Goal: Task Accomplishment & Management: Manage account settings

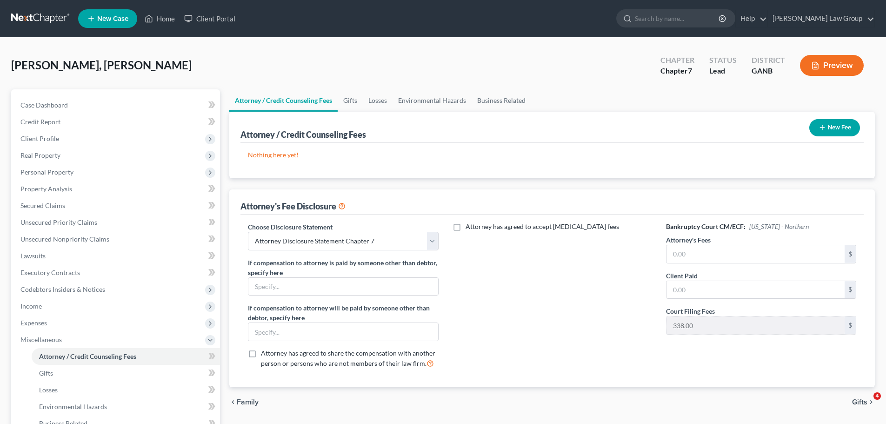
select select "0"
click at [840, 128] on button "New Fee" at bounding box center [834, 127] width 51 height 17
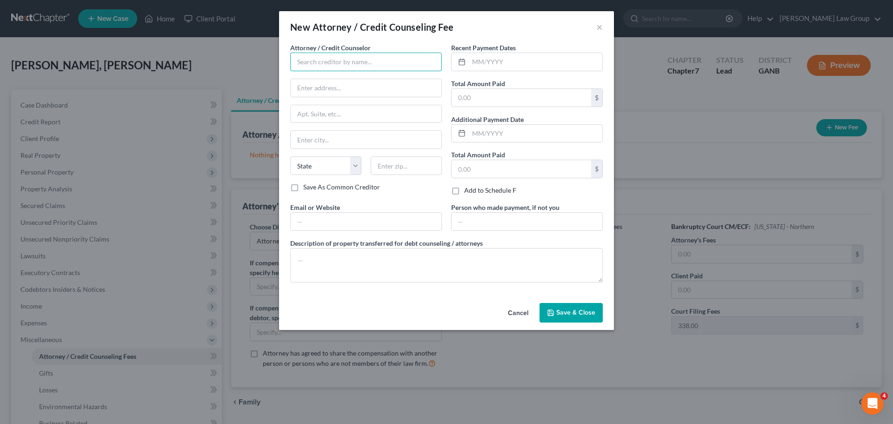
click at [327, 70] on input "text" at bounding box center [366, 62] width 152 height 19
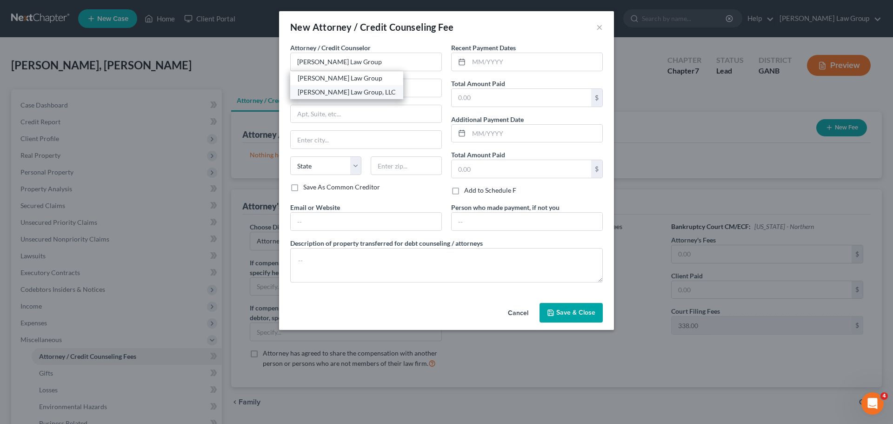
click at [348, 89] on div "[PERSON_NAME] Law Group, LLC" at bounding box center [347, 91] width 98 height 9
type input "[PERSON_NAME] Law Group, LLC"
type input "[STREET_ADDRESS][PERSON_NAME]"
type input "[GEOGRAPHIC_DATA]"
select select "10"
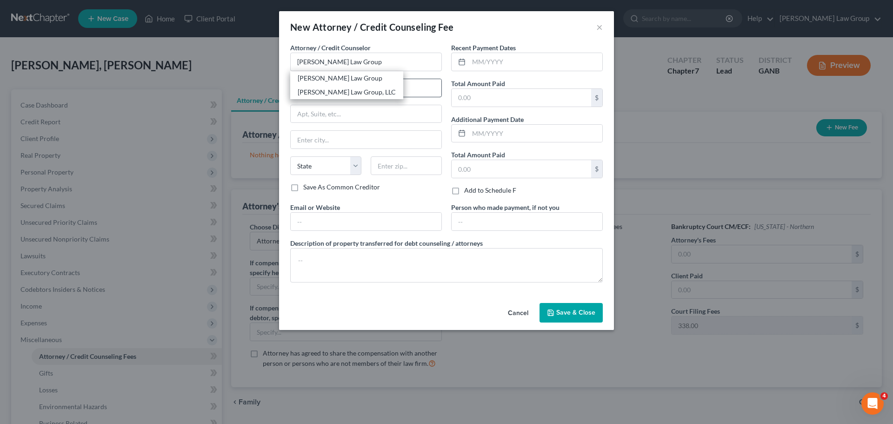
type input "30341"
click at [516, 71] on div at bounding box center [527, 62] width 152 height 19
click at [508, 57] on input "text" at bounding box center [535, 62] width 133 height 18
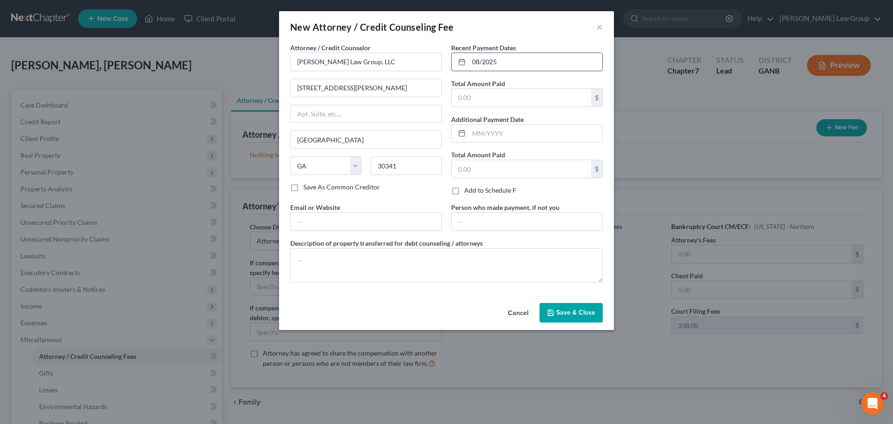
type input "08/2025"
type input "582"
click at [368, 223] on input "text" at bounding box center [366, 221] width 151 height 18
type input "[DOMAIN_NAME]"
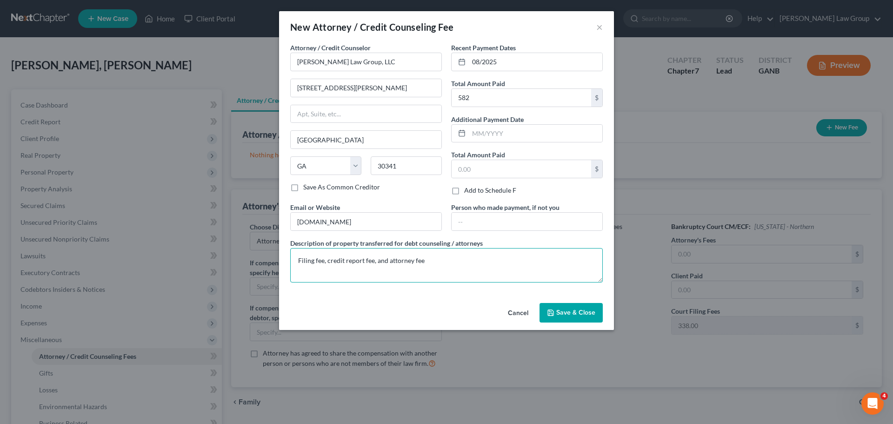
type textarea "Filing fee, credit report fee, and attorney fee"
click at [571, 314] on span "Save & Close" at bounding box center [575, 312] width 39 height 8
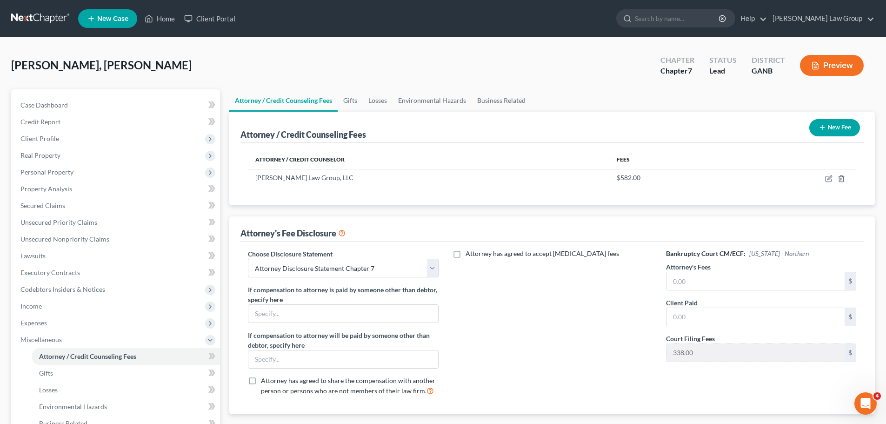
click at [814, 114] on div "Attorney / Credit Counseling Fees New Fee" at bounding box center [551, 127] width 623 height 31
click at [821, 125] on icon "button" at bounding box center [821, 127] width 7 height 7
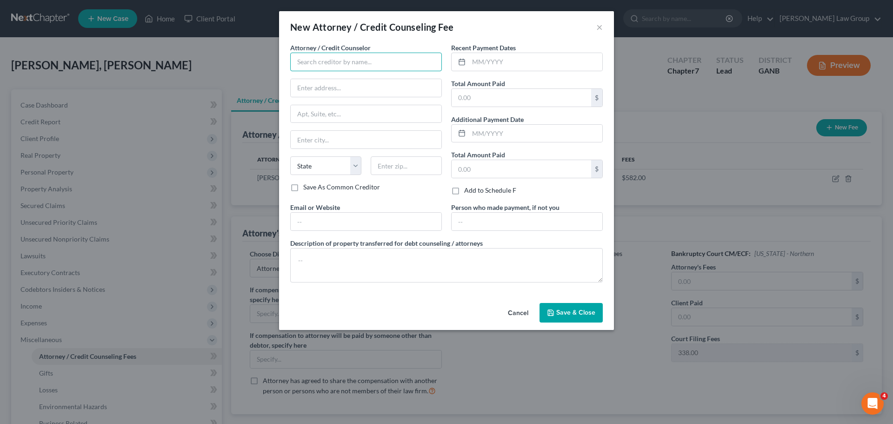
click at [358, 60] on input "text" at bounding box center [366, 62] width 152 height 19
click at [338, 77] on div "Abacus Credit Counseling" at bounding box center [346, 77] width 97 height 9
type input "Abacus Credit Counseling"
type input "[STREET_ADDRESS]"
type input "Suite 700"
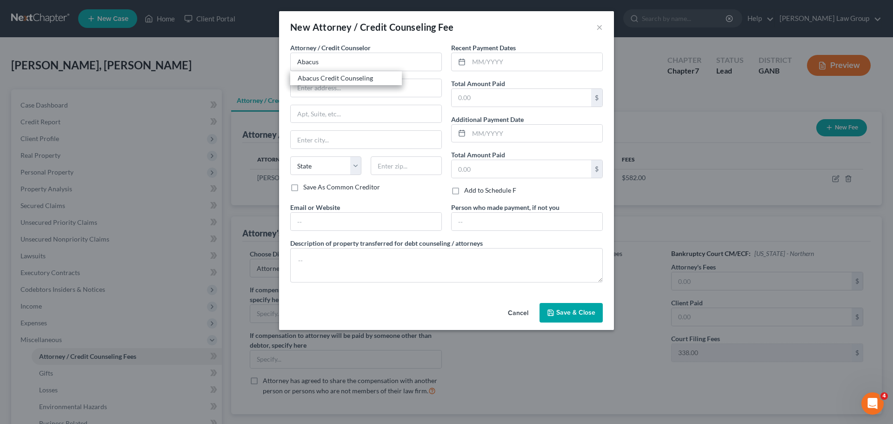
type input "Encino"
select select "4"
type input "91436"
click at [500, 62] on input "text" at bounding box center [535, 62] width 133 height 18
type input "08/2025"
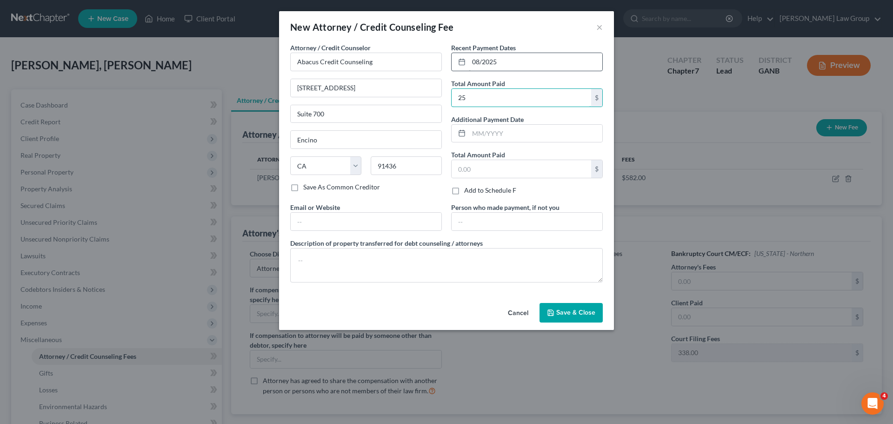
type input "25"
type input "[DOMAIN_NAME]"
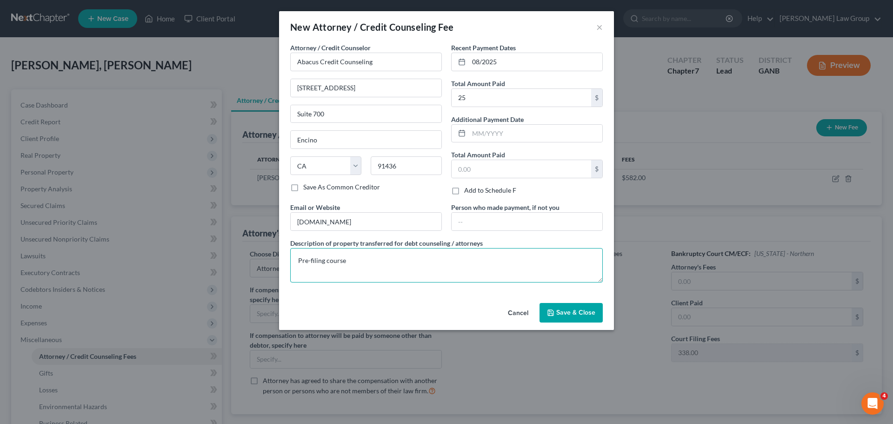
type textarea "Pre-filing course"
click at [568, 314] on span "Save & Close" at bounding box center [575, 312] width 39 height 8
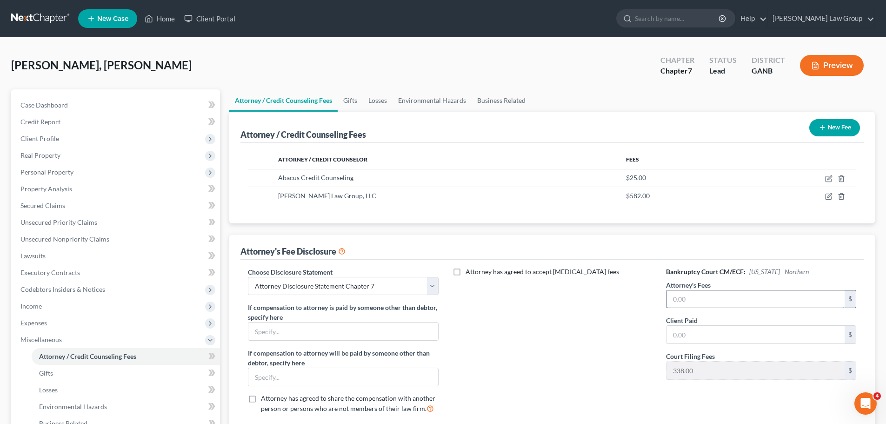
click at [696, 301] on input "text" at bounding box center [755, 299] width 178 height 18
type input "1,800"
click at [696, 330] on input "text" at bounding box center [755, 334] width 178 height 18
type input "200"
click at [550, 345] on div "Attorney has agreed to accept [MEDICAL_DATA] fees" at bounding box center [552, 344] width 209 height 154
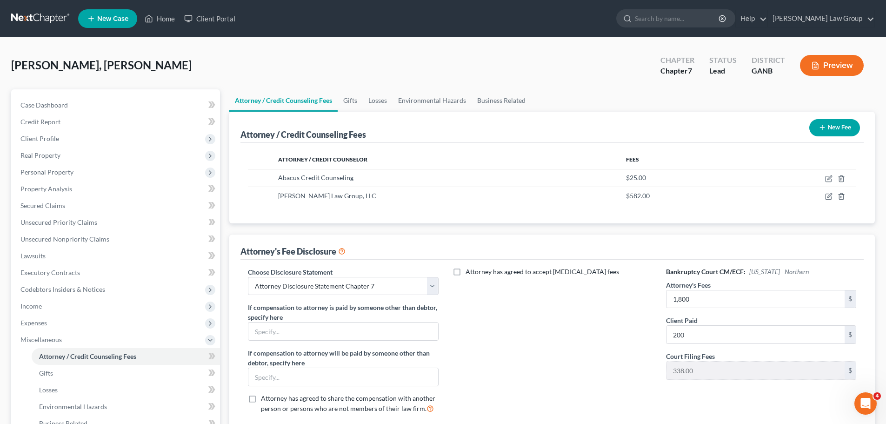
scroll to position [171, 0]
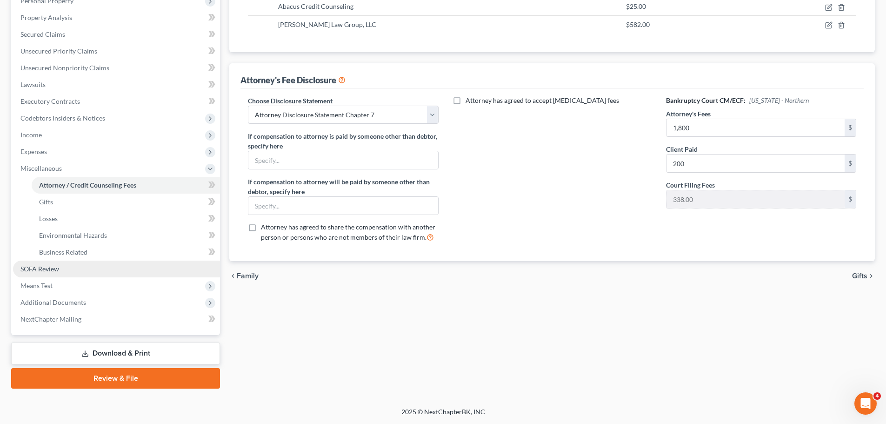
click at [72, 270] on link "SOFA Review" at bounding box center [116, 268] width 207 height 17
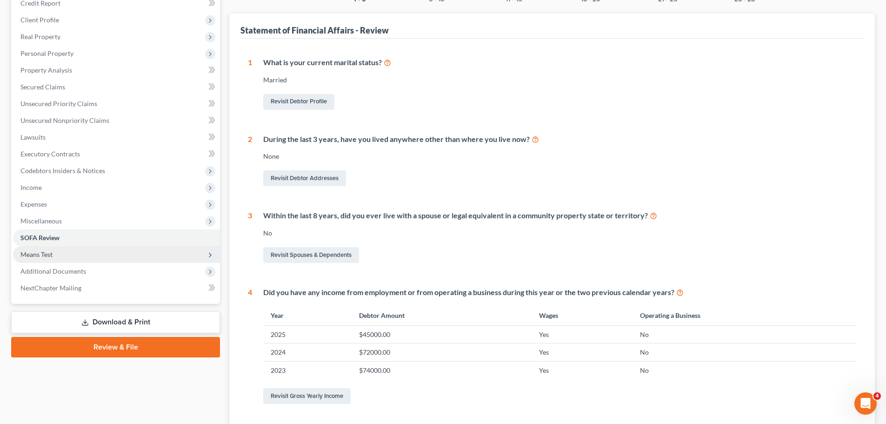
scroll to position [14, 0]
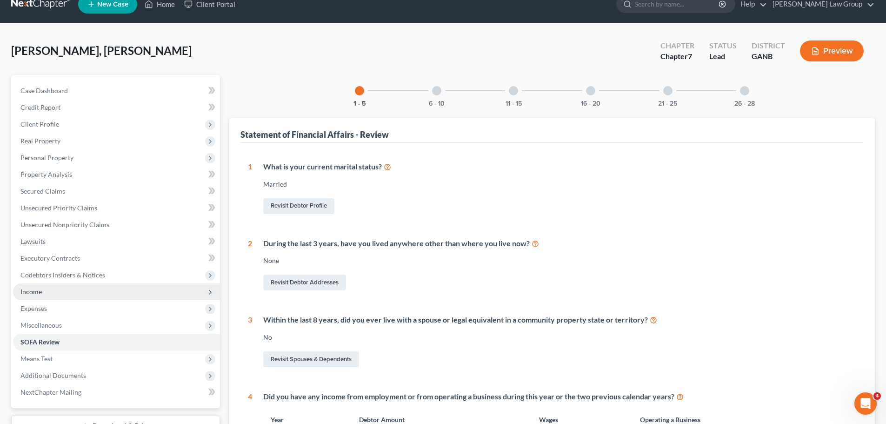
click at [45, 294] on span "Income" at bounding box center [116, 291] width 207 height 17
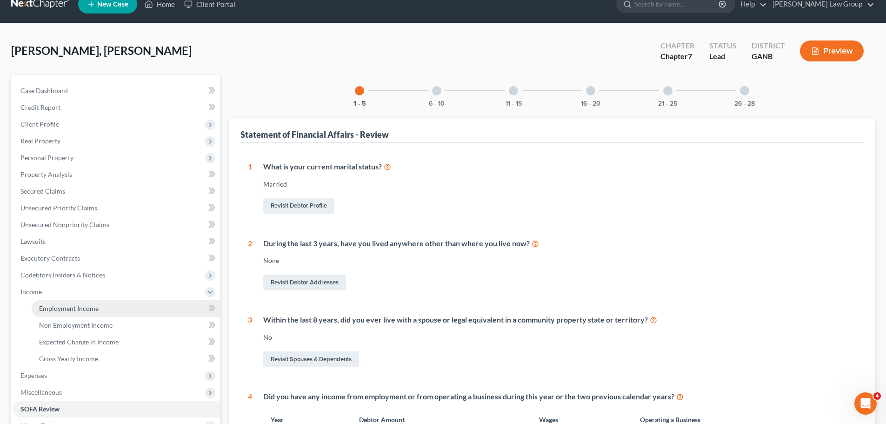
click at [89, 311] on span "Employment Income" at bounding box center [69, 308] width 60 height 8
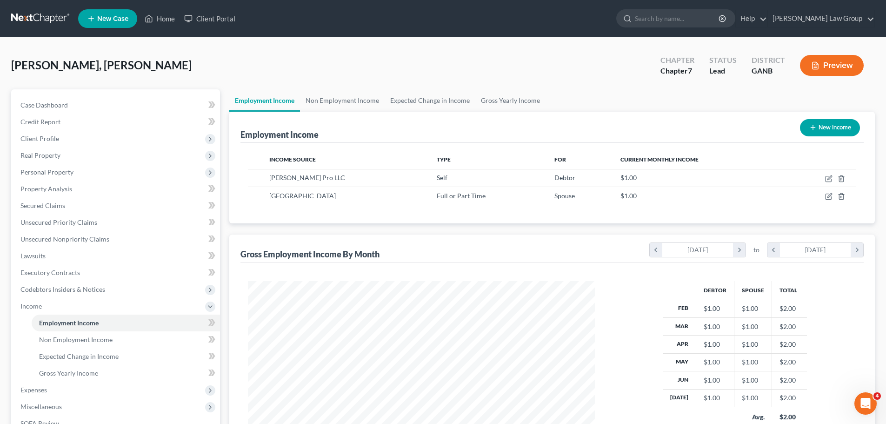
scroll to position [173, 365]
click at [165, 20] on link "Home" at bounding box center [160, 18] width 40 height 17
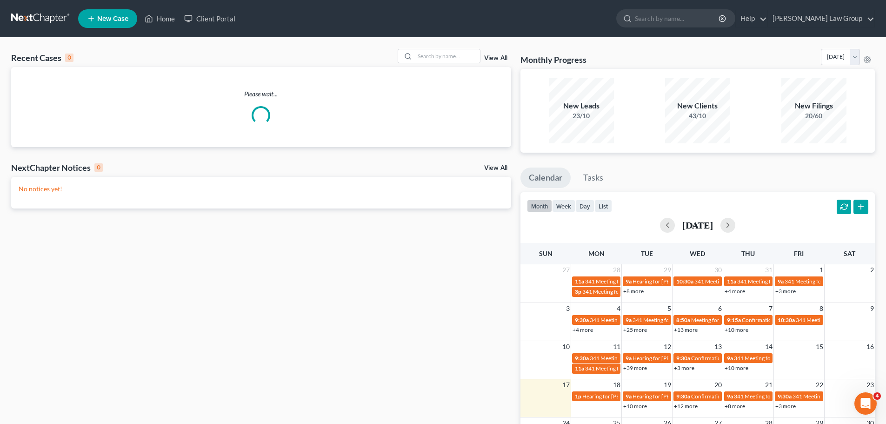
click at [501, 60] on link "View All" at bounding box center [495, 58] width 23 height 7
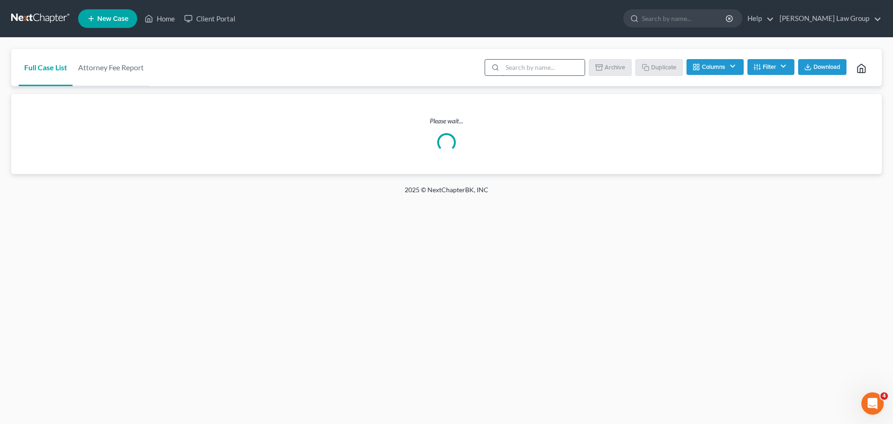
click at [543, 68] on input "search" at bounding box center [543, 68] width 82 height 16
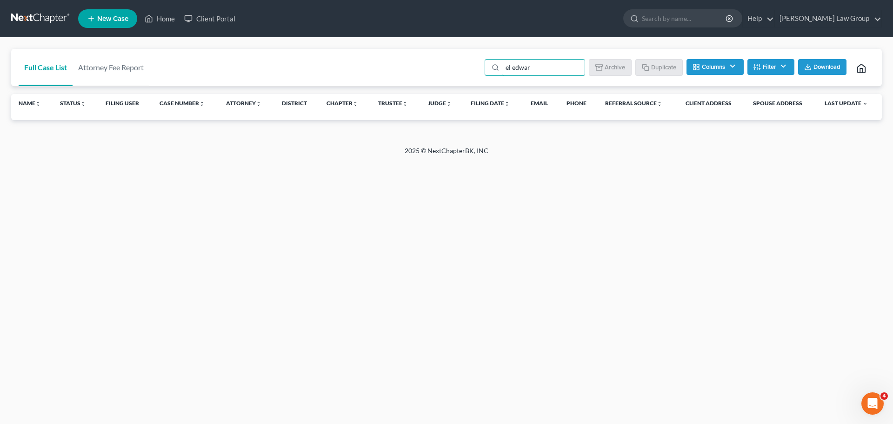
drag, startPoint x: 550, startPoint y: 67, endPoint x: 483, endPoint y: 68, distance: 66.9
click at [483, 68] on ul "el edwar Batch Download Archive Un-archive Duplicate Columns Attorney Case Numb…" at bounding box center [678, 68] width 391 height 22
type input "[PERSON_NAME]"
drag, startPoint x: 546, startPoint y: 72, endPoint x: 454, endPoint y: 69, distance: 91.6
click at [454, 69] on div "Full Case List Attorney Fee Report [PERSON_NAME] Batch Download Archive Un-arch…" at bounding box center [446, 68] width 870 height 38
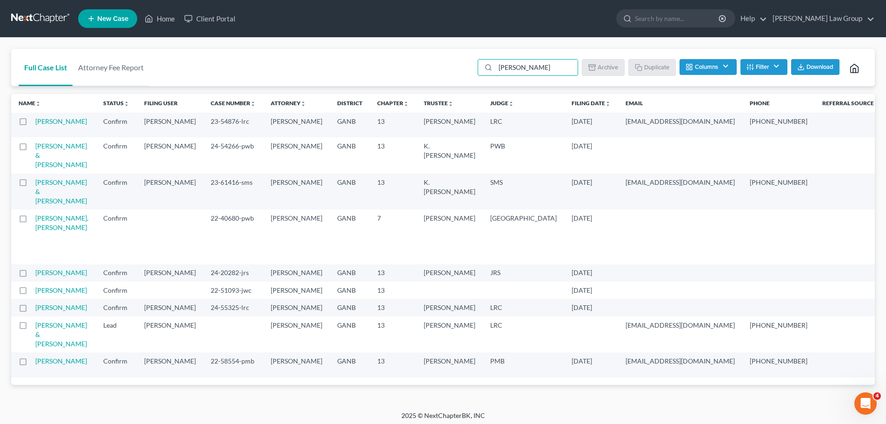
click at [32, 220] on label at bounding box center [32, 220] width 0 height 0
type input "[PERSON_NAME]"
click at [35, 219] on input "checkbox" at bounding box center [38, 216] width 6 height 6
click at [602, 68] on button "Archive" at bounding box center [604, 67] width 42 height 16
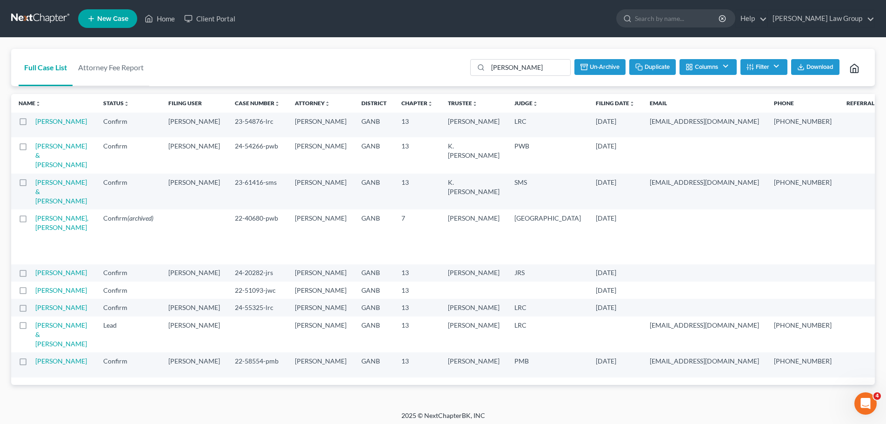
checkbox input "false"
click at [162, 16] on link "Home" at bounding box center [160, 18] width 40 height 17
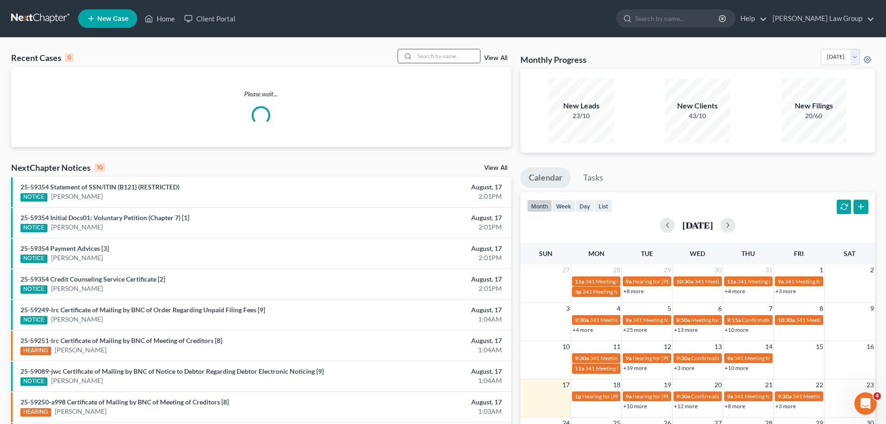
click at [468, 55] on input "search" at bounding box center [447, 55] width 65 height 13
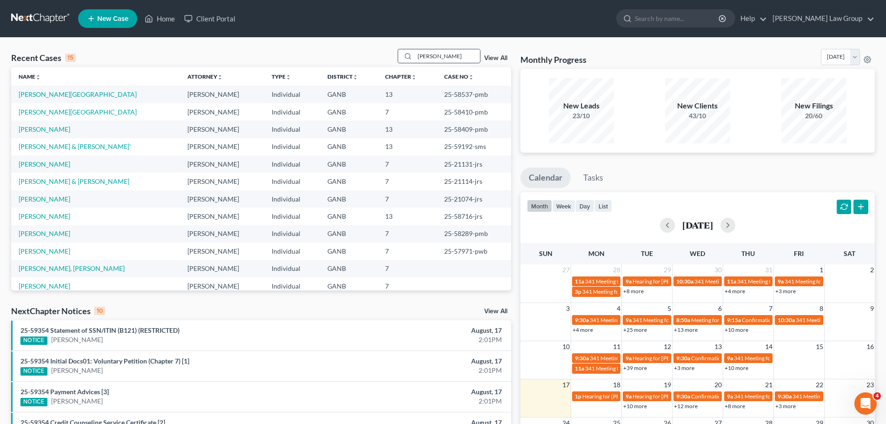
type input "[PERSON_NAME]"
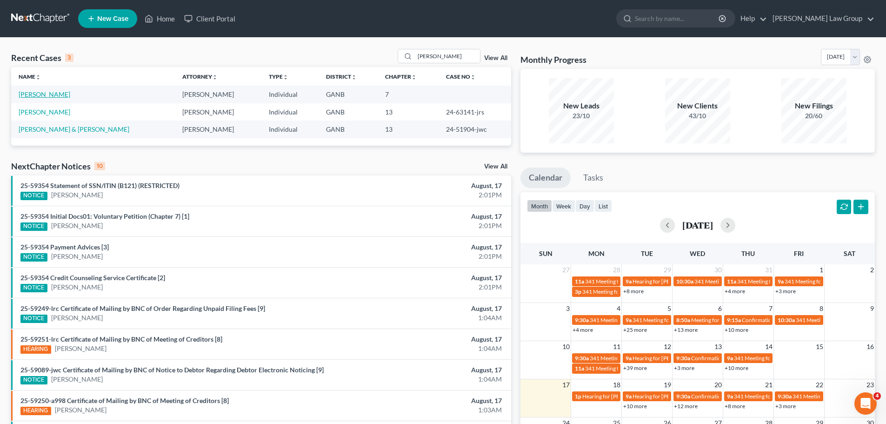
click at [49, 94] on link "[PERSON_NAME]" at bounding box center [45, 94] width 52 height 8
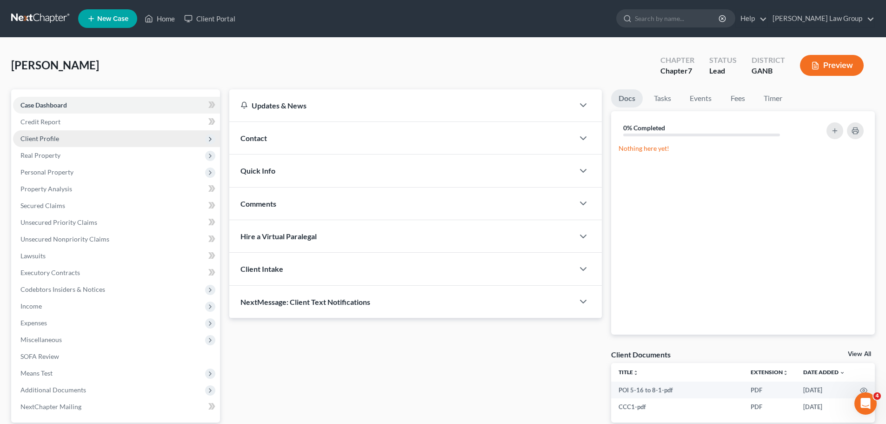
click at [56, 132] on span "Client Profile" at bounding box center [116, 138] width 207 height 17
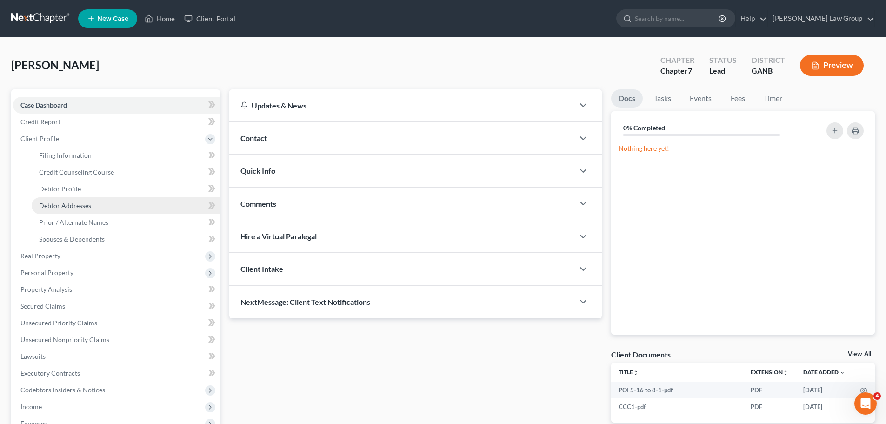
click at [64, 204] on span "Debtor Addresses" at bounding box center [65, 205] width 52 height 8
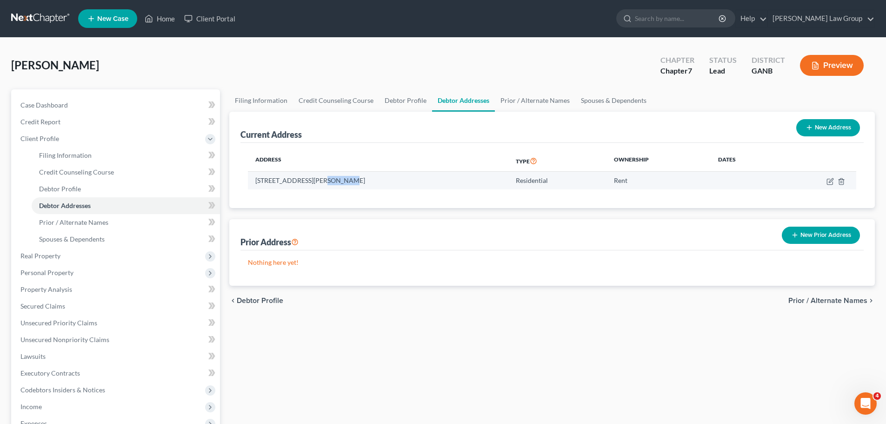
drag, startPoint x: 333, startPoint y: 180, endPoint x: 316, endPoint y: 180, distance: 17.2
click at [316, 180] on td "[STREET_ADDRESS][PERSON_NAME]" at bounding box center [378, 181] width 260 height 18
copy td "Austell"
click at [383, 181] on td "[STREET_ADDRESS][PERSON_NAME]" at bounding box center [378, 181] width 260 height 18
drag, startPoint x: 370, startPoint y: 180, endPoint x: 350, endPoint y: 180, distance: 20.0
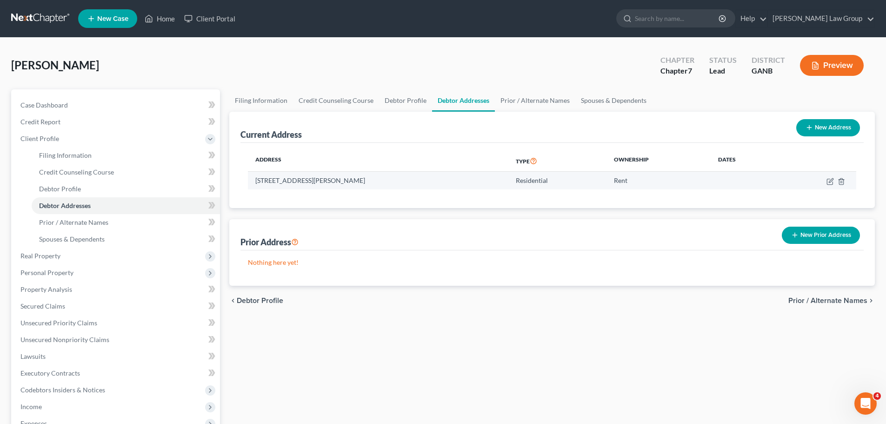
click at [350, 180] on td "[STREET_ADDRESS][PERSON_NAME]" at bounding box center [378, 181] width 260 height 18
copy td "30106"
click at [172, 15] on link "Home" at bounding box center [160, 18] width 40 height 17
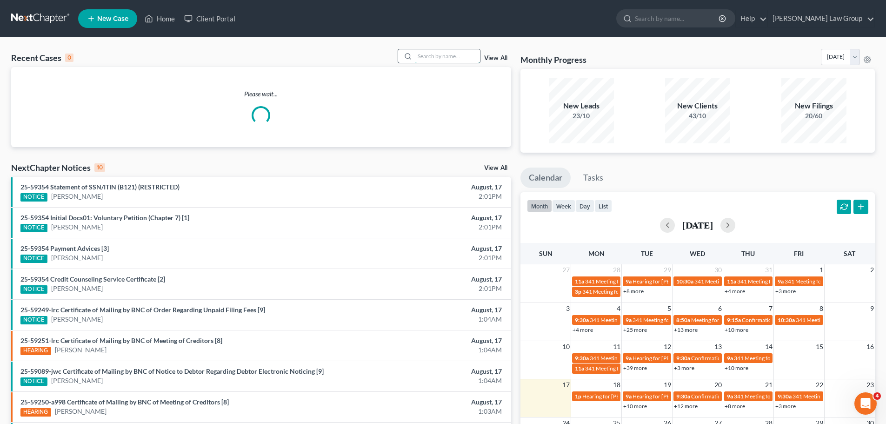
click at [456, 59] on input "search" at bounding box center [447, 55] width 65 height 13
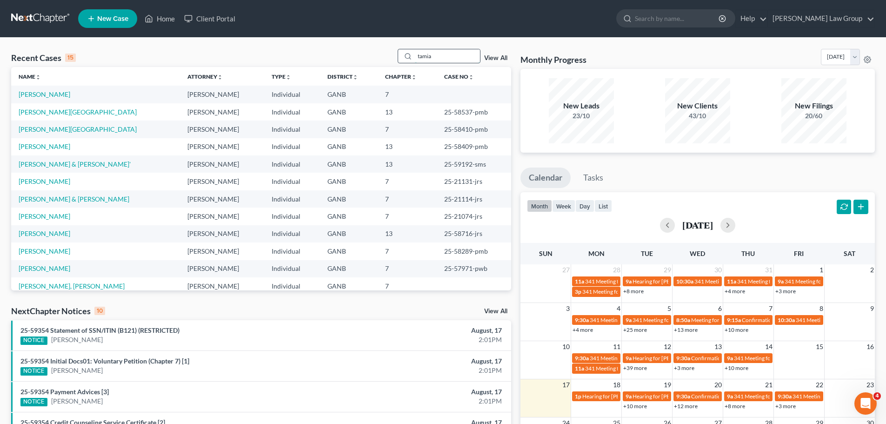
type input "tamia"
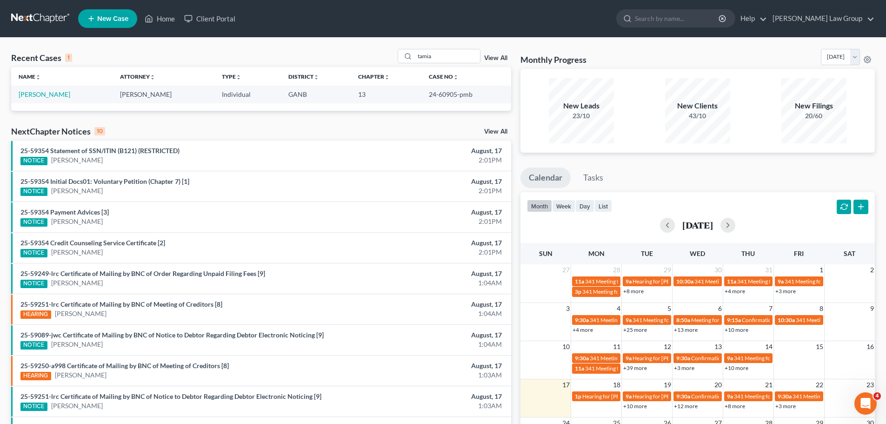
click at [499, 57] on link "View All" at bounding box center [495, 58] width 23 height 7
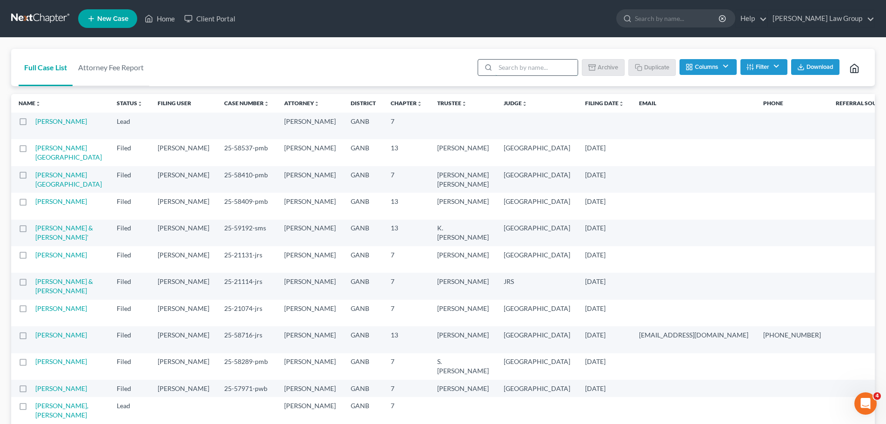
click at [517, 67] on input "search" at bounding box center [536, 68] width 82 height 16
type input "tamia"
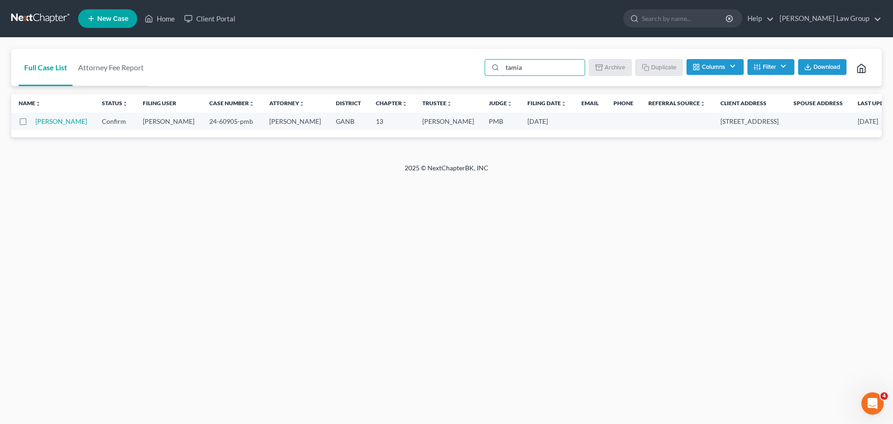
click at [32, 124] on label at bounding box center [32, 124] width 0 height 0
click at [35, 119] on input "checkbox" at bounding box center [38, 120] width 6 height 6
click at [609, 67] on button "Archive" at bounding box center [611, 67] width 42 height 16
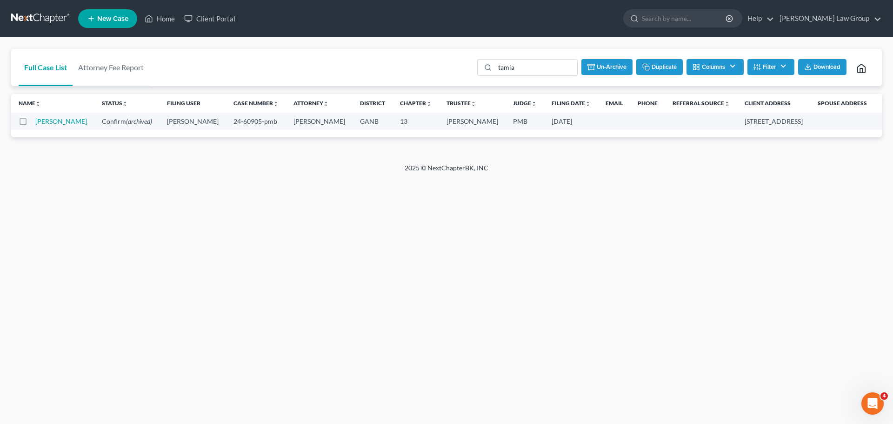
checkbox input "false"
click at [524, 66] on input "tamia" at bounding box center [543, 68] width 82 height 16
drag, startPoint x: 546, startPoint y: 69, endPoint x: 465, endPoint y: 61, distance: 80.9
click at [465, 61] on div "Full Case List Attorney Fee Report tamia Batch Download Archive Un-archive Dupl…" at bounding box center [446, 68] width 870 height 38
type input "joy"
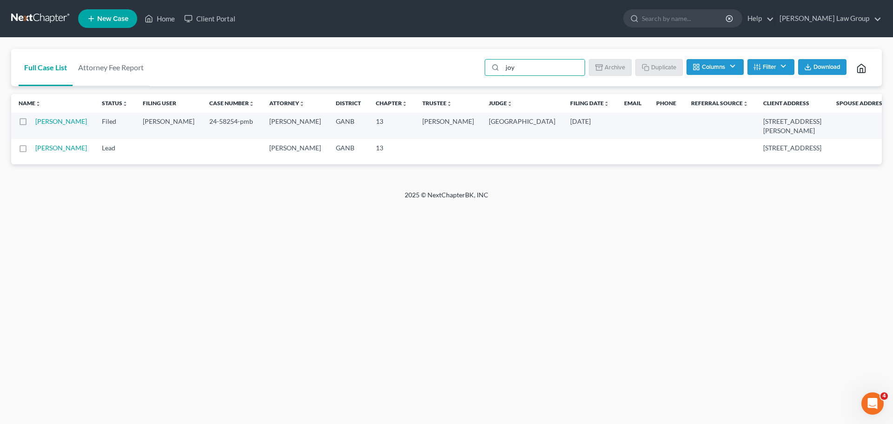
click at [32, 124] on label at bounding box center [32, 124] width 0 height 0
click at [35, 122] on input "checkbox" at bounding box center [38, 120] width 6 height 6
click at [605, 69] on button "Archive" at bounding box center [611, 67] width 42 height 16
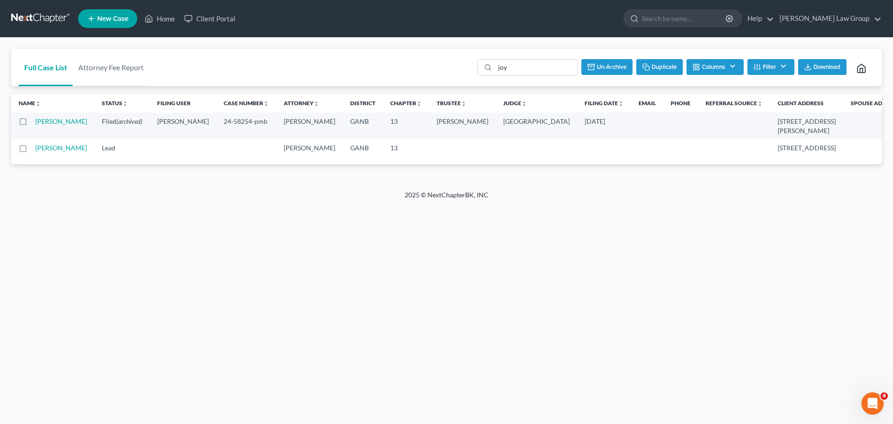
checkbox input "false"
drag, startPoint x: 549, startPoint y: 68, endPoint x: 468, endPoint y: 66, distance: 80.9
click at [468, 66] on div "Full Case List Attorney Fee Report joy Batch Download Archive Un-archive Duplic…" at bounding box center [446, 68] width 870 height 38
type input "[PERSON_NAME]"
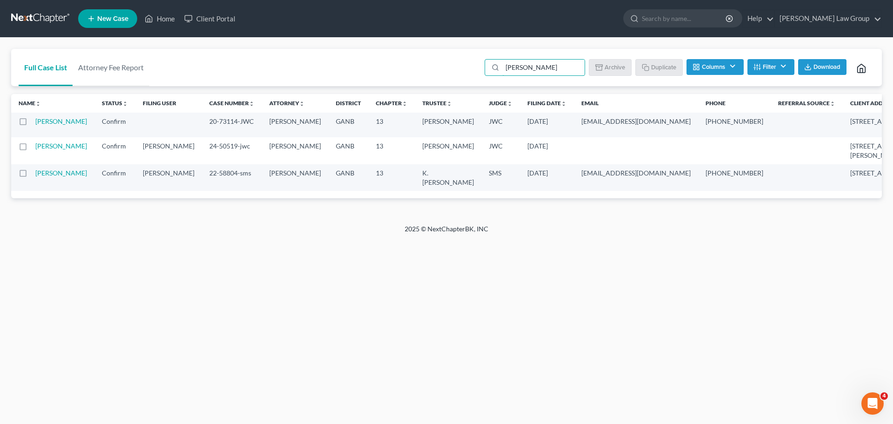
click at [32, 124] on label at bounding box center [32, 124] width 0 height 0
click at [35, 123] on input "checkbox" at bounding box center [38, 120] width 6 height 6
click at [610, 64] on button "Archive" at bounding box center [611, 67] width 42 height 16
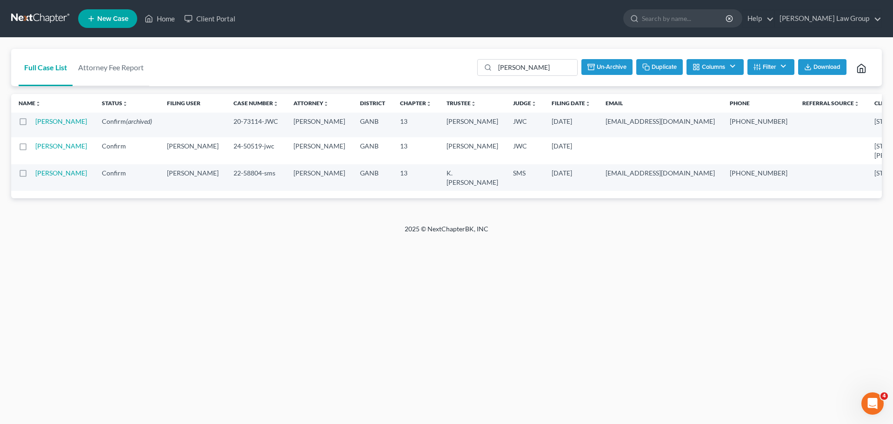
checkbox input "false"
click at [427, 66] on div "Full Case List Attorney Fee Report [PERSON_NAME] Batch Download Archive Un-arch…" at bounding box center [446, 68] width 870 height 38
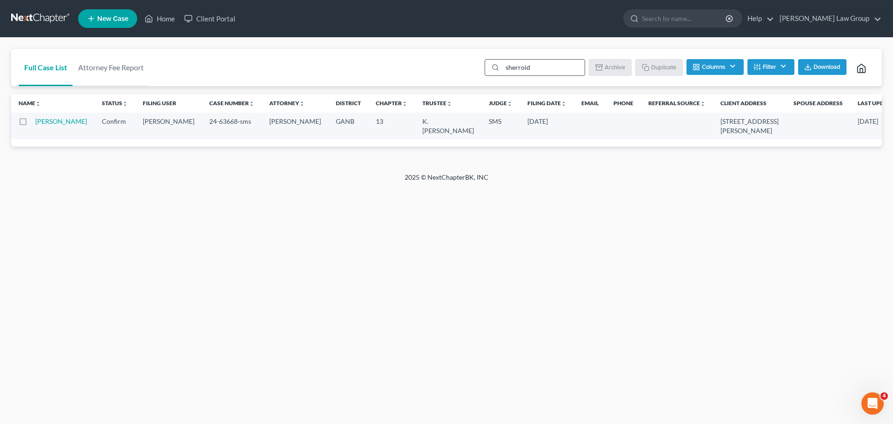
click at [565, 64] on input "sherroid" at bounding box center [543, 68] width 82 height 16
drag, startPoint x: 531, startPoint y: 67, endPoint x: 454, endPoint y: 53, distance: 78.1
click at [454, 53] on div "Full Case List Attorney Fee Report sherroid Batch Download Archive Un-archive D…" at bounding box center [446, 68] width 870 height 38
type input "[PERSON_NAME]"
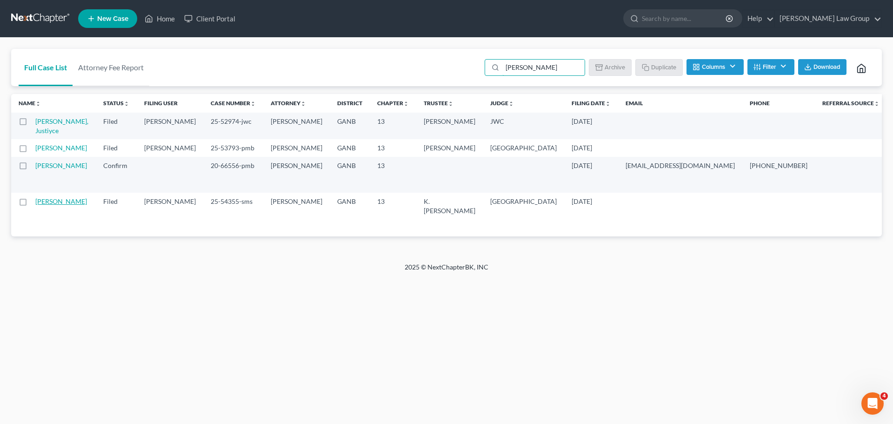
click at [40, 205] on link "[PERSON_NAME]" at bounding box center [61, 201] width 52 height 8
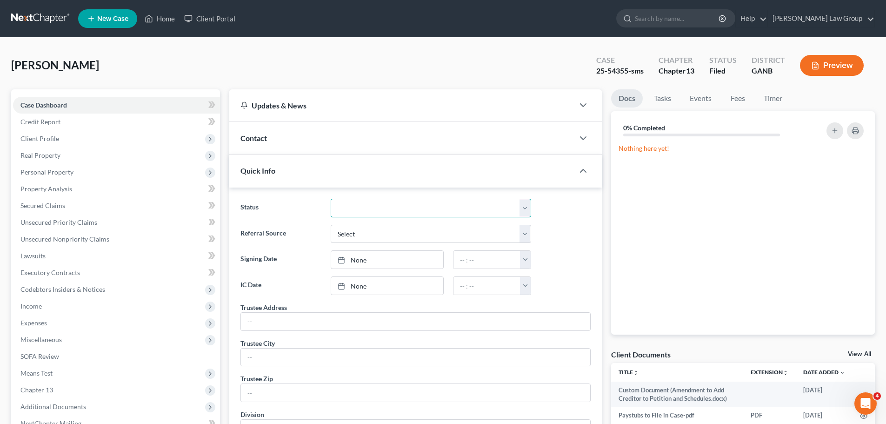
click at [448, 209] on select "Confirm Discharged Dismissed Filed In Progress Lead Lost Lead Ready to File To …" at bounding box center [431, 208] width 200 height 19
select select "0"
click at [331, 199] on select "Confirm Discharged Dismissed Filed In Progress Lead Lost Lead Ready to File To …" at bounding box center [431, 208] width 200 height 19
click at [160, 22] on link "Home" at bounding box center [160, 18] width 40 height 17
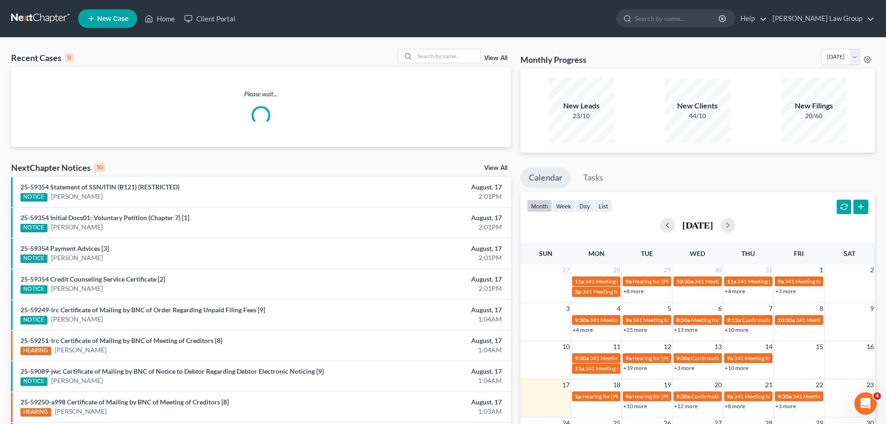
click at [487, 49] on div "View All" at bounding box center [454, 56] width 113 height 14
click at [498, 56] on link "View All" at bounding box center [495, 58] width 23 height 7
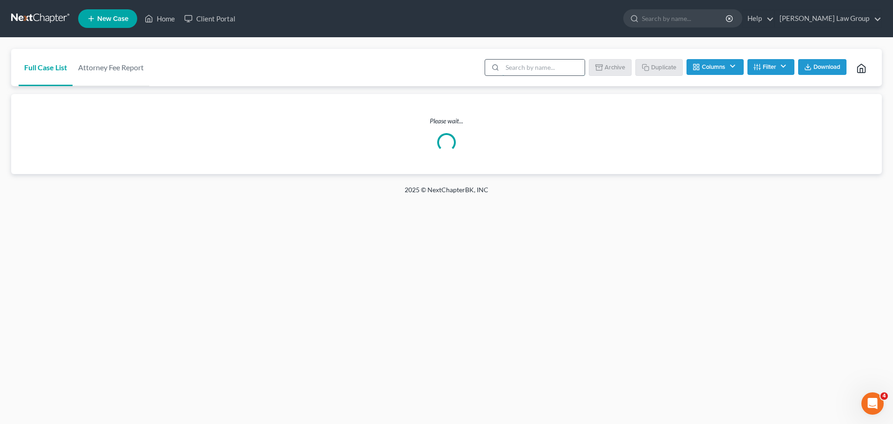
click at [538, 66] on input "search" at bounding box center [543, 68] width 82 height 16
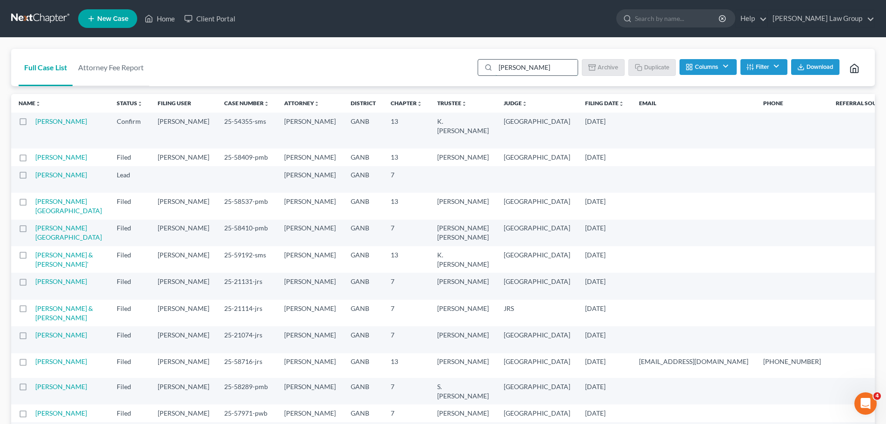
type input "[PERSON_NAME]"
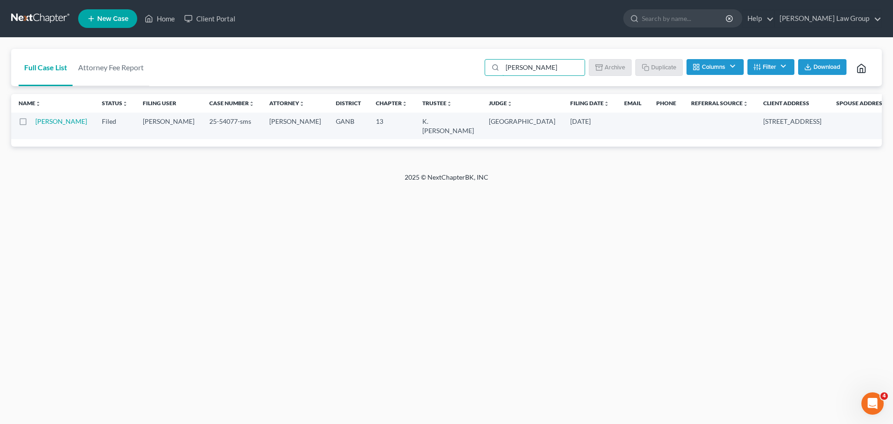
click at [32, 124] on label at bounding box center [32, 124] width 0 height 0
click at [35, 123] on input "checkbox" at bounding box center [38, 120] width 6 height 6
click at [608, 66] on button "Archive" at bounding box center [611, 67] width 42 height 16
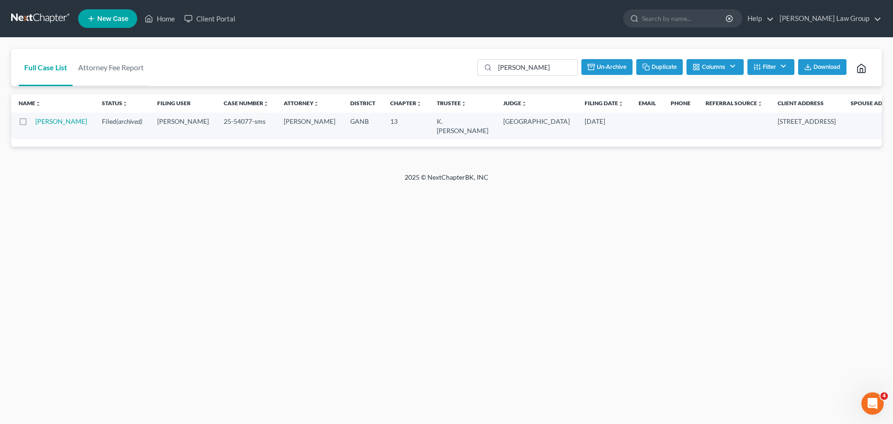
checkbox input "false"
click at [546, 66] on input "[PERSON_NAME]" at bounding box center [543, 68] width 82 height 16
drag, startPoint x: 561, startPoint y: 66, endPoint x: 383, endPoint y: 50, distance: 179.2
click at [383, 50] on div "Full Case List Attorney Fee Report [PERSON_NAME] Batch Download Archive Un-arch…" at bounding box center [446, 68] width 870 height 38
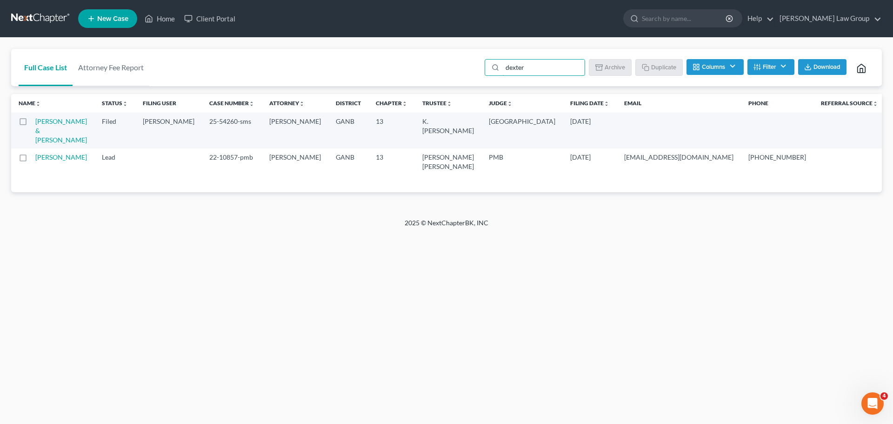
click at [32, 124] on label at bounding box center [32, 124] width 0 height 0
type input "dexter"
click at [35, 122] on input "checkbox" at bounding box center [38, 120] width 6 height 6
click at [616, 69] on button "Archive" at bounding box center [611, 67] width 42 height 16
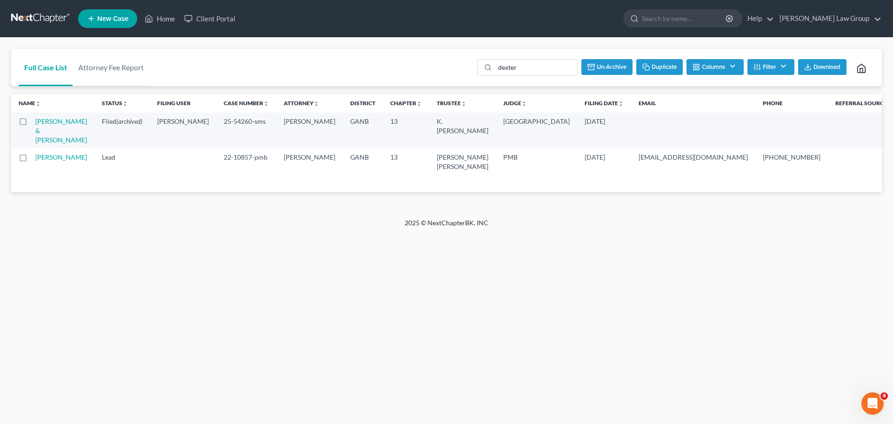
checkbox input "false"
drag, startPoint x: 538, startPoint y: 65, endPoint x: 443, endPoint y: 67, distance: 95.3
click at [443, 66] on div "Full Case List Attorney Fee Report [PERSON_NAME] Download Archive Un-archive Du…" at bounding box center [446, 68] width 870 height 38
type input "aber"
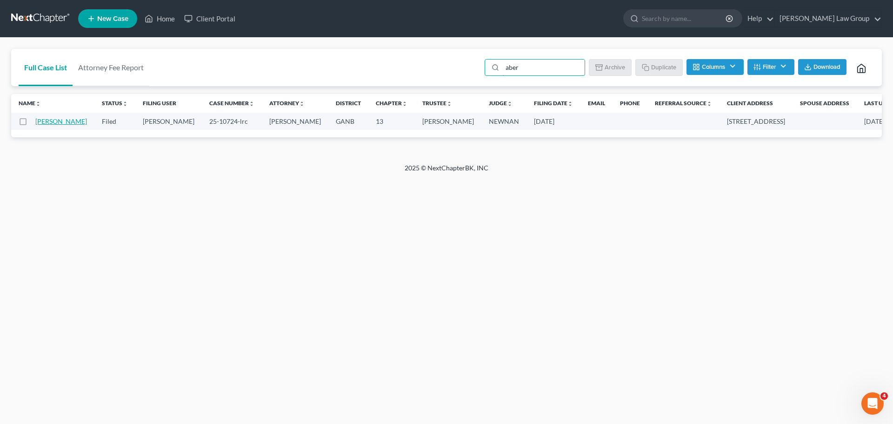
click at [47, 125] on link "[PERSON_NAME]" at bounding box center [61, 121] width 52 height 8
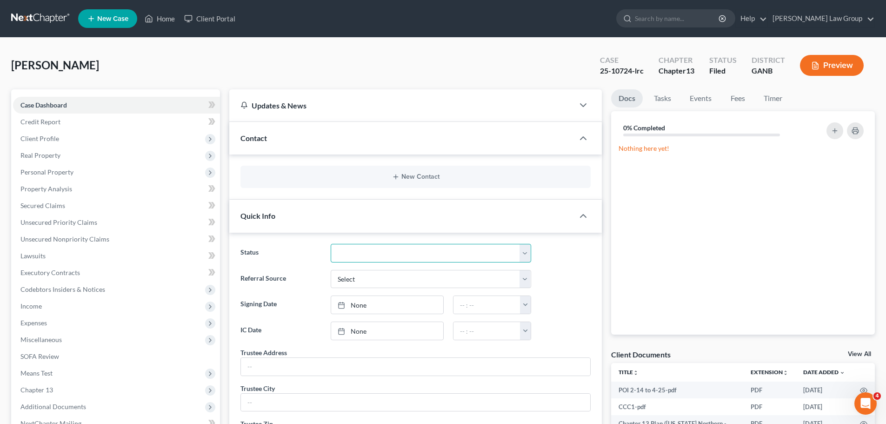
click at [371, 249] on select "Confirm Discharged Dismissed Filed In Progress Lead Lost Lead Ready to File To …" at bounding box center [431, 253] width 200 height 19
select select "0"
click at [331, 244] on select "Confirm Discharged Dismissed Filed In Progress Lead Lost Lead Ready to File To …" at bounding box center [431, 253] width 200 height 19
drag, startPoint x: 170, startPoint y: 22, endPoint x: 415, endPoint y: 47, distance: 245.9
click at [170, 22] on link "Home" at bounding box center [160, 18] width 40 height 17
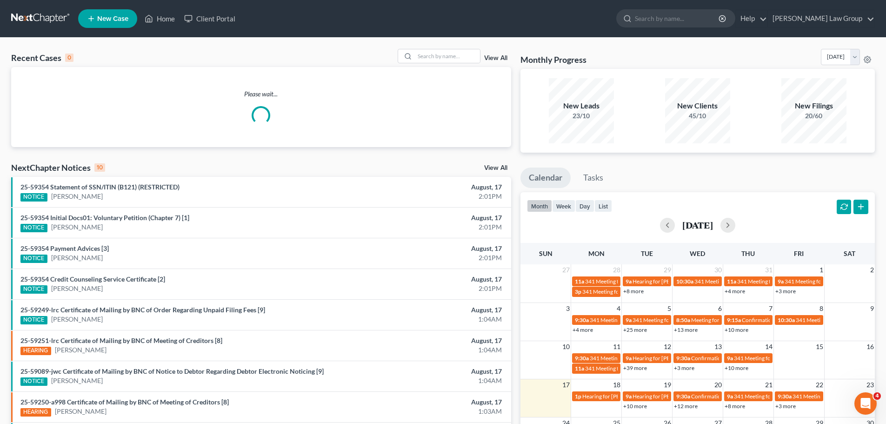
click at [488, 53] on div "View All" at bounding box center [454, 56] width 113 height 14
click at [490, 56] on link "View All" at bounding box center [495, 58] width 23 height 7
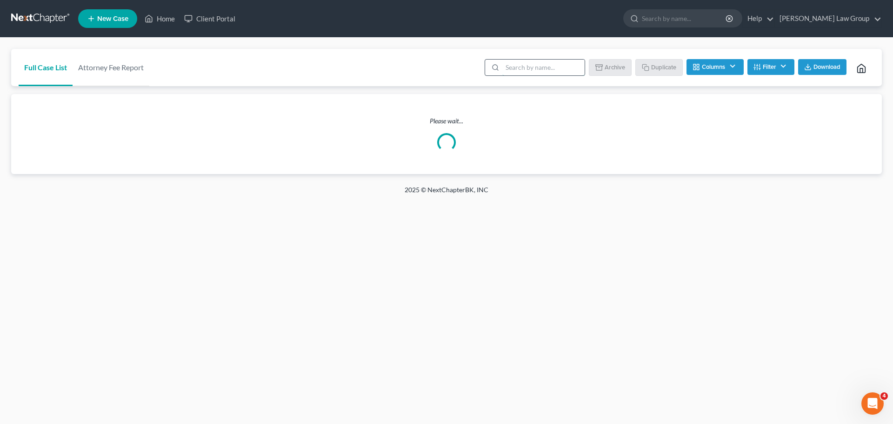
click at [536, 65] on input "search" at bounding box center [543, 68] width 82 height 16
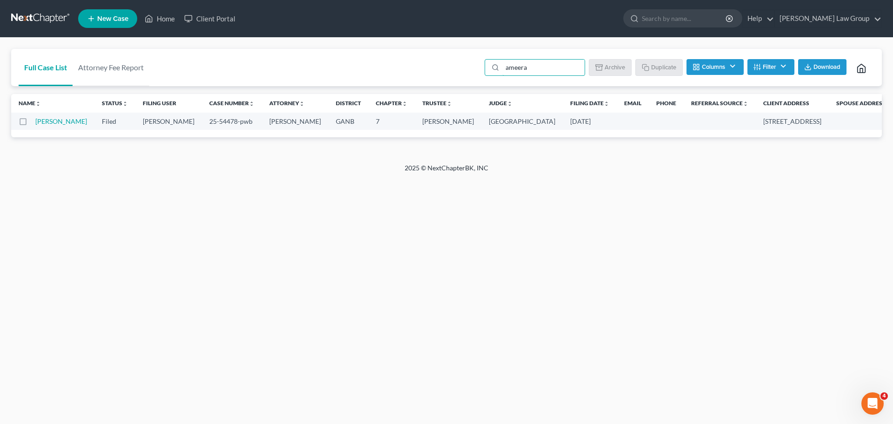
click at [32, 124] on label at bounding box center [32, 124] width 0 height 0
type input "ameera"
click at [35, 120] on input "checkbox" at bounding box center [38, 120] width 6 height 6
click at [618, 60] on button "Archive" at bounding box center [611, 67] width 42 height 16
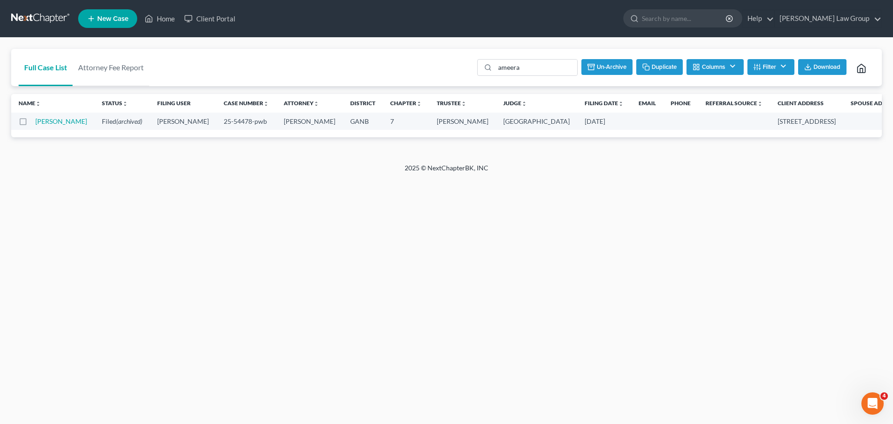
checkbox input "false"
drag, startPoint x: 544, startPoint y: 72, endPoint x: 400, endPoint y: 65, distance: 143.9
click at [400, 65] on div "Full Case List Attorney Fee Report ameera Batch Download Archive Un-archive Dup…" at bounding box center [446, 68] width 870 height 38
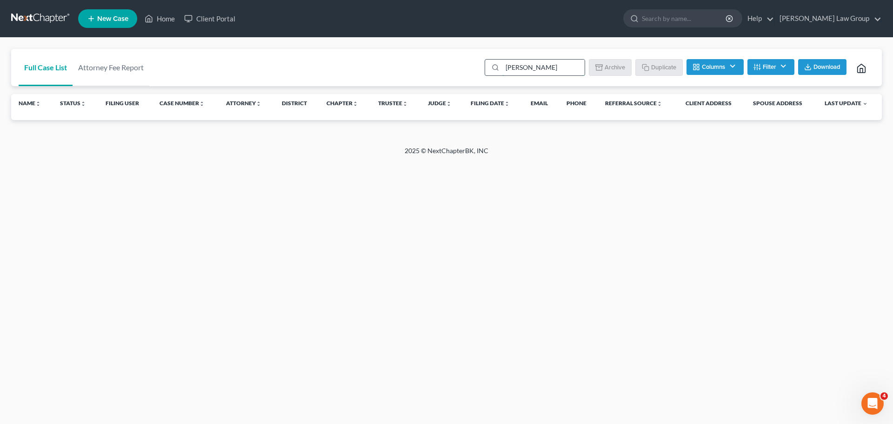
type input "[PERSON_NAME]"
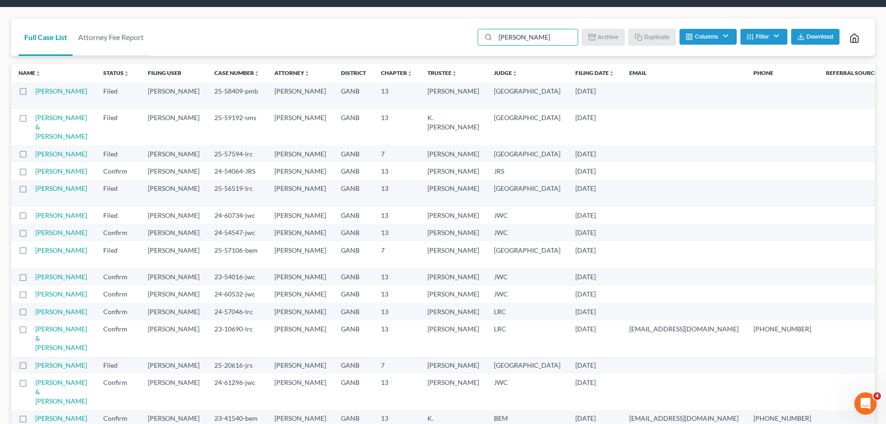
scroll to position [46, 0]
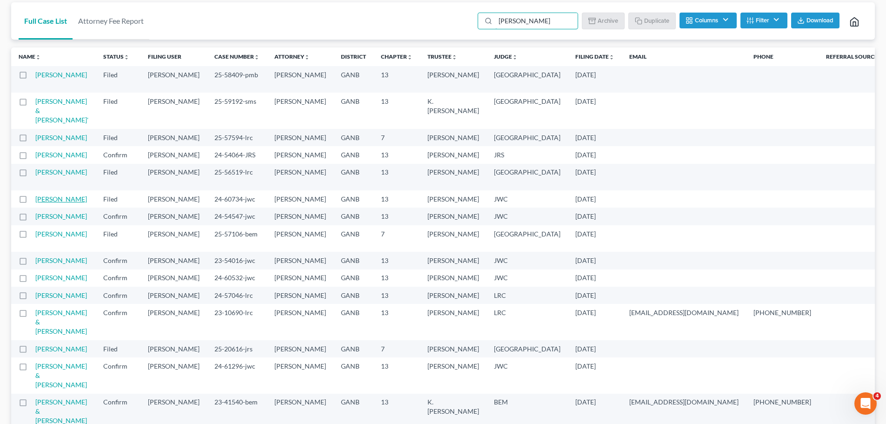
click at [43, 203] on link "[PERSON_NAME]" at bounding box center [61, 199] width 52 height 8
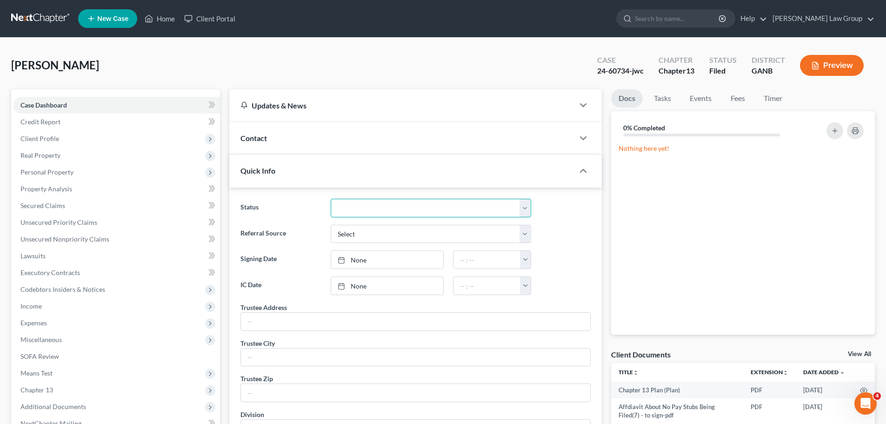
click at [377, 207] on select "Confirm Discharged Dismissed Filed In Progress Lead Lost Lead Ready to File To …" at bounding box center [431, 208] width 200 height 19
select select "0"
click at [331, 199] on select "Confirm Discharged Dismissed Filed In Progress Lead Lost Lead Ready to File To …" at bounding box center [431, 208] width 200 height 19
click at [171, 12] on link "Home" at bounding box center [160, 18] width 40 height 17
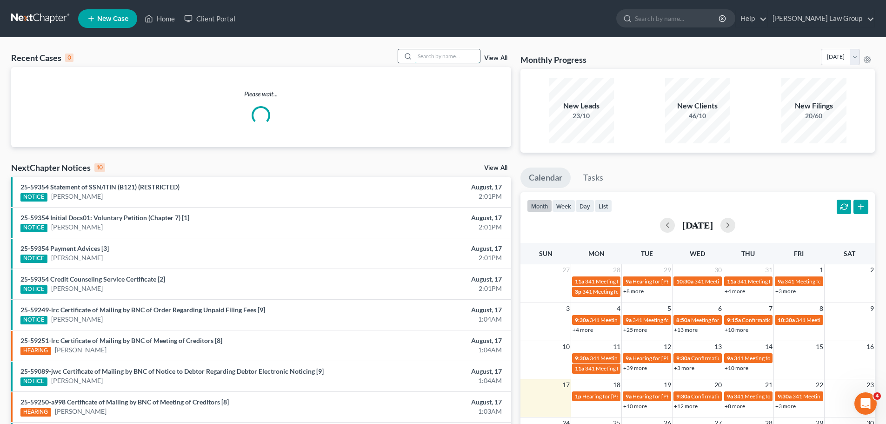
click at [462, 56] on input "search" at bounding box center [447, 55] width 65 height 13
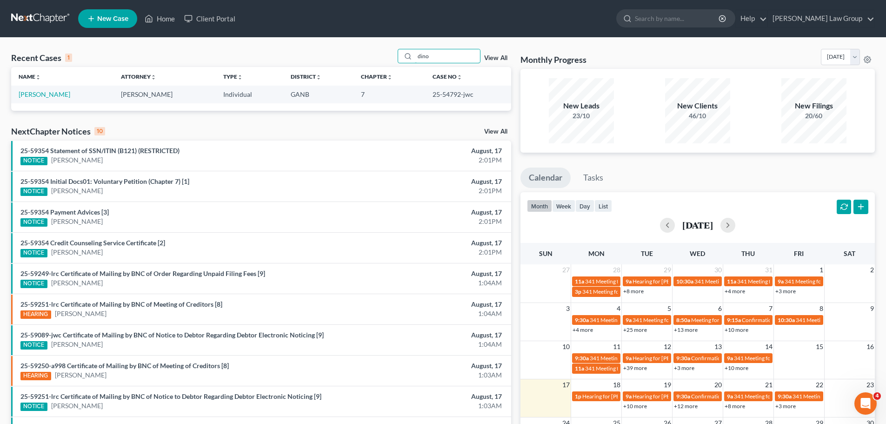
type input "dino"
click at [502, 57] on link "View All" at bounding box center [495, 58] width 23 height 7
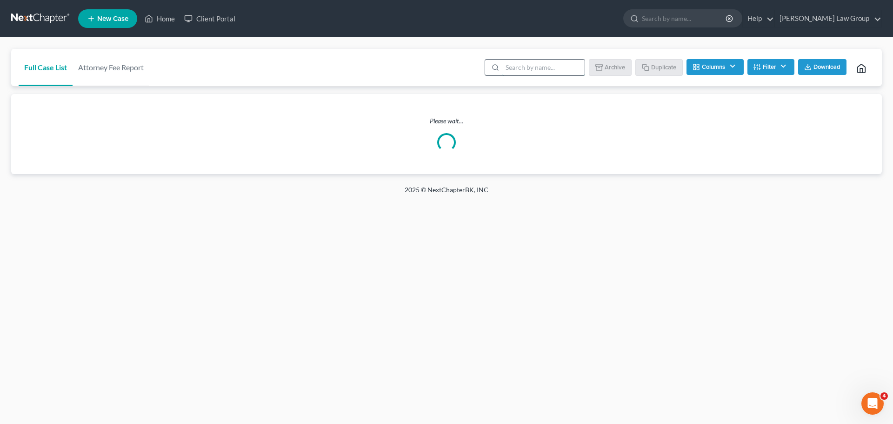
click at [533, 68] on input "search" at bounding box center [543, 68] width 82 height 16
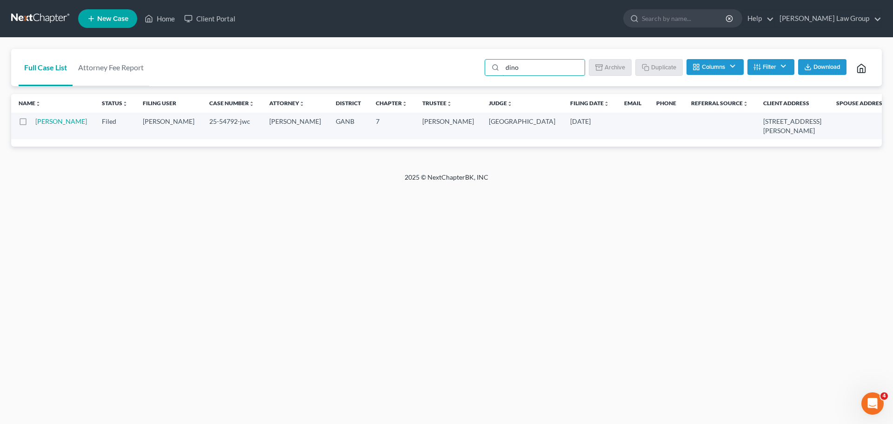
click at [32, 124] on label at bounding box center [32, 124] width 0 height 0
type input "dino"
click at [35, 122] on input "checkbox" at bounding box center [38, 120] width 6 height 6
click at [609, 72] on button "Archive" at bounding box center [611, 67] width 42 height 16
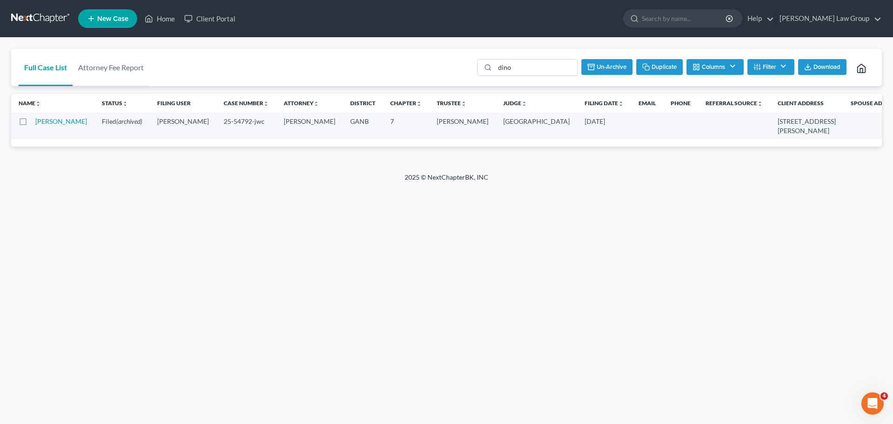
checkbox input "false"
click at [160, 18] on link "Home" at bounding box center [160, 18] width 40 height 17
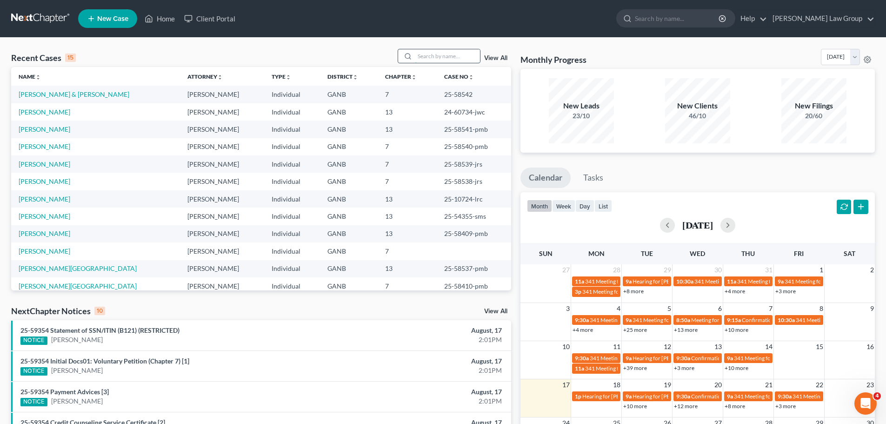
click at [451, 56] on input "search" at bounding box center [447, 55] width 65 height 13
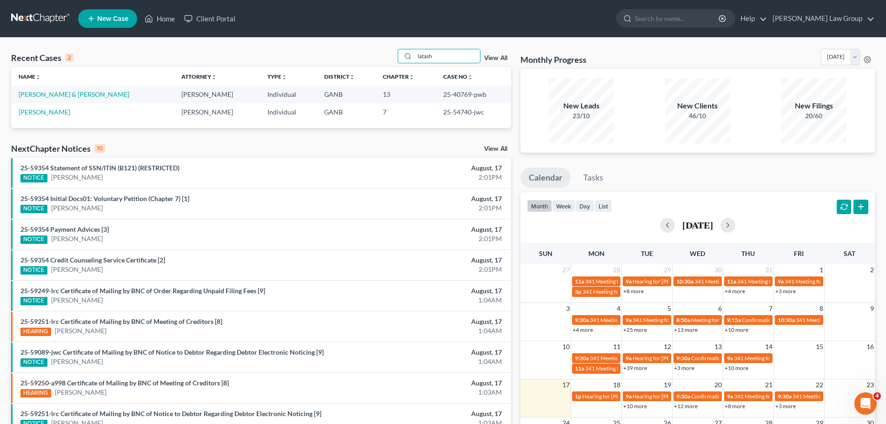
type input "latash"
click at [500, 57] on link "View All" at bounding box center [495, 58] width 23 height 7
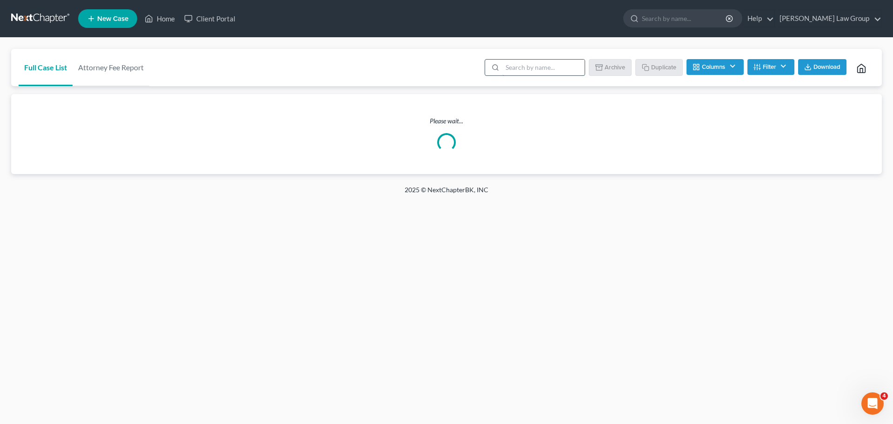
click at [537, 68] on input "search" at bounding box center [543, 68] width 82 height 16
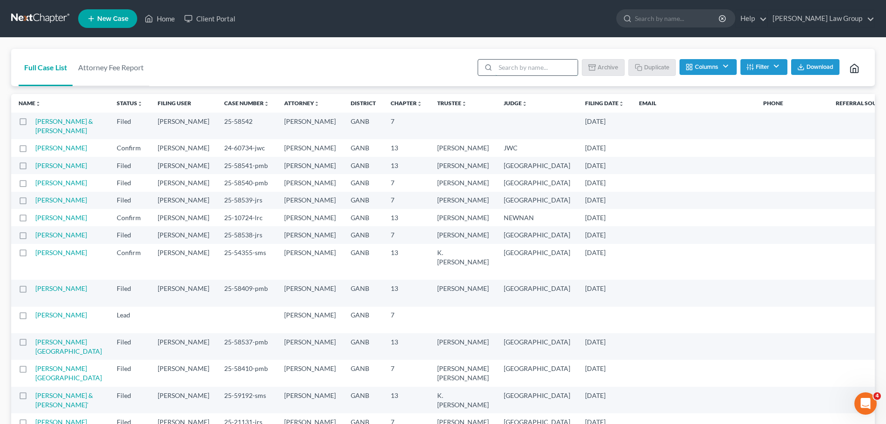
type input ";"
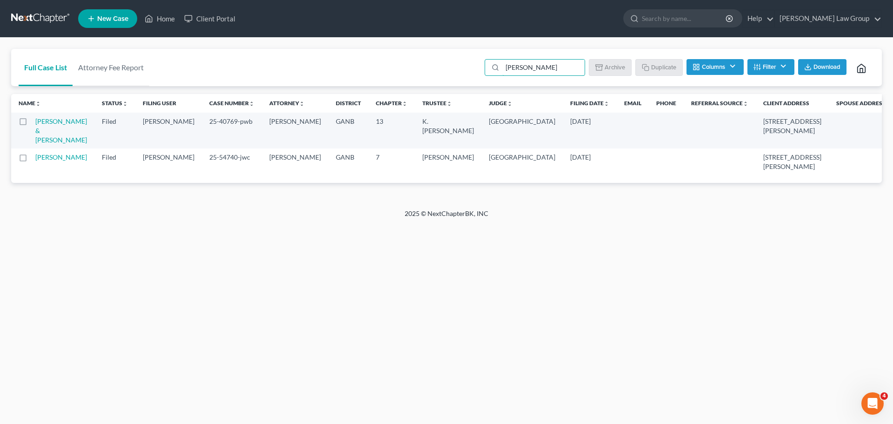
click at [32, 159] on label at bounding box center [32, 159] width 0 height 0
type input "[PERSON_NAME]"
click at [35, 152] on input "checkbox" at bounding box center [38, 155] width 6 height 6
click at [611, 61] on button "Archive" at bounding box center [611, 67] width 42 height 16
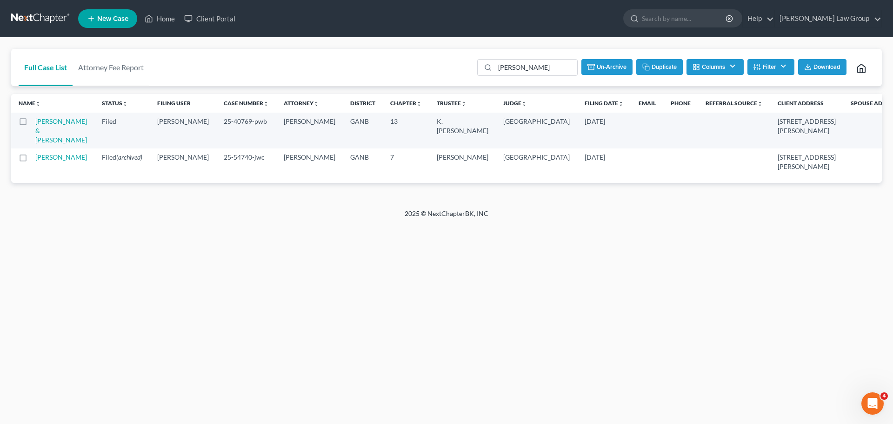
checkbox input "false"
click at [550, 70] on input "[PERSON_NAME]" at bounding box center [543, 68] width 82 height 16
drag, startPoint x: 547, startPoint y: 67, endPoint x: 446, endPoint y: 53, distance: 102.4
click at [446, 53] on div "Full Case List Attorney Fee Report [PERSON_NAME] Download Archive Un-archive Du…" at bounding box center [446, 68] width 870 height 38
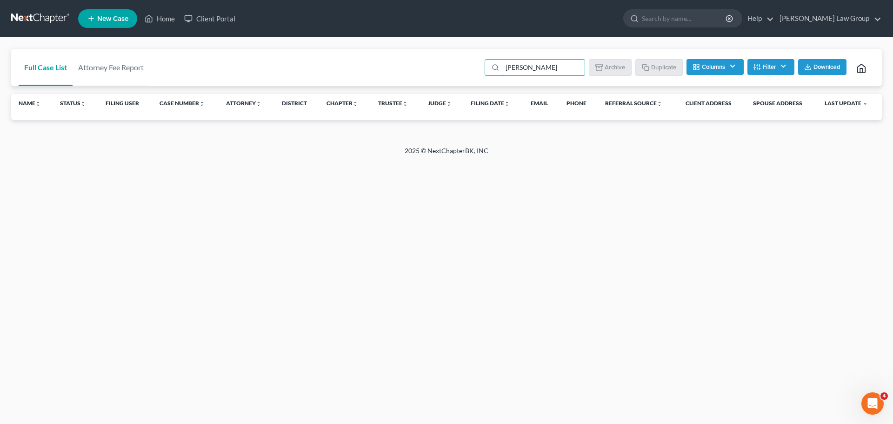
drag, startPoint x: 547, startPoint y: 72, endPoint x: 445, endPoint y: 66, distance: 101.9
click at [445, 66] on div "Full Case List Attorney Fee Report [PERSON_NAME] walk Batch Download Archive Un…" at bounding box center [446, 68] width 870 height 38
drag, startPoint x: 551, startPoint y: 67, endPoint x: 444, endPoint y: 60, distance: 107.2
click at [451, 65] on div "Full Case List Attorney Fee Report cor [PERSON_NAME] Batch Download Archive Un-…" at bounding box center [446, 68] width 870 height 38
click at [540, 64] on input "cor [PERSON_NAME]" at bounding box center [543, 68] width 82 height 16
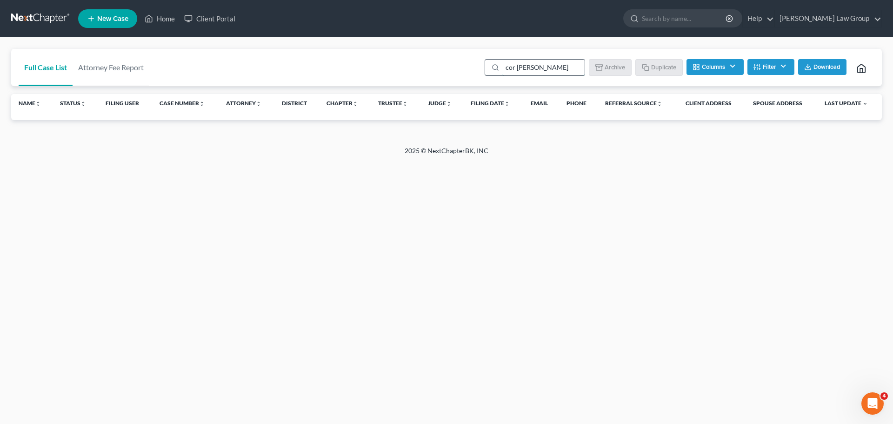
drag, startPoint x: 546, startPoint y: 63, endPoint x: 488, endPoint y: 62, distance: 57.7
click at [488, 62] on div "cor [PERSON_NAME]" at bounding box center [534, 67] width 100 height 17
type input "[PERSON_NAME]"
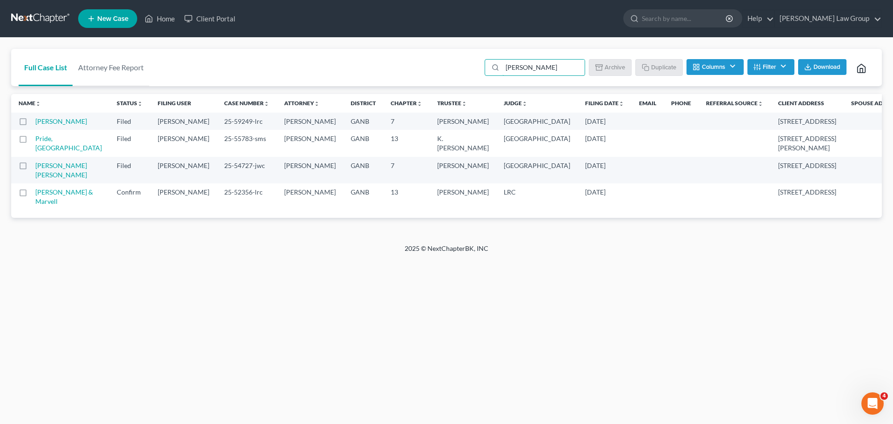
click at [32, 168] on label at bounding box center [32, 168] width 0 height 0
click at [35, 167] on input "checkbox" at bounding box center [38, 164] width 6 height 6
click at [607, 66] on button "Archive" at bounding box center [611, 67] width 42 height 16
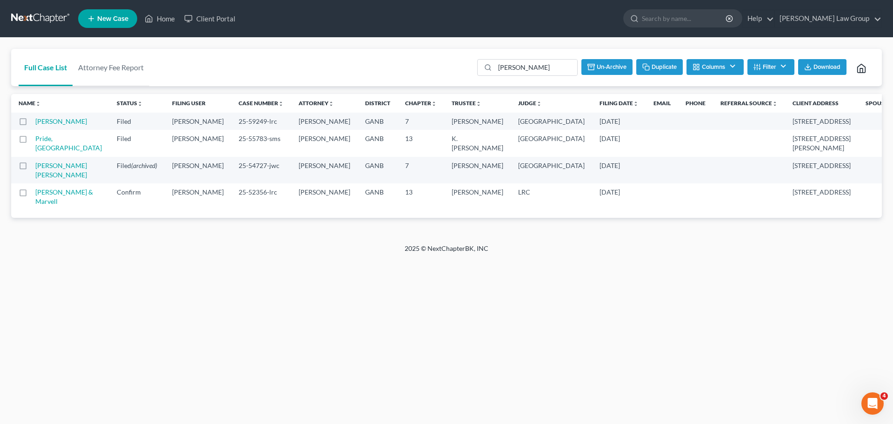
checkbox input "false"
click at [544, 70] on input "[PERSON_NAME]" at bounding box center [543, 68] width 82 height 16
drag, startPoint x: 545, startPoint y: 71, endPoint x: 462, endPoint y: 64, distance: 83.6
click at [462, 64] on div "Full Case List Attorney Fee Report [PERSON_NAME] Download Archive Un-archive Du…" at bounding box center [446, 68] width 870 height 38
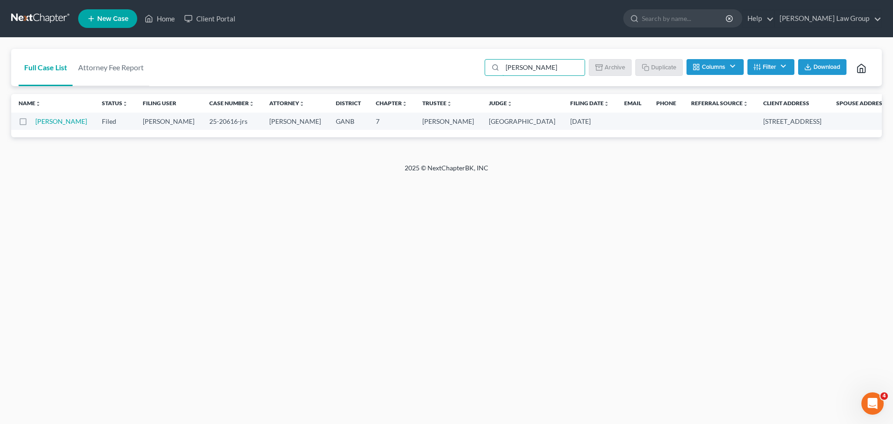
click at [32, 124] on label at bounding box center [32, 124] width 0 height 0
type input "[PERSON_NAME]"
click at [35, 123] on input "checkbox" at bounding box center [38, 120] width 6 height 6
click at [610, 72] on button "Archive" at bounding box center [611, 67] width 42 height 16
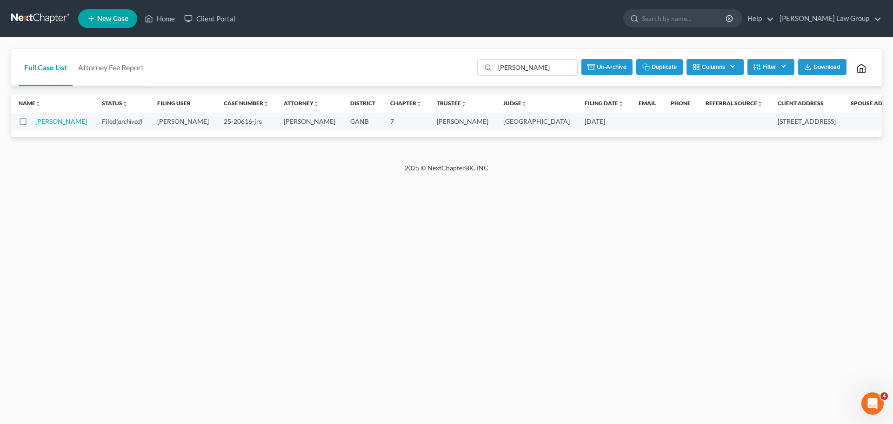
checkbox input "false"
drag, startPoint x: 535, startPoint y: 71, endPoint x: 424, endPoint y: 64, distance: 111.3
click at [424, 64] on div "Full Case List Attorney Fee Report [PERSON_NAME] Download Archive Un-archive Du…" at bounding box center [446, 68] width 870 height 38
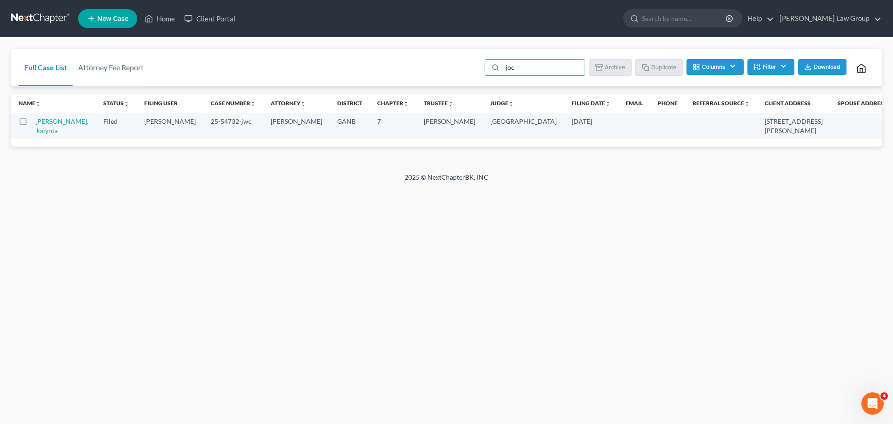
click at [32, 124] on label at bounding box center [32, 124] width 0 height 0
type input "joc"
click at [35, 123] on input "checkbox" at bounding box center [38, 120] width 6 height 6
click at [611, 61] on button "Archive" at bounding box center [611, 67] width 42 height 16
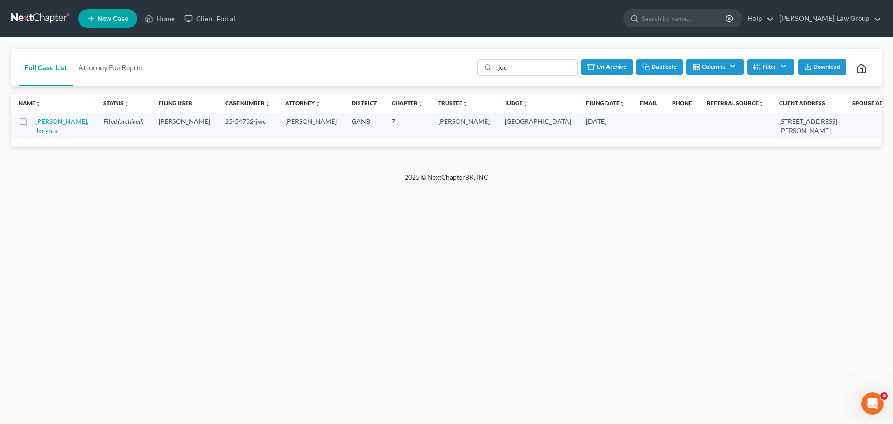
checkbox input "false"
click at [549, 67] on input "joc" at bounding box center [543, 68] width 82 height 16
drag, startPoint x: 528, startPoint y: 67, endPoint x: 467, endPoint y: 66, distance: 60.5
click at [467, 66] on div "Full Case List Attorney Fee Report joc Batch Download Archive Un-archive Duplic…" at bounding box center [446, 68] width 870 height 38
click at [164, 15] on link "Home" at bounding box center [160, 18] width 40 height 17
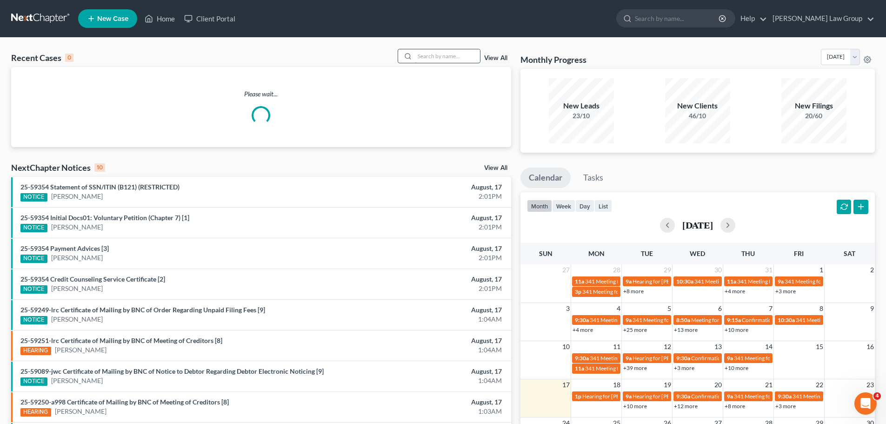
click at [429, 60] on input "search" at bounding box center [447, 55] width 65 height 13
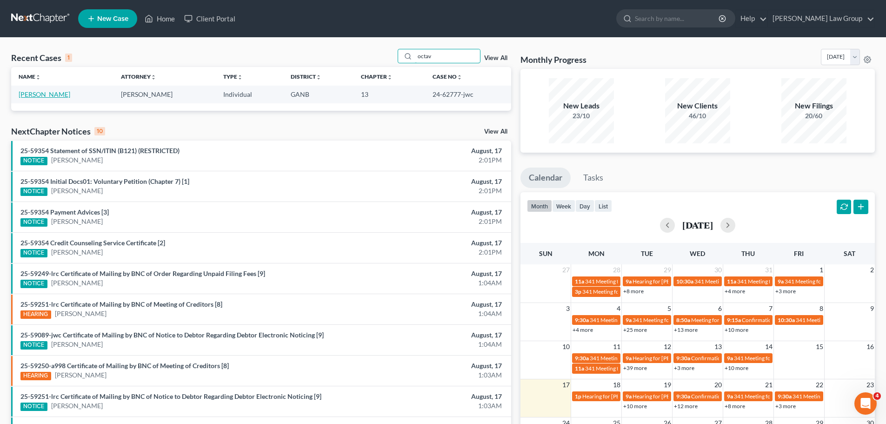
type input "octav"
click at [40, 93] on link "[PERSON_NAME]" at bounding box center [45, 94] width 52 height 8
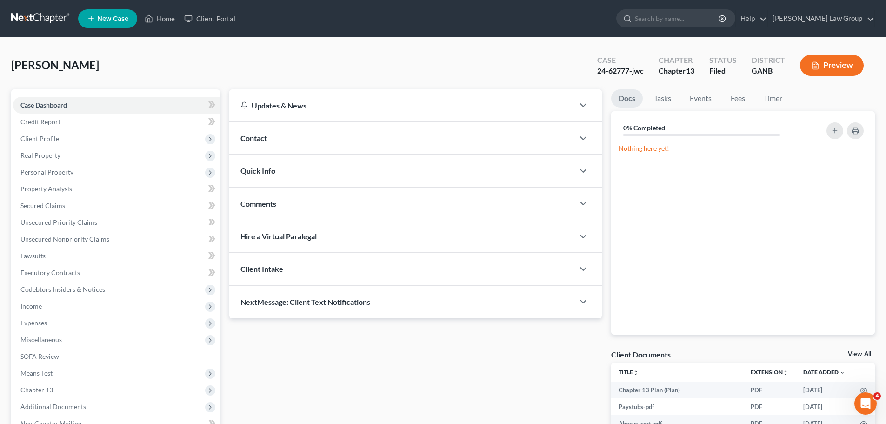
click at [278, 136] on div "Contact" at bounding box center [401, 138] width 345 height 32
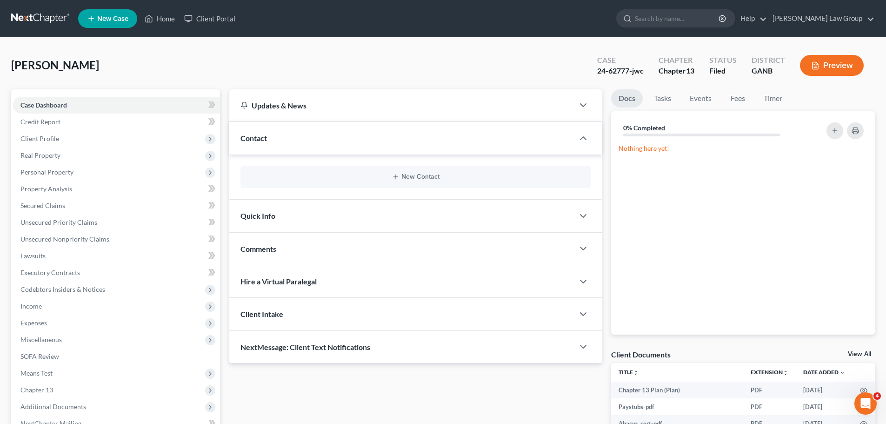
click at [267, 143] on div "Contact" at bounding box center [401, 138] width 345 height 32
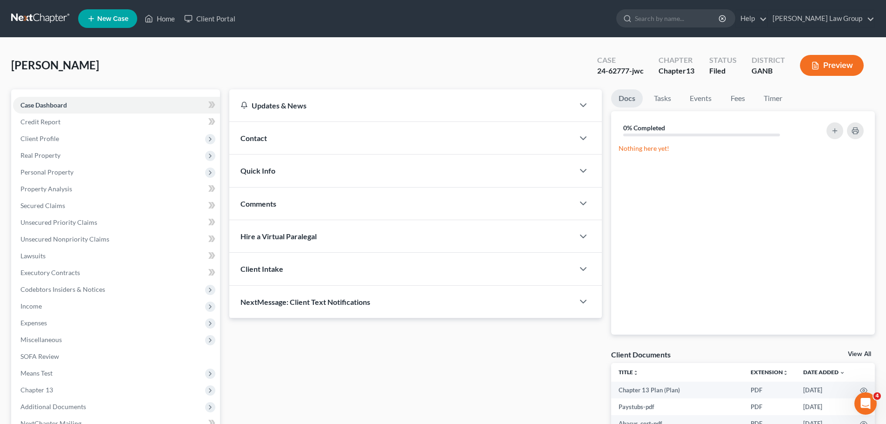
click at [279, 167] on div "Quick Info" at bounding box center [401, 170] width 345 height 32
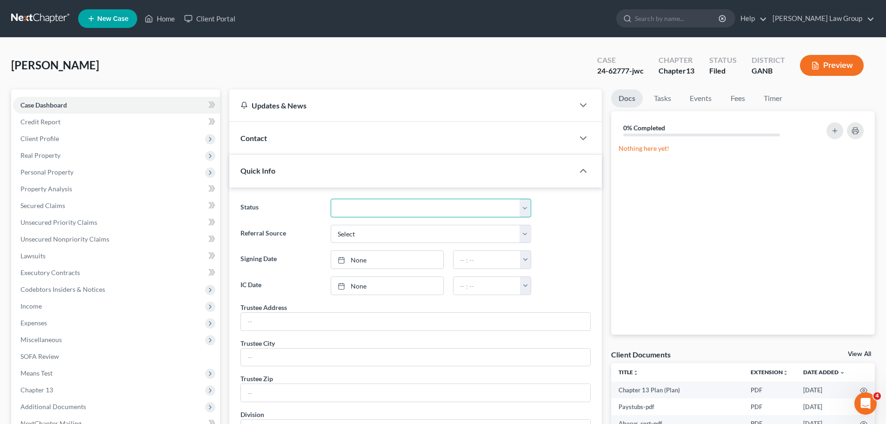
click at [367, 209] on select "Confirm Discharged Dismissed Filed In Progress Lead Lost Lead Ready to File To …" at bounding box center [431, 208] width 200 height 19
select select "0"
click at [331, 199] on select "Confirm Discharged Dismissed Filed In Progress Lead Lost Lead Ready to File To …" at bounding box center [431, 208] width 200 height 19
drag, startPoint x: 171, startPoint y: 24, endPoint x: 188, endPoint y: 23, distance: 17.2
click at [171, 24] on link "Home" at bounding box center [160, 18] width 40 height 17
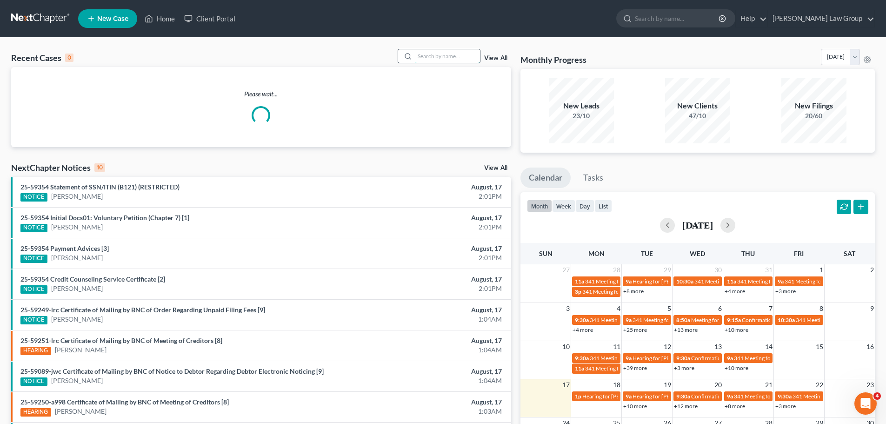
click at [467, 62] on input "search" at bounding box center [447, 55] width 65 height 13
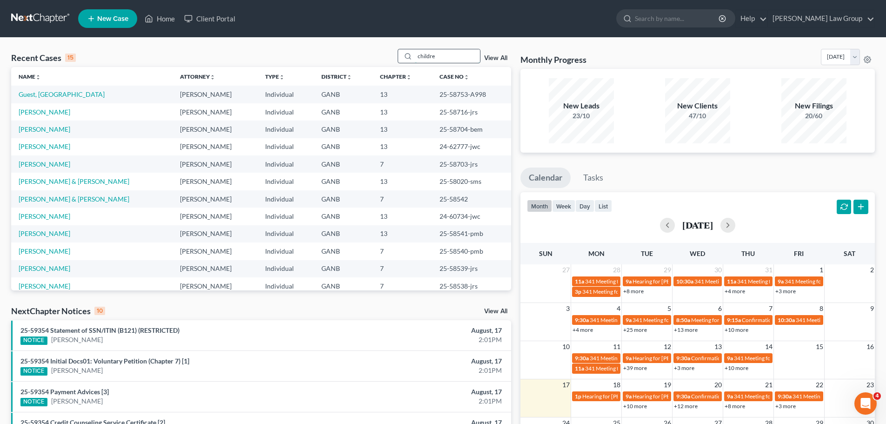
type input "childre"
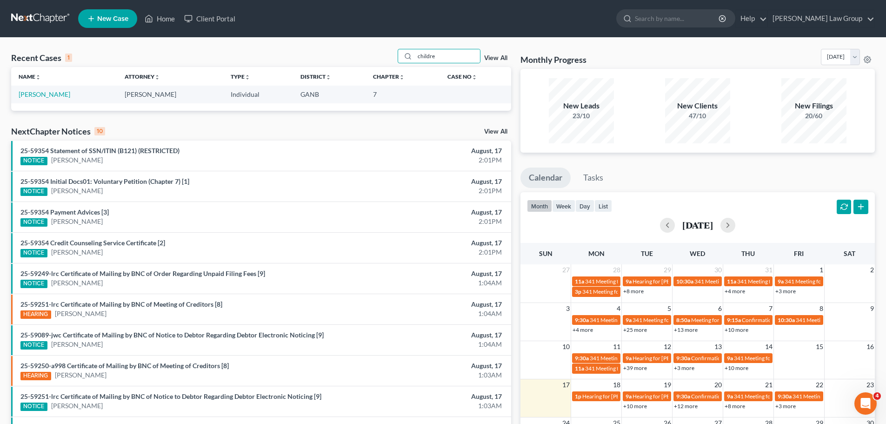
click at [45, 89] on td "[PERSON_NAME]" at bounding box center [64, 94] width 106 height 17
click at [44, 95] on link "[PERSON_NAME]" at bounding box center [45, 94] width 52 height 8
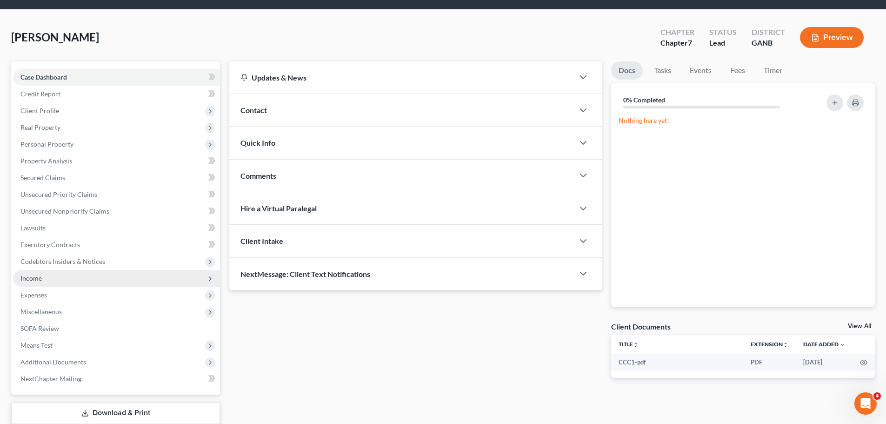
scroll to position [87, 0]
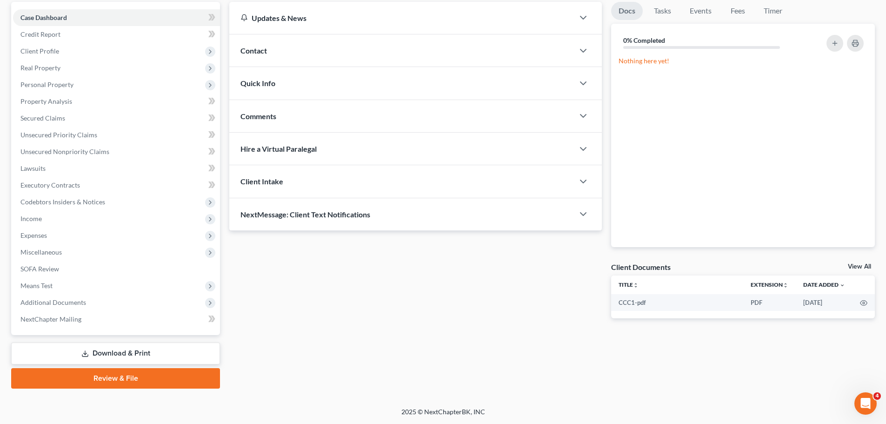
click at [129, 355] on link "Download & Print" at bounding box center [115, 353] width 209 height 22
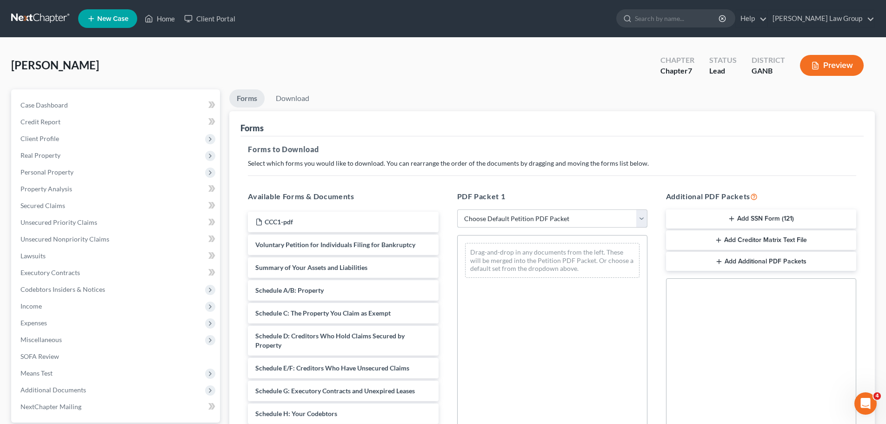
click at [505, 217] on select "Choose Default Petition PDF Packet Complete Bankruptcy Petition (all forms and …" at bounding box center [552, 218] width 190 height 19
select select "0"
click at [457, 209] on select "Choose Default Petition PDF Packet Complete Bankruptcy Petition (all forms and …" at bounding box center [552, 218] width 190 height 19
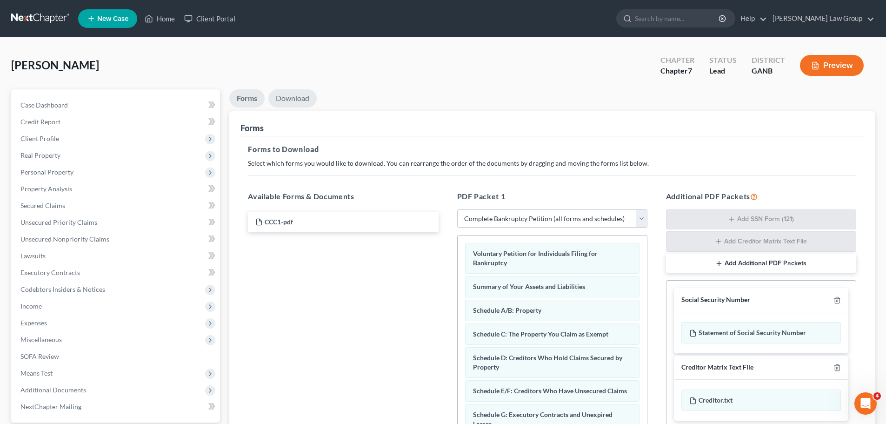
click at [295, 94] on link "Download" at bounding box center [292, 98] width 48 height 18
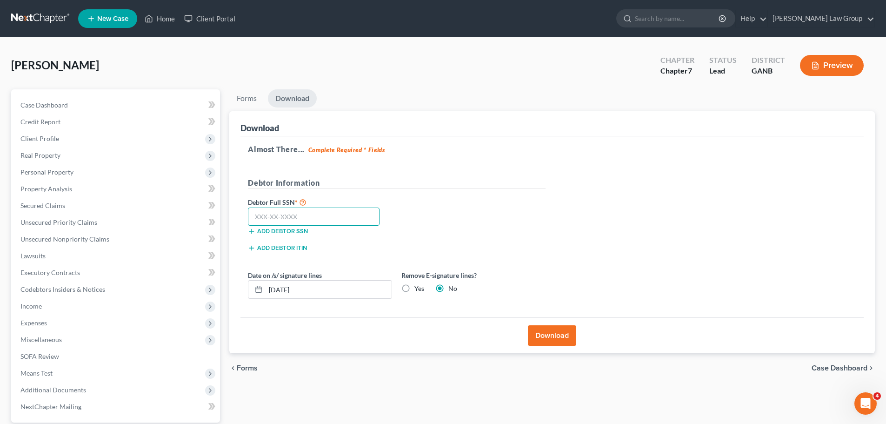
click at [290, 221] on input "text" at bounding box center [314, 216] width 132 height 19
paste input "530-04-1808"
type input "530-04-1808"
click at [549, 336] on button "Download" at bounding box center [552, 335] width 48 height 20
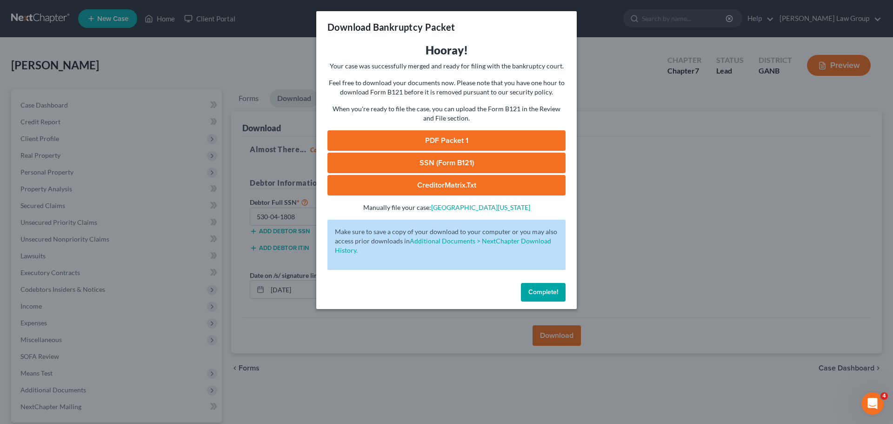
click at [434, 140] on link "PDF Packet 1" at bounding box center [446, 140] width 238 height 20
click at [552, 290] on span "Complete!" at bounding box center [543, 292] width 30 height 8
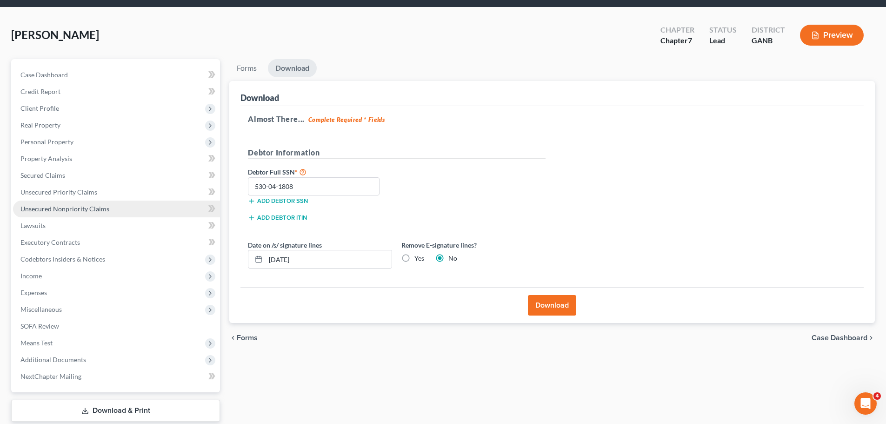
scroll to position [46, 0]
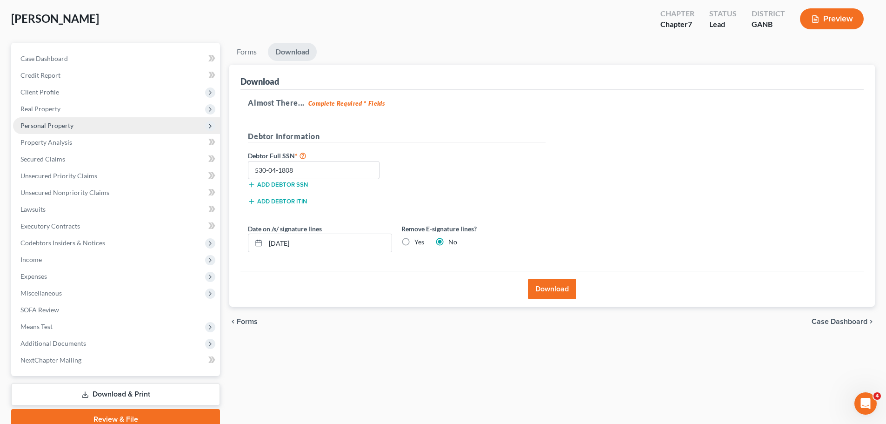
click at [71, 131] on span "Personal Property" at bounding box center [116, 125] width 207 height 17
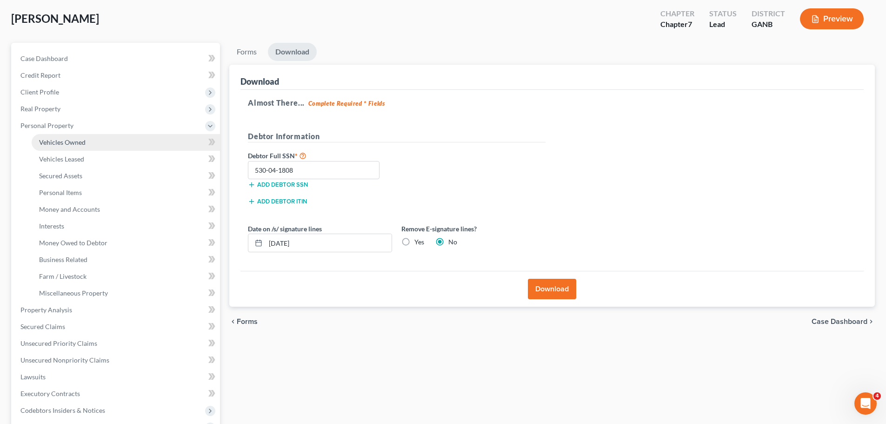
click at [110, 140] on link "Vehicles Owned" at bounding box center [126, 142] width 188 height 17
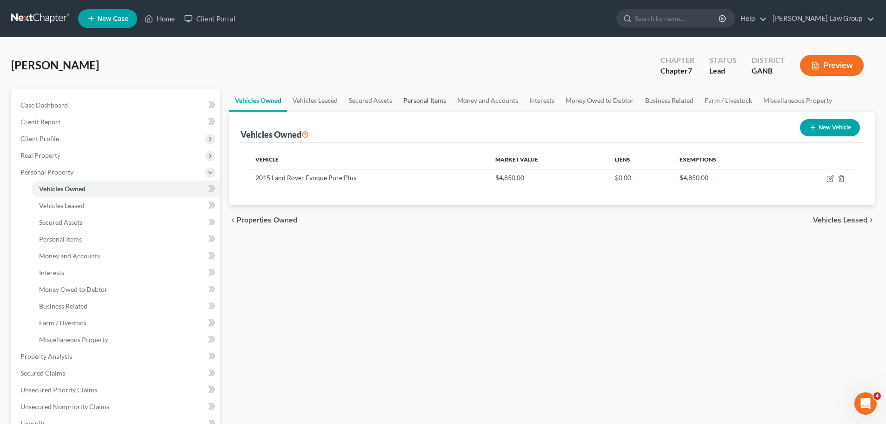
click at [434, 103] on link "Personal Items" at bounding box center [425, 100] width 54 height 22
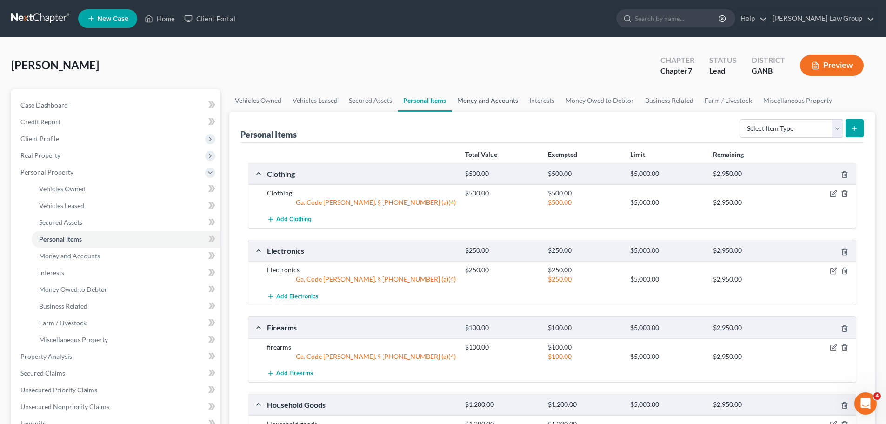
click at [483, 106] on link "Money and Accounts" at bounding box center [487, 100] width 72 height 22
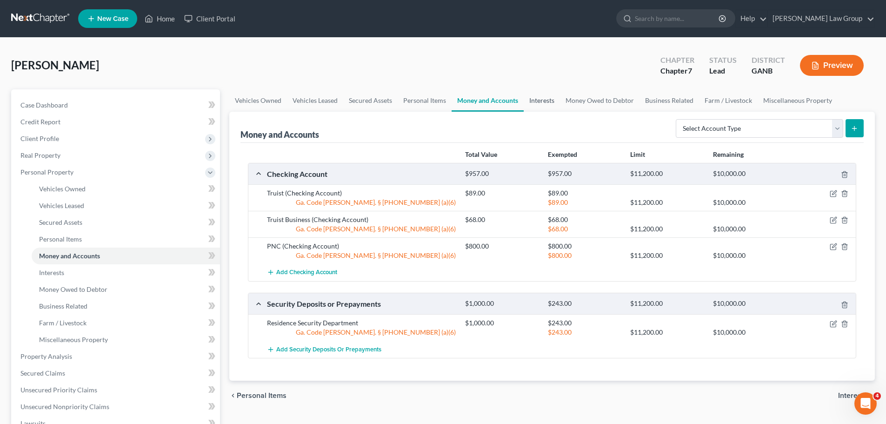
click at [544, 94] on link "Interests" at bounding box center [541, 100] width 36 height 22
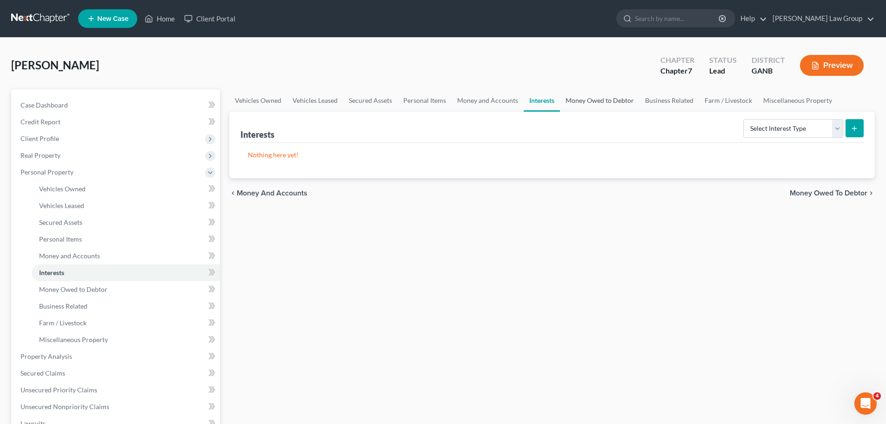
click at [608, 101] on link "Money Owed to Debtor" at bounding box center [600, 100] width 80 height 22
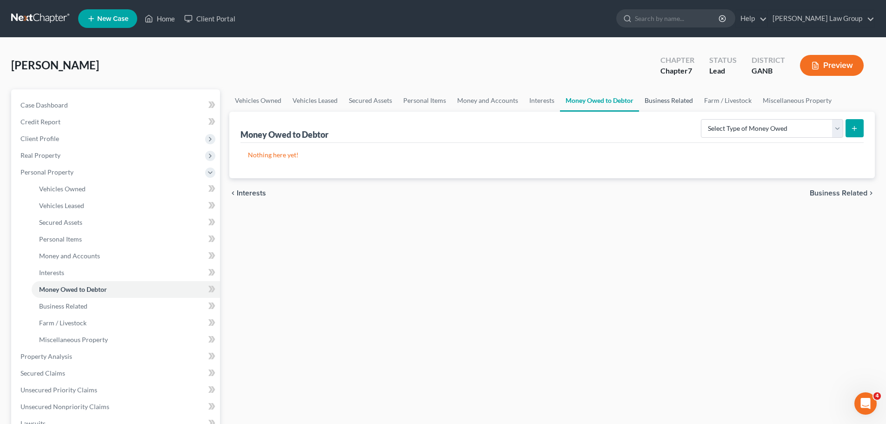
click at [663, 103] on link "Business Related" at bounding box center [669, 100] width 60 height 22
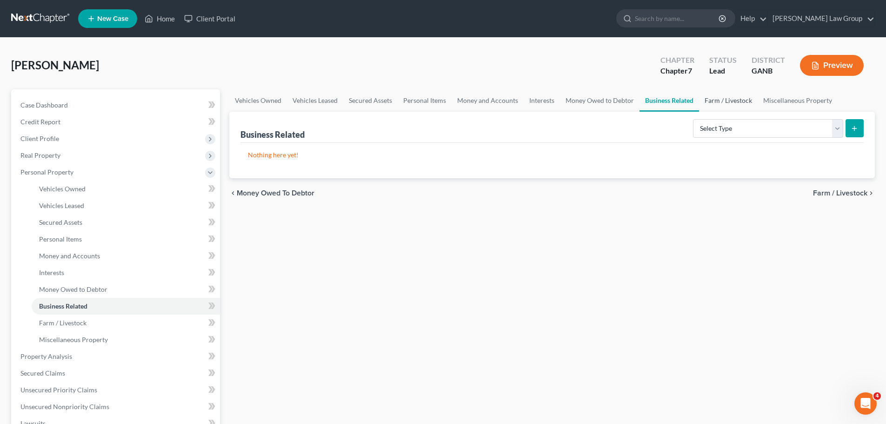
click at [732, 105] on link "Farm / Livestock" at bounding box center [728, 100] width 59 height 22
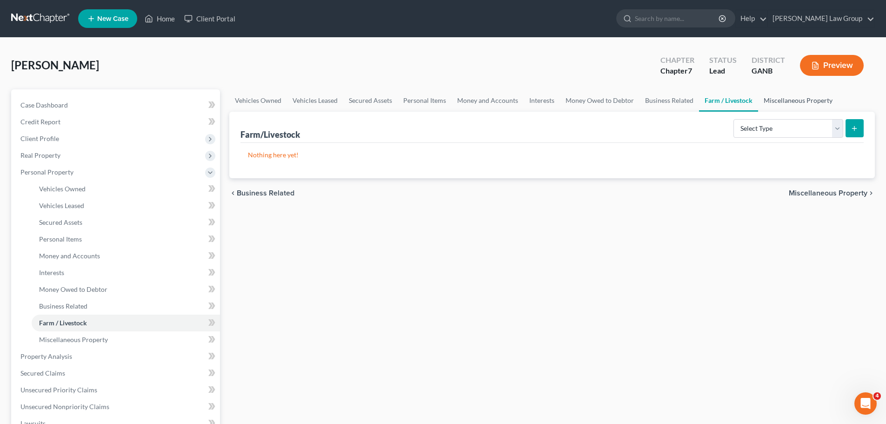
click at [808, 106] on link "Miscellaneous Property" at bounding box center [798, 100] width 80 height 22
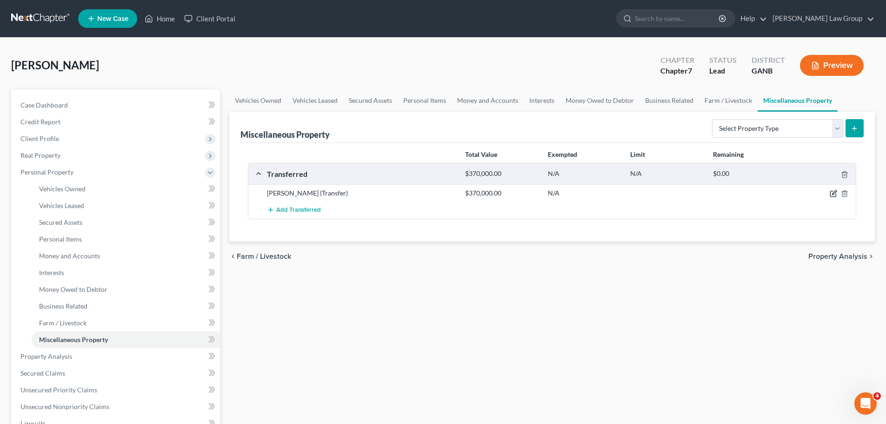
click at [830, 194] on icon "button" at bounding box center [832, 193] width 7 height 7
select select "Ordinary ([DATE])"
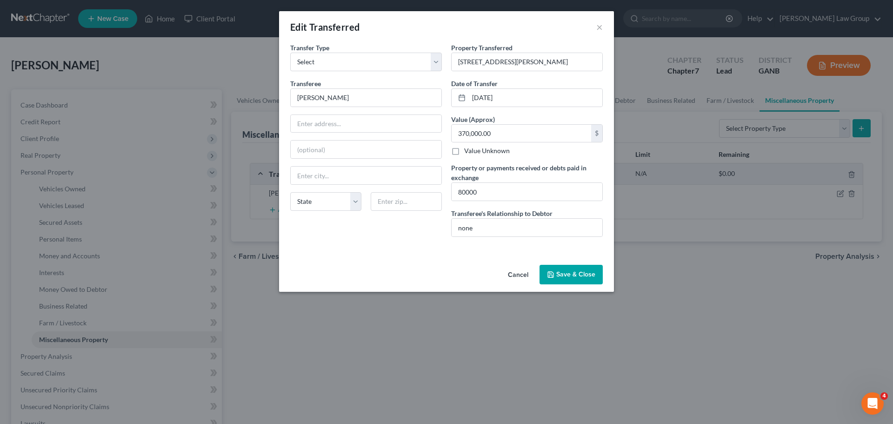
click at [572, 265] on button "Save & Close" at bounding box center [570, 275] width 63 height 20
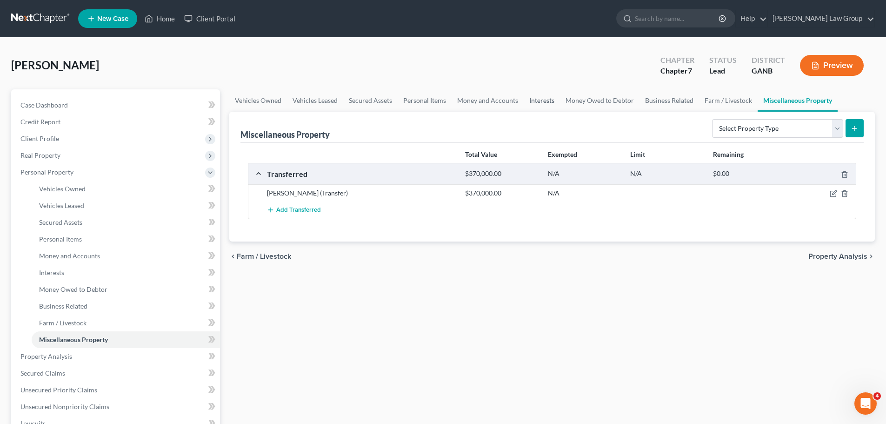
click at [551, 102] on link "Interests" at bounding box center [541, 100] width 36 height 22
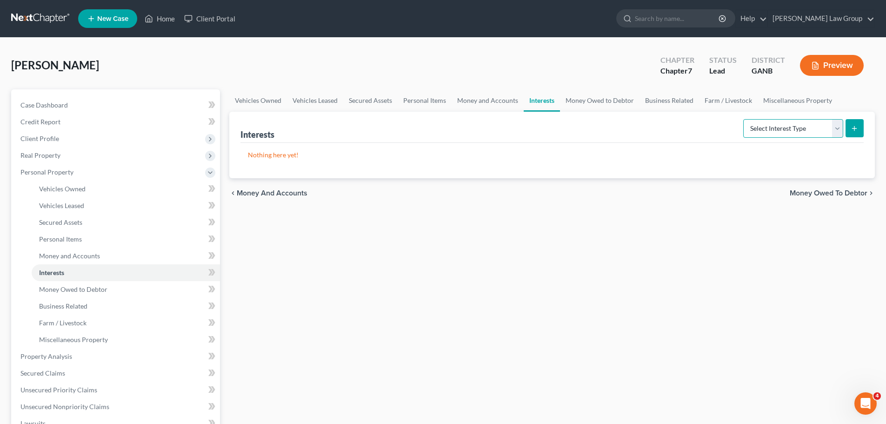
click at [790, 126] on select "Select Interest Type 401K Annuity Bond Education IRA Government Bond Government…" at bounding box center [793, 128] width 100 height 19
drag, startPoint x: 590, startPoint y: 127, endPoint x: 596, endPoint y: 112, distance: 15.9
click at [590, 127] on div "Interests Select Interest Type 401K Annuity Bond Education IRA Government Bond …" at bounding box center [551, 127] width 623 height 31
click at [602, 102] on link "Money Owed to Debtor" at bounding box center [600, 100] width 80 height 22
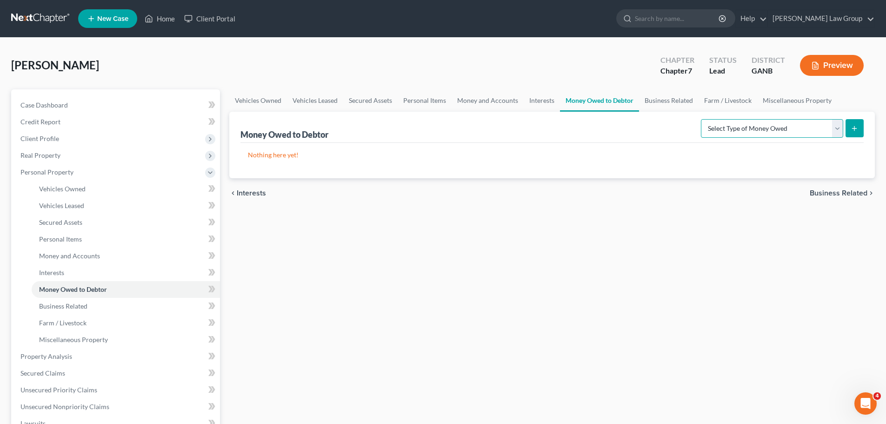
click at [776, 132] on select "Select Type of Money Owed Accounts Receivable Alimony Child Support Claims Agai…" at bounding box center [772, 128] width 142 height 19
select select "other_contingent_and_unliquidated_claims"
click at [702, 119] on select "Select Type of Money Owed Accounts Receivable Alimony Child Support Claims Agai…" at bounding box center [772, 128] width 142 height 19
click at [863, 128] on div "Money Owed to Debtor (including counterclaims of the debtor and rights to set o…" at bounding box center [551, 145] width 645 height 66
click at [860, 128] on button "submit" at bounding box center [854, 128] width 18 height 18
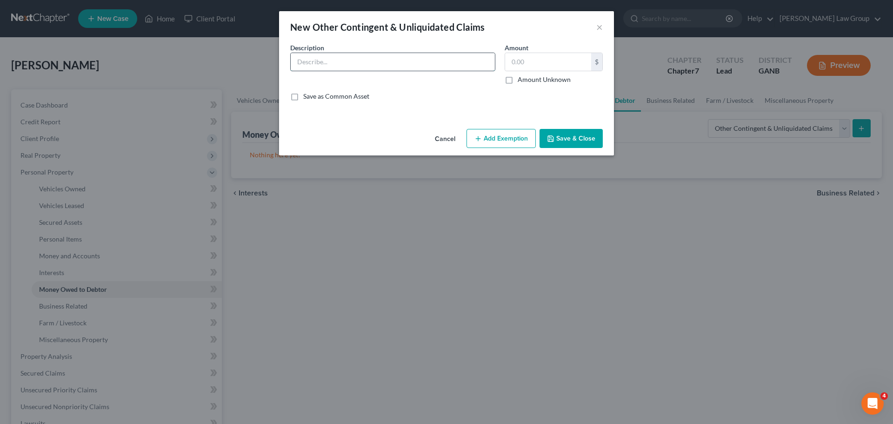
click at [328, 65] on input "text" at bounding box center [393, 62] width 204 height 18
type input "Commission Trip from Virtual Properties Realty"
type input "3,000"
click at [476, 132] on button "Add Exemption" at bounding box center [500, 139] width 69 height 20
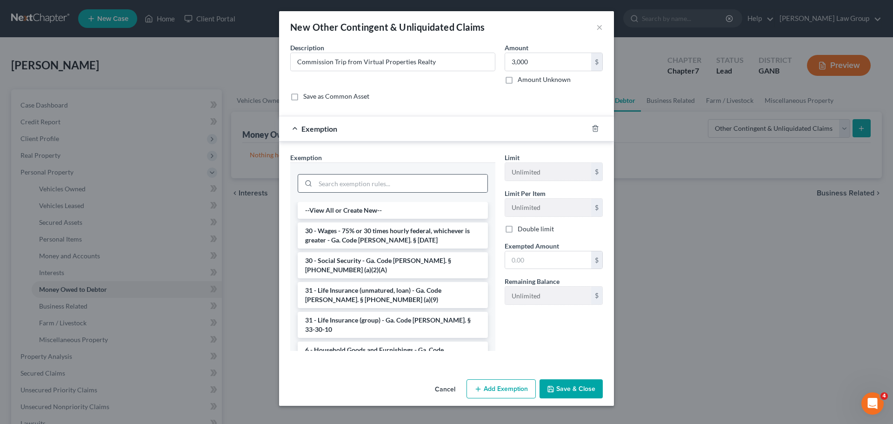
click at [344, 192] on div at bounding box center [393, 183] width 190 height 19
click at [340, 171] on div at bounding box center [393, 182] width 190 height 24
click at [334, 187] on input "search" at bounding box center [401, 183] width 172 height 18
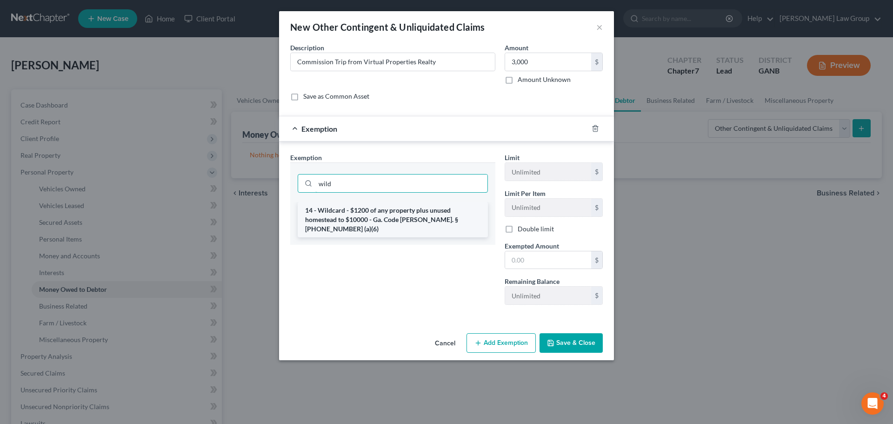
type input "wild"
click at [394, 219] on li "14 - Wildcard - $1200 of any property plus unused homestead to $10000 - Ga. Cod…" at bounding box center [393, 219] width 190 height 35
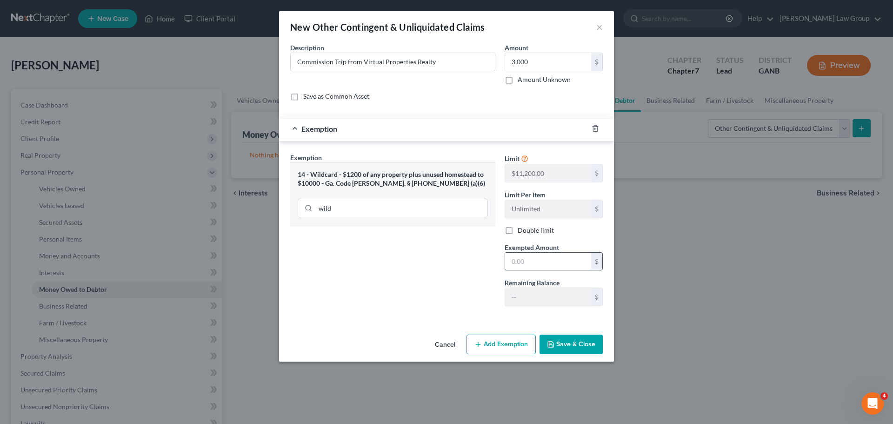
click at [546, 260] on input "text" at bounding box center [548, 261] width 86 height 18
type input "3,000"
click at [573, 340] on button "Save & Close" at bounding box center [570, 344] width 63 height 20
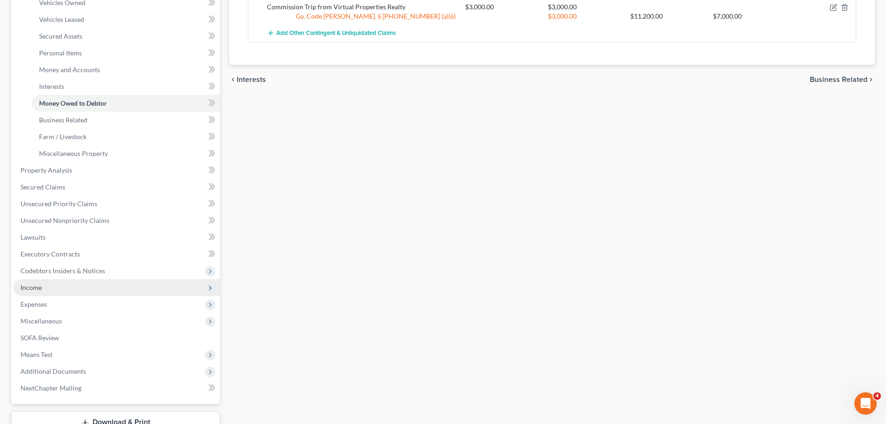
click at [67, 286] on span "Income" at bounding box center [116, 287] width 207 height 17
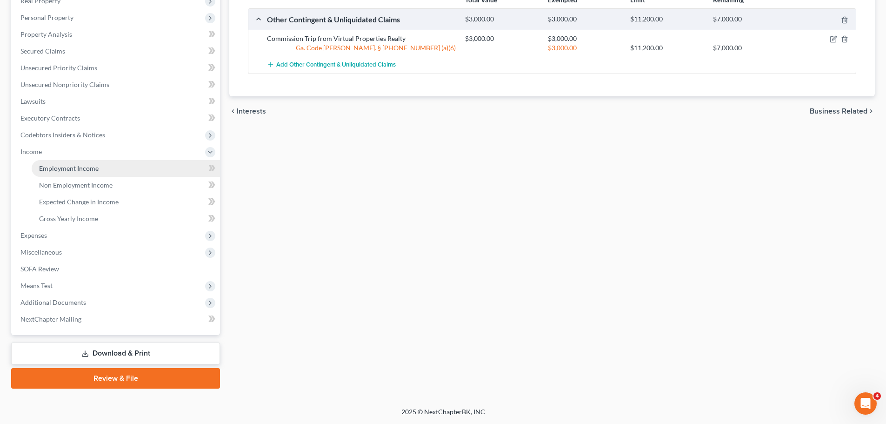
click at [95, 171] on span "Employment Income" at bounding box center [69, 168] width 60 height 8
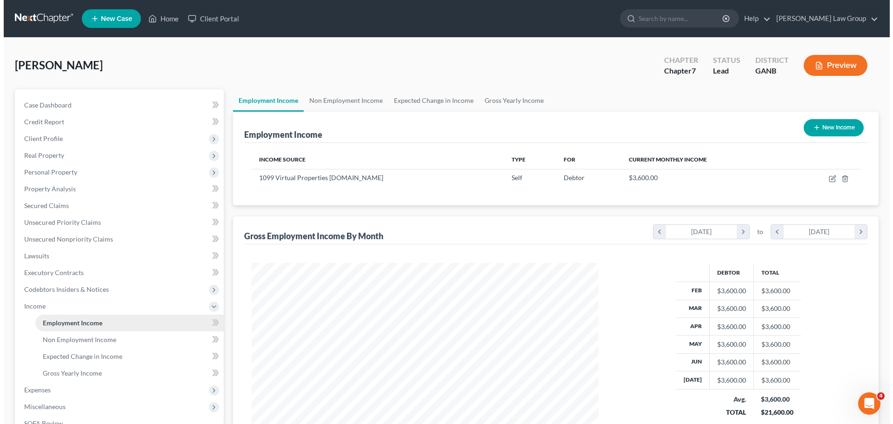
scroll to position [173, 365]
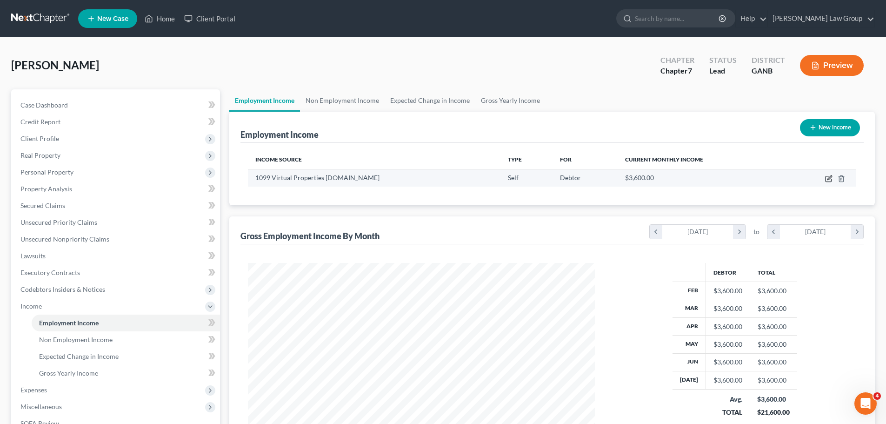
click at [828, 177] on icon "button" at bounding box center [828, 178] width 7 height 7
select select "1"
select select "0"
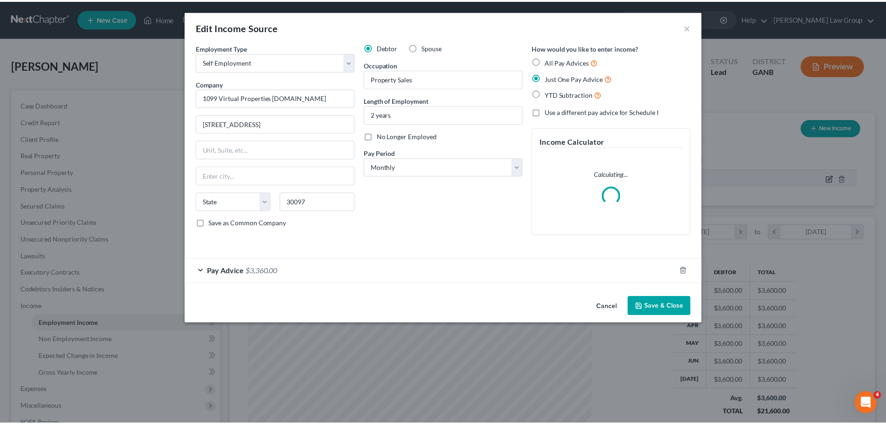
scroll to position [175, 369]
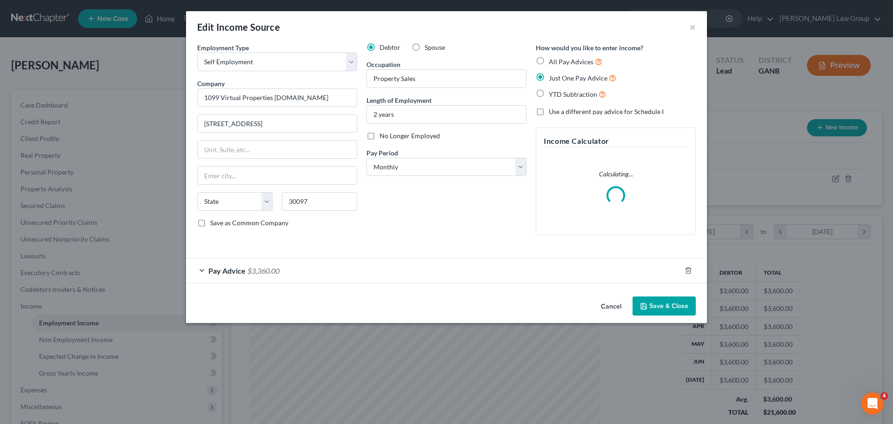
click at [679, 304] on button "Save & Close" at bounding box center [663, 306] width 63 height 20
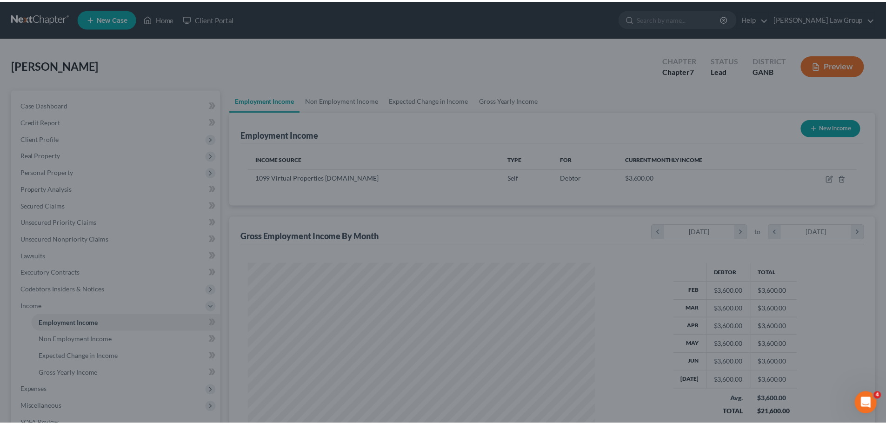
scroll to position [464741, 464549]
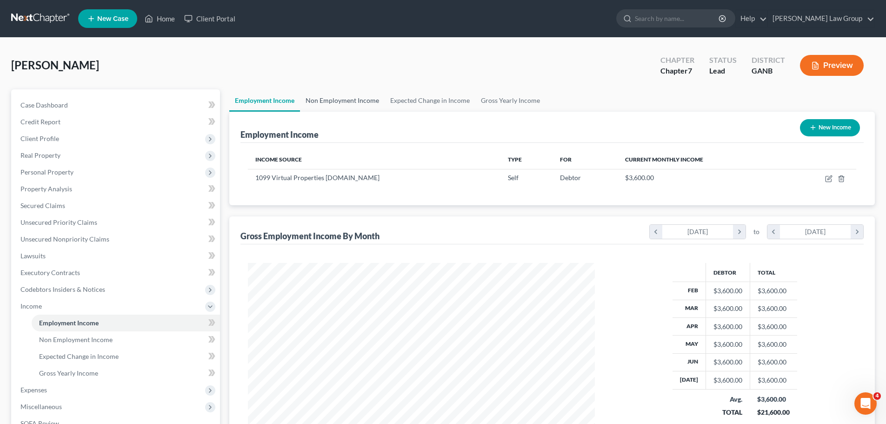
click at [364, 95] on link "Non Employment Income" at bounding box center [342, 100] width 85 height 22
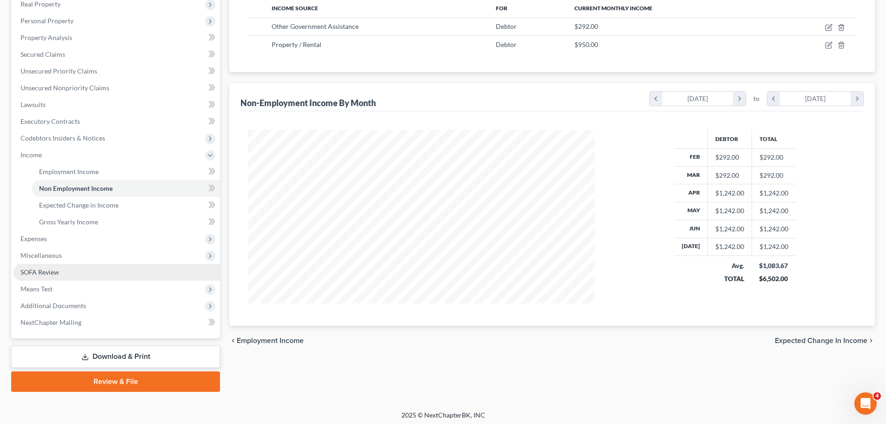
scroll to position [154, 0]
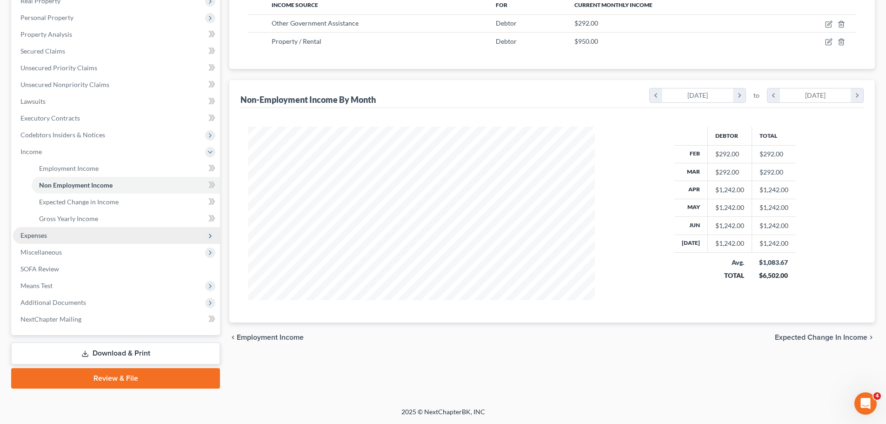
click at [54, 236] on span "Expenses" at bounding box center [116, 235] width 207 height 17
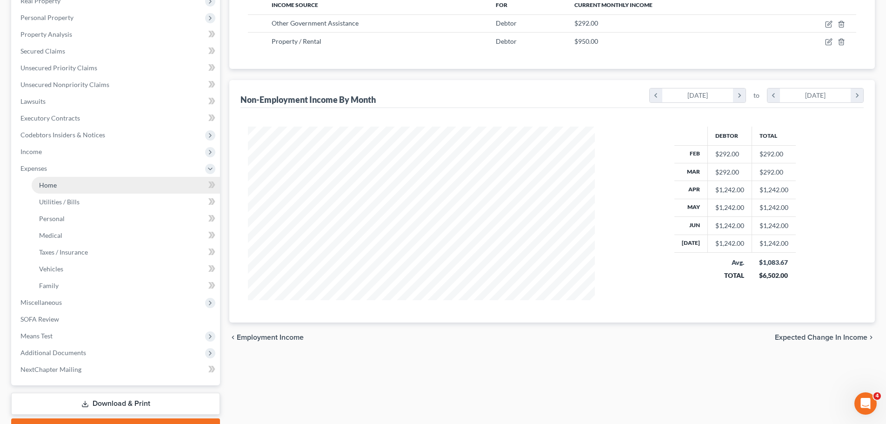
click at [97, 187] on link "Home" at bounding box center [126, 185] width 188 height 17
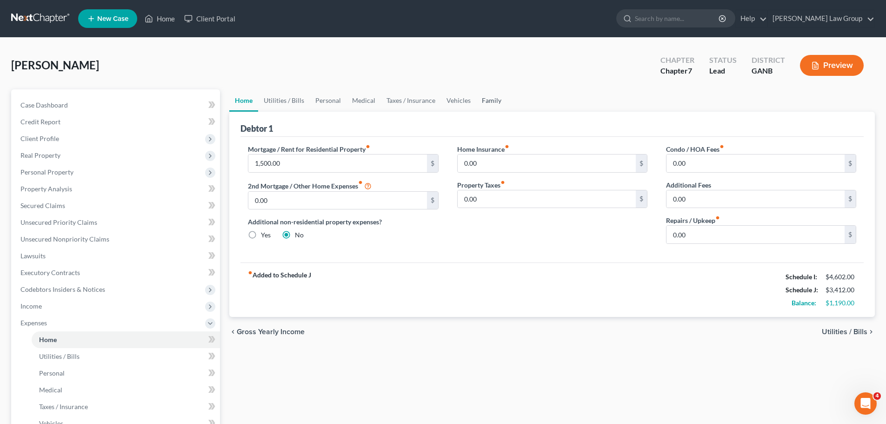
click at [493, 102] on link "Family" at bounding box center [491, 100] width 31 height 22
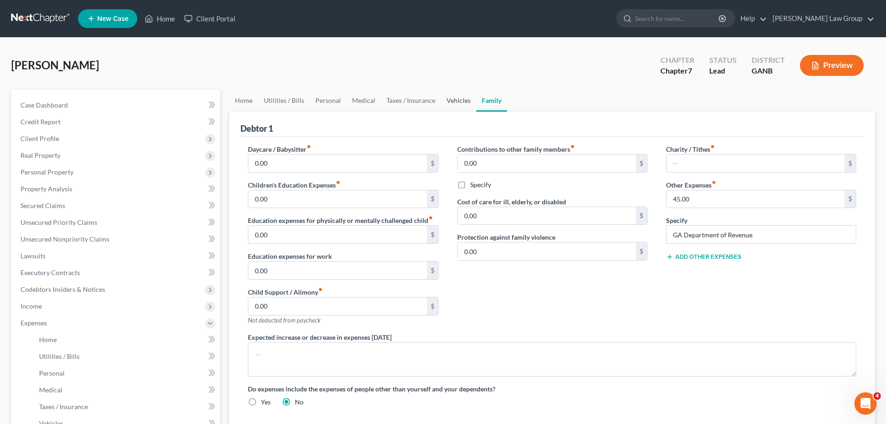
click at [455, 98] on link "Vehicles" at bounding box center [458, 100] width 35 height 22
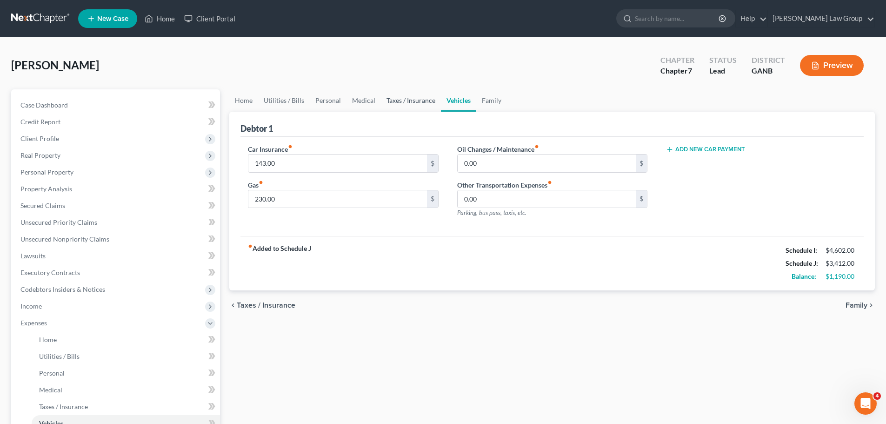
click at [401, 102] on link "Taxes / Insurance" at bounding box center [411, 100] width 60 height 22
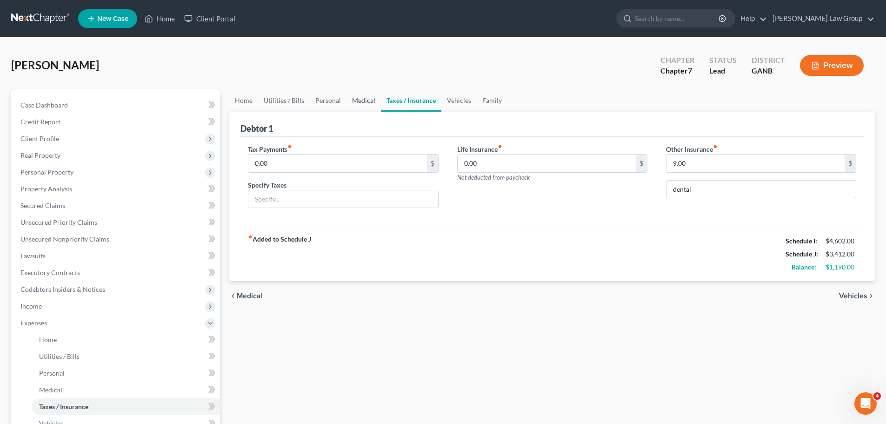
click at [356, 102] on link "Medical" at bounding box center [363, 100] width 34 height 22
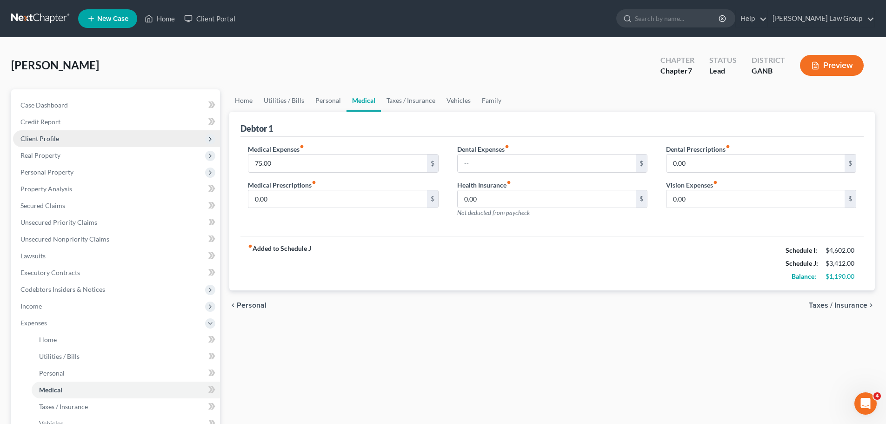
click at [57, 143] on span "Client Profile" at bounding box center [116, 138] width 207 height 17
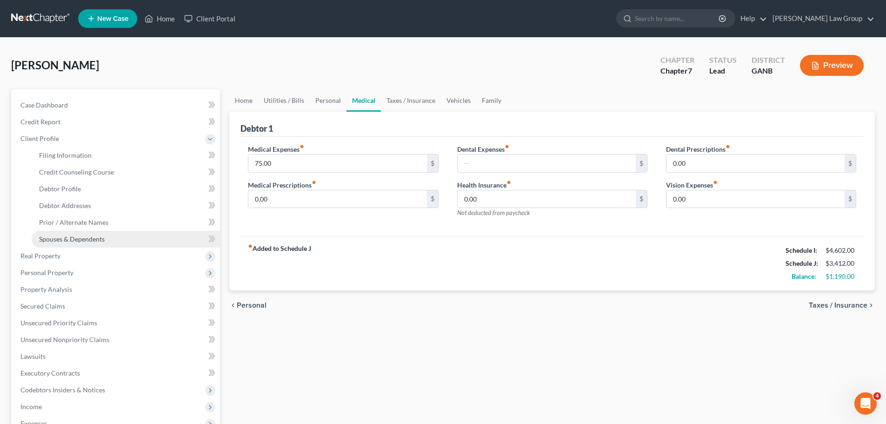
click at [76, 235] on span "Spouses & Dependents" at bounding box center [72, 239] width 66 height 8
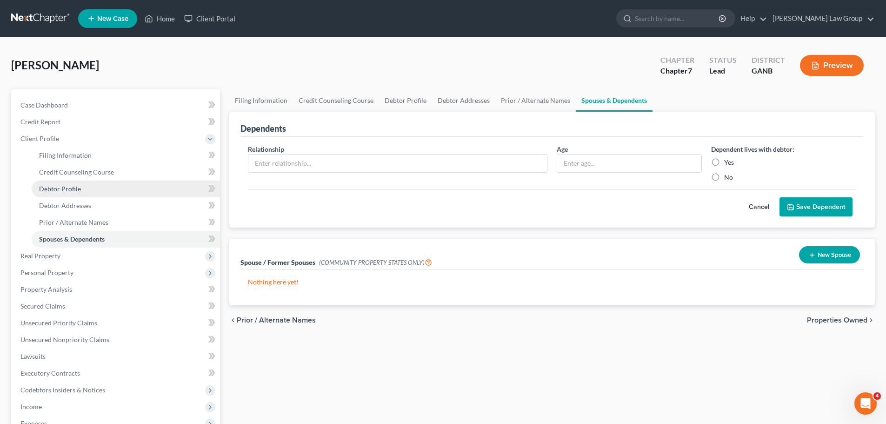
click at [95, 183] on link "Debtor Profile" at bounding box center [126, 188] width 188 height 17
select select "0"
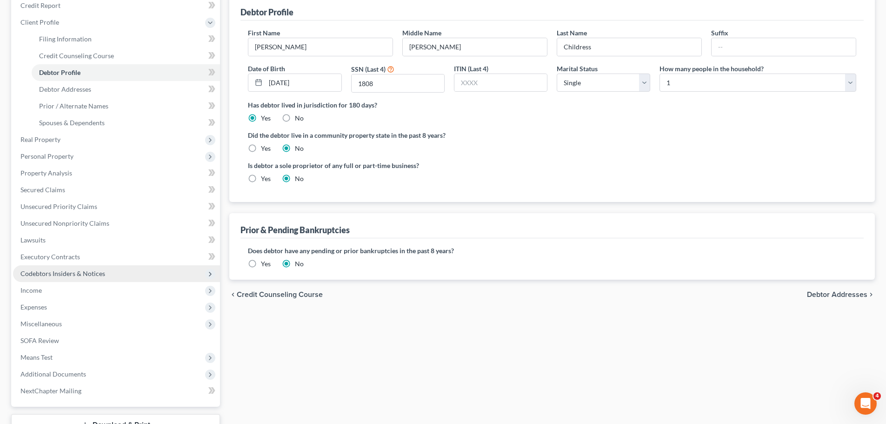
scroll to position [188, 0]
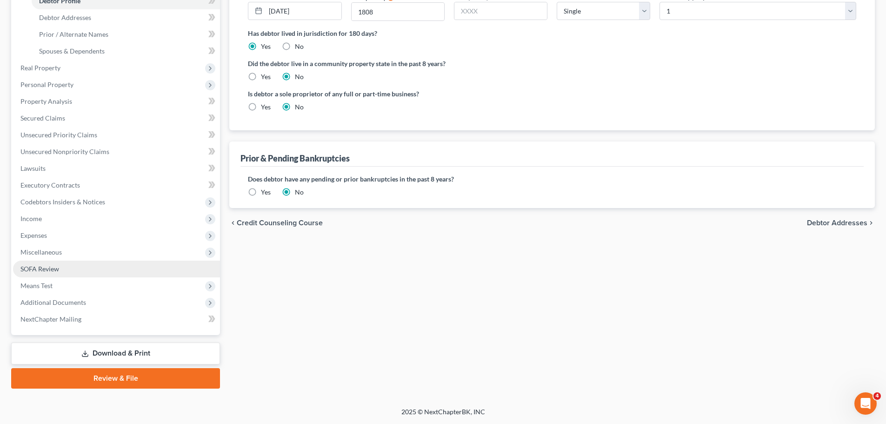
click at [81, 276] on link "SOFA Review" at bounding box center [116, 268] width 207 height 17
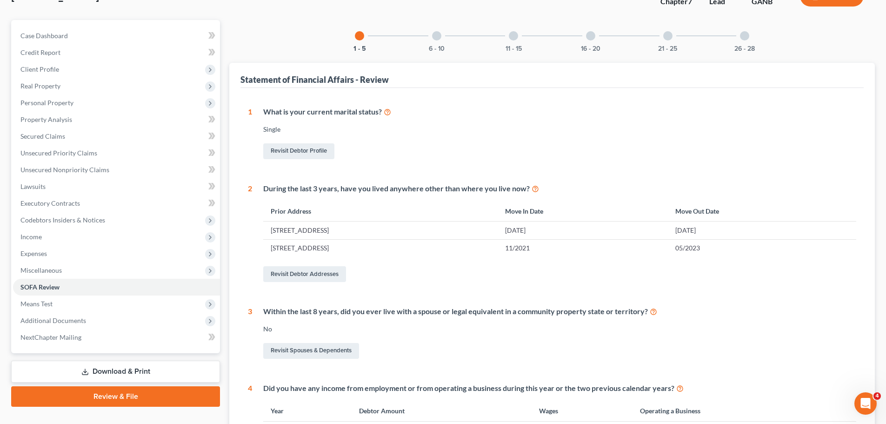
scroll to position [139, 0]
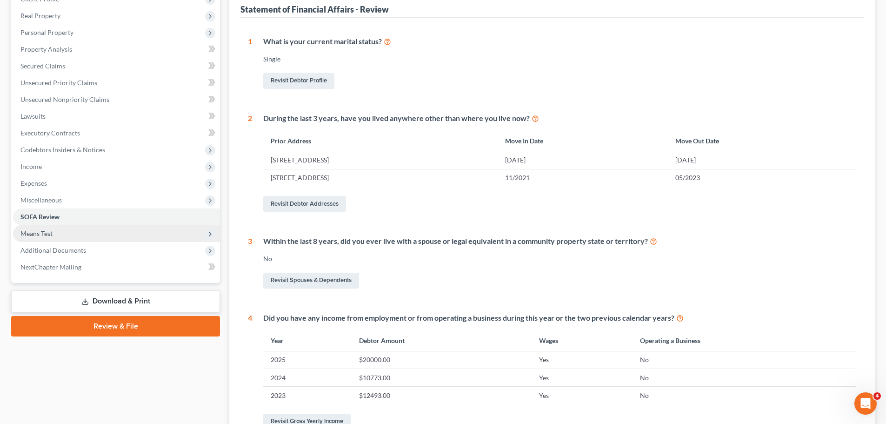
click at [76, 231] on span "Means Test" at bounding box center [116, 233] width 207 height 17
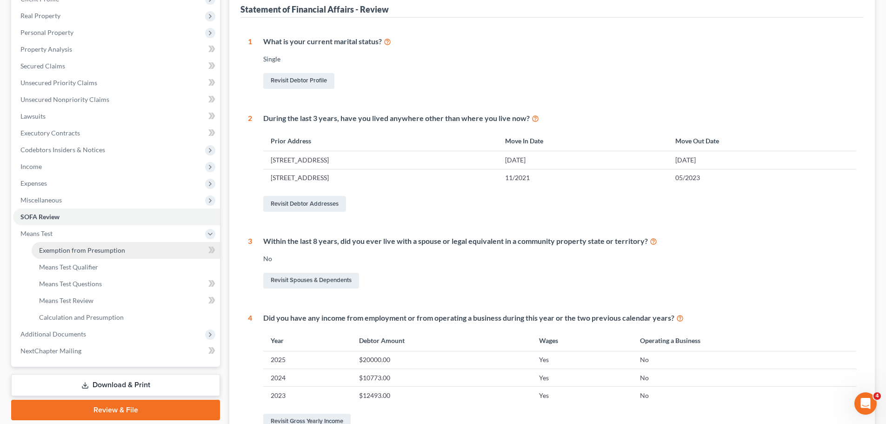
click at [99, 247] on span "Exemption from Presumption" at bounding box center [82, 250] width 86 height 8
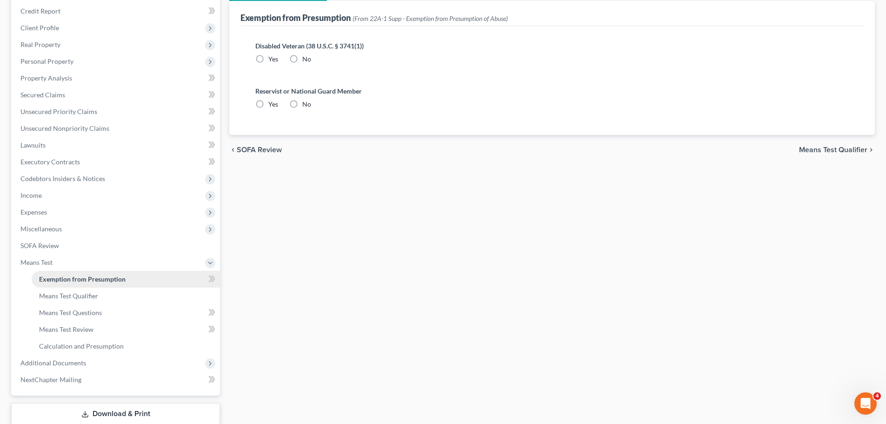
radio input "true"
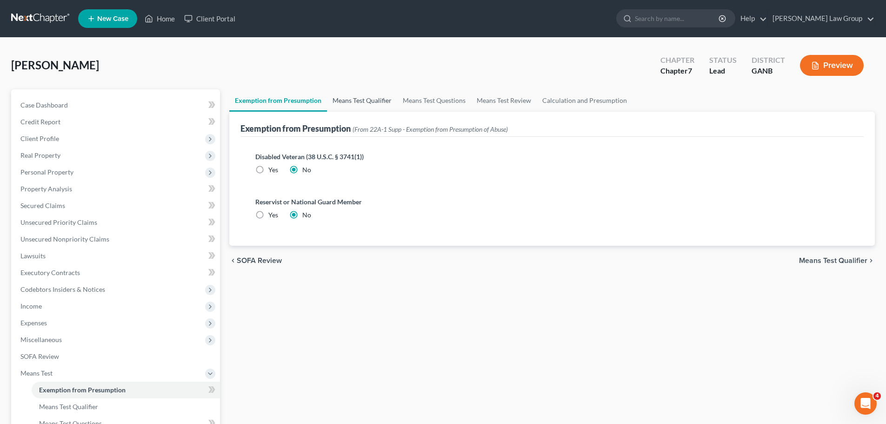
click at [362, 106] on link "Means Test Qualifier" at bounding box center [362, 100] width 70 height 22
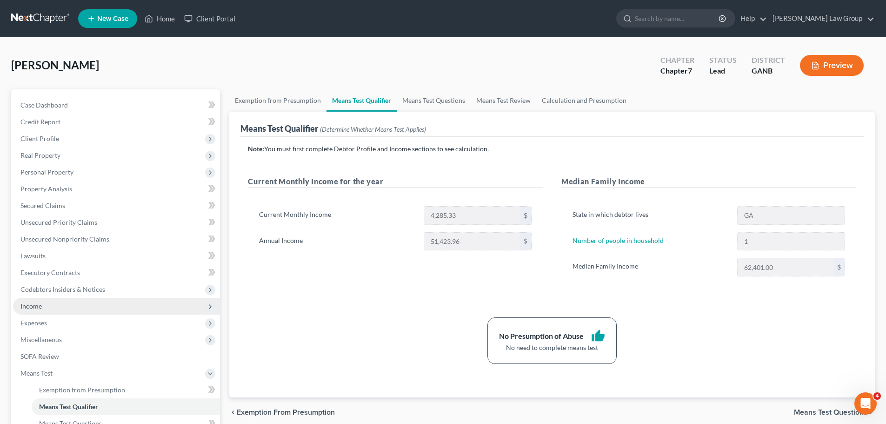
click at [69, 302] on span "Income" at bounding box center [116, 306] width 207 height 17
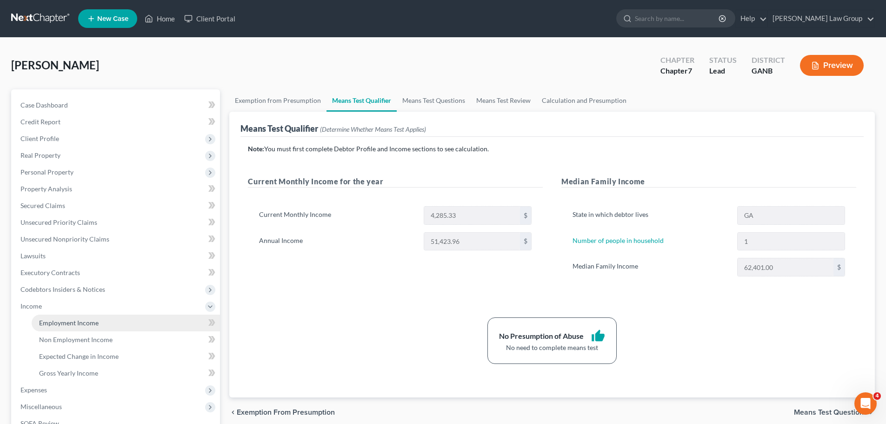
click at [123, 320] on link "Employment Income" at bounding box center [126, 322] width 188 height 17
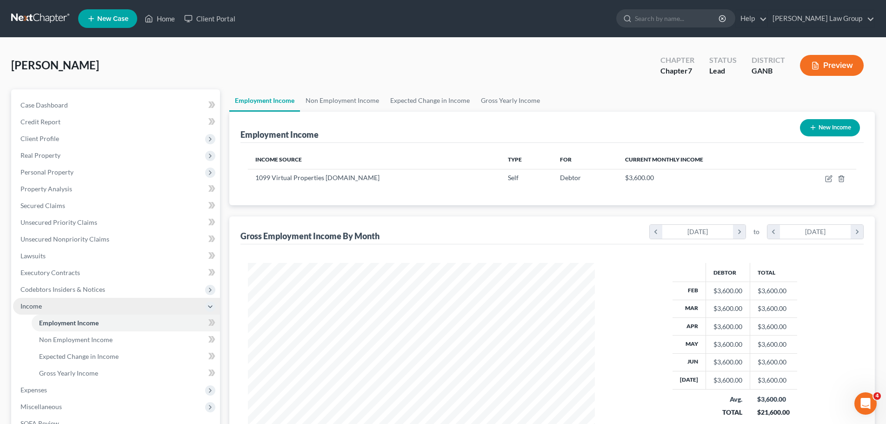
scroll to position [173, 365]
click at [352, 96] on link "Non Employment Income" at bounding box center [342, 100] width 85 height 22
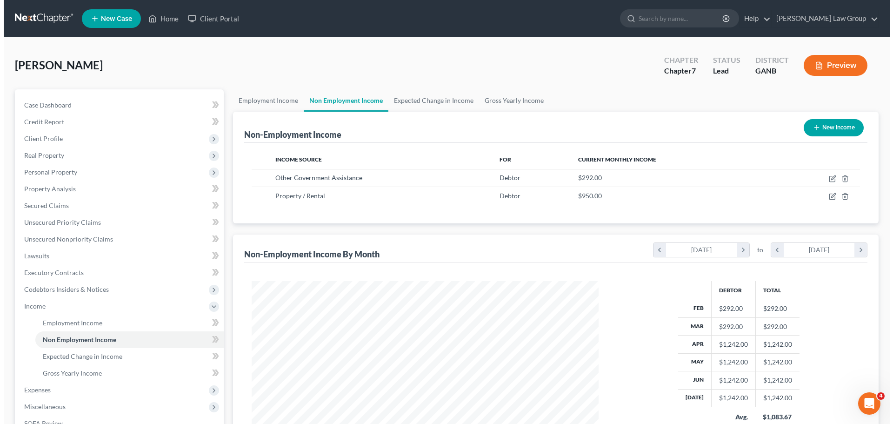
scroll to position [173, 365]
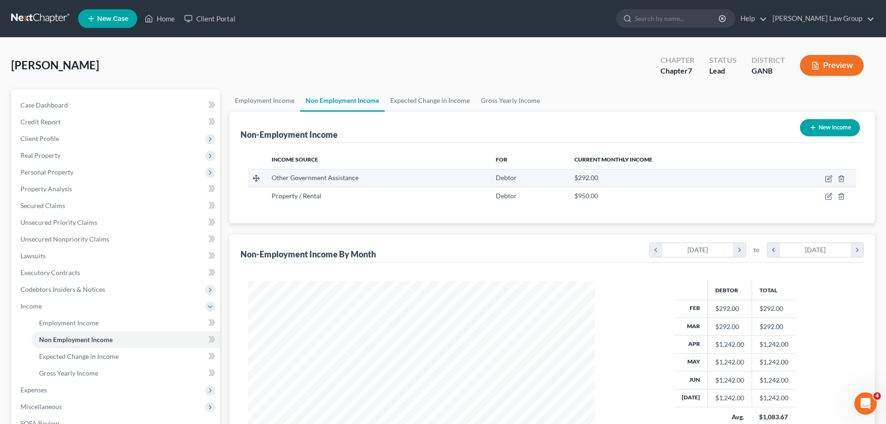
click at [820, 175] on td at bounding box center [813, 178] width 85 height 18
click at [828, 177] on icon "button" at bounding box center [828, 178] width 7 height 7
select select "5"
select select "0"
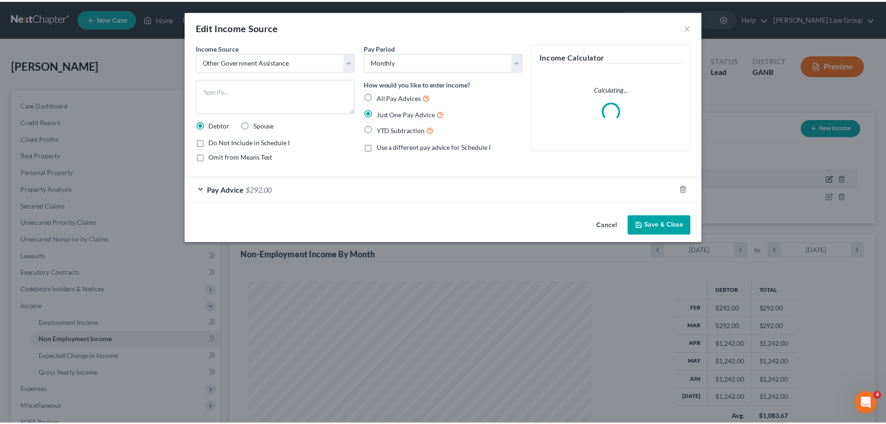
scroll to position [175, 369]
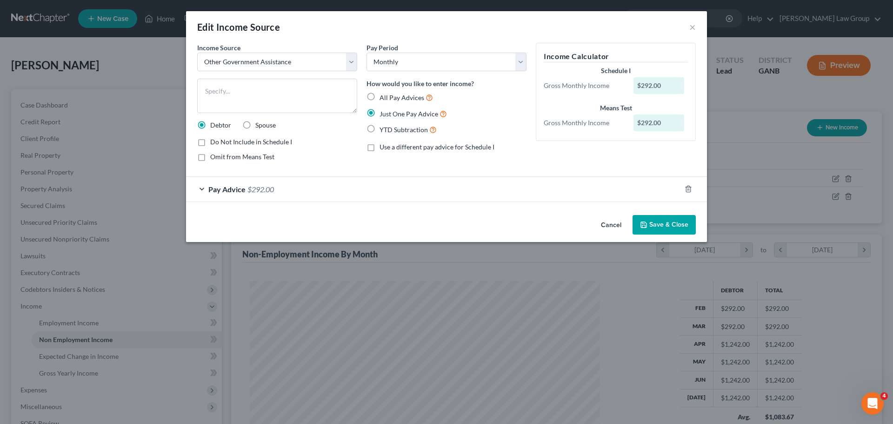
click at [670, 218] on button "Save & Close" at bounding box center [663, 225] width 63 height 20
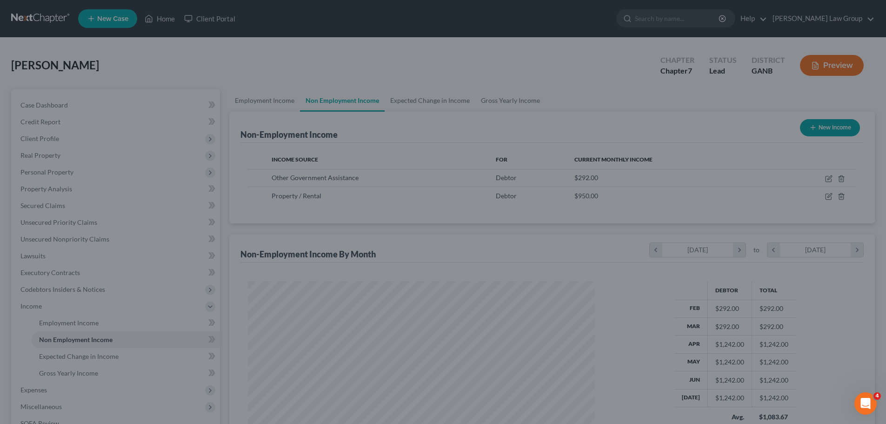
scroll to position [464741, 464549]
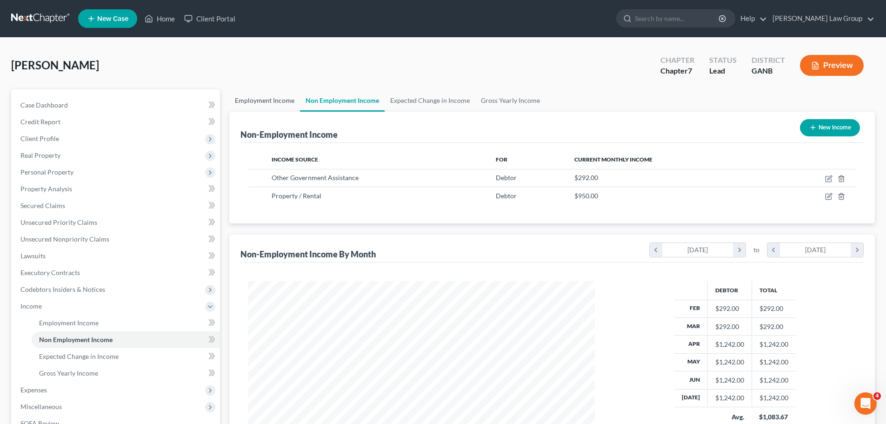
click at [262, 98] on link "Employment Income" at bounding box center [264, 100] width 71 height 22
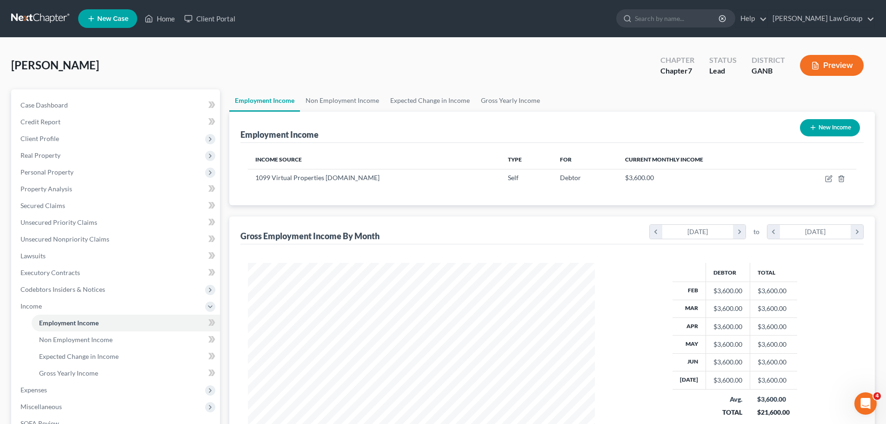
scroll to position [173, 365]
click at [342, 105] on link "Non Employment Income" at bounding box center [342, 100] width 85 height 22
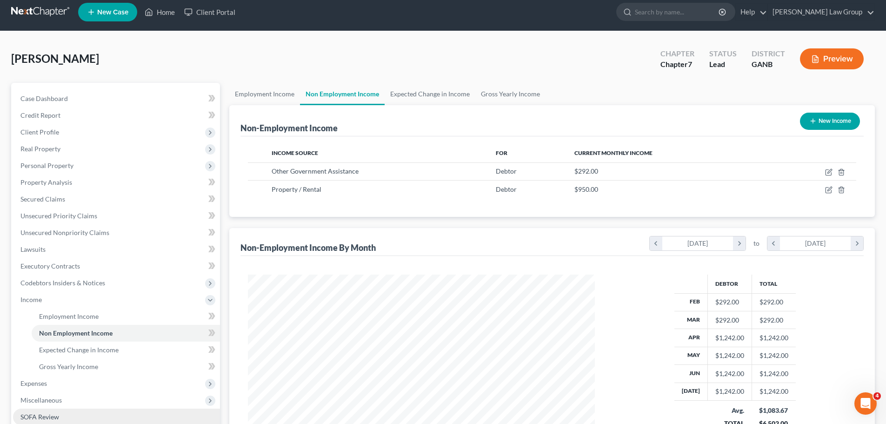
scroll to position [154, 0]
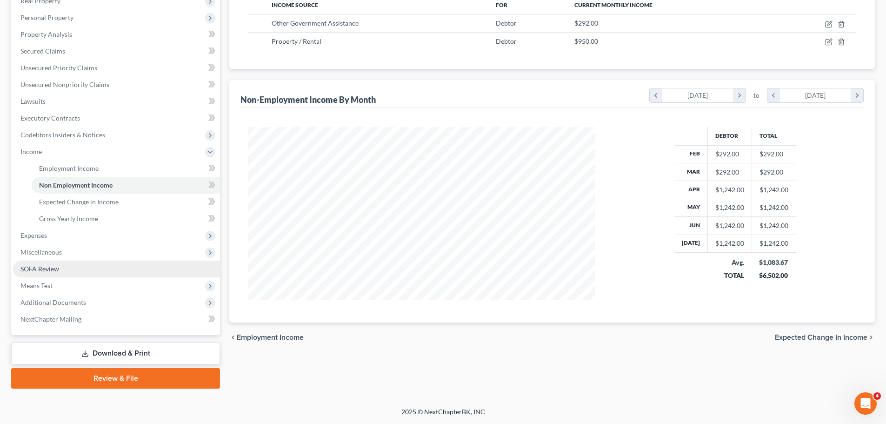
click at [80, 265] on link "SOFA Review" at bounding box center [116, 268] width 207 height 17
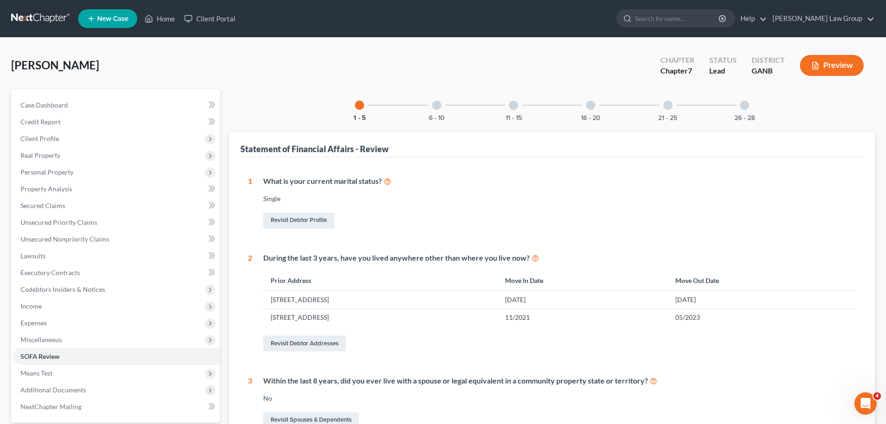
click at [752, 106] on div "26 - 28" at bounding box center [745, 105] width 32 height 32
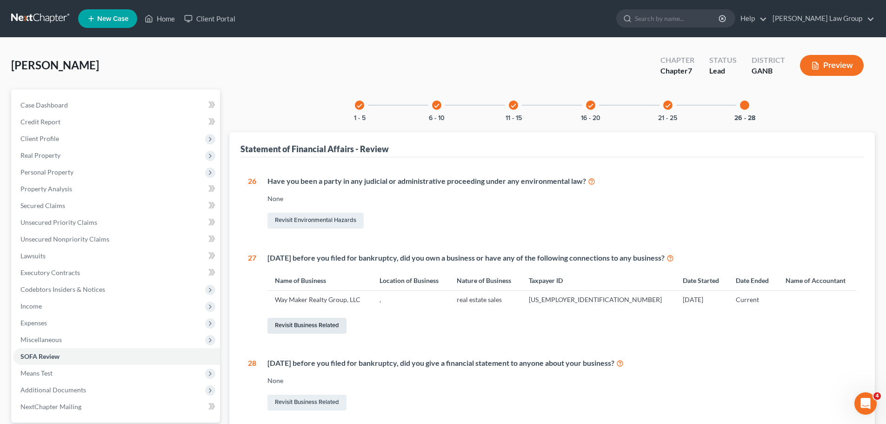
click at [311, 326] on link "Revisit Business Related" at bounding box center [306, 326] width 79 height 16
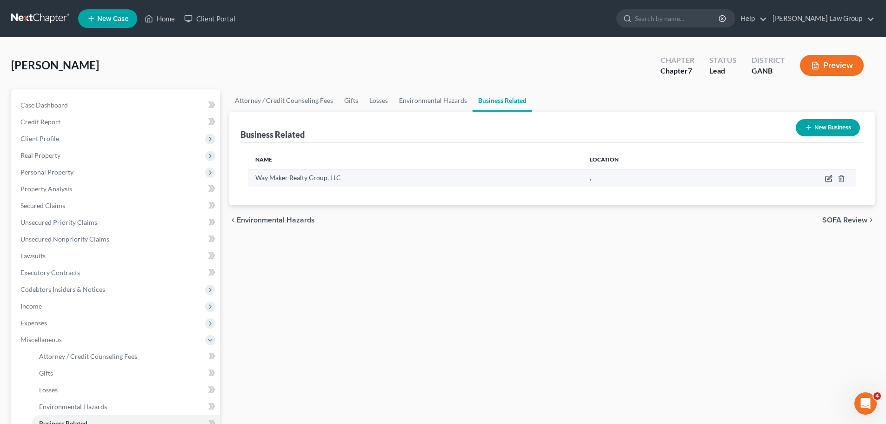
click at [828, 180] on icon "button" at bounding box center [828, 178] width 7 height 7
select select "member"
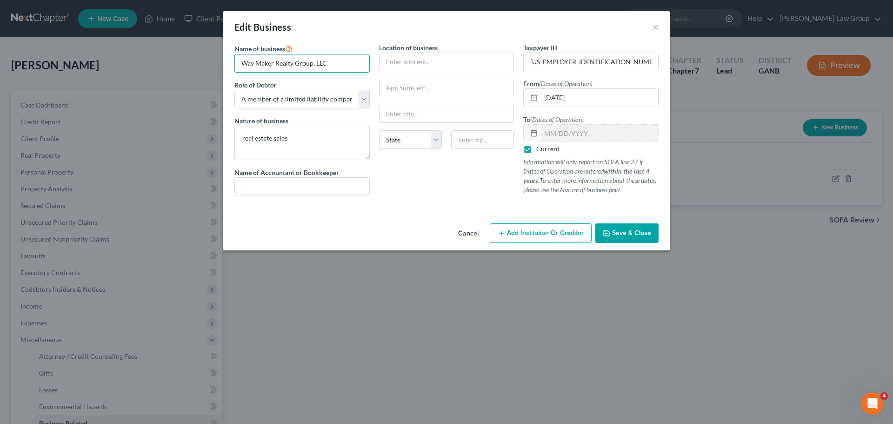
drag, startPoint x: 292, startPoint y: 61, endPoint x: 196, endPoint y: 60, distance: 96.7
click at [196, 60] on div "Edit Business × Name of business * Way Maker Realty Group, LLC Role of Debtor *…" at bounding box center [446, 212] width 893 height 424
click at [435, 73] on div "Location of business State [US_STATE][GEOGRAPHIC_DATA] [GEOGRAPHIC_DATA] [GEOGR…" at bounding box center [446, 123] width 145 height 160
click at [434, 60] on input "text" at bounding box center [446, 62] width 134 height 18
paste input "[STREET_ADDRESS]"
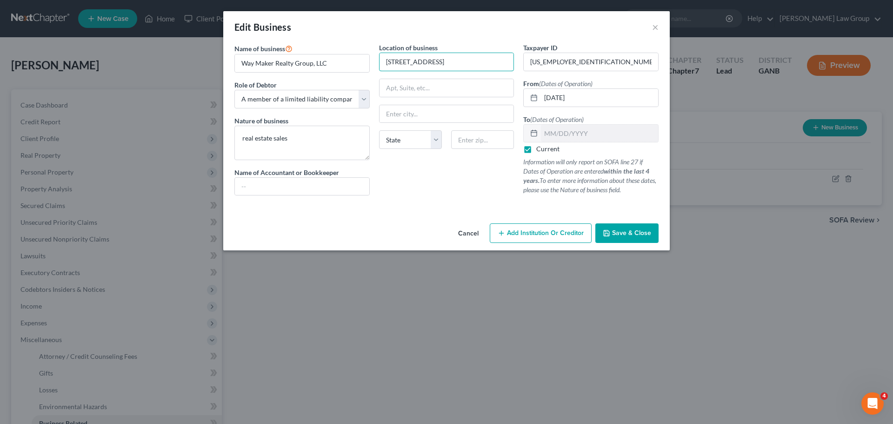
type input "[STREET_ADDRESS]"
click at [474, 139] on input "text" at bounding box center [482, 139] width 63 height 19
paste input "30022"
type input "30022"
type input "Alpharetta"
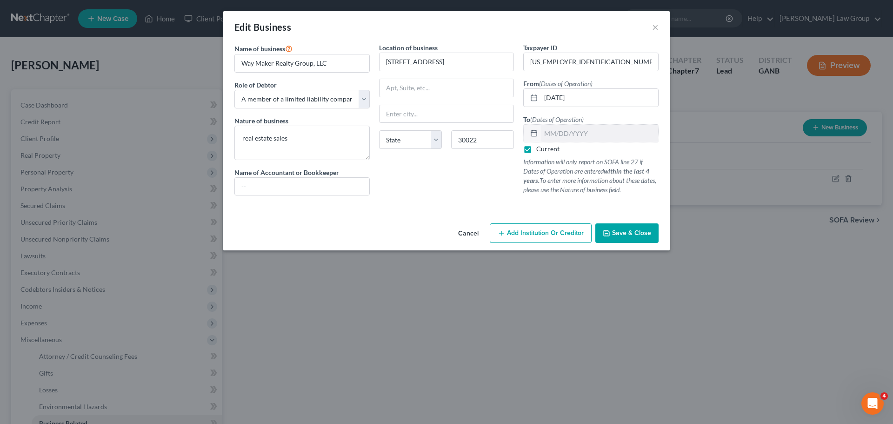
select select "10"
click at [449, 176] on div "Location of business [GEOGRAPHIC_DATA] [US_STATE][GEOGRAPHIC_DATA] AZ CA CO CT …" at bounding box center [446, 123] width 145 height 160
click at [617, 230] on span "Save & Close" at bounding box center [631, 233] width 39 height 8
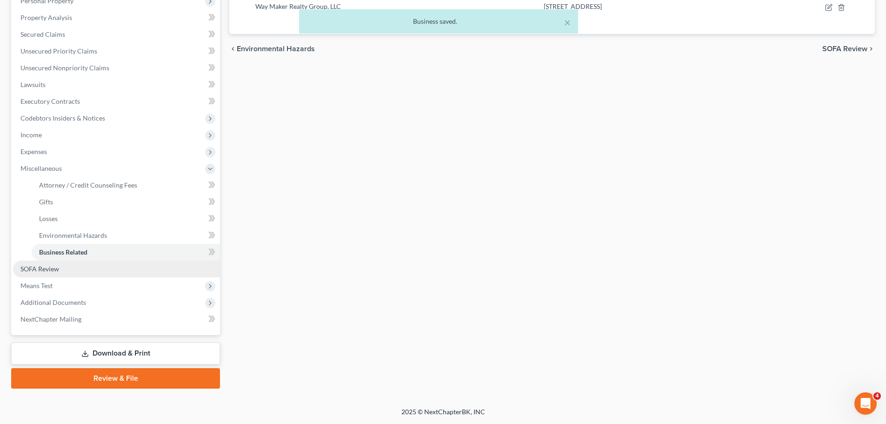
click at [98, 272] on link "SOFA Review" at bounding box center [116, 268] width 207 height 17
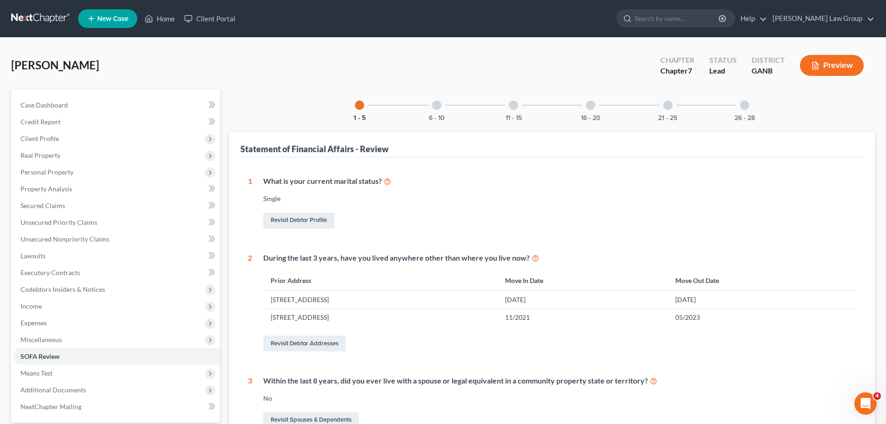
click at [733, 109] on div "26 - 28" at bounding box center [745, 105] width 32 height 32
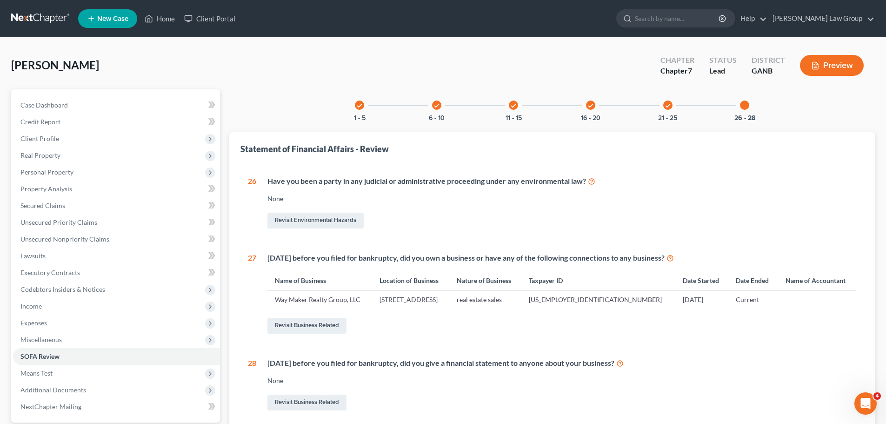
click at [667, 111] on div "check 21 - 25" at bounding box center [668, 105] width 32 height 32
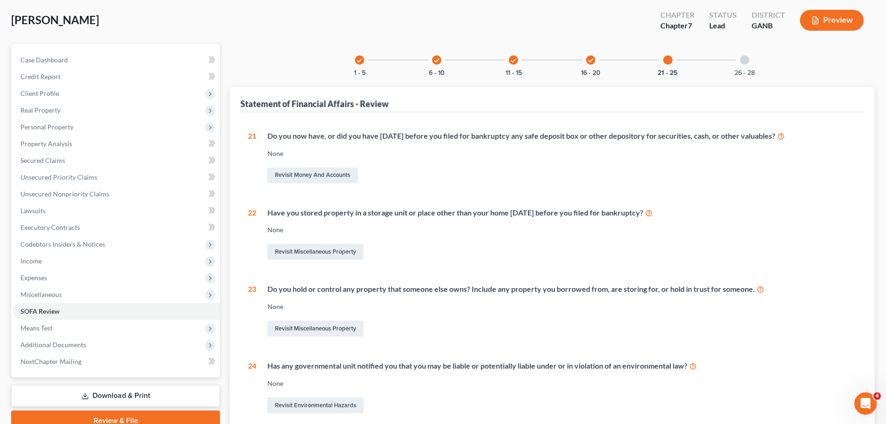
scroll to position [26, 0]
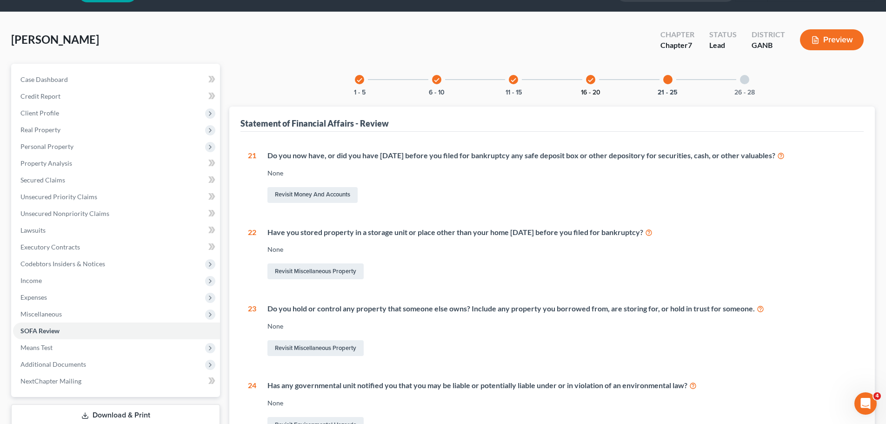
click at [596, 92] on button "16 - 20" at bounding box center [591, 92] width 20 height 7
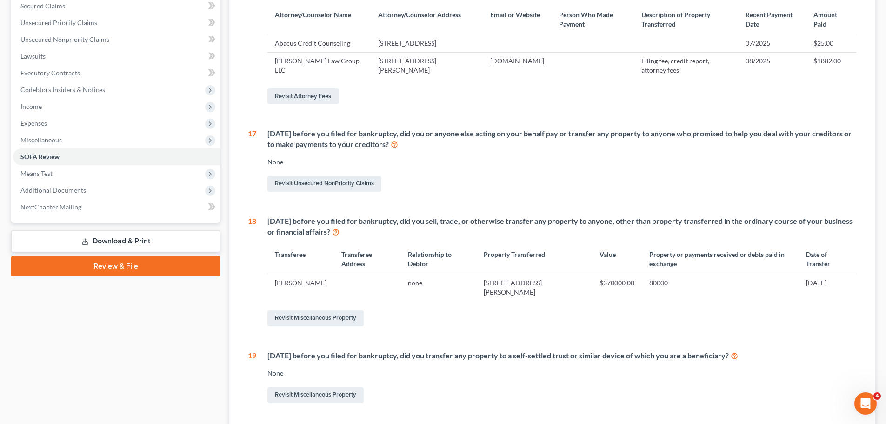
scroll to position [258, 0]
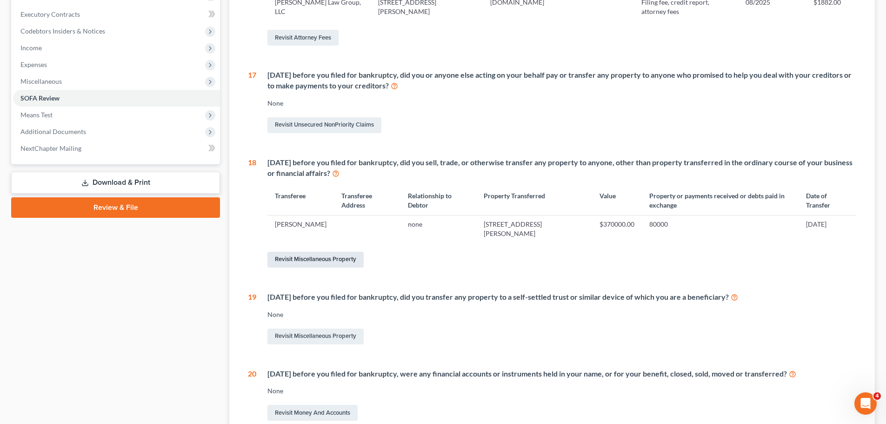
click at [318, 267] on link "Revisit Miscellaneous Property" at bounding box center [315, 260] width 96 height 16
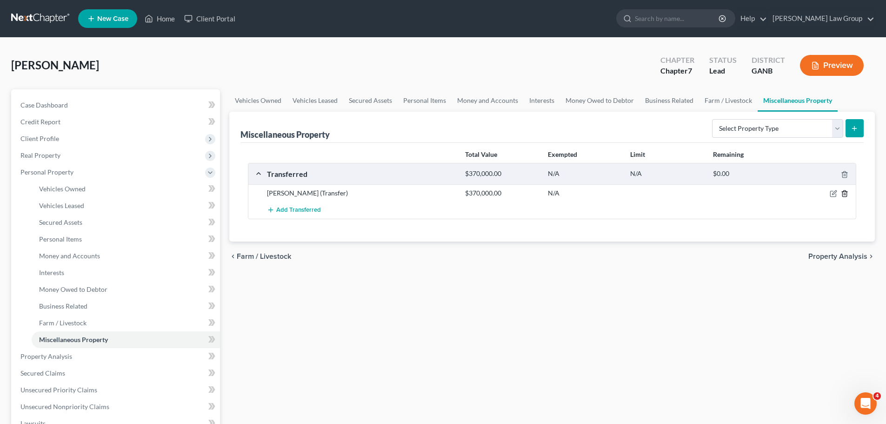
click at [844, 192] on polyline "button" at bounding box center [844, 192] width 6 height 0
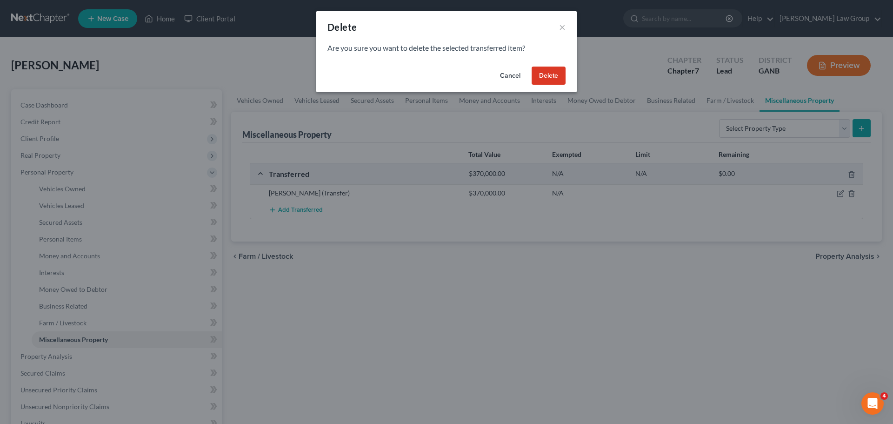
click at [551, 76] on button "Delete" at bounding box center [548, 75] width 34 height 19
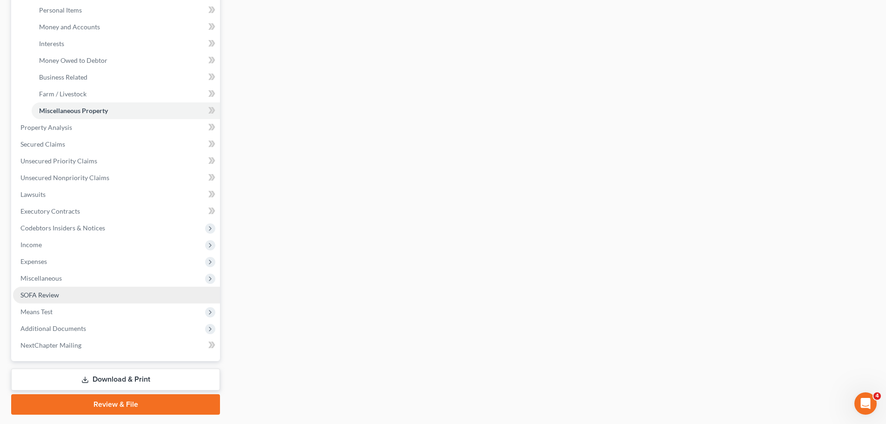
scroll to position [232, 0]
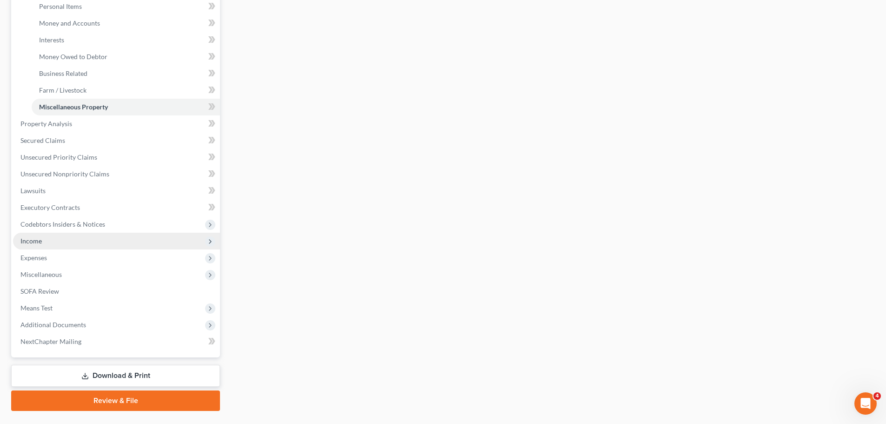
click at [87, 239] on span "Income" at bounding box center [116, 240] width 207 height 17
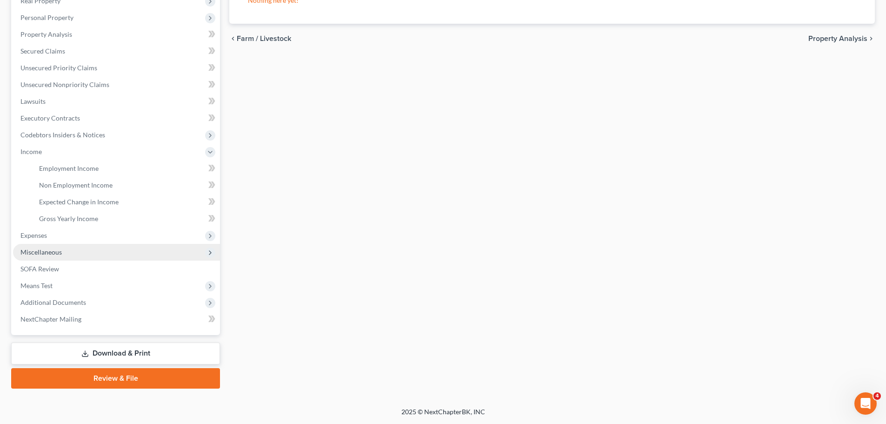
scroll to position [154, 0]
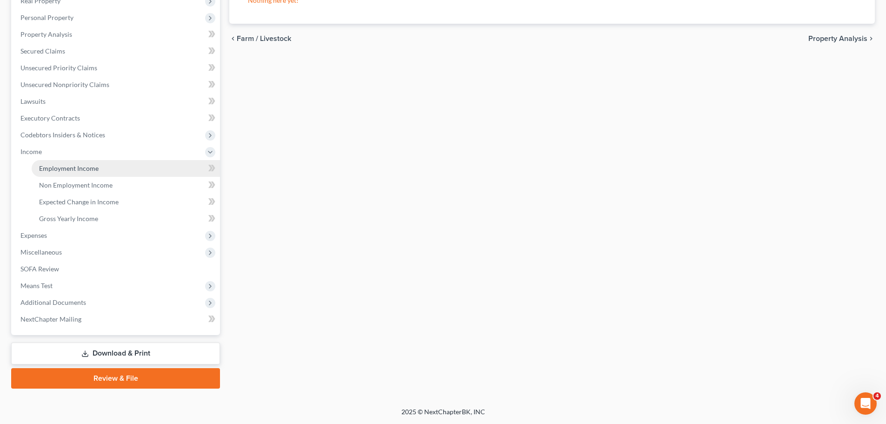
click at [113, 170] on link "Employment Income" at bounding box center [126, 168] width 188 height 17
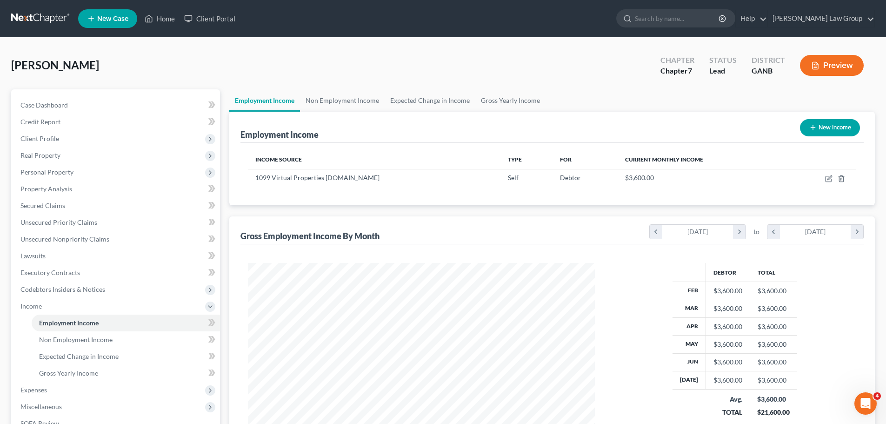
scroll to position [173, 365]
click at [338, 106] on link "Non Employment Income" at bounding box center [342, 100] width 85 height 22
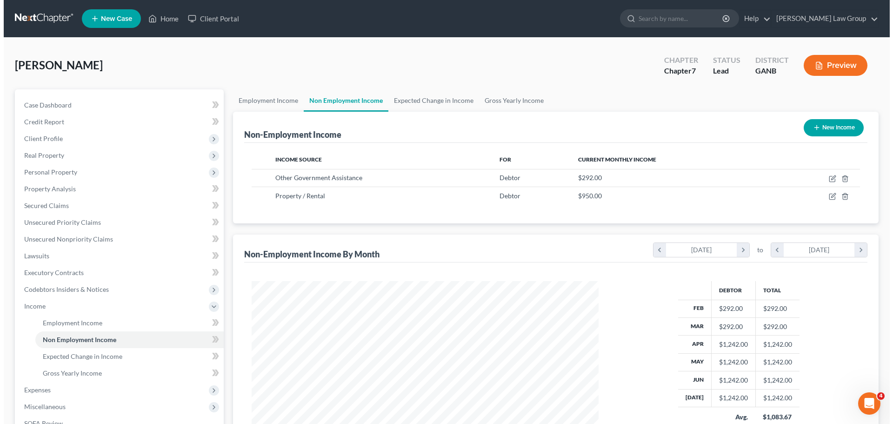
scroll to position [173, 365]
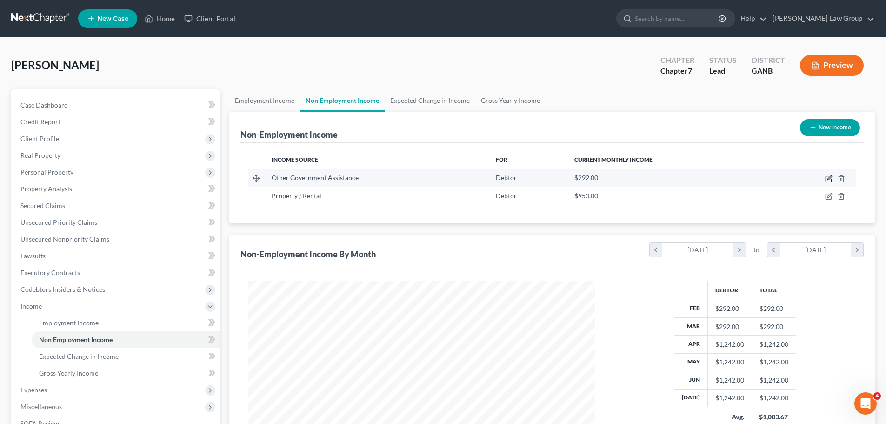
click at [827, 176] on icon "button" at bounding box center [828, 179] width 6 height 6
select select "5"
select select "0"
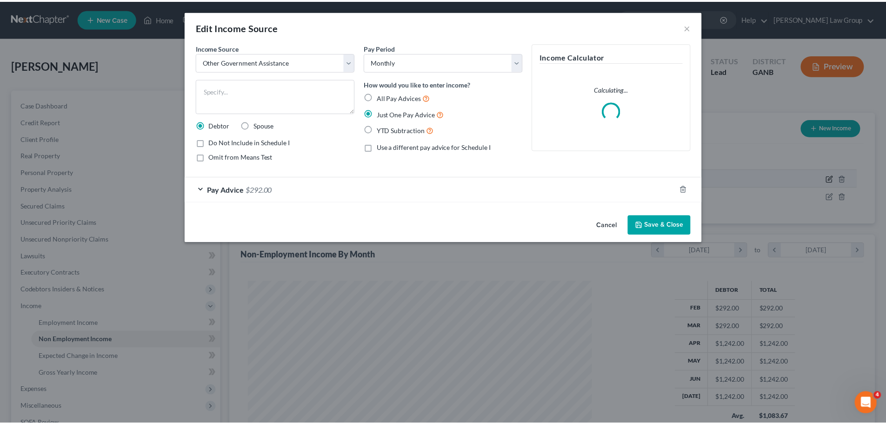
scroll to position [175, 369]
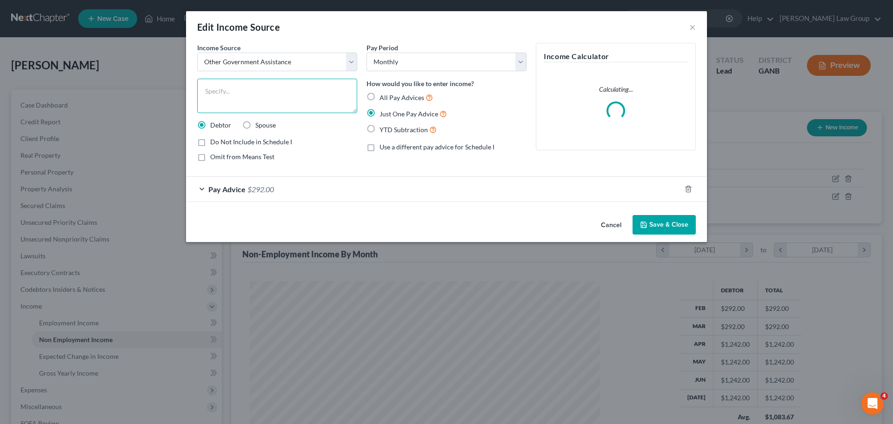
click at [231, 80] on textarea at bounding box center [277, 96] width 160 height 34
type textarea "Food stamps"
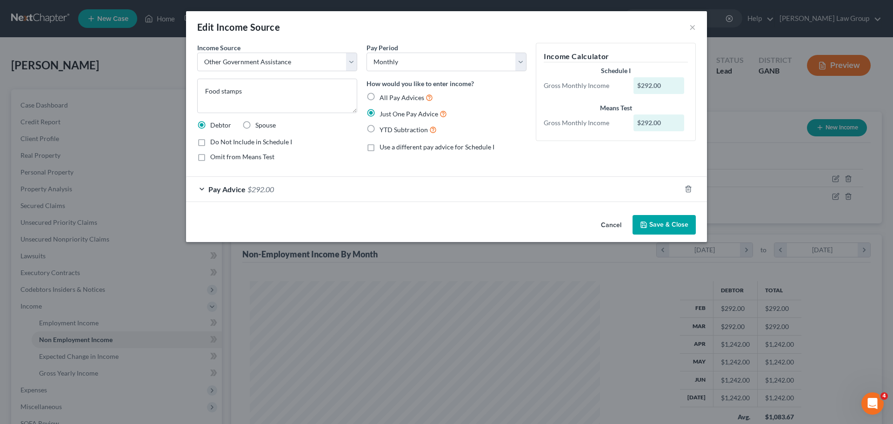
click at [663, 225] on button "Save & Close" at bounding box center [663, 225] width 63 height 20
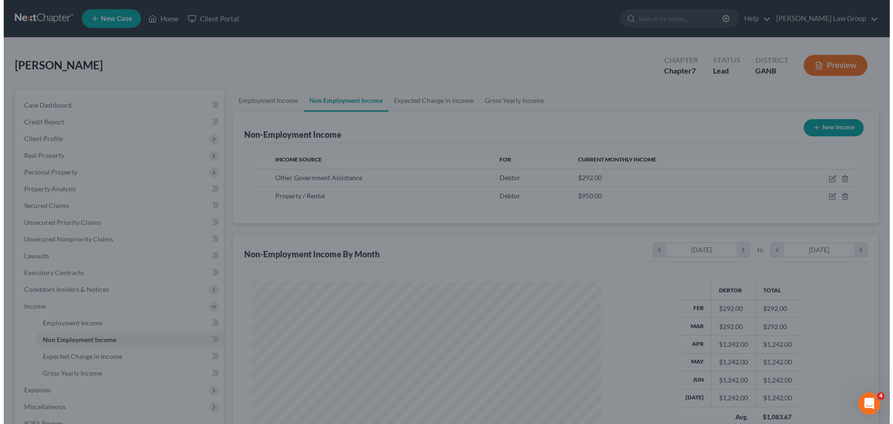
scroll to position [464741, 464549]
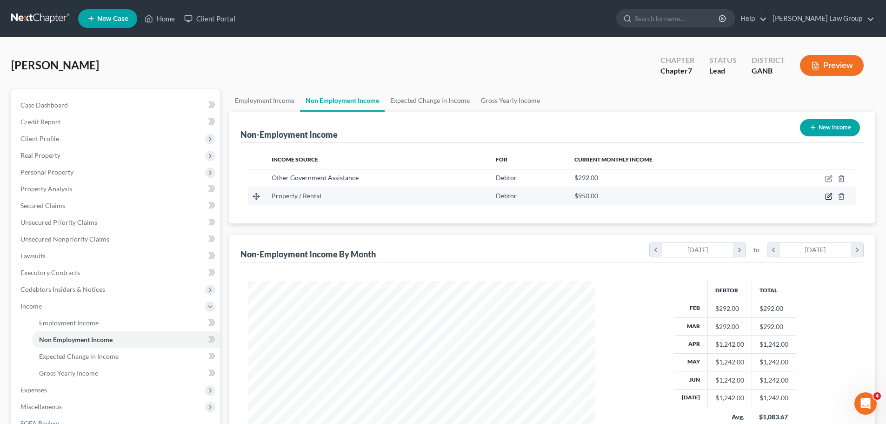
click at [825, 195] on icon "button" at bounding box center [828, 197] width 6 height 6
select select "9"
select select "0"
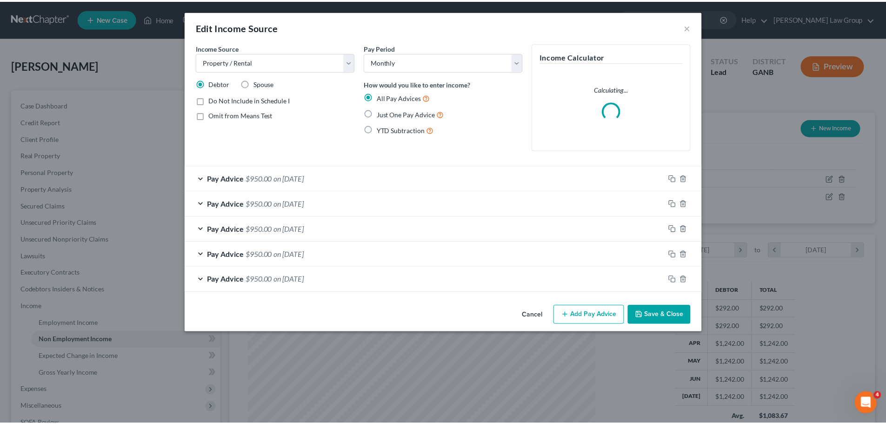
scroll to position [175, 369]
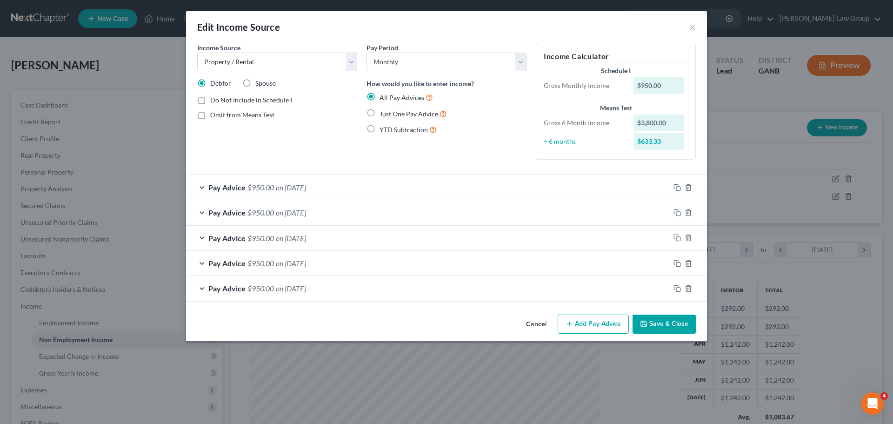
click at [657, 324] on button "Save & Close" at bounding box center [663, 324] width 63 height 20
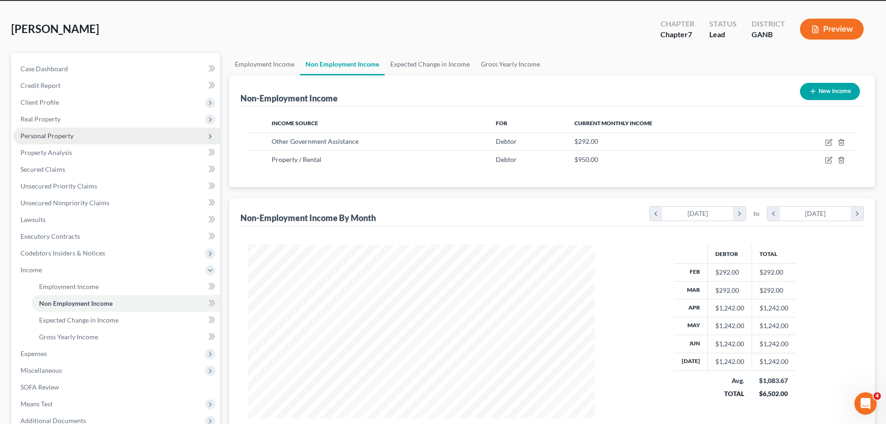
scroll to position [93, 0]
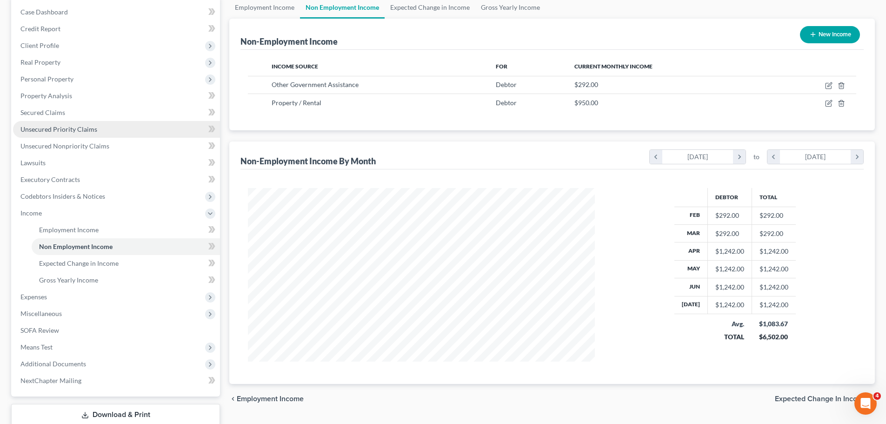
click at [86, 128] on span "Unsecured Priority Claims" at bounding box center [58, 129] width 77 height 8
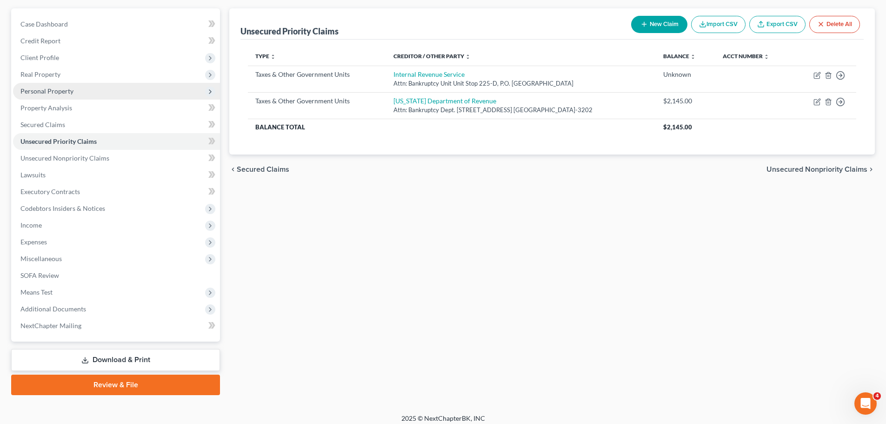
scroll to position [87, 0]
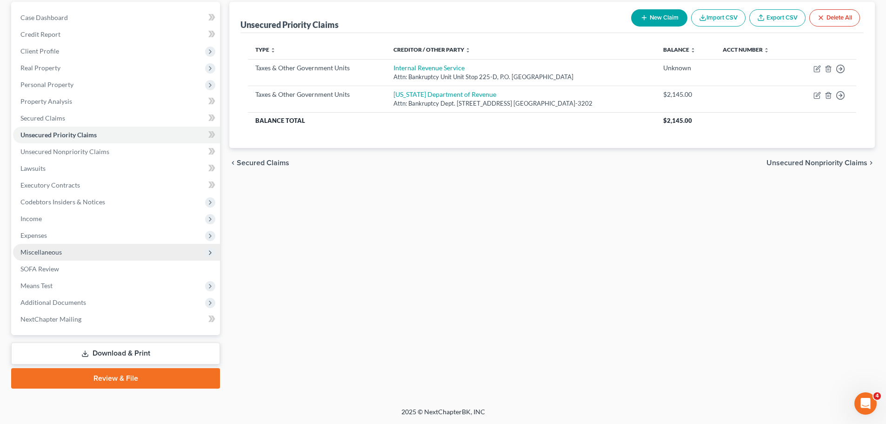
click at [65, 254] on span "Miscellaneous" at bounding box center [116, 252] width 207 height 17
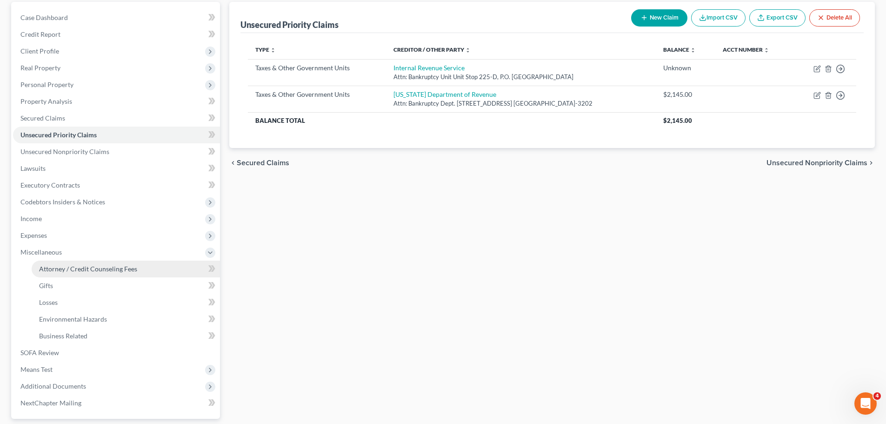
click at [95, 263] on link "Attorney / Credit Counseling Fees" at bounding box center [126, 268] width 188 height 17
select select "0"
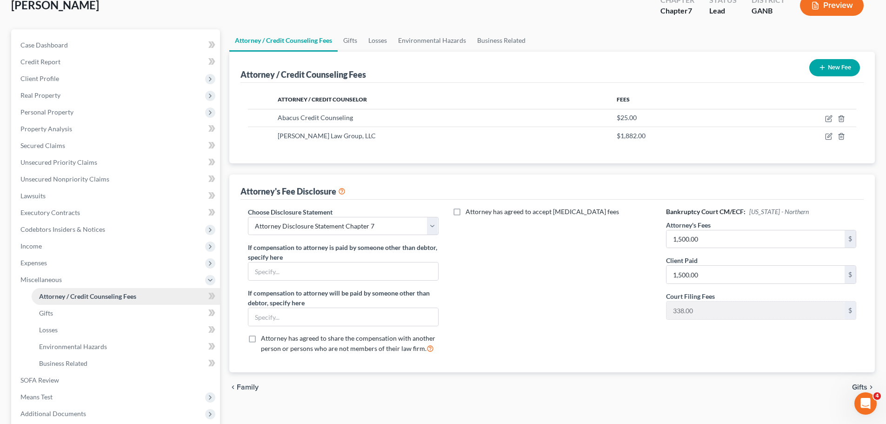
scroll to position [139, 0]
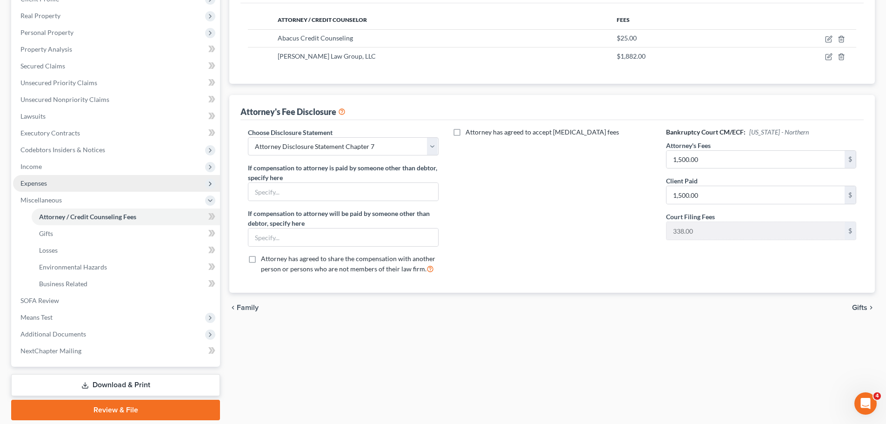
click at [68, 182] on span "Expenses" at bounding box center [116, 183] width 207 height 17
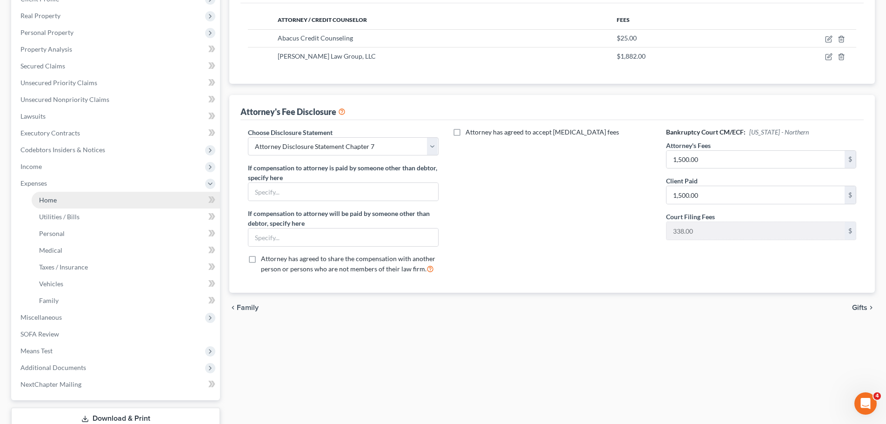
click at [58, 204] on link "Home" at bounding box center [126, 200] width 188 height 17
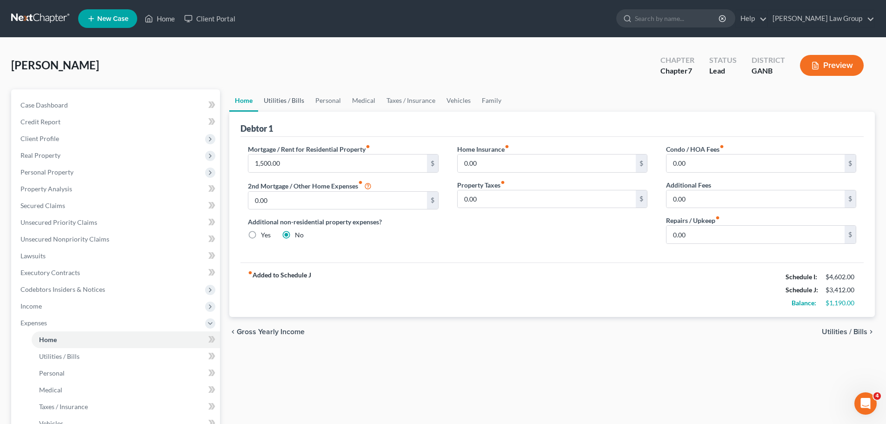
click at [299, 98] on link "Utilities / Bills" at bounding box center [284, 100] width 52 height 22
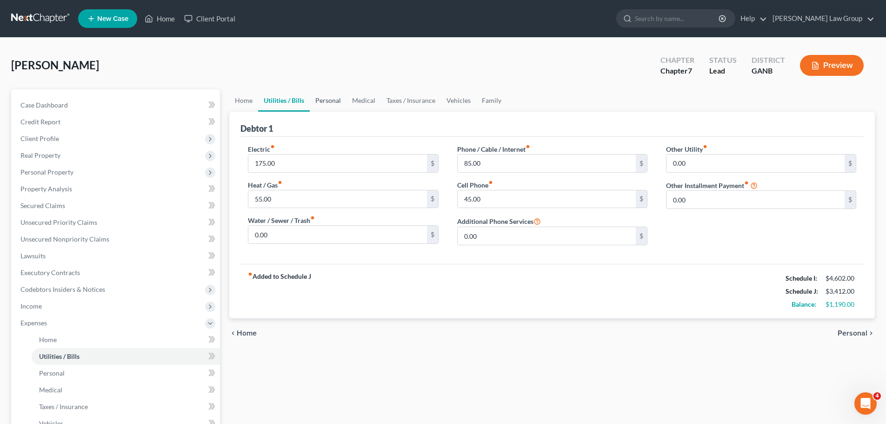
click at [333, 99] on link "Personal" at bounding box center [328, 100] width 37 height 22
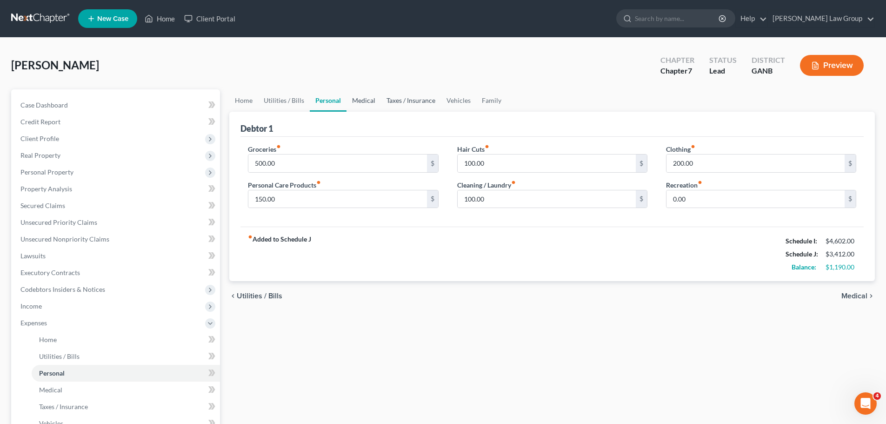
click at [368, 102] on link "Medical" at bounding box center [363, 100] width 34 height 22
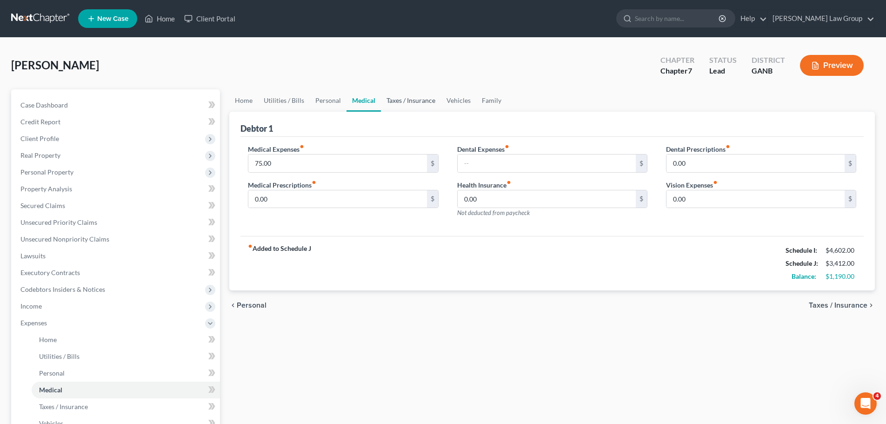
click at [405, 100] on link "Taxes / Insurance" at bounding box center [411, 100] width 60 height 22
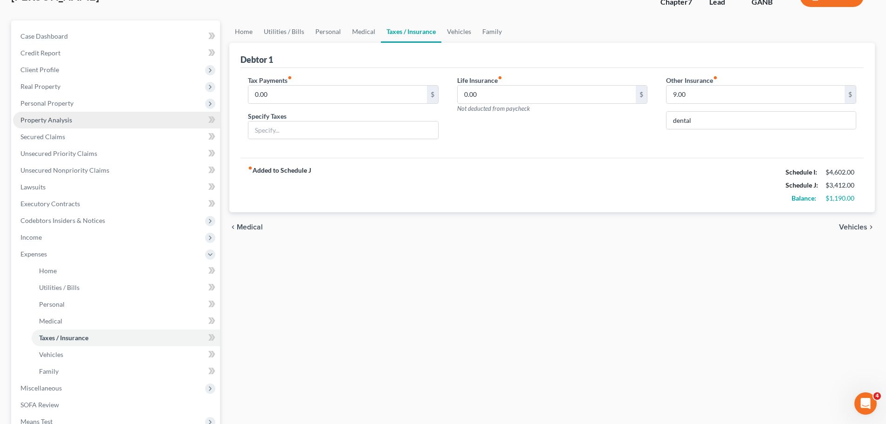
scroll to position [186, 0]
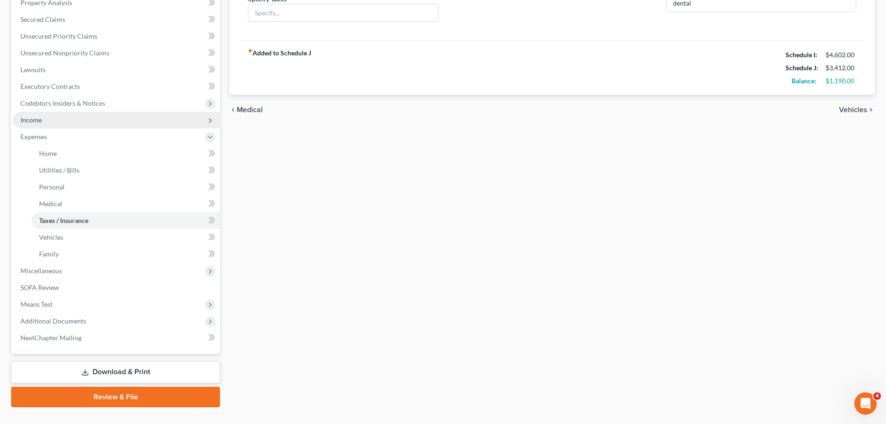
click at [69, 120] on span "Income" at bounding box center [116, 120] width 207 height 17
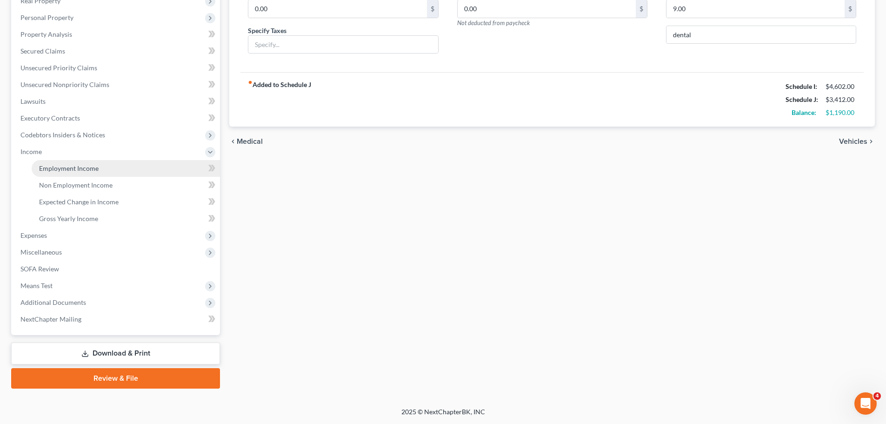
click at [99, 170] on link "Employment Income" at bounding box center [126, 168] width 188 height 17
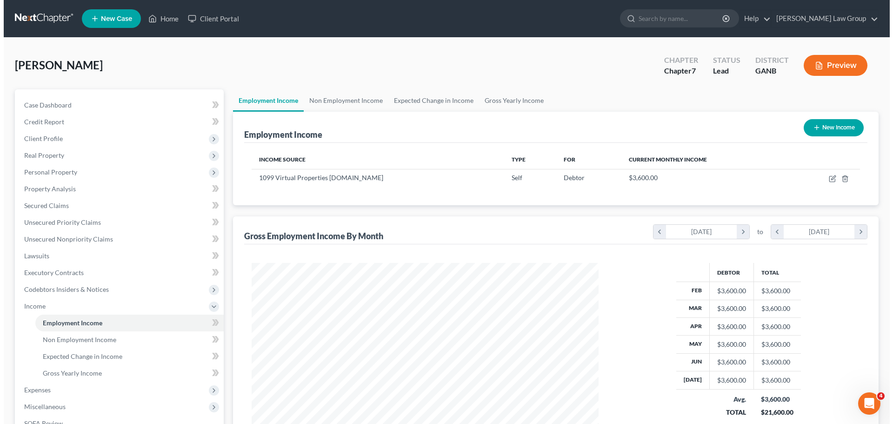
scroll to position [173, 365]
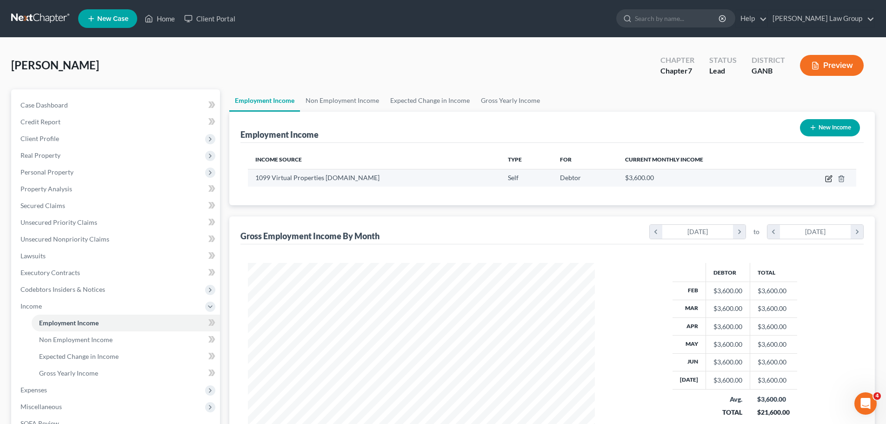
click at [827, 182] on icon "button" at bounding box center [828, 179] width 6 height 6
select select "1"
select select "0"
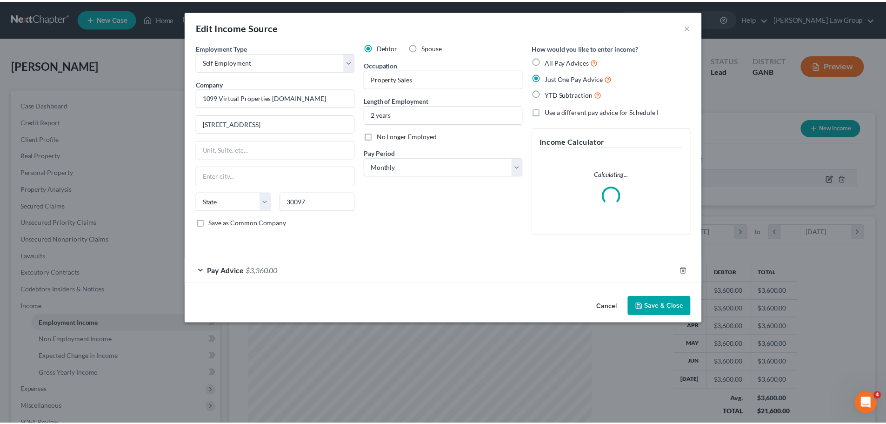
scroll to position [175, 369]
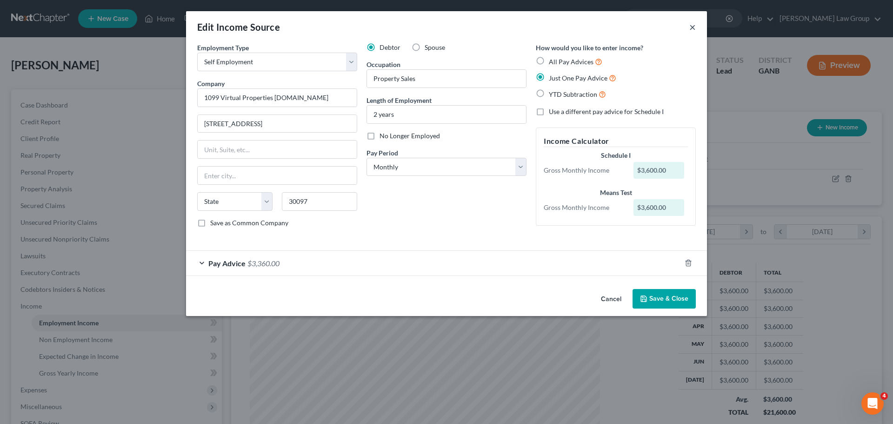
click at [695, 25] on button "×" at bounding box center [692, 26] width 7 height 11
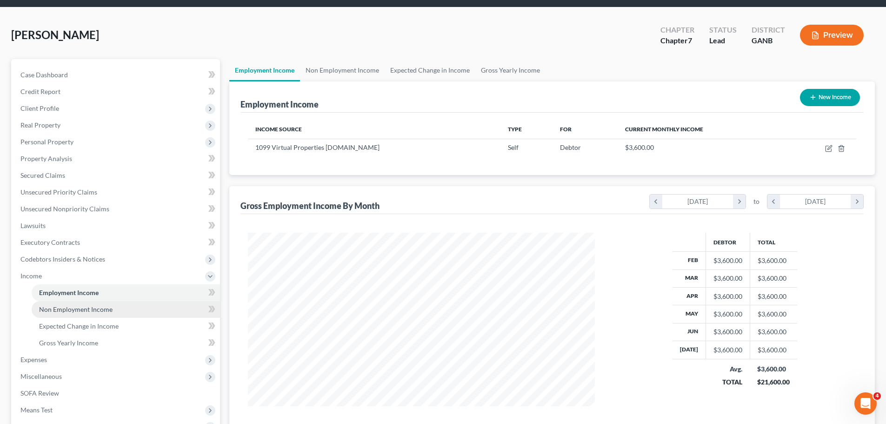
scroll to position [46, 0]
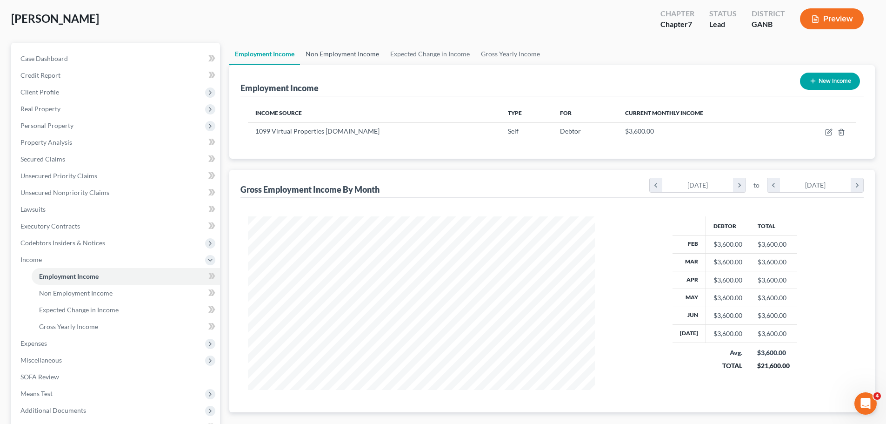
click at [340, 49] on link "Non Employment Income" at bounding box center [342, 54] width 85 height 22
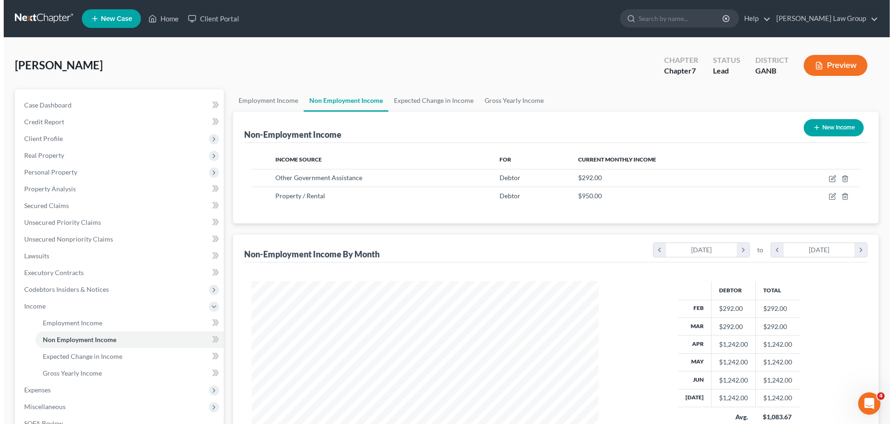
scroll to position [173, 365]
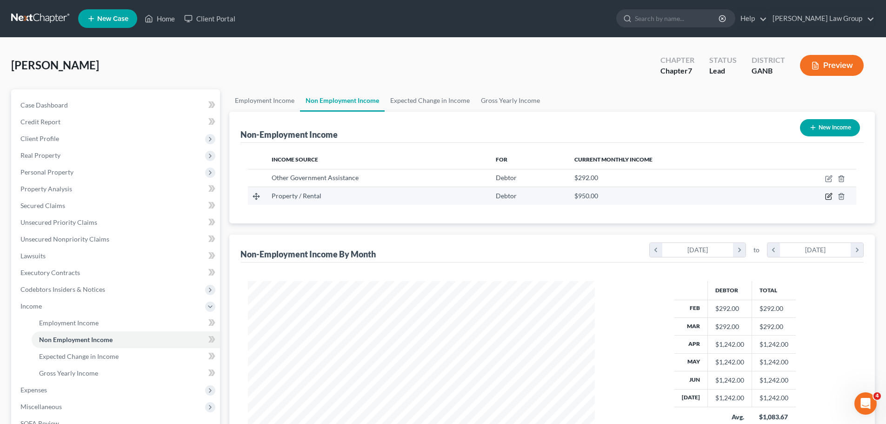
click at [828, 200] on icon "button" at bounding box center [828, 195] width 7 height 7
select select "9"
select select "0"
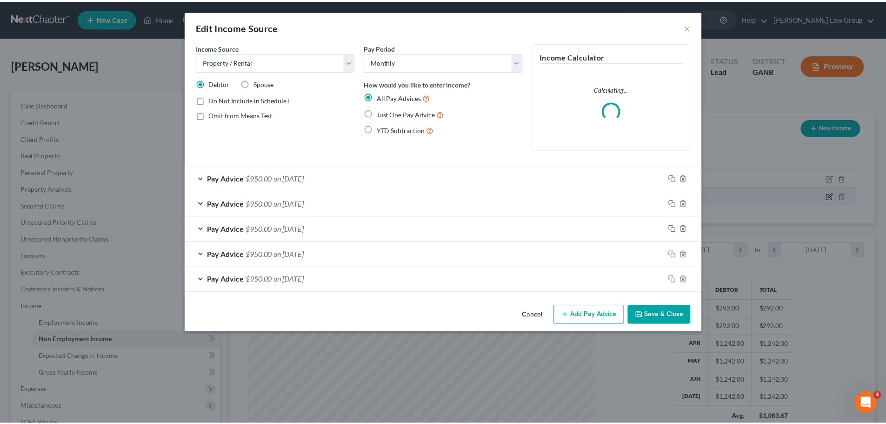
scroll to position [175, 369]
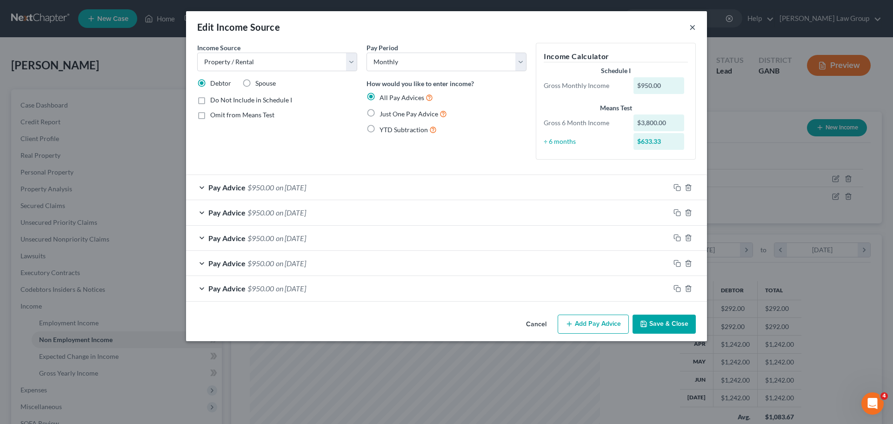
click at [694, 28] on button "×" at bounding box center [692, 26] width 7 height 11
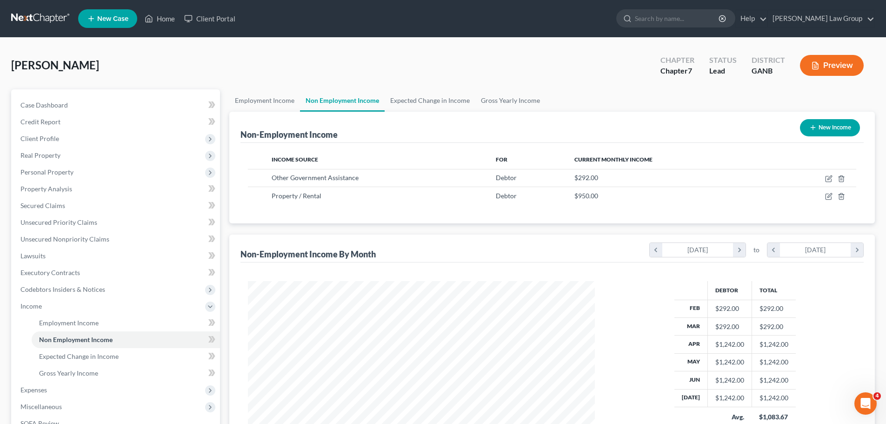
scroll to position [464741, 464549]
click at [266, 95] on link "Employment Income" at bounding box center [264, 100] width 71 height 22
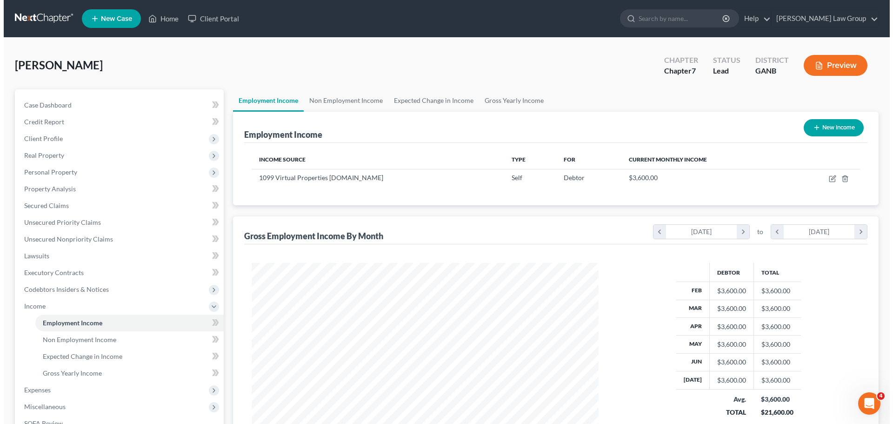
scroll to position [173, 365]
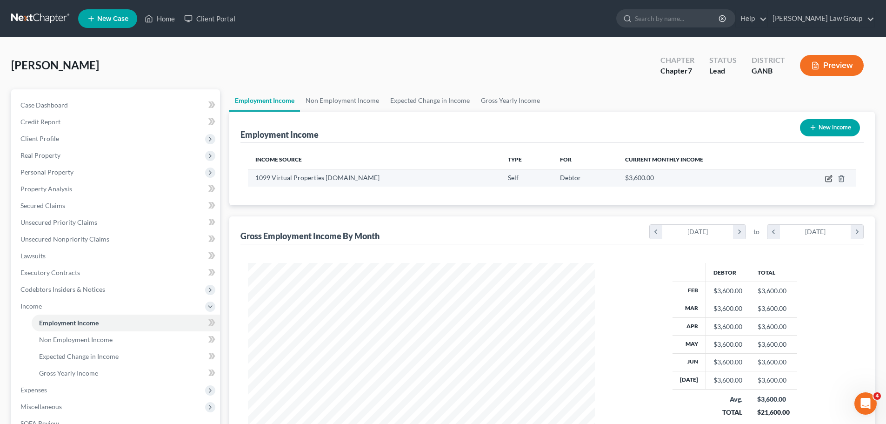
click at [828, 175] on icon "button" at bounding box center [828, 178] width 7 height 7
select select "1"
select select "0"
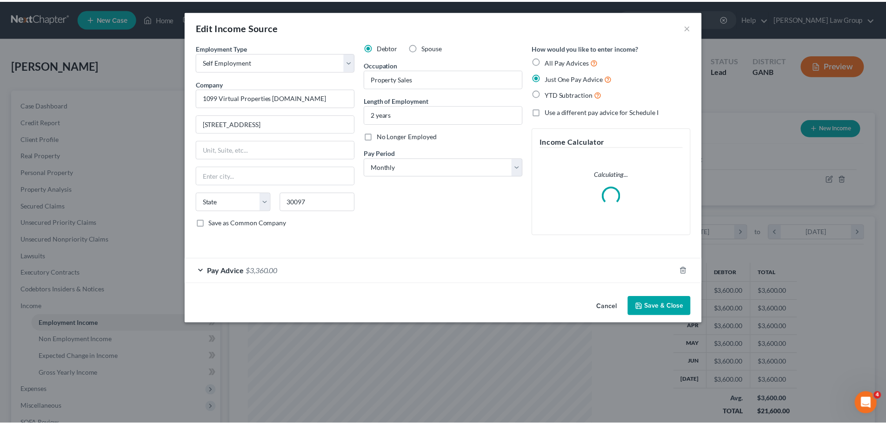
scroll to position [175, 369]
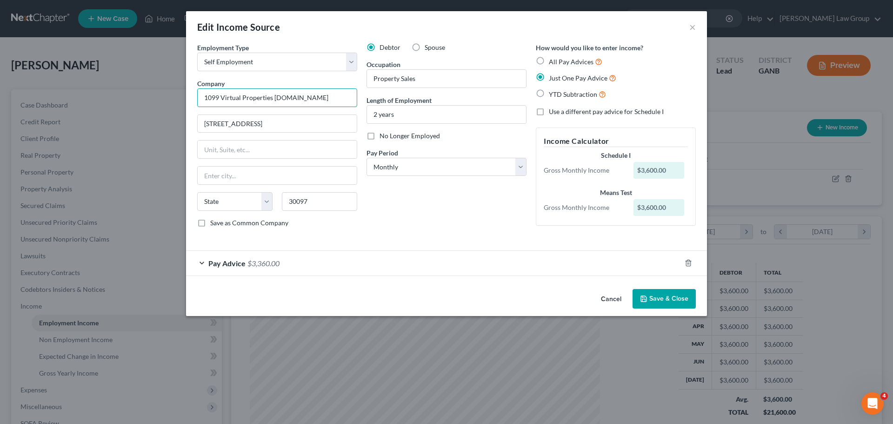
click at [220, 97] on input "1099 Virtual Properties [DOMAIN_NAME]" at bounding box center [277, 97] width 160 height 19
type input "1099 -Virtual Properties [DOMAIN_NAME]"
click at [234, 263] on span "Pay Advice" at bounding box center [226, 262] width 37 height 9
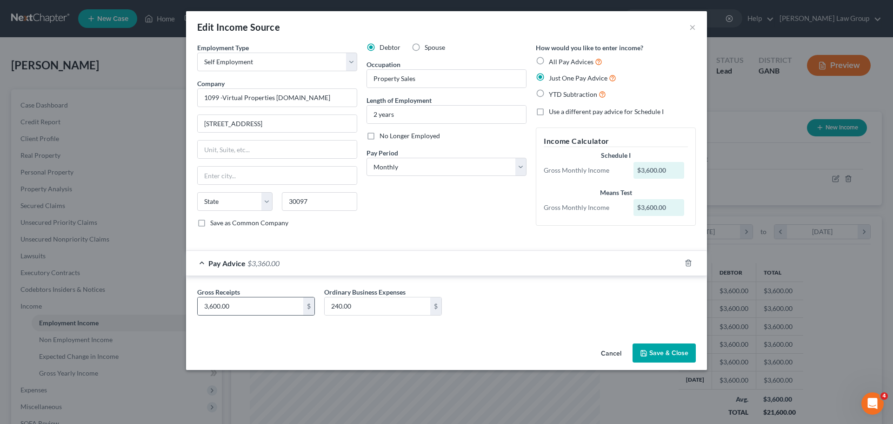
drag, startPoint x: 286, startPoint y: 320, endPoint x: 262, endPoint y: 315, distance: 25.2
click at [286, 320] on div "Gross Receipts 3,600.00 $ Ordinary Business Expenses 240.00 $" at bounding box center [446, 305] width 508 height 36
type input "2,875"
click at [675, 351] on button "Save & Close" at bounding box center [663, 353] width 63 height 20
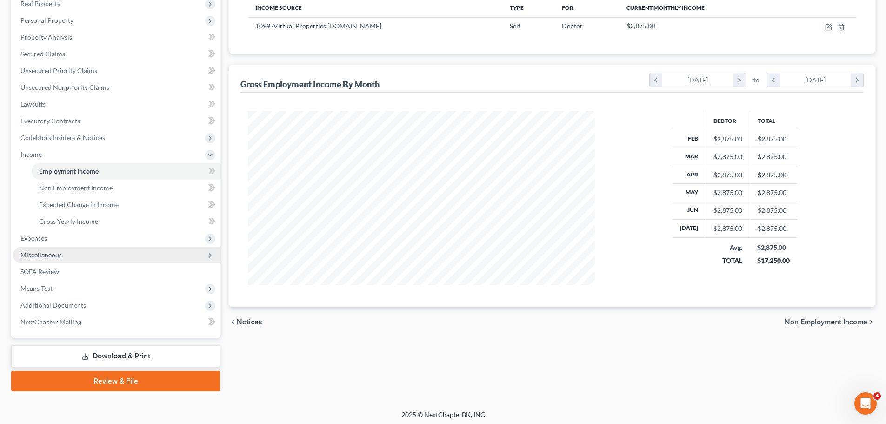
scroll to position [154, 0]
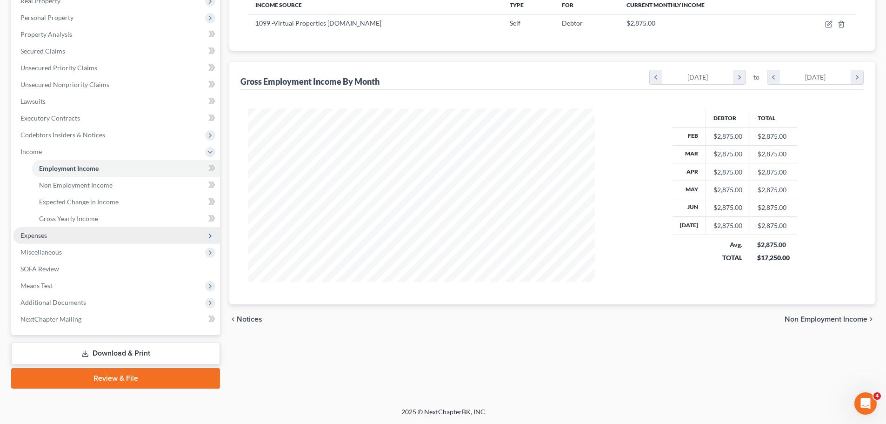
click at [69, 234] on span "Expenses" at bounding box center [116, 235] width 207 height 17
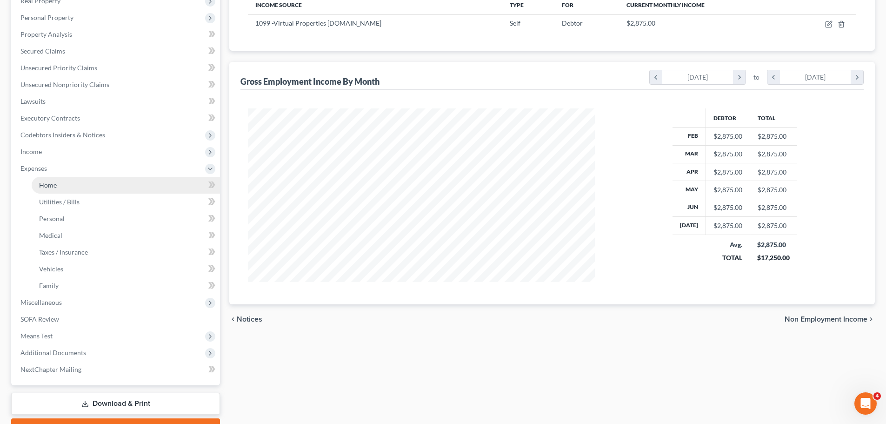
click at [76, 183] on link "Home" at bounding box center [126, 185] width 188 height 17
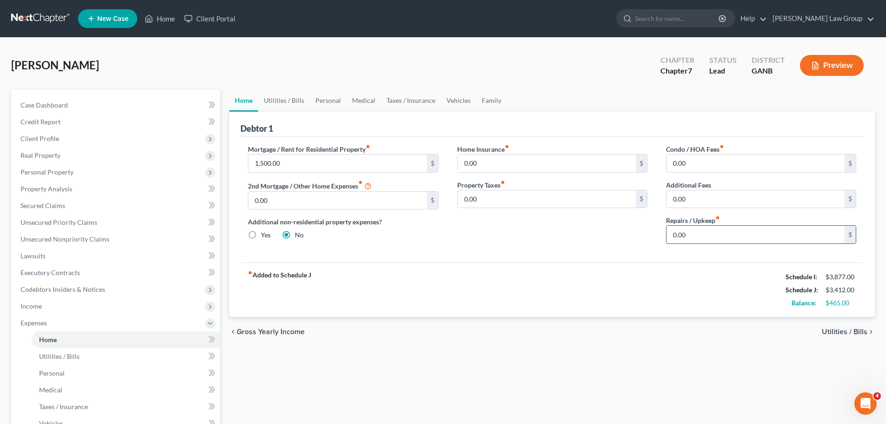
click at [704, 236] on input "0.00" at bounding box center [755, 234] width 178 height 18
click at [493, 164] on input "0.00" at bounding box center [546, 163] width 178 height 18
click at [289, 106] on link "Utilities / Bills" at bounding box center [284, 100] width 52 height 22
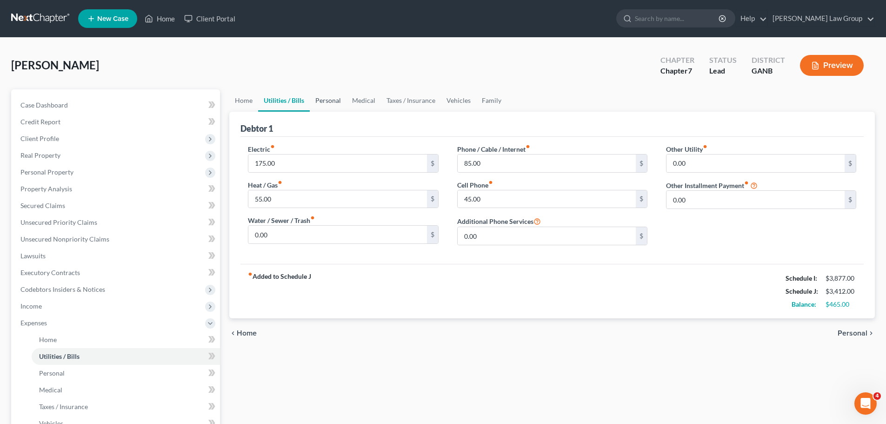
click at [321, 101] on link "Personal" at bounding box center [328, 100] width 37 height 22
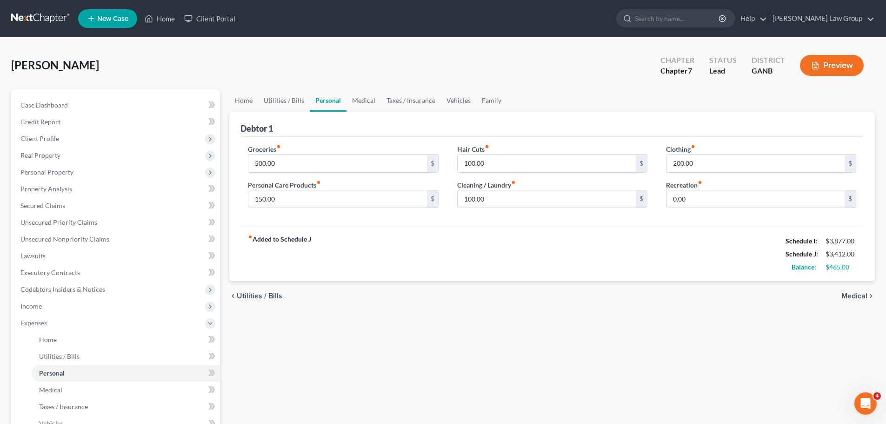
click at [298, 179] on div "Groceries fiber_manual_record 500.00 $ Personal Care Products fiber_manual_reco…" at bounding box center [343, 180] width 209 height 72
click at [301, 168] on input "500.00" at bounding box center [337, 163] width 178 height 18
type input "600"
click at [284, 200] on input "150.00" at bounding box center [337, 199] width 178 height 18
type input "200"
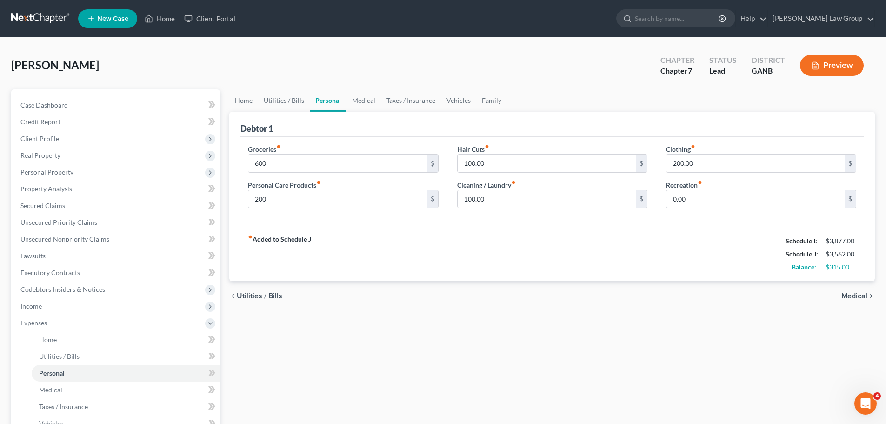
click at [419, 226] on div "Groceries fiber_manual_record 600 $ Personal Care Products fiber_manual_record …" at bounding box center [551, 182] width 623 height 90
click at [516, 199] on input "100.00" at bounding box center [546, 199] width 178 height 18
click at [372, 104] on link "Medical" at bounding box center [363, 100] width 34 height 22
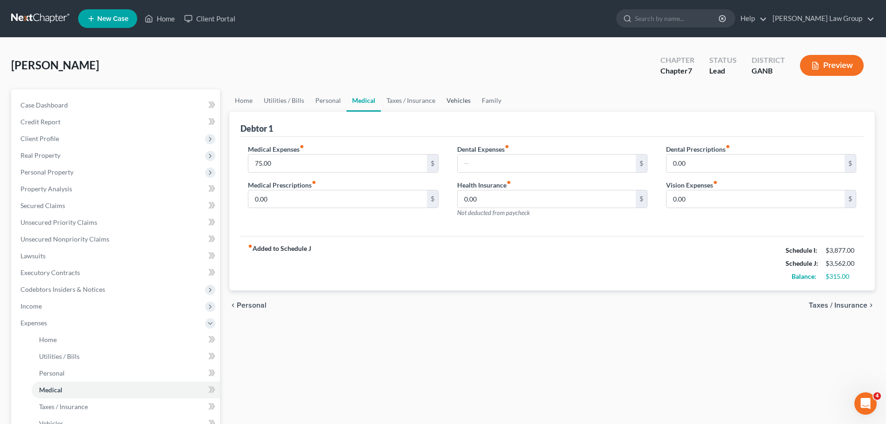
click at [461, 101] on link "Vehicles" at bounding box center [458, 100] width 35 height 22
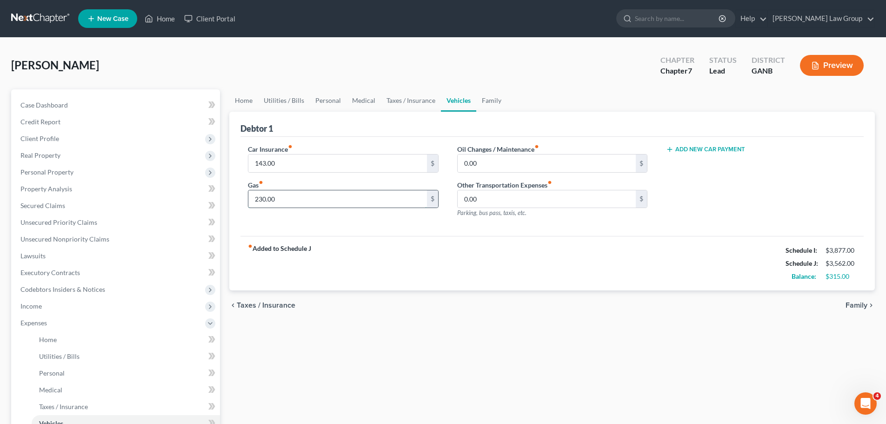
click at [315, 206] on input "230.00" at bounding box center [337, 199] width 178 height 18
click at [484, 109] on link "Family" at bounding box center [491, 100] width 31 height 22
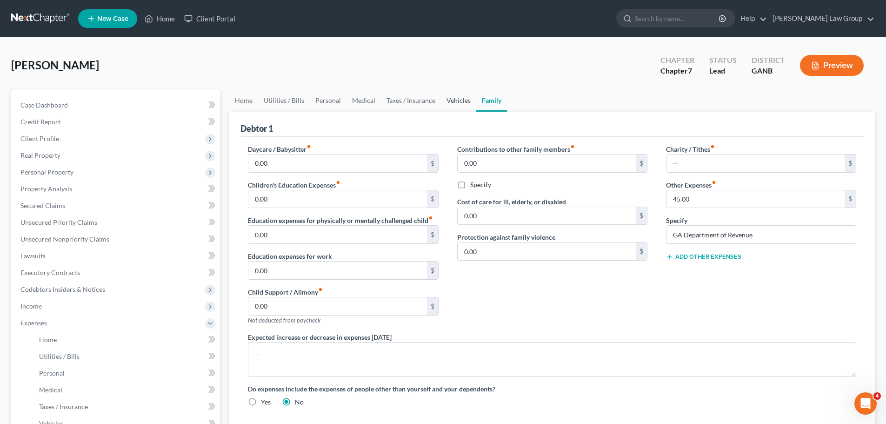
click at [453, 108] on link "Vehicles" at bounding box center [458, 100] width 35 height 22
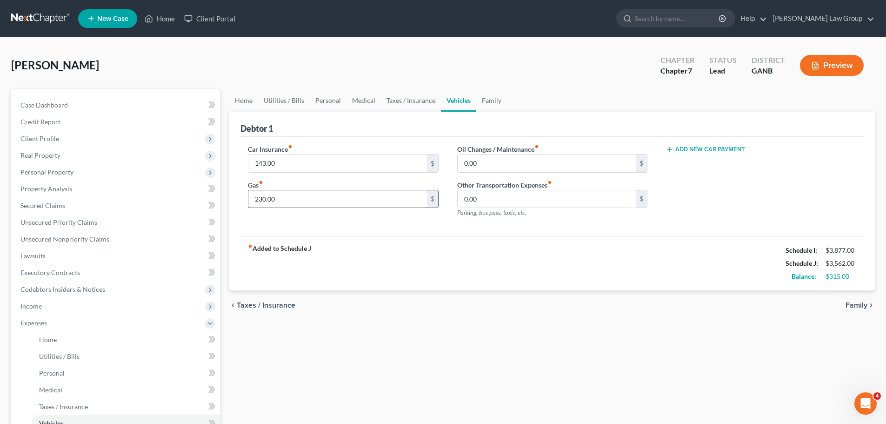
click at [290, 203] on input "230.00" at bounding box center [337, 199] width 178 height 18
type input "250"
click at [364, 224] on div "Car Insurance fiber_manual_record 143.00 $ Gas fiber_manual_record 250 $" at bounding box center [343, 184] width 209 height 81
click at [356, 101] on link "Medical" at bounding box center [363, 100] width 34 height 22
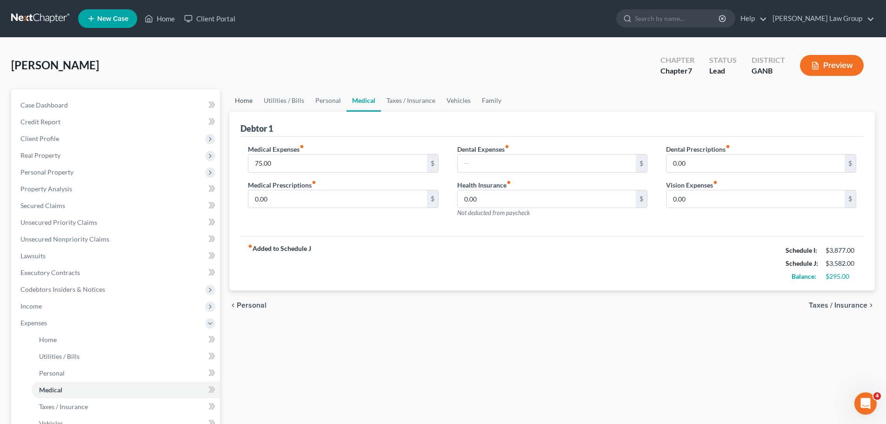
click at [235, 97] on link "Home" at bounding box center [243, 100] width 29 height 22
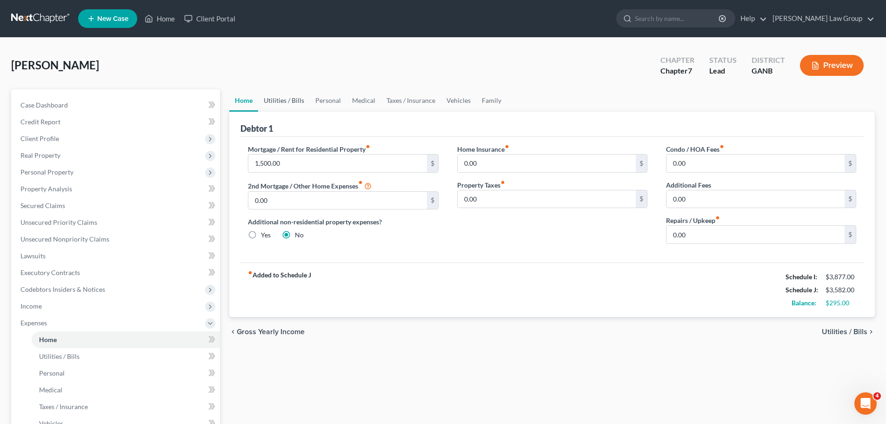
click at [290, 100] on link "Utilities / Bills" at bounding box center [284, 100] width 52 height 22
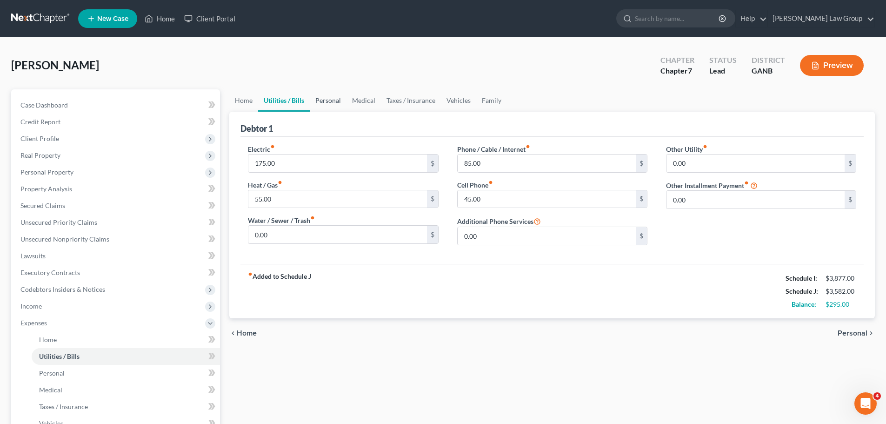
click at [335, 99] on link "Personal" at bounding box center [328, 100] width 37 height 22
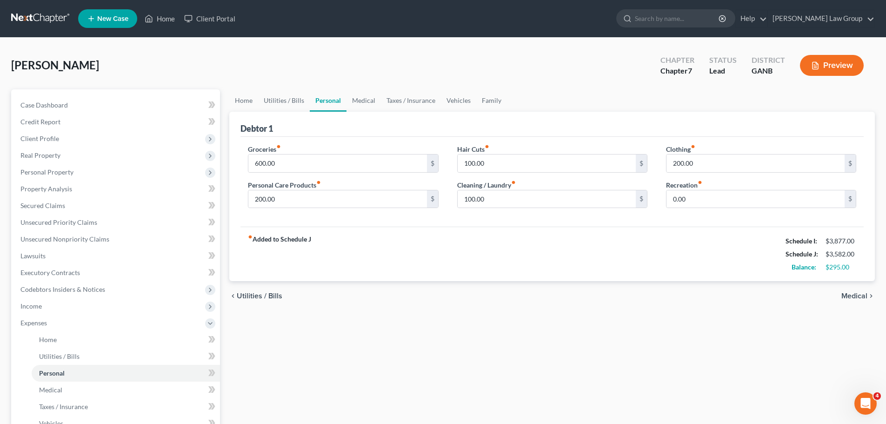
click at [335, 99] on link "Personal" at bounding box center [328, 100] width 37 height 22
click at [369, 103] on link "Medical" at bounding box center [363, 100] width 34 height 22
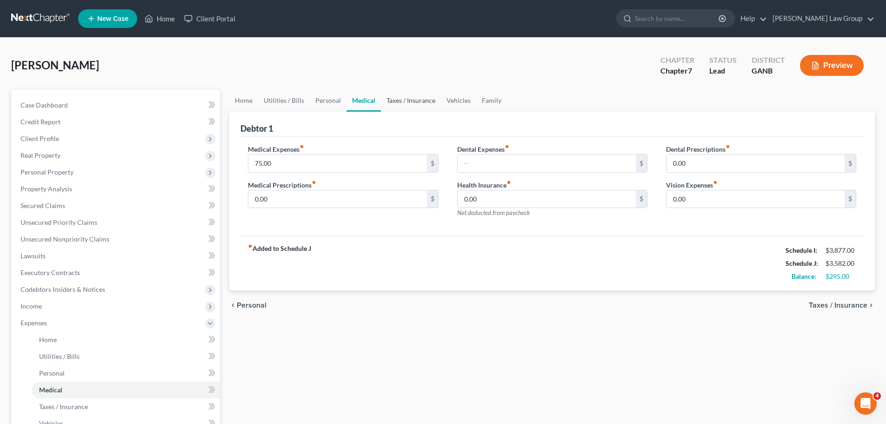
click at [397, 100] on link "Taxes / Insurance" at bounding box center [411, 100] width 60 height 22
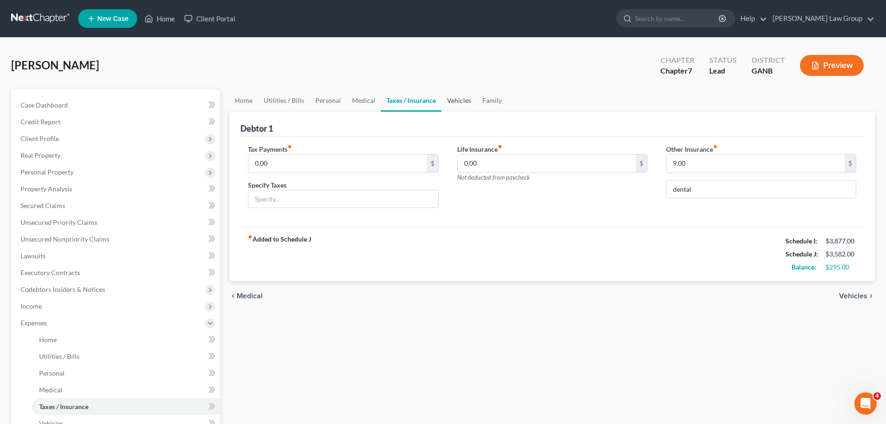
click at [447, 99] on link "Vehicles" at bounding box center [458, 100] width 35 height 22
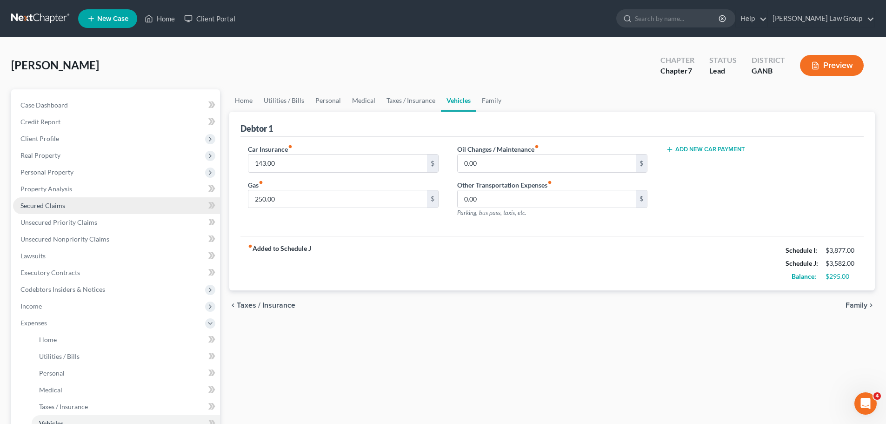
click at [54, 199] on link "Secured Claims" at bounding box center [116, 205] width 207 height 17
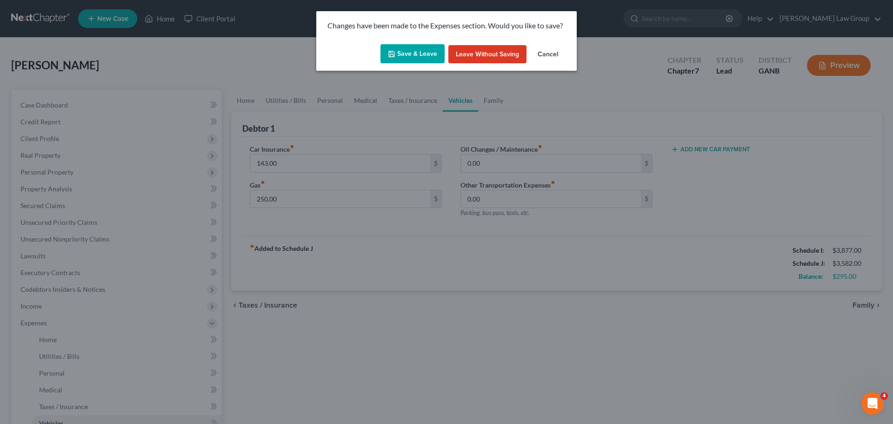
click at [406, 61] on button "Save & Leave" at bounding box center [412, 54] width 64 height 20
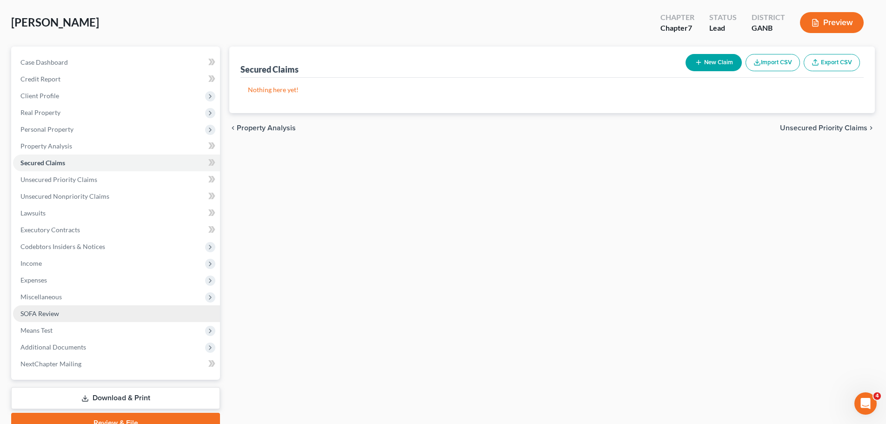
scroll to position [87, 0]
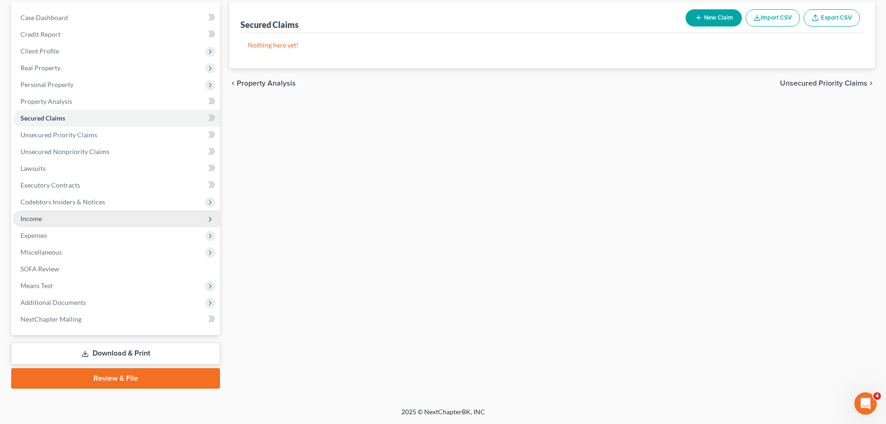
click at [73, 221] on span "Income" at bounding box center [116, 218] width 207 height 17
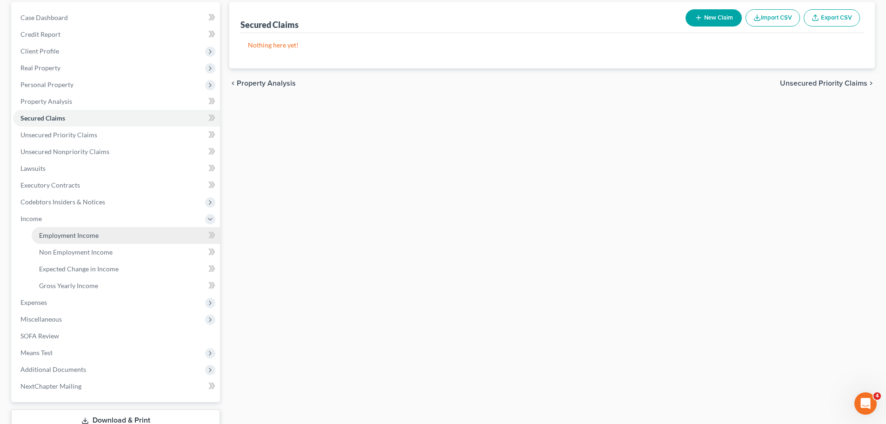
click at [117, 232] on link "Employment Income" at bounding box center [126, 235] width 188 height 17
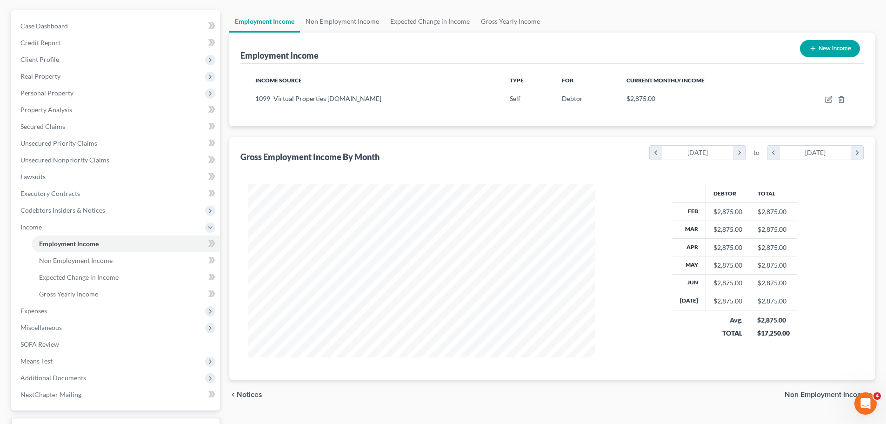
scroll to position [154, 0]
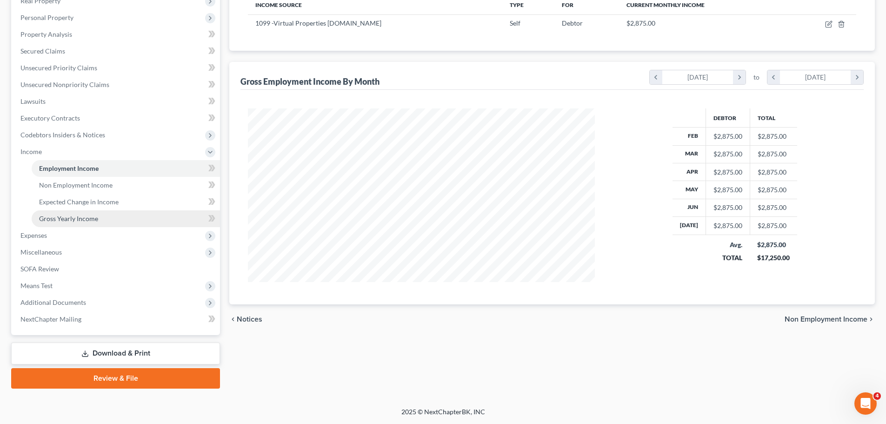
click at [68, 224] on link "Gross Yearly Income" at bounding box center [126, 218] width 188 height 17
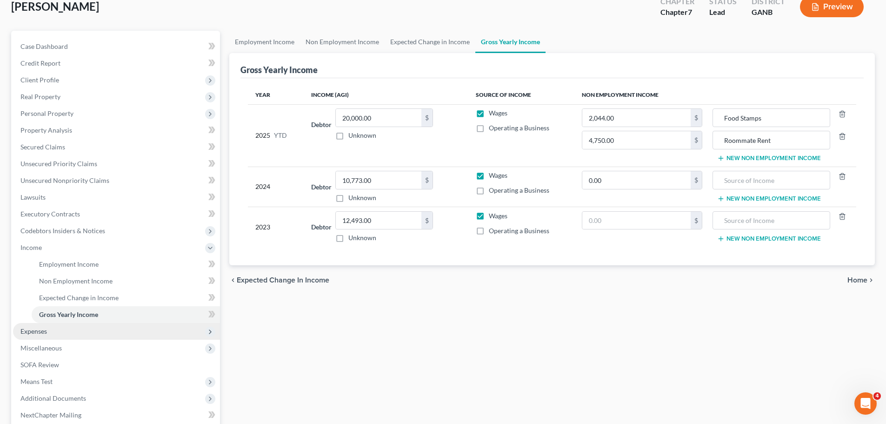
scroll to position [154, 0]
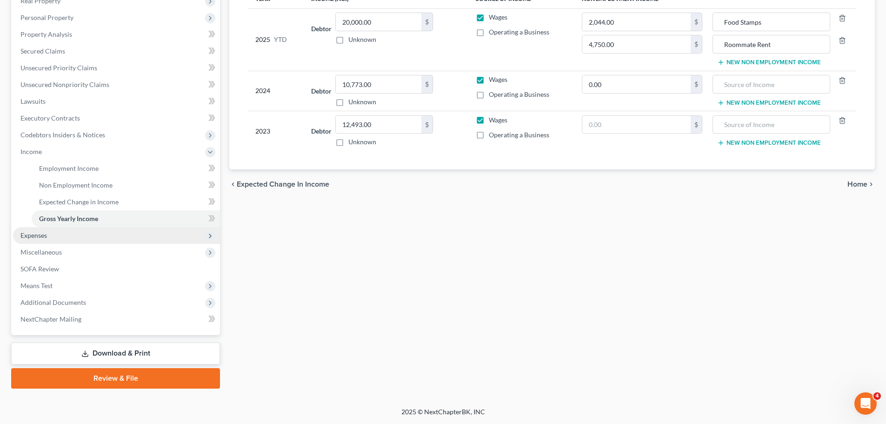
click at [64, 234] on span "Expenses" at bounding box center [116, 235] width 207 height 17
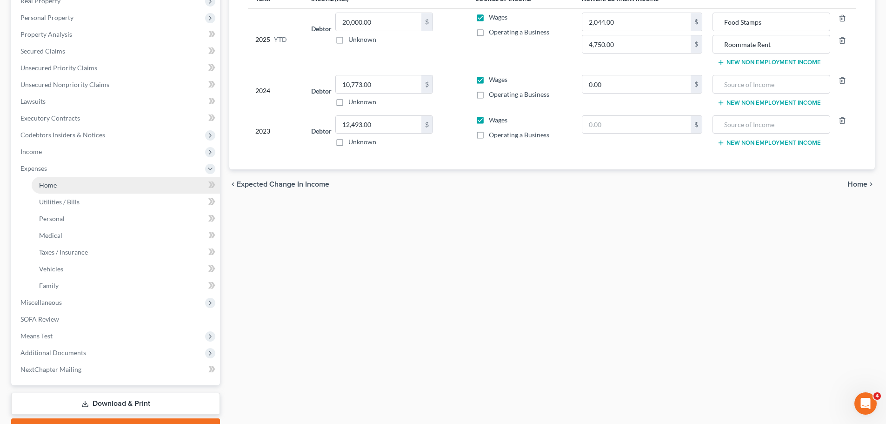
click at [70, 186] on link "Home" at bounding box center [126, 185] width 188 height 17
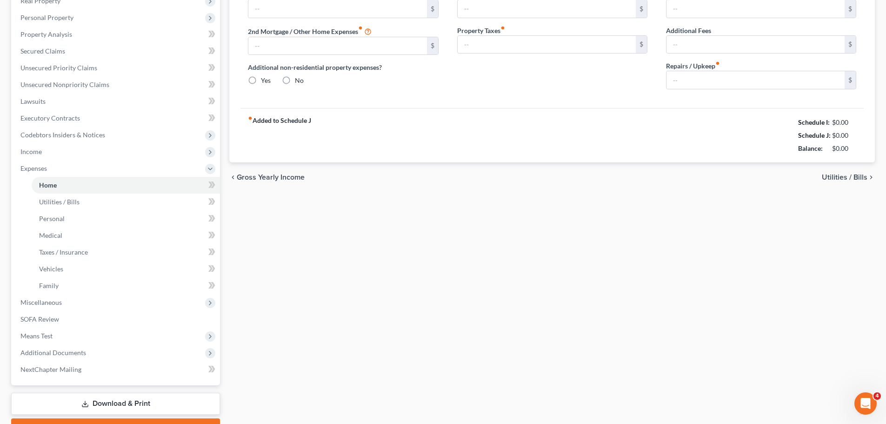
scroll to position [64, 0]
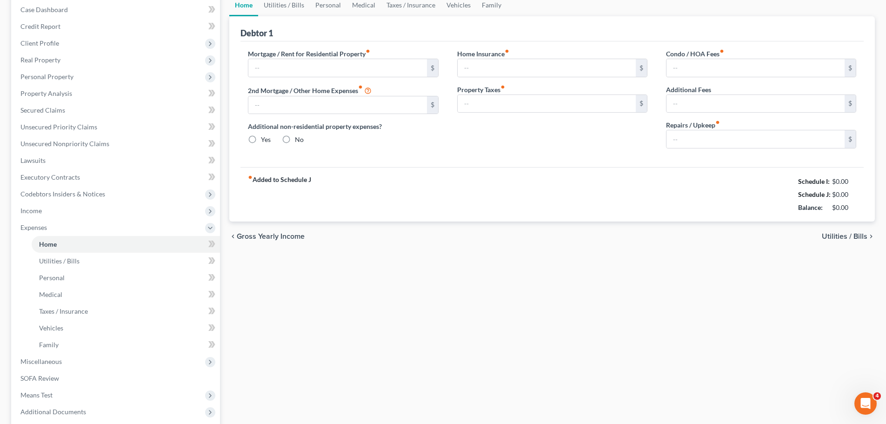
type input "1,500.00"
type input "0.00"
radio input "true"
type input "0.00"
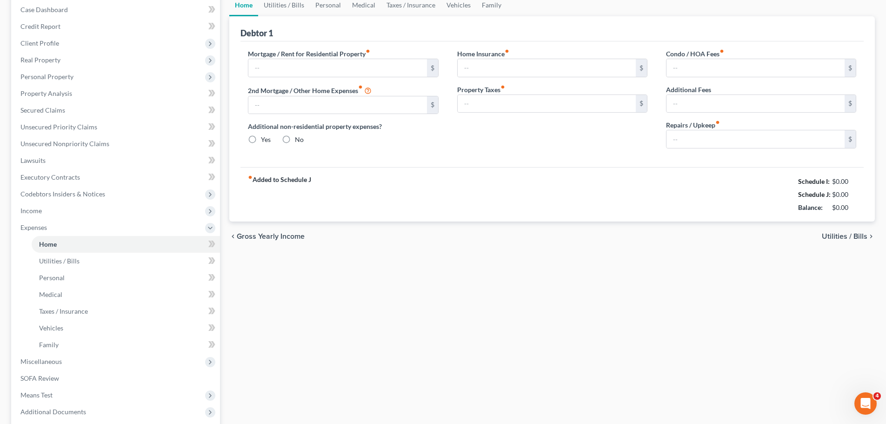
type input "0.00"
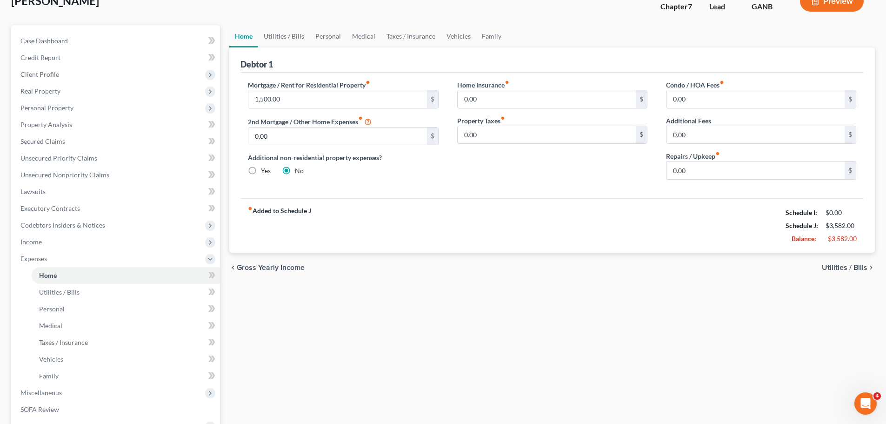
scroll to position [0, 0]
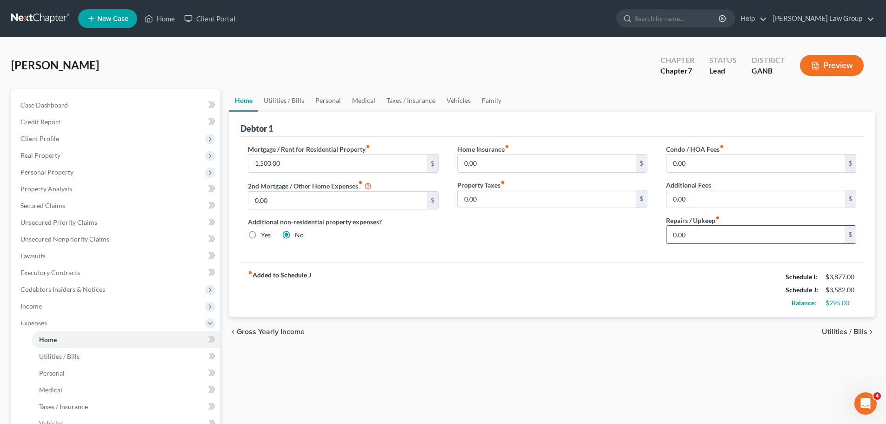
click at [699, 232] on input "0.00" at bounding box center [755, 234] width 178 height 18
type input "20.00"
click at [586, 99] on ul "Home Utilities / Bills Personal Medical Taxes / Insurance Vehicles Family" at bounding box center [551, 100] width 645 height 22
click at [289, 100] on link "Utilities / Bills" at bounding box center [284, 100] width 52 height 22
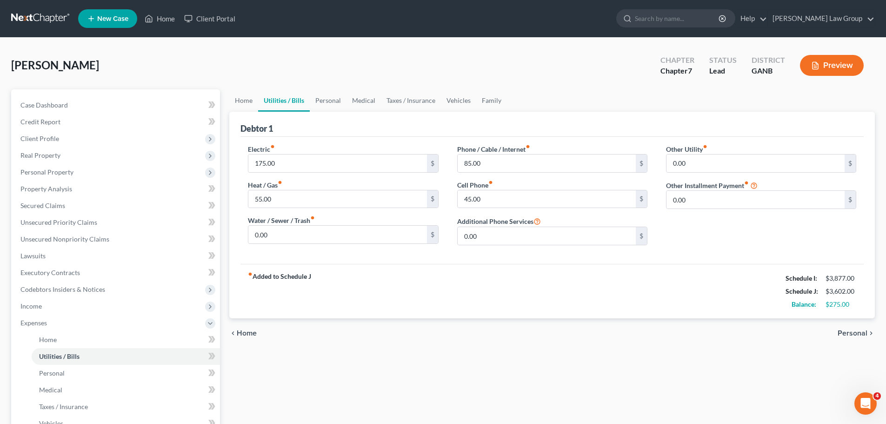
click at [542, 253] on div "Electric fiber_manual_record 175.00 $ Heat / Gas fiber_manual_record 55.00 $ Wa…" at bounding box center [551, 200] width 623 height 127
click at [709, 161] on input "0.00" at bounding box center [755, 163] width 178 height 18
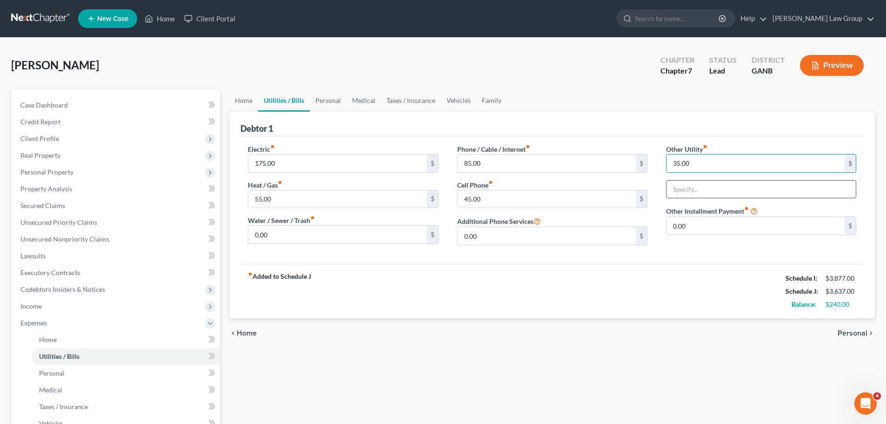
type input "35.00"
click at [730, 188] on input "text" at bounding box center [760, 189] width 189 height 18
type input "Amazon/Netflix/Hulu"
click at [676, 276] on div "fiber_manual_record Added to Schedule J Schedule I: $3,877.00 Schedule J: $3,63…" at bounding box center [551, 291] width 623 height 54
click at [250, 102] on link "Home" at bounding box center [243, 100] width 29 height 22
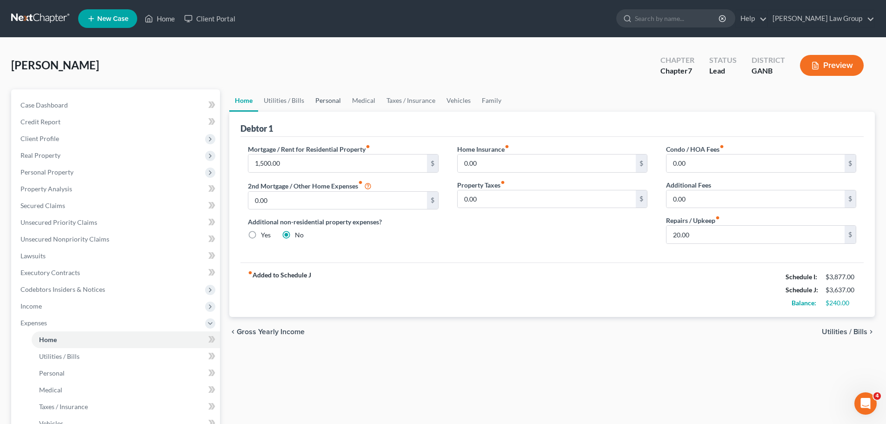
click at [323, 97] on link "Personal" at bounding box center [328, 100] width 37 height 22
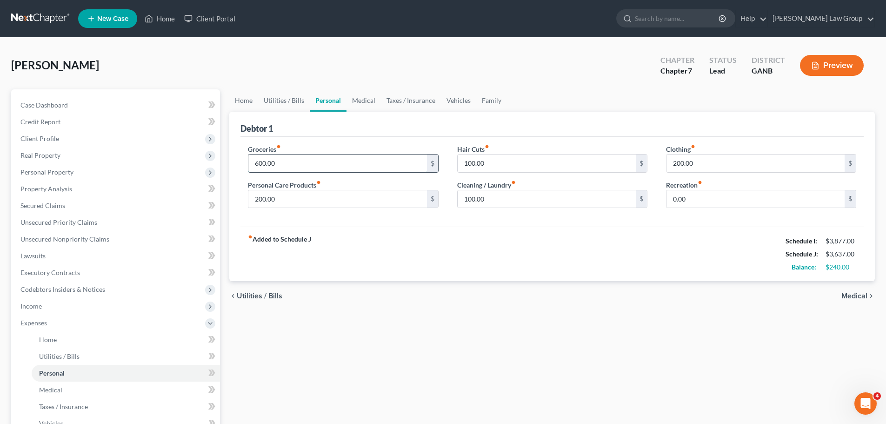
click at [278, 167] on input "600.00" at bounding box center [337, 163] width 178 height 18
type input "650"
click at [309, 203] on input "200.00" at bounding box center [337, 199] width 178 height 18
type input "250"
click at [359, 224] on div "Groceries fiber_manual_record 650 $ Personal Care Products fiber_manual_record …" at bounding box center [551, 182] width 623 height 90
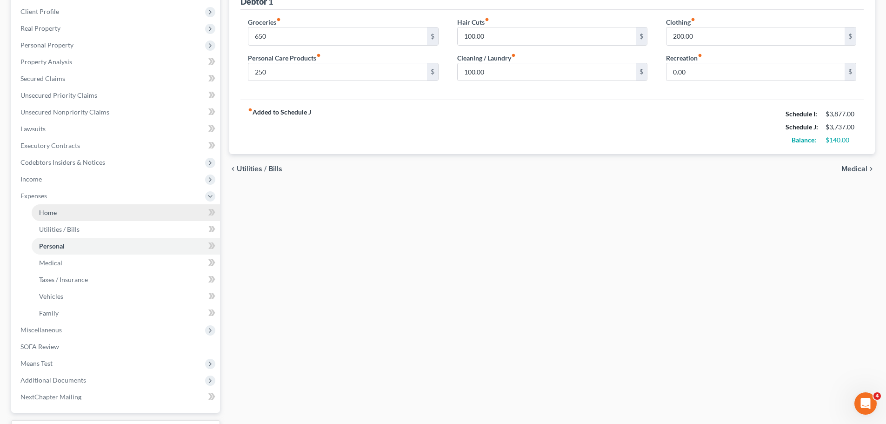
scroll to position [205, 0]
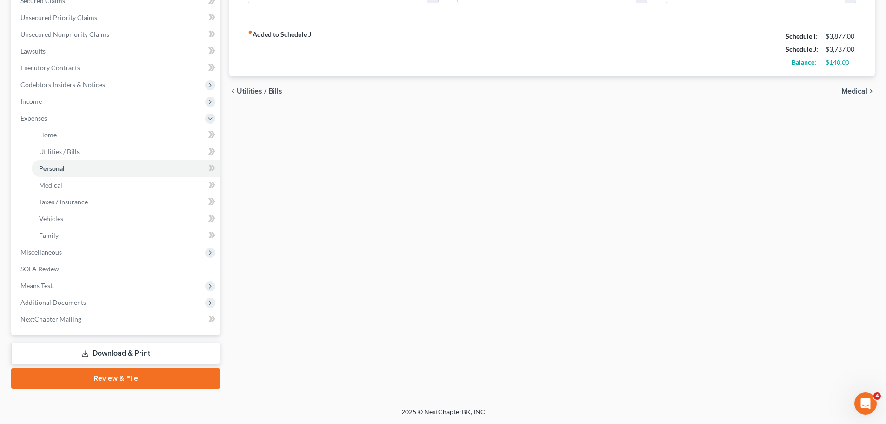
click at [122, 351] on link "Download & Print" at bounding box center [115, 353] width 209 height 22
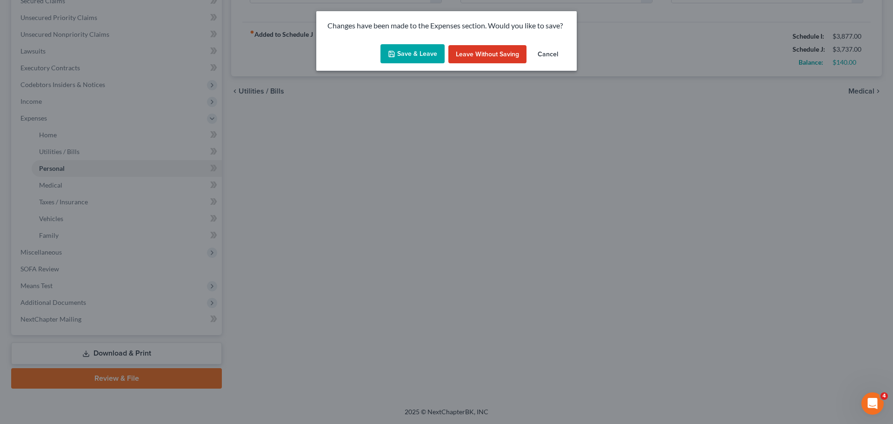
click at [408, 59] on button "Save & Leave" at bounding box center [412, 54] width 64 height 20
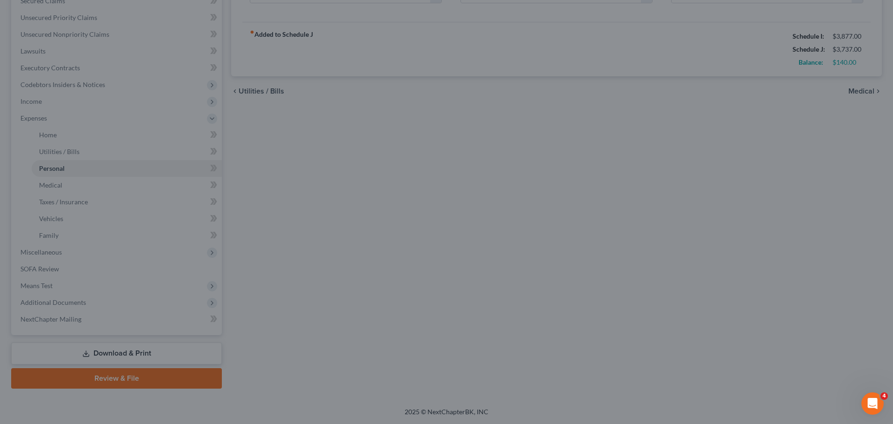
type input "650.00"
type input "250.00"
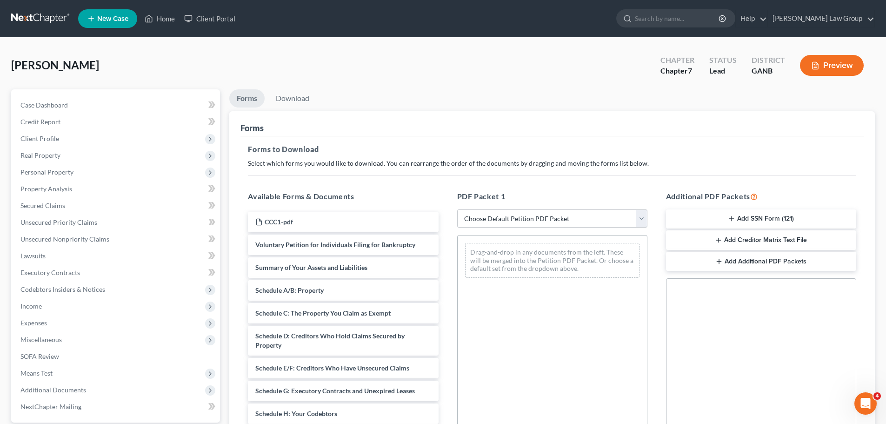
click at [520, 218] on select "Choose Default Petition PDF Packet Complete Bankruptcy Petition (all forms and …" at bounding box center [552, 218] width 190 height 19
select select "0"
click at [457, 209] on select "Choose Default Petition PDF Packet Complete Bankruptcy Petition (all forms and …" at bounding box center [552, 218] width 190 height 19
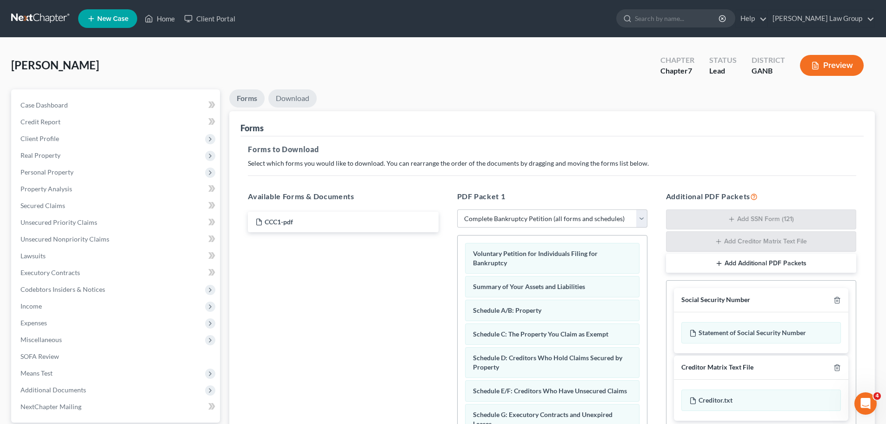
click at [294, 97] on link "Download" at bounding box center [292, 98] width 48 height 18
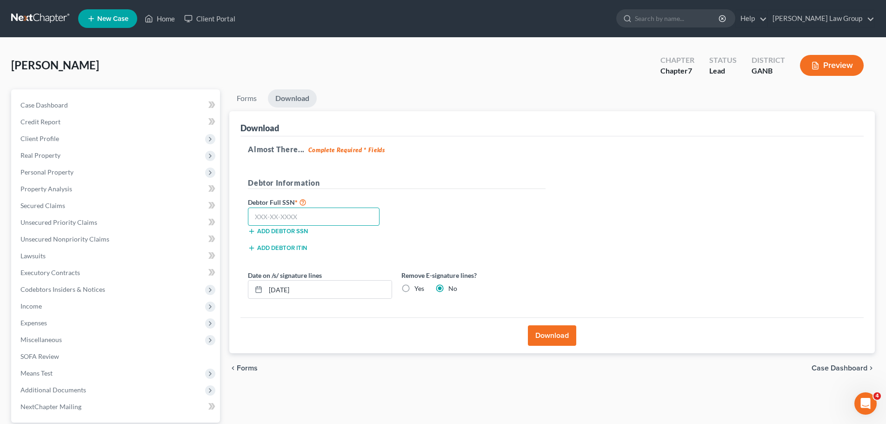
click at [278, 216] on input "text" at bounding box center [314, 216] width 132 height 19
paste input "530-04-1808"
type input "530-04-1808"
click at [542, 332] on button "Download" at bounding box center [552, 335] width 48 height 20
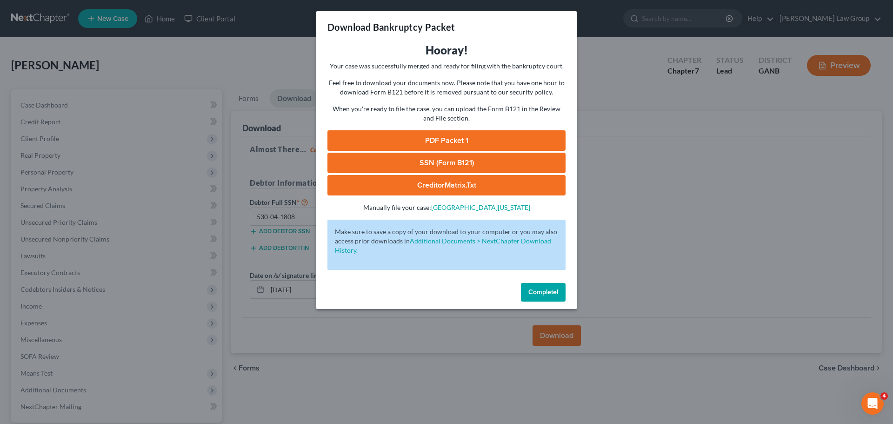
click at [447, 143] on link "PDF Packet 1" at bounding box center [446, 140] width 238 height 20
click at [535, 295] on span "Complete!" at bounding box center [543, 292] width 30 height 8
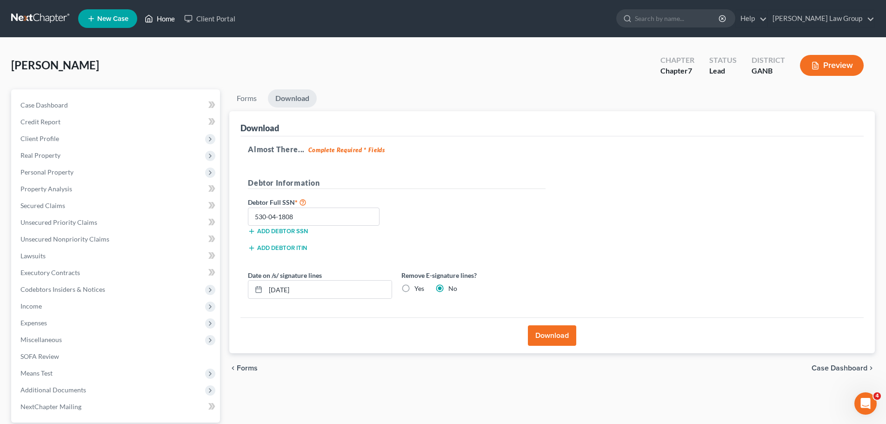
click at [165, 13] on link "Home" at bounding box center [160, 18] width 40 height 17
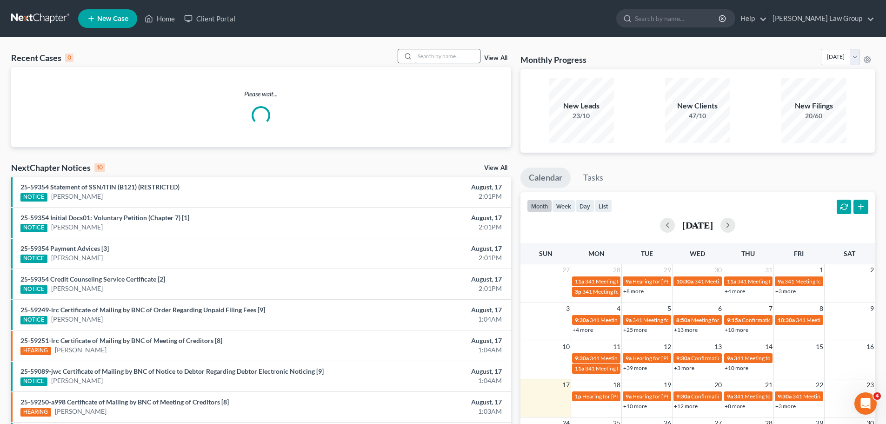
click at [446, 54] on input "search" at bounding box center [447, 55] width 65 height 13
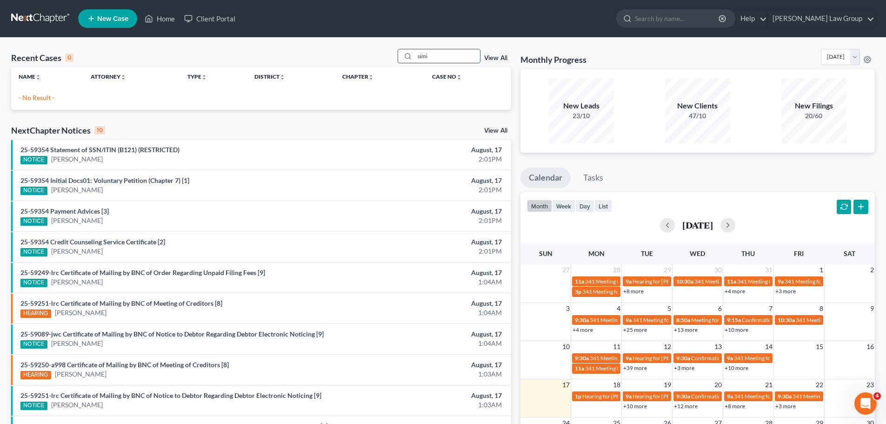
click at [446, 54] on input "simi" at bounding box center [447, 55] width 65 height 13
drag, startPoint x: 448, startPoint y: 53, endPoint x: 355, endPoint y: 67, distance: 94.0
click at [362, 50] on div "Recent Cases 0 simi View All" at bounding box center [261, 58] width 500 height 18
type input "mim"
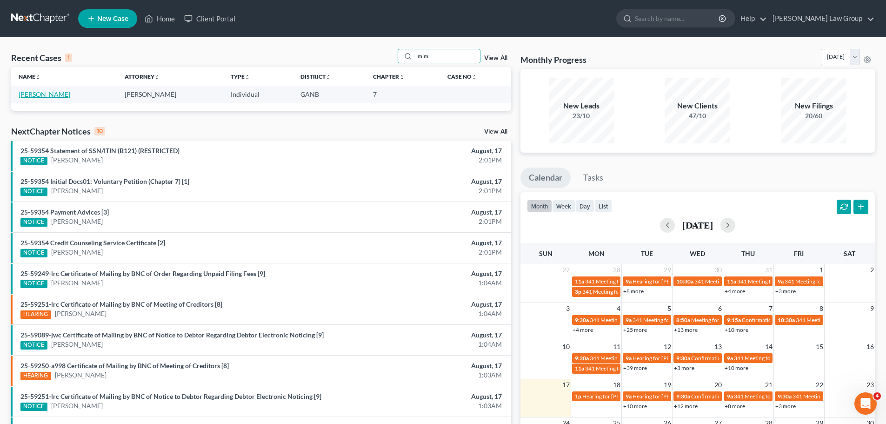
click at [39, 93] on link "[PERSON_NAME]" at bounding box center [45, 94] width 52 height 8
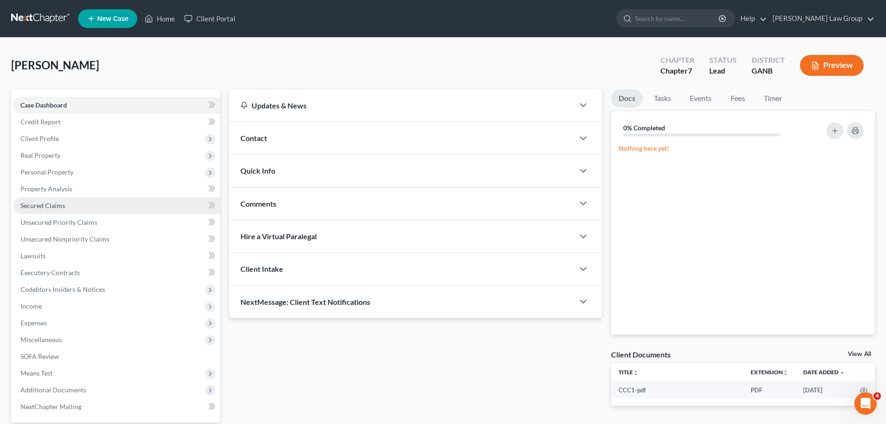
click at [64, 209] on link "Secured Claims" at bounding box center [116, 205] width 207 height 17
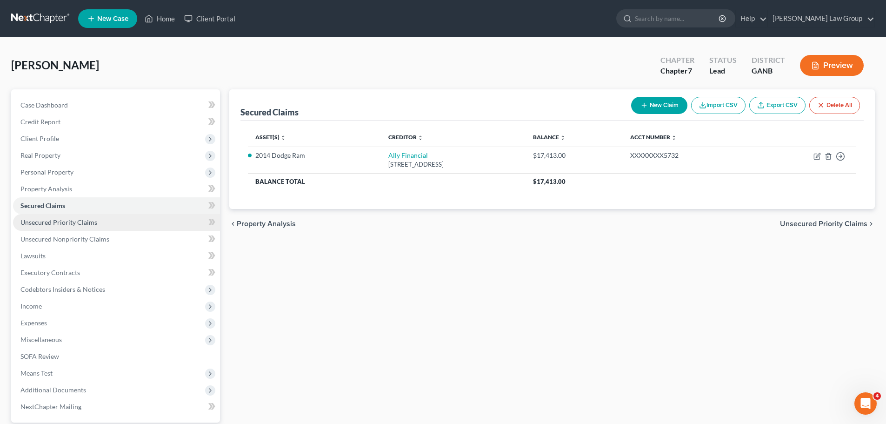
click at [94, 217] on link "Unsecured Priority Claims" at bounding box center [116, 222] width 207 height 17
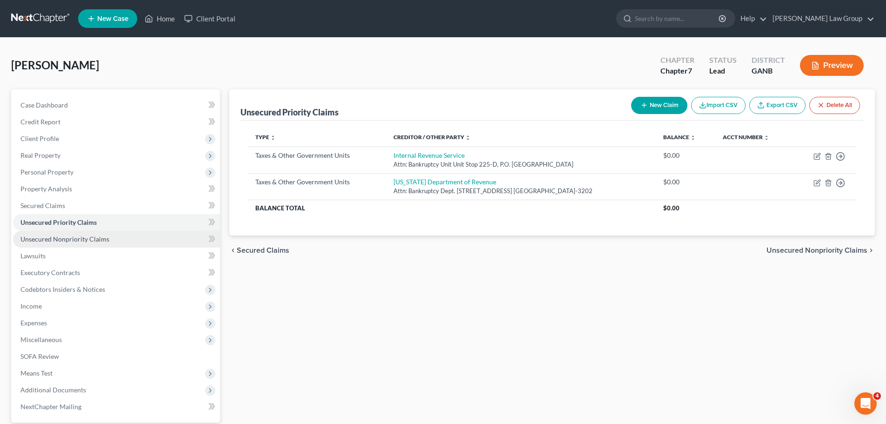
click at [75, 242] on span "Unsecured Nonpriority Claims" at bounding box center [64, 239] width 89 height 8
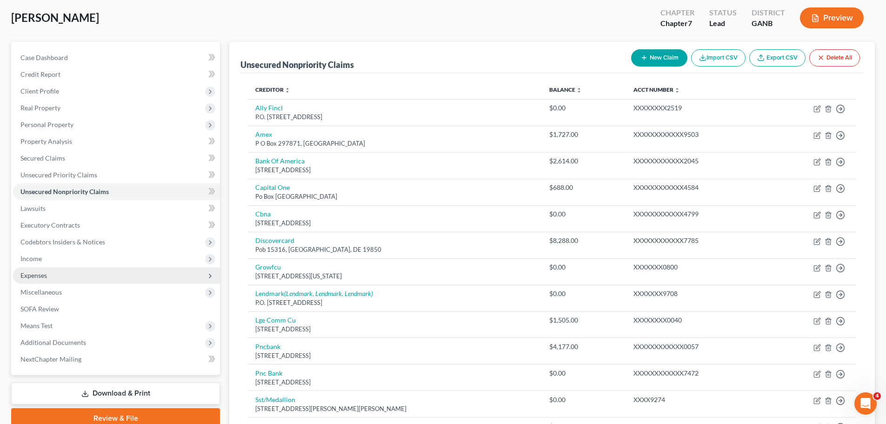
scroll to position [93, 0]
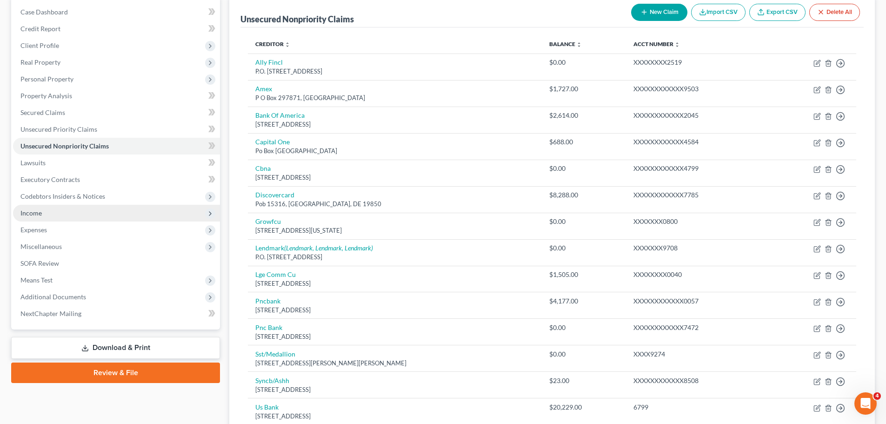
click at [31, 214] on span "Income" at bounding box center [30, 213] width 21 height 8
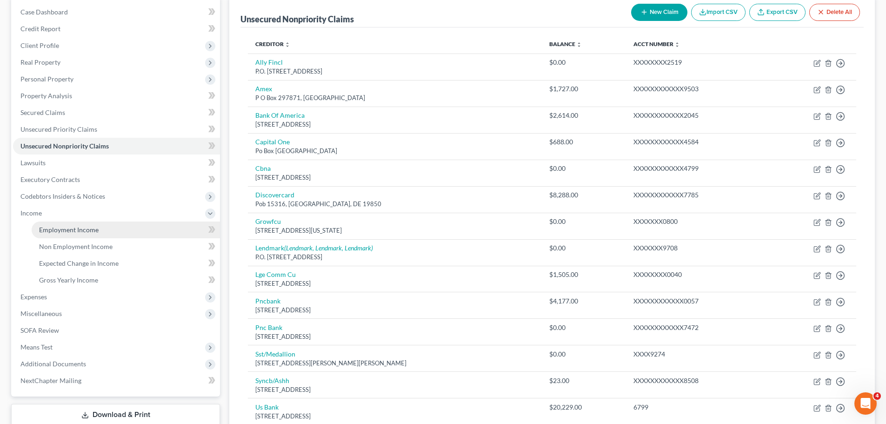
click at [112, 232] on link "Employment Income" at bounding box center [126, 229] width 188 height 17
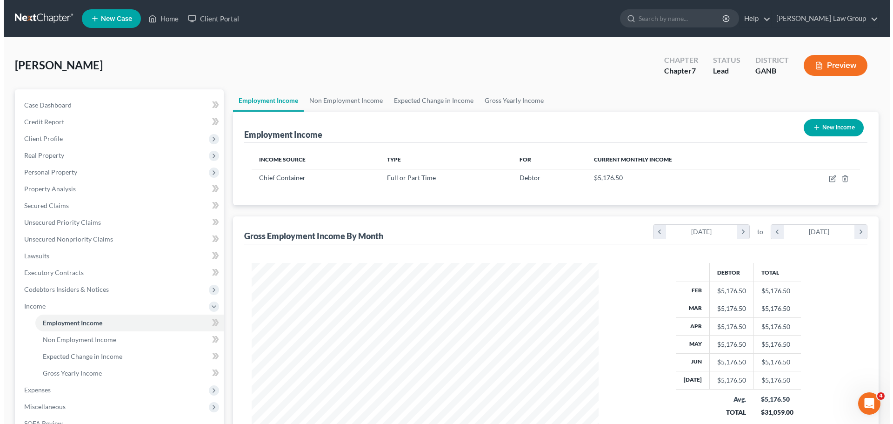
scroll to position [173, 365]
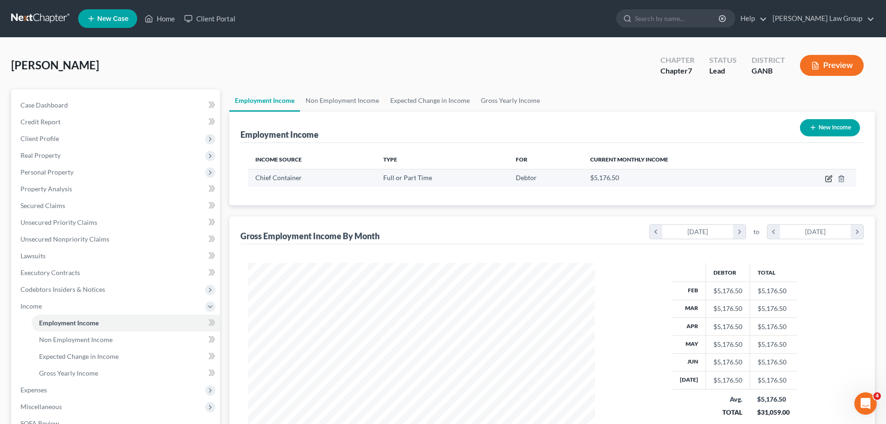
click at [830, 180] on icon "button" at bounding box center [828, 178] width 7 height 7
select select "0"
select select "10"
select select "1"
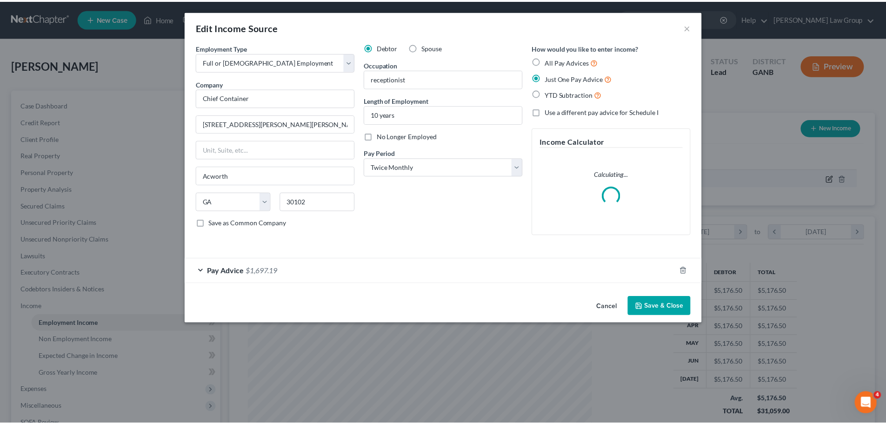
scroll to position [175, 369]
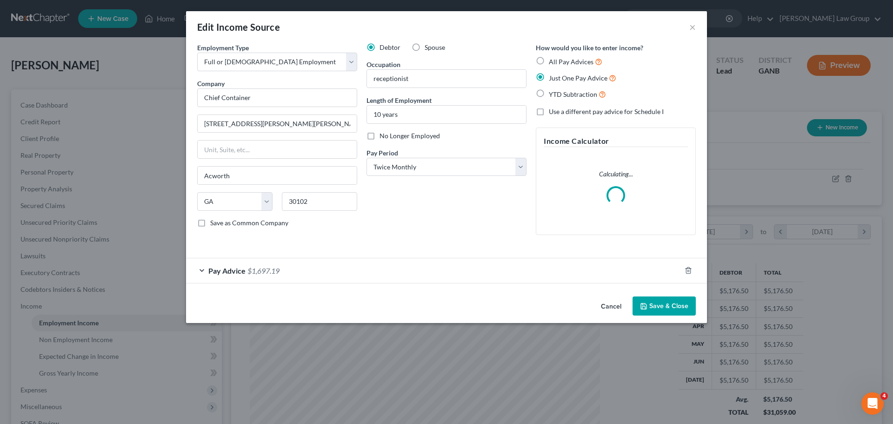
click at [664, 307] on div "Edit Income Source × Employment Type * Select Full or [DEMOGRAPHIC_DATA] Employ…" at bounding box center [446, 166] width 521 height 311
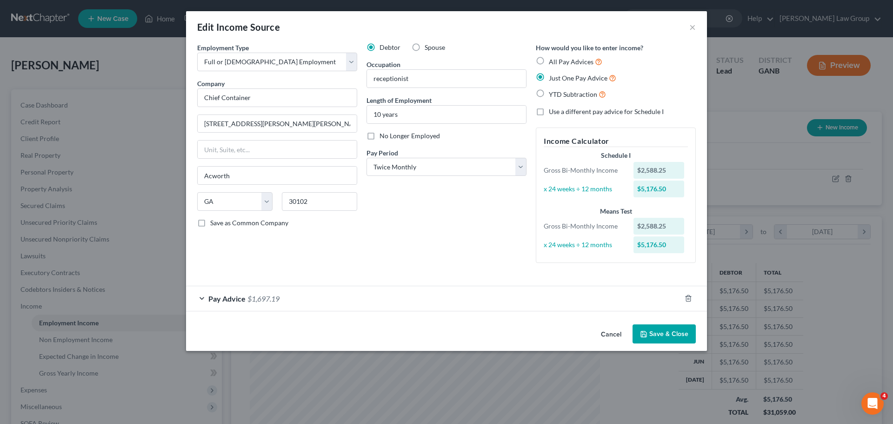
click at [678, 326] on button "Save & Close" at bounding box center [663, 334] width 63 height 20
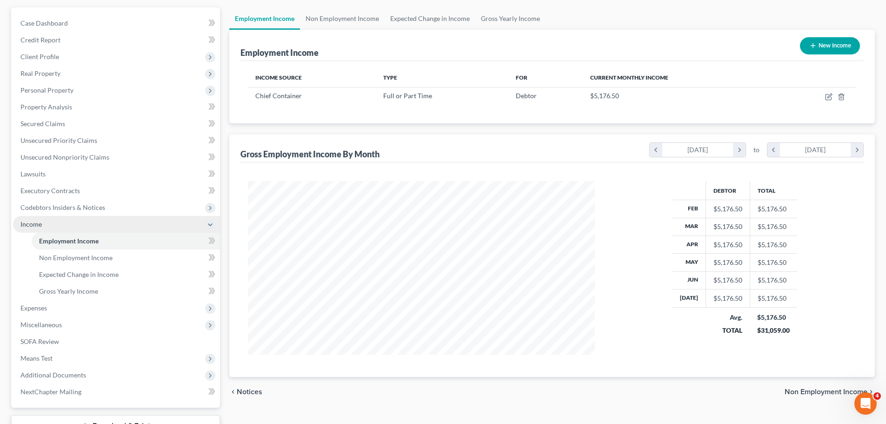
scroll to position [154, 0]
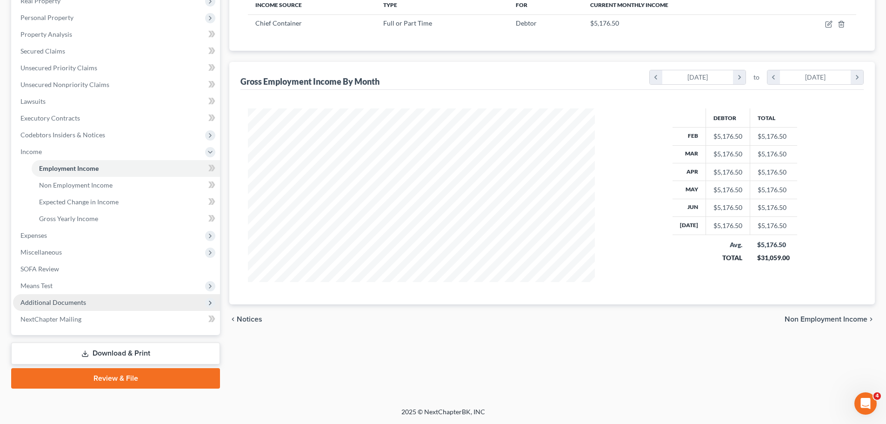
click at [78, 299] on span "Additional Documents" at bounding box center [53, 302] width 66 height 8
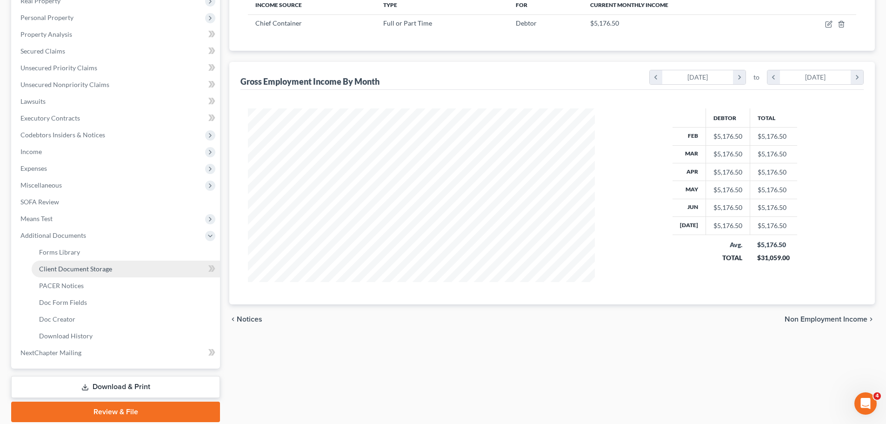
click at [91, 269] on span "Client Document Storage" at bounding box center [75, 269] width 73 height 8
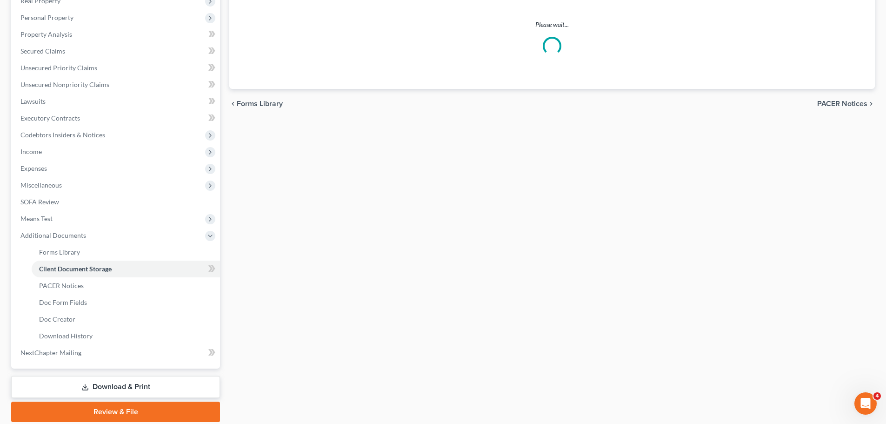
select select "5"
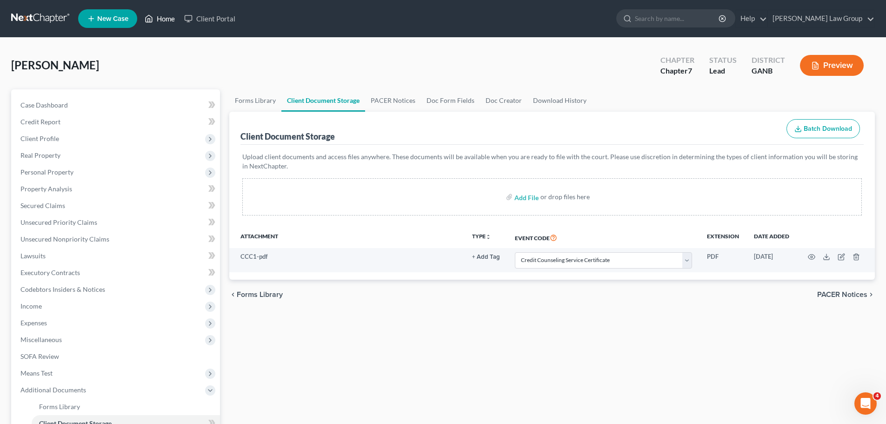
drag, startPoint x: 166, startPoint y: 21, endPoint x: 371, endPoint y: 60, distance: 209.5
click at [166, 21] on link "Home" at bounding box center [160, 18] width 40 height 17
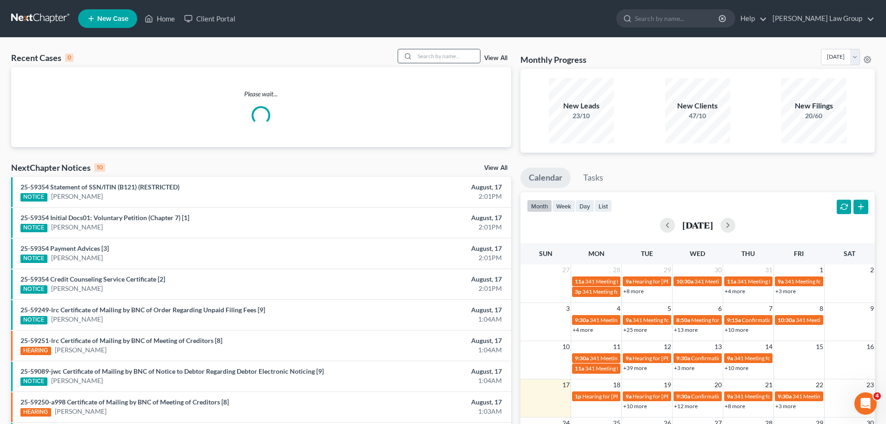
click at [448, 56] on input "search" at bounding box center [447, 55] width 65 height 13
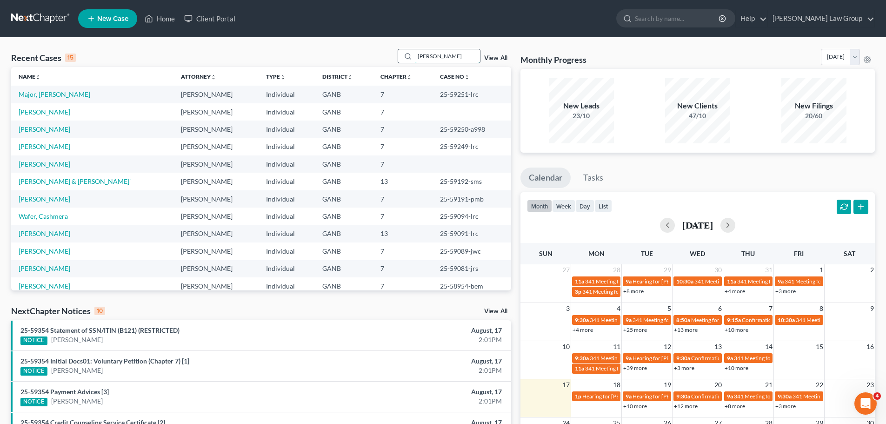
type input "[PERSON_NAME]"
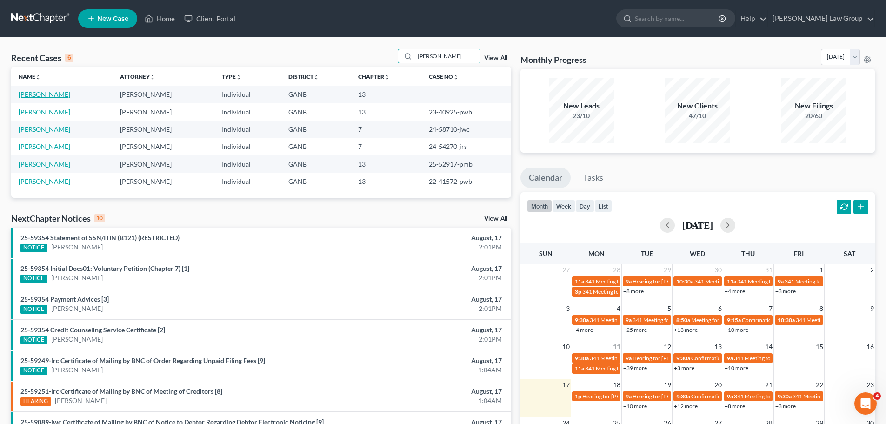
click at [45, 97] on link "[PERSON_NAME]" at bounding box center [45, 94] width 52 height 8
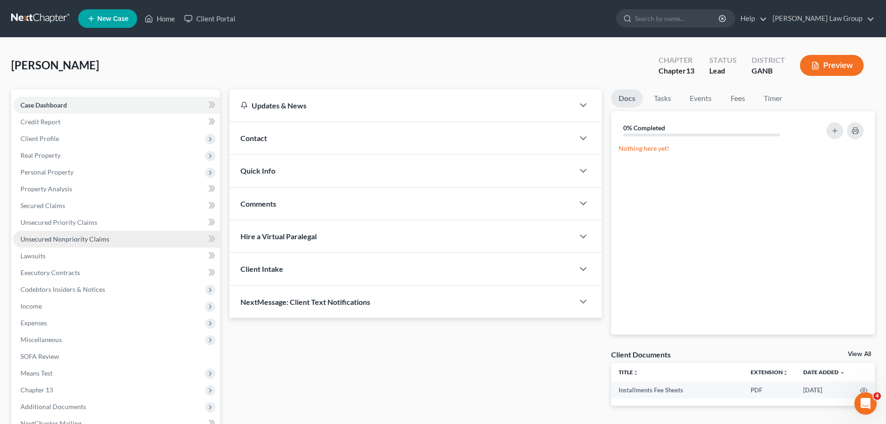
click at [99, 239] on span "Unsecured Nonpriority Claims" at bounding box center [64, 239] width 89 height 8
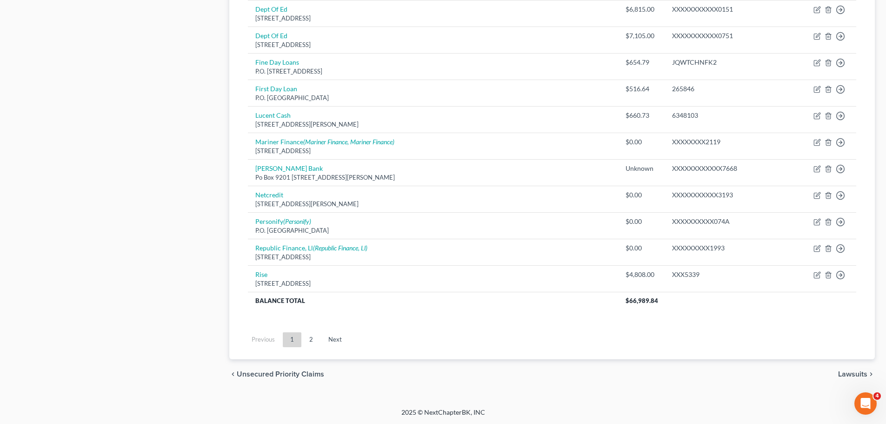
scroll to position [667, 0]
click at [343, 337] on link "Next" at bounding box center [335, 338] width 28 height 15
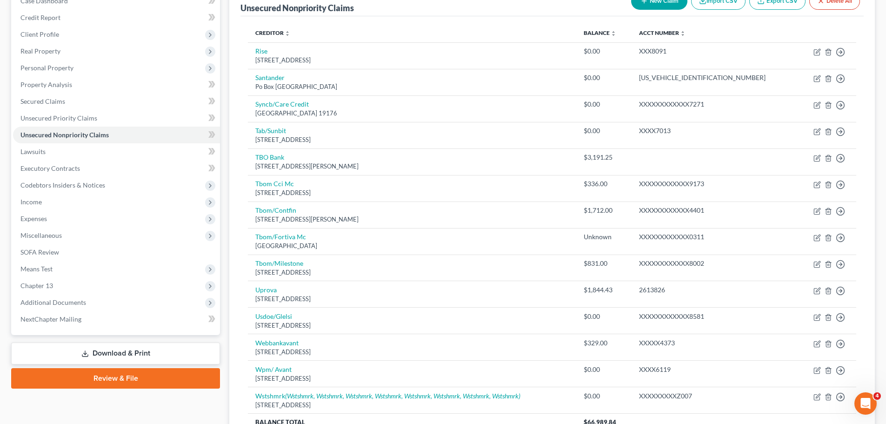
scroll to position [226, 0]
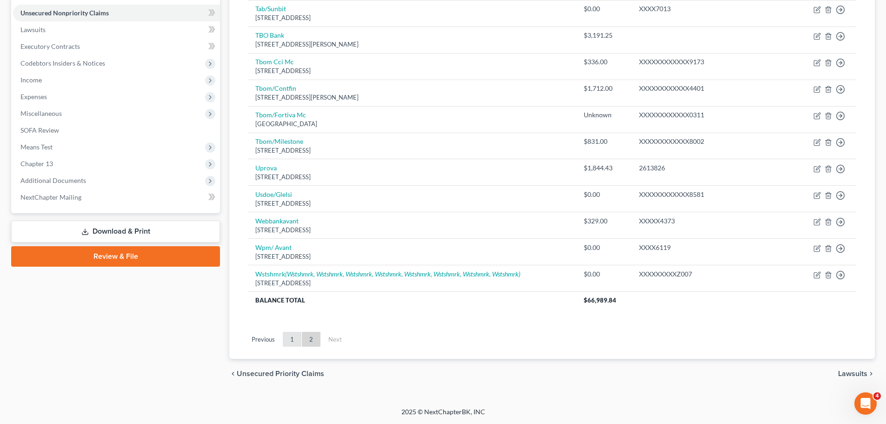
click at [293, 336] on link "1" at bounding box center [292, 338] width 19 height 15
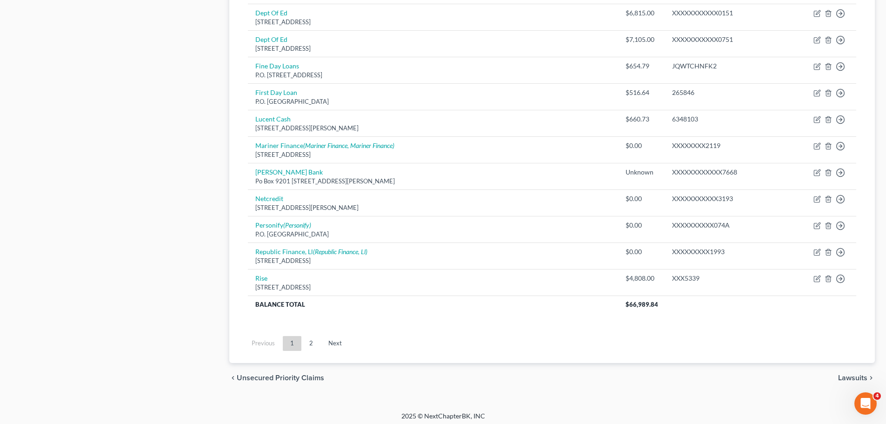
scroll to position [667, 0]
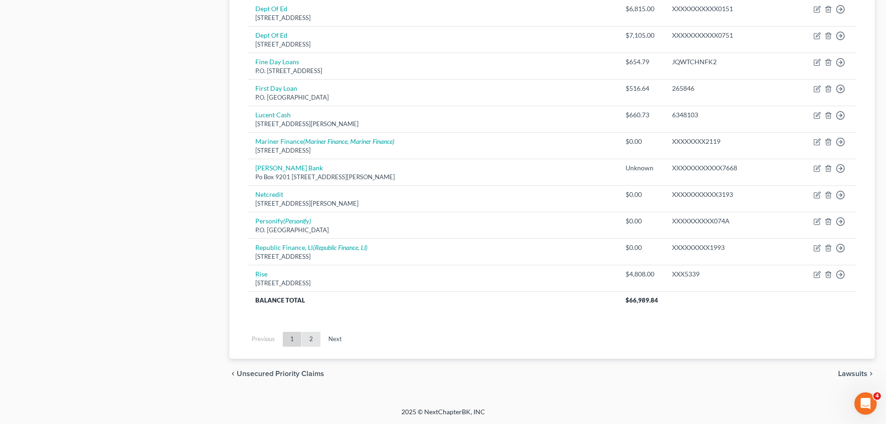
click at [311, 339] on link "2" at bounding box center [311, 338] width 19 height 15
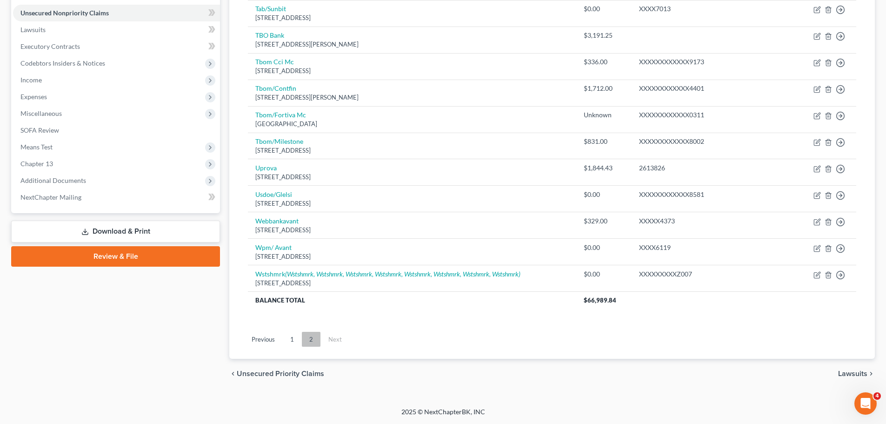
scroll to position [226, 0]
click at [80, 168] on span "Chapter 13" at bounding box center [116, 163] width 207 height 17
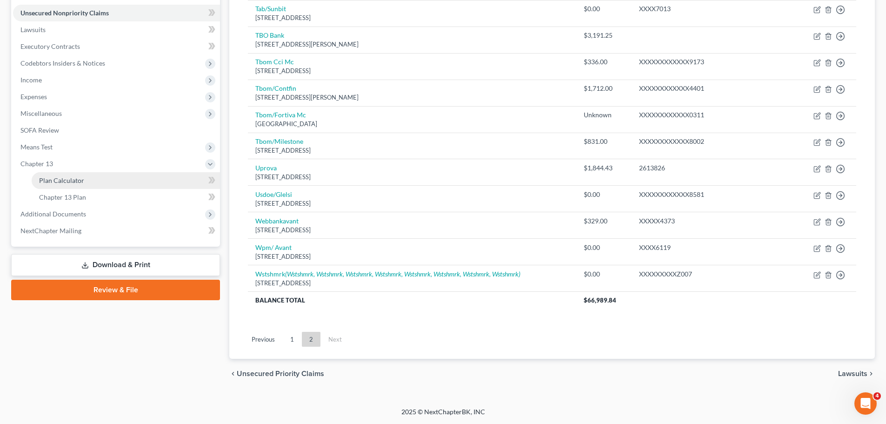
click at [126, 183] on link "Plan Calculator" at bounding box center [126, 180] width 188 height 17
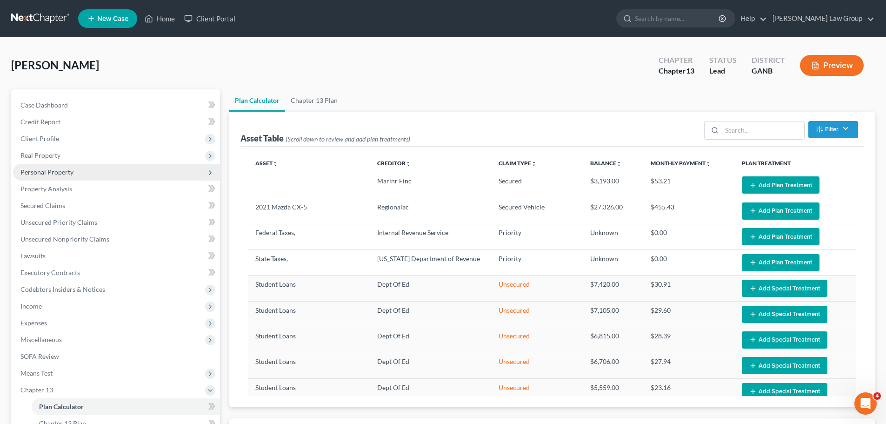
select select "59"
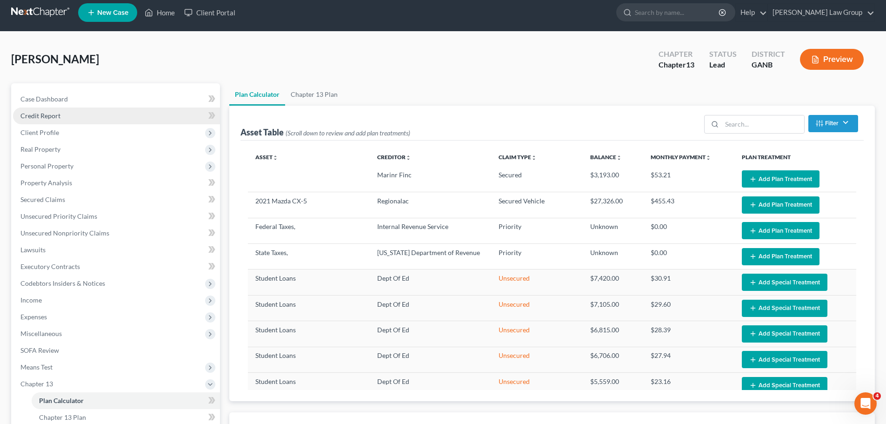
scroll to position [46, 0]
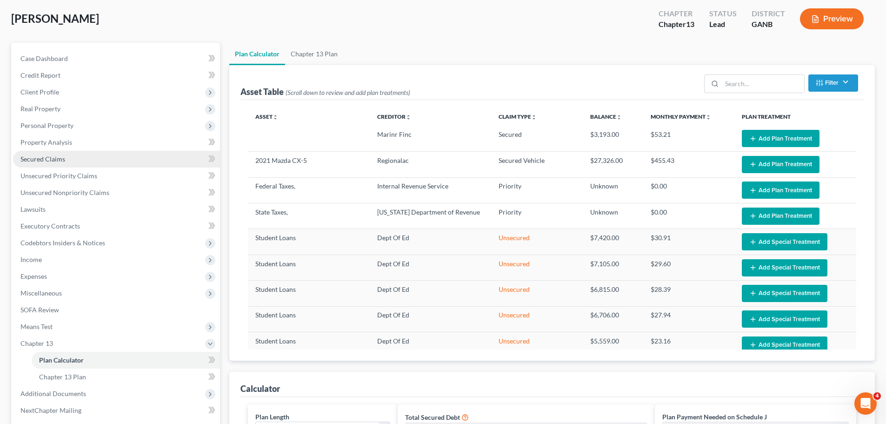
click at [53, 159] on span "Secured Claims" at bounding box center [42, 159] width 45 height 8
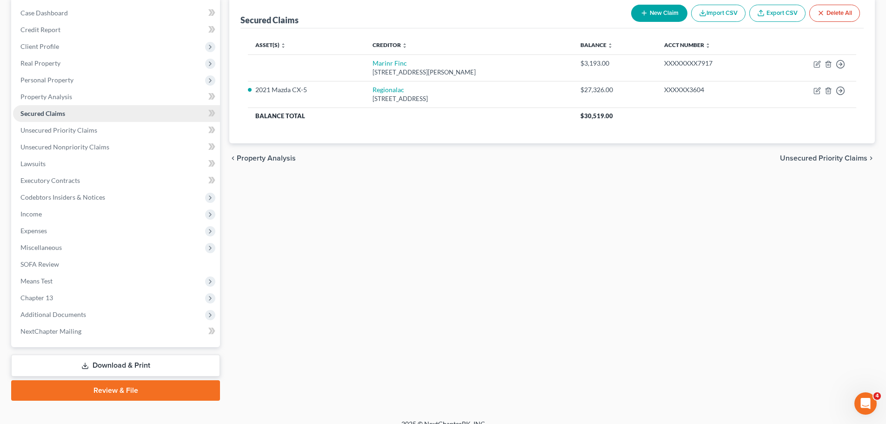
scroll to position [93, 0]
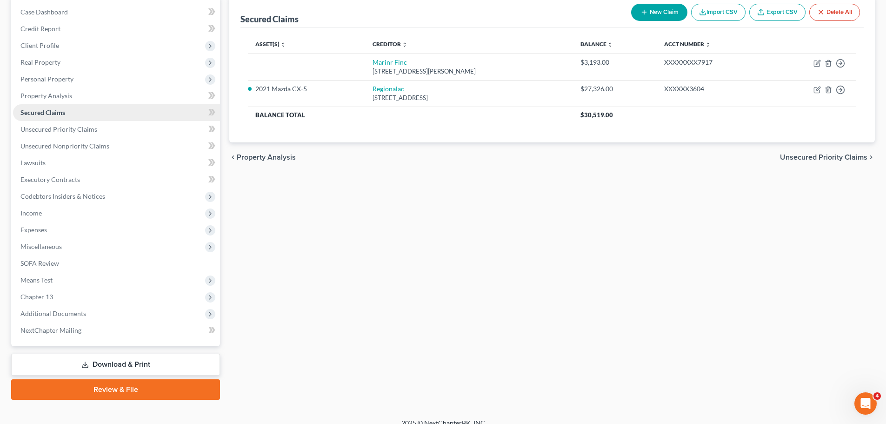
click at [72, 212] on span "Income" at bounding box center [116, 213] width 207 height 17
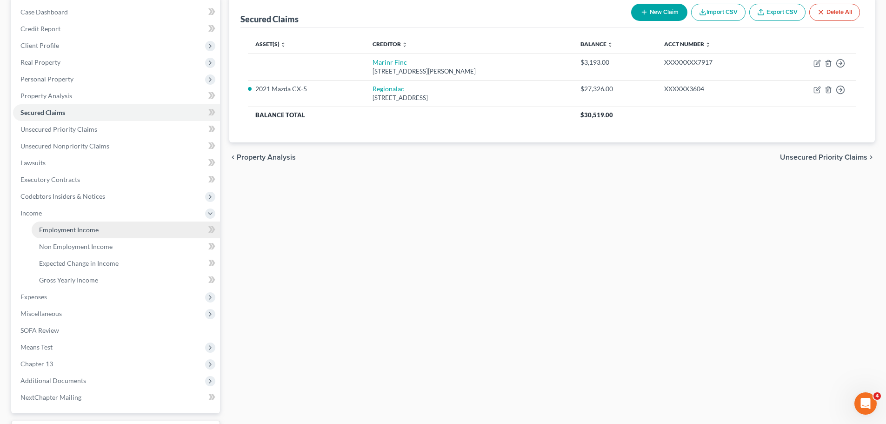
click at [85, 227] on span "Employment Income" at bounding box center [69, 229] width 60 height 8
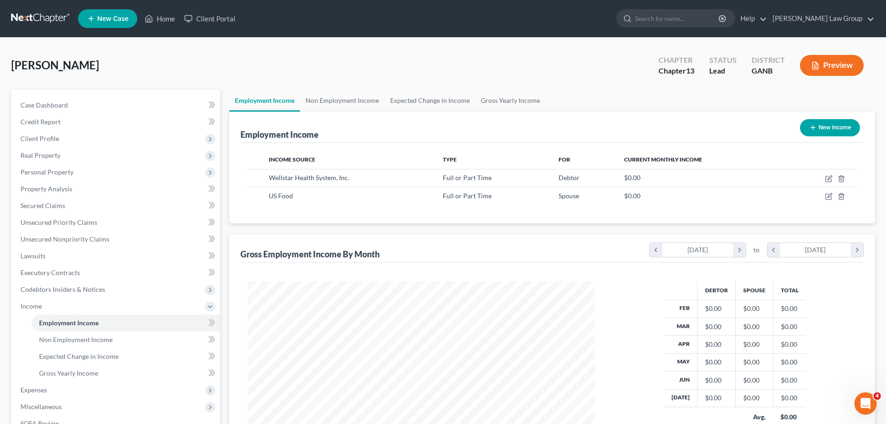
scroll to position [173, 365]
click at [331, 106] on link "Non Employment Income" at bounding box center [342, 100] width 85 height 22
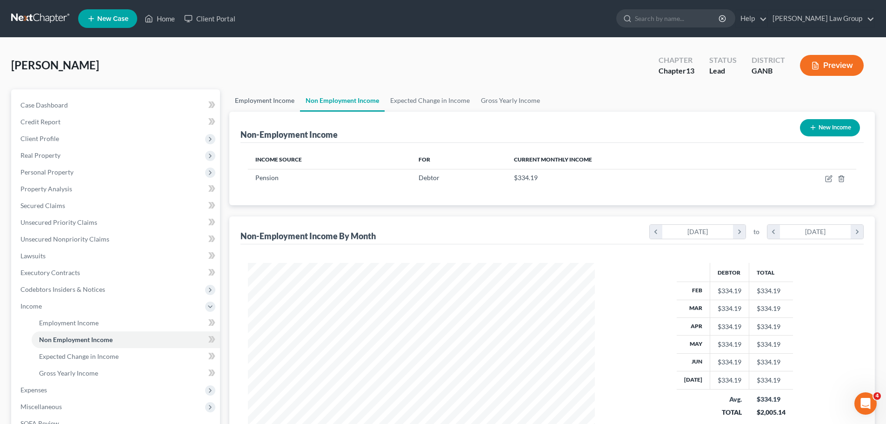
scroll to position [173, 365]
click at [277, 105] on link "Employment Income" at bounding box center [264, 100] width 71 height 22
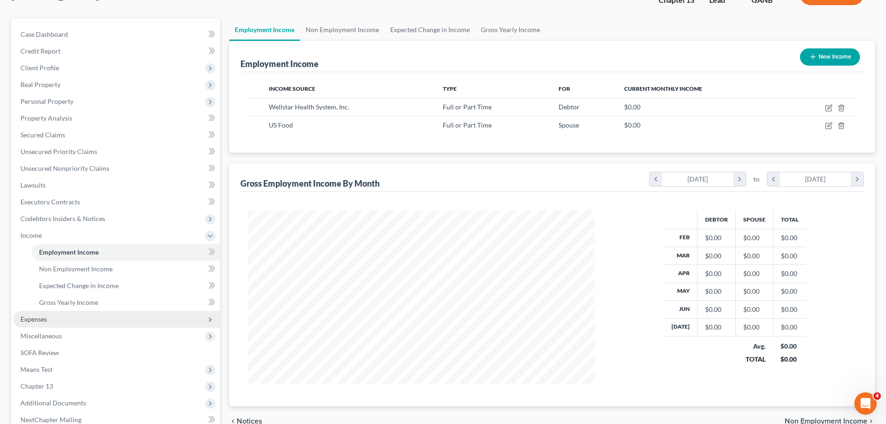
scroll to position [171, 0]
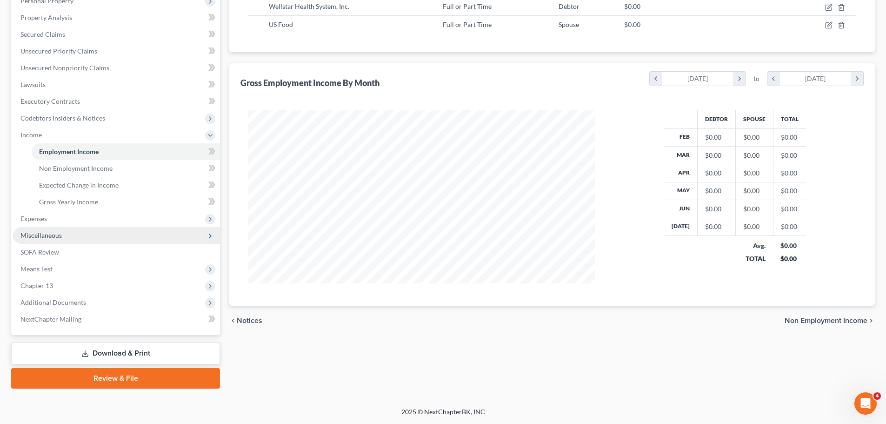
click at [70, 236] on span "Miscellaneous" at bounding box center [116, 235] width 207 height 17
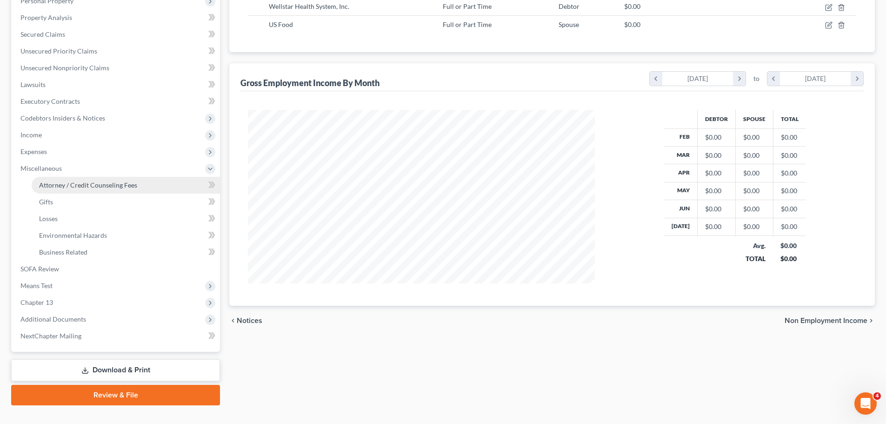
click at [143, 178] on link "Attorney / Credit Counseling Fees" at bounding box center [126, 185] width 188 height 17
select select "1"
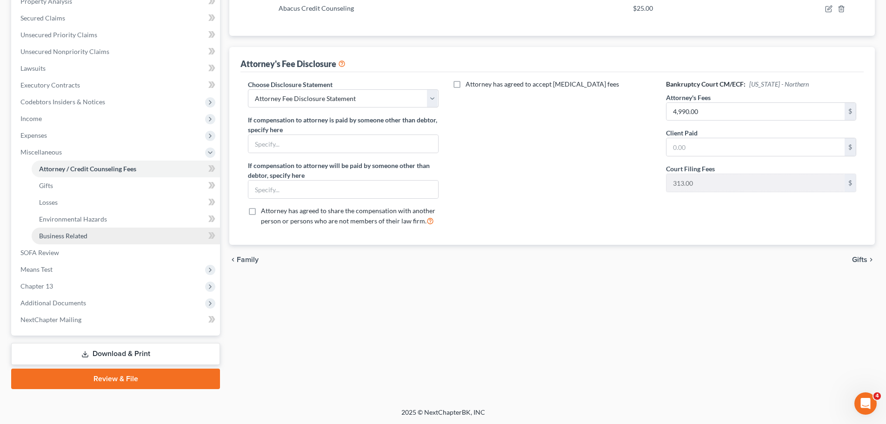
scroll to position [188, 0]
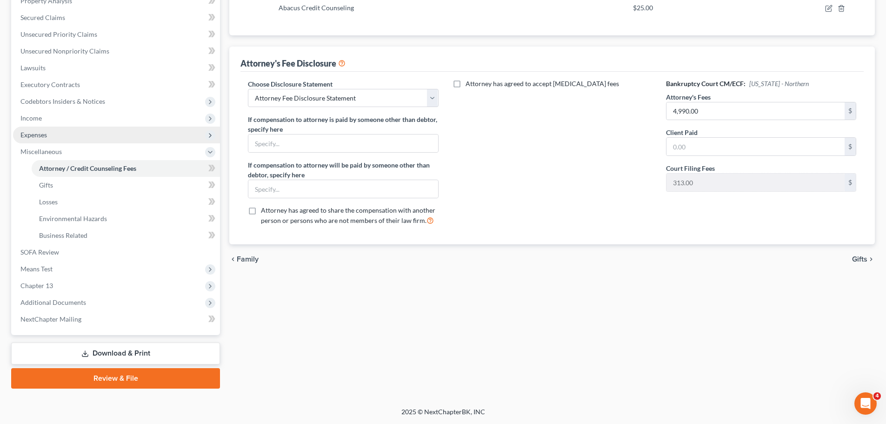
click at [71, 139] on span "Expenses" at bounding box center [116, 134] width 207 height 17
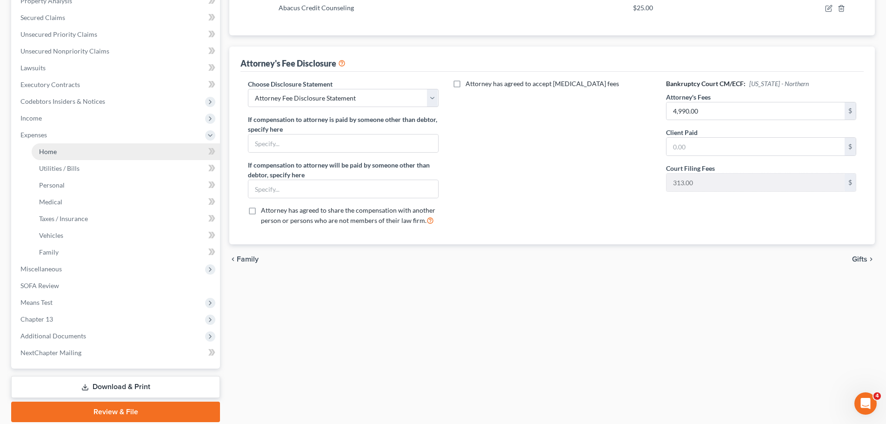
click at [79, 150] on link "Home" at bounding box center [126, 151] width 188 height 17
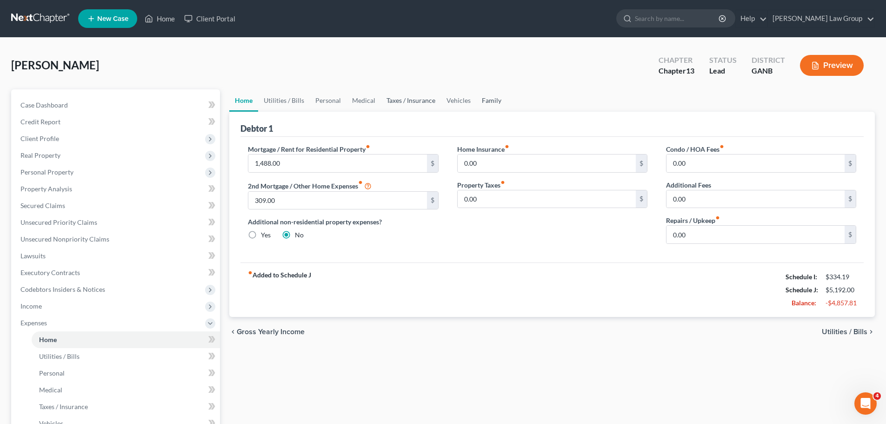
drag, startPoint x: 495, startPoint y: 99, endPoint x: 436, endPoint y: 103, distance: 59.2
click at [495, 99] on link "Family" at bounding box center [491, 100] width 31 height 22
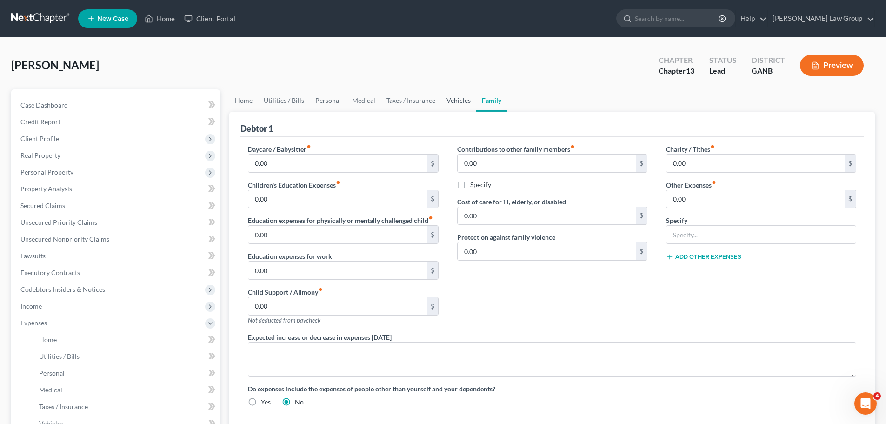
click at [442, 100] on link "Vehicles" at bounding box center [458, 100] width 35 height 22
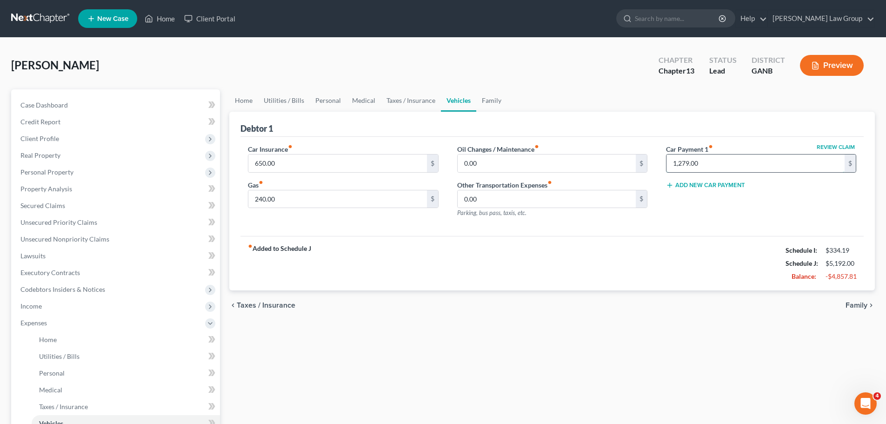
click at [748, 167] on input "1,279.00" at bounding box center [755, 163] width 178 height 18
click at [677, 257] on div "fiber_manual_record Added to Schedule J Schedule I: $334.19 Schedule J: $5,192.…" at bounding box center [551, 263] width 623 height 54
click at [416, 104] on link "Taxes / Insurance" at bounding box center [411, 100] width 60 height 22
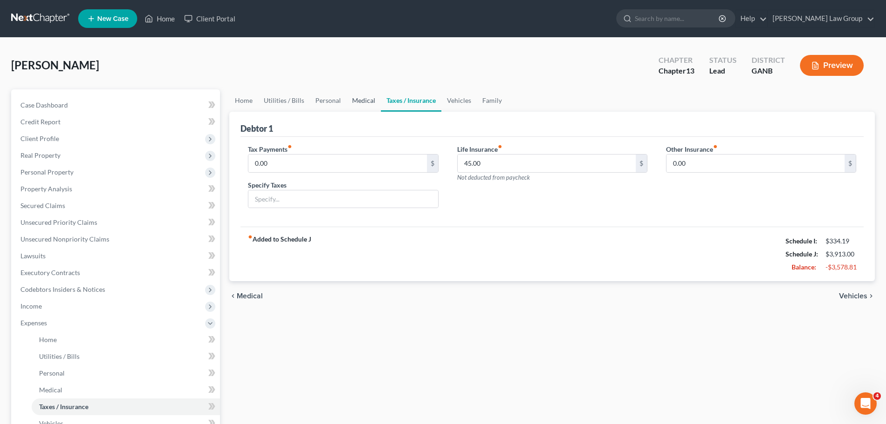
click at [349, 96] on link "Medical" at bounding box center [363, 100] width 34 height 22
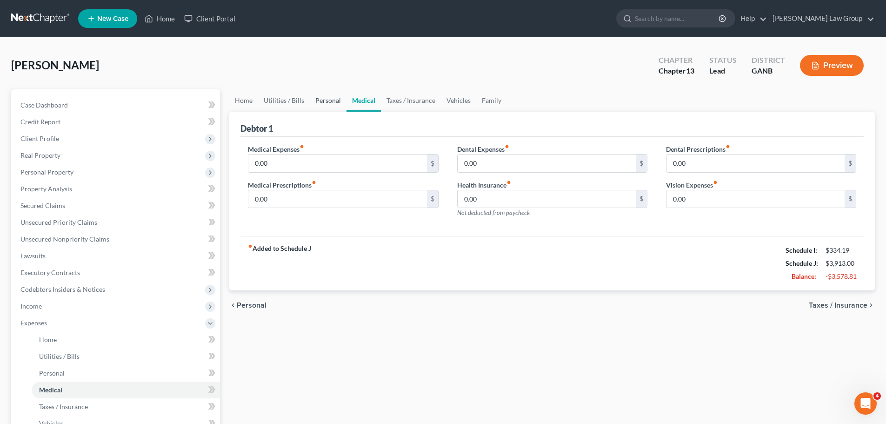
click at [315, 95] on link "Personal" at bounding box center [328, 100] width 37 height 22
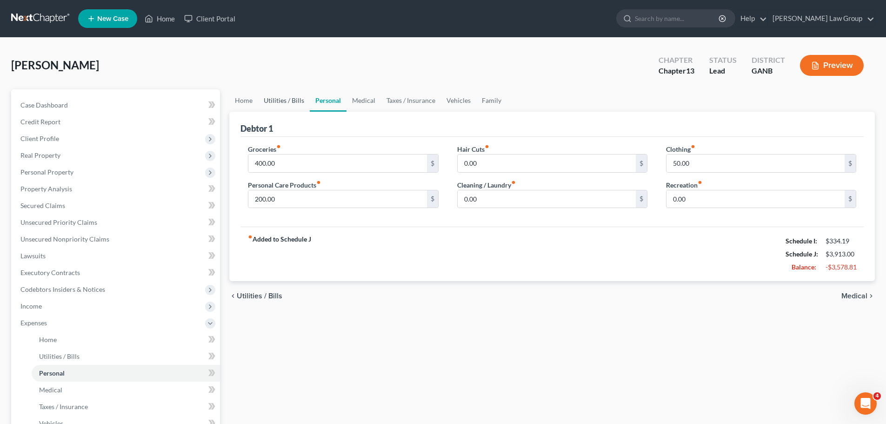
click at [290, 101] on link "Utilities / Bills" at bounding box center [284, 100] width 52 height 22
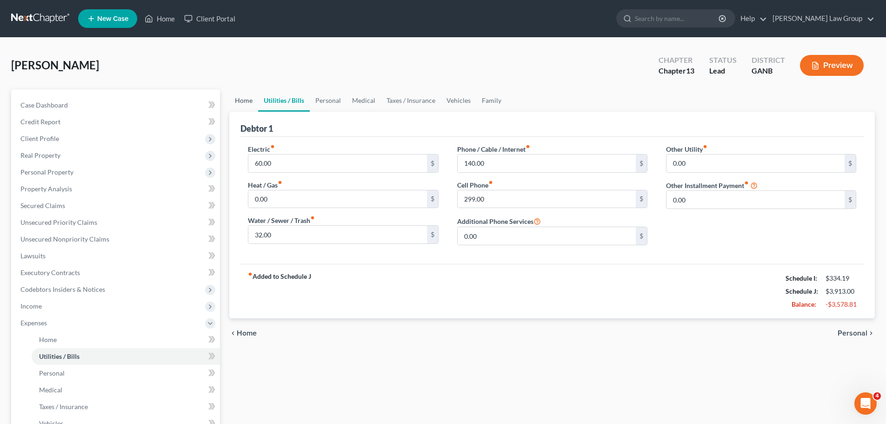
click at [238, 95] on link "Home" at bounding box center [243, 100] width 29 height 22
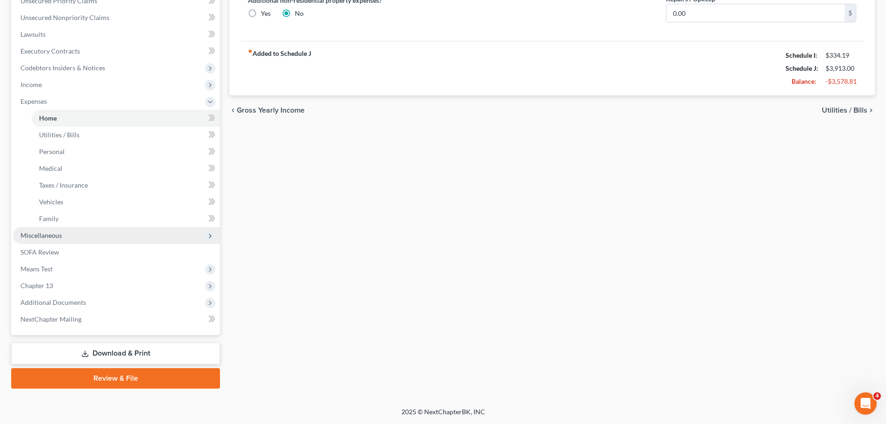
click at [86, 239] on span "Miscellaneous" at bounding box center [116, 235] width 207 height 17
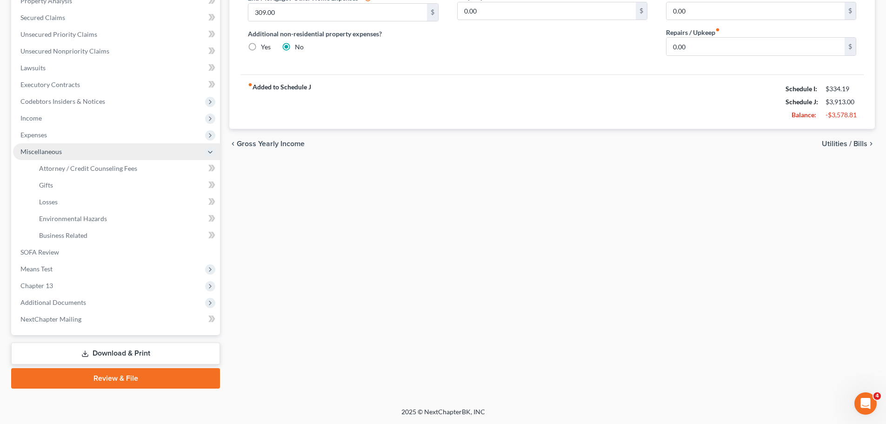
scroll to position [188, 0]
click at [98, 174] on link "Attorney / Credit Counseling Fees" at bounding box center [126, 168] width 188 height 17
select select "1"
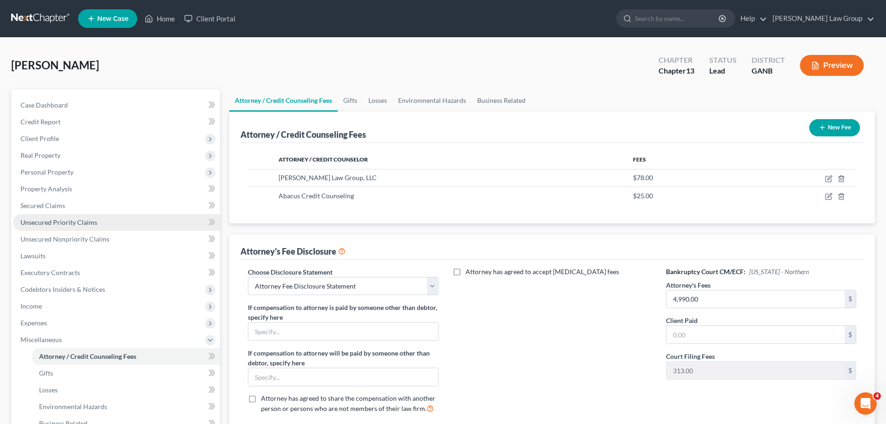
scroll to position [93, 0]
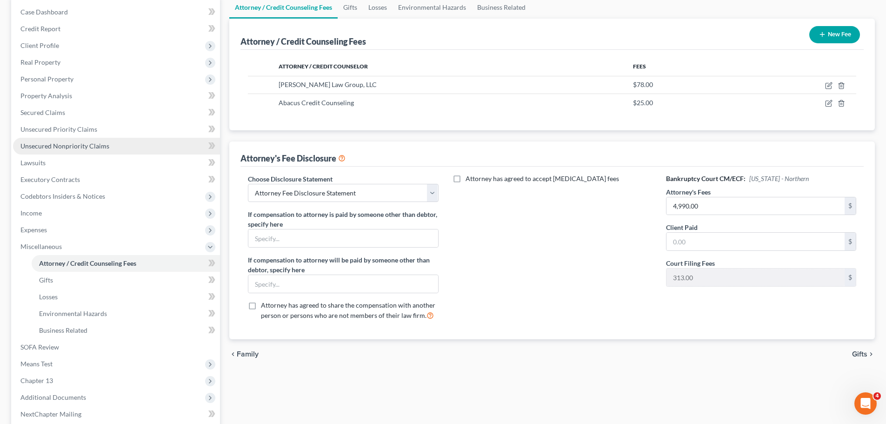
click at [97, 138] on link "Unsecured Nonpriority Claims" at bounding box center [116, 146] width 207 height 17
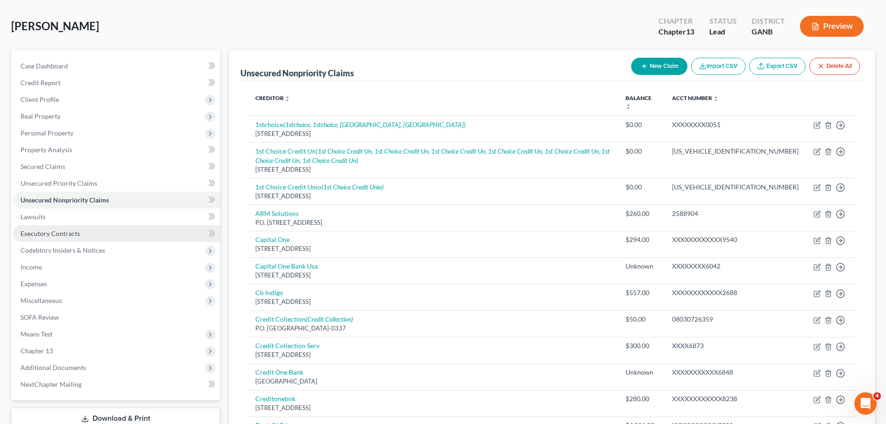
scroll to position [93, 0]
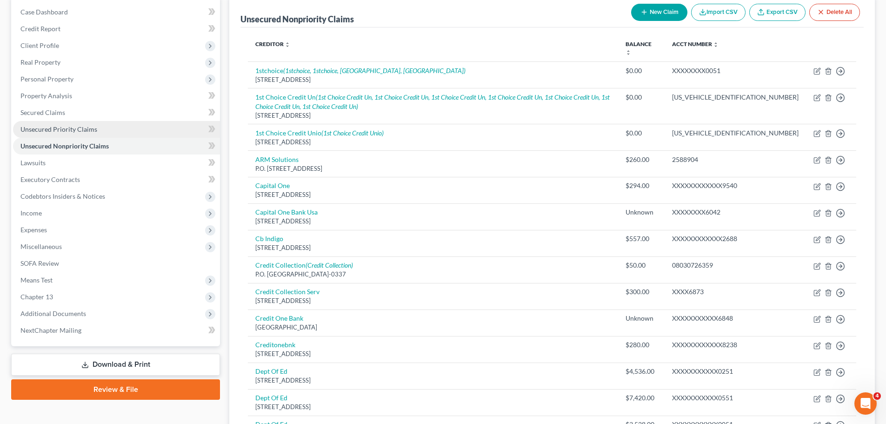
click at [94, 132] on span "Unsecured Priority Claims" at bounding box center [58, 129] width 77 height 8
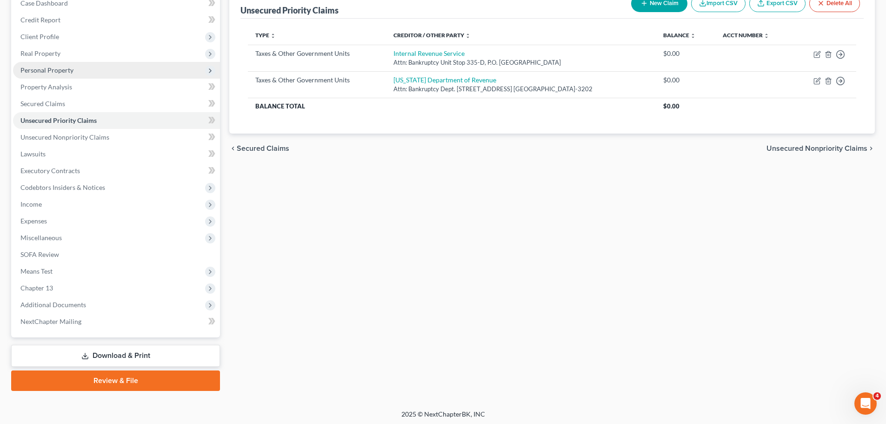
scroll to position [104, 0]
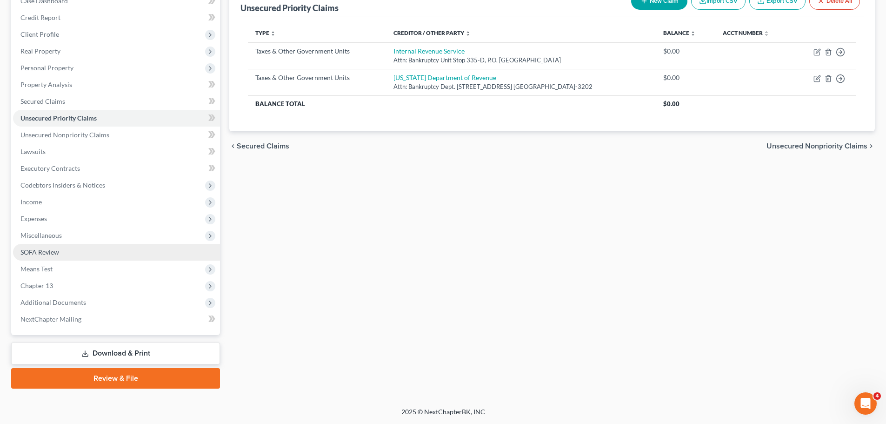
click at [66, 253] on link "SOFA Review" at bounding box center [116, 252] width 207 height 17
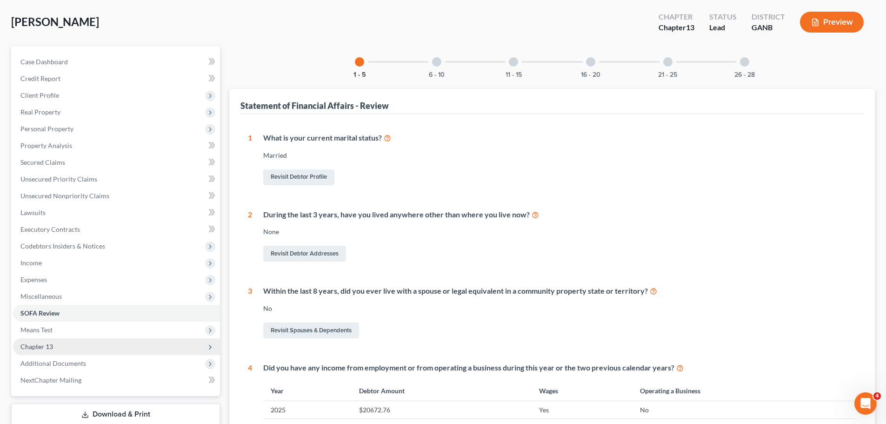
scroll to position [93, 0]
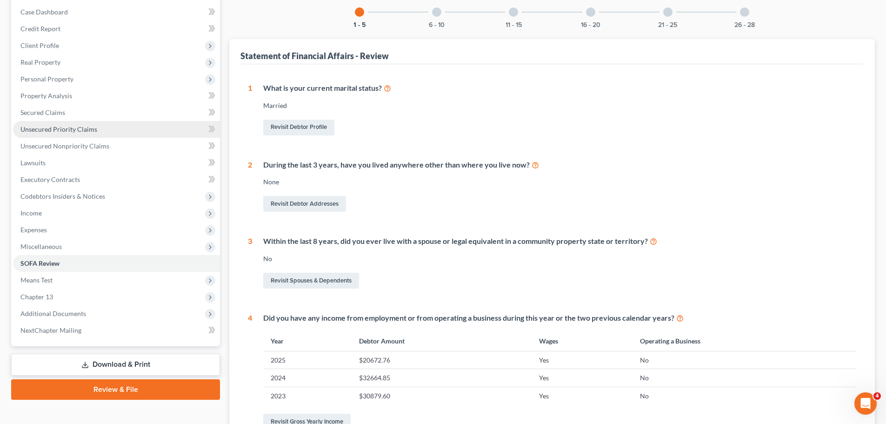
click at [76, 124] on link "Unsecured Priority Claims" at bounding box center [116, 129] width 207 height 17
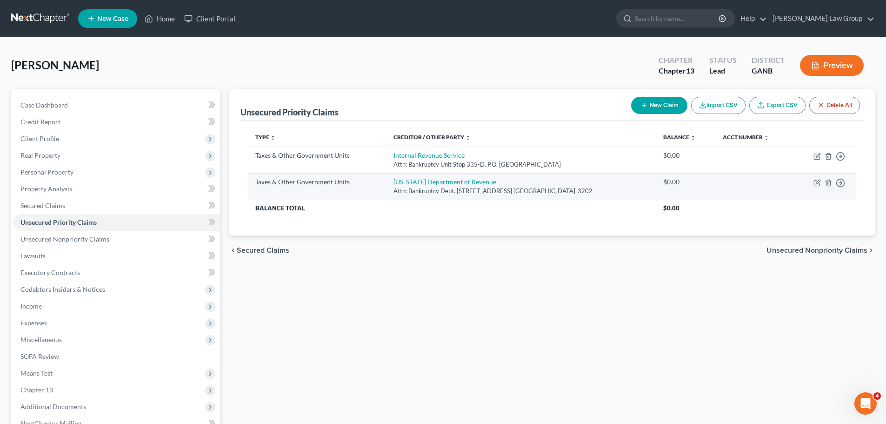
click at [813, 185] on td "Move to D Move to F Move to G Move to Notice Only" at bounding box center [824, 186] width 63 height 27
click at [816, 182] on icon "button" at bounding box center [817, 181] width 4 height 4
select select "2"
select select "10"
select select "0"
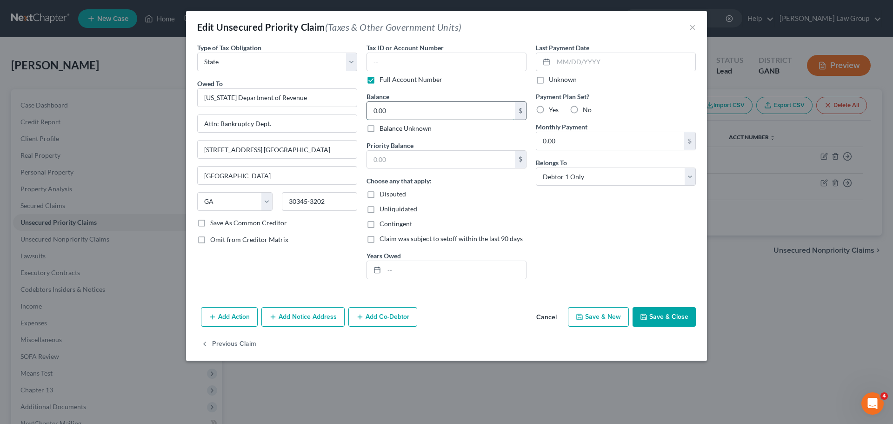
click at [412, 112] on input "0.00" at bounding box center [441, 111] width 148 height 18
type input "500"
click at [405, 163] on input "text" at bounding box center [441, 160] width 148 height 18
type input "500"
click at [610, 239] on div "Last Payment Date Unknown Payment Plan Set? Yes No Monthly Payment 0.00 $ Belon…" at bounding box center [615, 165] width 169 height 244
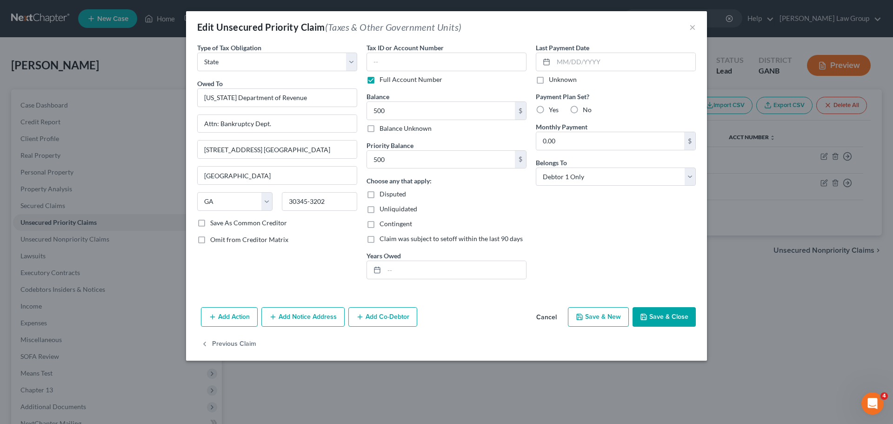
click at [663, 314] on button "Save & Close" at bounding box center [663, 317] width 63 height 20
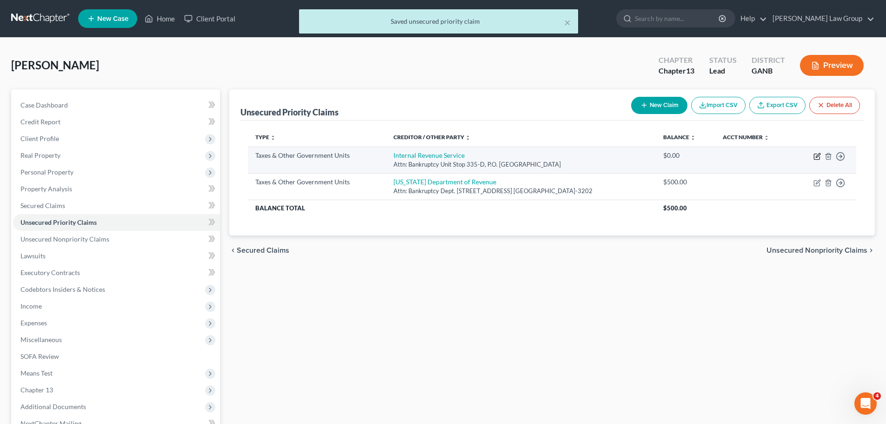
click at [816, 158] on icon "button" at bounding box center [816, 155] width 7 height 7
select select "0"
select select "10"
select select "0"
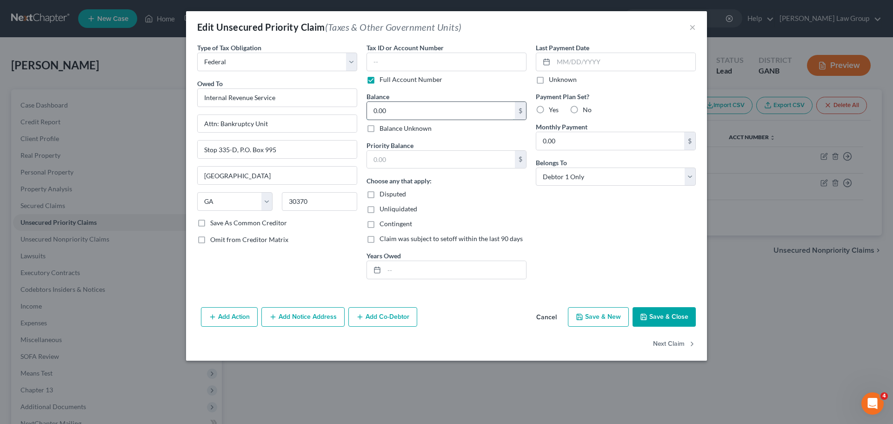
click at [415, 109] on input "0.00" at bounding box center [441, 111] width 148 height 18
drag, startPoint x: 415, startPoint y: 109, endPoint x: 372, endPoint y: 109, distance: 42.8
click at [372, 109] on input "6,000" at bounding box center [441, 111] width 148 height 18
type input "6,000"
click at [438, 153] on input "text" at bounding box center [441, 160] width 148 height 18
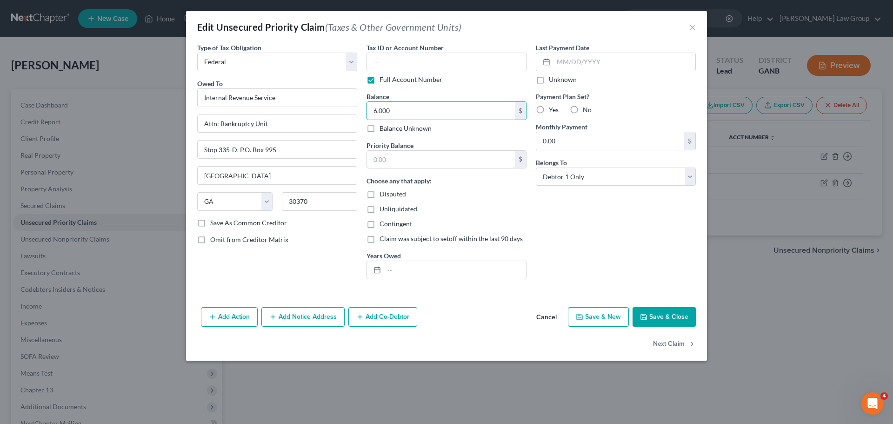
paste input "6,000"
type input "6,000"
click at [649, 314] on button "Save & Close" at bounding box center [663, 317] width 63 height 20
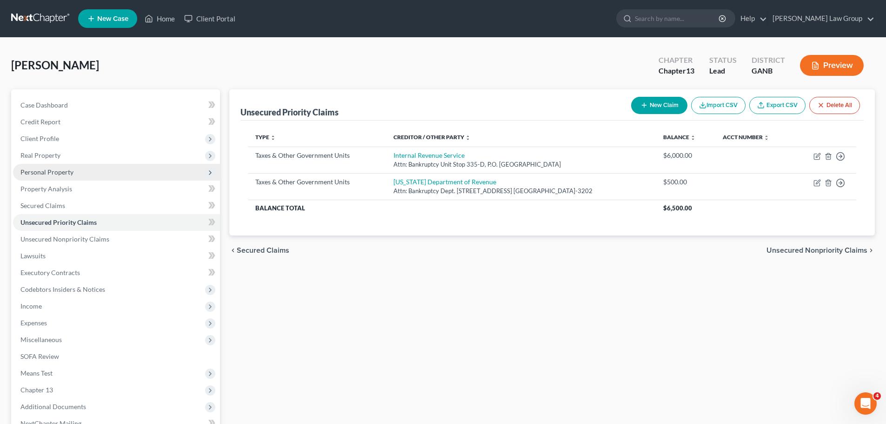
click at [73, 172] on span "Personal Property" at bounding box center [116, 172] width 207 height 17
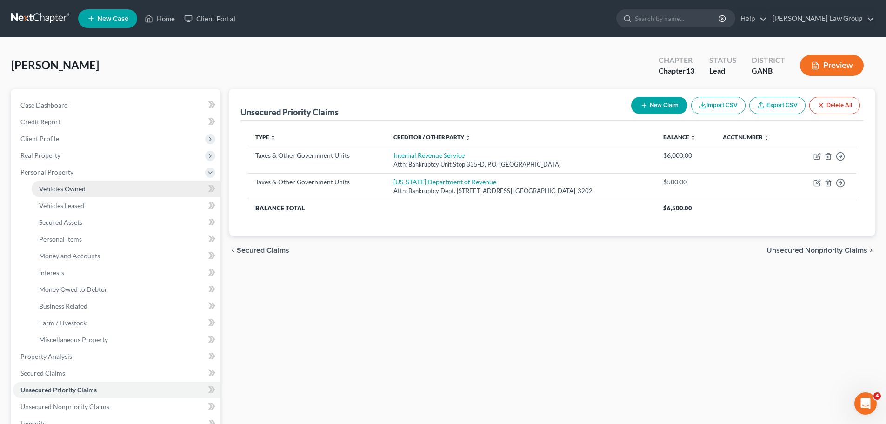
click at [91, 192] on link "Vehicles Owned" at bounding box center [126, 188] width 188 height 17
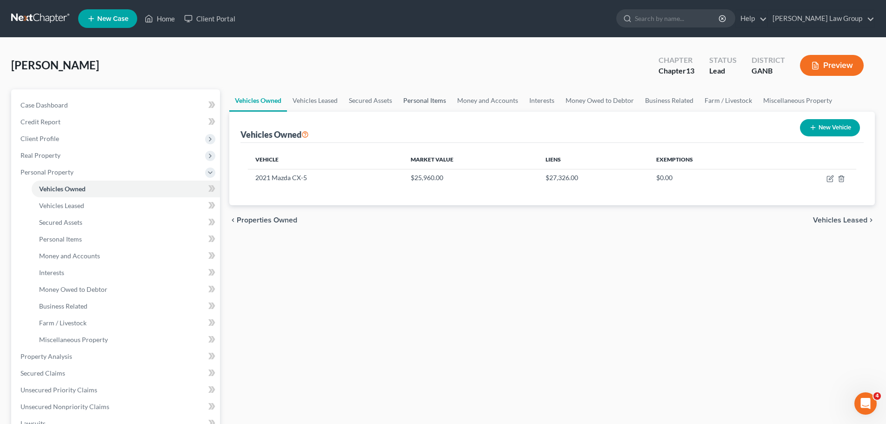
click at [439, 98] on link "Personal Items" at bounding box center [425, 100] width 54 height 22
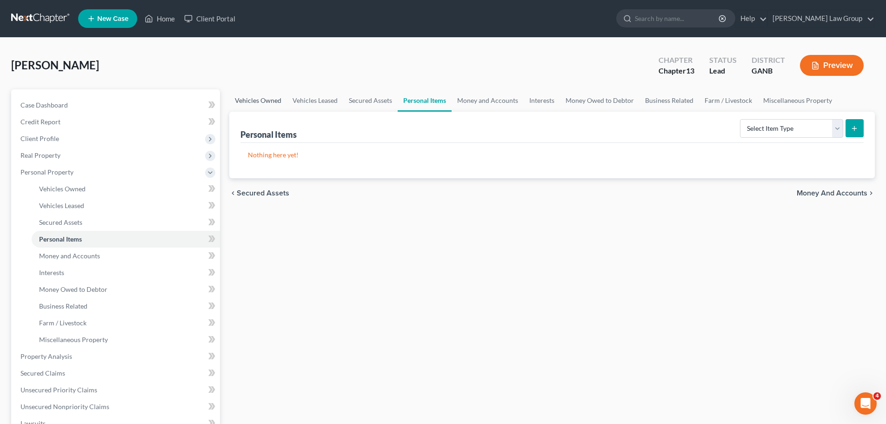
click at [266, 103] on link "Vehicles Owned" at bounding box center [258, 100] width 58 height 22
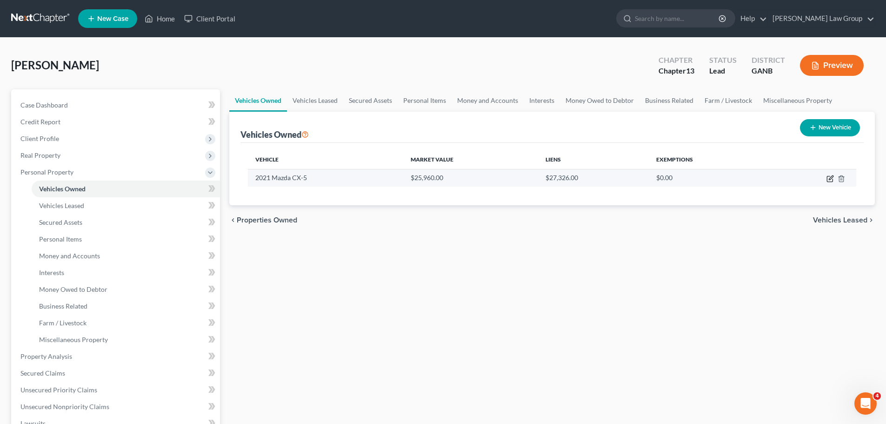
click at [832, 177] on icon "button" at bounding box center [830, 177] width 4 height 4
select select "0"
select select "5"
select select "0"
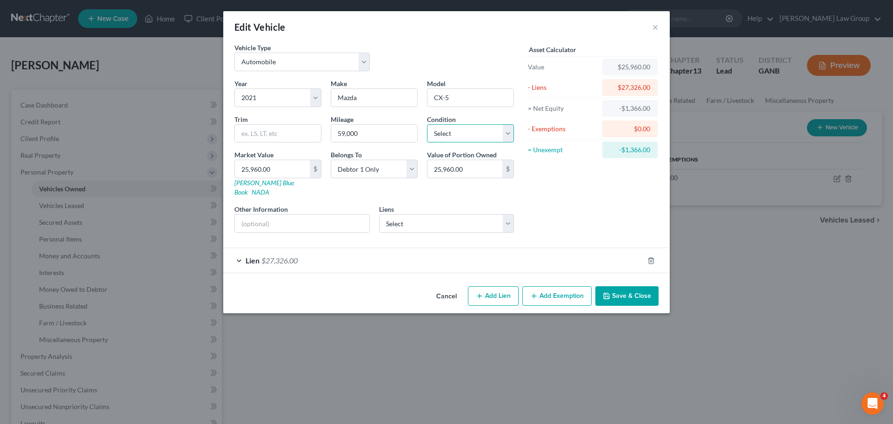
click at [456, 132] on select "Select Excellent Very Good Good Fair Poor" at bounding box center [470, 133] width 87 height 19
select select "2"
click at [427, 124] on select "Select Excellent Very Good Good Fair Poor" at bounding box center [470, 133] width 87 height 19
click at [602, 196] on div "Asset Calculator Value $25,960.00 - Liens $27,326.00 = Net Equity -$1,366.00 - …" at bounding box center [590, 141] width 145 height 197
click at [275, 256] on span "$27,326.00" at bounding box center [279, 260] width 36 height 9
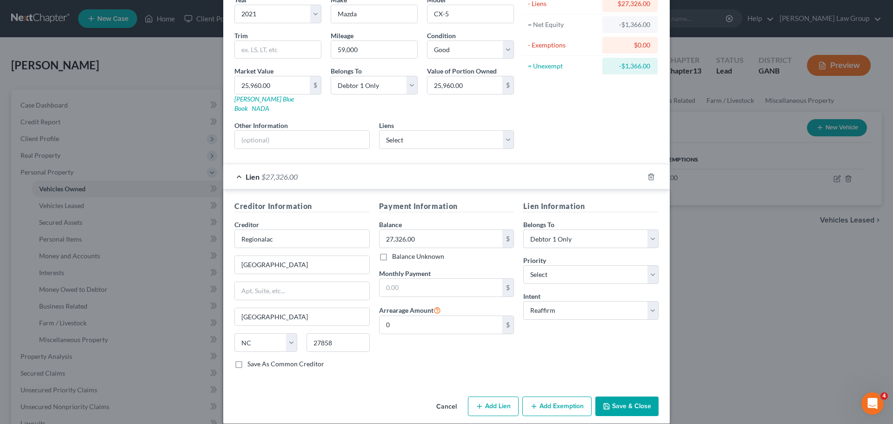
scroll to position [85, 0]
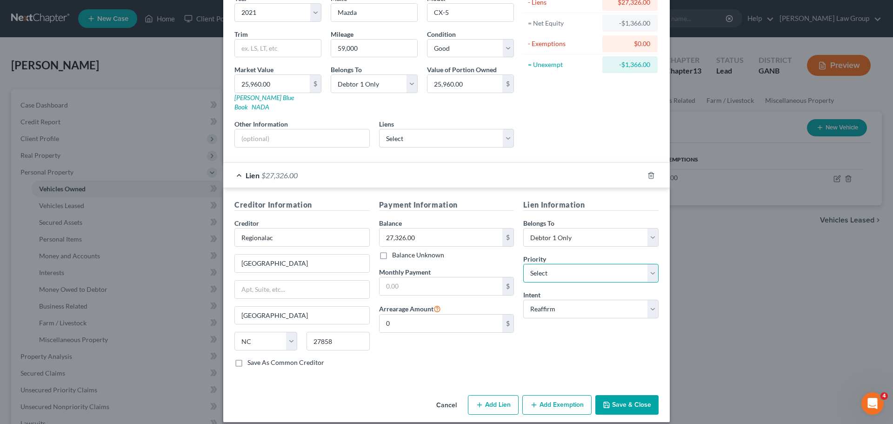
drag, startPoint x: 565, startPoint y: 266, endPoint x: 564, endPoint y: 256, distance: 9.9
click at [565, 266] on select "Select 1st 2nd 3rd 4th 5th 6th 7th 8th 9th 10th 11th 12th 13th 14th 15th 16th 1…" at bounding box center [590, 273] width 135 height 19
select select "0"
click at [523, 264] on select "Select 1st 2nd 3rd 4th 5th 6th 7th 8th 9th 10th 11th 12th 13th 14th 15th 16th 1…" at bounding box center [590, 273] width 135 height 19
click at [630, 397] on button "Save & Close" at bounding box center [626, 405] width 63 height 20
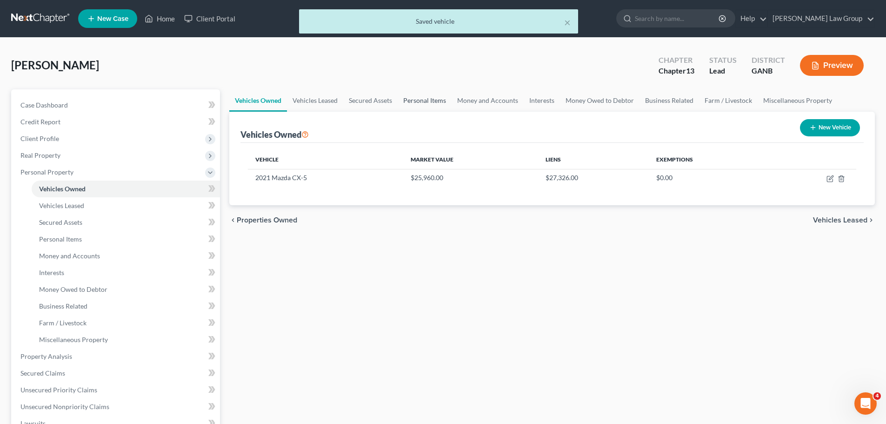
click at [419, 104] on link "Personal Items" at bounding box center [425, 100] width 54 height 22
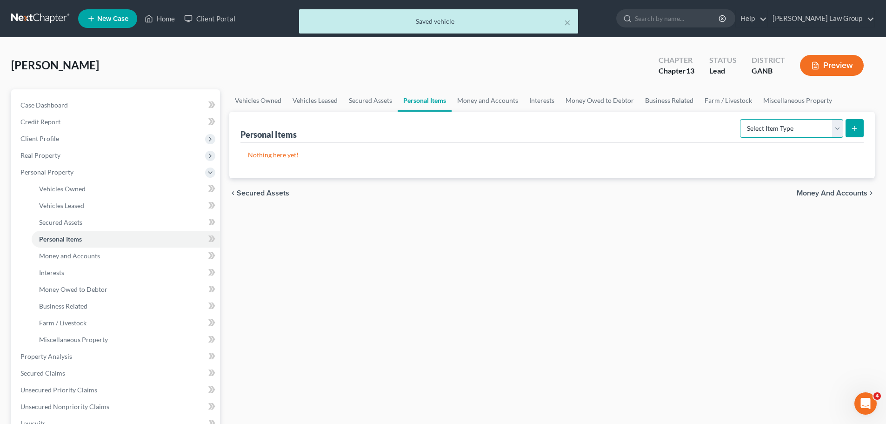
click at [790, 132] on select "Select Item Type Clothing Collectibles Of Value Electronics Firearms Household …" at bounding box center [791, 128] width 103 height 19
select select "clothing"
click at [741, 119] on select "Select Item Type Clothing Collectibles Of Value Electronics Firearms Household …" at bounding box center [791, 128] width 103 height 19
click at [855, 125] on icon "submit" at bounding box center [853, 128] width 7 height 7
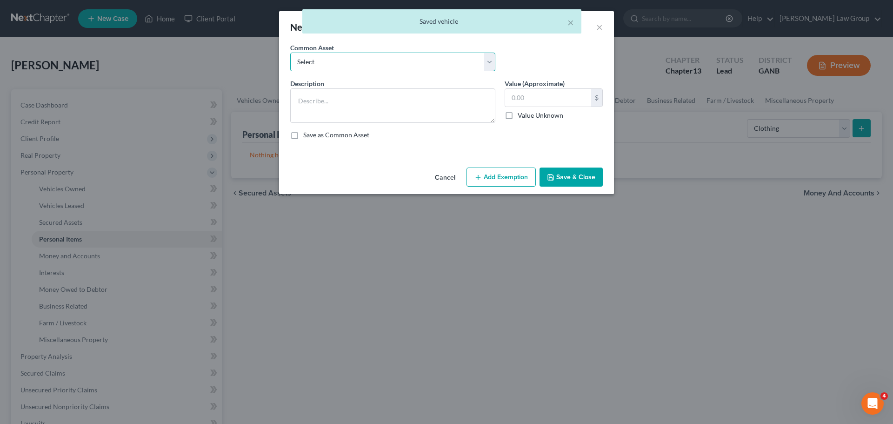
click at [330, 58] on select "Select Clothing" at bounding box center [392, 62] width 205 height 19
select select "0"
click at [290, 53] on select "Select Clothing" at bounding box center [392, 62] width 205 height 19
type textarea "Clothing"
type input "500.00"
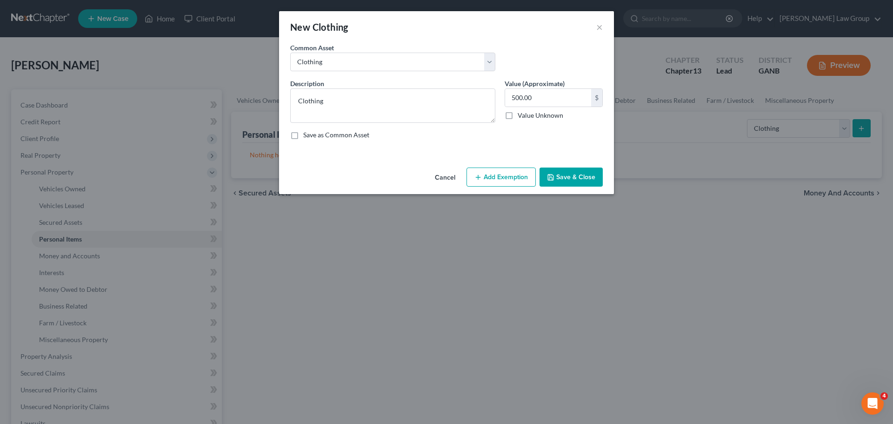
click at [485, 172] on button "Add Exemption" at bounding box center [500, 177] width 69 height 20
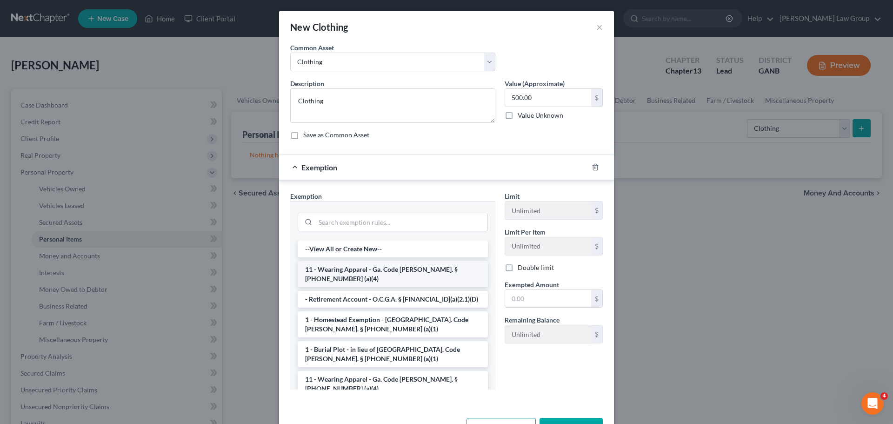
click at [335, 267] on li "11 - Wearing Apparel - Ga. Code [PERSON_NAME]. § [PHONE_NUMBER] (a)(4)" at bounding box center [393, 274] width 190 height 26
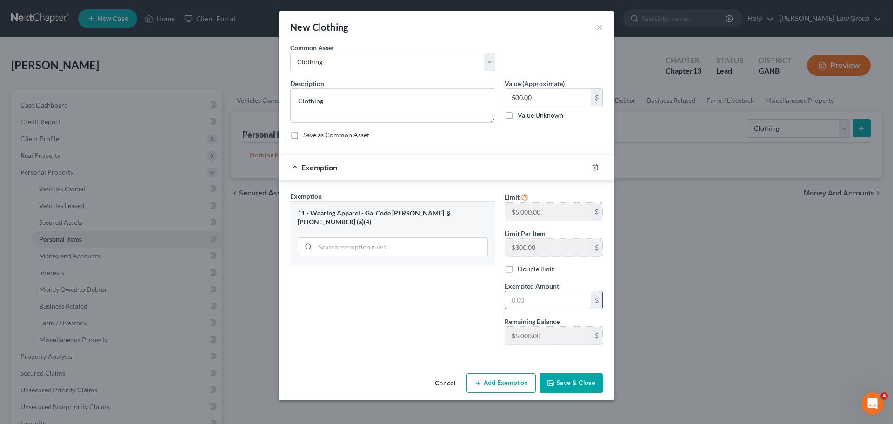
click at [561, 305] on input "text" at bounding box center [548, 300] width 86 height 18
type input "500"
click at [568, 391] on button "Save & Close" at bounding box center [570, 383] width 63 height 20
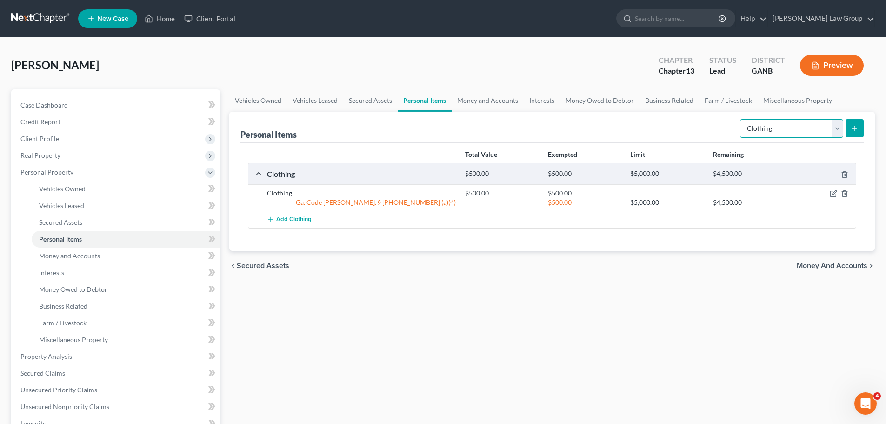
drag, startPoint x: 757, startPoint y: 132, endPoint x: 754, endPoint y: 136, distance: 5.7
click at [757, 132] on select "Select Item Type Clothing Collectibles Of Value Electronics Firearms Household …" at bounding box center [791, 128] width 103 height 19
select select "electronics"
click at [741, 119] on select "Select Item Type Clothing Collectibles Of Value Electronics Firearms Household …" at bounding box center [791, 128] width 103 height 19
click at [855, 128] on icon "submit" at bounding box center [853, 128] width 7 height 7
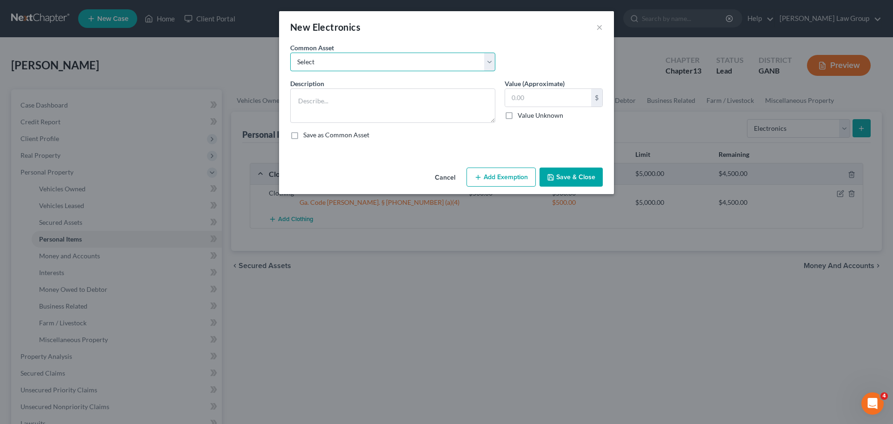
click at [340, 53] on select "Select TV, phone and computer Electronics" at bounding box center [392, 62] width 205 height 19
select select "0"
click at [290, 53] on select "Select TV, phone and computer Electronics" at bounding box center [392, 62] width 205 height 19
type textarea "TV, phone and computer"
type input "400.00"
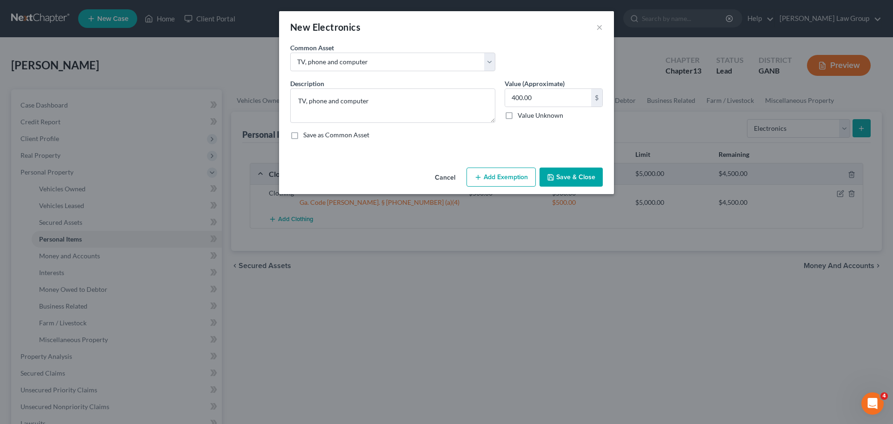
click at [497, 182] on button "Add Exemption" at bounding box center [500, 177] width 69 height 20
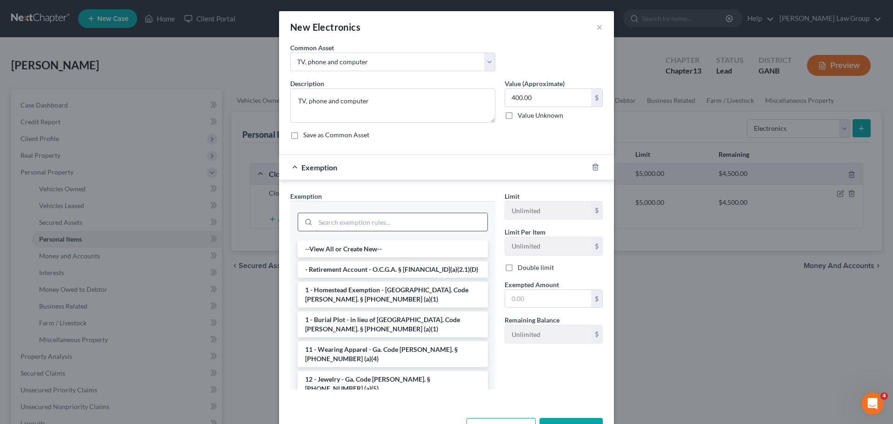
click at [323, 223] on input "search" at bounding box center [401, 222] width 172 height 18
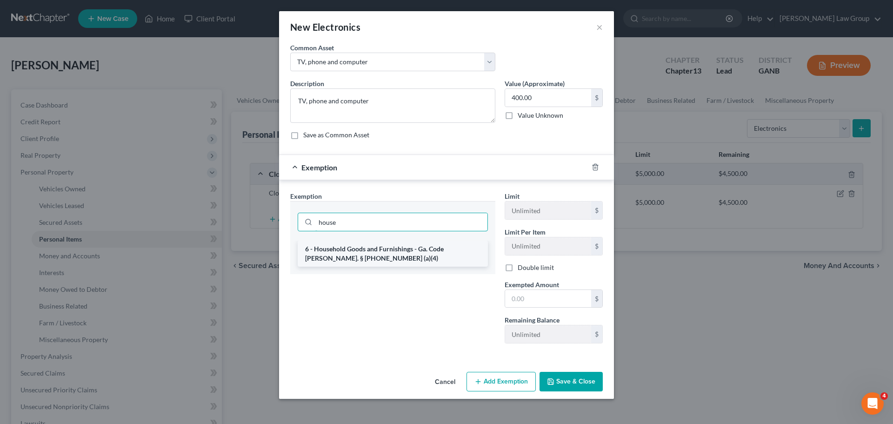
type input "house"
click at [358, 252] on li "6 - Household Goods and Furnishings - Ga. Code [PERSON_NAME]. § [PHONE_NUMBER] …" at bounding box center [393, 253] width 190 height 26
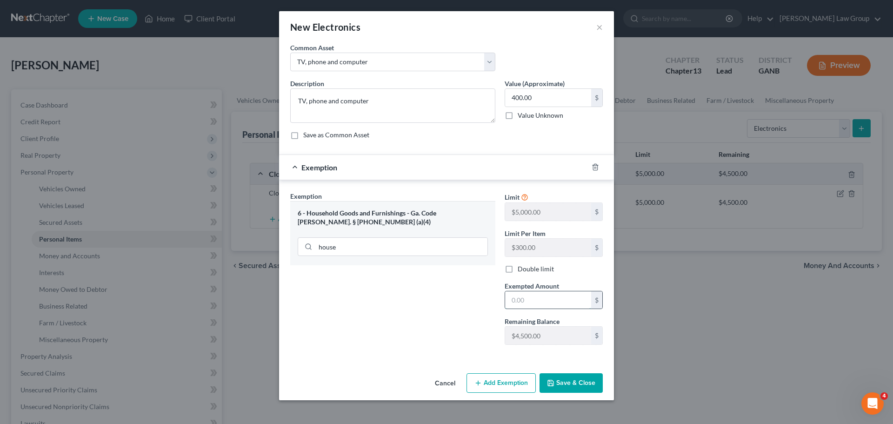
click at [512, 299] on input "text" at bounding box center [548, 300] width 86 height 18
type input "400"
click at [572, 378] on button "Save & Close" at bounding box center [570, 383] width 63 height 20
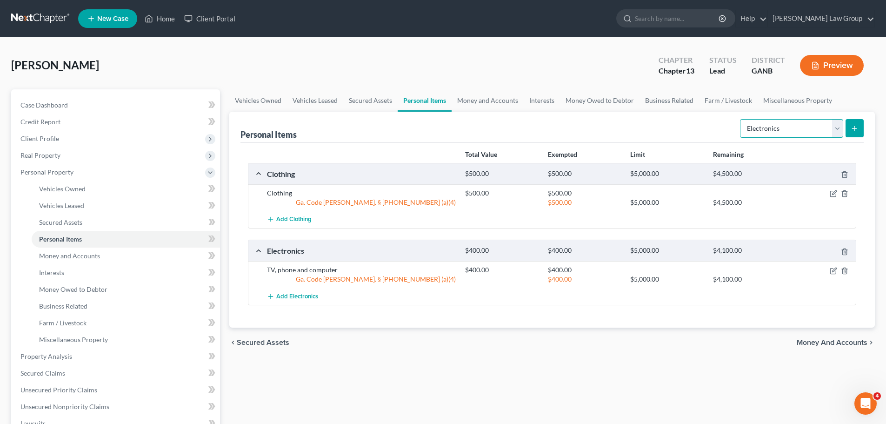
click at [776, 135] on select "Select Item Type Clothing Collectibles Of Value Electronics Firearms Household …" at bounding box center [791, 128] width 103 height 19
select select "household_goods"
click at [741, 119] on select "Select Item Type Clothing Collectibles Of Value Electronics Firearms Household …" at bounding box center [791, 128] width 103 height 19
click at [863, 118] on div "Personal Items Select Item Type Clothing Collectibles Of Value Electronics Fire…" at bounding box center [551, 220] width 645 height 216
click at [850, 125] on button "submit" at bounding box center [854, 128] width 18 height 18
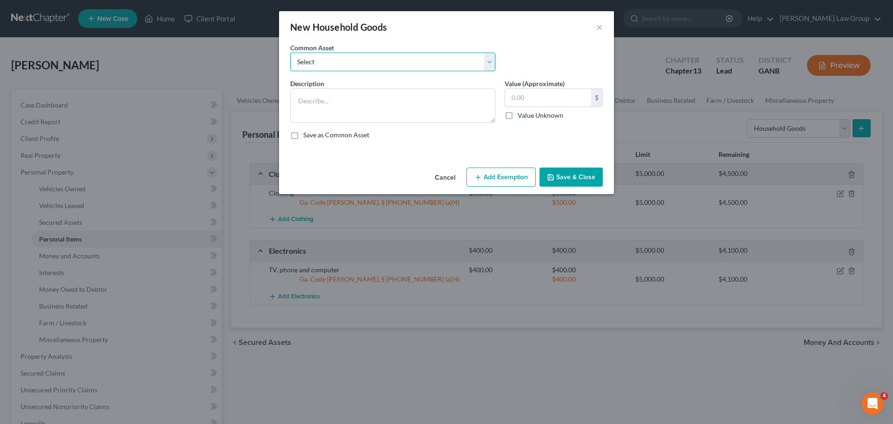
drag, startPoint x: 322, startPoint y: 57, endPoint x: 323, endPoint y: 70, distance: 13.1
click at [322, 57] on select "Select Household goods" at bounding box center [392, 62] width 205 height 19
select select "0"
click at [290, 53] on select "Select Household goods" at bounding box center [392, 62] width 205 height 19
type textarea "Household goods"
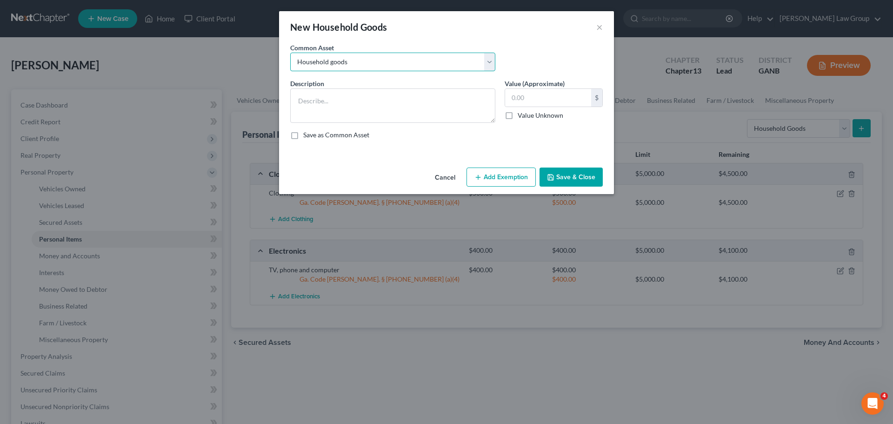
type input "1,200.00"
click at [517, 180] on button "Add Exemption" at bounding box center [500, 177] width 69 height 20
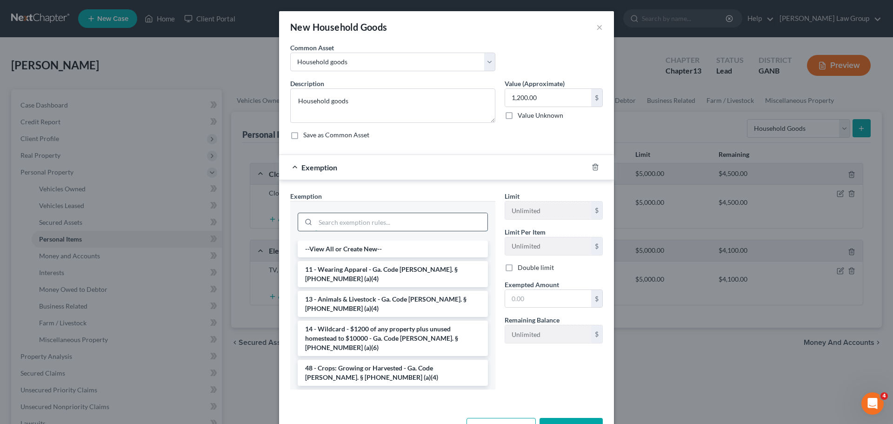
click at [322, 225] on input "search" at bounding box center [401, 222] width 172 height 18
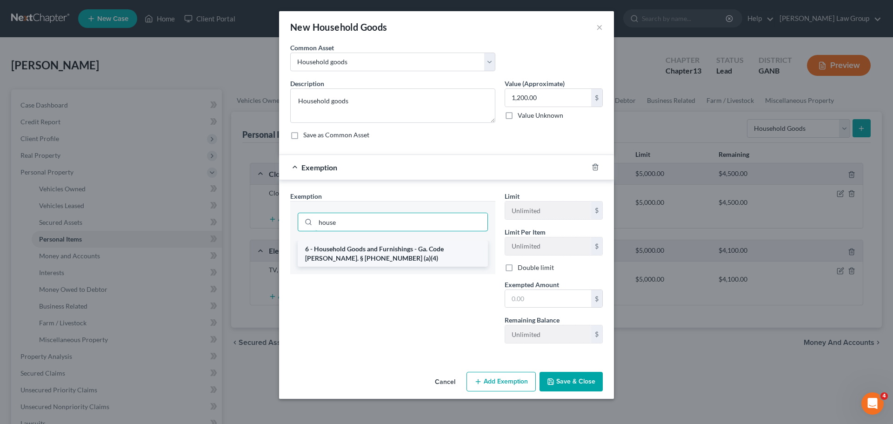
type input "house"
click at [361, 259] on li "6 - Household Goods and Furnishings - Ga. Code [PERSON_NAME]. § [PHONE_NUMBER] …" at bounding box center [393, 253] width 190 height 26
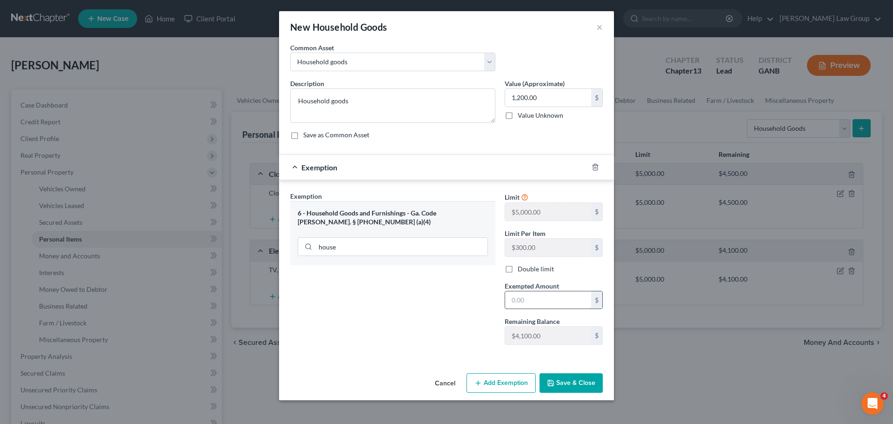
click at [533, 304] on input "text" at bounding box center [548, 300] width 86 height 18
type input "1,200"
click at [579, 376] on button "Save & Close" at bounding box center [570, 383] width 63 height 20
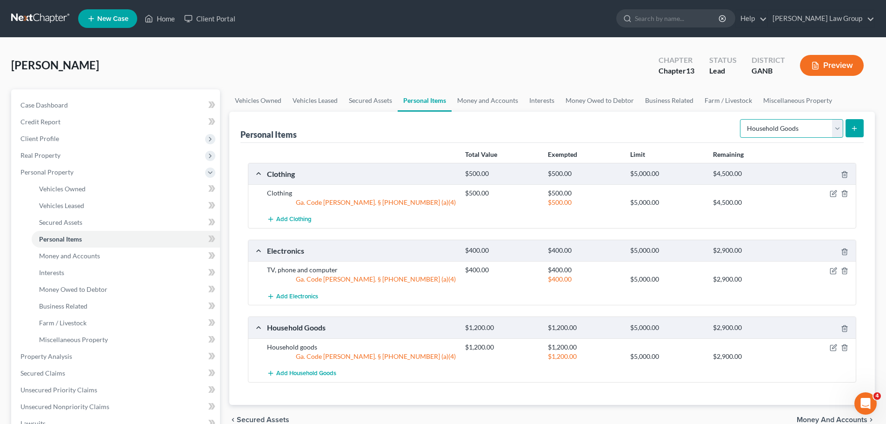
click at [772, 125] on select "Select Item Type Clothing Collectibles Of Value Electronics Firearms Household …" at bounding box center [791, 128] width 103 height 19
select select "jewelry"
click at [741, 119] on select "Select Item Type Clothing Collectibles Of Value Electronics Firearms Household …" at bounding box center [791, 128] width 103 height 19
click at [868, 125] on div "Personal Items Select Item Type Clothing Collectibles Of Value Electronics Fire…" at bounding box center [551, 258] width 645 height 293
click at [854, 126] on icon "submit" at bounding box center [853, 128] width 7 height 7
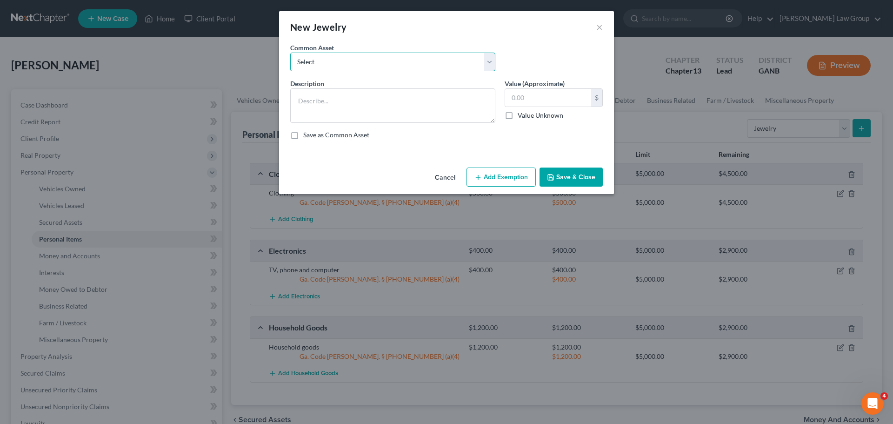
click at [379, 58] on select "Select Costume jewelry Jewelry" at bounding box center [392, 62] width 205 height 19
select select "1"
click at [290, 53] on select "Select Costume jewelry Jewelry" at bounding box center [392, 62] width 205 height 19
type textarea "Jewelry"
type input "100.00"
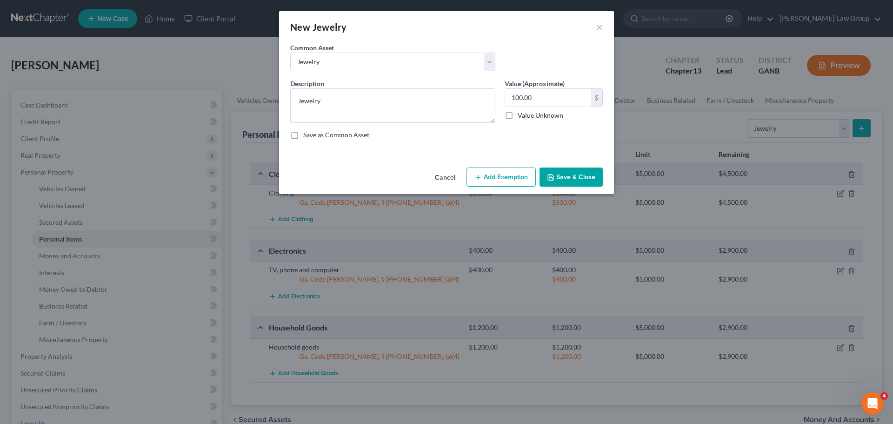
click at [521, 179] on button "Add Exemption" at bounding box center [500, 177] width 69 height 20
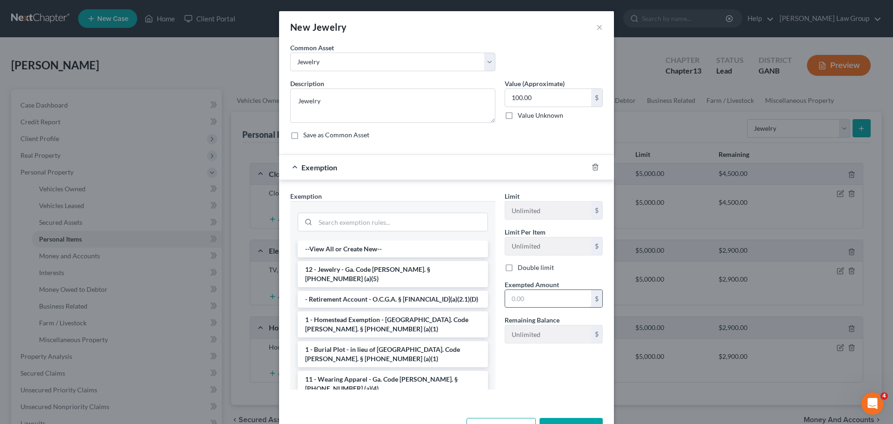
drag, startPoint x: 352, startPoint y: 276, endPoint x: 506, endPoint y: 301, distance: 155.9
click at [352, 276] on li "12 - Jewelry - Ga. Code [PERSON_NAME]. § [PHONE_NUMBER] (a)(5)" at bounding box center [393, 274] width 190 height 26
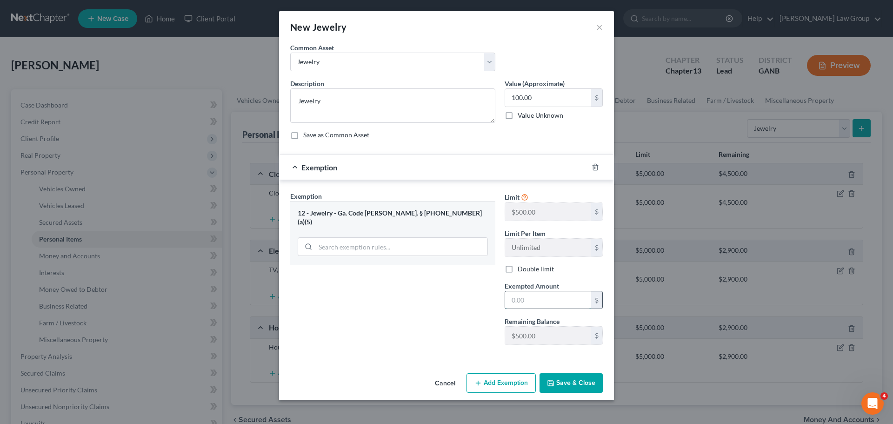
click at [523, 300] on input "text" at bounding box center [548, 300] width 86 height 18
type input "100"
click at [474, 344] on div "Exemption Set must be selected for CA. Exemption * 12 - Jewelry - [GEOGRAPHIC_D…" at bounding box center [392, 271] width 214 height 161
click at [567, 378] on button "Save & Close" at bounding box center [570, 383] width 63 height 20
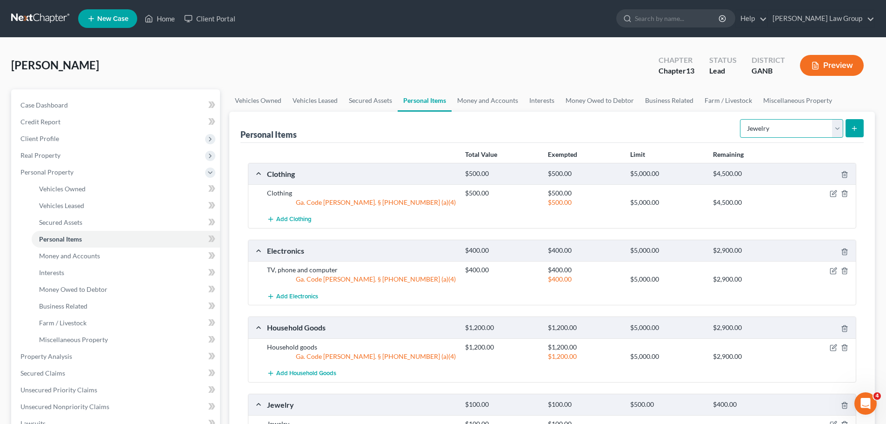
click at [781, 126] on select "Select Item Type Clothing Collectibles Of Value Electronics Firearms Household …" at bounding box center [791, 128] width 103 height 19
drag, startPoint x: 696, startPoint y: 133, endPoint x: 506, endPoint y: 116, distance: 190.0
click at [696, 133] on div "Personal Items Select Item Type Clothing Collectibles Of Value Electronics Fire…" at bounding box center [551, 127] width 623 height 31
click at [505, 106] on link "Money and Accounts" at bounding box center [487, 100] width 72 height 22
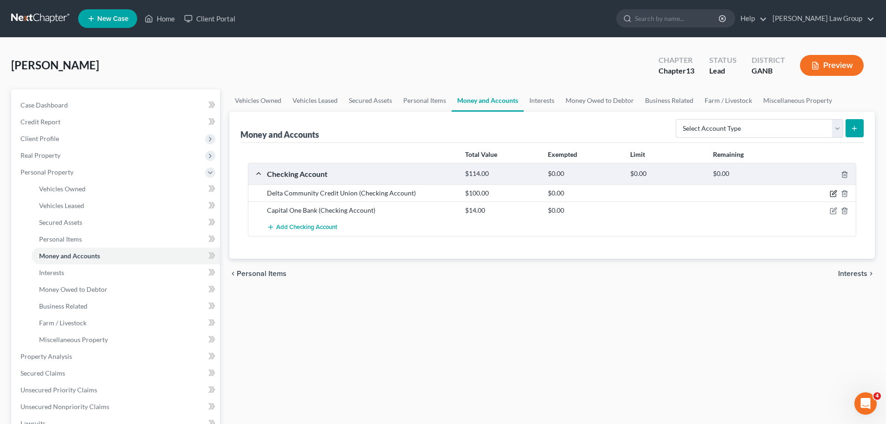
click at [831, 195] on icon "button" at bounding box center [832, 193] width 7 height 7
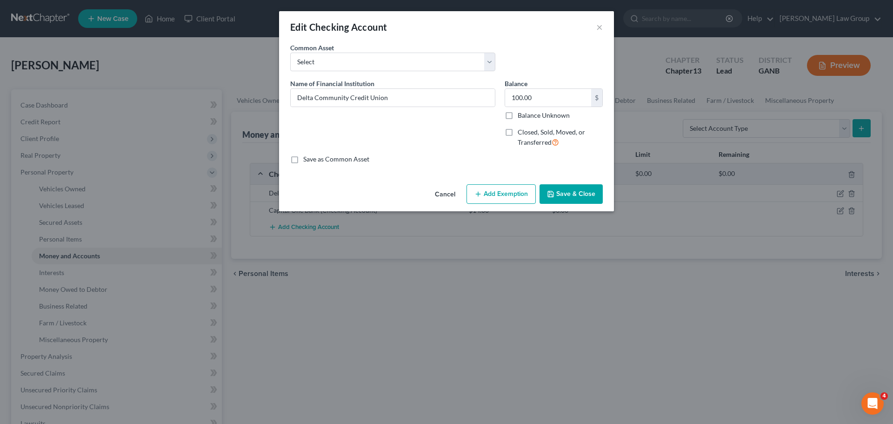
click at [493, 205] on div "Cancel Add Exemption Save & Close" at bounding box center [446, 195] width 335 height 31
click at [496, 194] on button "Add Exemption" at bounding box center [500, 194] width 69 height 20
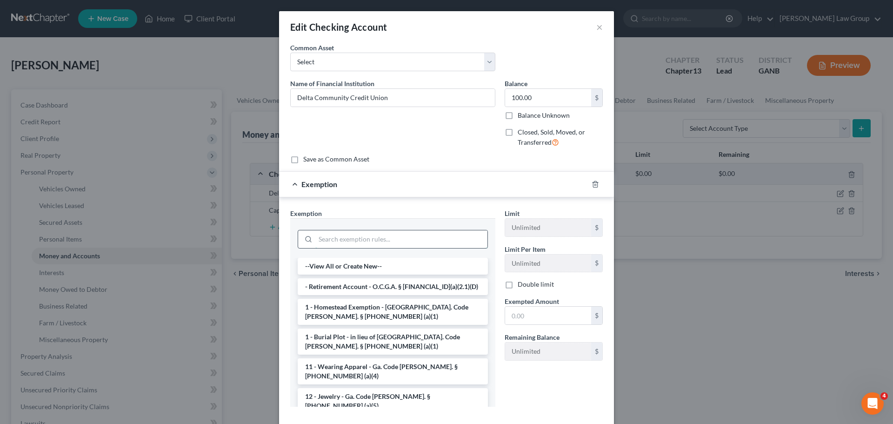
click at [341, 244] on input "search" at bounding box center [401, 239] width 172 height 18
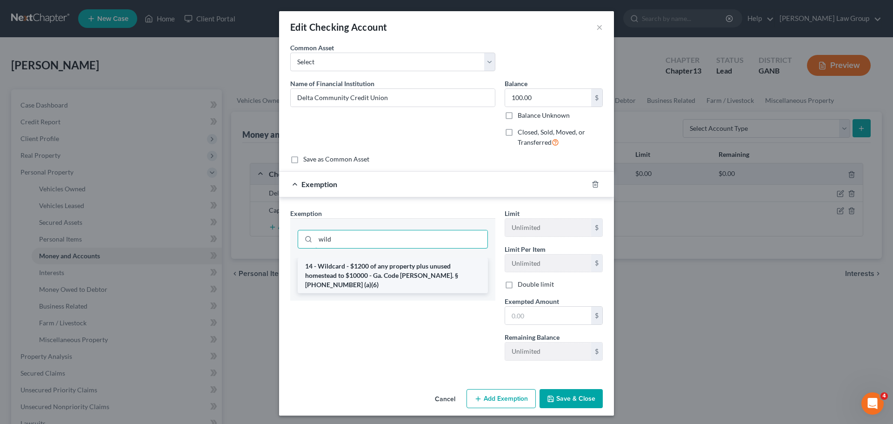
type input "wild"
click at [386, 265] on li "14 - Wildcard - $1200 of any property plus unused homestead to $10000 - Ga. Cod…" at bounding box center [393, 275] width 190 height 35
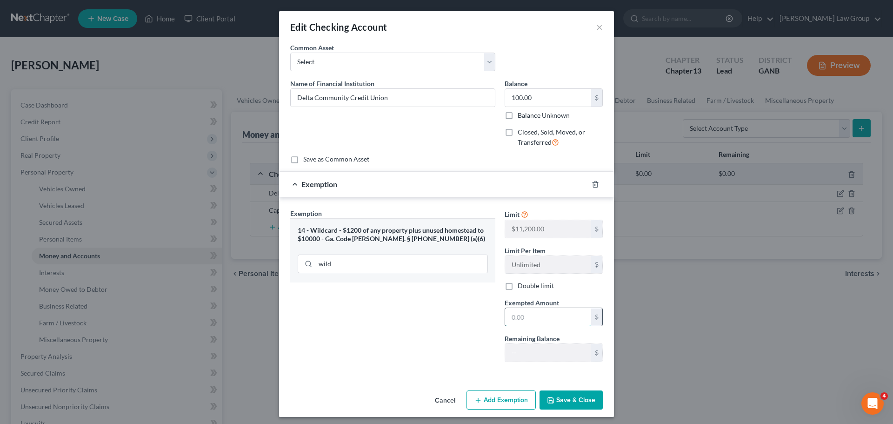
click at [531, 308] on input "text" at bounding box center [548, 317] width 86 height 18
type input "100"
click at [449, 311] on div "Exemption Set must be selected for CA. Exemption * 14 - Wildcard - $1200 of any…" at bounding box center [392, 288] width 214 height 161
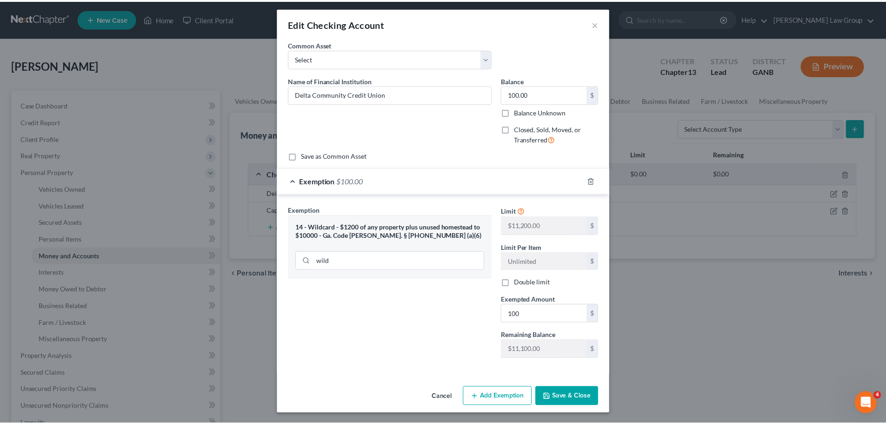
scroll to position [4, 0]
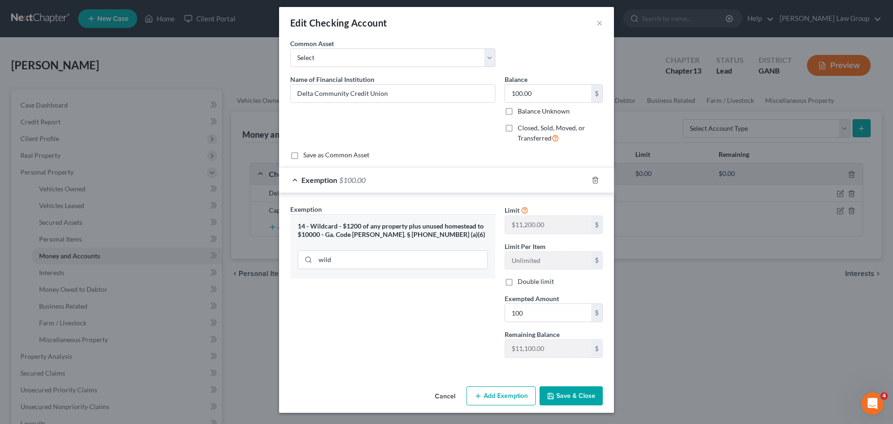
click at [584, 407] on div "Cancel Add Exemption Save & Close" at bounding box center [446, 397] width 335 height 31
click at [576, 399] on button "Save & Close" at bounding box center [570, 396] width 63 height 20
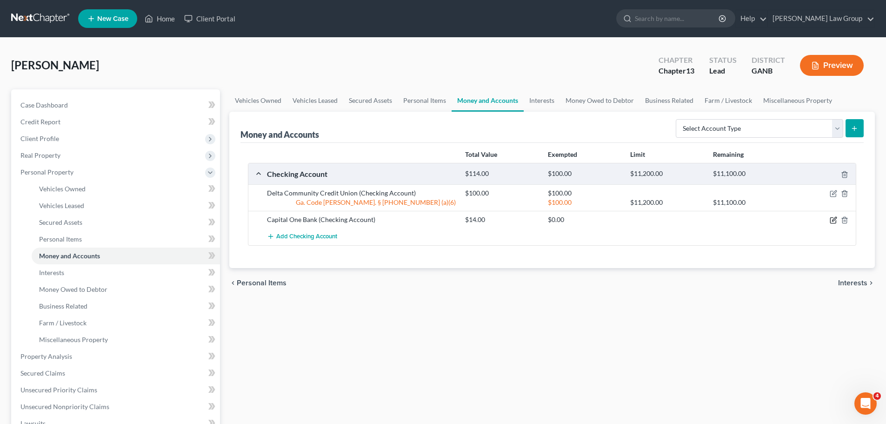
click at [831, 217] on icon "button" at bounding box center [832, 219] width 7 height 7
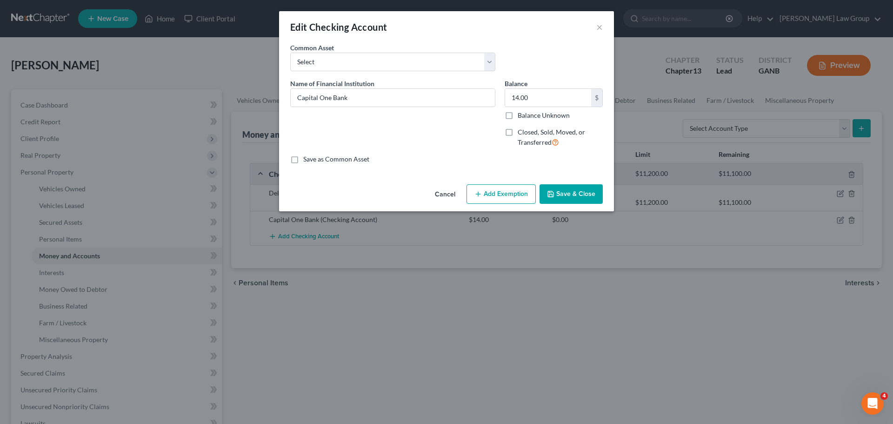
click at [503, 188] on button "Add Exemption" at bounding box center [500, 194] width 69 height 20
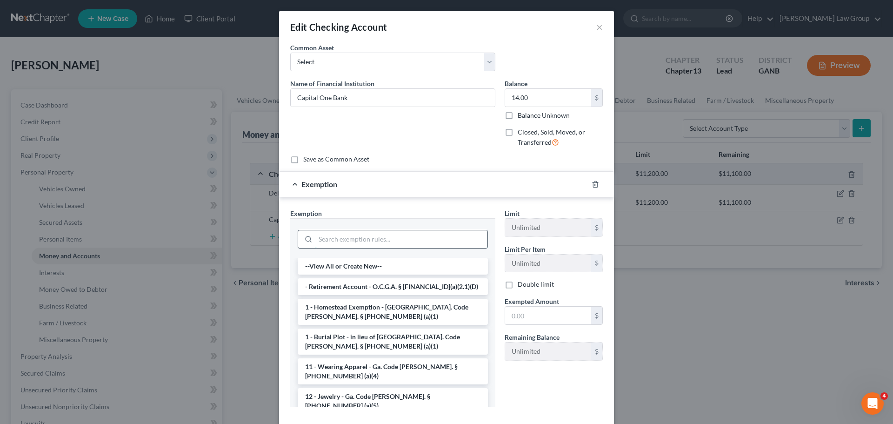
click at [355, 246] on input "search" at bounding box center [401, 239] width 172 height 18
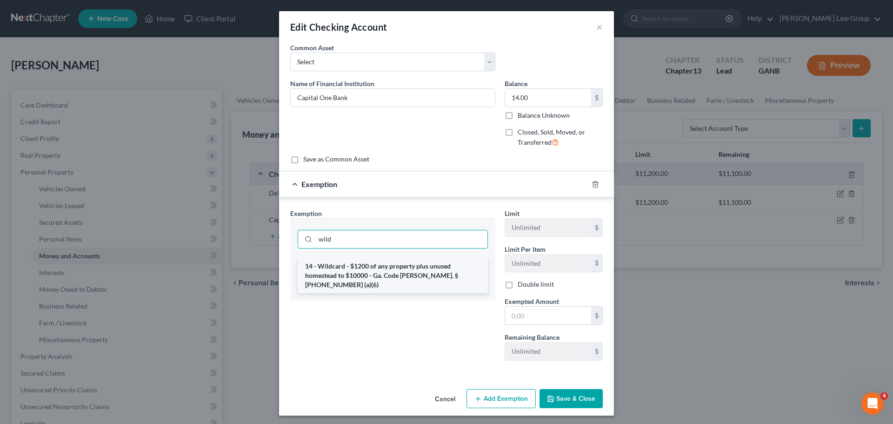
type input "wild"
click at [379, 272] on li "14 - Wildcard - $1200 of any property plus unused homestead to $10000 - Ga. Cod…" at bounding box center [393, 275] width 190 height 35
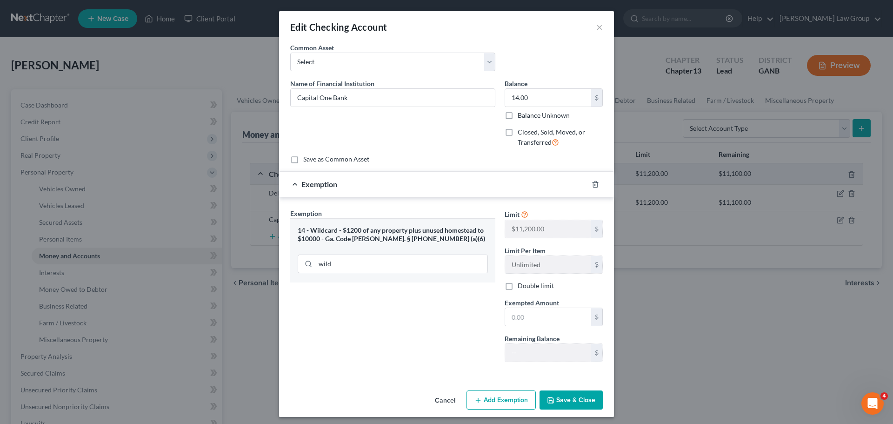
click at [550, 328] on div "Limit $11,200.00 $ Limit Per Item Unlimited $ Double limit Exempted Amount * $ …" at bounding box center [553, 288] width 107 height 161
click at [558, 325] on input "text" at bounding box center [548, 317] width 86 height 18
type input "14"
click at [439, 325] on div "Exemption Set must be selected for CA. Exemption * 14 - Wildcard - $1200 of any…" at bounding box center [392, 288] width 214 height 161
click at [563, 400] on button "Save & Close" at bounding box center [570, 400] width 63 height 20
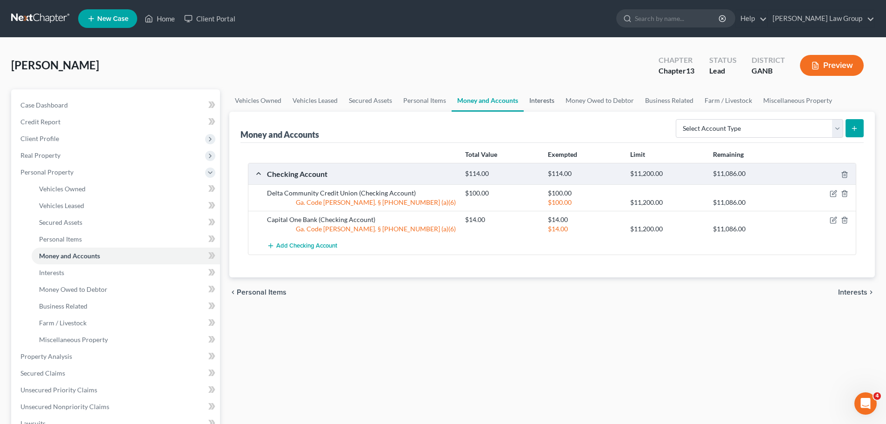
click at [554, 100] on link "Interests" at bounding box center [541, 100] width 36 height 22
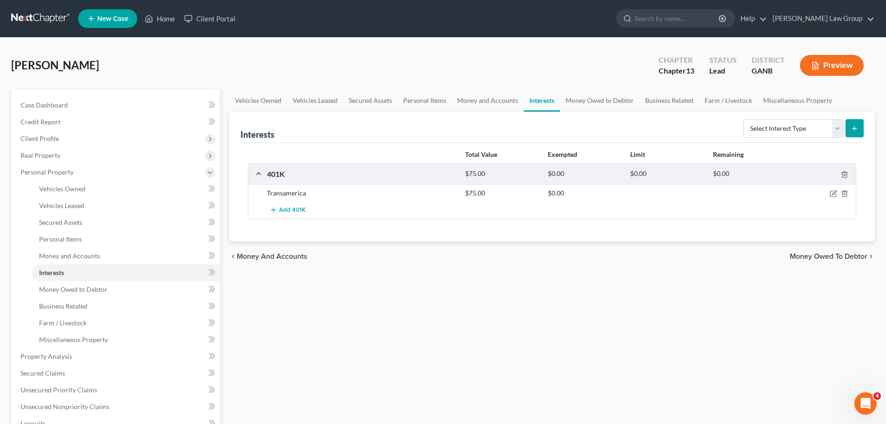
click at [832, 184] on div "Transamerica $75.00 $0.00" at bounding box center [551, 192] width 607 height 17
click at [834, 192] on icon "button" at bounding box center [834, 193] width 4 height 4
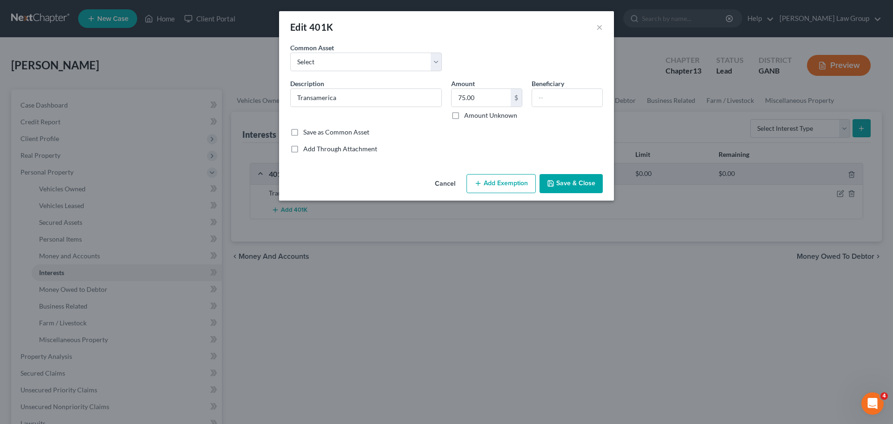
click at [506, 182] on button "Add Exemption" at bounding box center [500, 184] width 69 height 20
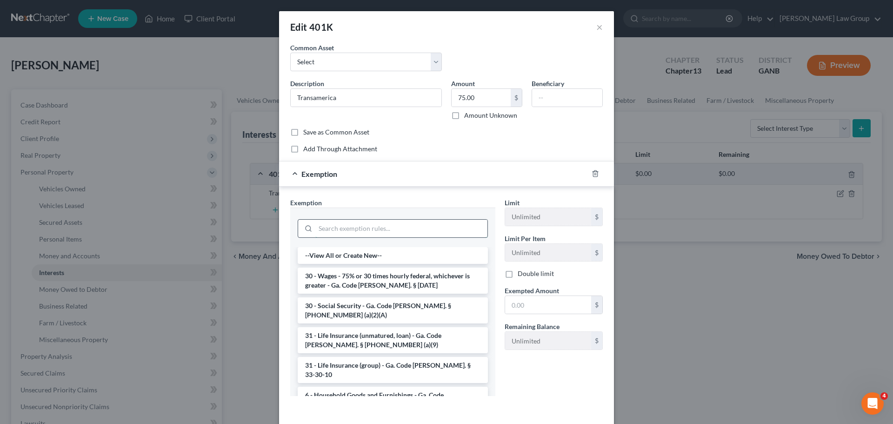
click at [349, 227] on input "search" at bounding box center [401, 228] width 172 height 18
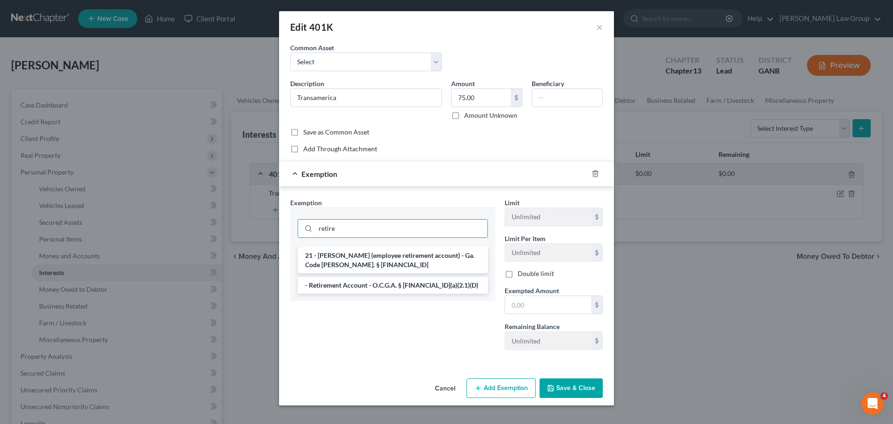
type input "retire"
click at [358, 296] on div "21 - [PERSON_NAME] (employee retirement account) - Ga. Code [PERSON_NAME]. § [F…" at bounding box center [392, 274] width 205 height 54
click at [358, 286] on li "- Retirement Account - O.C.G.A. § [FINANCIAL_ID](a)(2.1)(D)" at bounding box center [393, 285] width 190 height 17
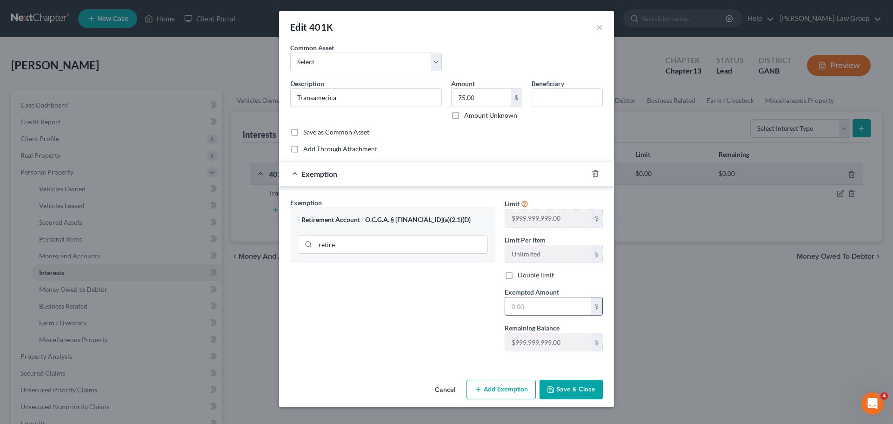
click at [548, 304] on input "text" at bounding box center [548, 306] width 86 height 18
type input "75"
click at [576, 384] on button "Save & Close" at bounding box center [570, 389] width 63 height 20
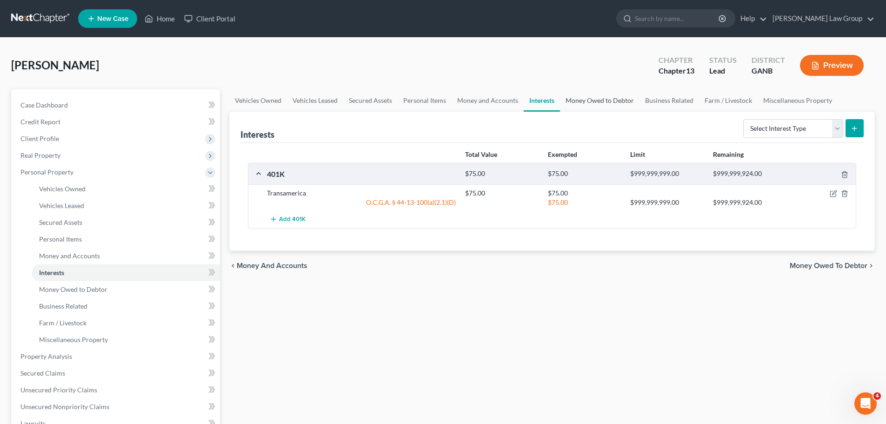
click at [584, 102] on link "Money Owed to Debtor" at bounding box center [600, 100] width 80 height 22
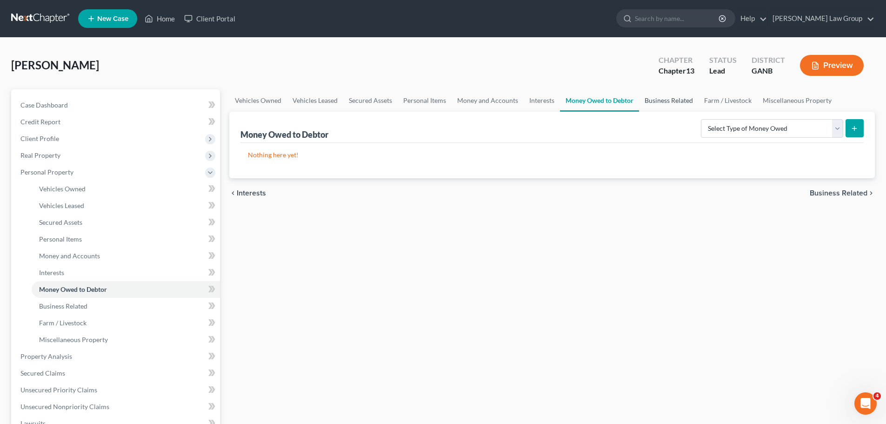
click at [678, 103] on link "Business Related" at bounding box center [669, 100] width 60 height 22
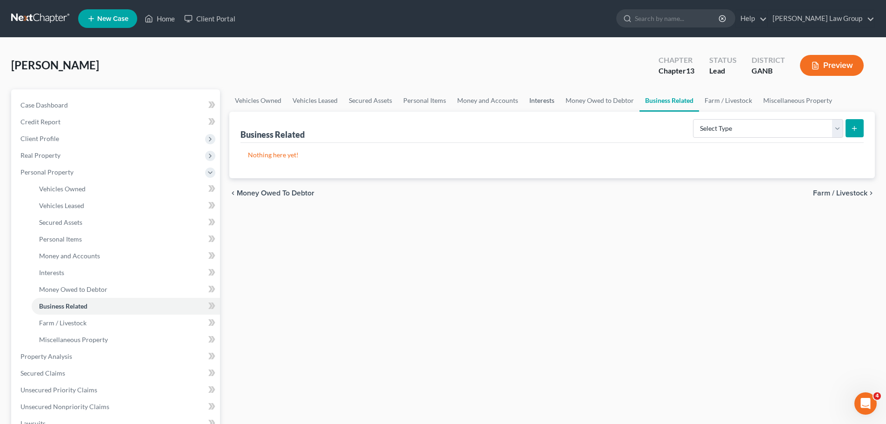
click at [539, 99] on link "Interests" at bounding box center [541, 100] width 36 height 22
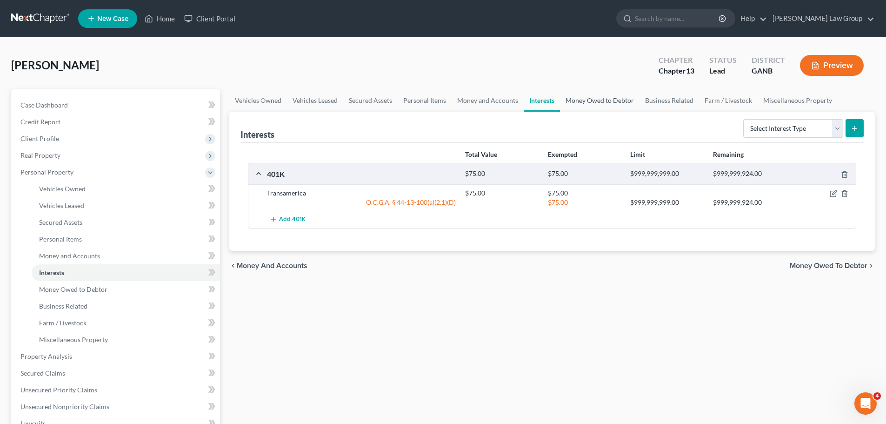
click at [591, 100] on link "Money Owed to Debtor" at bounding box center [600, 100] width 80 height 22
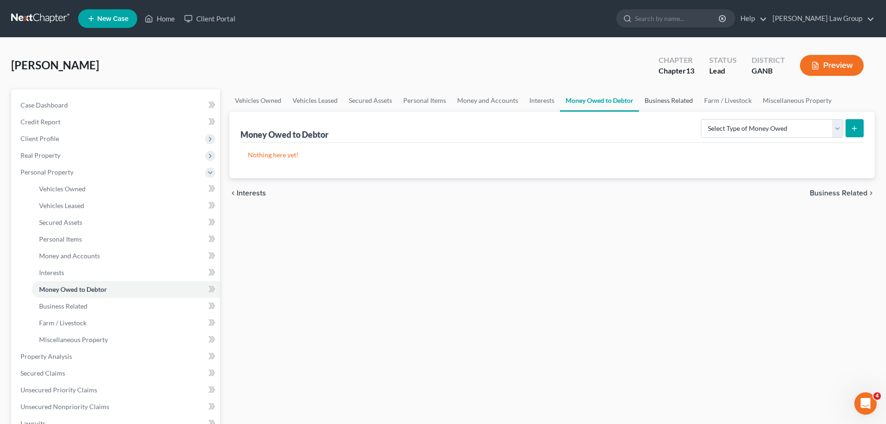
click at [666, 99] on link "Business Related" at bounding box center [669, 100] width 60 height 22
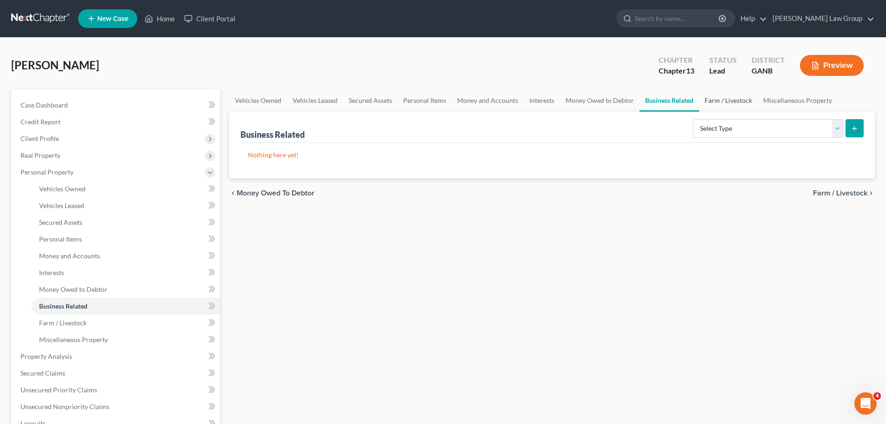
click at [717, 99] on link "Farm / Livestock" at bounding box center [728, 100] width 59 height 22
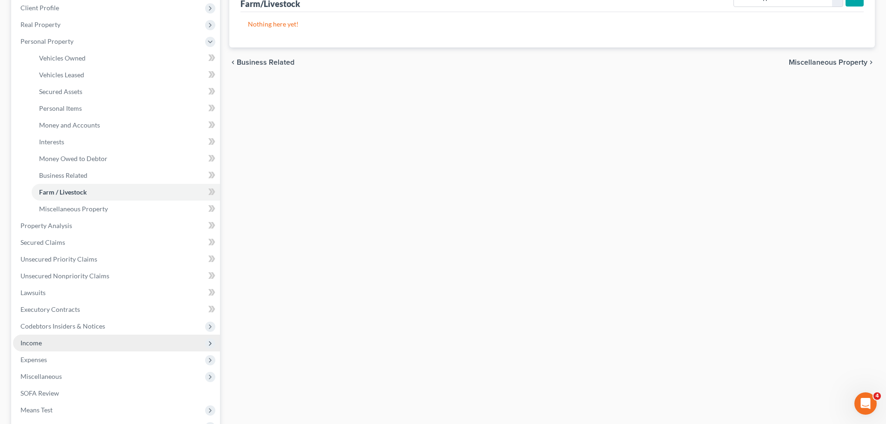
scroll to position [232, 0]
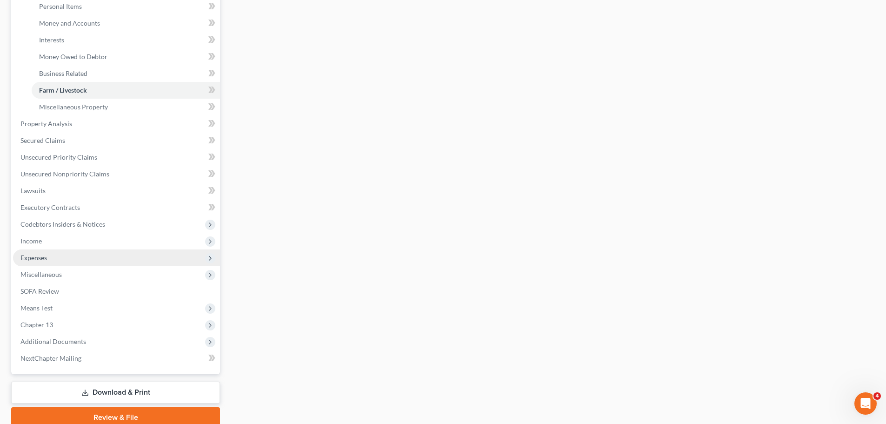
click at [66, 257] on span "Expenses" at bounding box center [116, 257] width 207 height 17
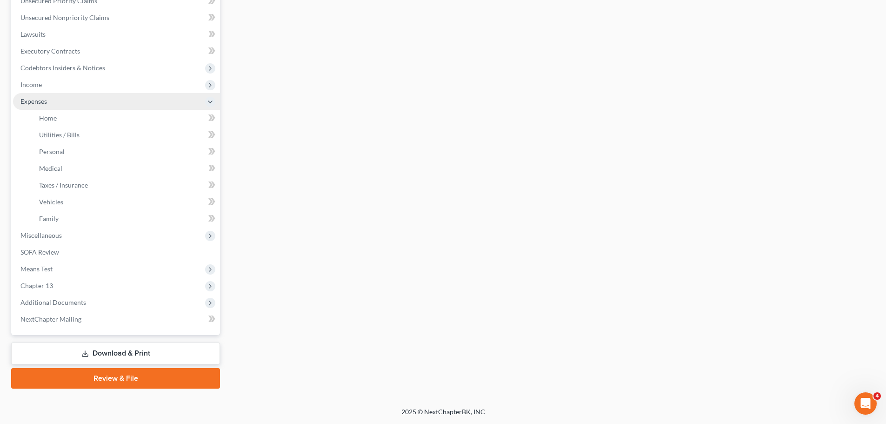
scroll to position [221, 0]
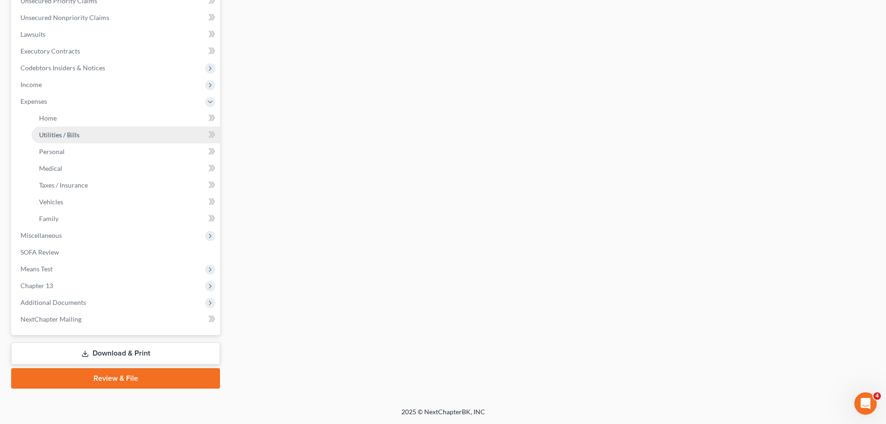
click at [81, 128] on link "Utilities / Bills" at bounding box center [126, 134] width 188 height 17
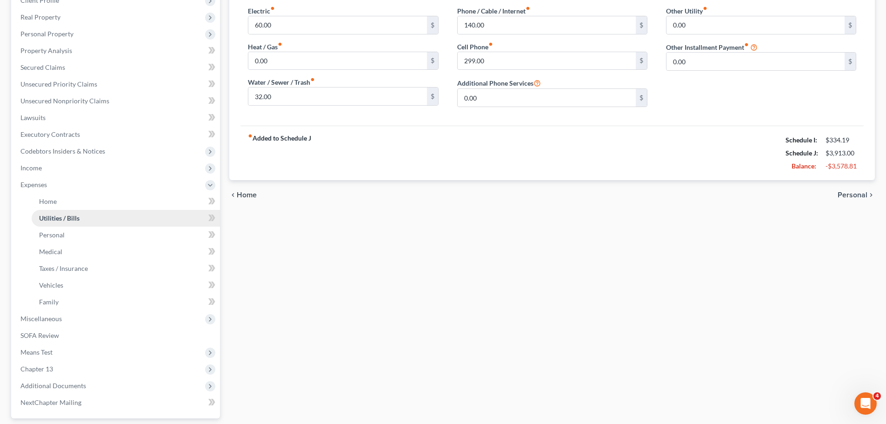
scroll to position [139, 0]
drag, startPoint x: 65, startPoint y: 166, endPoint x: 84, endPoint y: 165, distance: 19.6
click at [65, 166] on span "Income" at bounding box center [116, 166] width 207 height 17
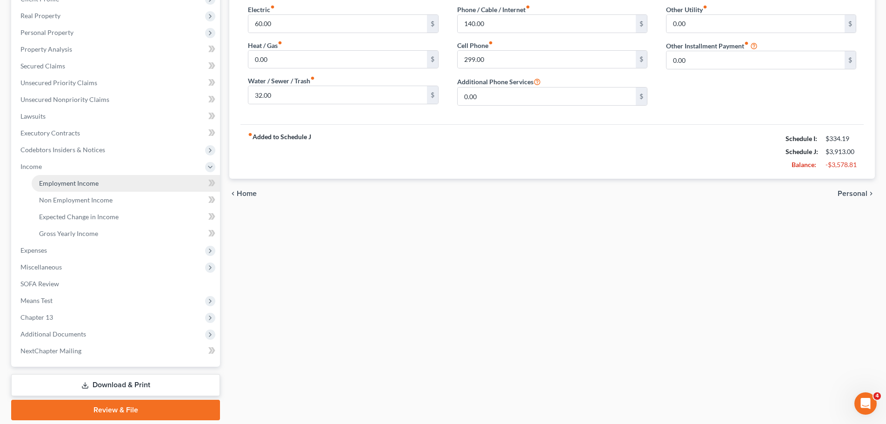
click at [104, 177] on link "Employment Income" at bounding box center [126, 183] width 188 height 17
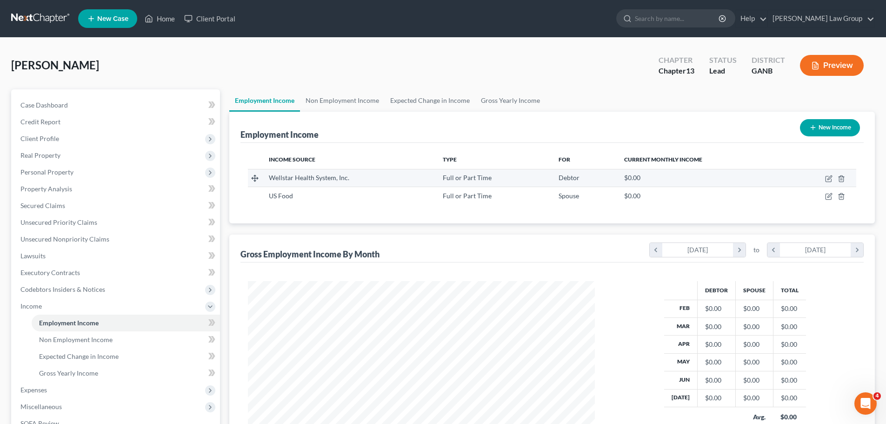
scroll to position [173, 365]
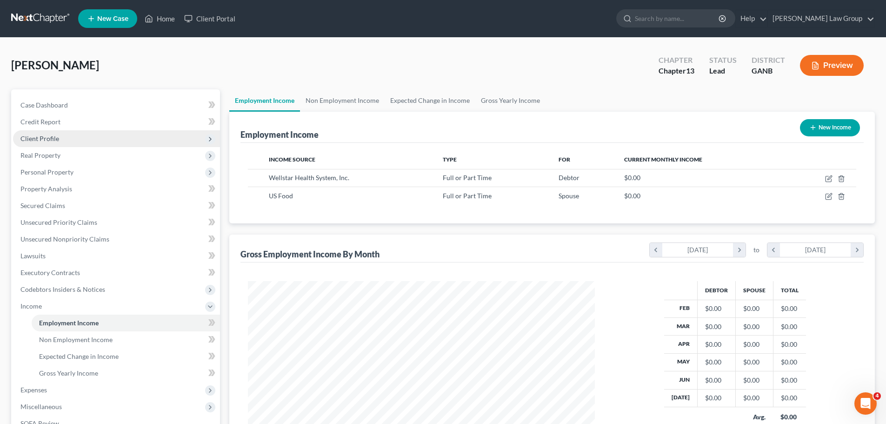
click at [40, 131] on span "Client Profile" at bounding box center [116, 138] width 207 height 17
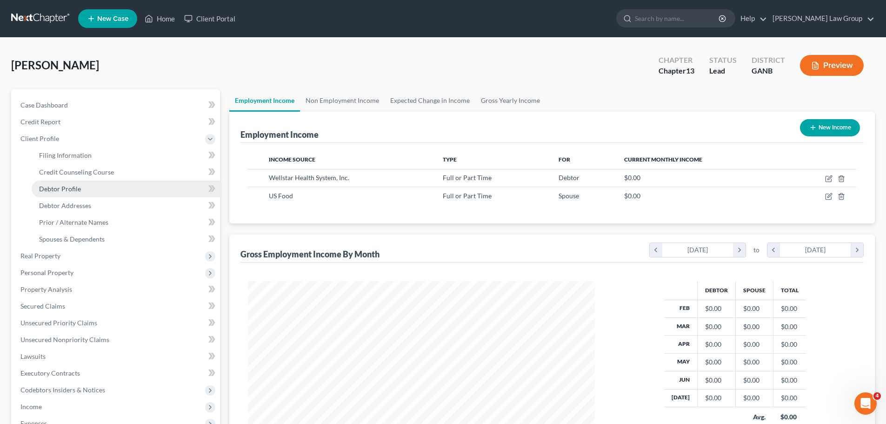
click at [78, 195] on link "Debtor Profile" at bounding box center [126, 188] width 188 height 17
select select "1"
select select "2"
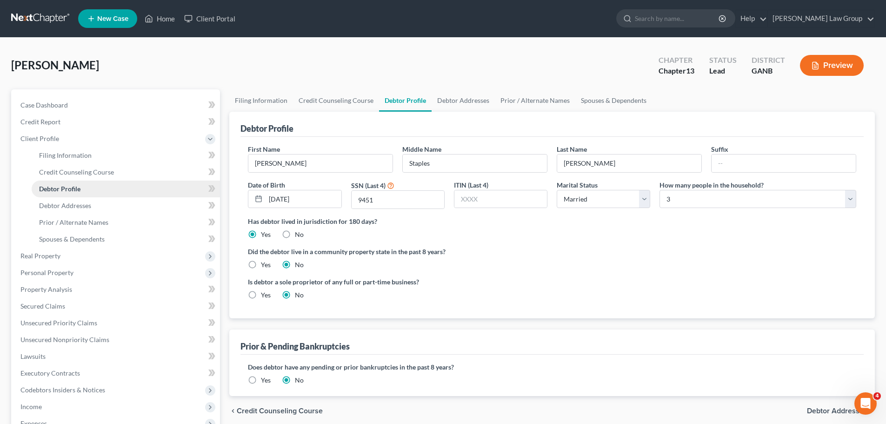
radio input "true"
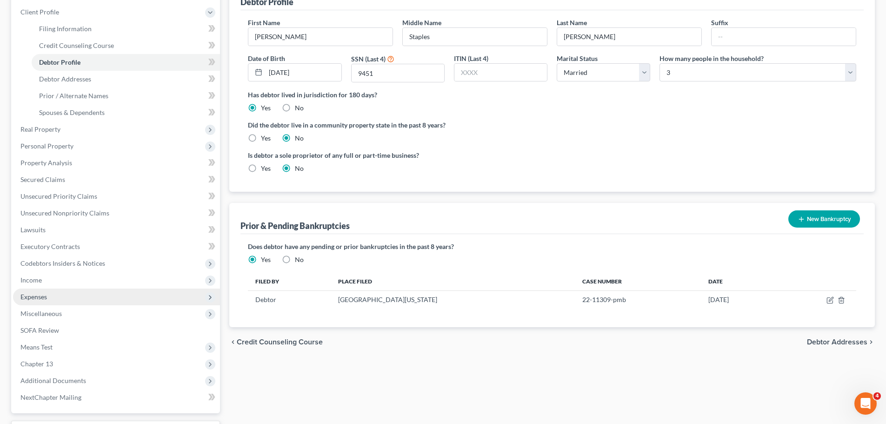
scroll to position [139, 0]
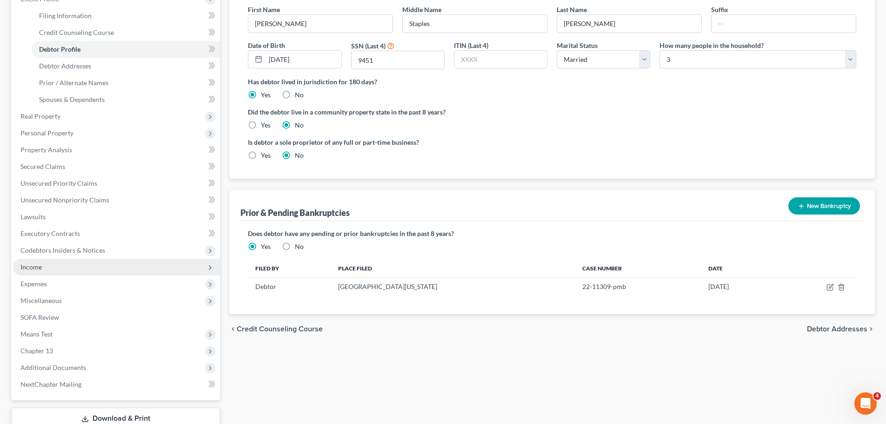
click at [77, 271] on span "Income" at bounding box center [116, 266] width 207 height 17
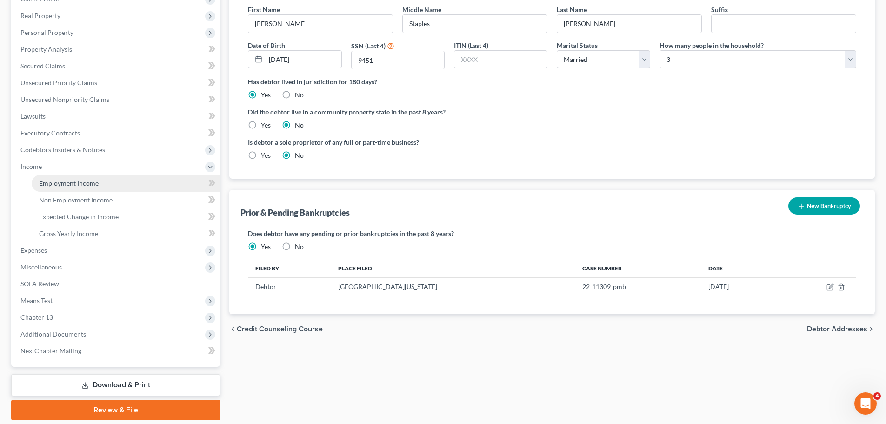
click at [102, 187] on link "Employment Income" at bounding box center [126, 183] width 188 height 17
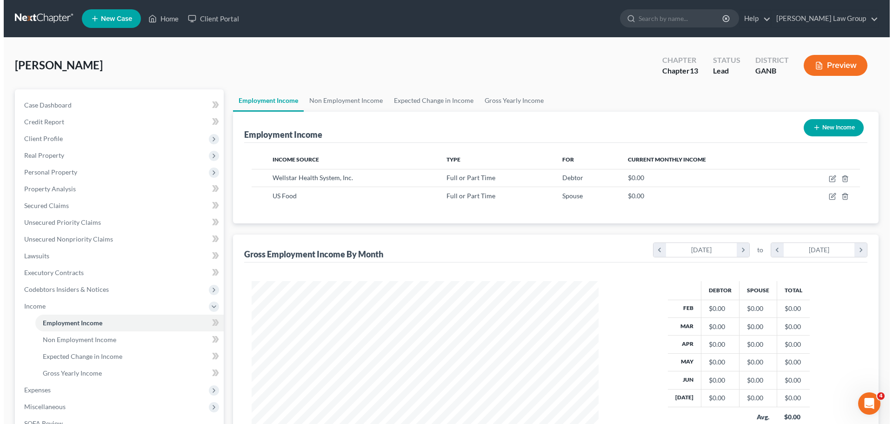
scroll to position [173, 365]
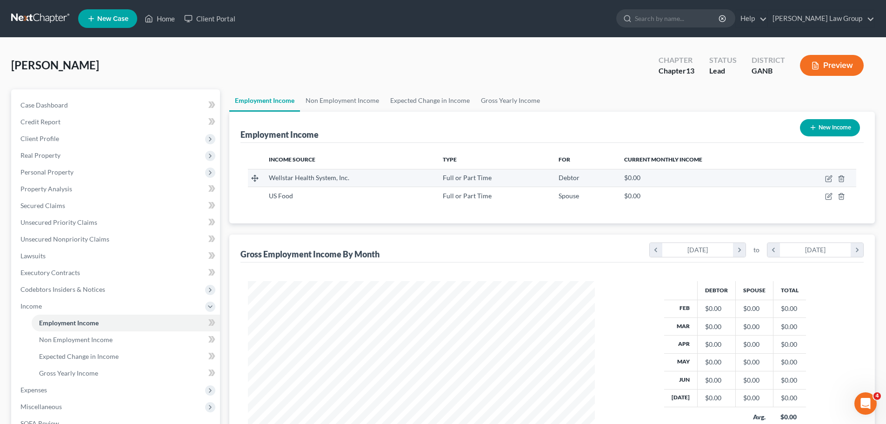
click at [823, 179] on td at bounding box center [821, 178] width 70 height 18
click at [827, 178] on icon "button" at bounding box center [828, 178] width 7 height 7
select select "0"
select select "10"
select select "2"
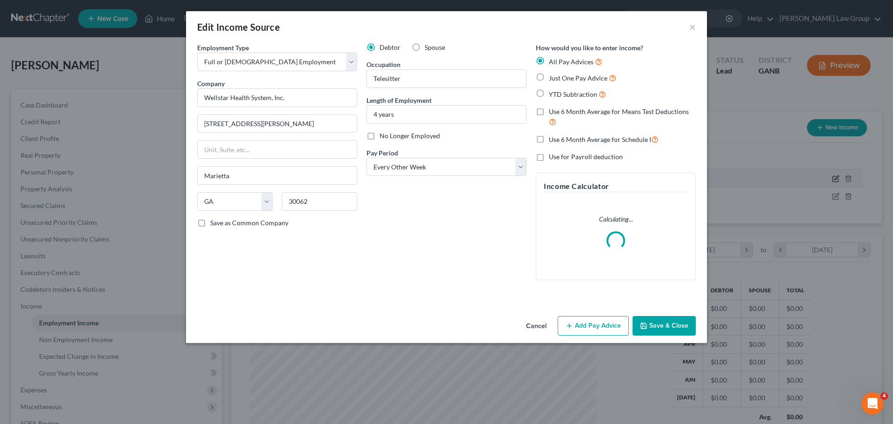
scroll to position [175, 369]
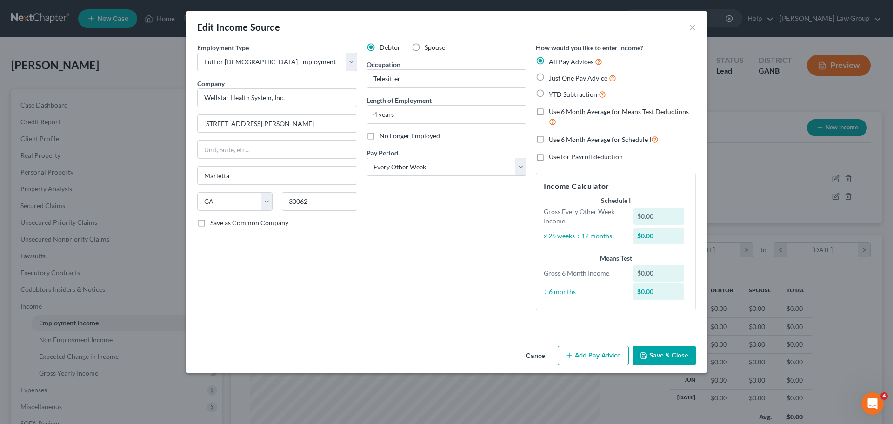
click at [226, 237] on div "Employment Type * Select Full or [DEMOGRAPHIC_DATA] Employment Self Employment …" at bounding box center [276, 180] width 169 height 274
click at [591, 356] on button "Add Pay Advice" at bounding box center [592, 355] width 71 height 20
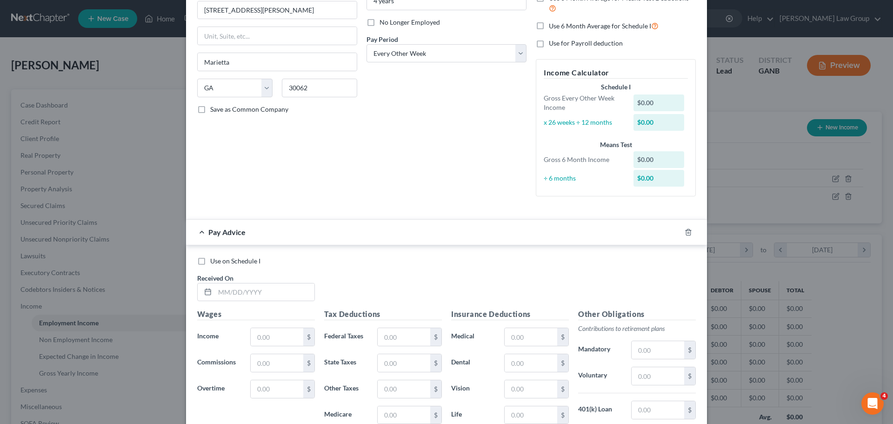
scroll to position [139, 0]
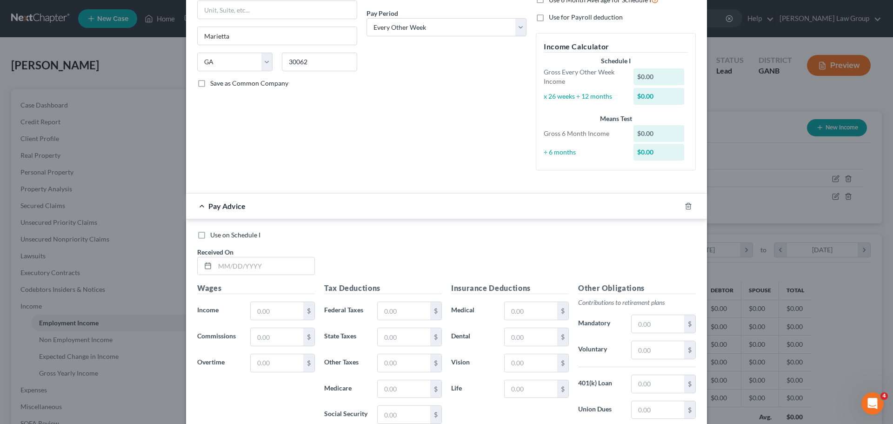
click at [204, 206] on div "Pay Advice" at bounding box center [433, 205] width 495 height 25
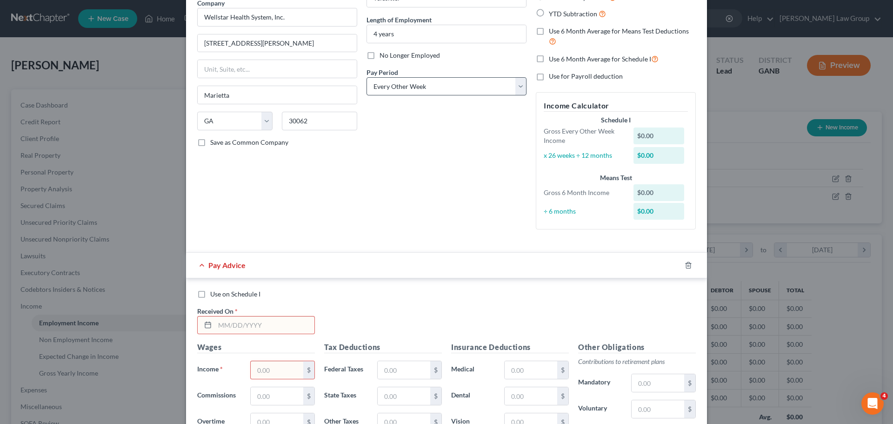
scroll to position [0, 0]
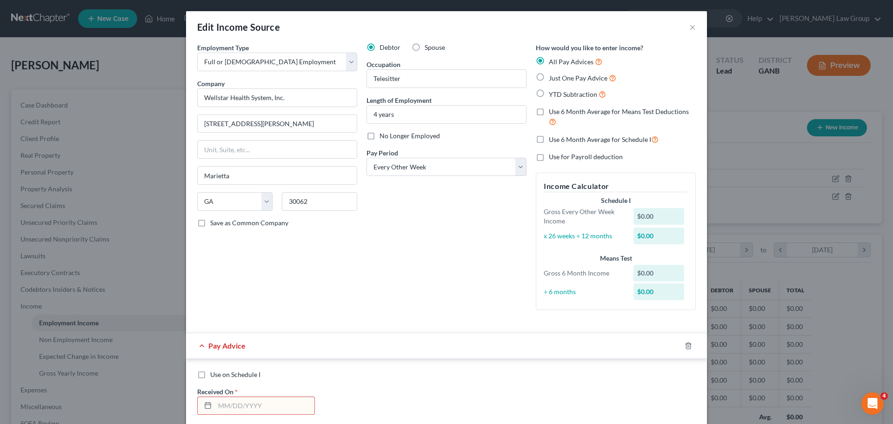
click at [549, 80] on label "Just One Pay Advice" at bounding box center [582, 78] width 67 height 11
click at [552, 79] on input "Just One Pay Advice" at bounding box center [555, 76] width 6 height 6
radio input "true"
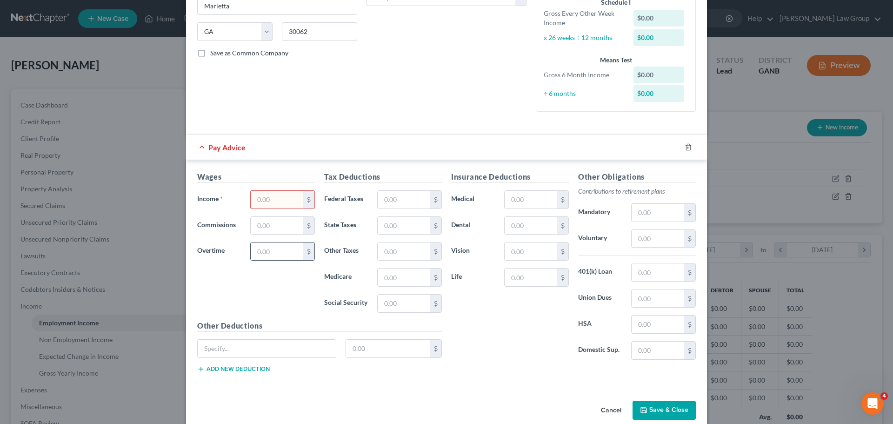
scroll to position [184, 0]
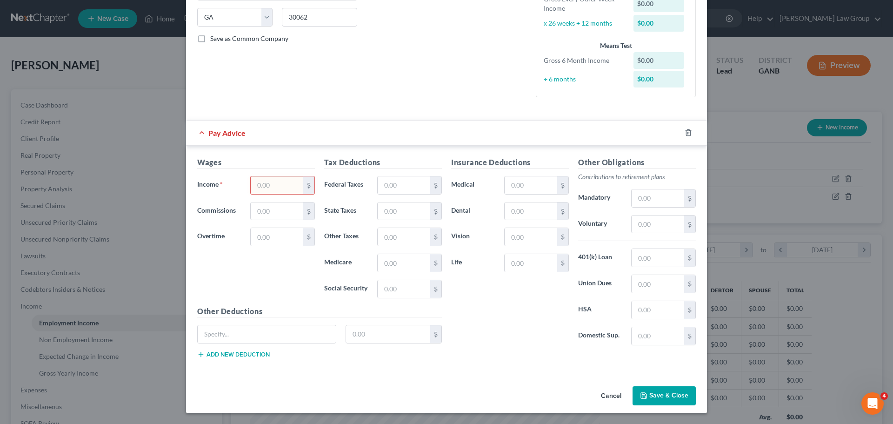
click at [278, 183] on input "text" at bounding box center [277, 185] width 53 height 18
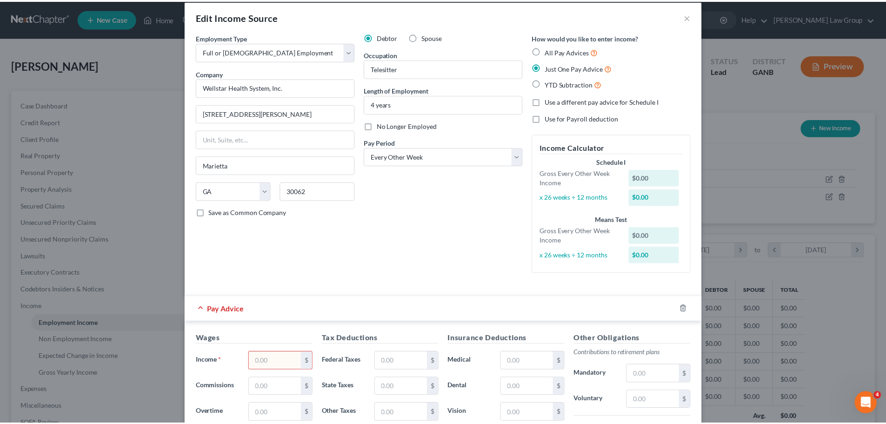
scroll to position [0, 0]
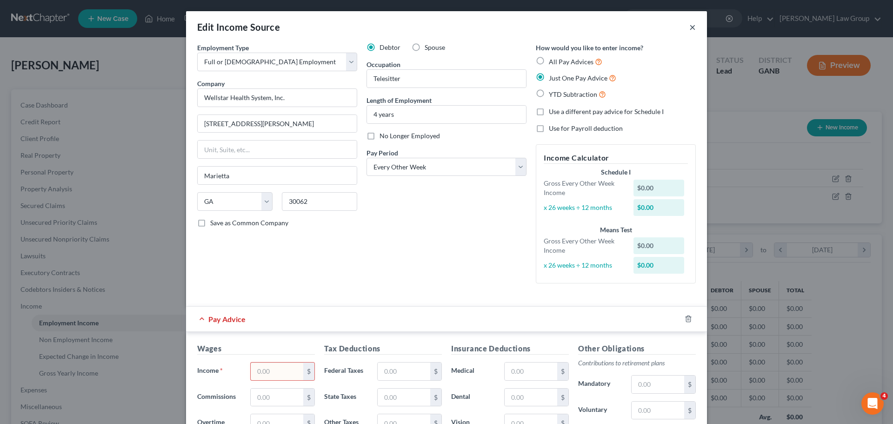
click at [690, 30] on button "×" at bounding box center [692, 26] width 7 height 11
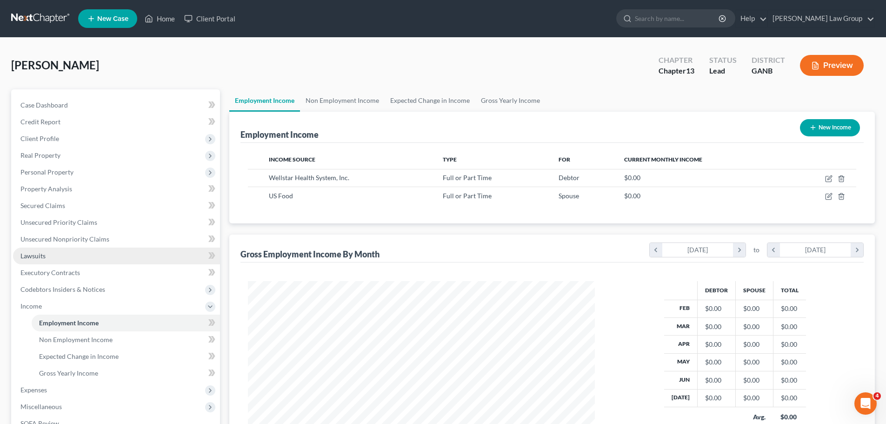
scroll to position [93, 0]
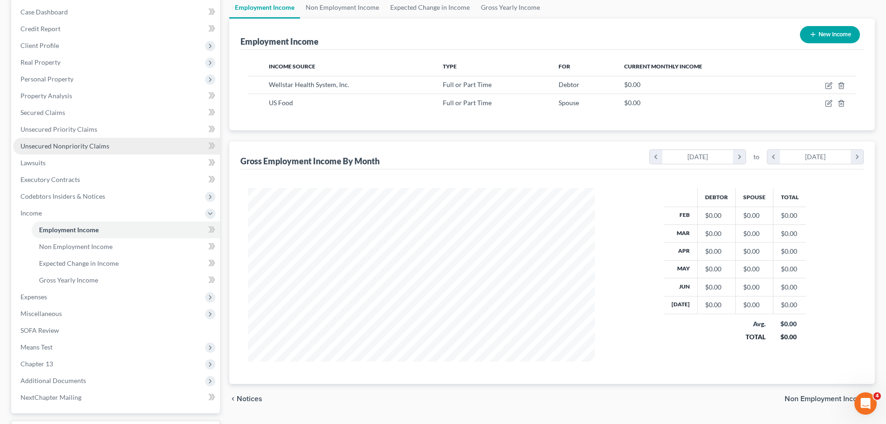
click at [116, 141] on link "Unsecured Nonpriority Claims" at bounding box center [116, 146] width 207 height 17
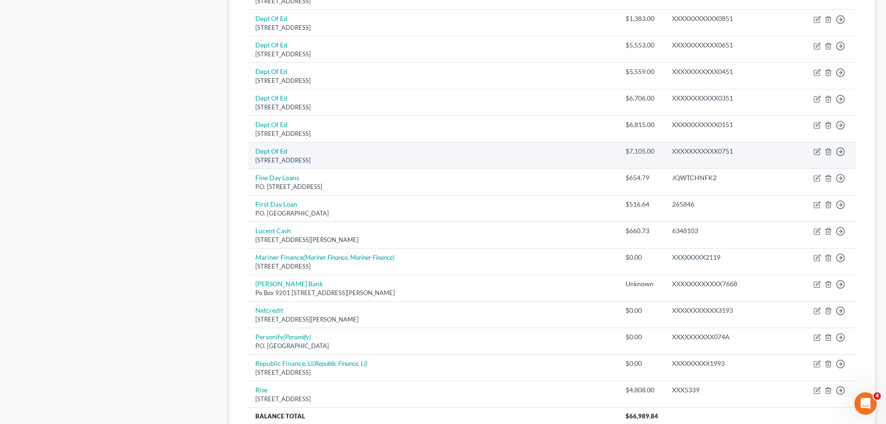
scroll to position [651, 0]
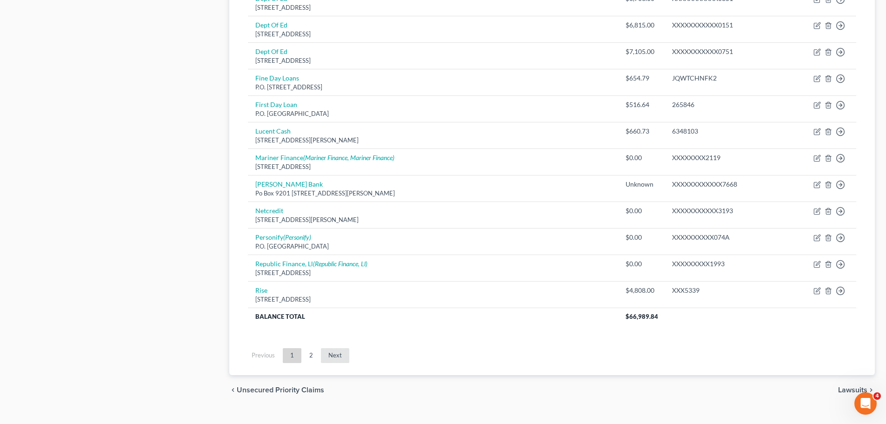
click at [338, 354] on link "Next" at bounding box center [335, 355] width 28 height 15
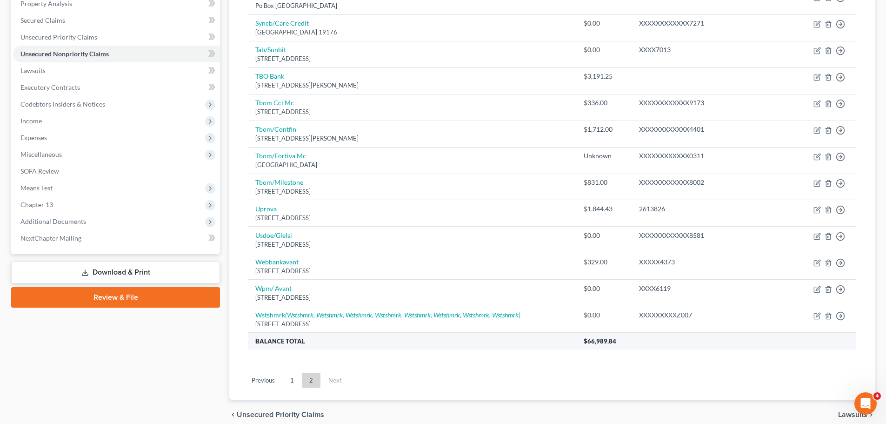
scroll to position [226, 0]
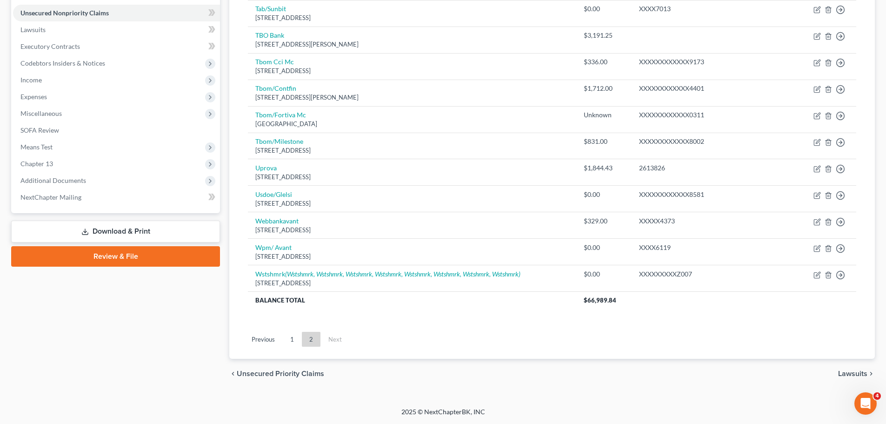
click at [292, 343] on link "1" at bounding box center [292, 338] width 19 height 15
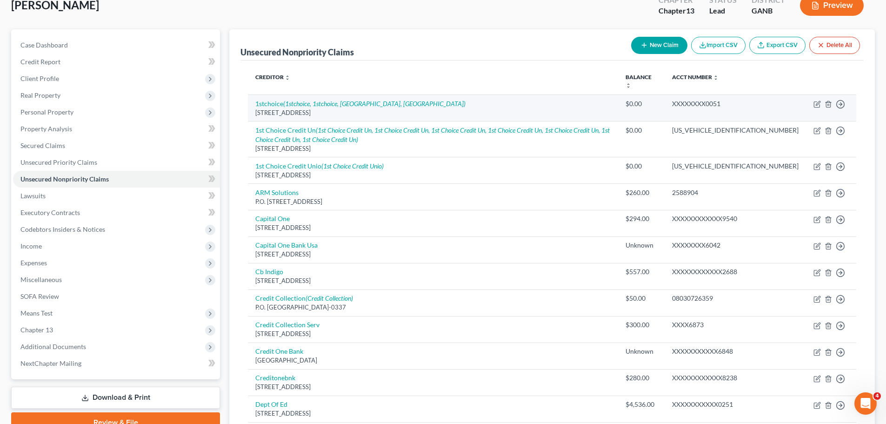
scroll to position [0, 0]
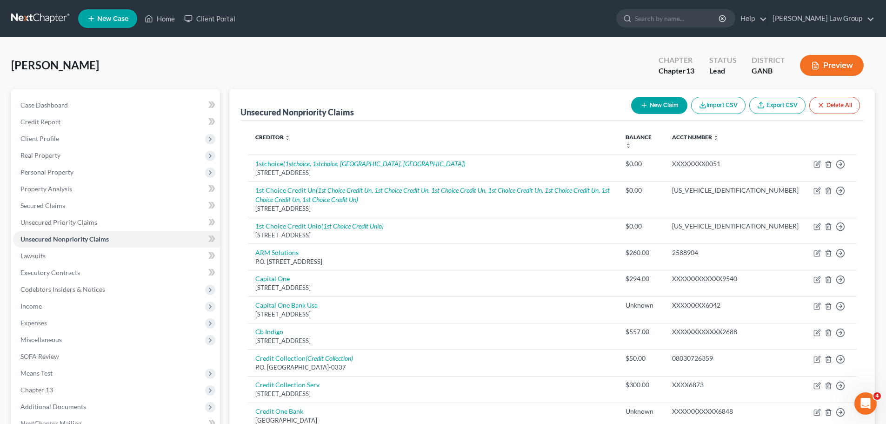
click at [643, 95] on div "New Claim Import CSV Export CSV Delete All" at bounding box center [745, 105] width 236 height 25
click at [650, 104] on button "New Claim" at bounding box center [659, 105] width 56 height 17
select select "0"
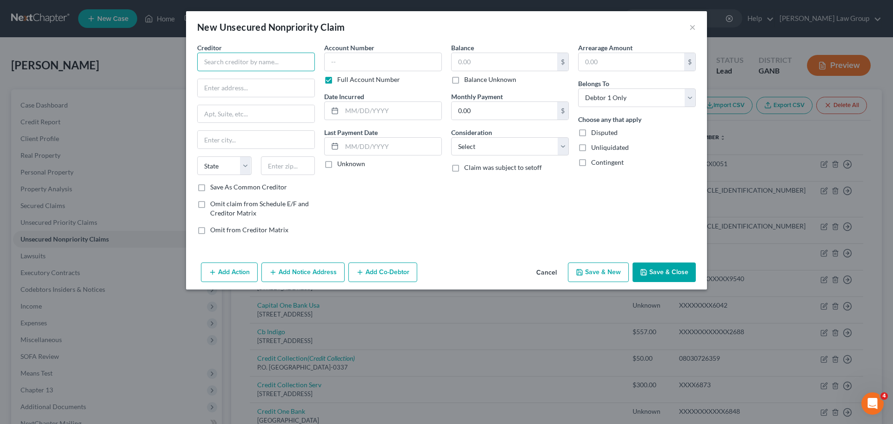
click at [237, 66] on input "text" at bounding box center [256, 62] width 118 height 19
type input "Progressive Anesthesia"
type input "PO Box 117714"
click at [305, 174] on div "State [US_STATE] AK AR AZ CA CO CT DE DC [GEOGRAPHIC_DATA] [GEOGRAPHIC_DATA] GU…" at bounding box center [255, 169] width 127 height 26
click at [300, 166] on input "text" at bounding box center [288, 165] width 54 height 19
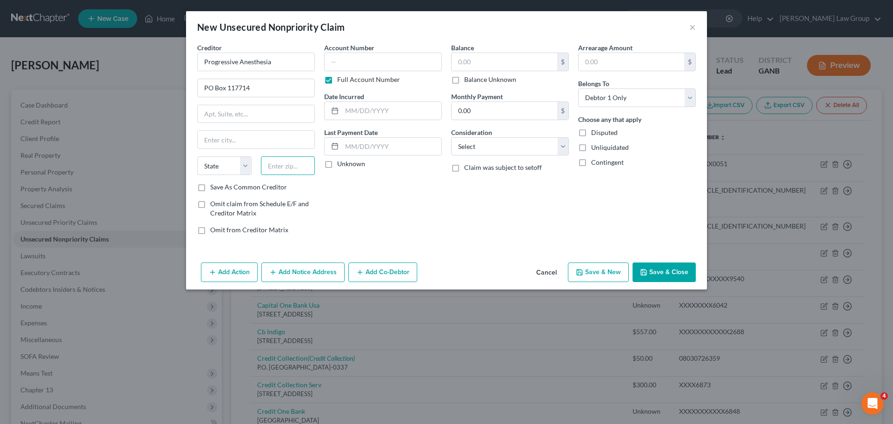
drag, startPoint x: 290, startPoint y: 168, endPoint x: 281, endPoint y: 162, distance: 10.3
click at [289, 168] on input "text" at bounding box center [288, 165] width 54 height 19
click at [281, 162] on input "text" at bounding box center [288, 165] width 54 height 19
click at [277, 174] on input "text" at bounding box center [288, 165] width 54 height 19
click at [283, 166] on input "text" at bounding box center [288, 165] width 54 height 19
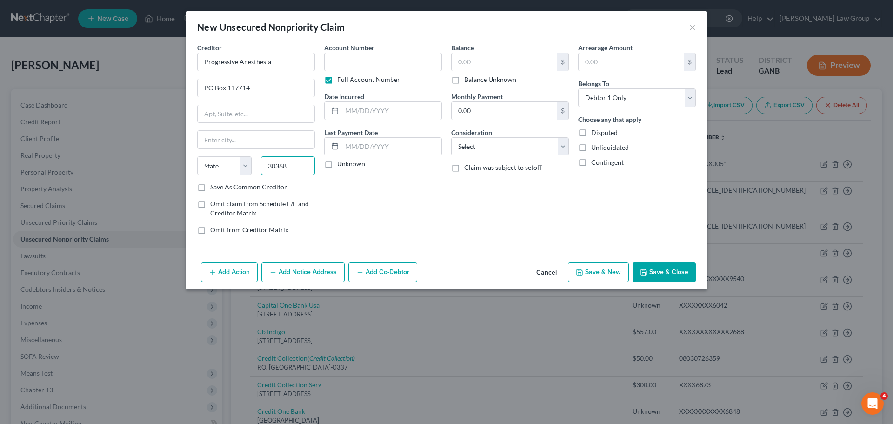
type input "30368"
drag, startPoint x: 429, startPoint y: 203, endPoint x: 483, endPoint y: 64, distance: 149.7
click at [429, 202] on div "Account Number Full Account Number Date Incurred Last Payment Date Unknown" at bounding box center [382, 142] width 127 height 199
type input "[GEOGRAPHIC_DATA]"
select select "10"
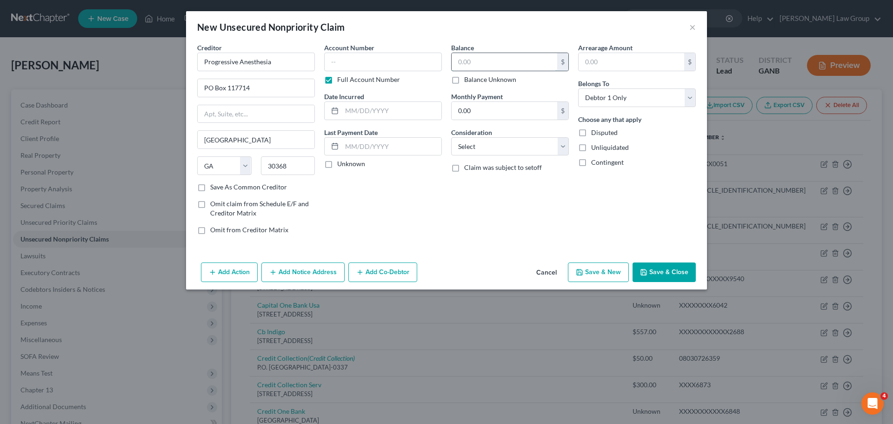
click at [483, 64] on input "text" at bounding box center [504, 62] width 106 height 18
type input "700"
click at [500, 109] on input "0.00" at bounding box center [504, 111] width 106 height 18
type input "700"
click at [658, 253] on div "Creditor * Progressive Anesthesia PO Box [GEOGRAPHIC_DATA] [US_STATE] AK AR AZ …" at bounding box center [446, 151] width 521 height 216
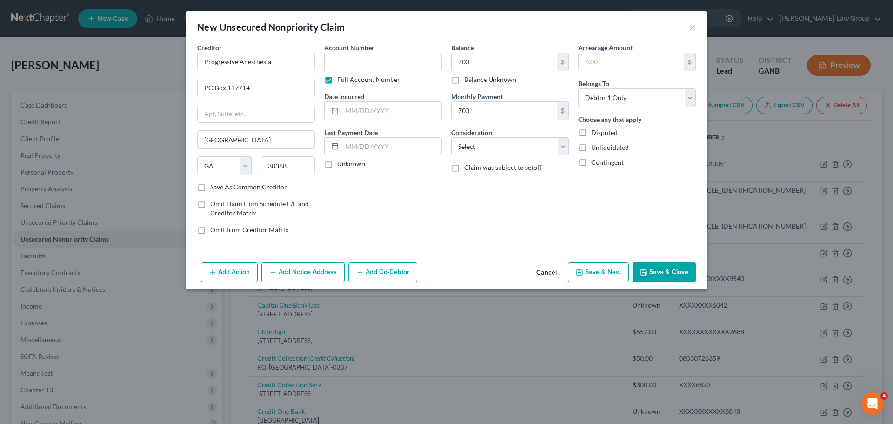
click at [667, 272] on button "Save & Close" at bounding box center [663, 272] width 63 height 20
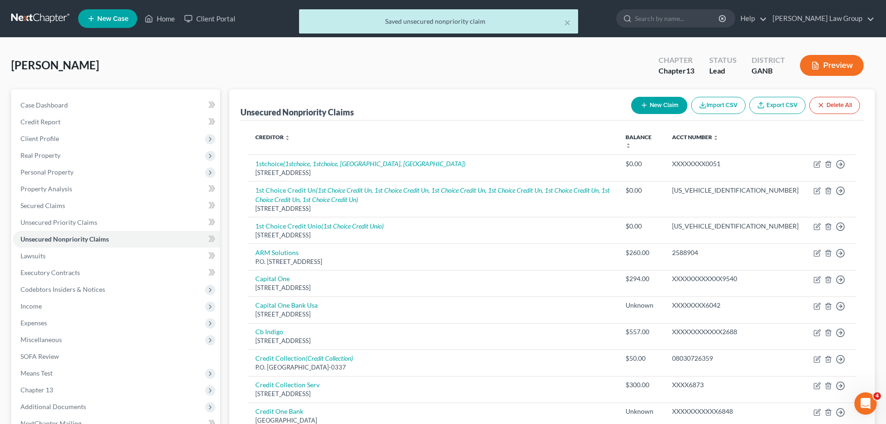
click at [654, 104] on button "New Claim" at bounding box center [659, 105] width 56 height 17
select select "0"
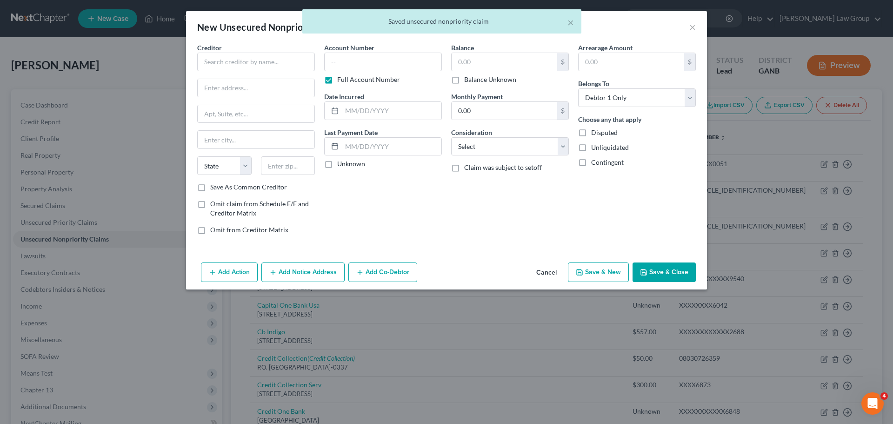
click at [236, 51] on div "Creditor *" at bounding box center [256, 57] width 118 height 28
click at [232, 65] on input "text" at bounding box center [256, 62] width 118 height 19
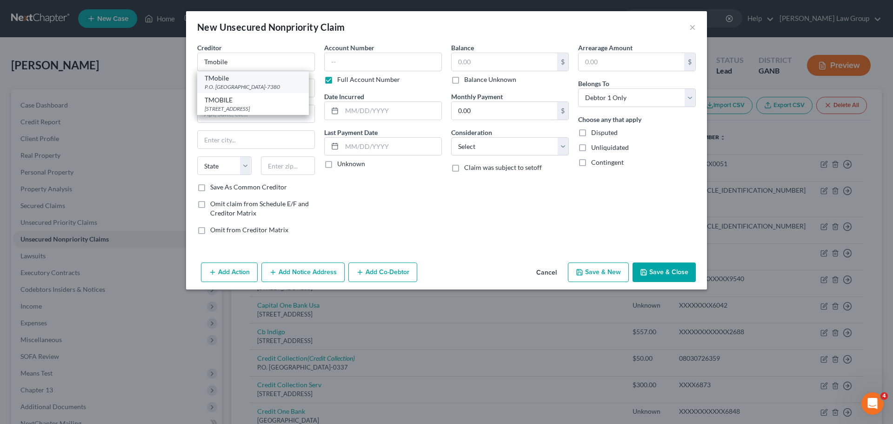
click at [235, 90] on div "P.O. [GEOGRAPHIC_DATA]-7380" at bounding box center [253, 87] width 97 height 8
type input "TMobile"
type input "P.O. Box 37380"
type input "[GEOGRAPHIC_DATA]"
select select "34"
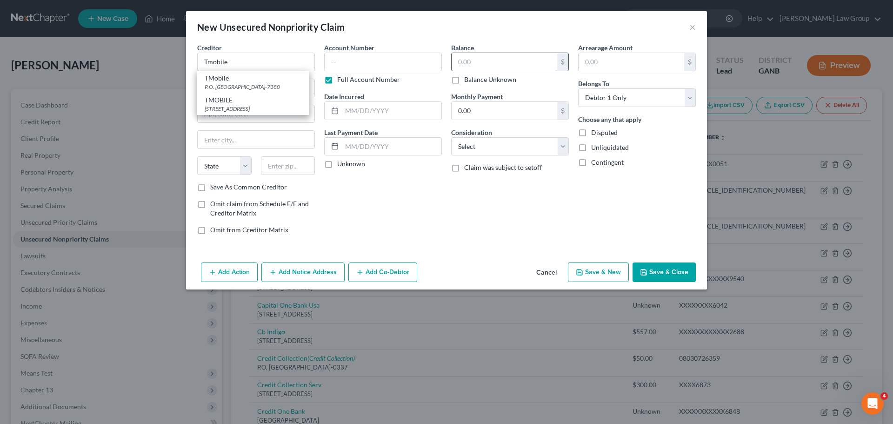
type input "87176-7380"
click at [483, 58] on input "text" at bounding box center [504, 62] width 106 height 18
type input "261"
click at [674, 270] on button "Save & Close" at bounding box center [663, 272] width 63 height 20
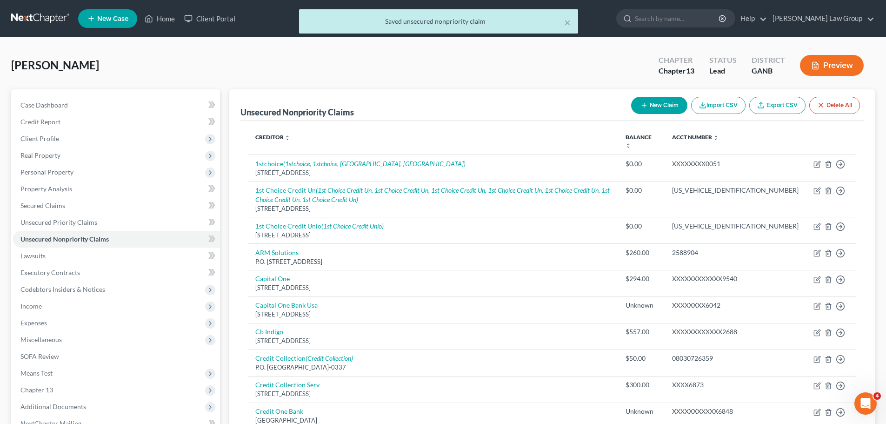
click at [663, 100] on button "New Claim" at bounding box center [659, 105] width 56 height 17
select select "0"
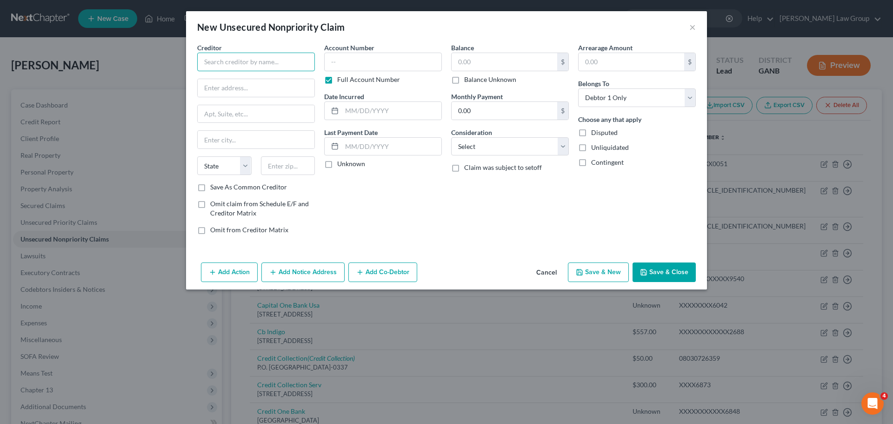
click at [215, 60] on input "text" at bounding box center [256, 62] width 118 height 19
type input "Piedmont Heathcare"
click at [240, 87] on input "text" at bounding box center [256, 88] width 117 height 18
type input "PO Box 10062"
click at [313, 164] on input "text" at bounding box center [288, 165] width 54 height 19
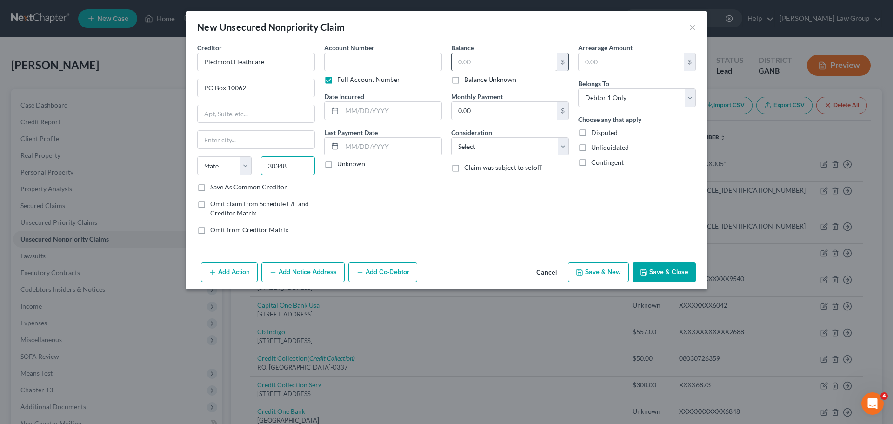
type input "30348"
click at [485, 70] on input "text" at bounding box center [504, 62] width 106 height 18
type input "[GEOGRAPHIC_DATA]"
select select "10"
drag, startPoint x: 504, startPoint y: 66, endPoint x: 415, endPoint y: 65, distance: 88.8
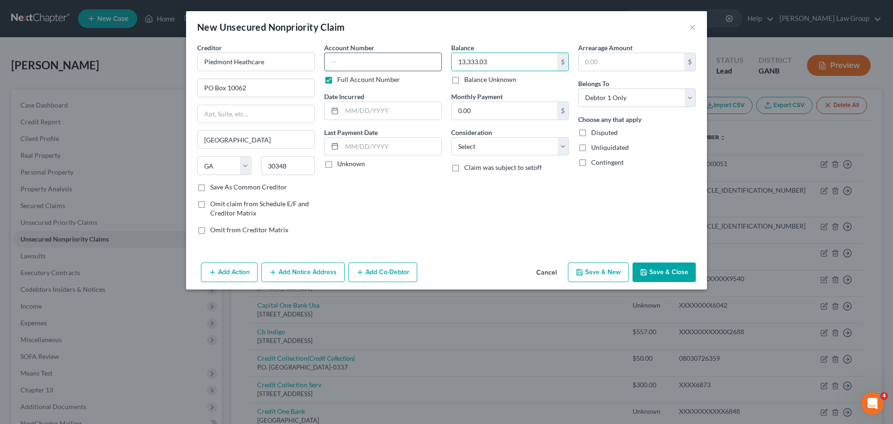
click at [415, 65] on div "Creditor * [GEOGRAPHIC_DATA] PO Box [GEOGRAPHIC_DATA] [US_STATE] AK AR AZ CA CO…" at bounding box center [446, 142] width 508 height 199
type input "1,333.03"
click at [662, 264] on button "Save & Close" at bounding box center [663, 272] width 63 height 20
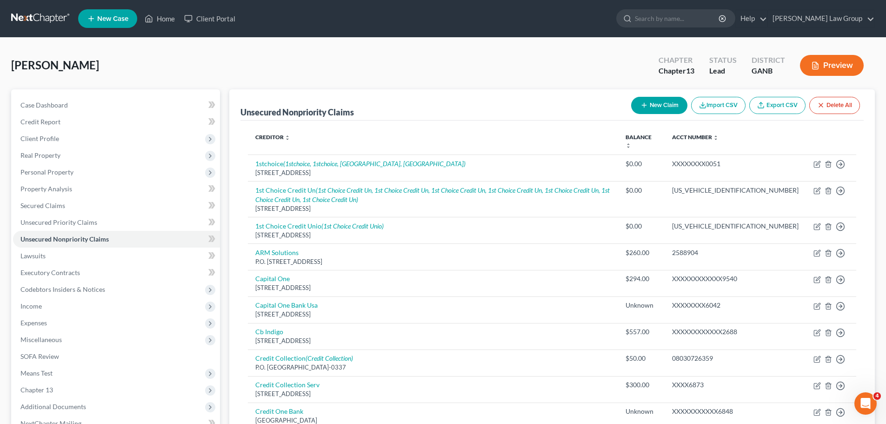
click at [653, 105] on button "New Claim" at bounding box center [659, 105] width 56 height 17
select select "0"
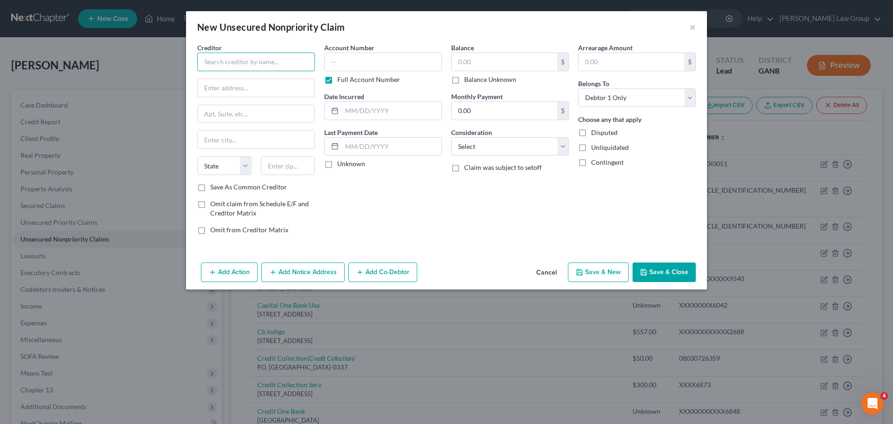
click at [235, 62] on input "text" at bounding box center [256, 62] width 118 height 19
type input "Piedmont [MEDICAL_DATA] Institute"
click at [488, 57] on input "text" at bounding box center [504, 62] width 106 height 18
drag, startPoint x: 669, startPoint y: 266, endPoint x: 875, endPoint y: 264, distance: 206.4
click at [669, 265] on button "Save & Close" at bounding box center [663, 272] width 63 height 20
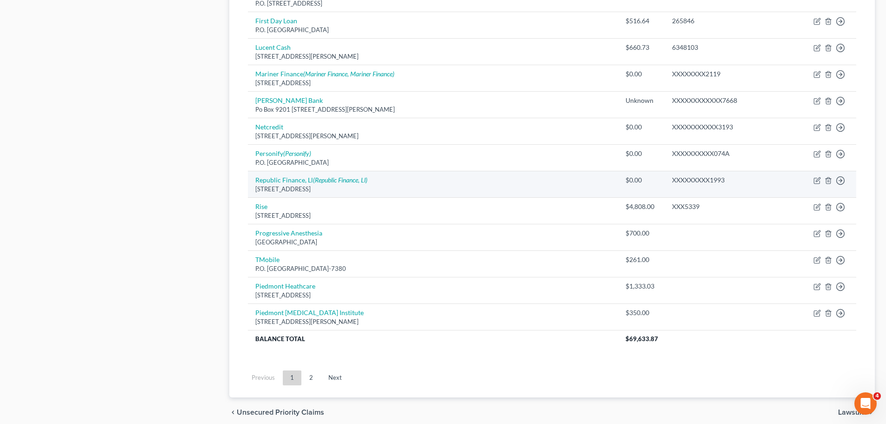
scroll to position [773, 0]
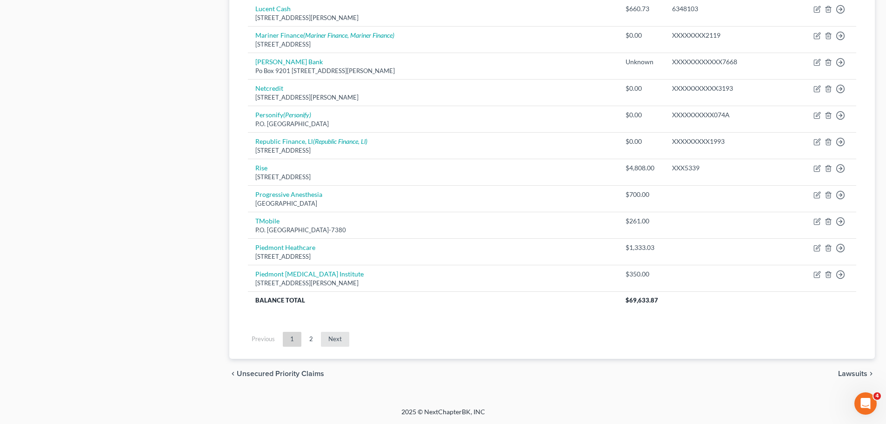
click at [325, 337] on link "Next" at bounding box center [335, 338] width 28 height 15
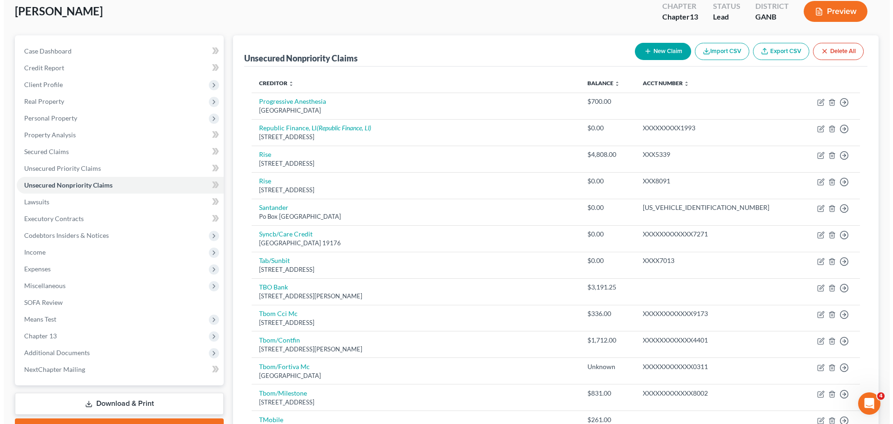
scroll to position [53, 0]
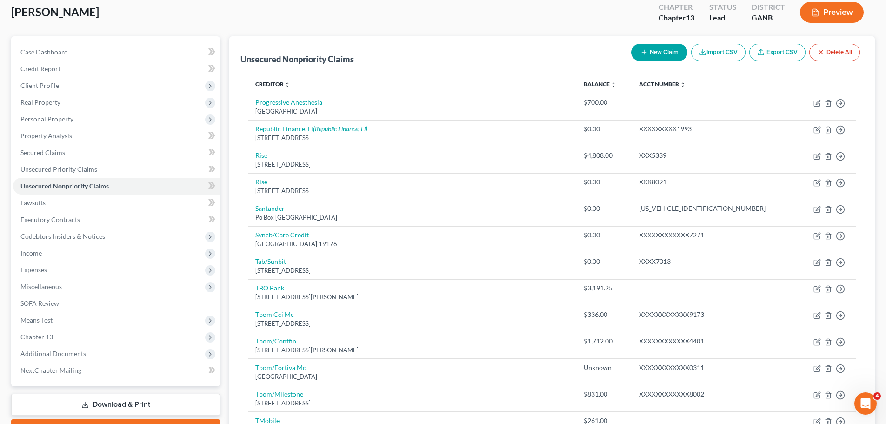
click at [656, 47] on button "New Claim" at bounding box center [659, 52] width 56 height 17
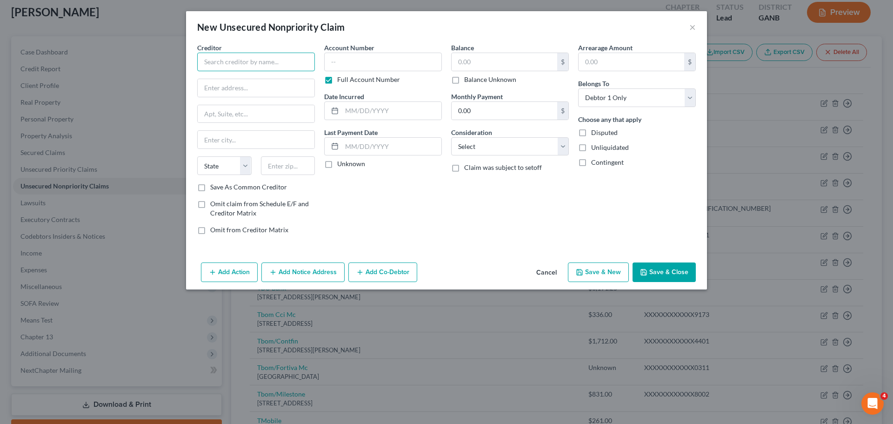
click at [256, 62] on input "text" at bounding box center [256, 62] width 118 height 19
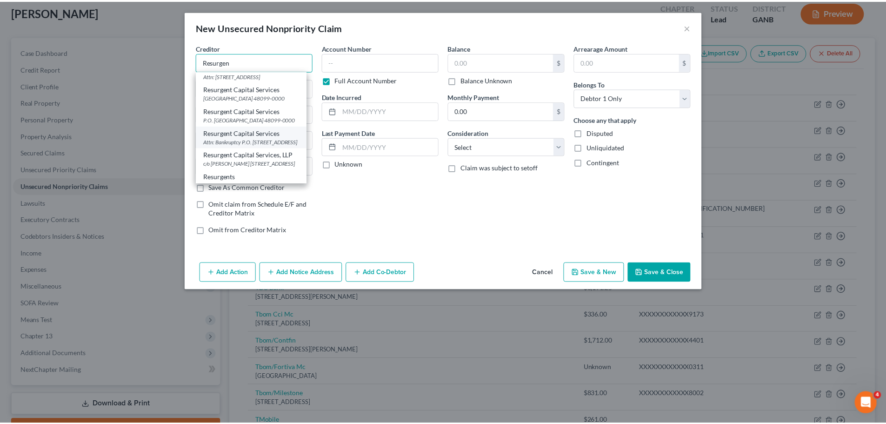
scroll to position [0, 0]
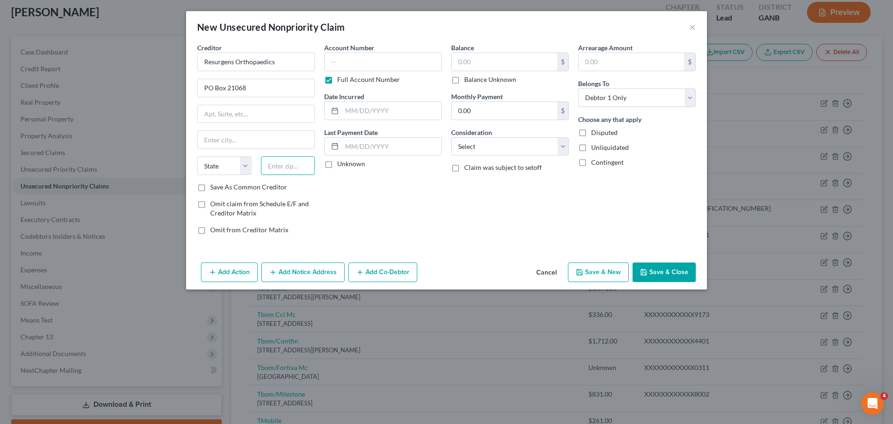
click at [270, 160] on input "text" at bounding box center [288, 165] width 54 height 19
click at [482, 57] on input "text" at bounding box center [504, 62] width 106 height 18
click at [658, 270] on button "Save & Close" at bounding box center [663, 272] width 63 height 20
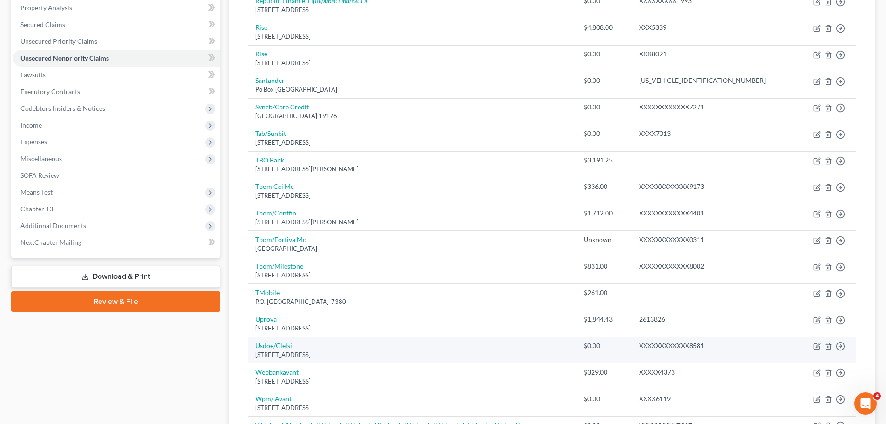
scroll to position [332, 0]
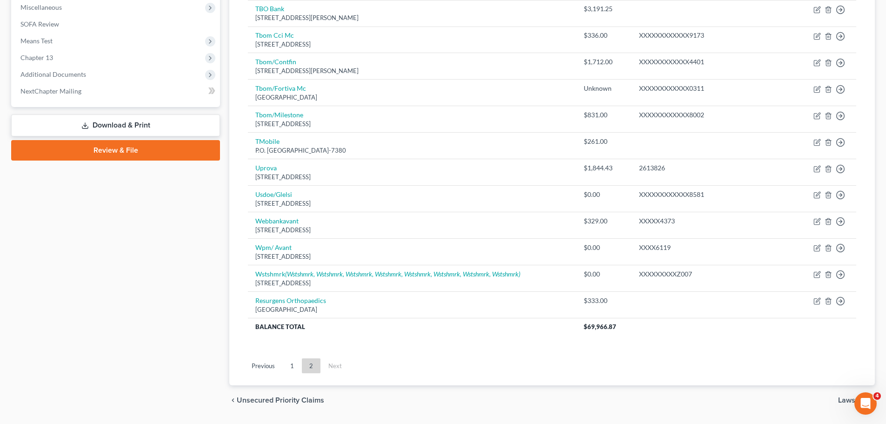
click at [295, 365] on link "1" at bounding box center [292, 365] width 19 height 15
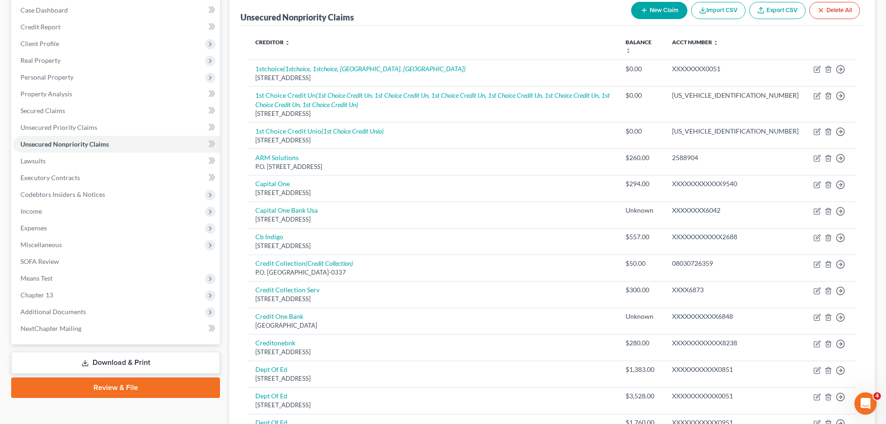
scroll to position [0, 0]
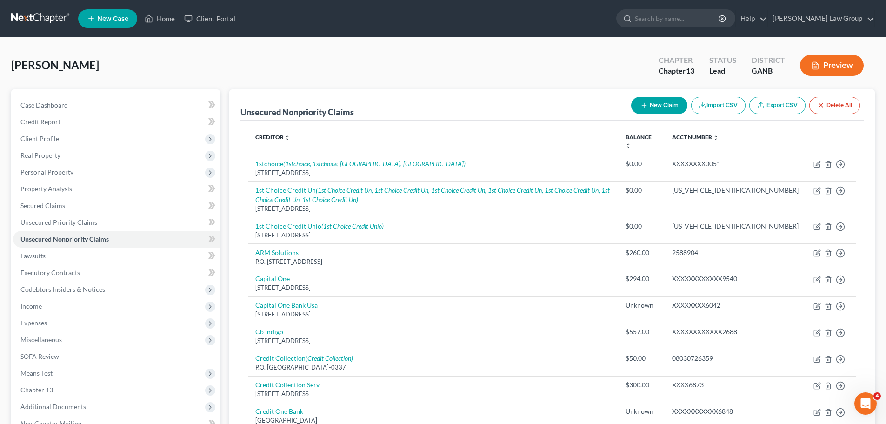
click at [643, 106] on icon "button" at bounding box center [643, 104] width 7 height 7
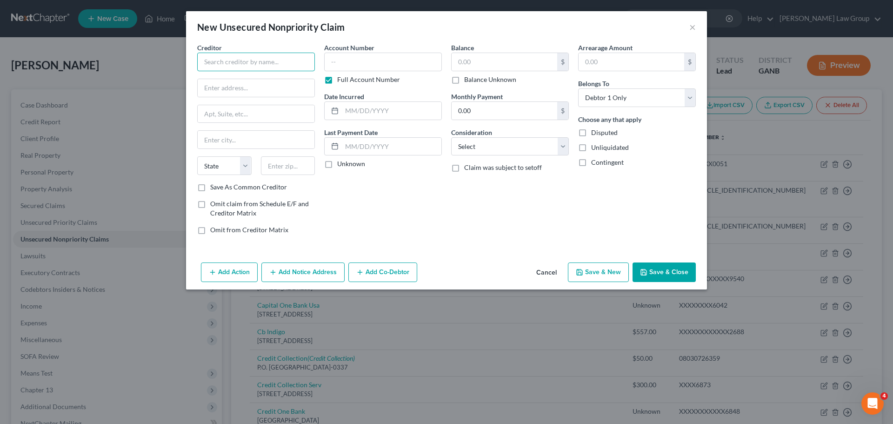
click at [243, 70] on input "text" at bounding box center [256, 62] width 118 height 19
click at [233, 62] on input "text" at bounding box center [256, 62] width 118 height 19
click at [483, 66] on input "text" at bounding box center [504, 62] width 106 height 18
click at [659, 266] on button "Save & Close" at bounding box center [663, 272] width 63 height 20
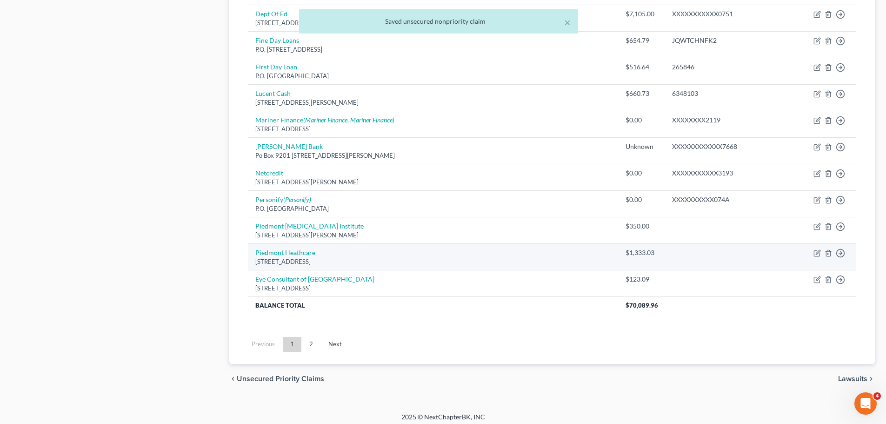
scroll to position [694, 0]
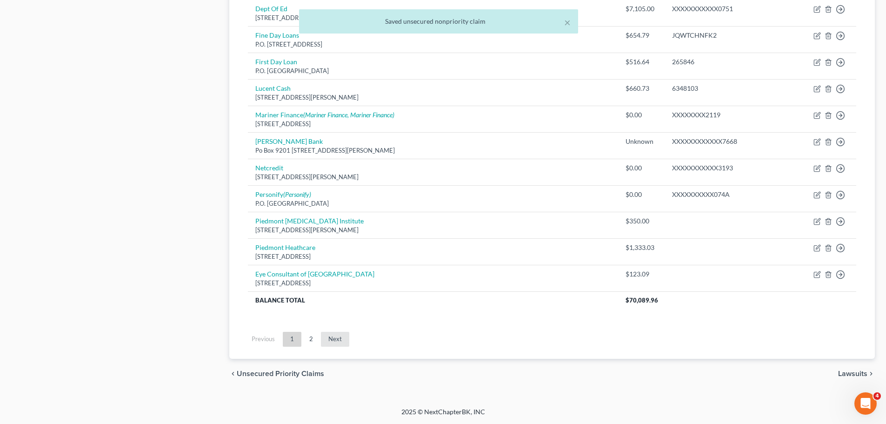
click at [334, 334] on link "Next" at bounding box center [335, 338] width 28 height 15
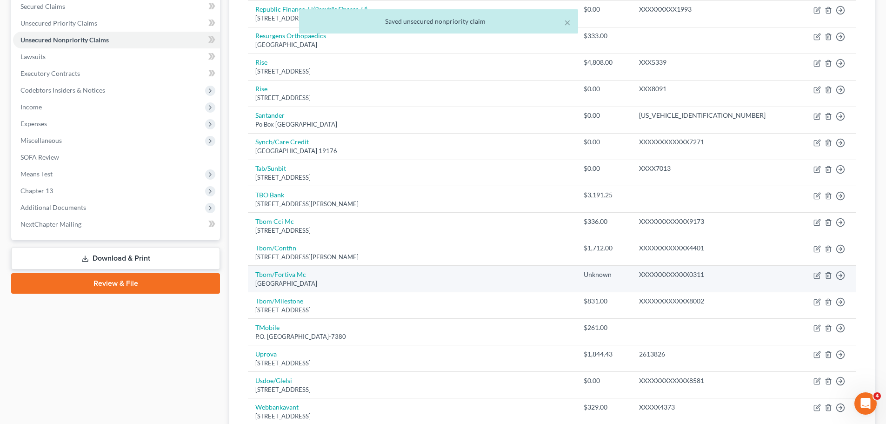
scroll to position [13, 0]
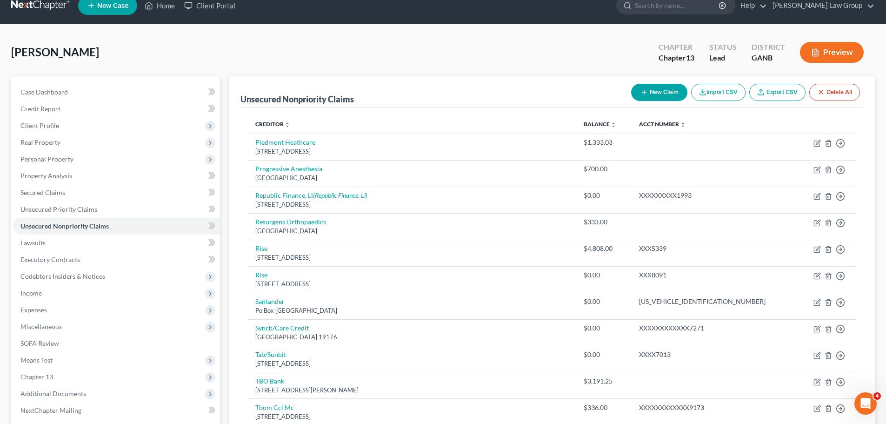
click at [648, 89] on button "New Claim" at bounding box center [659, 92] width 56 height 17
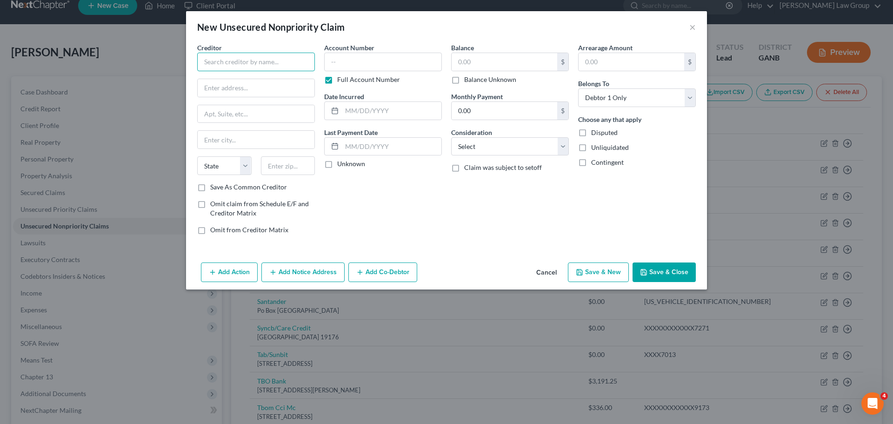
click at [227, 66] on input "text" at bounding box center [256, 62] width 118 height 19
click at [479, 61] on input "text" at bounding box center [504, 62] width 106 height 18
click at [657, 267] on button "Save & Close" at bounding box center [663, 272] width 63 height 20
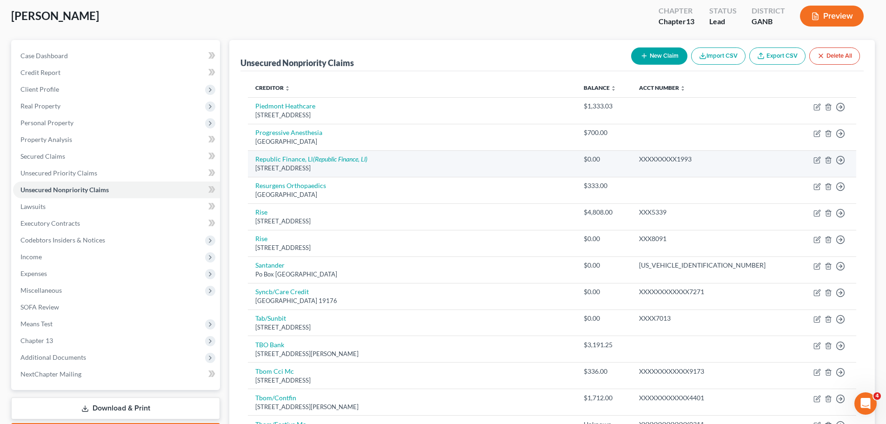
scroll to position [0, 0]
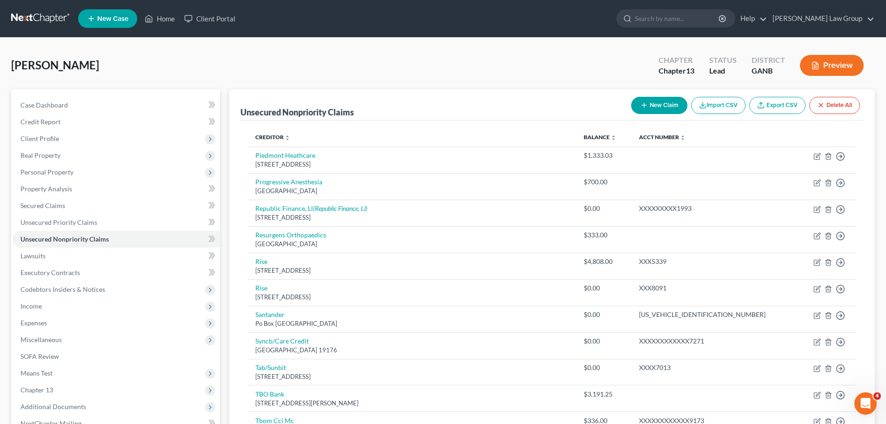
click at [653, 105] on button "New Claim" at bounding box center [659, 105] width 56 height 17
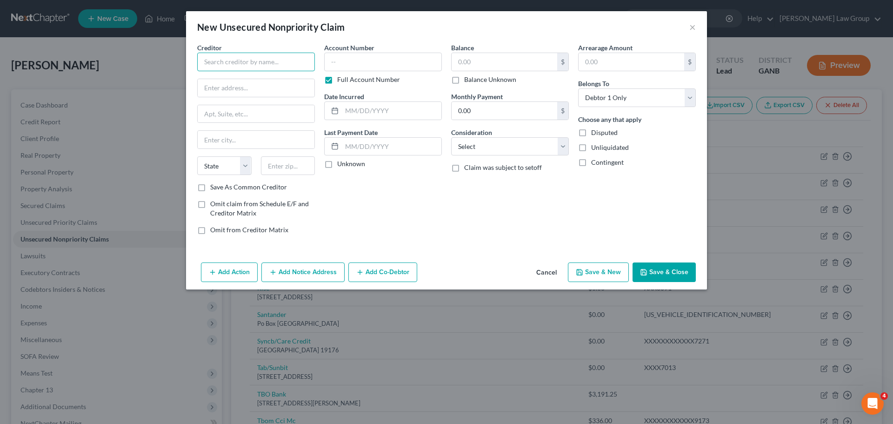
click at [222, 63] on input "text" at bounding box center [256, 62] width 118 height 19
click at [236, 103] on div "Creditor * Westlake Portfolio Westlake Portfolio Management, LLC [GEOGRAPHIC_DA…" at bounding box center [256, 112] width 118 height 139
click at [489, 67] on input "text" at bounding box center [504, 62] width 106 height 18
click at [670, 271] on button "Save & Close" at bounding box center [663, 272] width 63 height 20
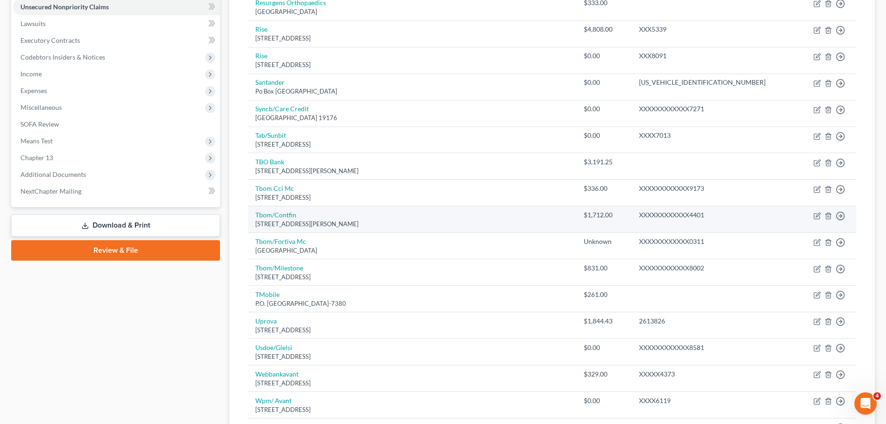
scroll to position [430, 0]
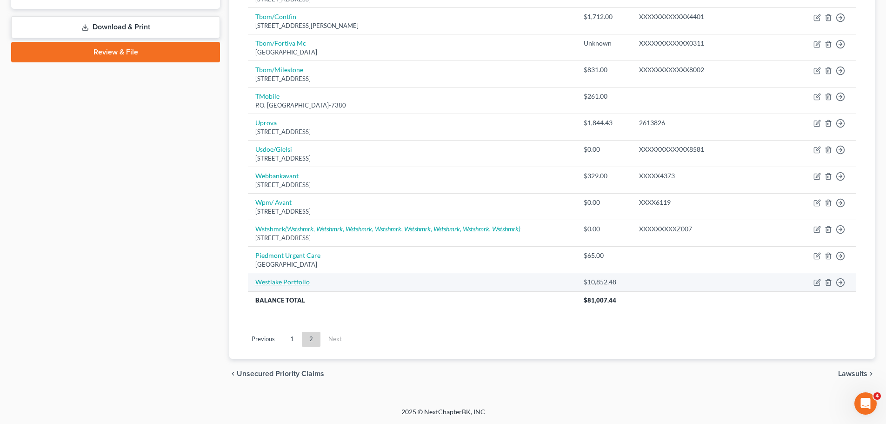
click at [276, 279] on link "Westlake Portfolio" at bounding box center [282, 282] width 54 height 8
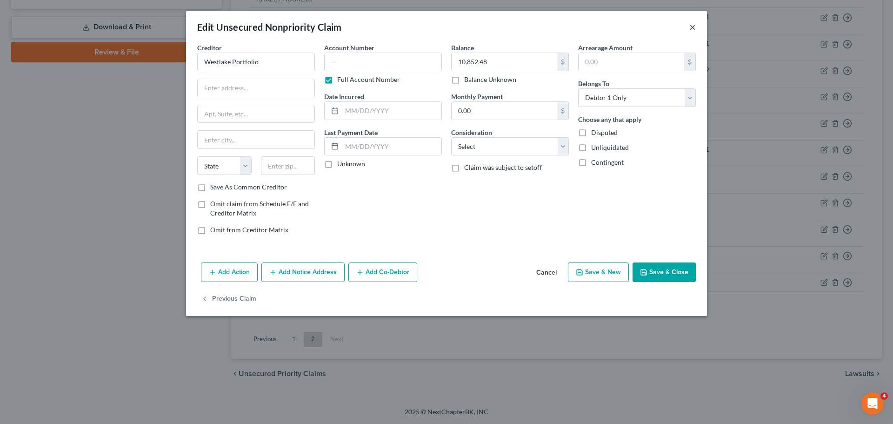
click at [691, 24] on button "×" at bounding box center [692, 26] width 7 height 11
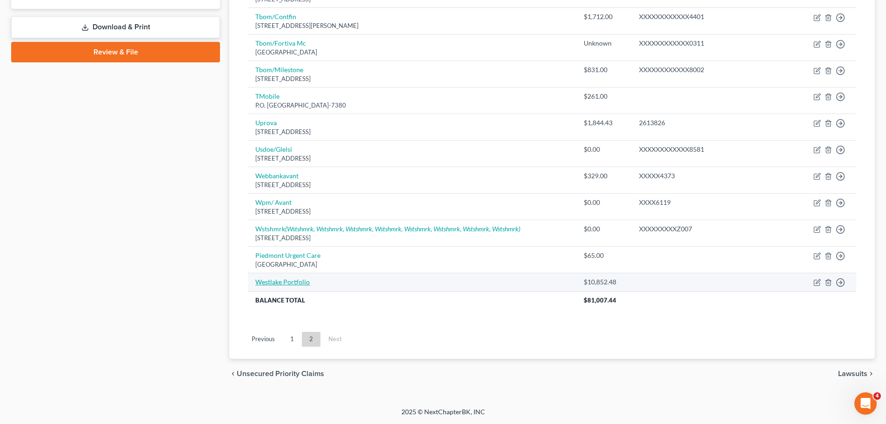
click at [282, 282] on link "Westlake Portfolio" at bounding box center [282, 282] width 54 height 8
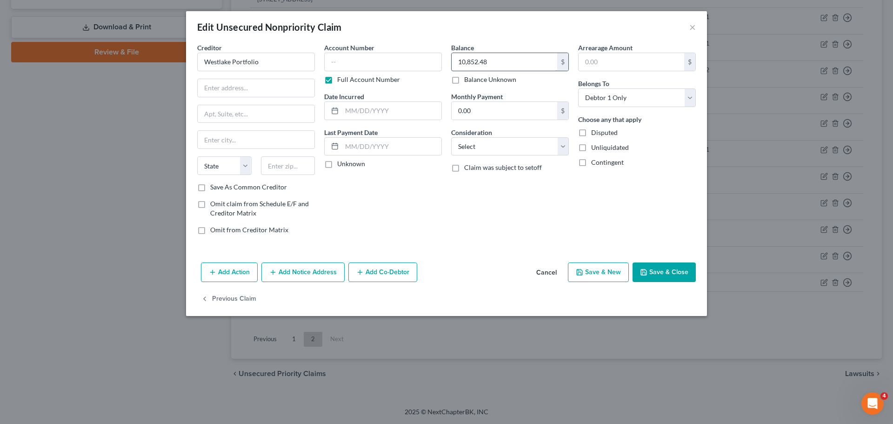
click at [512, 64] on input "10,852.48" at bounding box center [504, 62] width 106 height 18
click at [591, 132] on label "Disputed" at bounding box center [604, 132] width 27 height 9
click at [595, 132] on input "Disputed" at bounding box center [598, 131] width 6 height 6
click at [278, 66] on input "Westlake Portfolio" at bounding box center [256, 62] width 118 height 19
drag, startPoint x: 285, startPoint y: 62, endPoint x: 144, endPoint y: 60, distance: 141.8
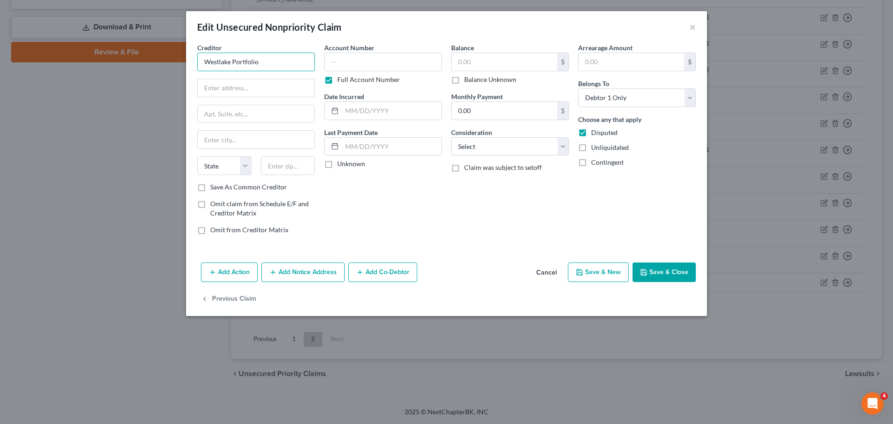
click at [144, 60] on div "Edit Unsecured Nonpriority Claim × Creditor * Westlake Portfolio State [US_STAT…" at bounding box center [446, 212] width 893 height 424
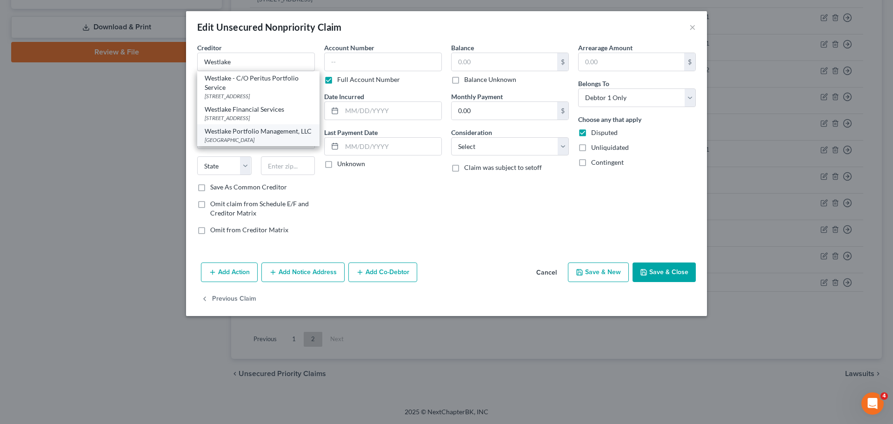
click at [287, 144] on div "[GEOGRAPHIC_DATA]" at bounding box center [258, 140] width 107 height 8
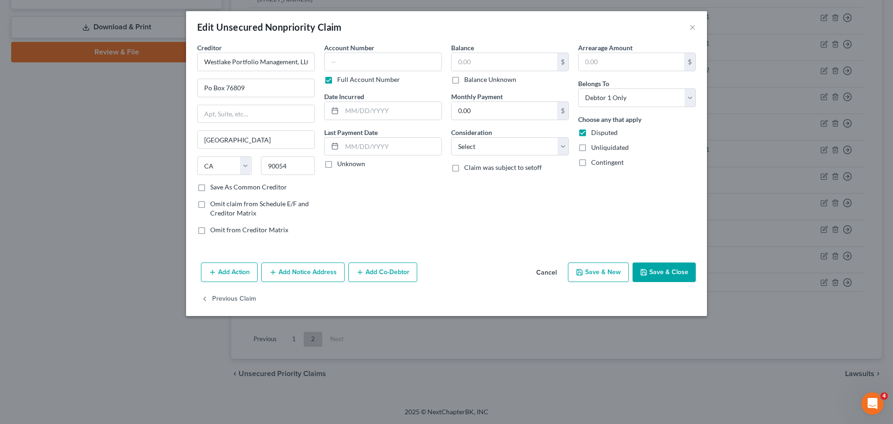
click at [682, 277] on button "Save & Close" at bounding box center [663, 272] width 63 height 20
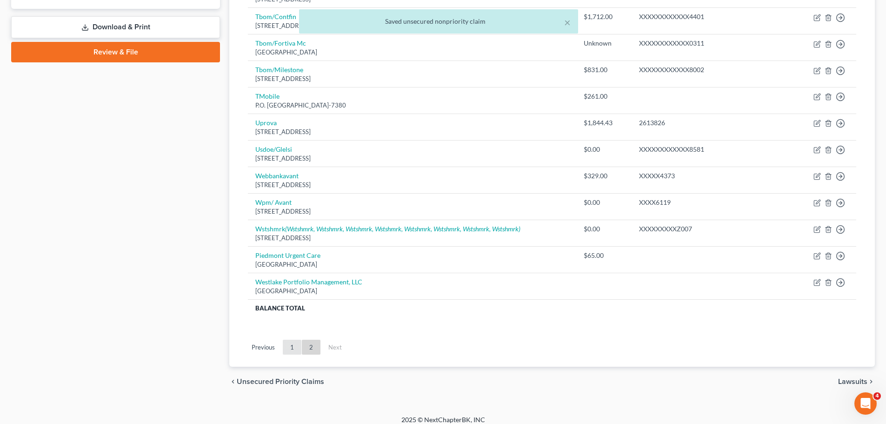
click at [288, 345] on link "1" at bounding box center [292, 346] width 19 height 15
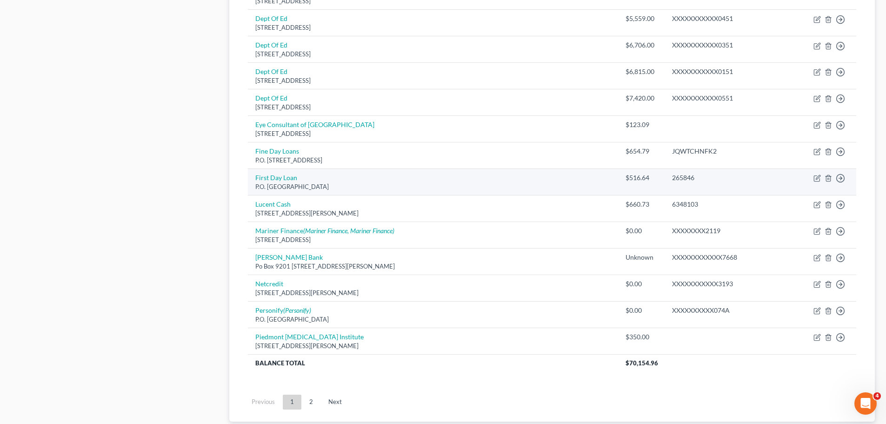
scroll to position [667, 0]
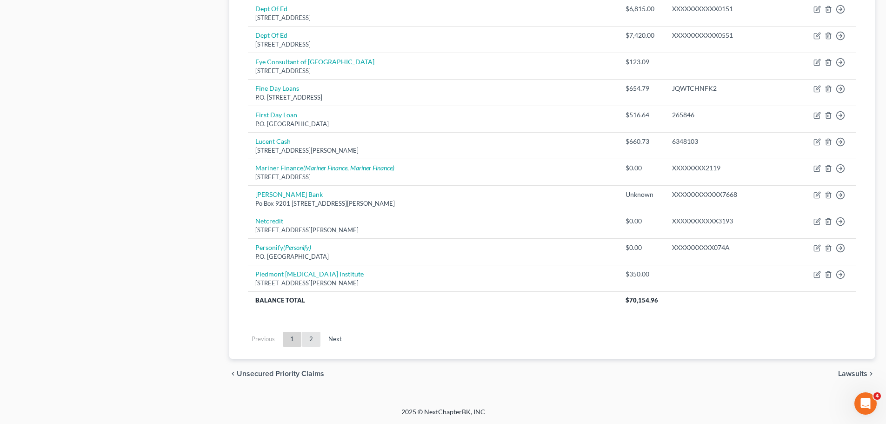
click at [309, 342] on link "2" at bounding box center [311, 338] width 19 height 15
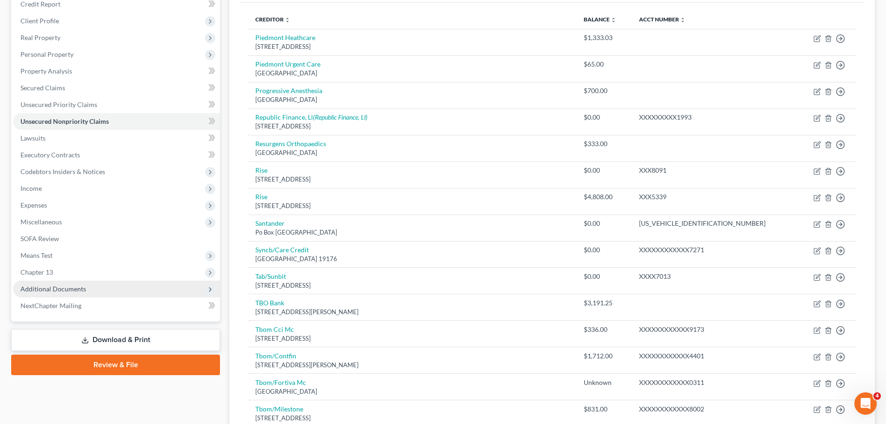
scroll to position [66, 0]
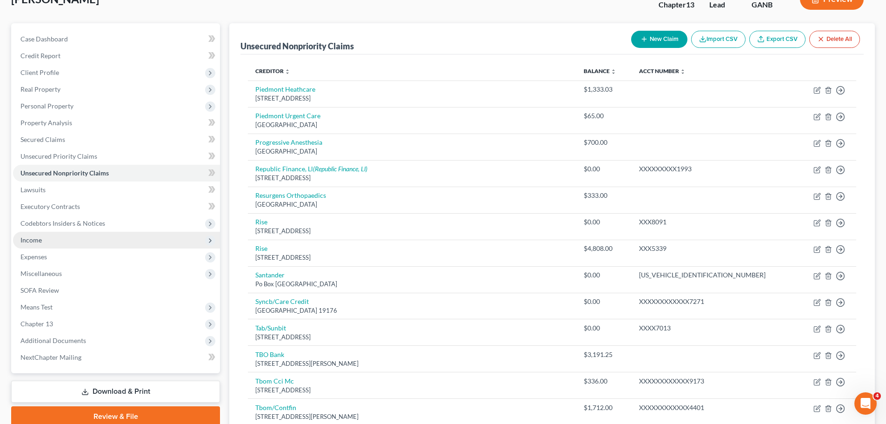
click at [60, 236] on span "Income" at bounding box center [116, 240] width 207 height 17
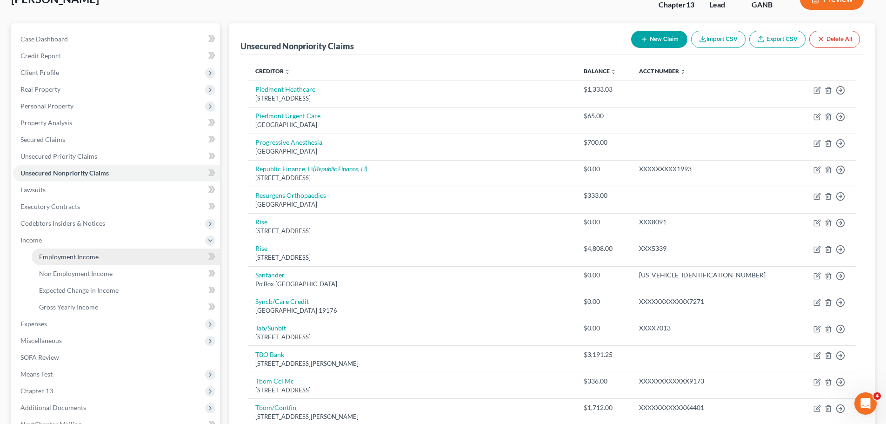
click at [115, 254] on link "Employment Income" at bounding box center [126, 256] width 188 height 17
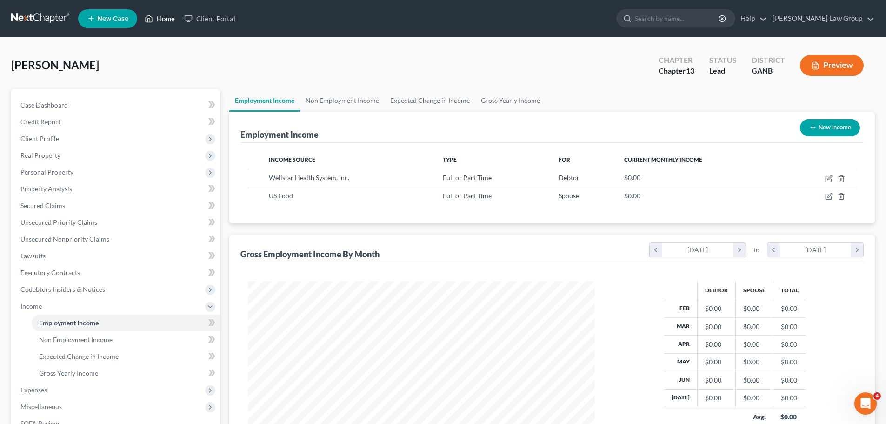
click at [162, 18] on link "Home" at bounding box center [160, 18] width 40 height 17
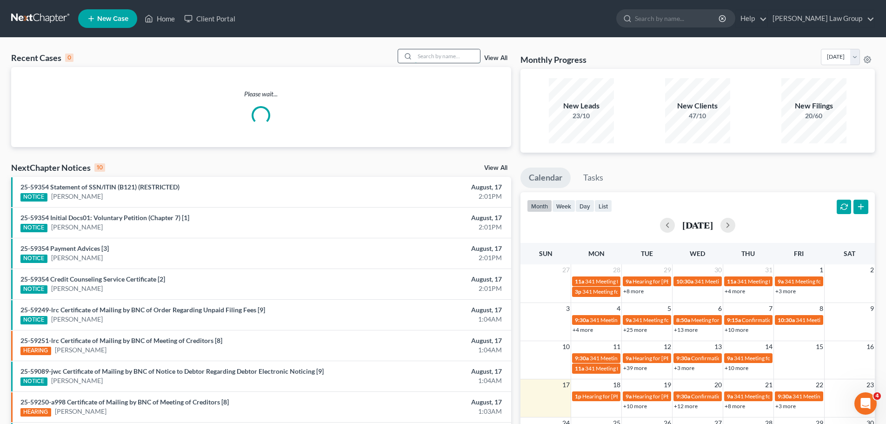
click at [453, 54] on input "search" at bounding box center [447, 55] width 65 height 13
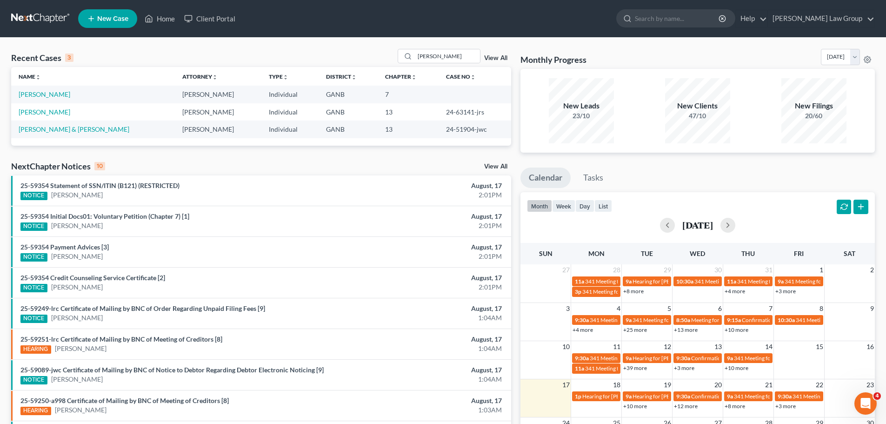
click at [12, 91] on td "[PERSON_NAME]" at bounding box center [93, 94] width 164 height 17
click at [38, 93] on link "[PERSON_NAME]" at bounding box center [45, 94] width 52 height 8
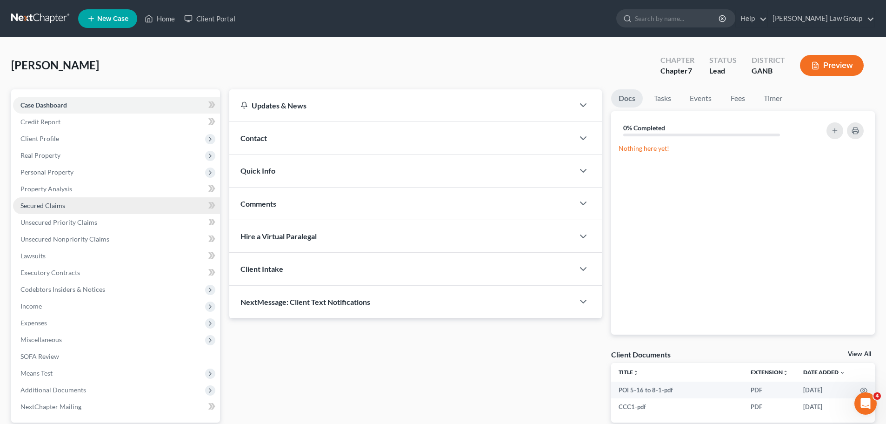
click at [77, 203] on link "Secured Claims" at bounding box center [116, 205] width 207 height 17
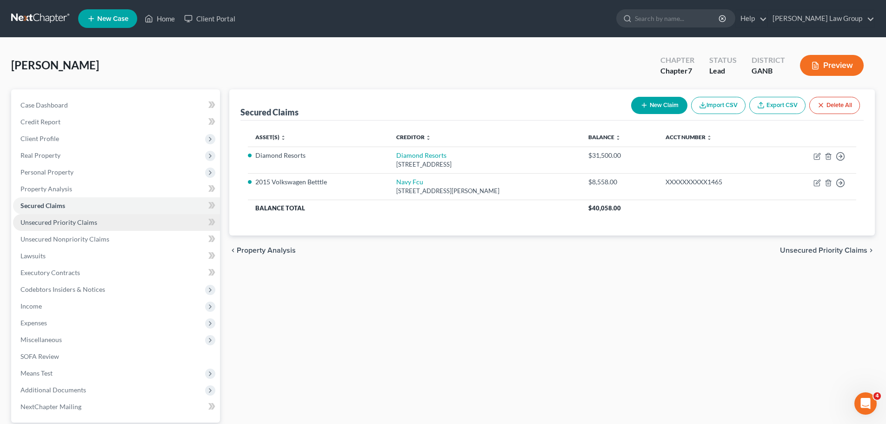
click at [108, 223] on link "Unsecured Priority Claims" at bounding box center [116, 222] width 207 height 17
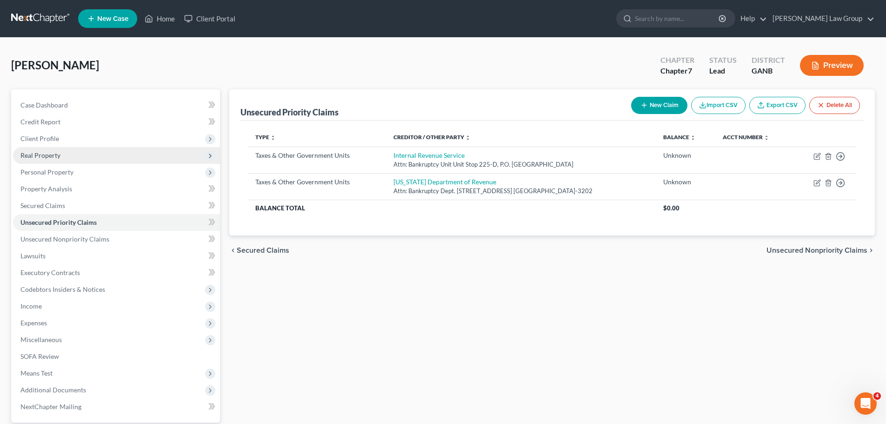
click at [57, 161] on span "Real Property" at bounding box center [116, 155] width 207 height 17
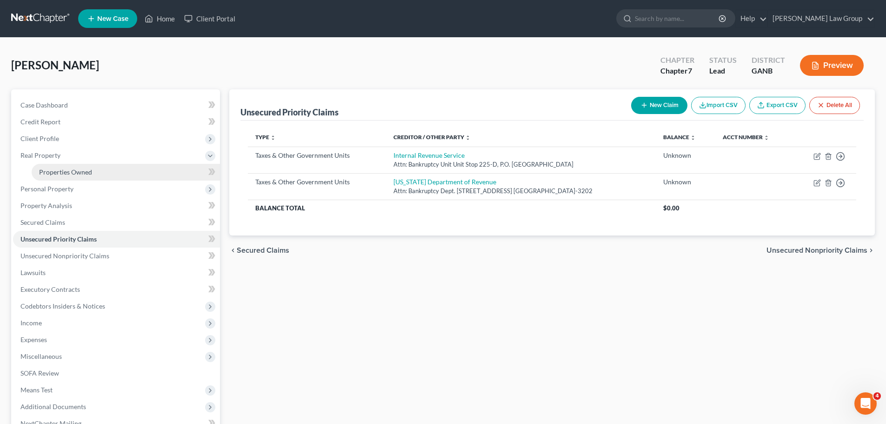
click at [85, 168] on span "Properties Owned" at bounding box center [65, 172] width 53 height 8
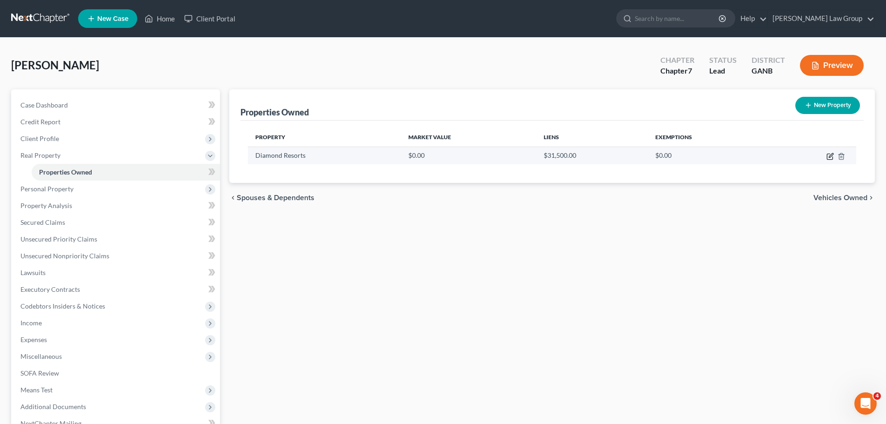
click at [830, 152] on icon "button" at bounding box center [829, 155] width 7 height 7
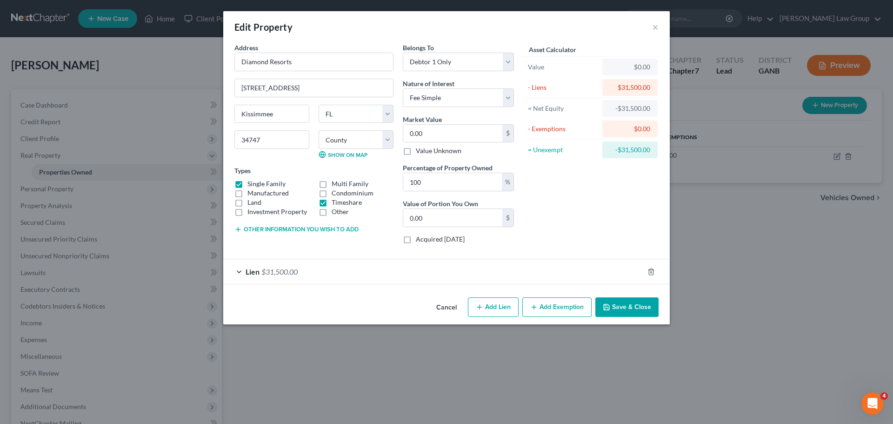
click at [255, 272] on span "Lien" at bounding box center [252, 271] width 14 height 9
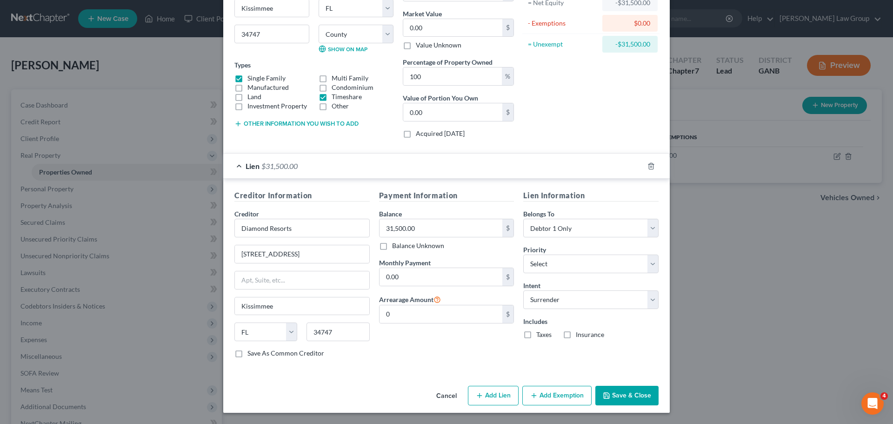
scroll to position [13, 0]
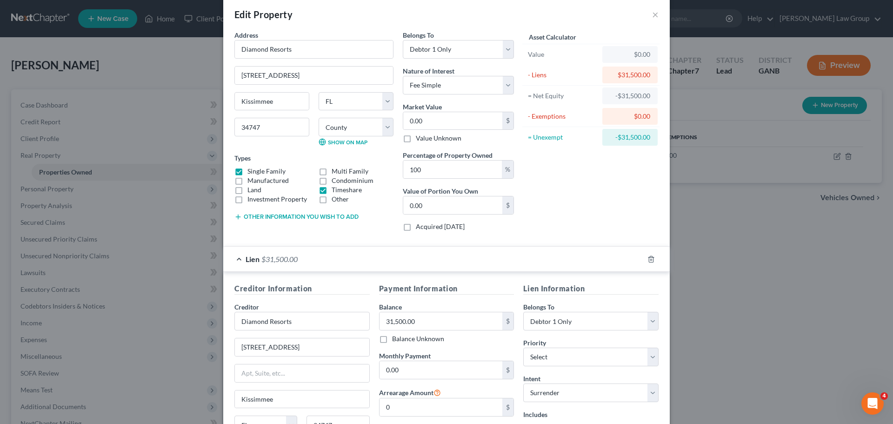
click at [416, 139] on label "Value Unknown" at bounding box center [439, 137] width 46 height 9
click at [419, 139] on input "Value Unknown" at bounding box center [422, 136] width 6 height 6
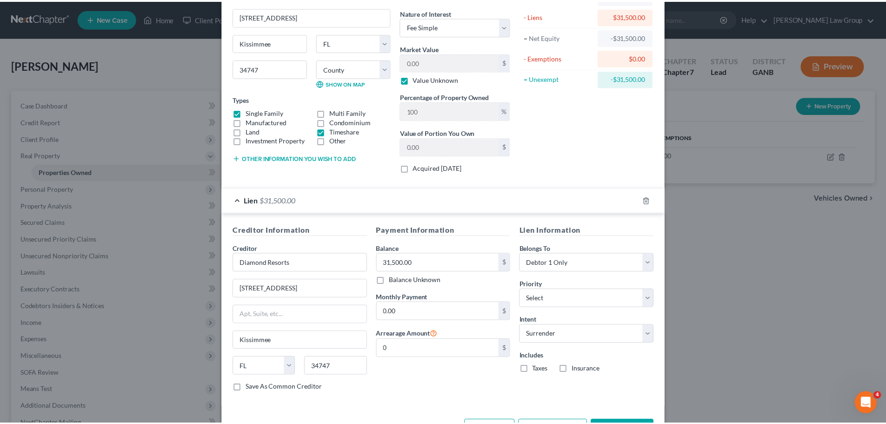
scroll to position [106, 0]
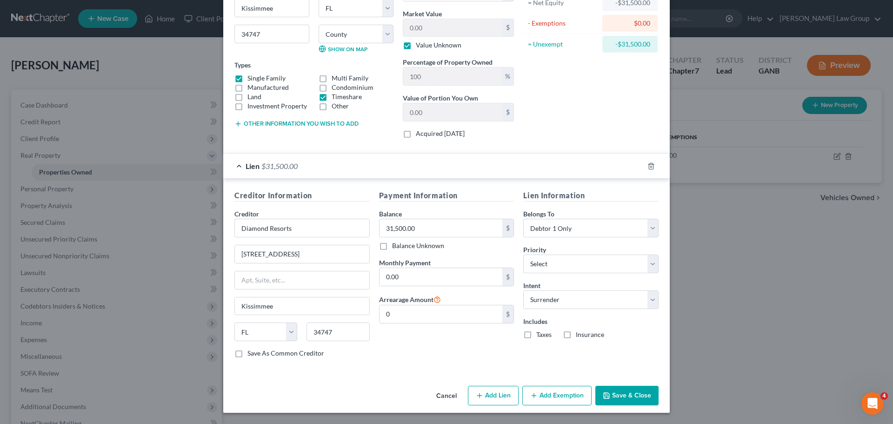
click at [626, 397] on button "Save & Close" at bounding box center [626, 395] width 63 height 20
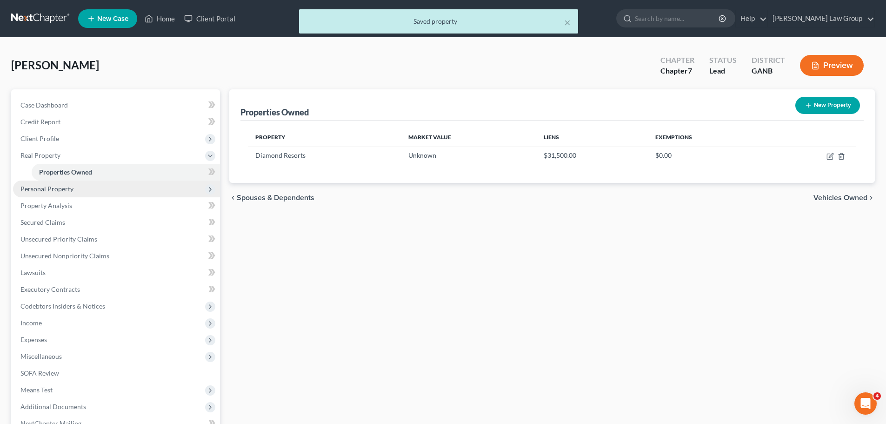
click at [60, 185] on span "Personal Property" at bounding box center [46, 189] width 53 height 8
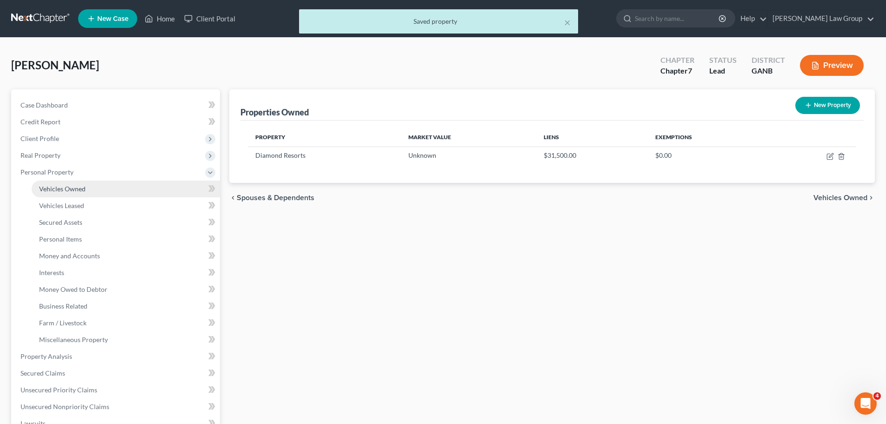
click at [100, 192] on link "Vehicles Owned" at bounding box center [126, 188] width 188 height 17
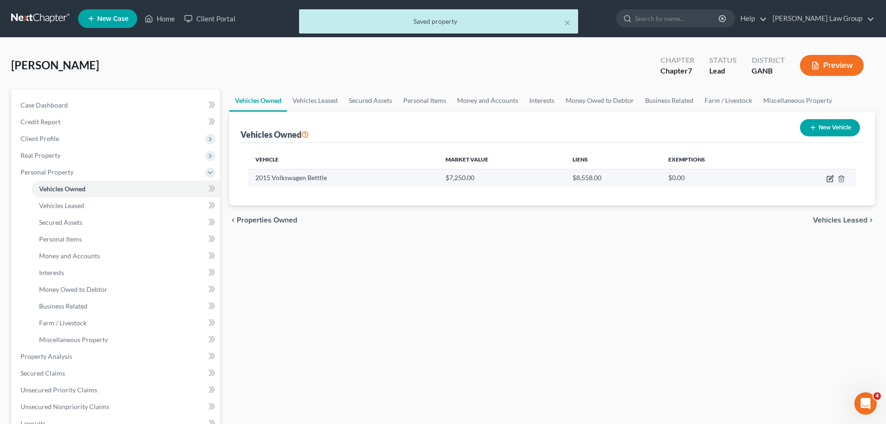
click at [830, 177] on icon "button" at bounding box center [830, 177] width 4 height 4
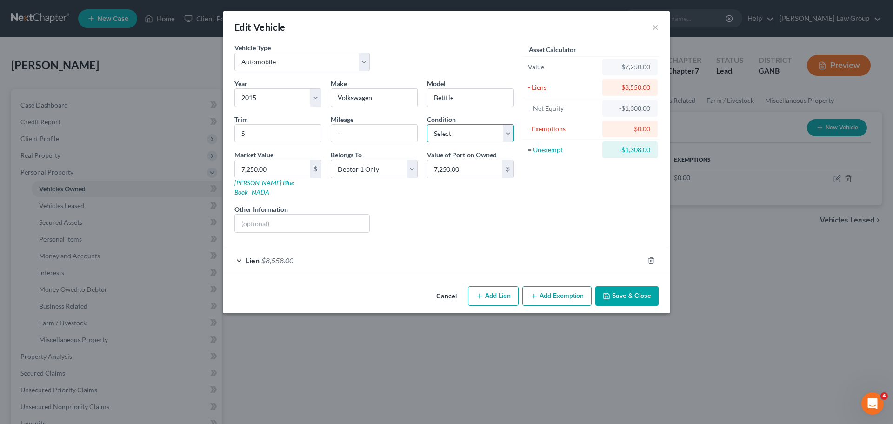
click at [433, 133] on select "Select Excellent Very Good Good Fair Poor" at bounding box center [470, 133] width 87 height 19
click at [427, 124] on select "Select Excellent Very Good Good Fair Poor" at bounding box center [470, 133] width 87 height 19
click at [623, 291] on button "Save & Close" at bounding box center [626, 296] width 63 height 20
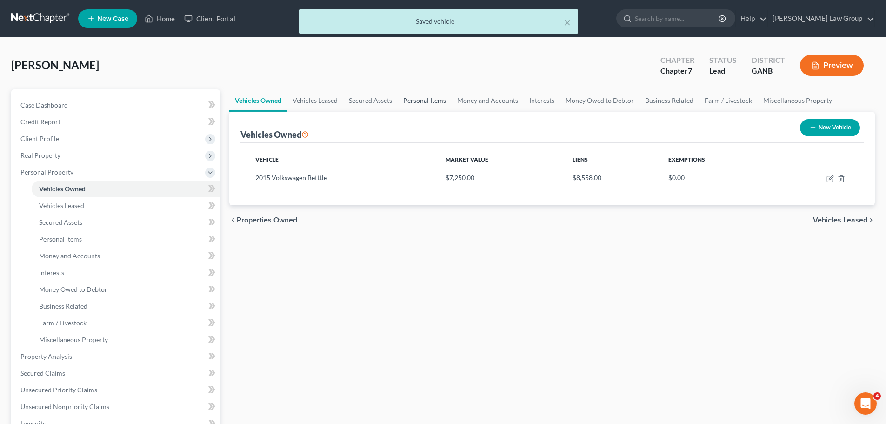
click at [429, 102] on link "Personal Items" at bounding box center [425, 100] width 54 height 22
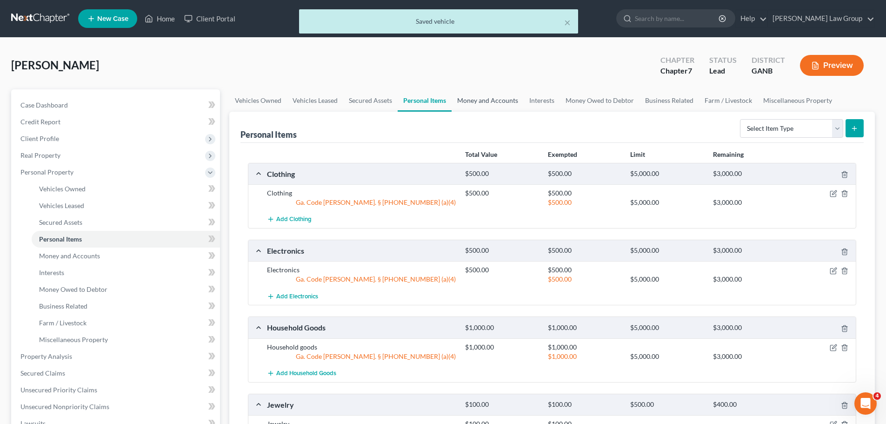
click at [493, 101] on link "Money and Accounts" at bounding box center [487, 100] width 72 height 22
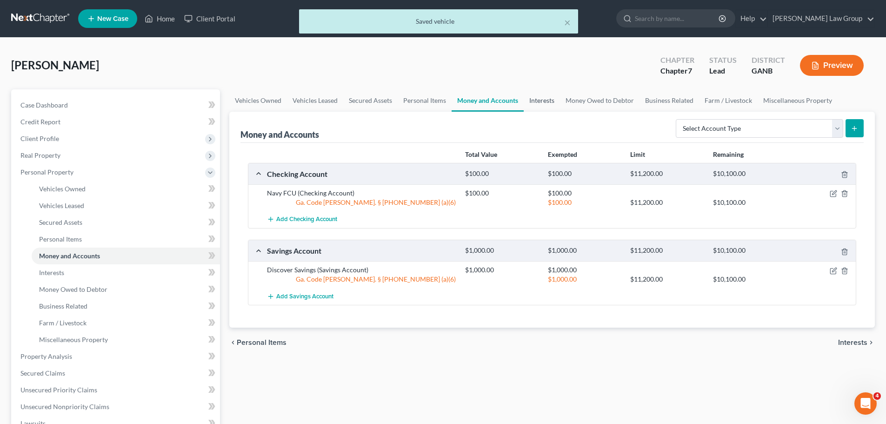
click at [554, 106] on link "Interests" at bounding box center [541, 100] width 36 height 22
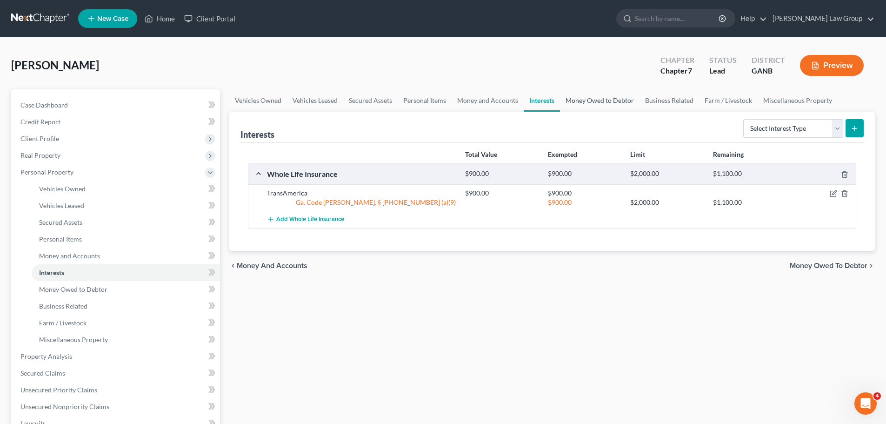
click at [577, 105] on link "Money Owed to Debtor" at bounding box center [600, 100] width 80 height 22
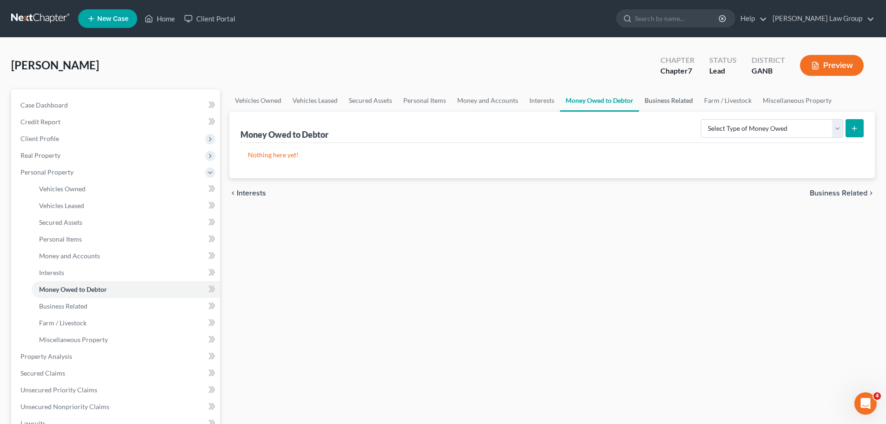
click at [667, 102] on link "Business Related" at bounding box center [669, 100] width 60 height 22
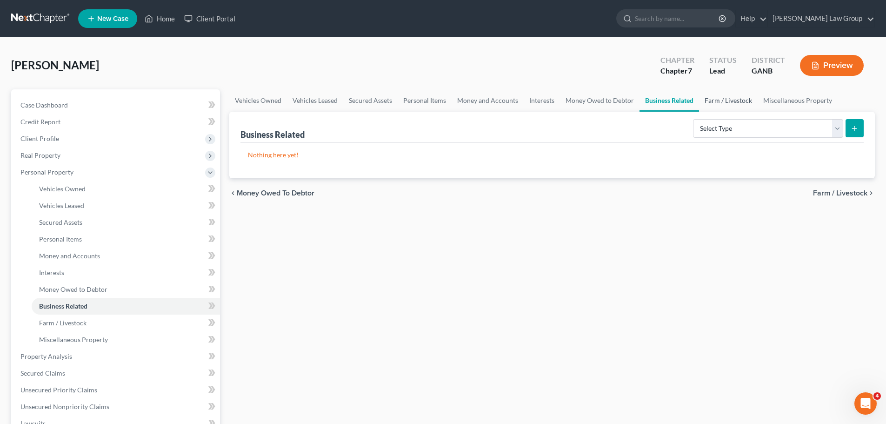
click at [720, 102] on link "Farm / Livestock" at bounding box center [728, 100] width 59 height 22
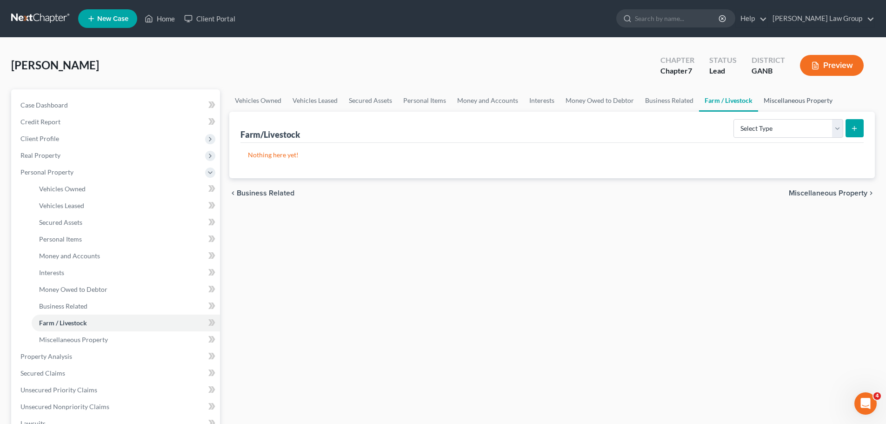
click at [771, 103] on link "Miscellaneous Property" at bounding box center [798, 100] width 80 height 22
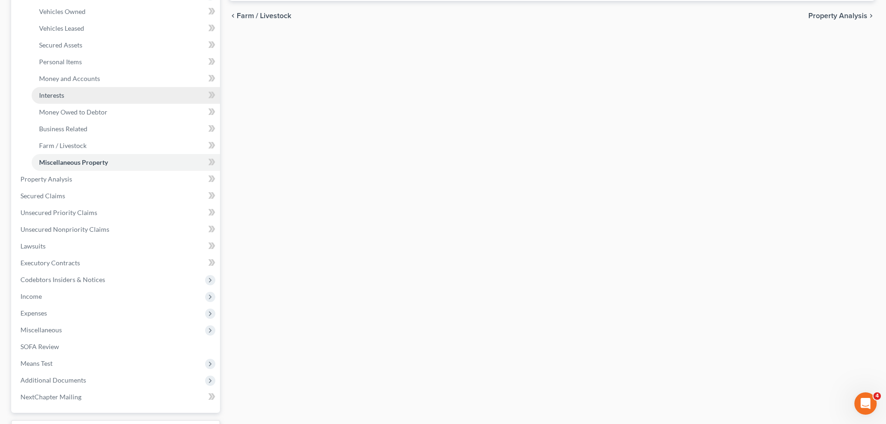
scroll to position [186, 0]
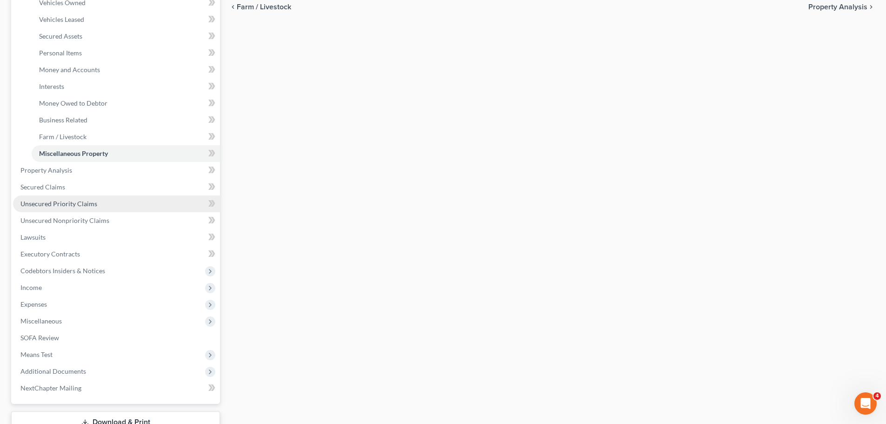
click at [93, 210] on link "Unsecured Priority Claims" at bounding box center [116, 203] width 207 height 17
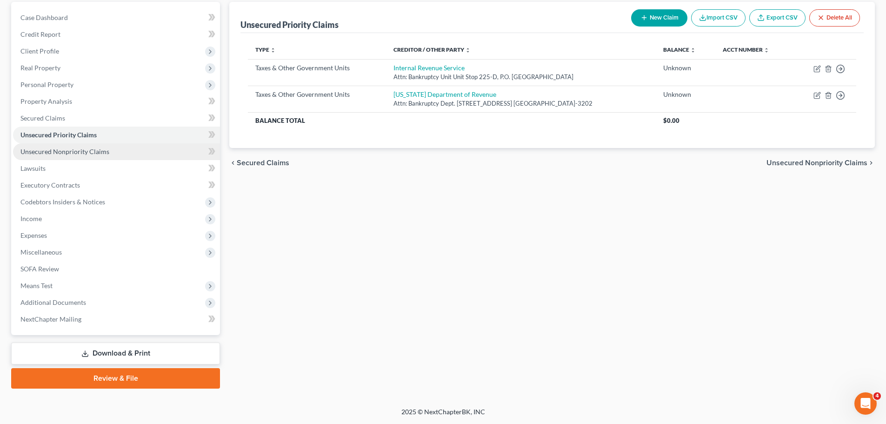
click at [91, 152] on span "Unsecured Nonpriority Claims" at bounding box center [64, 151] width 89 height 8
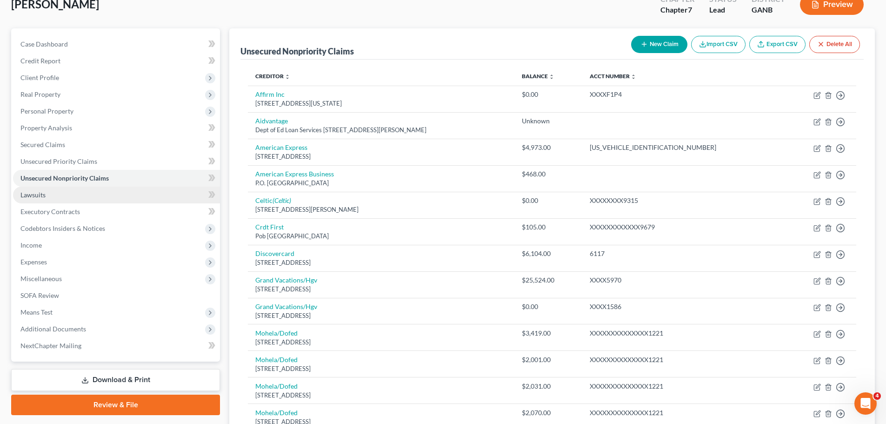
scroll to position [60, 0]
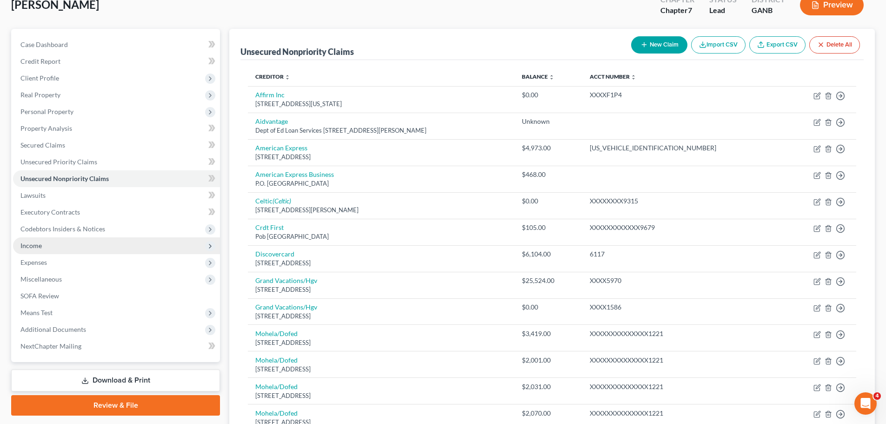
click at [87, 245] on span "Income" at bounding box center [116, 245] width 207 height 17
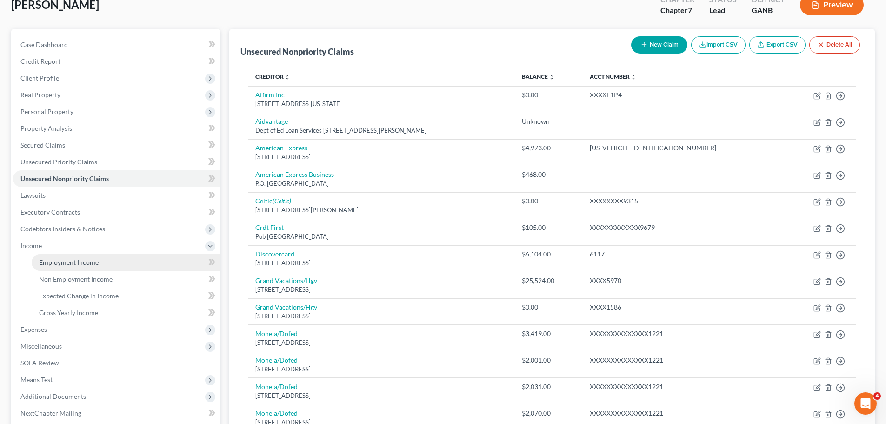
click at [106, 260] on link "Employment Income" at bounding box center [126, 262] width 188 height 17
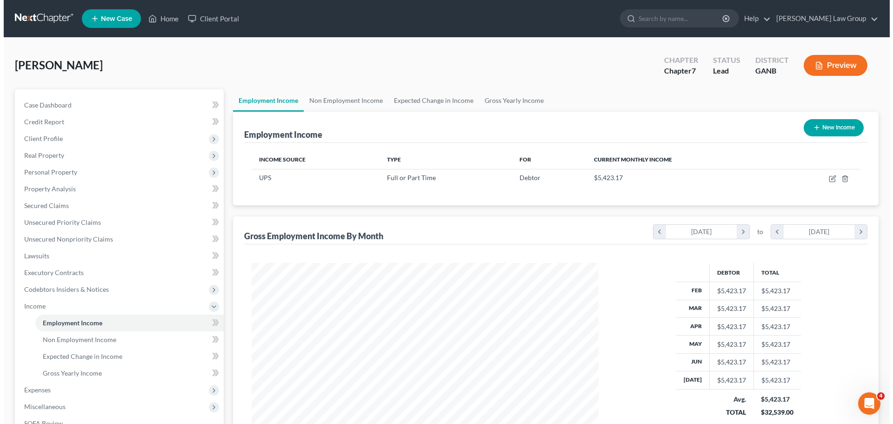
scroll to position [173, 365]
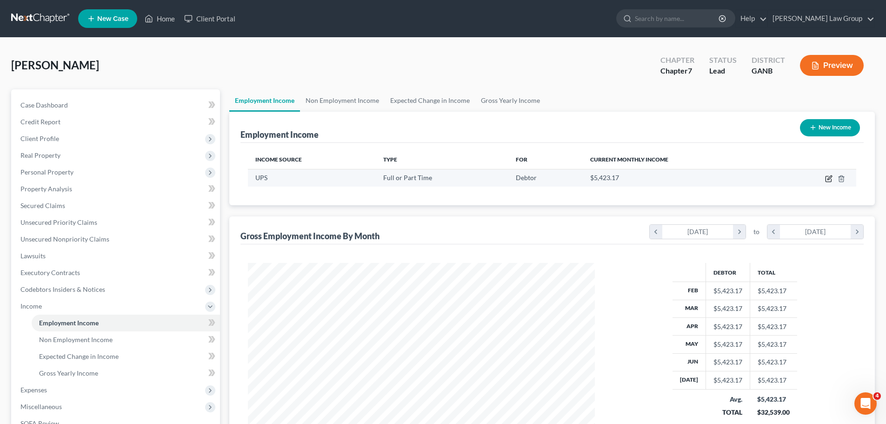
click at [830, 175] on icon "button" at bounding box center [828, 178] width 7 height 7
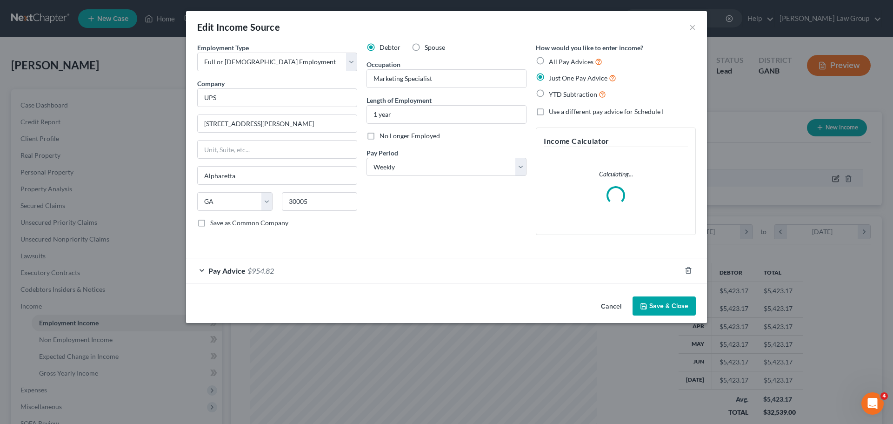
scroll to position [175, 369]
drag, startPoint x: 234, startPoint y: 266, endPoint x: 393, endPoint y: 224, distance: 165.0
click at [235, 266] on span "Pay Advice" at bounding box center [226, 270] width 37 height 9
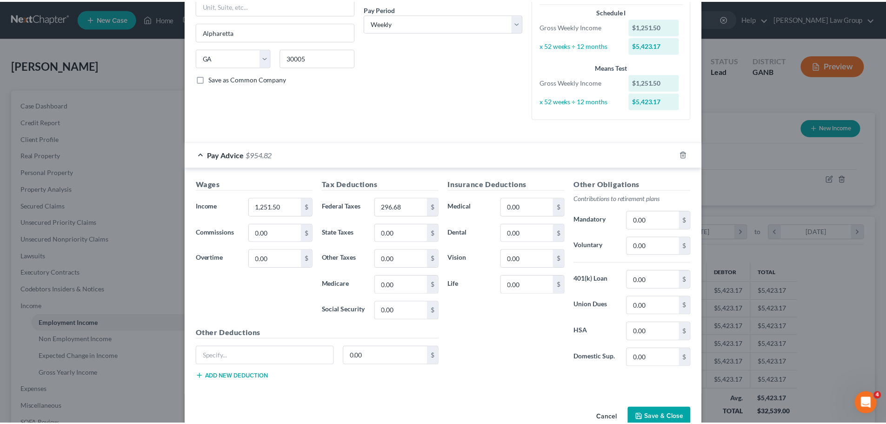
scroll to position [166, 0]
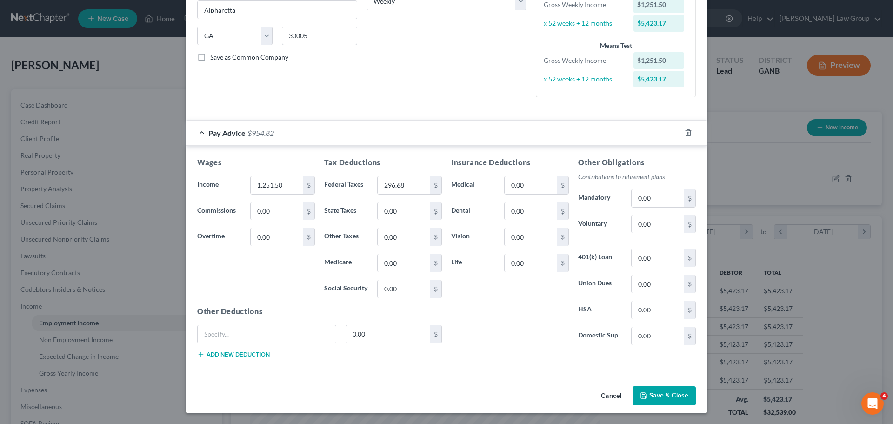
click at [664, 399] on button "Save & Close" at bounding box center [663, 396] width 63 height 20
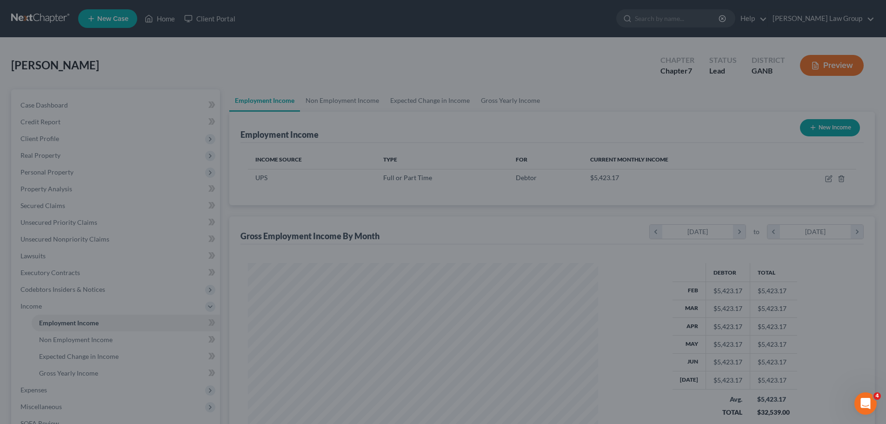
scroll to position [464741, 464549]
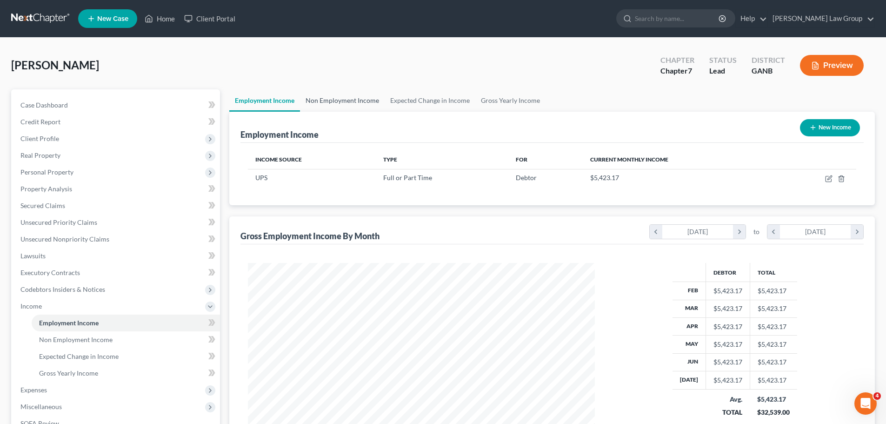
click at [348, 109] on link "Non Employment Income" at bounding box center [342, 100] width 85 height 22
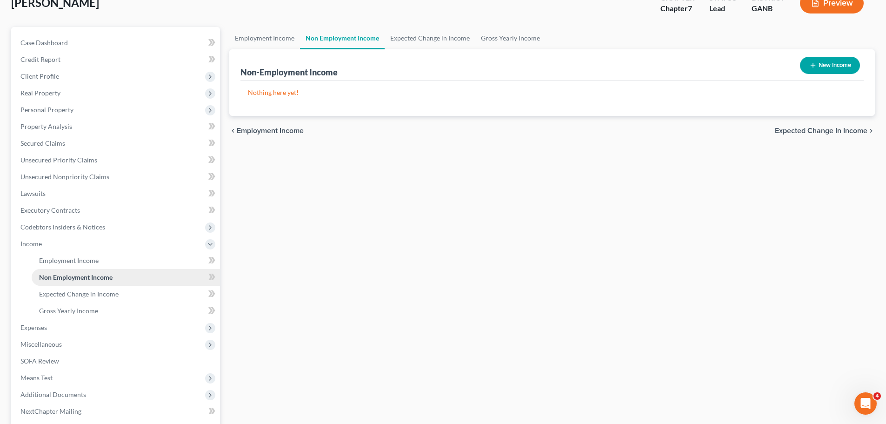
scroll to position [154, 0]
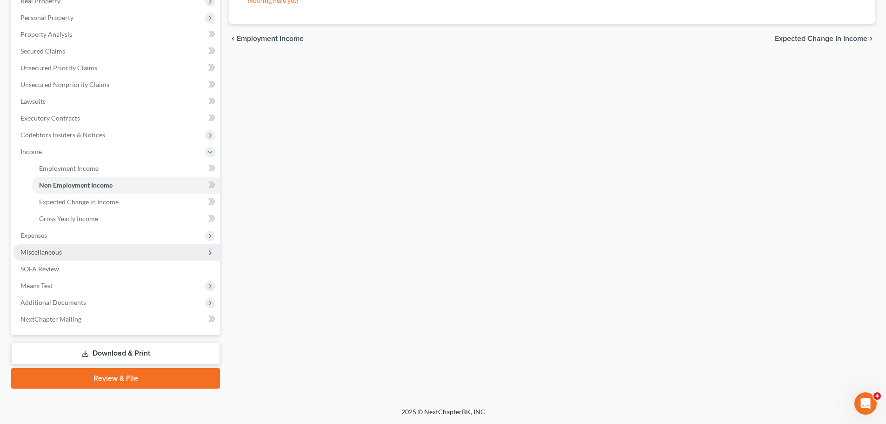
click at [86, 247] on span "Miscellaneous" at bounding box center [116, 252] width 207 height 17
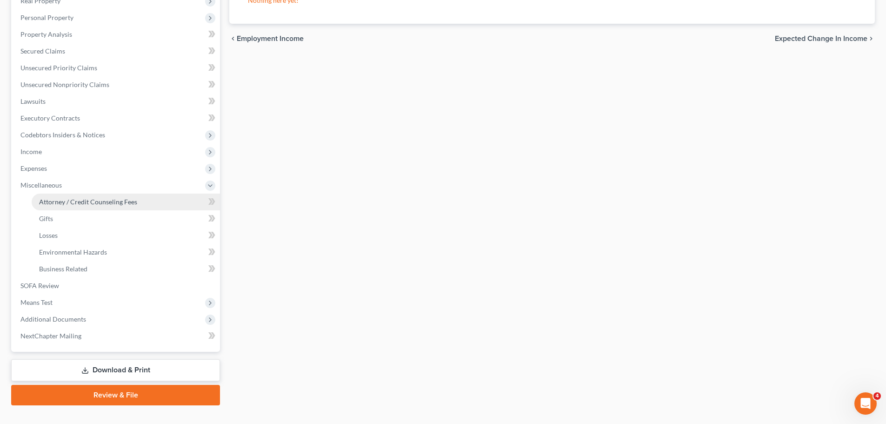
click at [109, 203] on span "Attorney / Credit Counseling Fees" at bounding box center [88, 202] width 98 height 8
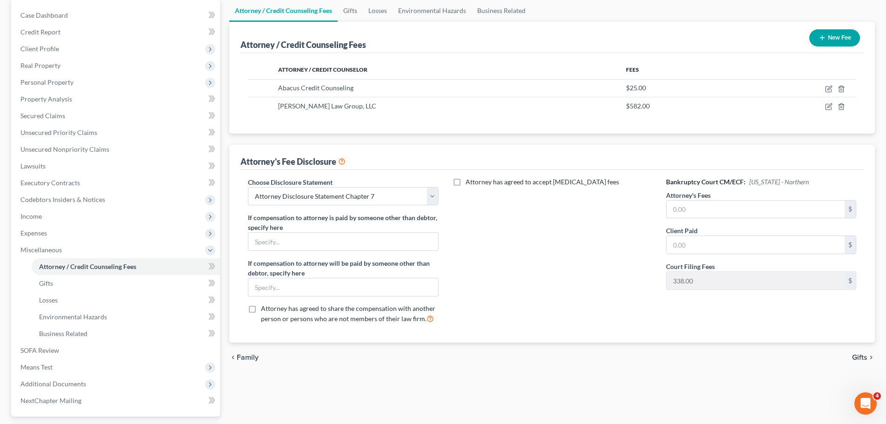
scroll to position [93, 0]
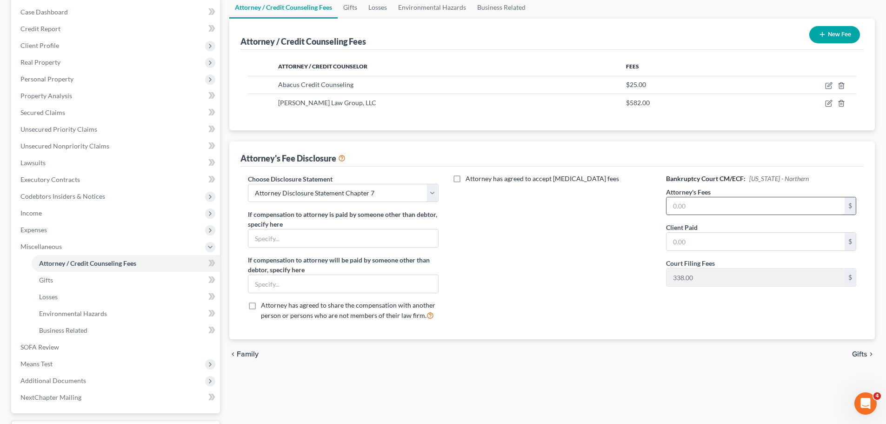
click at [696, 205] on input "text" at bounding box center [755, 206] width 178 height 18
click at [707, 234] on input "text" at bounding box center [755, 241] width 178 height 18
click at [560, 239] on div "Attorney has agreed to accept [MEDICAL_DATA] fees" at bounding box center [552, 251] width 209 height 154
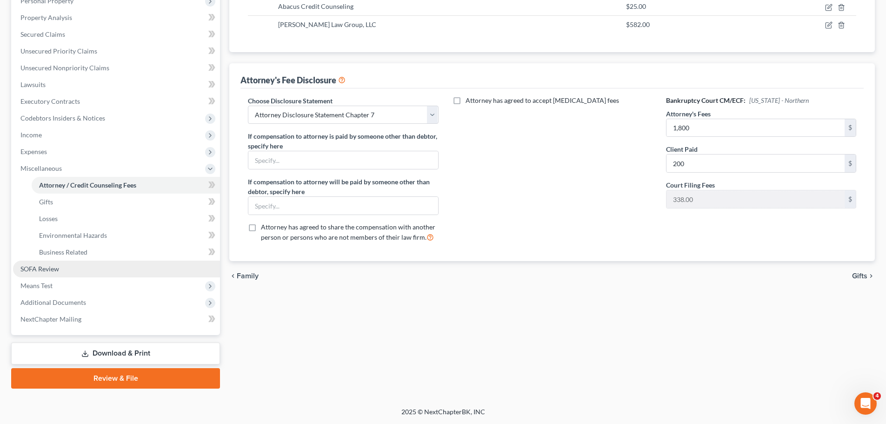
click at [75, 265] on link "SOFA Review" at bounding box center [116, 268] width 207 height 17
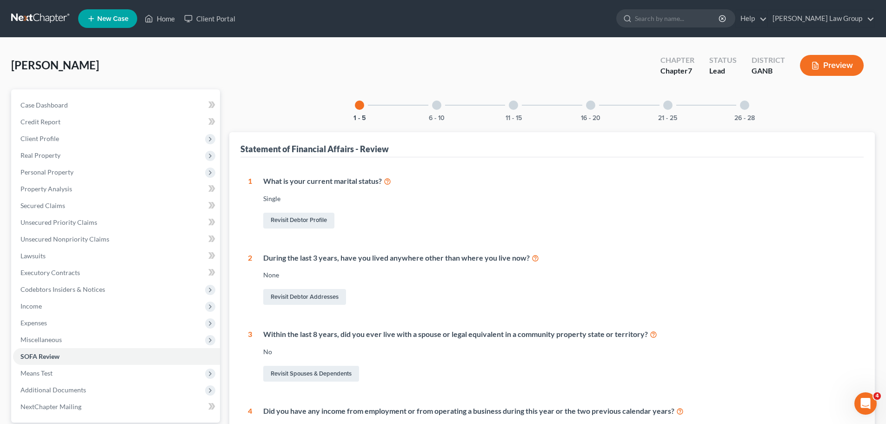
click at [737, 105] on div "26 - 28" at bounding box center [745, 105] width 32 height 32
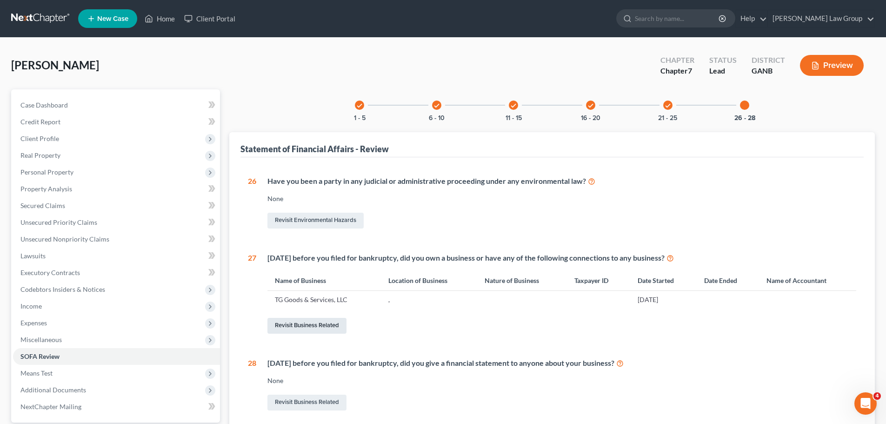
click at [307, 323] on link "Revisit Business Related" at bounding box center [306, 326] width 79 height 16
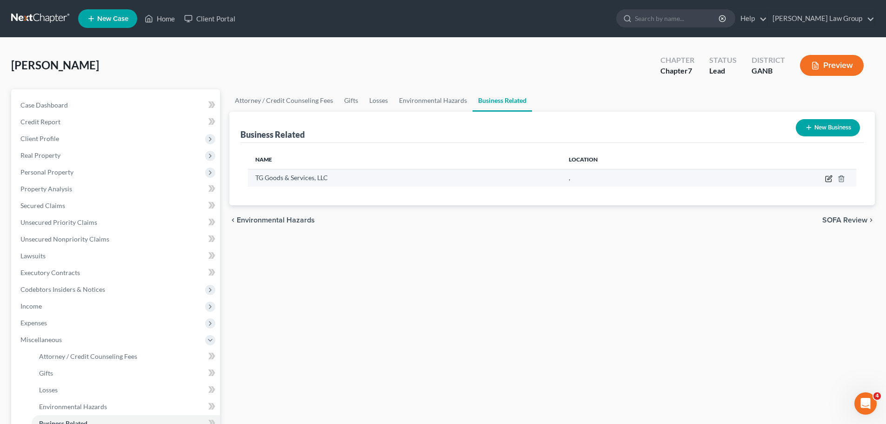
click at [828, 177] on icon "button" at bounding box center [828, 178] width 7 height 7
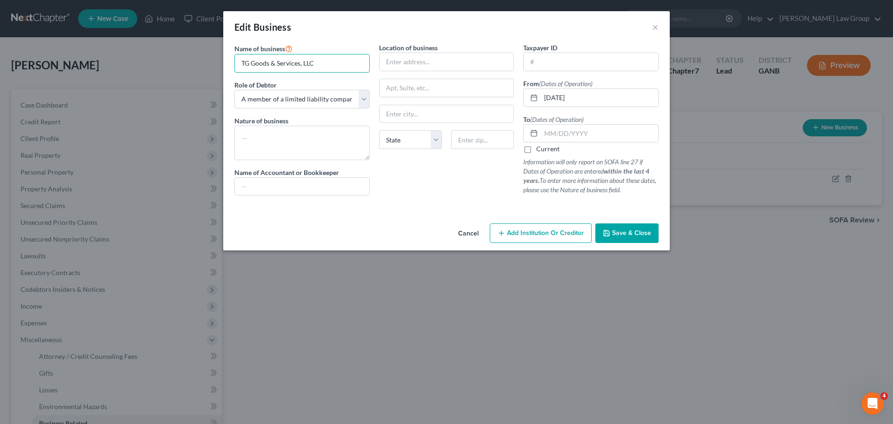
drag, startPoint x: 299, startPoint y: 61, endPoint x: 159, endPoint y: 55, distance: 141.0
click at [159, 55] on div "Edit Business × Name of business * TG Goods & Services, LLC Role of Debtor * Se…" at bounding box center [446, 212] width 893 height 424
click at [346, 63] on input "TG Goods & Services, LLC" at bounding box center [302, 63] width 134 height 18
drag, startPoint x: 270, startPoint y: 62, endPoint x: 568, endPoint y: 33, distance: 299.0
click at [219, 59] on div "Edit Business × Name of business * TG Goods & Services, LLC Role of Debtor * Se…" at bounding box center [446, 212] width 893 height 424
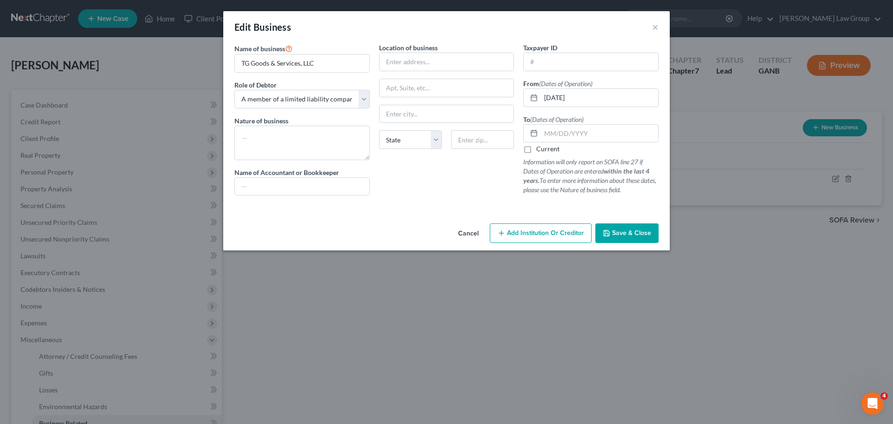
click at [452, 194] on div "Location of business State [US_STATE][GEOGRAPHIC_DATA] [GEOGRAPHIC_DATA] [GEOGR…" at bounding box center [446, 123] width 145 height 160
click at [641, 233] on span "Save & Close" at bounding box center [631, 233] width 39 height 8
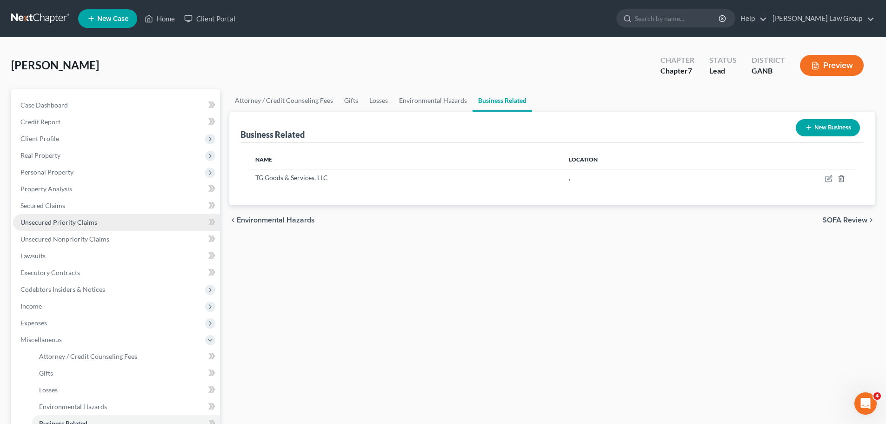
click at [85, 221] on span "Unsecured Priority Claims" at bounding box center [58, 222] width 77 height 8
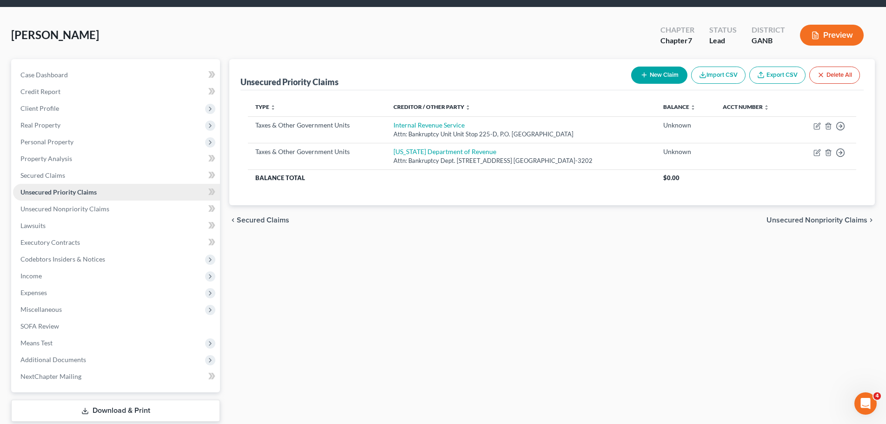
scroll to position [46, 0]
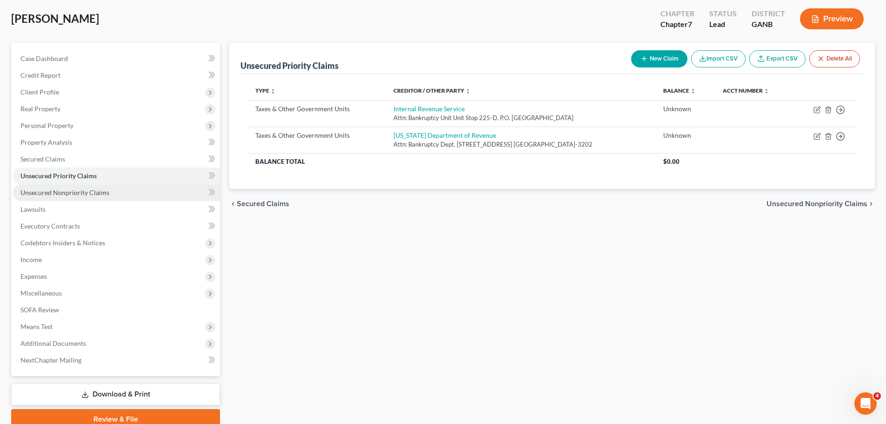
click at [79, 193] on span "Unsecured Nonpriority Claims" at bounding box center [64, 192] width 89 height 8
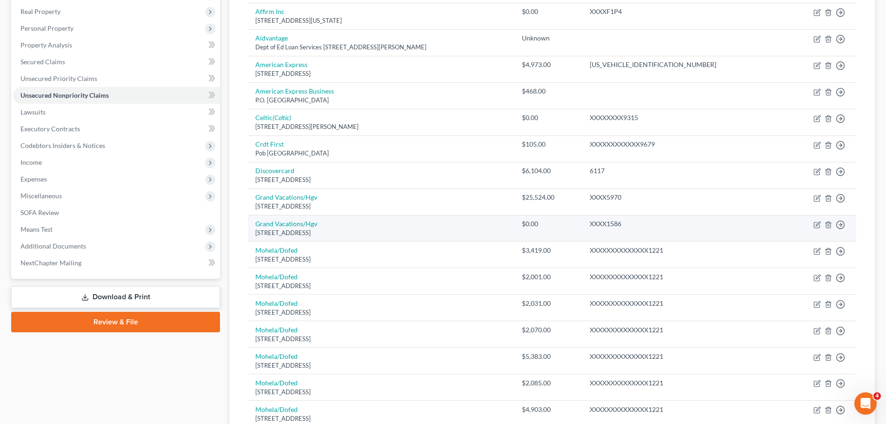
scroll to position [93, 0]
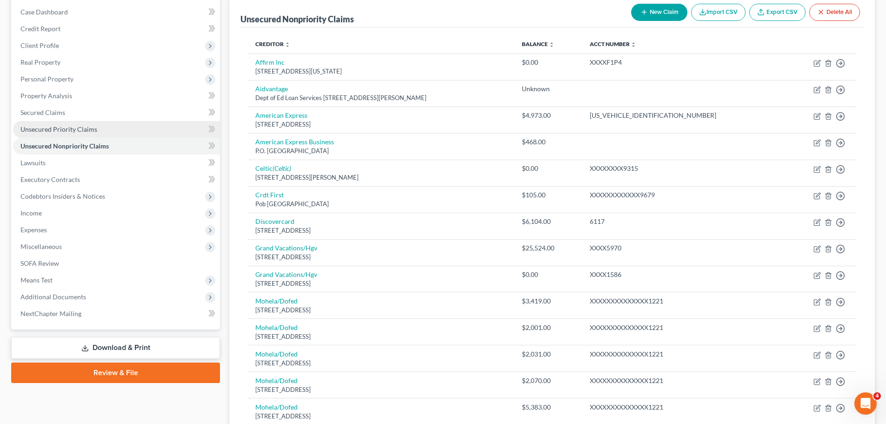
click at [63, 130] on span "Unsecured Priority Claims" at bounding box center [58, 129] width 77 height 8
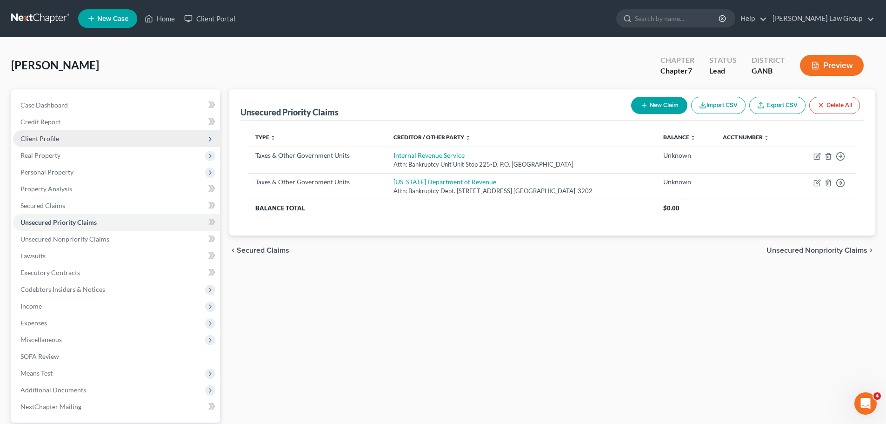
scroll to position [46, 0]
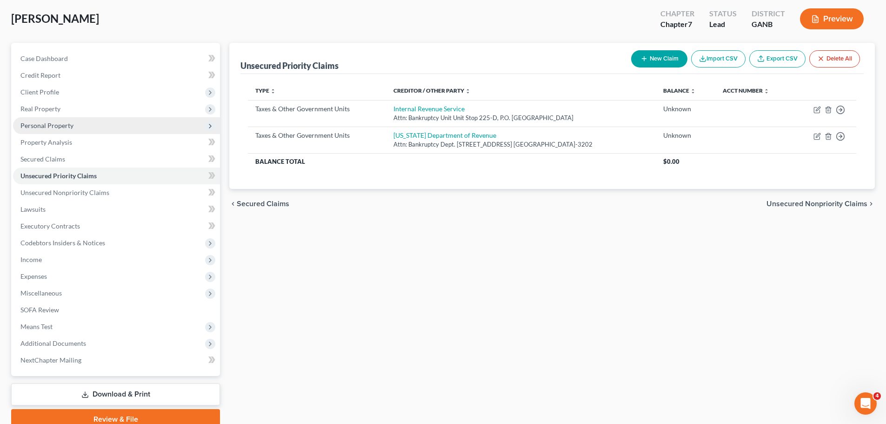
click at [56, 126] on span "Personal Property" at bounding box center [46, 125] width 53 height 8
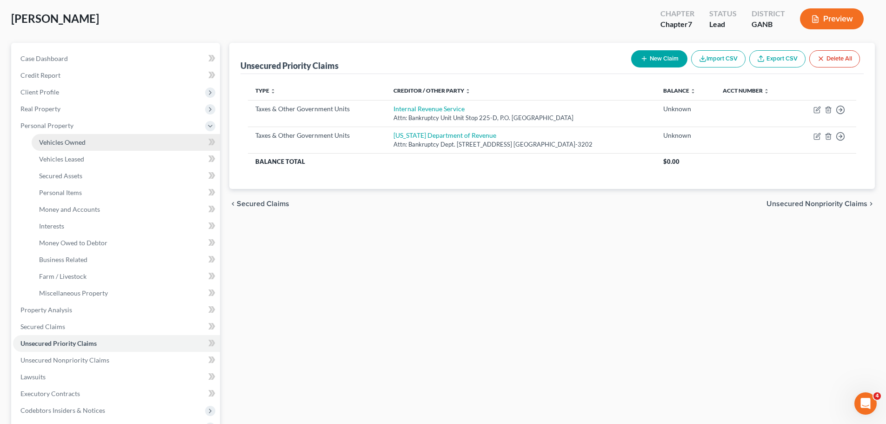
click at [79, 139] on span "Vehicles Owned" at bounding box center [62, 142] width 46 height 8
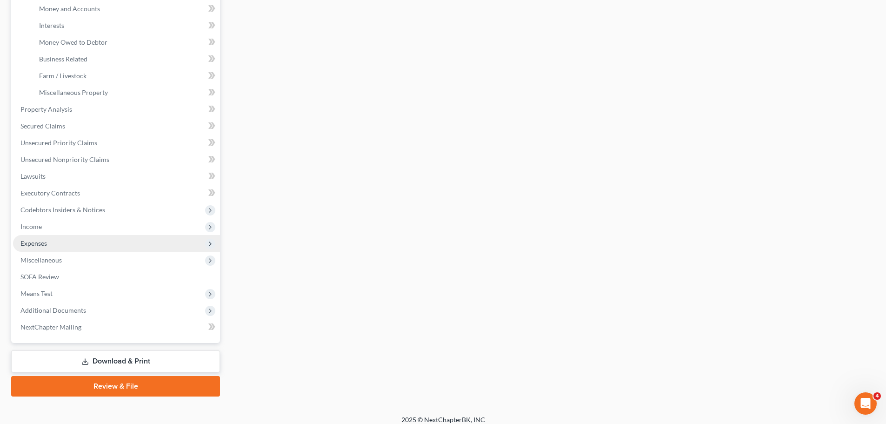
scroll to position [255, 0]
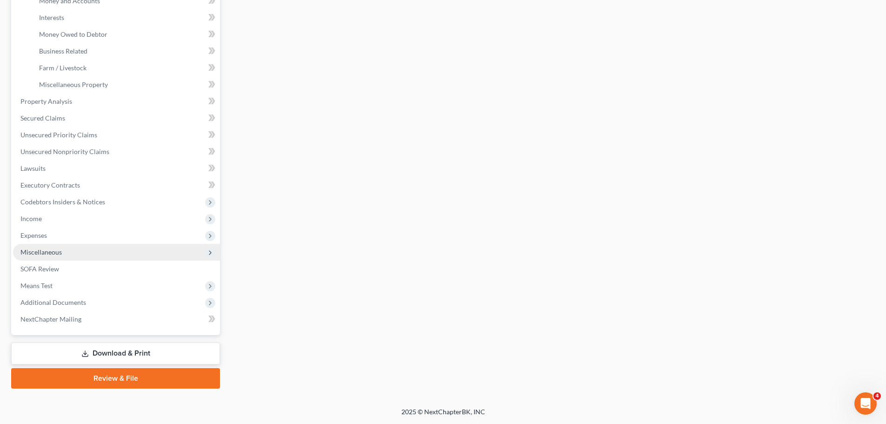
click at [70, 257] on span "Miscellaneous" at bounding box center [116, 252] width 207 height 17
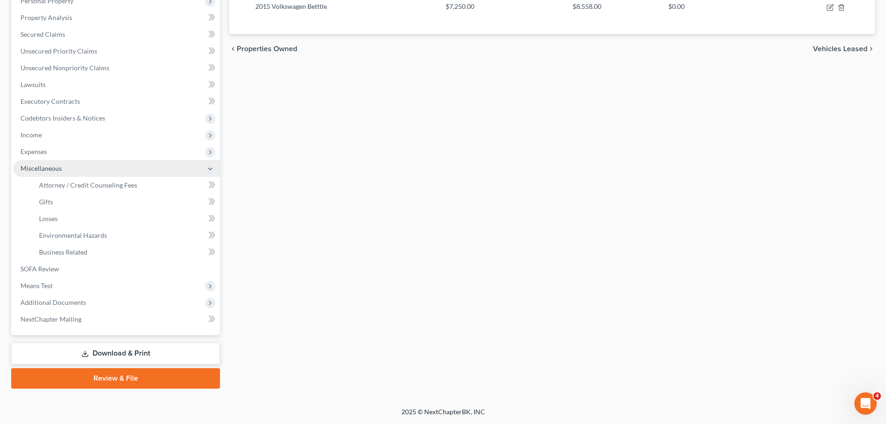
scroll to position [171, 0]
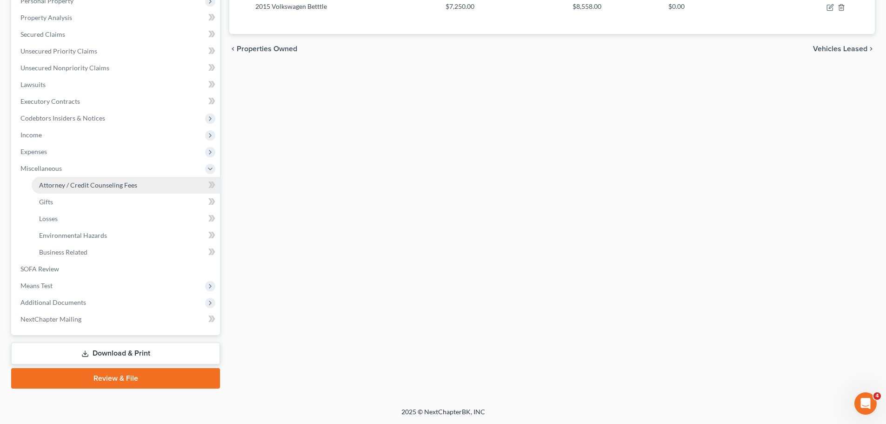
click at [94, 177] on link "Attorney / Credit Counseling Fees" at bounding box center [126, 185] width 188 height 17
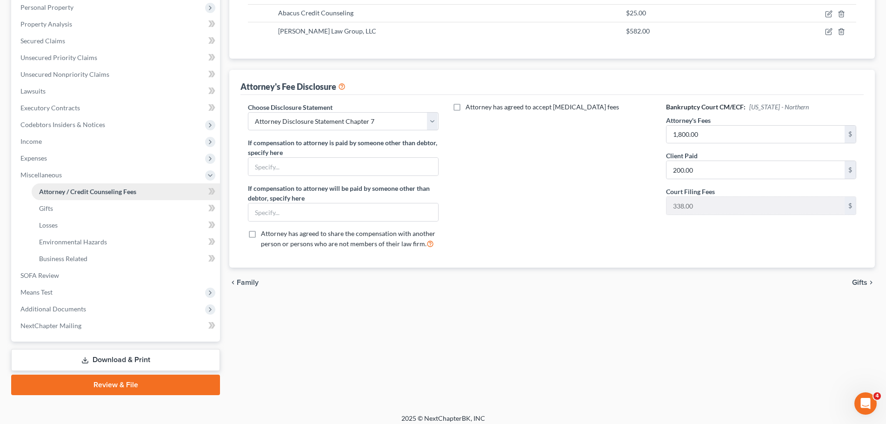
scroll to position [171, 0]
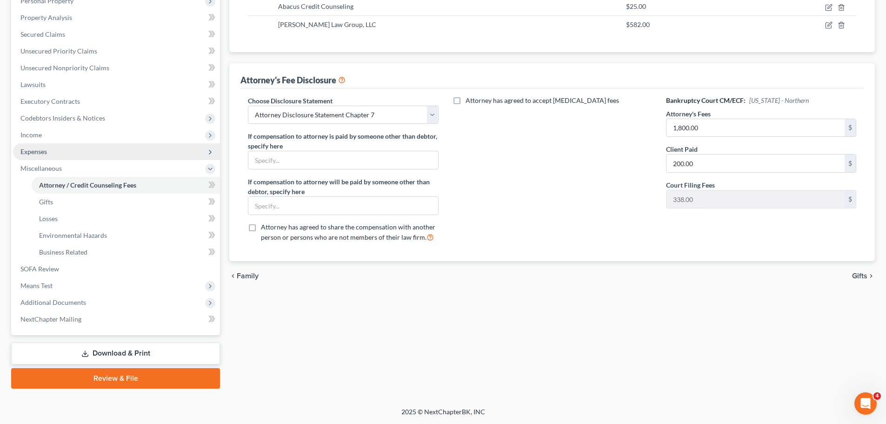
click at [57, 147] on span "Expenses" at bounding box center [116, 151] width 207 height 17
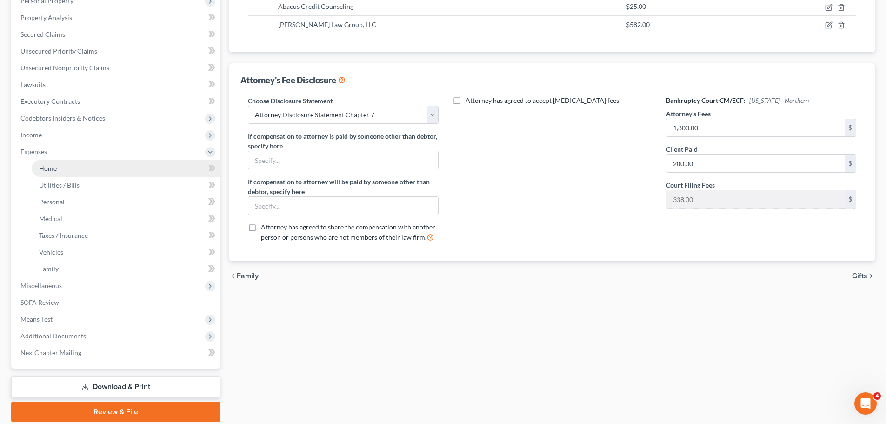
click at [74, 169] on link "Home" at bounding box center [126, 168] width 188 height 17
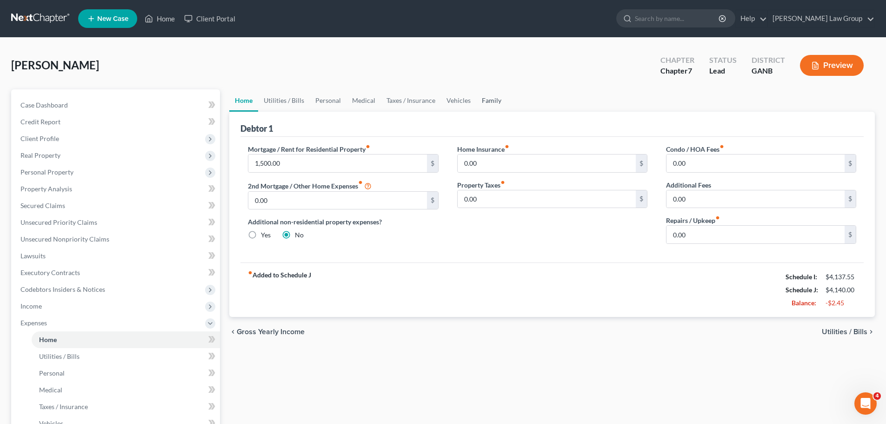
click at [487, 106] on link "Family" at bounding box center [491, 100] width 31 height 22
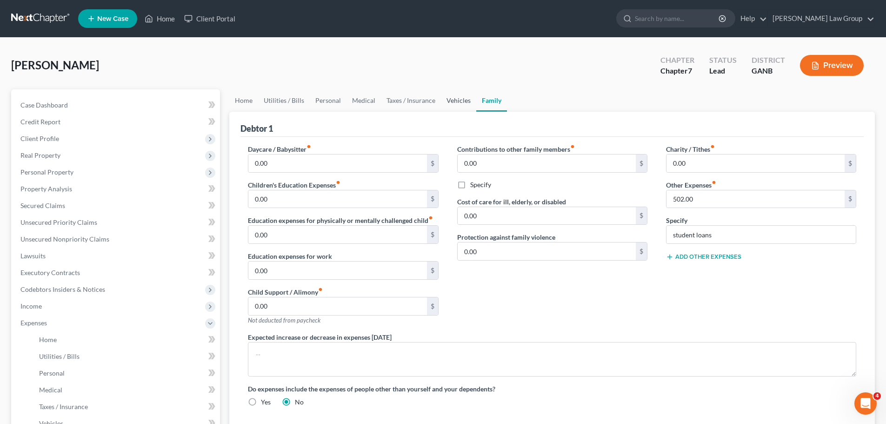
click at [457, 95] on link "Vehicles" at bounding box center [458, 100] width 35 height 22
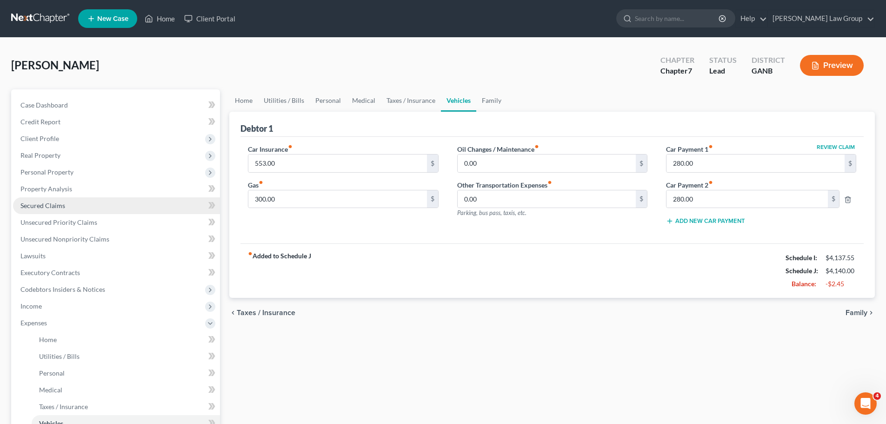
click at [55, 205] on span "Secured Claims" at bounding box center [42, 205] width 45 height 8
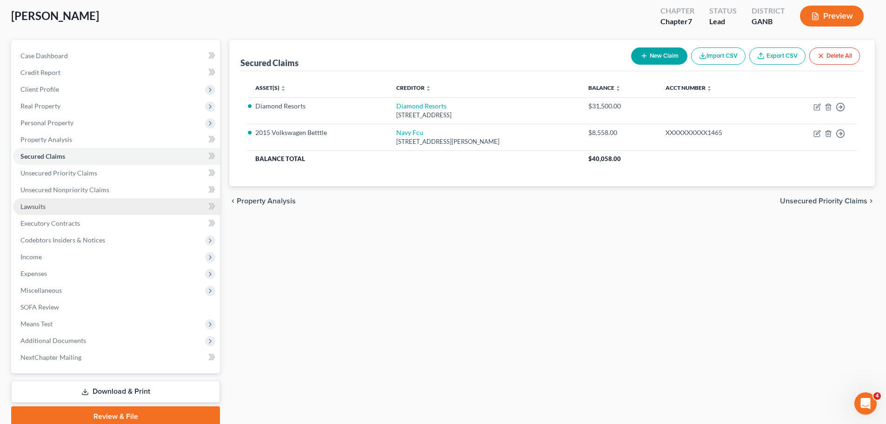
scroll to position [87, 0]
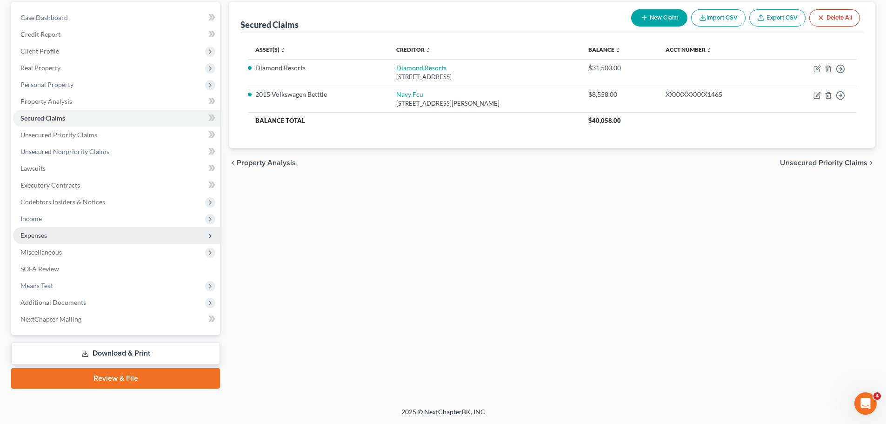
click at [49, 234] on span "Expenses" at bounding box center [116, 235] width 207 height 17
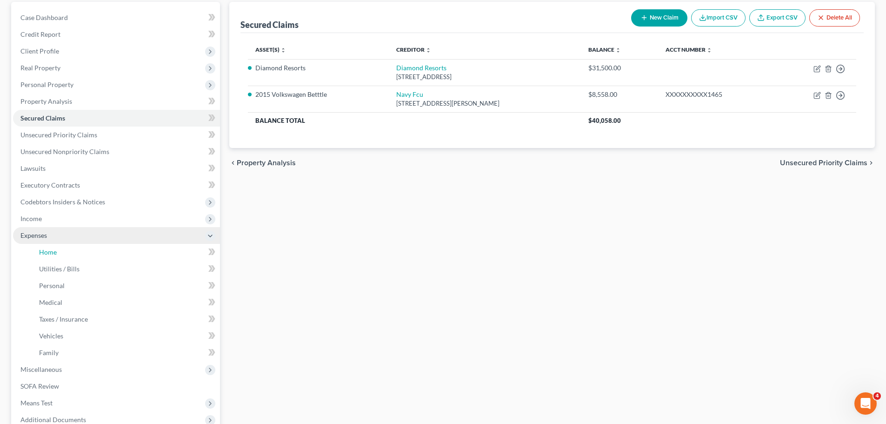
drag, startPoint x: 85, startPoint y: 252, endPoint x: 128, endPoint y: 239, distance: 45.3
click at [86, 252] on link "Home" at bounding box center [126, 252] width 188 height 17
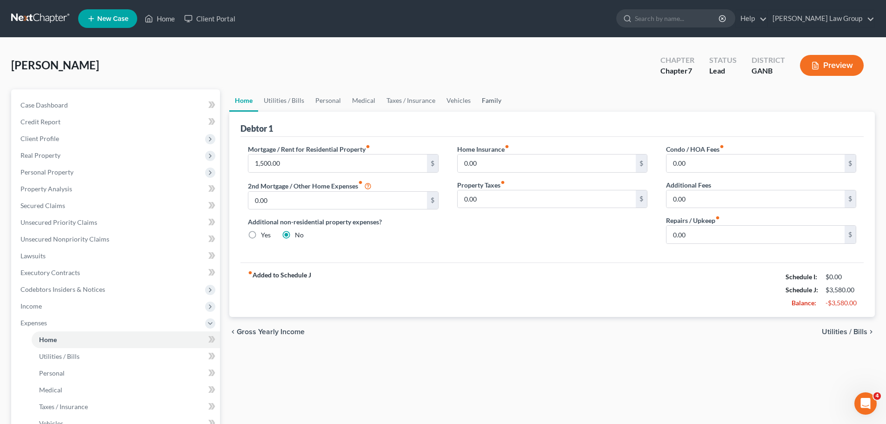
click at [476, 105] on link "Family" at bounding box center [491, 100] width 31 height 22
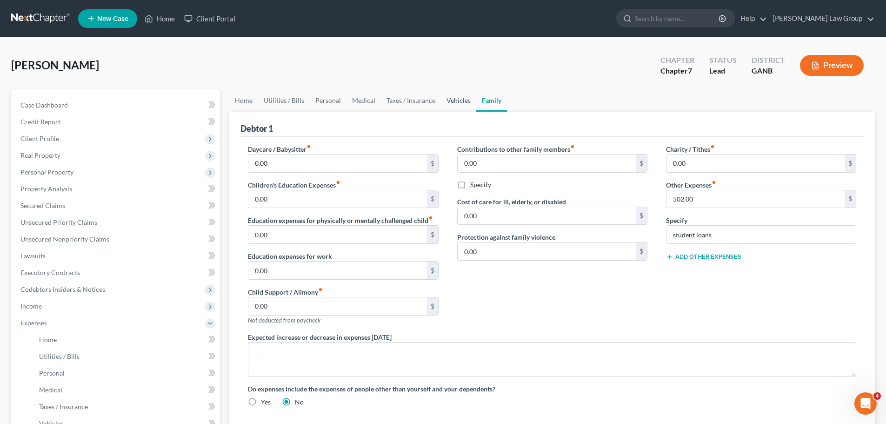
click at [457, 104] on link "Vehicles" at bounding box center [458, 100] width 35 height 22
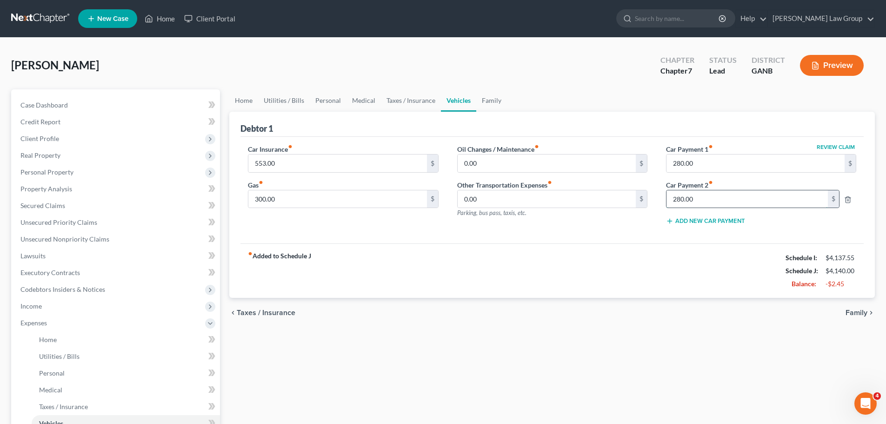
click at [714, 203] on input "280.00" at bounding box center [746, 199] width 161 height 18
click at [611, 269] on div "fiber_manual_record Added to Schedule J Schedule I: $4,137.55 Schedule J: $4,14…" at bounding box center [551, 270] width 623 height 54
click at [417, 102] on link "Taxes / Insurance" at bounding box center [411, 100] width 60 height 22
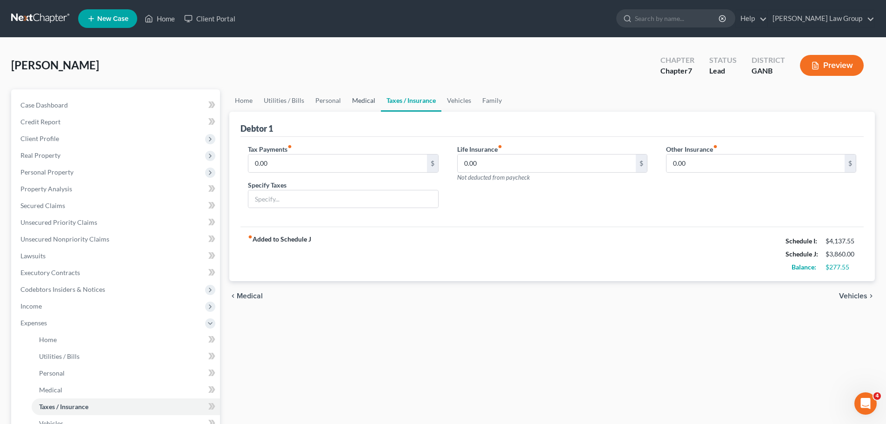
click at [348, 104] on link "Medical" at bounding box center [363, 100] width 34 height 22
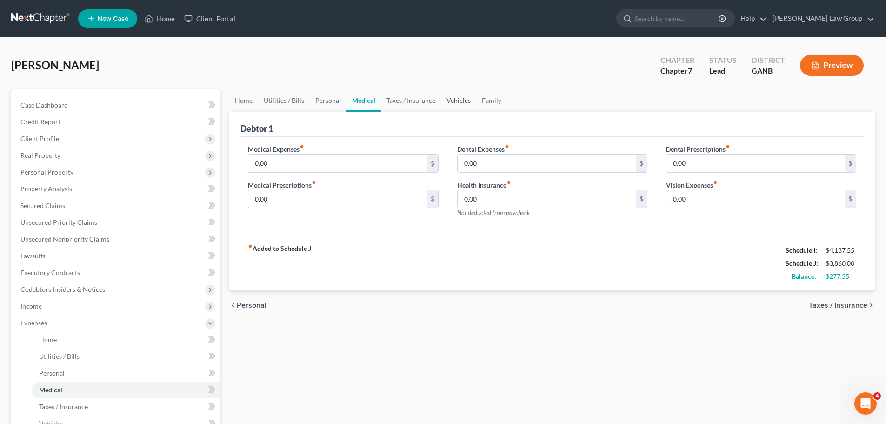
click at [467, 98] on link "Vehicles" at bounding box center [458, 100] width 35 height 22
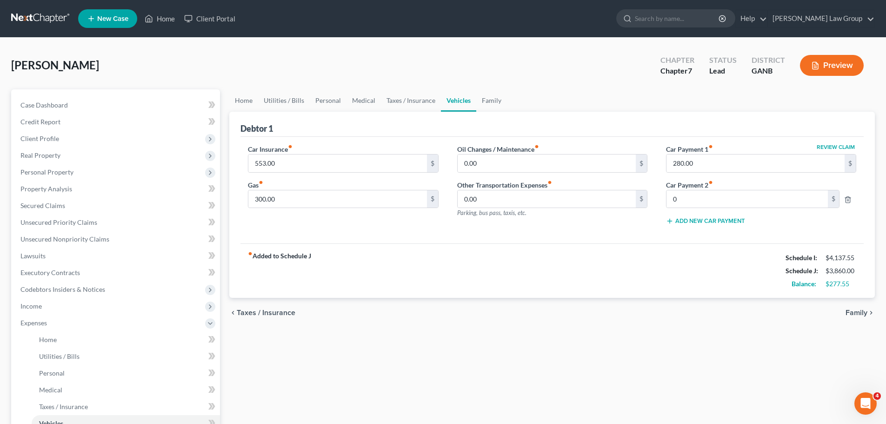
click at [508, 98] on ul "Home Utilities / Bills Personal Medical Taxes / Insurance Vehicles Family" at bounding box center [551, 100] width 645 height 22
click at [484, 98] on link "Family" at bounding box center [491, 100] width 31 height 22
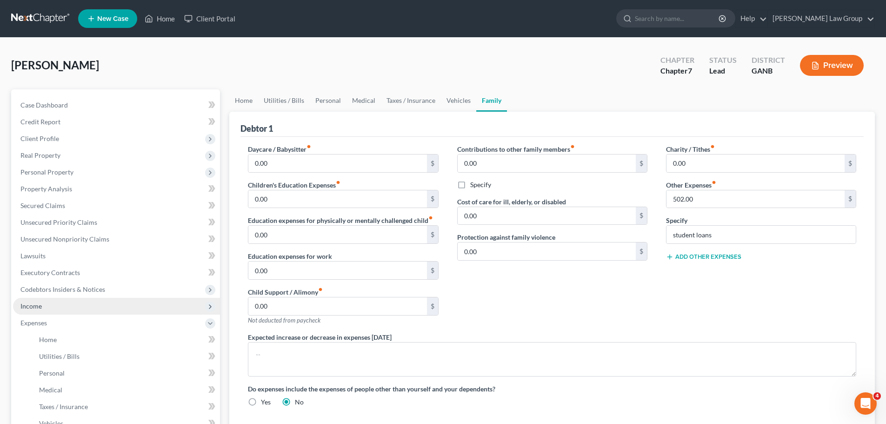
click at [68, 304] on span "Income" at bounding box center [116, 306] width 207 height 17
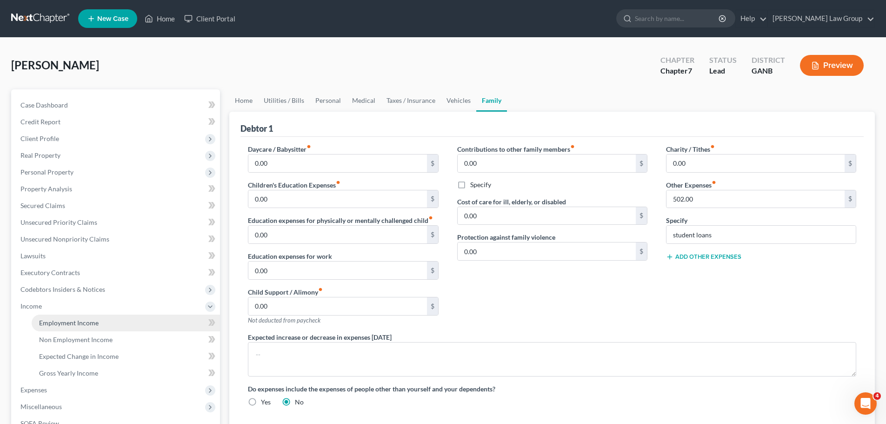
click at [95, 321] on span "Employment Income" at bounding box center [69, 322] width 60 height 8
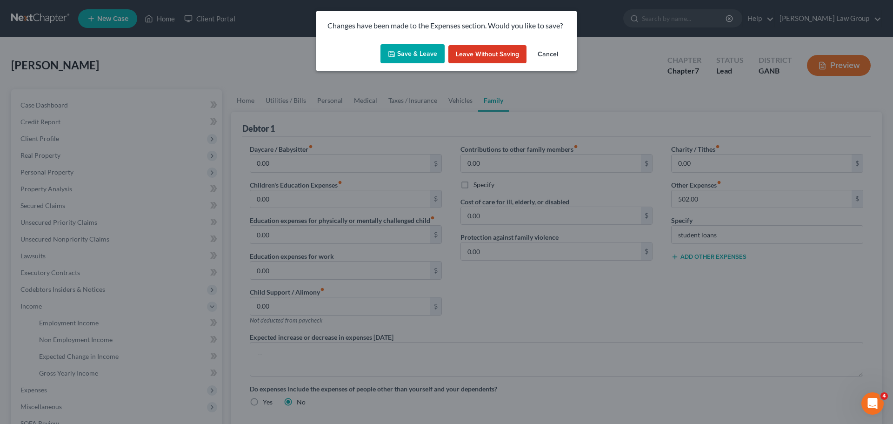
click at [428, 56] on button "Save & Leave" at bounding box center [412, 54] width 64 height 20
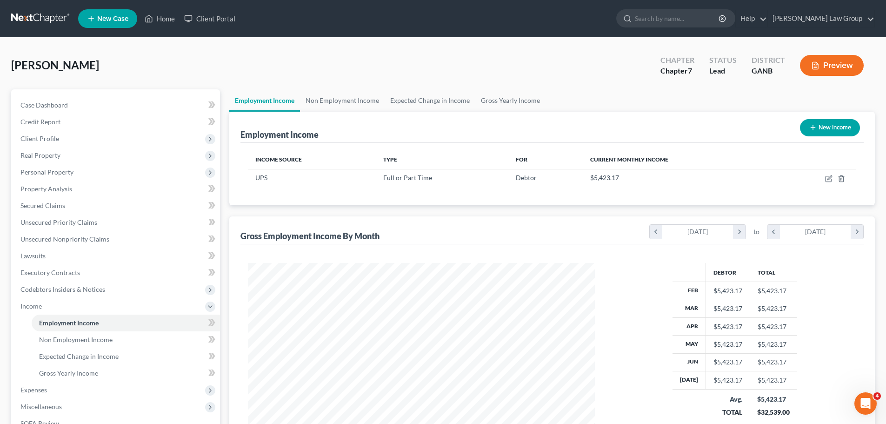
scroll to position [173, 365]
click at [63, 144] on span "Client Profile" at bounding box center [116, 138] width 207 height 17
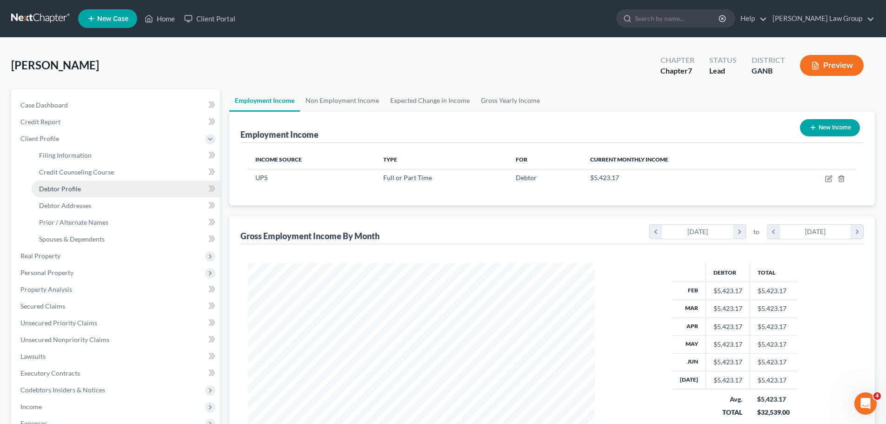
click at [85, 192] on link "Debtor Profile" at bounding box center [126, 188] width 188 height 17
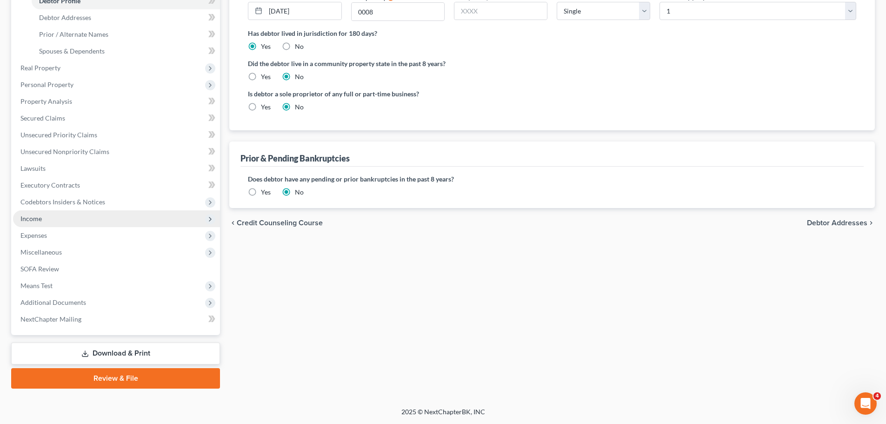
click at [60, 219] on span "Income" at bounding box center [116, 218] width 207 height 17
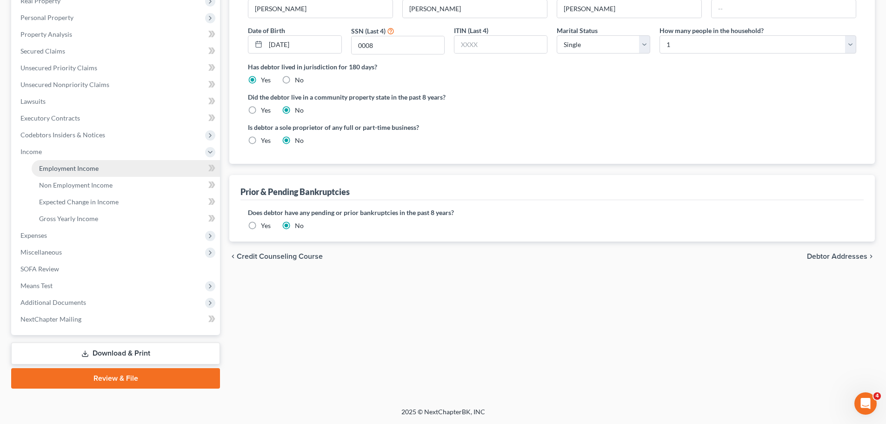
click at [100, 170] on link "Employment Income" at bounding box center [126, 168] width 188 height 17
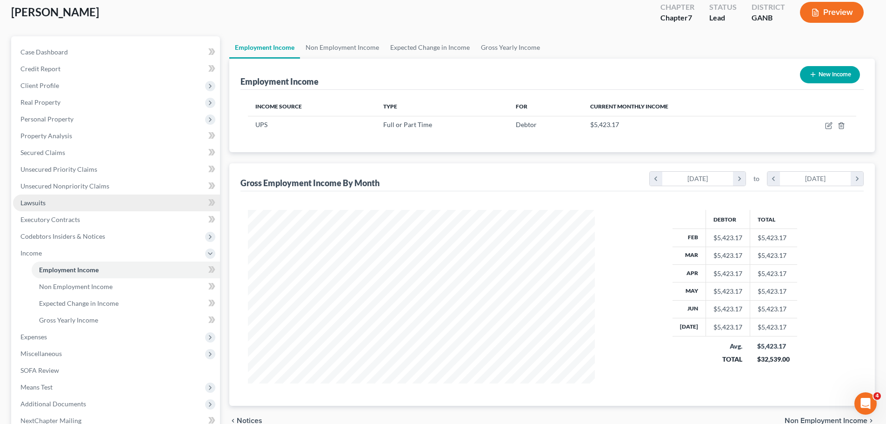
scroll to position [15, 0]
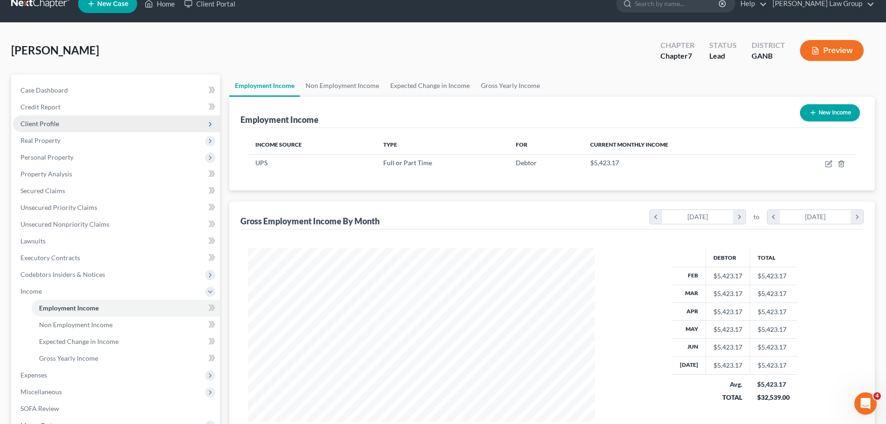
click at [84, 123] on span "Client Profile" at bounding box center [116, 123] width 207 height 17
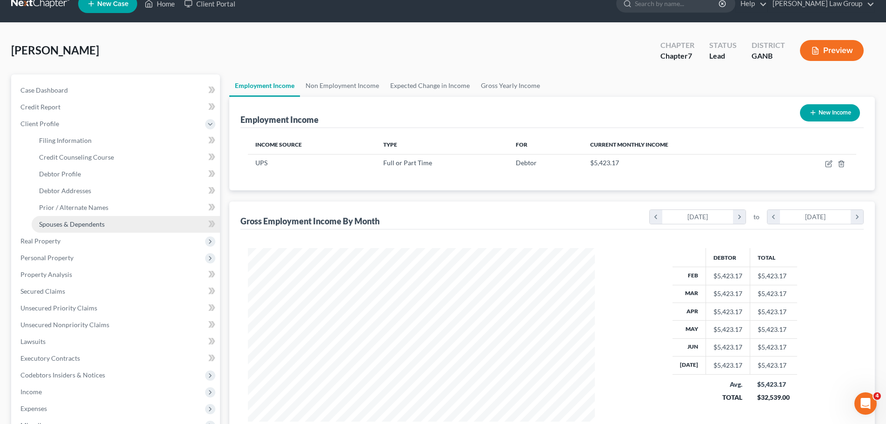
click at [64, 217] on link "Spouses & Dependents" at bounding box center [126, 224] width 188 height 17
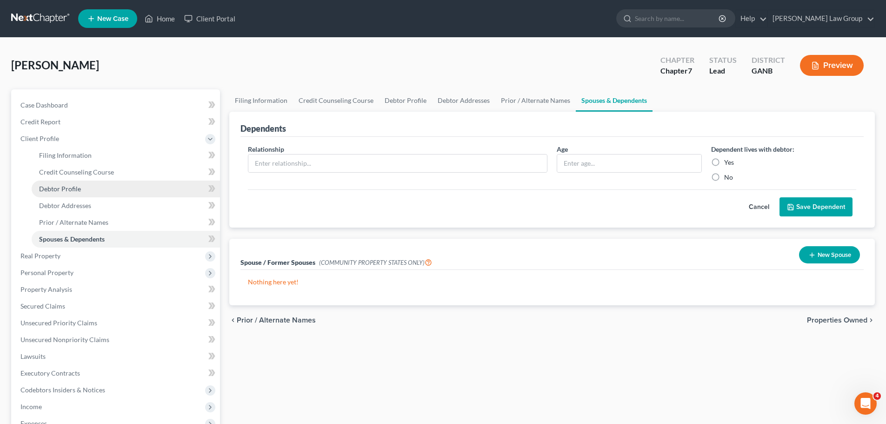
click at [79, 191] on span "Debtor Profile" at bounding box center [60, 189] width 42 height 8
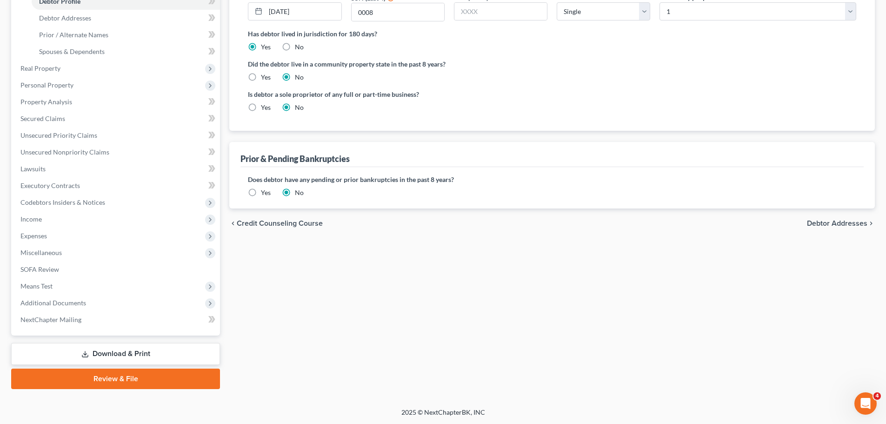
scroll to position [188, 0]
click at [88, 282] on span "Means Test" at bounding box center [116, 285] width 207 height 17
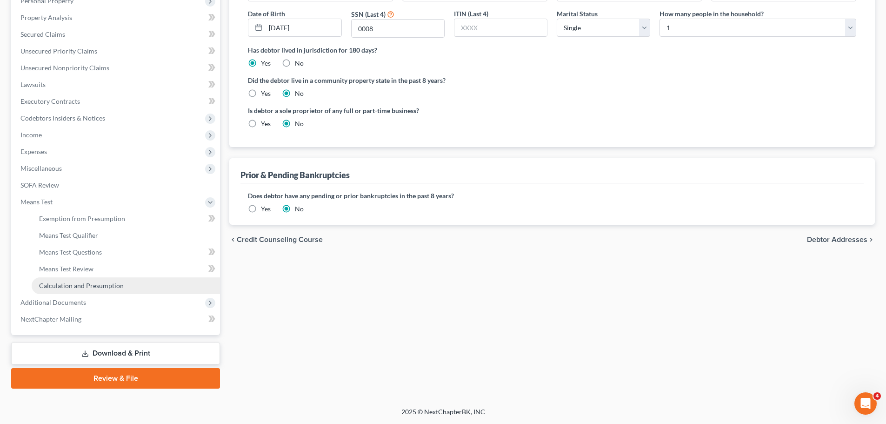
scroll to position [171, 0]
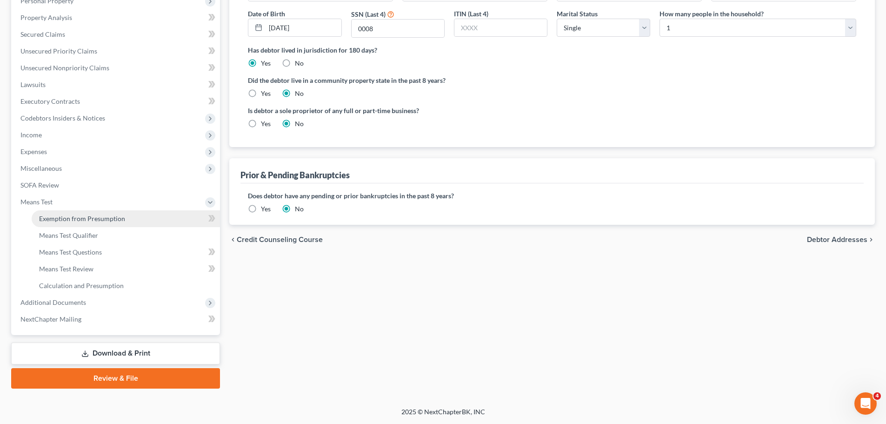
click at [134, 213] on link "Exemption from Presumption" at bounding box center [126, 218] width 188 height 17
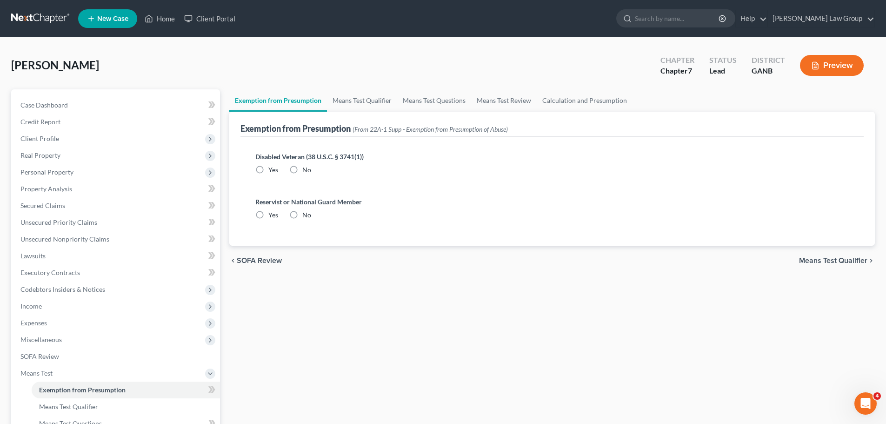
click at [302, 171] on label "No" at bounding box center [306, 169] width 9 height 9
click at [306, 171] on input "No" at bounding box center [309, 168] width 6 height 6
click at [302, 215] on label "No" at bounding box center [306, 214] width 9 height 9
click at [306, 215] on input "No" at bounding box center [309, 213] width 6 height 6
click at [366, 96] on link "Means Test Qualifier" at bounding box center [362, 100] width 70 height 22
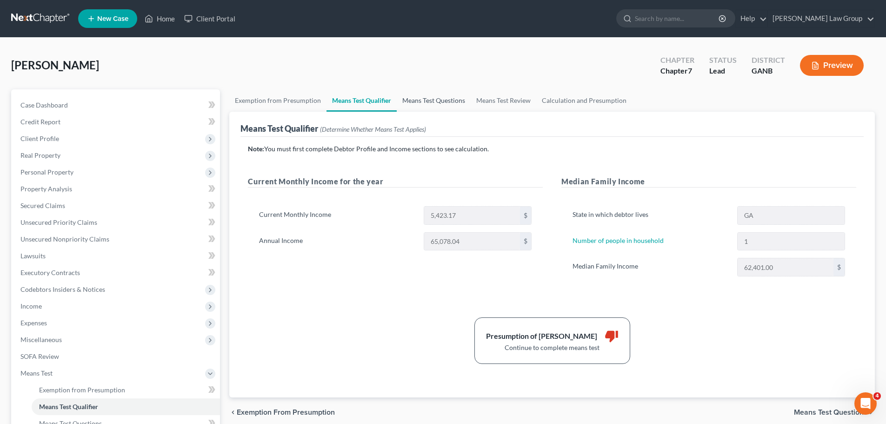
click at [426, 105] on link "Means Test Questions" at bounding box center [434, 100] width 74 height 22
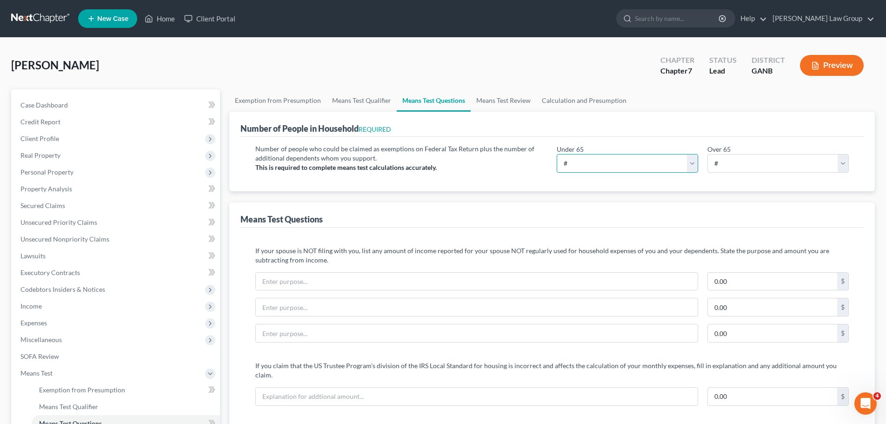
drag, startPoint x: 635, startPoint y: 166, endPoint x: 631, endPoint y: 171, distance: 6.1
click at [635, 166] on select "# 0 1 2 3 4 5 6 7 8 9 10" at bounding box center [627, 163] width 141 height 19
click at [557, 154] on select "# 0 1 2 3 4 5 6 7 8 9 10" at bounding box center [627, 163] width 141 height 19
drag, startPoint x: 729, startPoint y: 159, endPoint x: 729, endPoint y: 170, distance: 10.7
click at [729, 159] on select "# 0 1 2 3 4 5 6 7 8 9 10" at bounding box center [777, 163] width 141 height 19
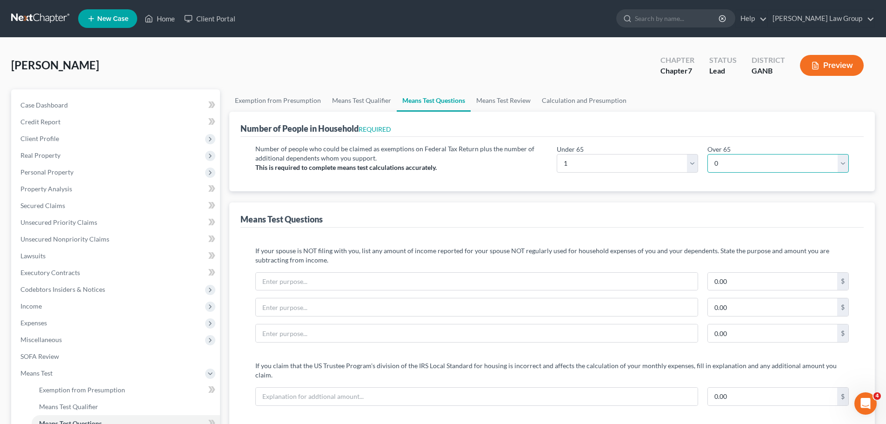
click at [707, 154] on select "# 0 1 2 3 4 5 6 7 8 9 10" at bounding box center [777, 163] width 141 height 19
click at [479, 99] on link "Means Test Review" at bounding box center [503, 100] width 66 height 22
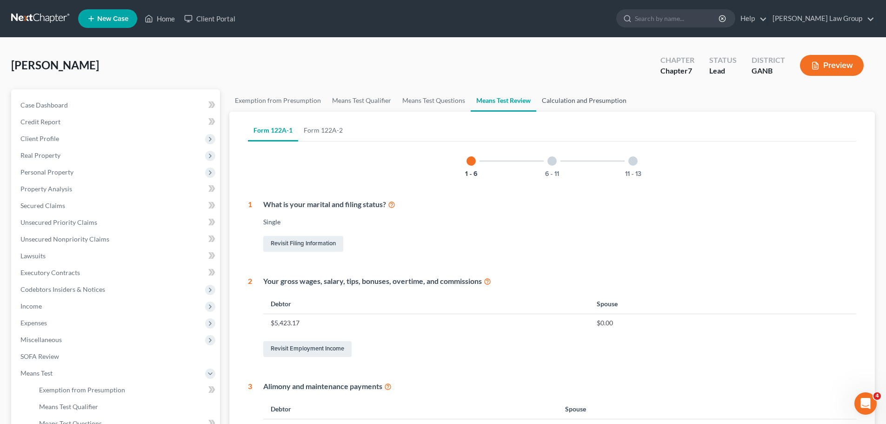
click at [581, 101] on link "Calculation and Presumption" at bounding box center [584, 100] width 96 height 22
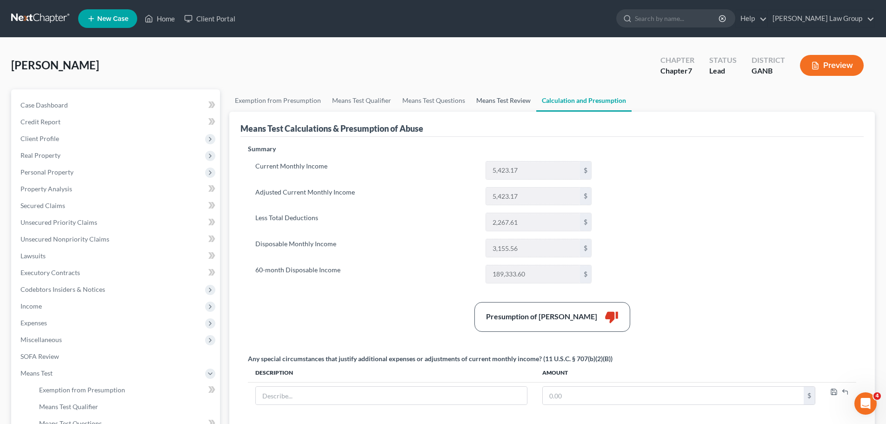
click at [500, 102] on link "Means Test Review" at bounding box center [503, 100] width 66 height 22
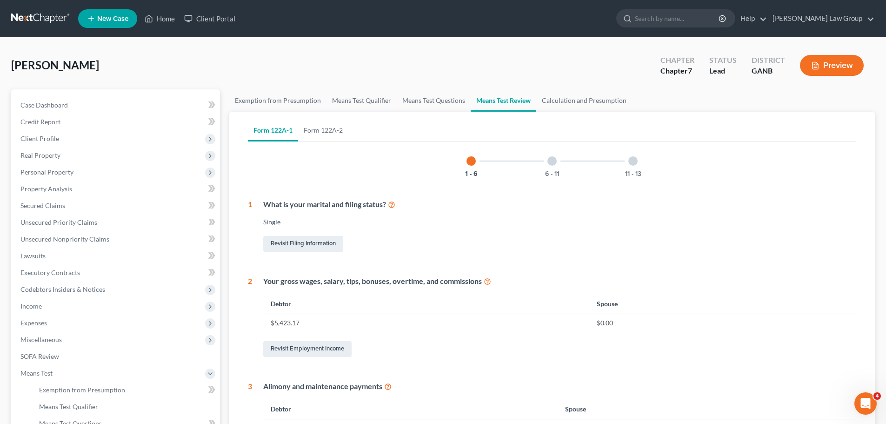
scroll to position [186, 0]
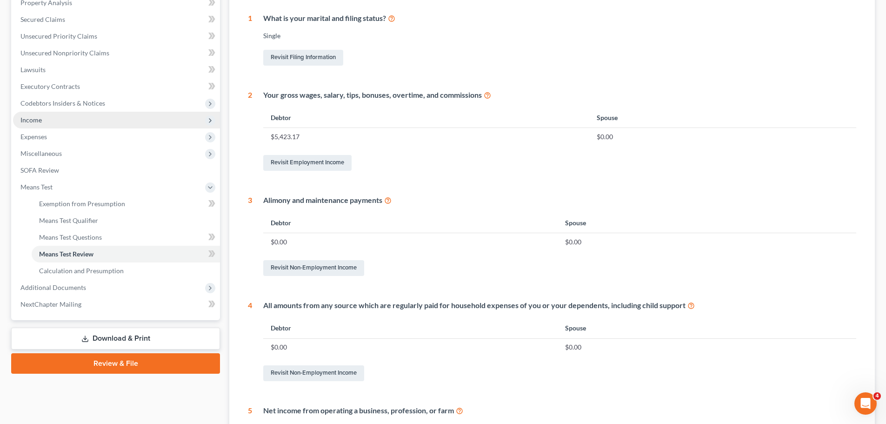
click at [61, 114] on span "Income" at bounding box center [116, 120] width 207 height 17
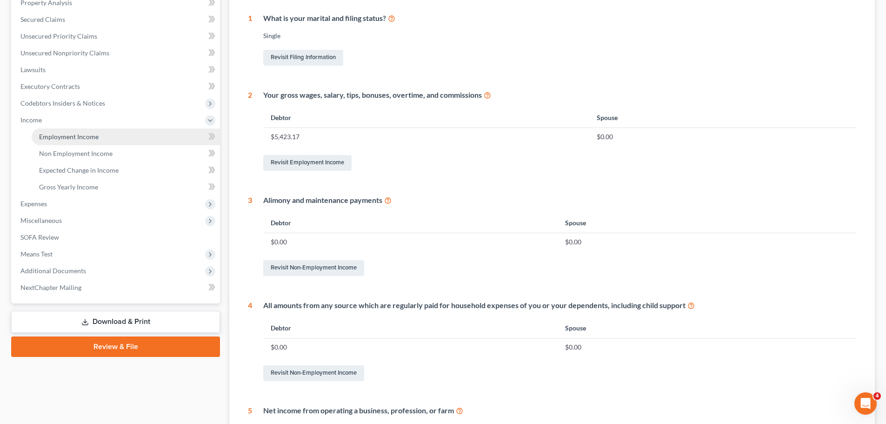
click at [67, 139] on span "Employment Income" at bounding box center [69, 137] width 60 height 8
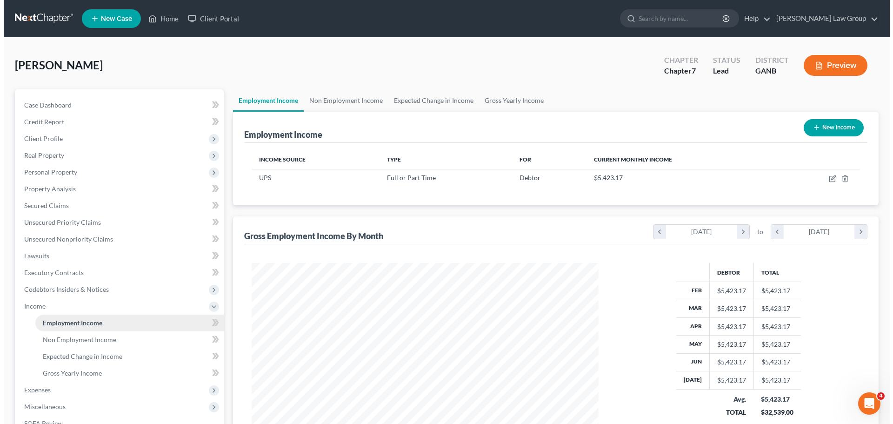
scroll to position [173, 365]
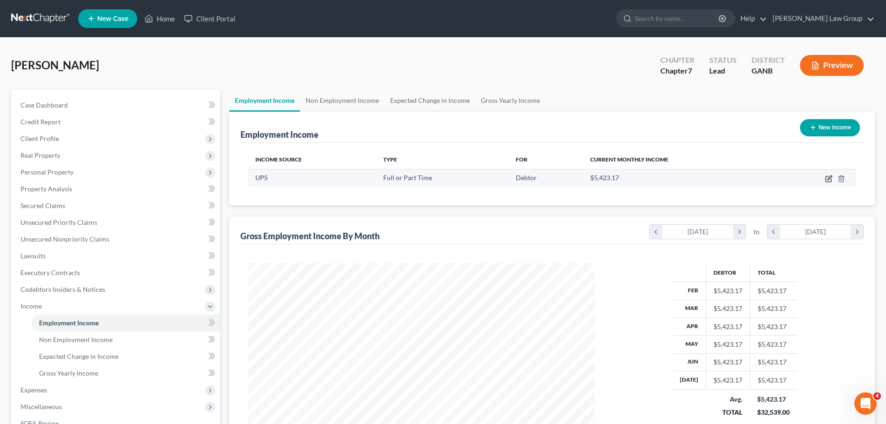
click at [827, 179] on icon "button" at bounding box center [828, 178] width 7 height 7
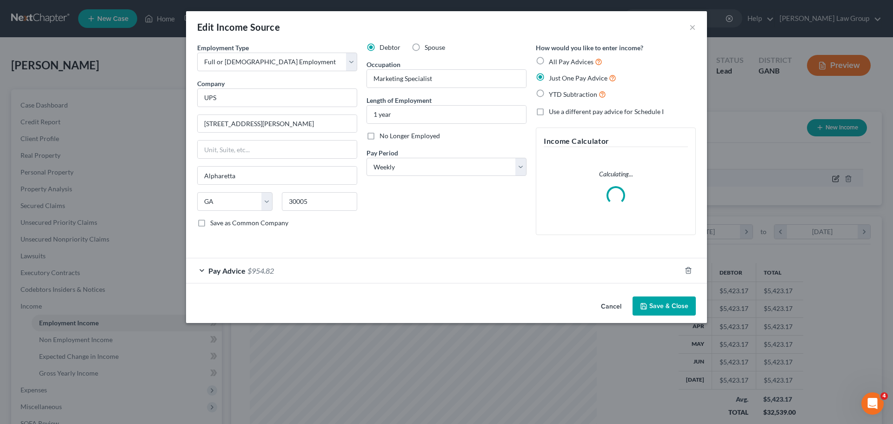
scroll to position [175, 369]
click at [232, 273] on form "Employment Type * Select Full or [DEMOGRAPHIC_DATA] Employment Self Employment …" at bounding box center [446, 163] width 498 height 240
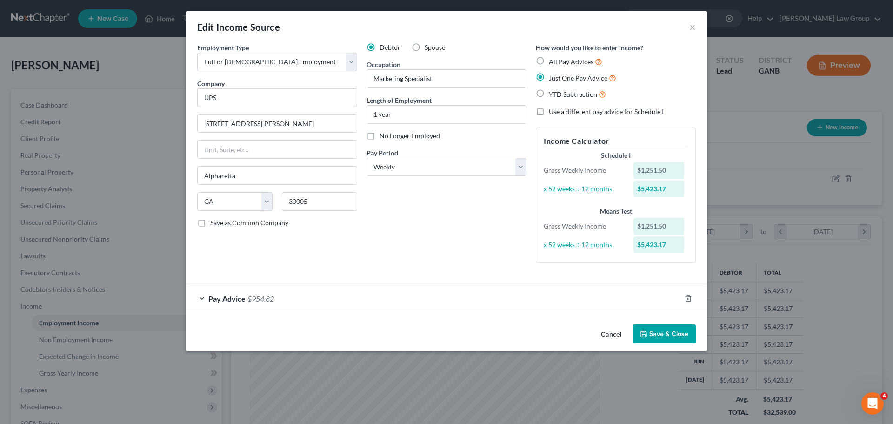
click at [216, 300] on span "Pay Advice" at bounding box center [226, 298] width 37 height 9
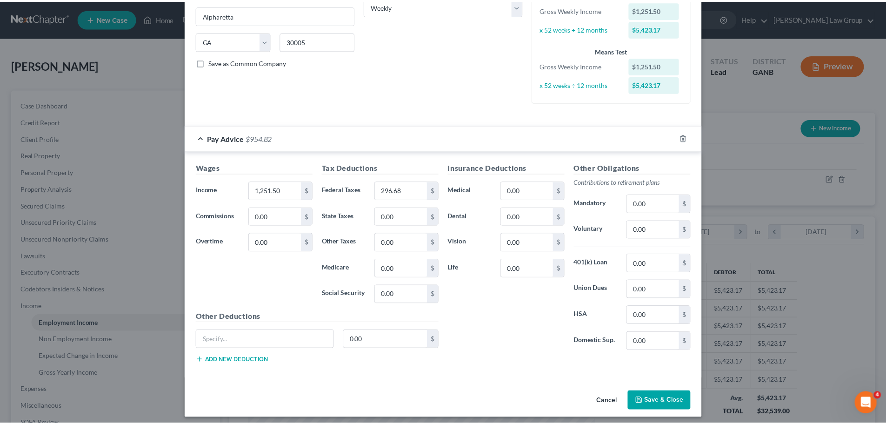
scroll to position [166, 0]
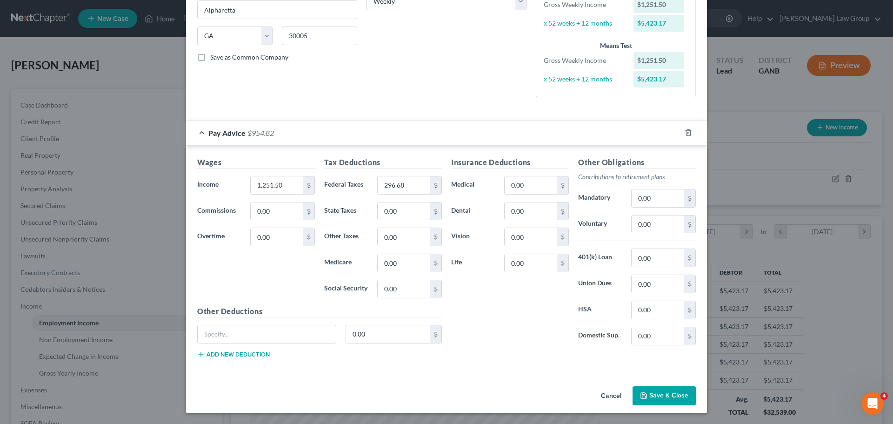
drag, startPoint x: 658, startPoint y: 396, endPoint x: 448, endPoint y: 361, distance: 213.5
click at [658, 396] on button "Save & Close" at bounding box center [663, 396] width 63 height 20
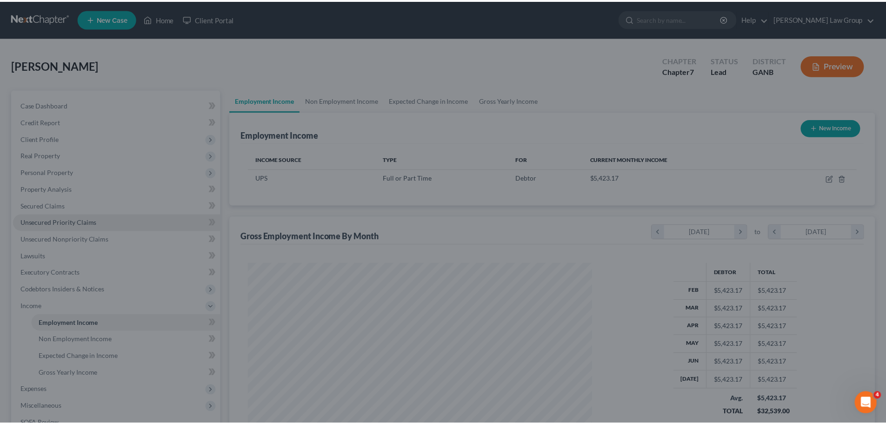
scroll to position [464741, 464549]
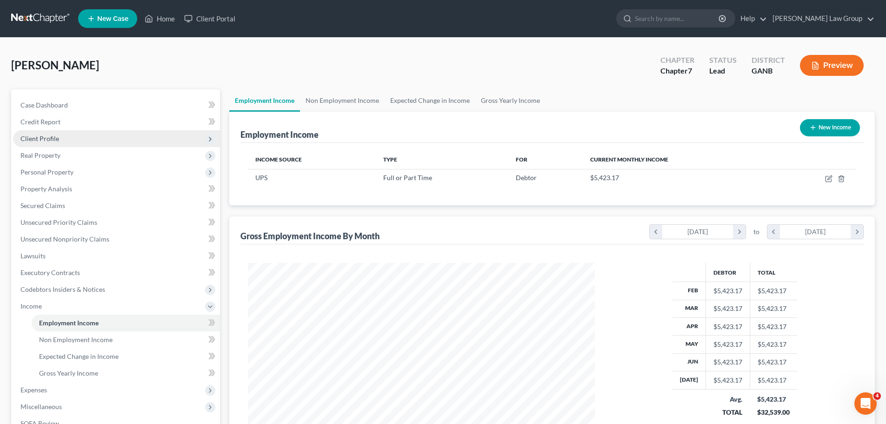
click at [50, 143] on span "Client Profile" at bounding box center [116, 138] width 207 height 17
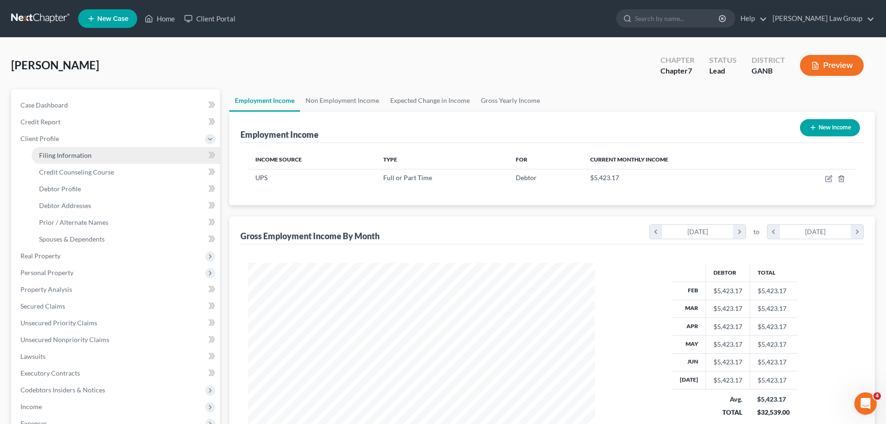
click at [77, 156] on span "Filing Information" at bounding box center [65, 155] width 53 height 8
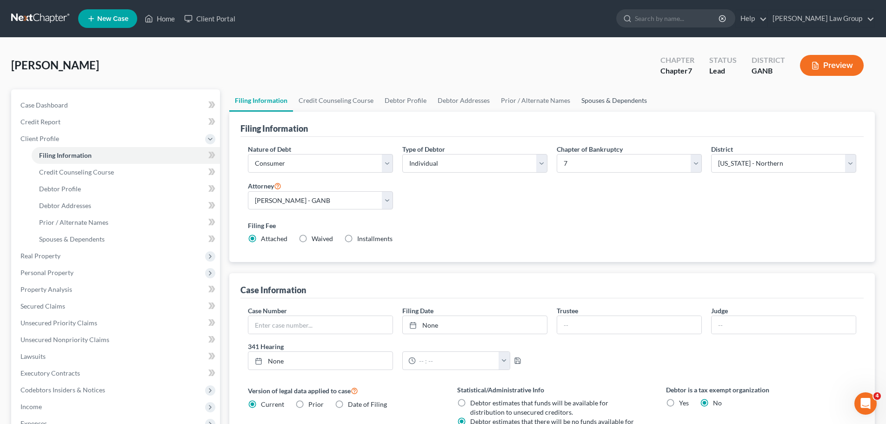
click at [597, 99] on link "Spouses & Dependents" at bounding box center [614, 100] width 77 height 22
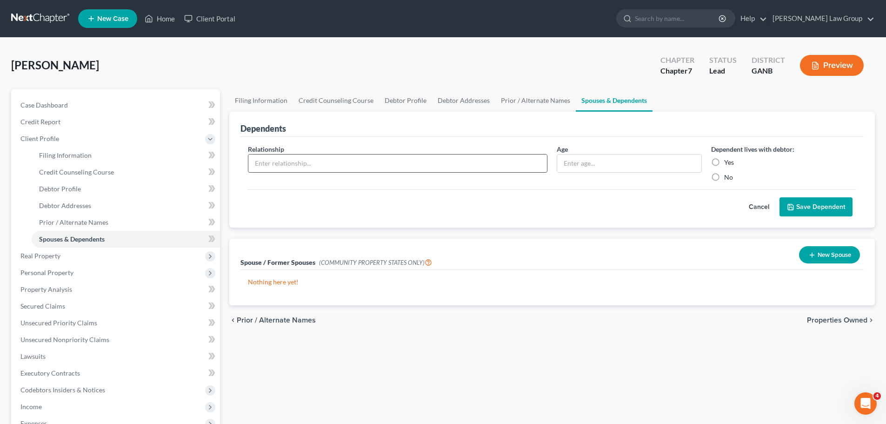
click at [418, 164] on input "text" at bounding box center [397, 163] width 298 height 18
click at [724, 159] on label "Yes" at bounding box center [729, 162] width 10 height 9
click at [728, 159] on input "Yes" at bounding box center [731, 161] width 6 height 6
click at [819, 207] on button "Save Dependent" at bounding box center [815, 207] width 73 height 20
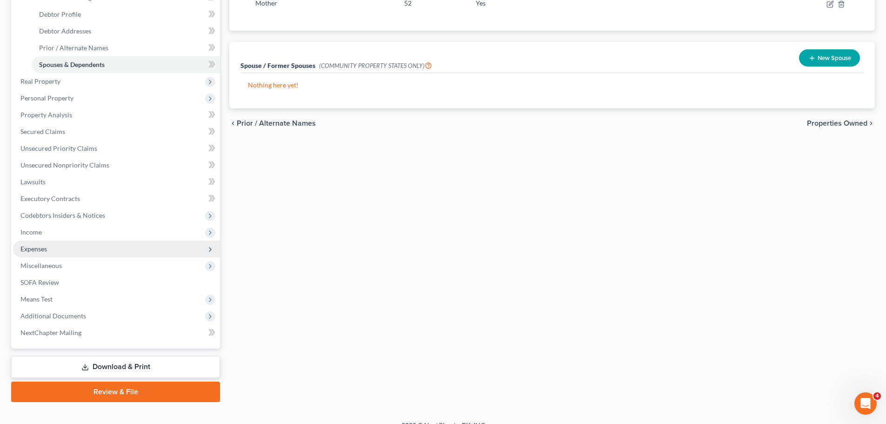
scroll to position [186, 0]
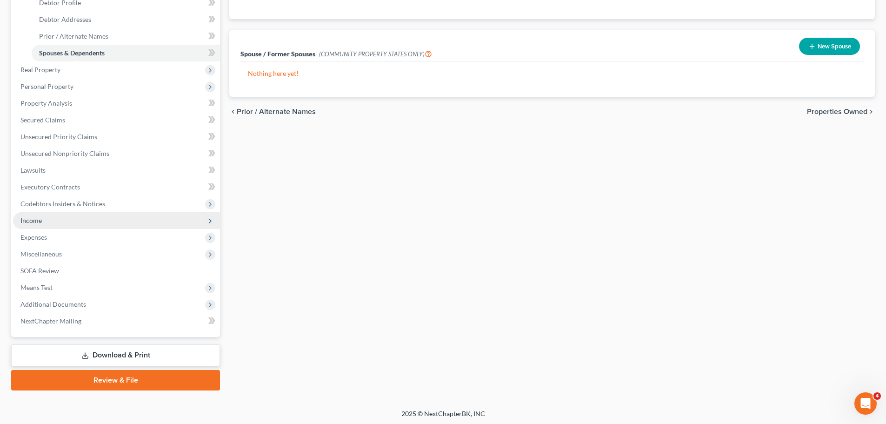
click at [95, 215] on span "Income" at bounding box center [116, 220] width 207 height 17
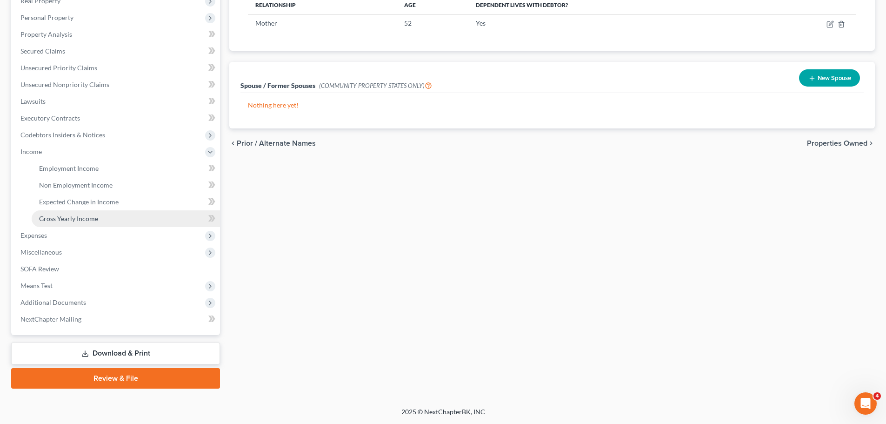
scroll to position [154, 0]
click at [134, 159] on span "Income" at bounding box center [116, 151] width 207 height 17
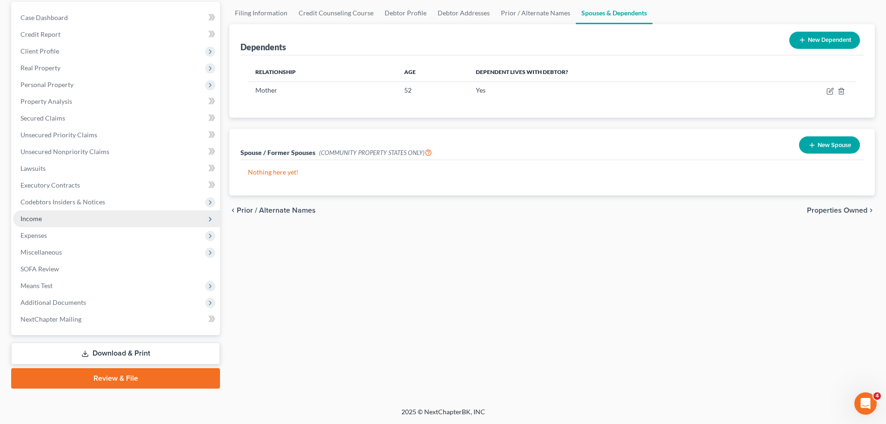
scroll to position [87, 0]
drag, startPoint x: 95, startPoint y: 212, endPoint x: 118, endPoint y: 210, distance: 22.9
click at [95, 212] on span "Income" at bounding box center [116, 218] width 207 height 17
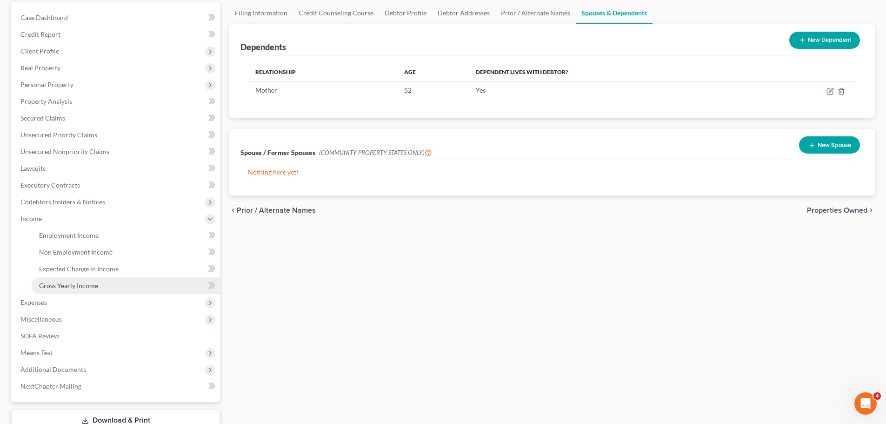
scroll to position [154, 0]
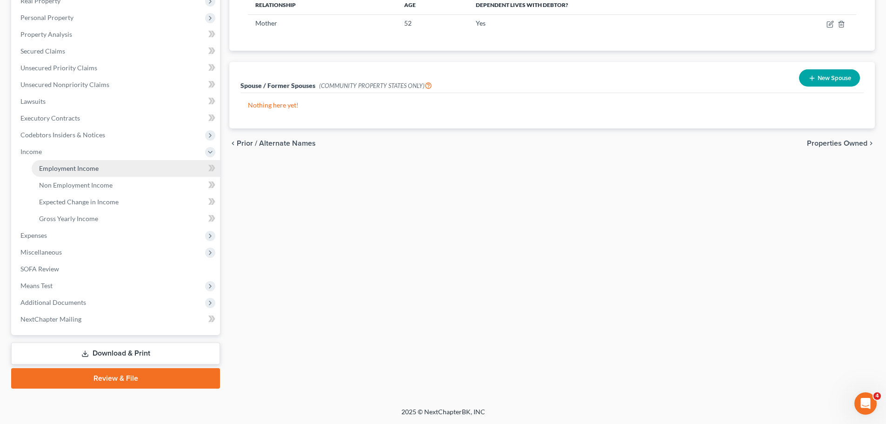
click at [113, 172] on link "Employment Income" at bounding box center [126, 168] width 188 height 17
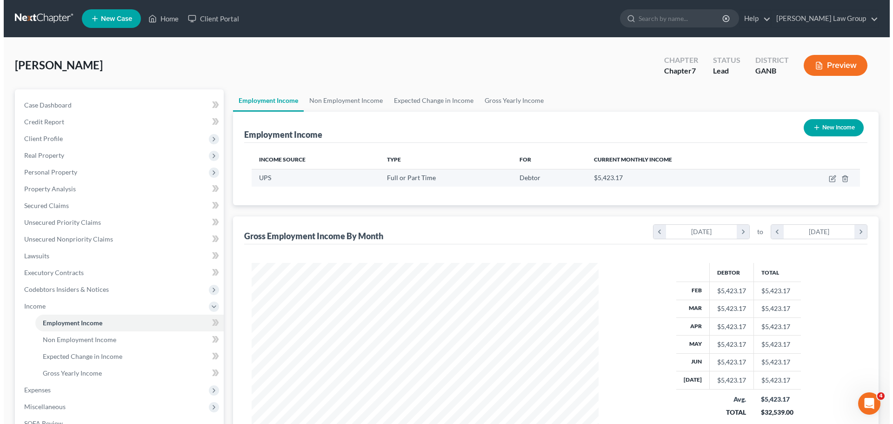
scroll to position [173, 365]
click at [827, 179] on icon "button" at bounding box center [828, 178] width 7 height 7
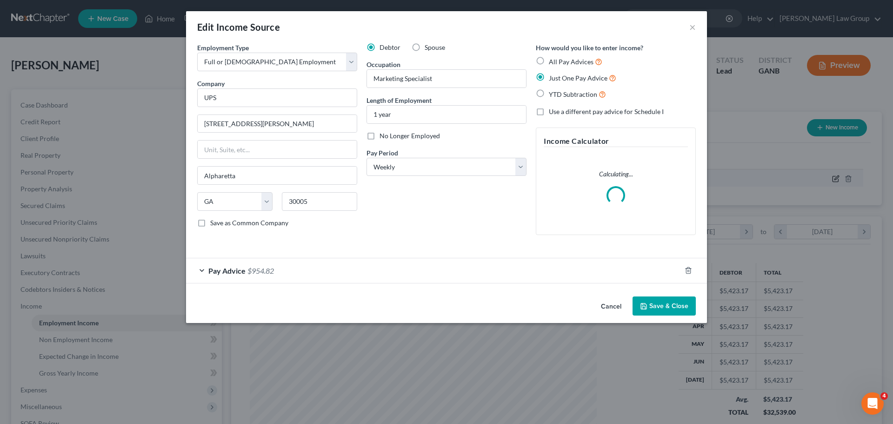
scroll to position [175, 369]
drag, startPoint x: 402, startPoint y: 167, endPoint x: 402, endPoint y: 175, distance: 8.4
click at [402, 167] on select "Select Monthly Twice Monthly Every Other Week Weekly" at bounding box center [446, 167] width 160 height 19
click at [366, 158] on select "Select Monthly Twice Monthly Every Other Week Weekly" at bounding box center [446, 167] width 160 height 19
click at [235, 271] on span "Pay Advice" at bounding box center [226, 270] width 37 height 9
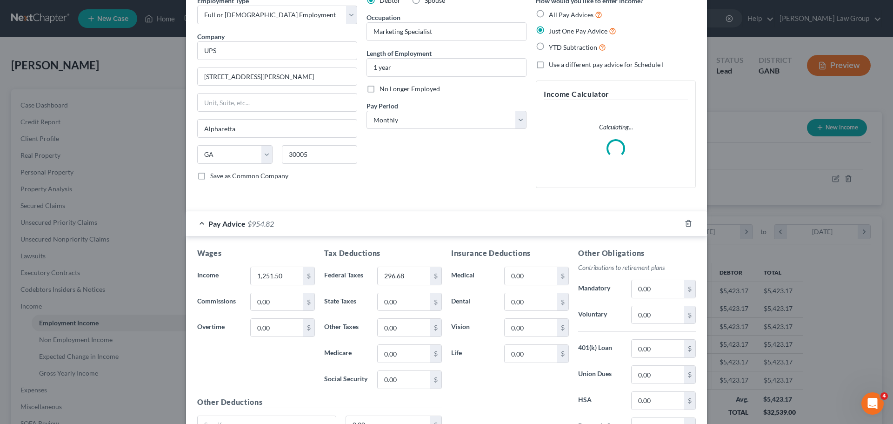
scroll to position [138, 0]
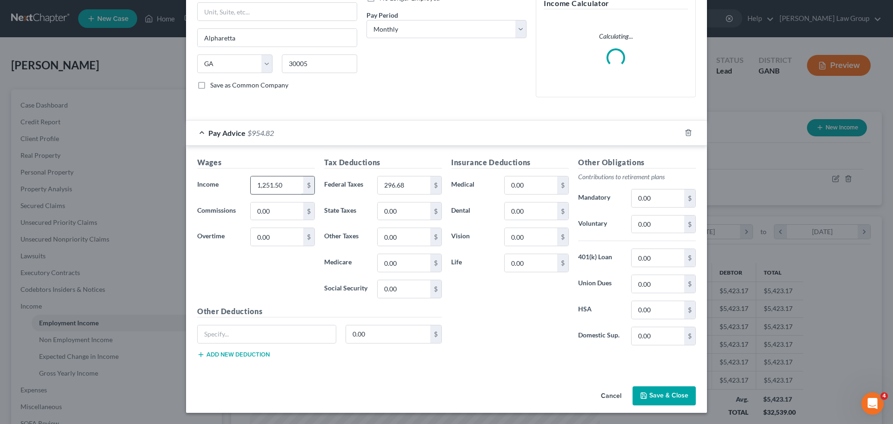
click at [291, 187] on input "1,251.50" at bounding box center [277, 185] width 53 height 18
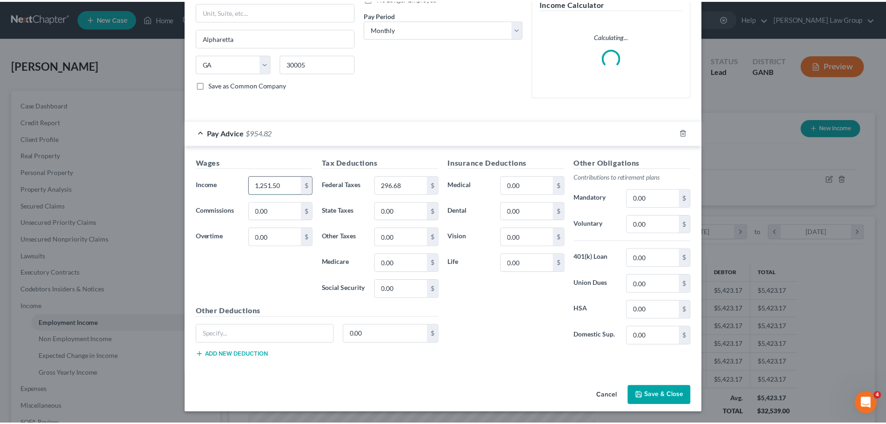
scroll to position [130, 0]
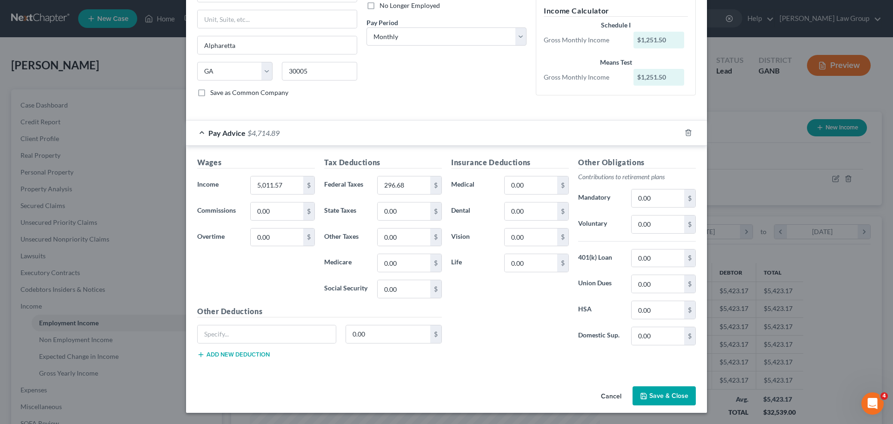
click at [495, 318] on div "Insurance Deductions Medical 0.00 $ Dental 0.00 $ Vision 0.00 $ Life 0.00 $" at bounding box center [509, 255] width 127 height 196
click at [399, 186] on input "296.68" at bounding box center [404, 185] width 53 height 18
click at [504, 318] on div "Insurance Deductions Medical 0.00 $ Dental 0.00 $ Vision 0.00 $ Life 0.00 $" at bounding box center [509, 255] width 127 height 196
click at [677, 396] on button "Save & Close" at bounding box center [663, 396] width 63 height 20
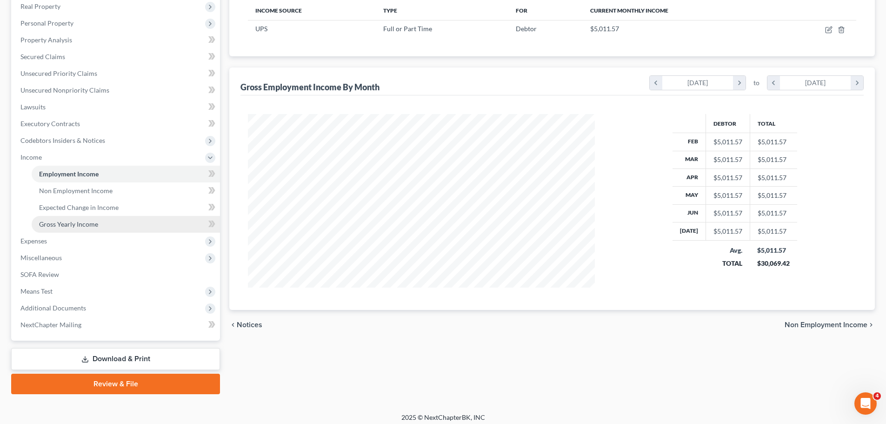
scroll to position [154, 0]
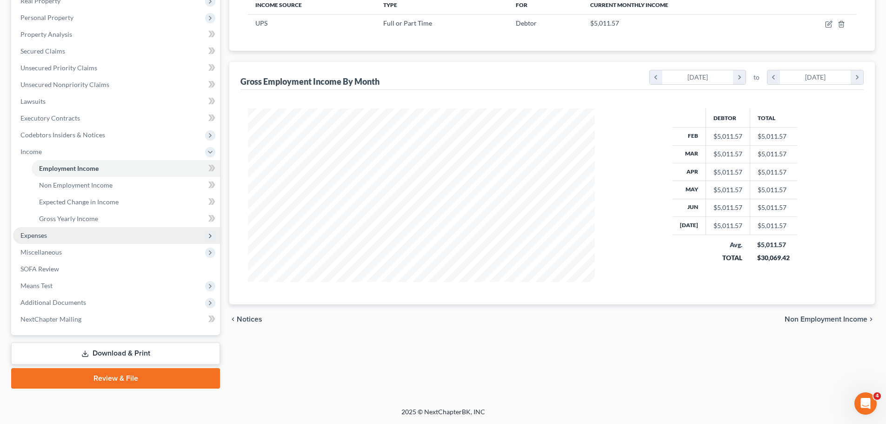
click at [98, 236] on span "Expenses" at bounding box center [116, 235] width 207 height 17
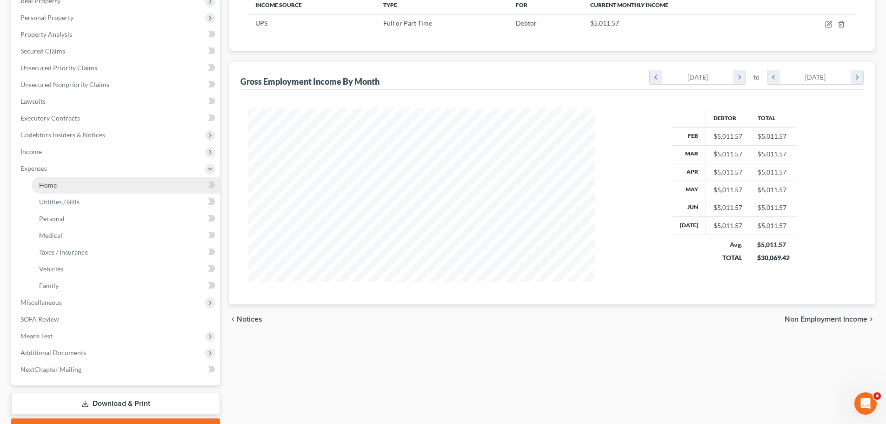
click at [94, 186] on link "Home" at bounding box center [126, 185] width 188 height 17
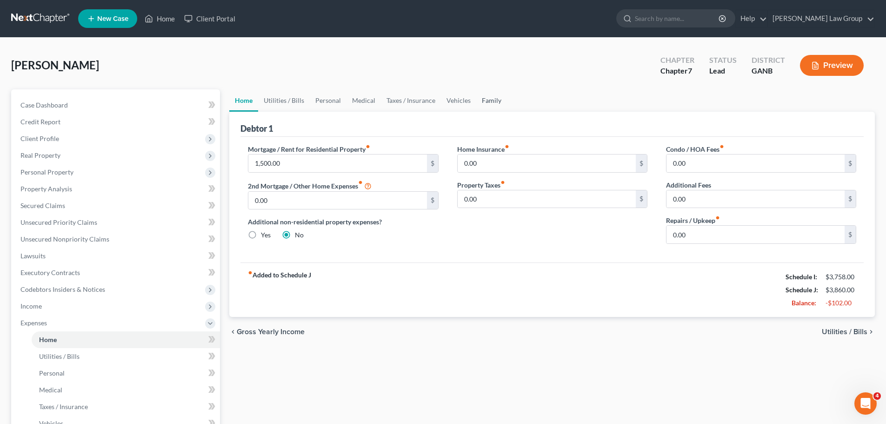
click at [488, 101] on link "Family" at bounding box center [491, 100] width 31 height 22
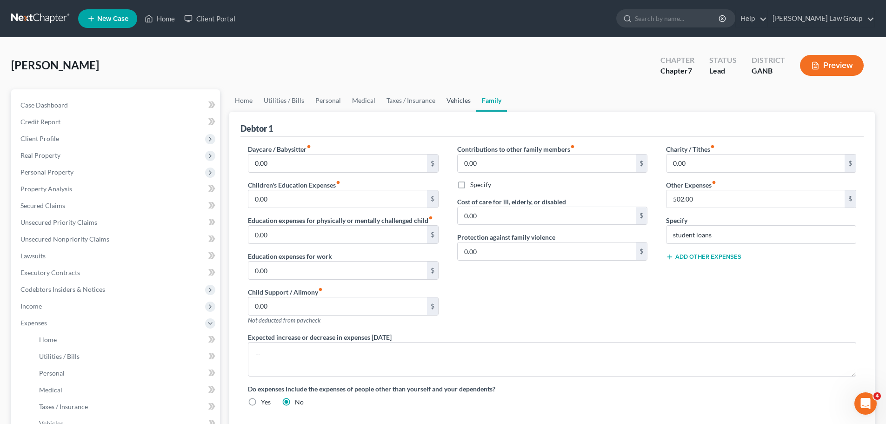
click at [441, 99] on link "Vehicles" at bounding box center [458, 100] width 35 height 22
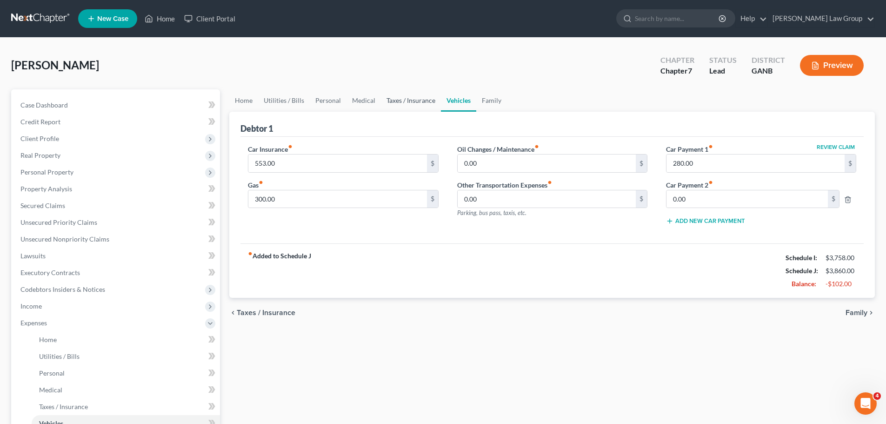
click at [416, 104] on link "Taxes / Insurance" at bounding box center [411, 100] width 60 height 22
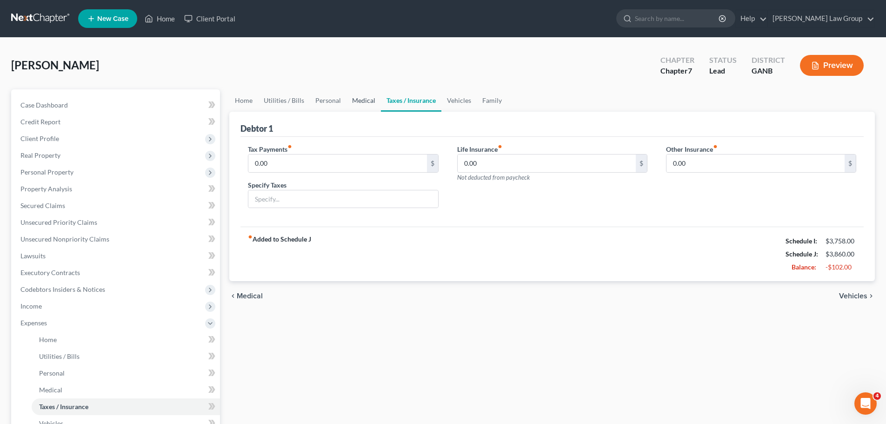
click at [352, 104] on link "Medical" at bounding box center [363, 100] width 34 height 22
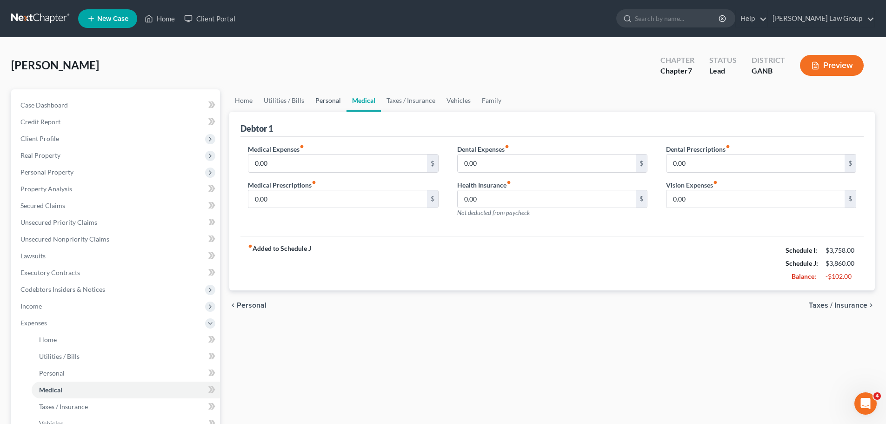
click at [331, 106] on link "Personal" at bounding box center [328, 100] width 37 height 22
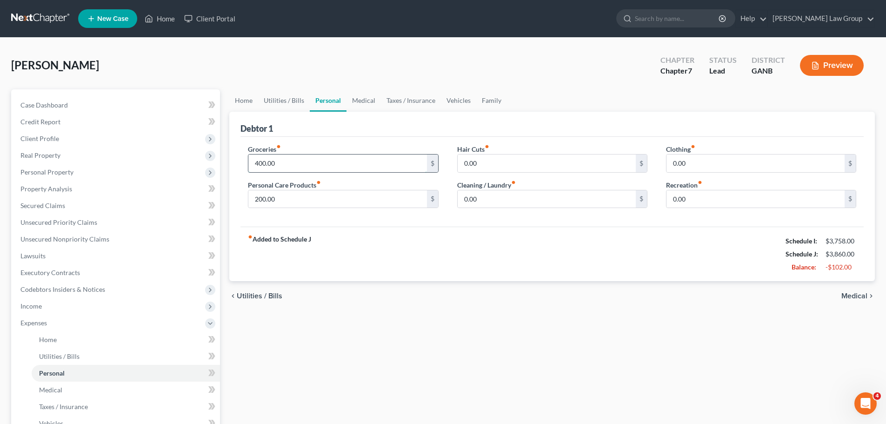
click at [291, 166] on input "400.00" at bounding box center [337, 163] width 178 height 18
click at [273, 96] on link "Utilities / Bills" at bounding box center [284, 100] width 52 height 22
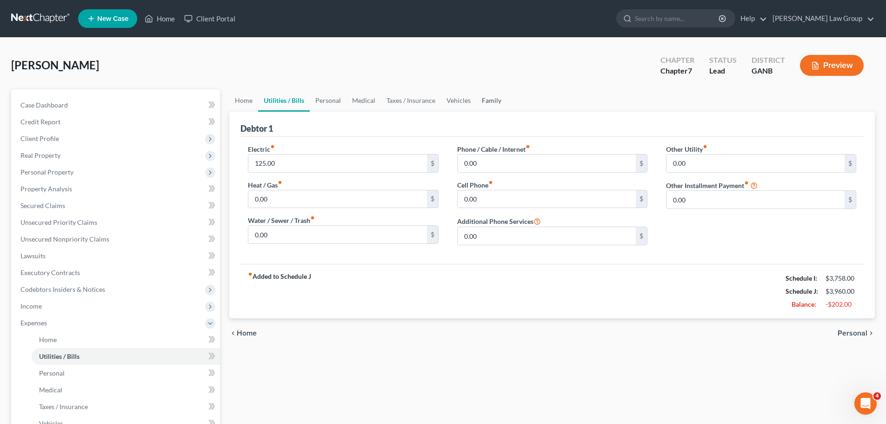
click at [499, 98] on link "Family" at bounding box center [491, 100] width 31 height 22
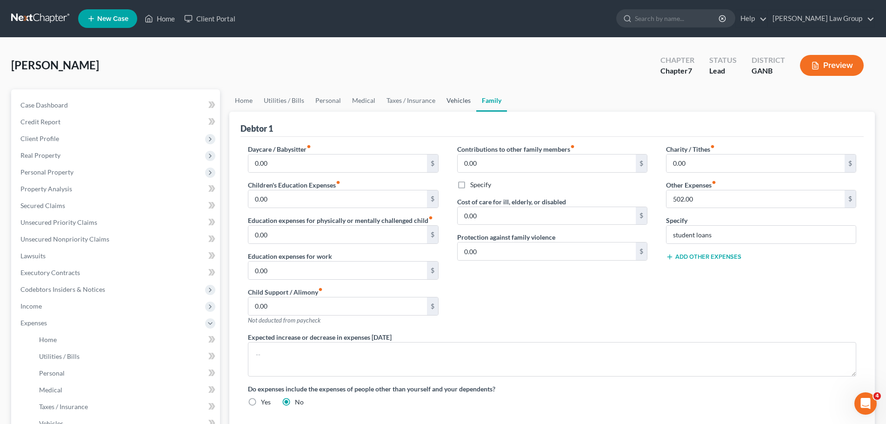
click at [453, 98] on link "Vehicles" at bounding box center [458, 100] width 35 height 22
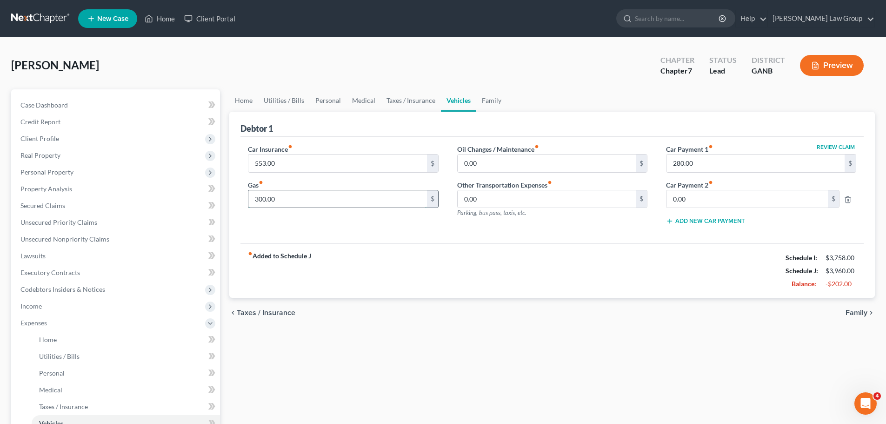
drag, startPoint x: 294, startPoint y: 202, endPoint x: 333, endPoint y: 189, distance: 41.0
click at [294, 202] on input "300.00" at bounding box center [337, 199] width 178 height 18
click at [383, 236] on div "Car Insurance fiber_manual_record 553.00 $ Gas fiber_manual_record 230 $ Oil Ch…" at bounding box center [551, 190] width 623 height 107
click at [401, 97] on link "Taxes / Insurance" at bounding box center [411, 100] width 60 height 22
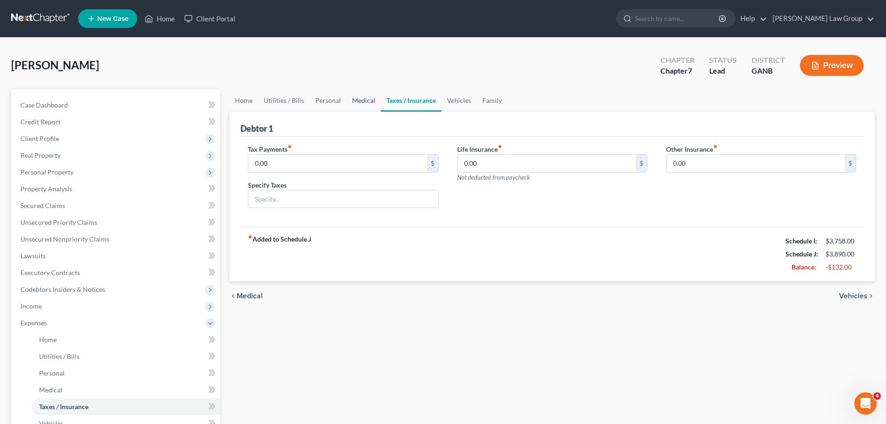
click at [369, 99] on link "Medical" at bounding box center [363, 100] width 34 height 22
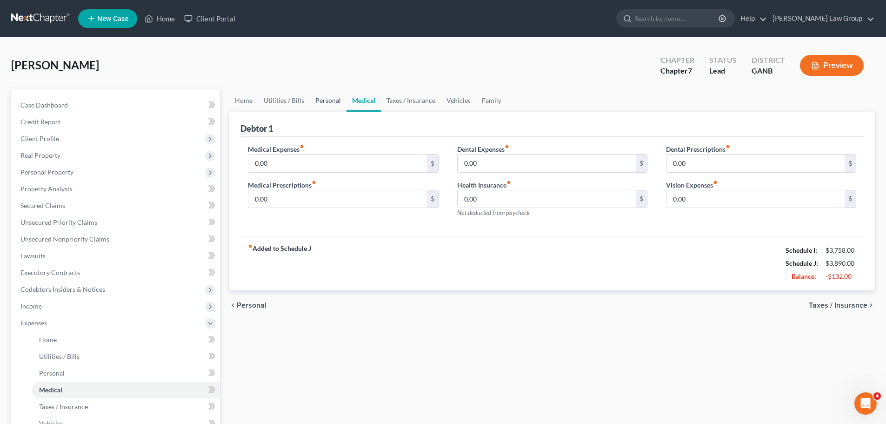
click at [334, 98] on link "Personal" at bounding box center [328, 100] width 37 height 22
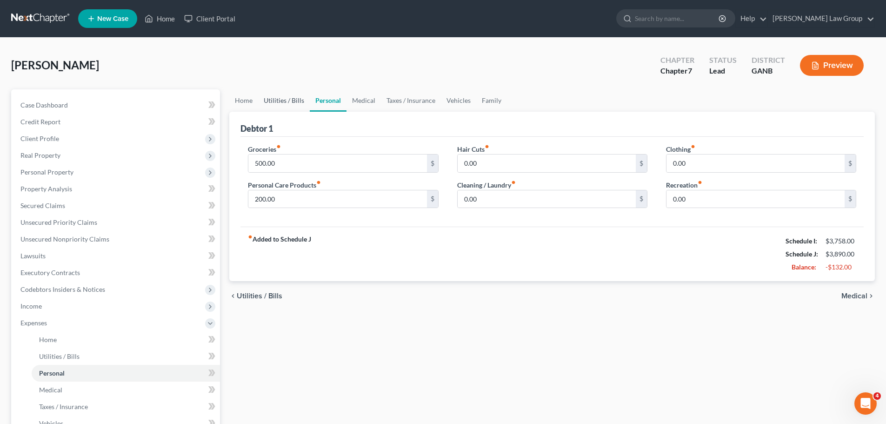
click at [282, 99] on link "Utilities / Bills" at bounding box center [284, 100] width 52 height 22
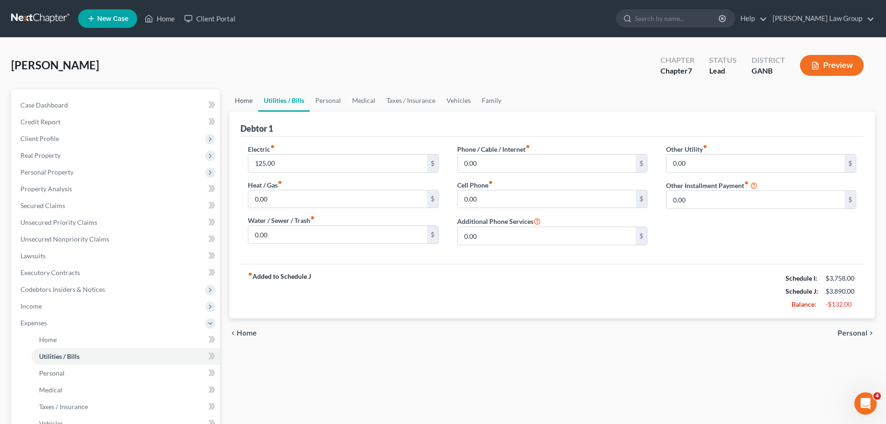
click at [245, 103] on link "Home" at bounding box center [243, 100] width 29 height 22
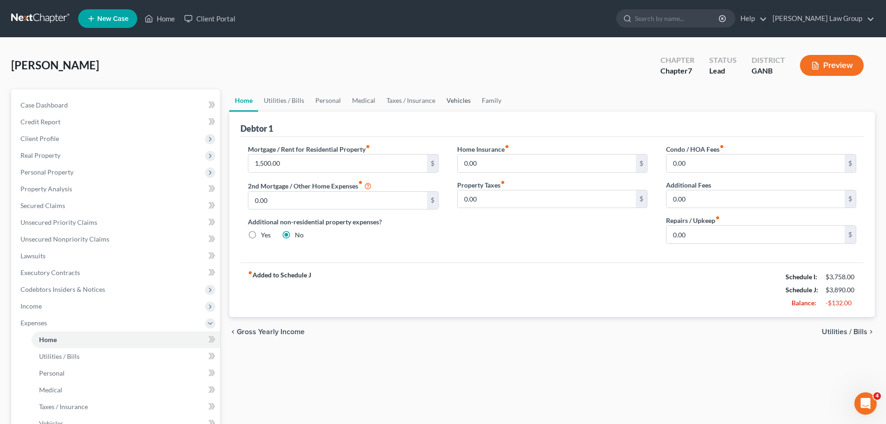
click at [461, 92] on link "Vehicles" at bounding box center [458, 100] width 35 height 22
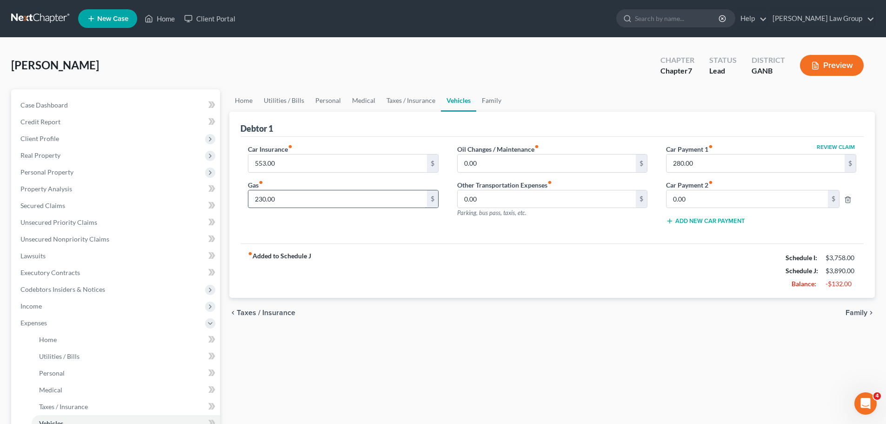
click at [313, 205] on input "230.00" at bounding box center [337, 199] width 178 height 18
click at [452, 281] on div "fiber_manual_record Added to Schedule J Schedule I: $3,758.00 Schedule J: $3,89…" at bounding box center [551, 270] width 623 height 54
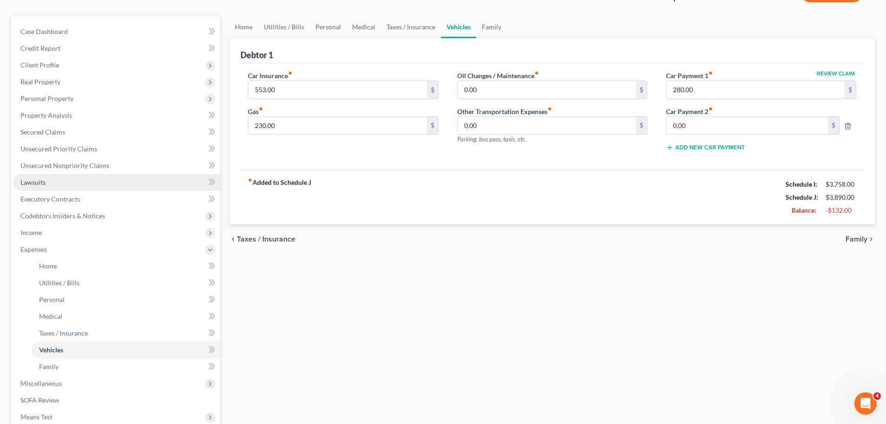
scroll to position [186, 0]
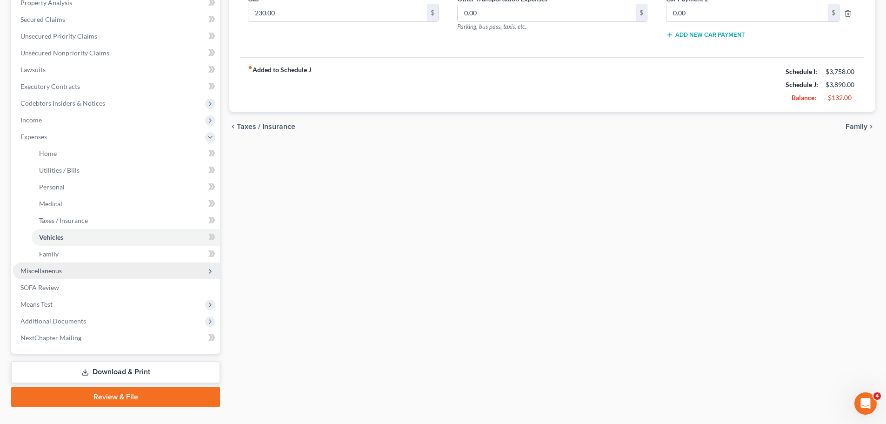
click at [65, 267] on span "Miscellaneous" at bounding box center [116, 270] width 207 height 17
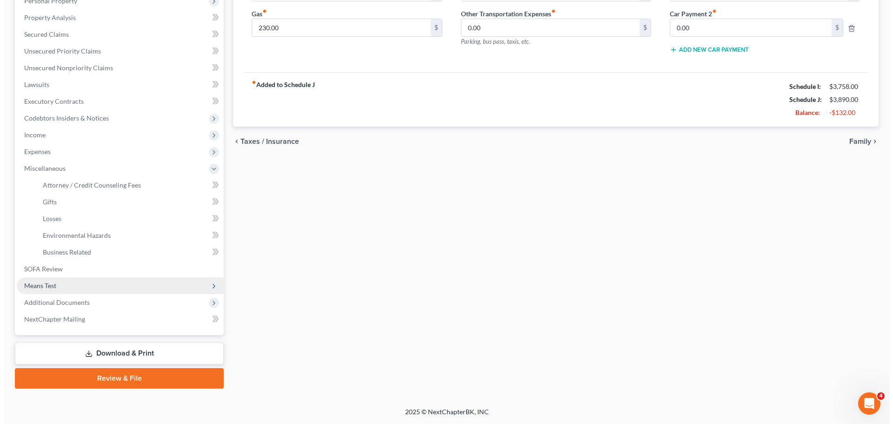
scroll to position [171, 0]
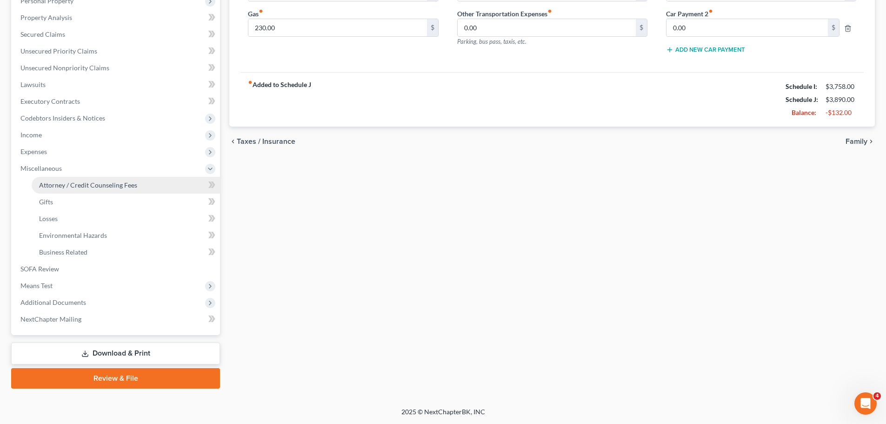
click at [113, 184] on span "Attorney / Credit Counseling Fees" at bounding box center [88, 185] width 98 height 8
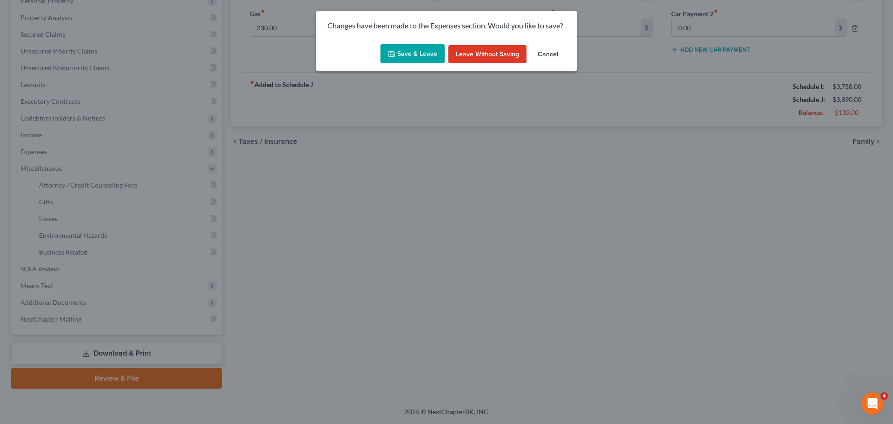
click at [426, 44] on button "Save & Leave" at bounding box center [412, 54] width 64 height 20
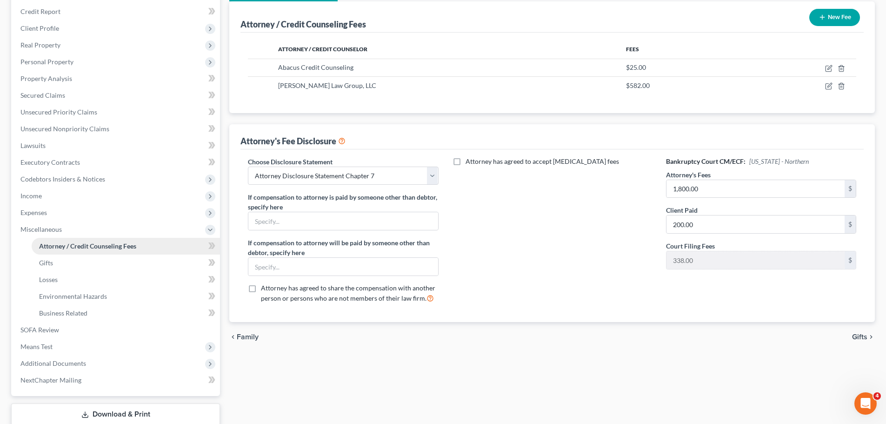
scroll to position [171, 0]
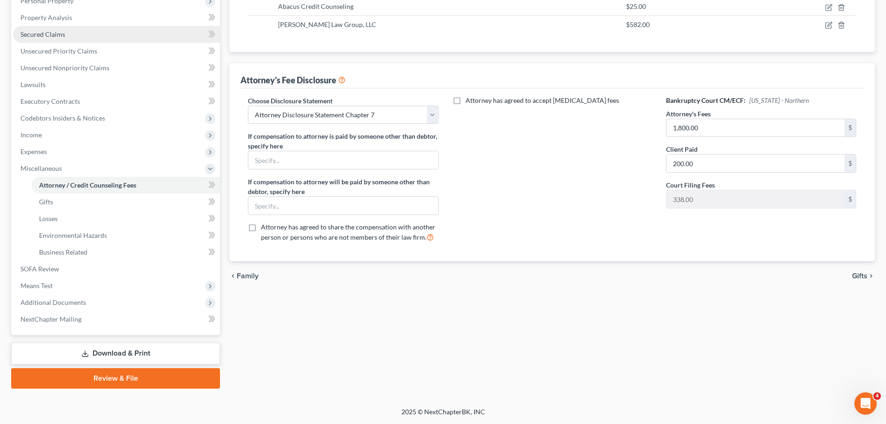
click at [66, 33] on link "Secured Claims" at bounding box center [116, 34] width 207 height 17
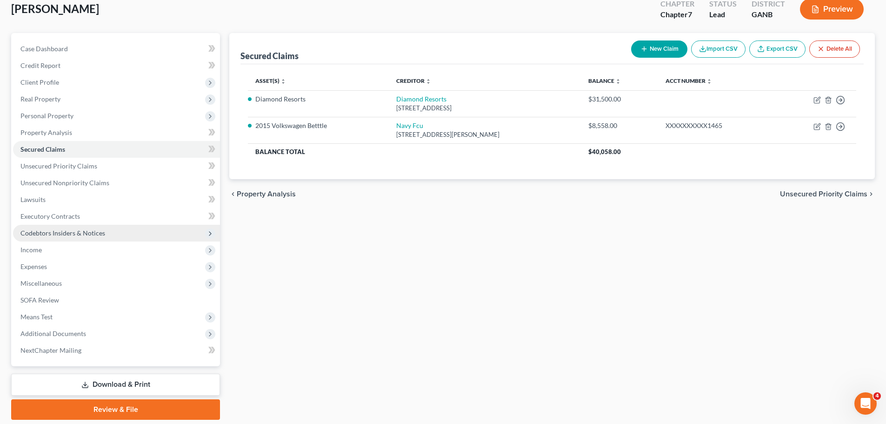
scroll to position [87, 0]
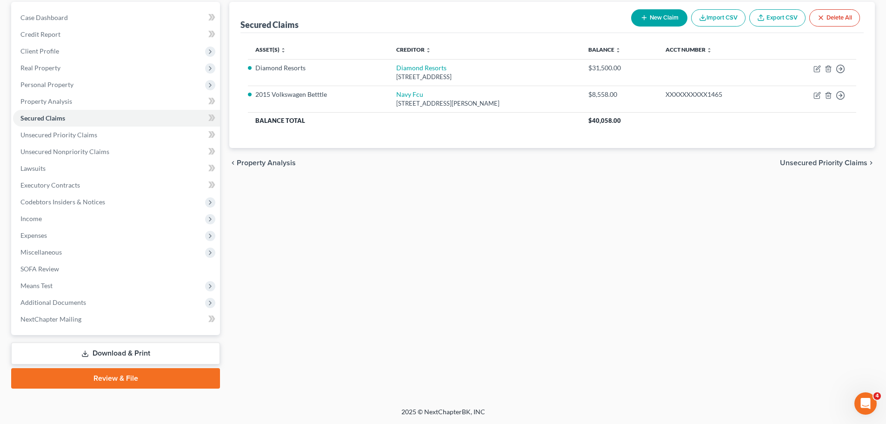
click at [98, 348] on link "Download & Print" at bounding box center [115, 353] width 209 height 22
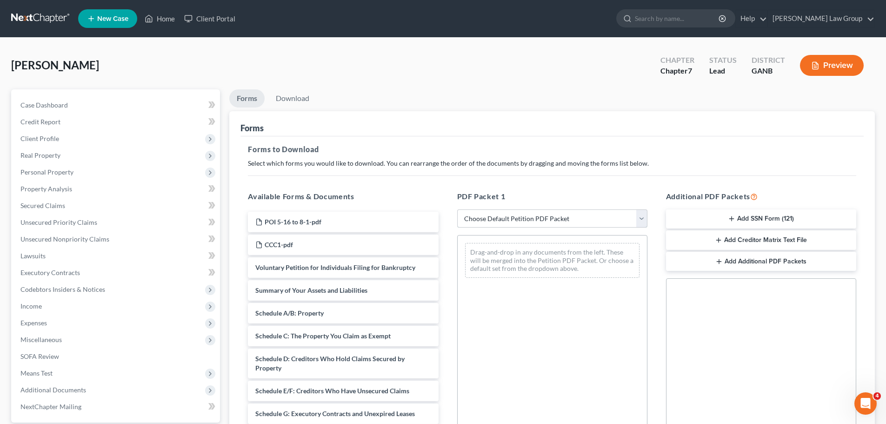
click at [541, 222] on select "Choose Default Petition PDF Packet Complete Bankruptcy Petition (all forms and …" at bounding box center [552, 218] width 190 height 19
click at [457, 209] on select "Choose Default Petition PDF Packet Complete Bankruptcy Petition (all forms and …" at bounding box center [552, 218] width 190 height 19
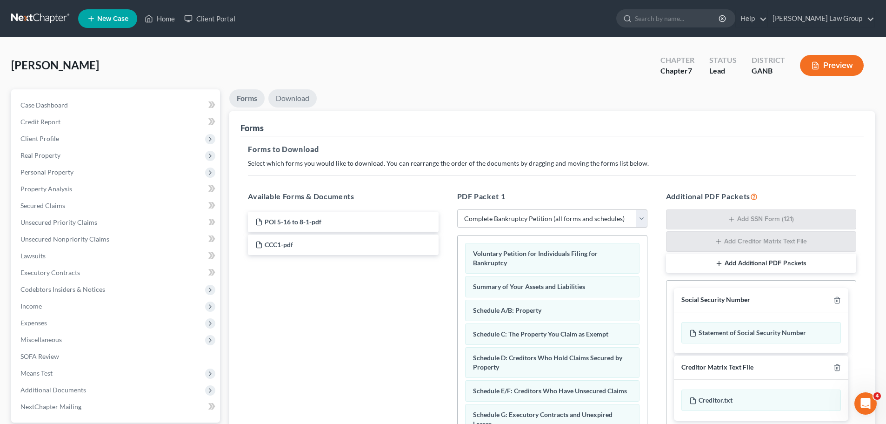
click at [289, 95] on link "Download" at bounding box center [292, 98] width 48 height 18
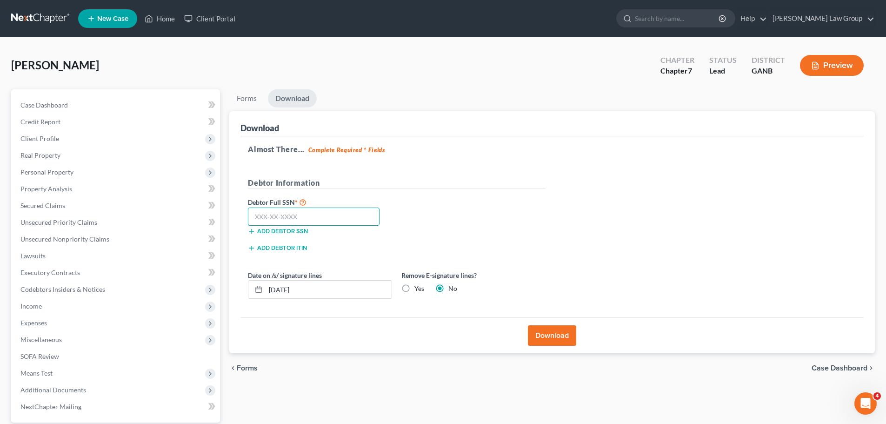
drag, startPoint x: 343, startPoint y: 219, endPoint x: 565, endPoint y: 311, distance: 240.7
click at [343, 219] on input "text" at bounding box center [314, 216] width 132 height 19
paste input "382-25-0008"
click at [547, 331] on button "Download" at bounding box center [552, 335] width 48 height 20
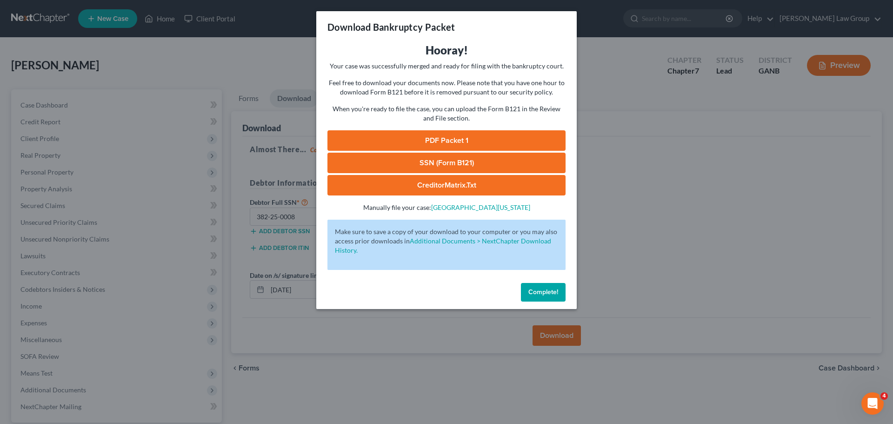
click at [441, 137] on link "PDF Packet 1" at bounding box center [446, 140] width 238 height 20
drag, startPoint x: 431, startPoint y: 159, endPoint x: 470, endPoint y: 154, distance: 39.8
click at [431, 159] on link "SSN (Form B121)" at bounding box center [446, 162] width 238 height 20
click at [554, 294] on span "Complete!" at bounding box center [543, 292] width 30 height 8
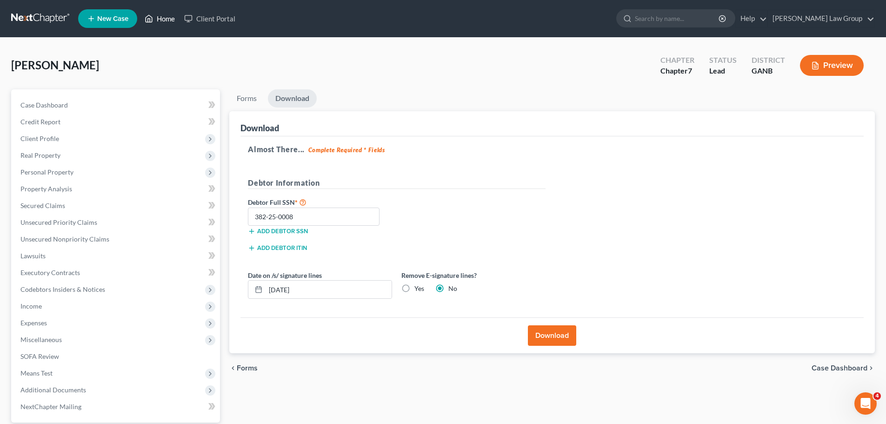
click at [160, 20] on link "Home" at bounding box center [160, 18] width 40 height 17
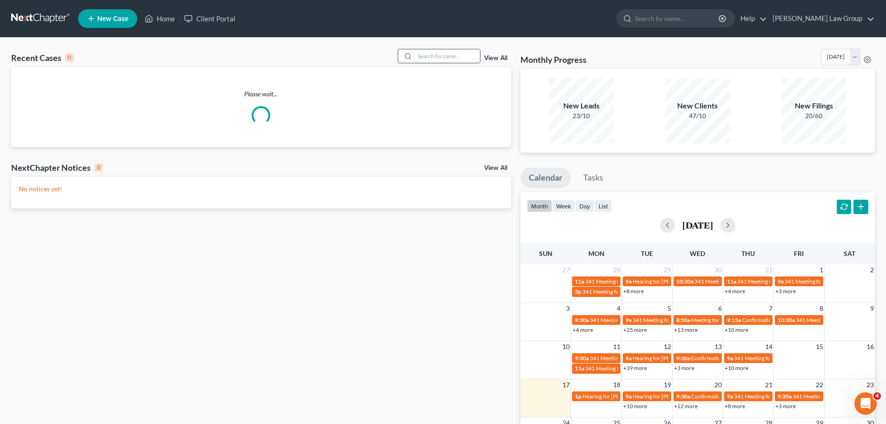
click at [426, 61] on input "search" at bounding box center [447, 55] width 65 height 13
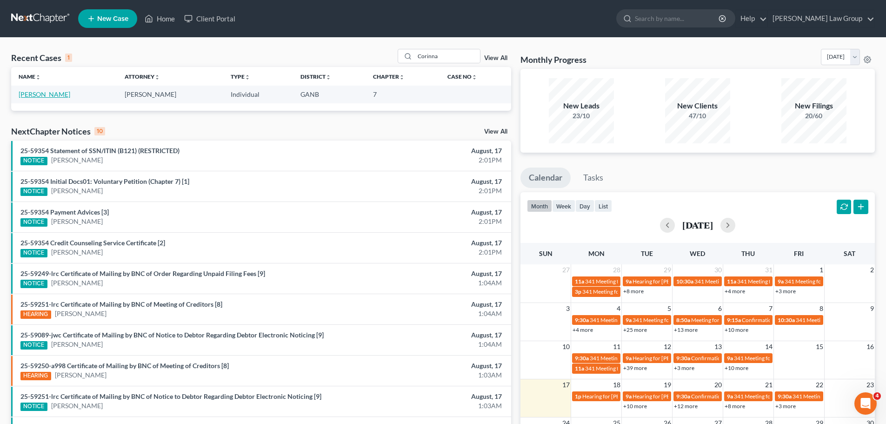
click at [48, 96] on link "[PERSON_NAME]" at bounding box center [45, 94] width 52 height 8
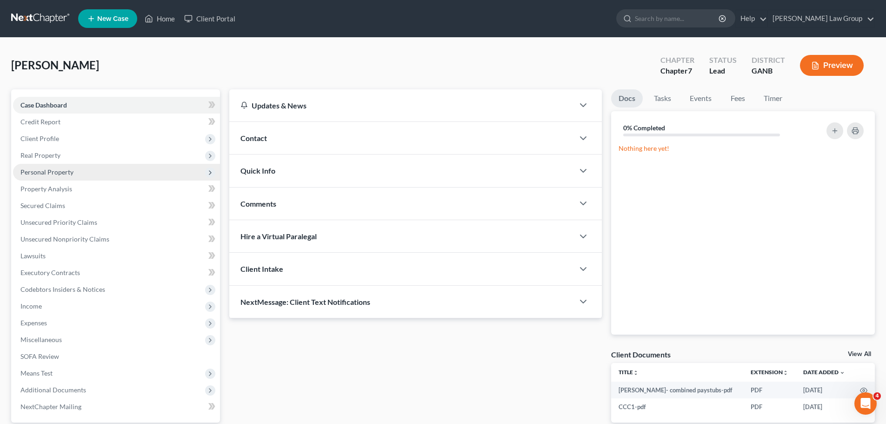
click at [65, 169] on span "Personal Property" at bounding box center [46, 172] width 53 height 8
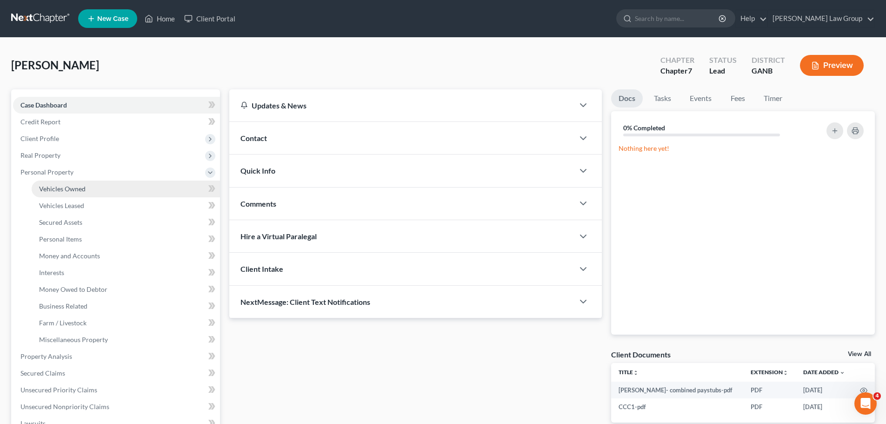
click at [80, 184] on link "Vehicles Owned" at bounding box center [126, 188] width 188 height 17
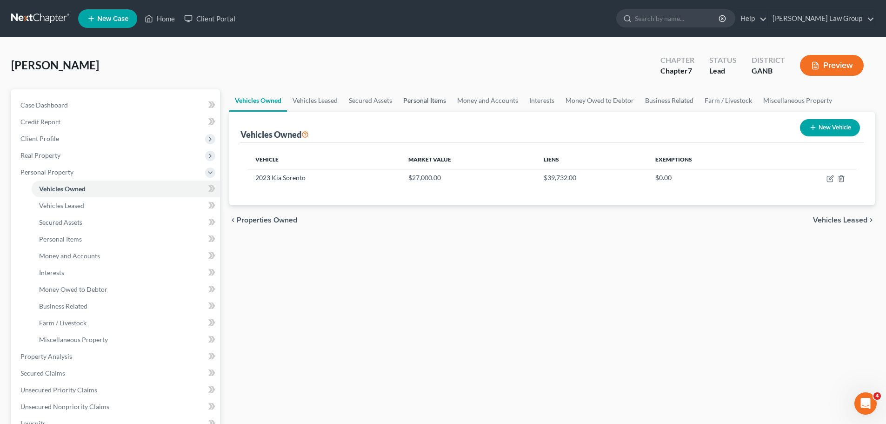
click at [417, 102] on link "Personal Items" at bounding box center [425, 100] width 54 height 22
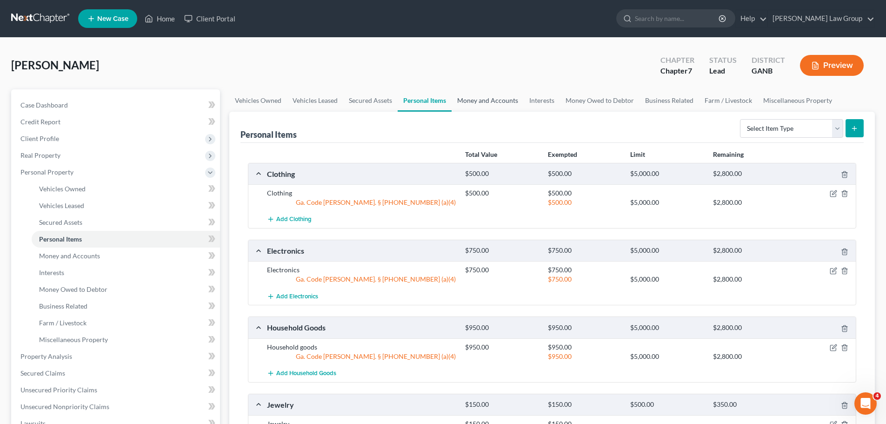
click at [510, 98] on link "Money and Accounts" at bounding box center [487, 100] width 72 height 22
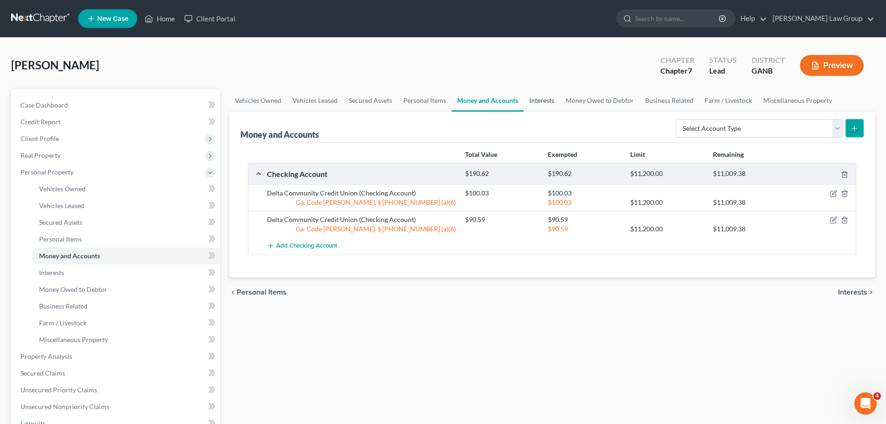
click at [550, 102] on link "Interests" at bounding box center [541, 100] width 36 height 22
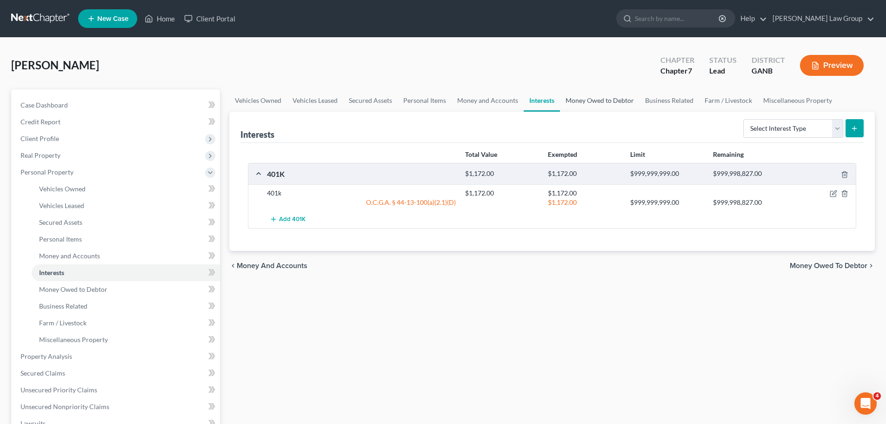
click at [596, 104] on link "Money Owed to Debtor" at bounding box center [600, 100] width 80 height 22
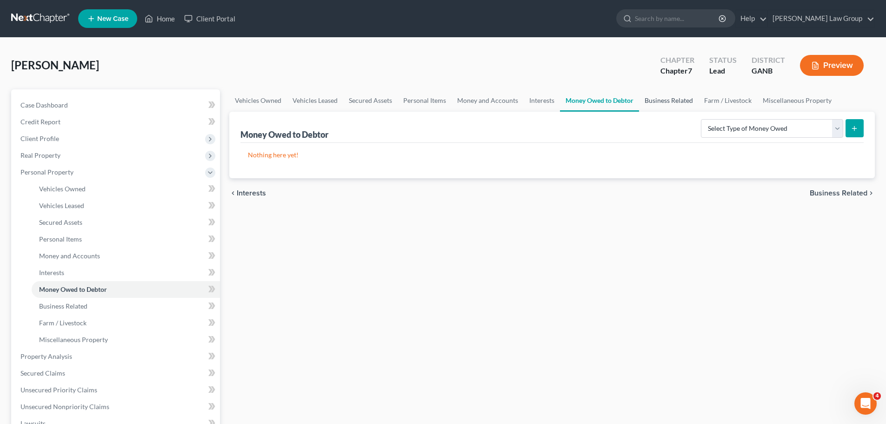
click at [663, 102] on link "Business Related" at bounding box center [669, 100] width 60 height 22
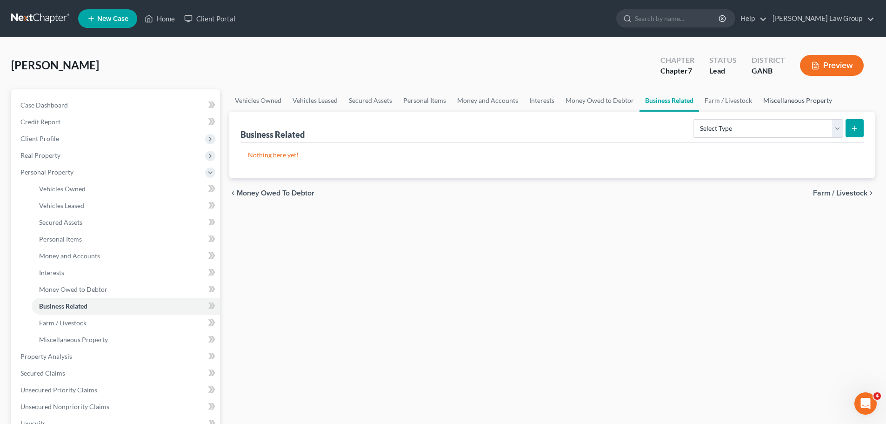
click at [783, 103] on link "Miscellaneous Property" at bounding box center [797, 100] width 80 height 22
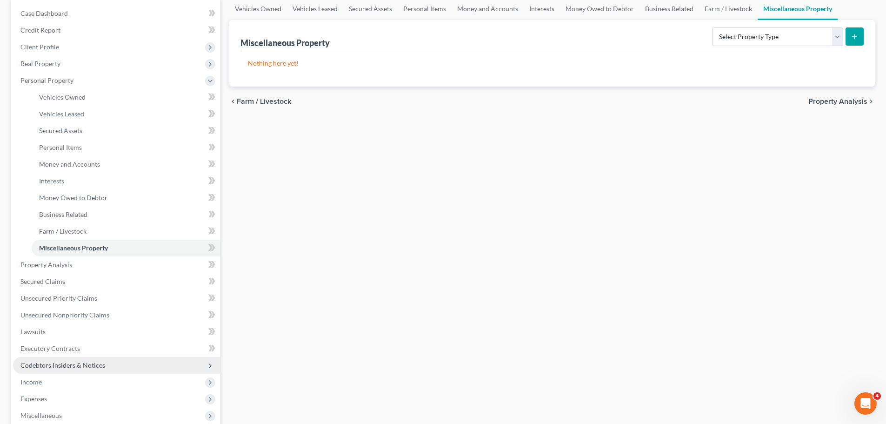
scroll to position [232, 0]
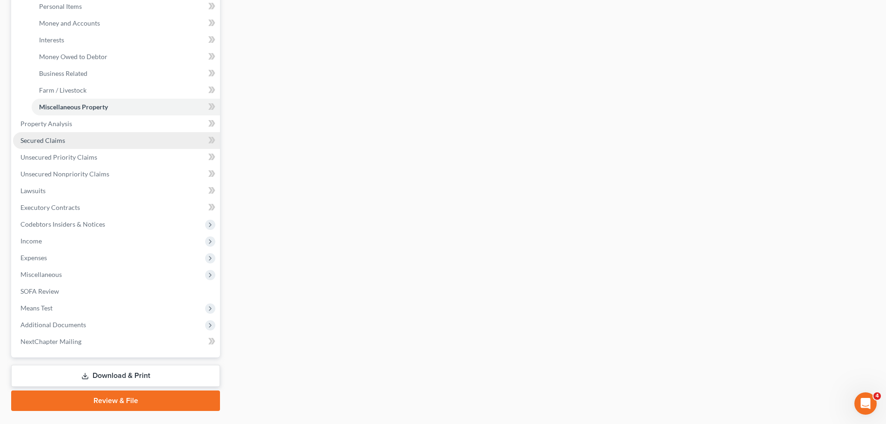
click at [101, 138] on link "Secured Claims" at bounding box center [116, 140] width 207 height 17
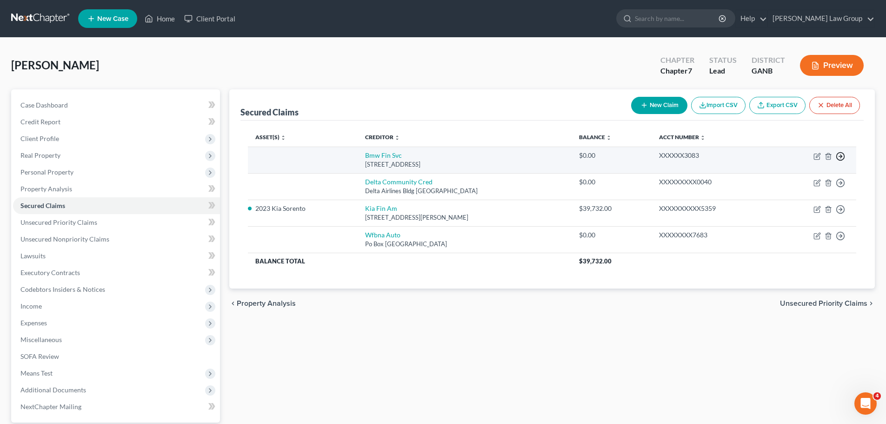
click at [842, 153] on circle "button" at bounding box center [840, 156] width 8 height 8
click at [790, 175] on link "Move to F" at bounding box center [798, 179] width 78 height 16
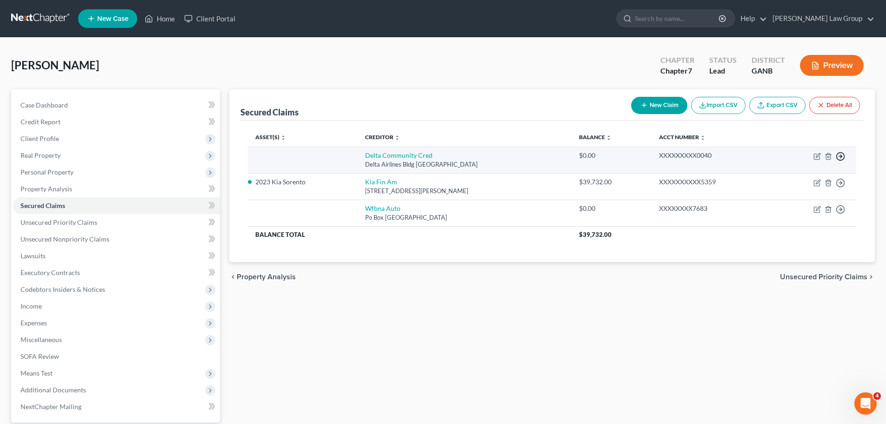
click at [841, 156] on line "button" at bounding box center [840, 156] width 3 height 0
click at [800, 181] on link "Move to F" at bounding box center [798, 179] width 78 height 16
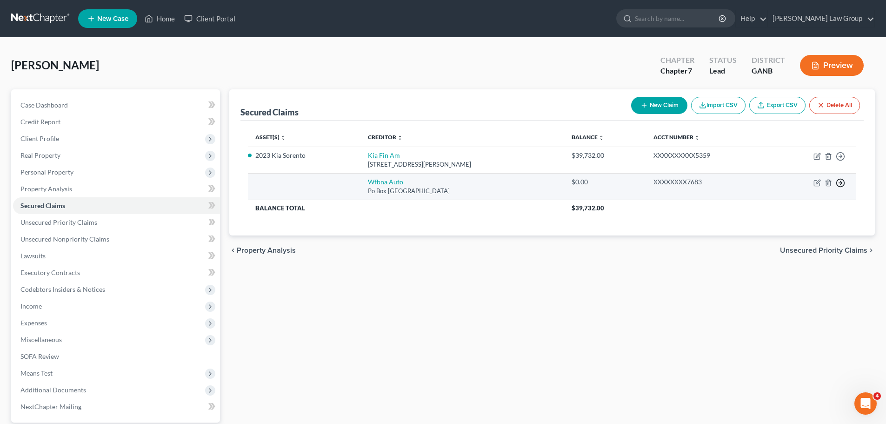
click at [839, 160] on circle "button" at bounding box center [840, 156] width 8 height 8
click at [804, 199] on link "Move to F" at bounding box center [798, 205] width 78 height 16
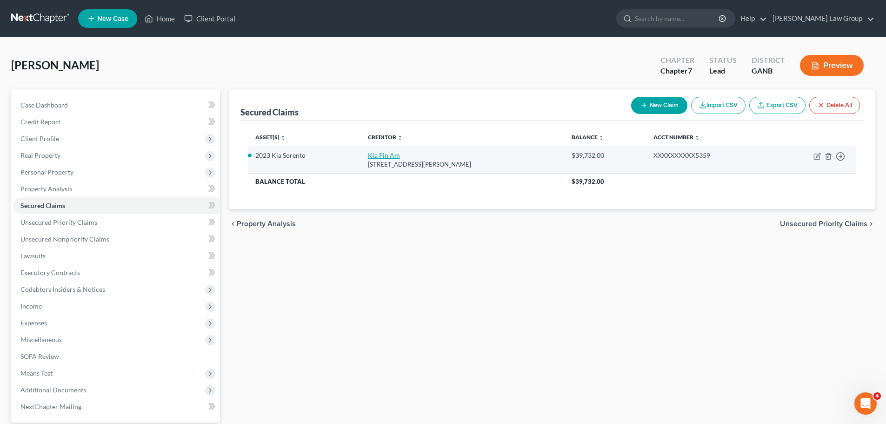
click at [374, 158] on link "Kia Fin Am" at bounding box center [384, 155] width 32 height 8
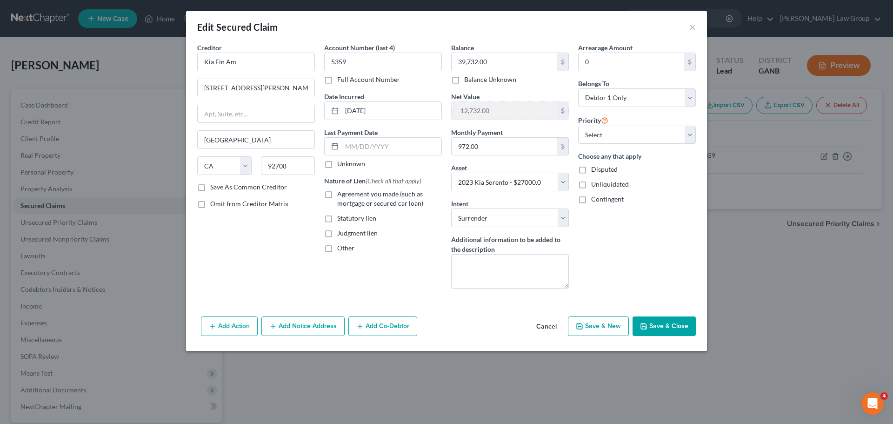
click at [337, 193] on label "Agreement you made (such as mortgage or secured car loan)" at bounding box center [389, 198] width 105 height 19
click at [341, 193] on input "Agreement you made (such as mortgage or secured car loan)" at bounding box center [344, 192] width 6 height 6
click at [669, 318] on button "Save & Close" at bounding box center [663, 326] width 63 height 20
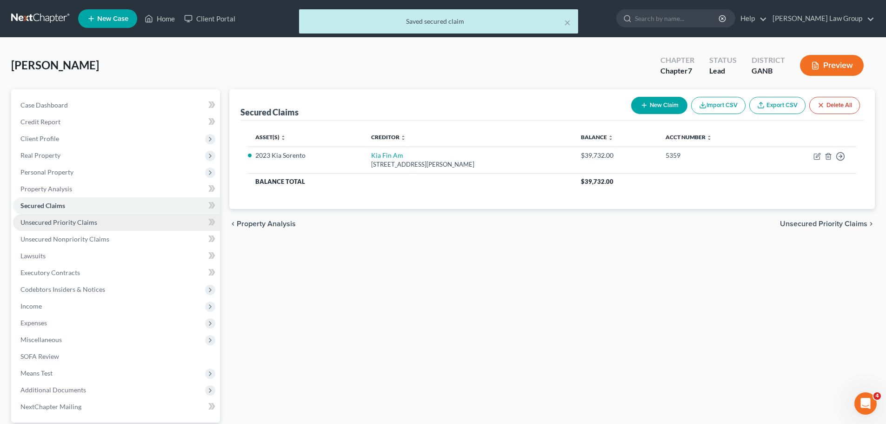
click at [70, 224] on span "Unsecured Priority Claims" at bounding box center [58, 222] width 77 height 8
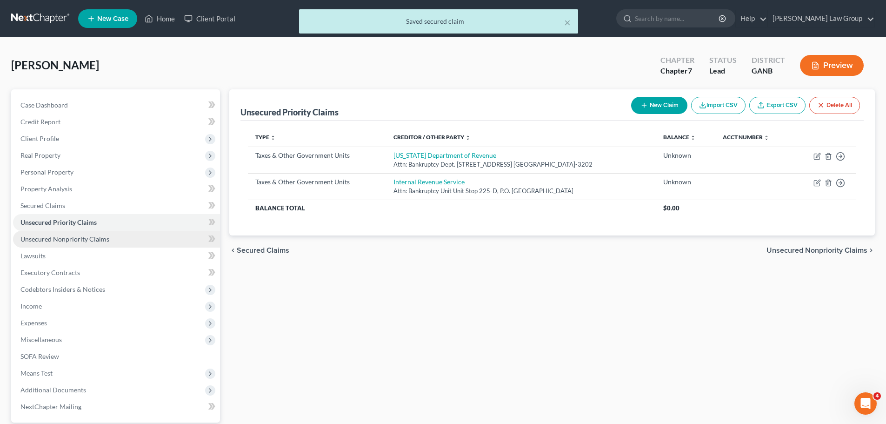
click at [106, 233] on link "Unsecured Nonpriority Claims" at bounding box center [116, 239] width 207 height 17
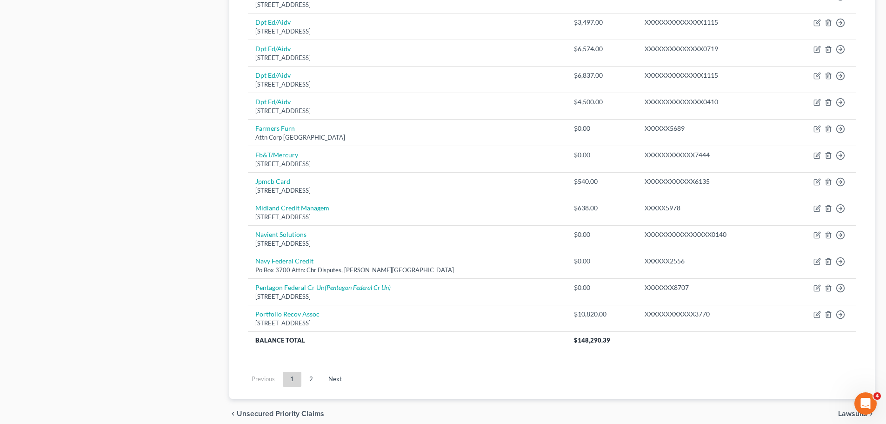
scroll to position [650, 0]
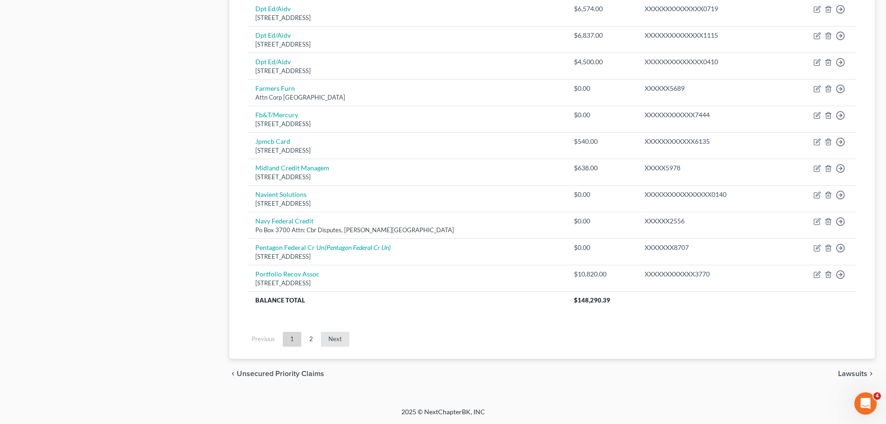
click at [333, 336] on link "Next" at bounding box center [335, 338] width 28 height 15
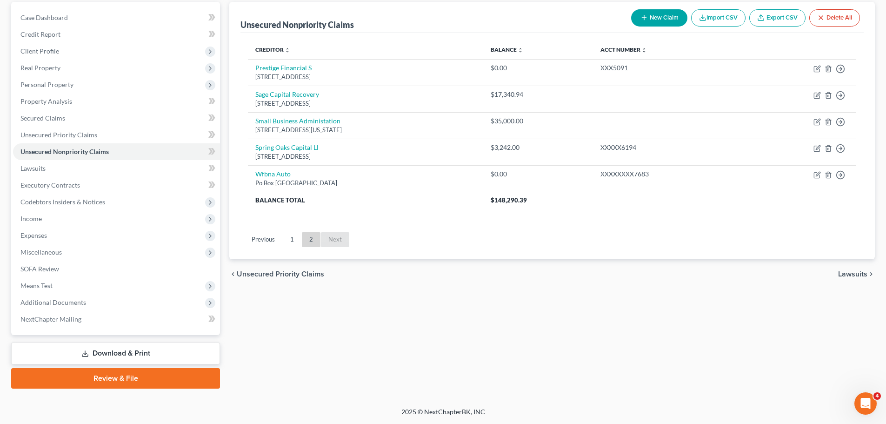
scroll to position [87, 0]
click at [296, 238] on link "1" at bounding box center [292, 239] width 19 height 15
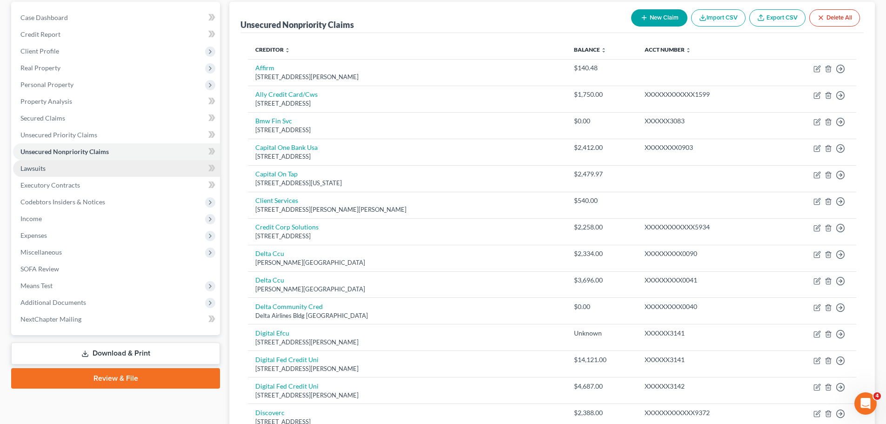
click at [63, 170] on link "Lawsuits" at bounding box center [116, 168] width 207 height 17
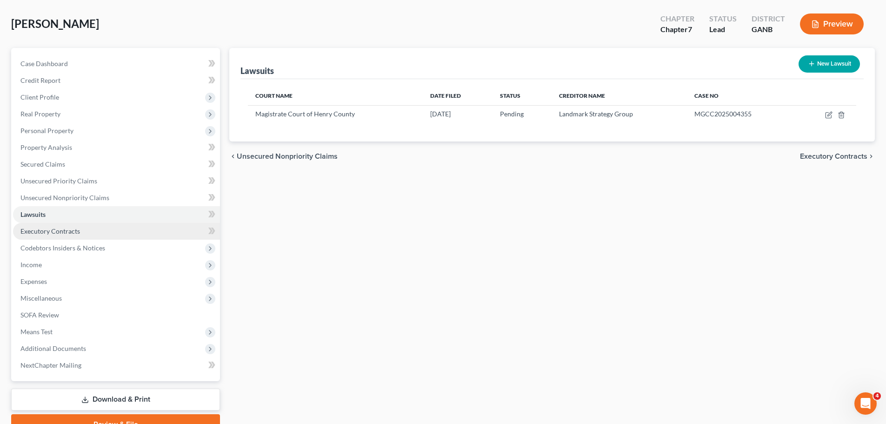
scroll to position [87, 0]
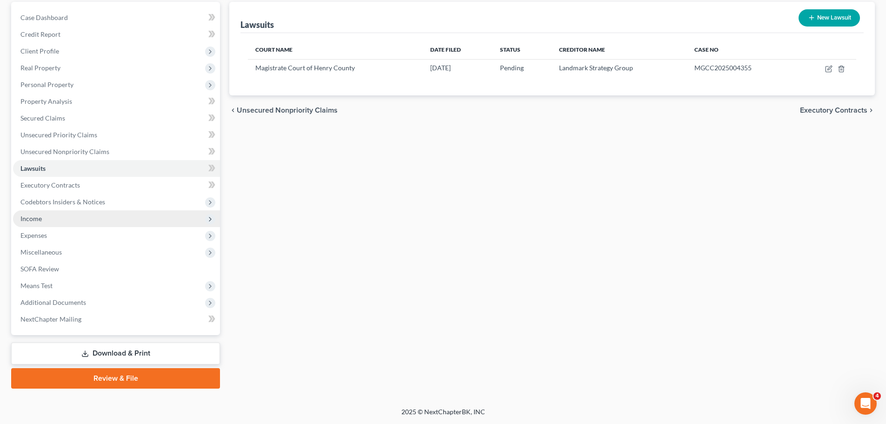
click at [57, 210] on span "Income" at bounding box center [116, 218] width 207 height 17
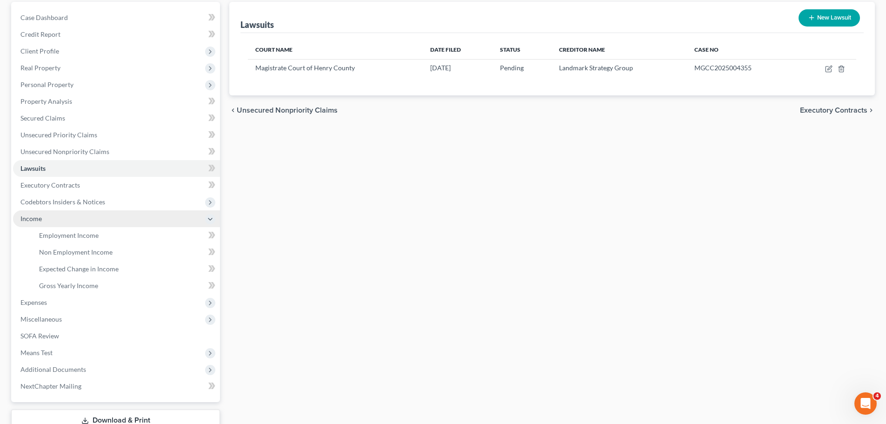
click at [86, 225] on span "Income" at bounding box center [116, 218] width 207 height 17
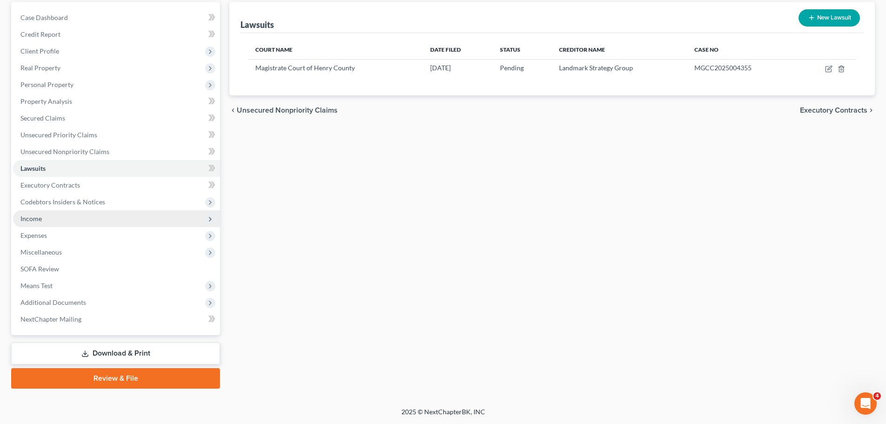
click at [86, 220] on span "Income" at bounding box center [116, 218] width 207 height 17
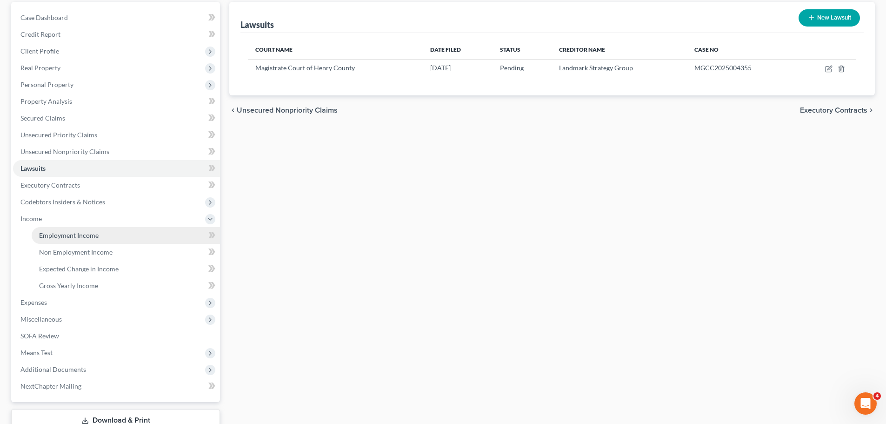
click at [95, 235] on span "Employment Income" at bounding box center [69, 235] width 60 height 8
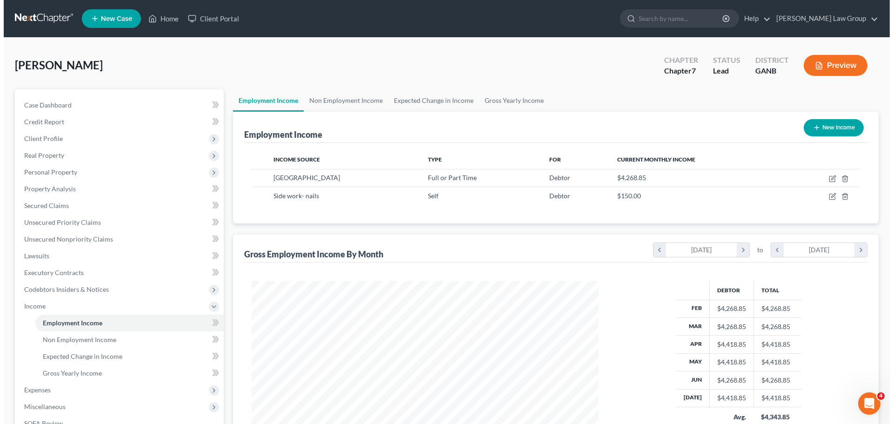
scroll to position [173, 365]
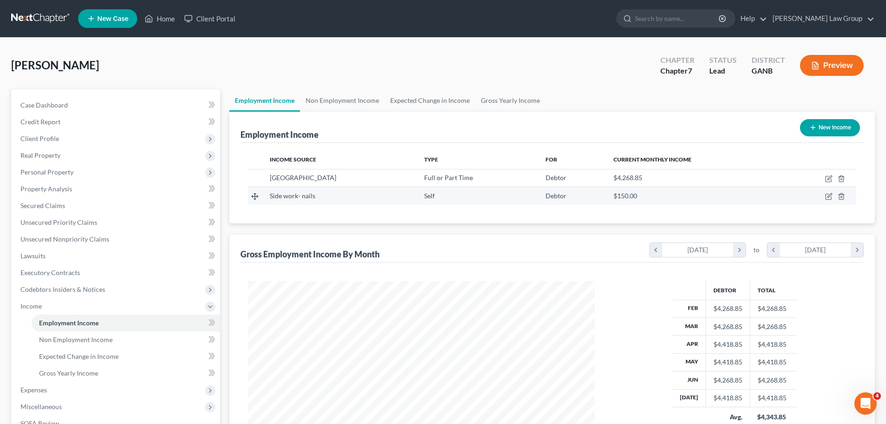
click at [829, 190] on td at bounding box center [818, 196] width 73 height 18
click at [829, 197] on icon "button" at bounding box center [828, 195] width 7 height 7
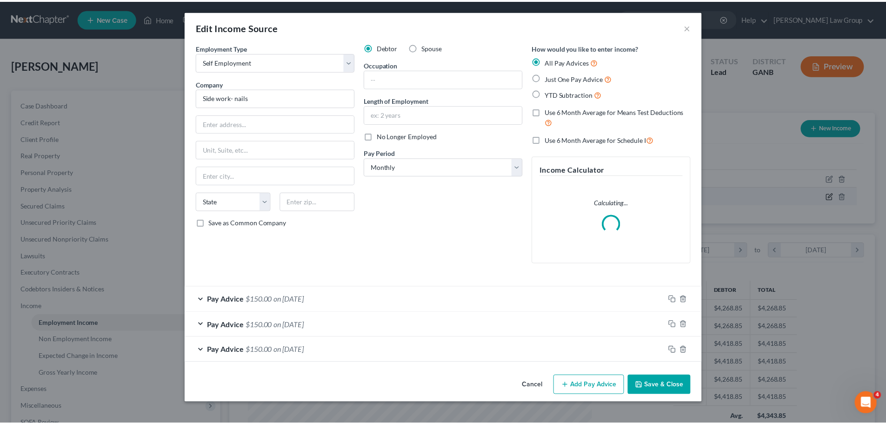
scroll to position [175, 369]
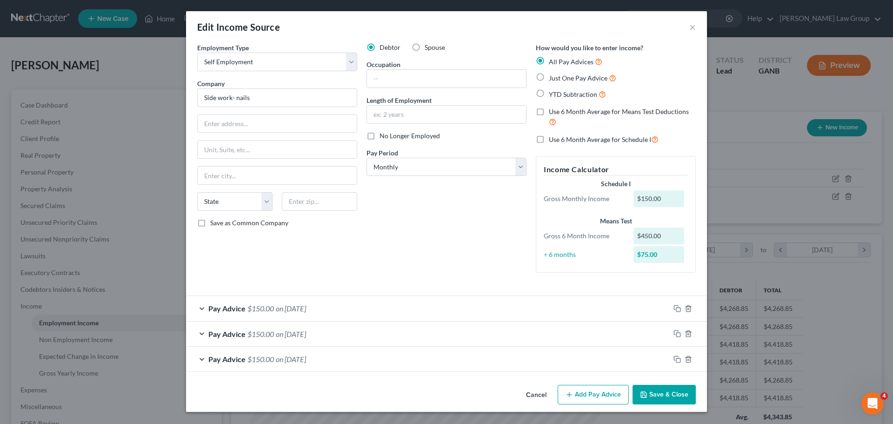
click at [673, 396] on button "Save & Close" at bounding box center [663, 394] width 63 height 20
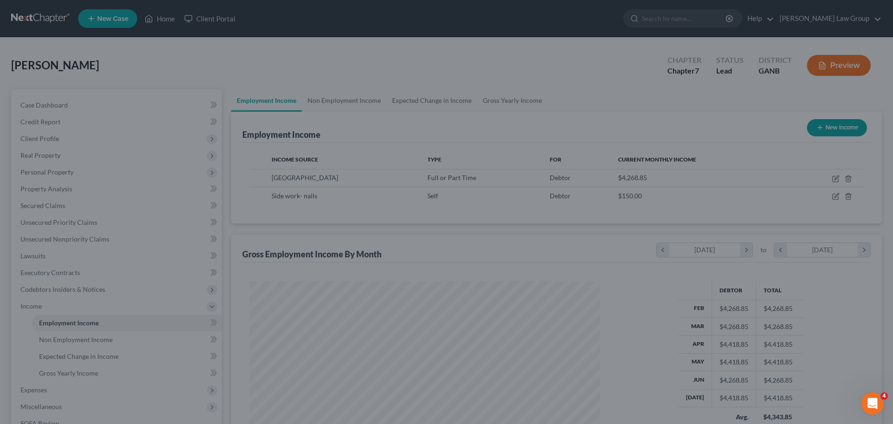
scroll to position [464741, 464549]
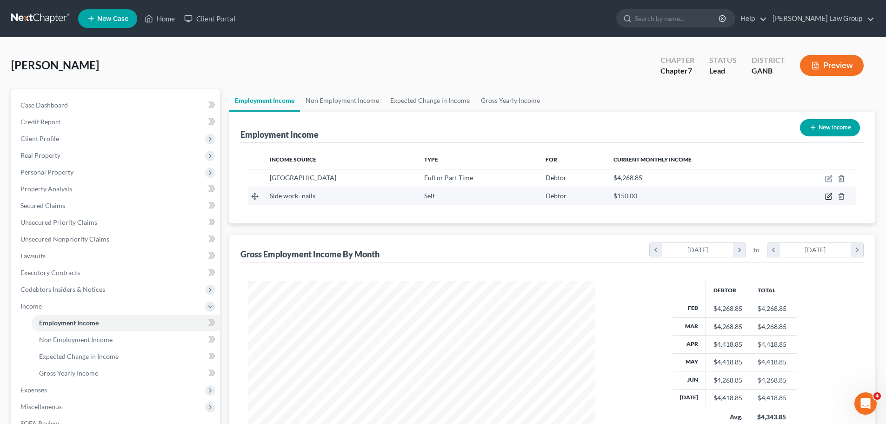
click at [828, 198] on icon "button" at bounding box center [829, 195] width 4 height 4
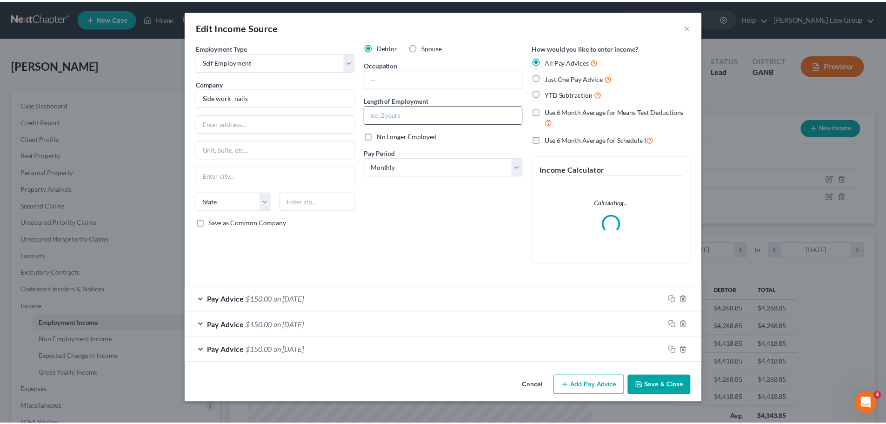
scroll to position [175, 369]
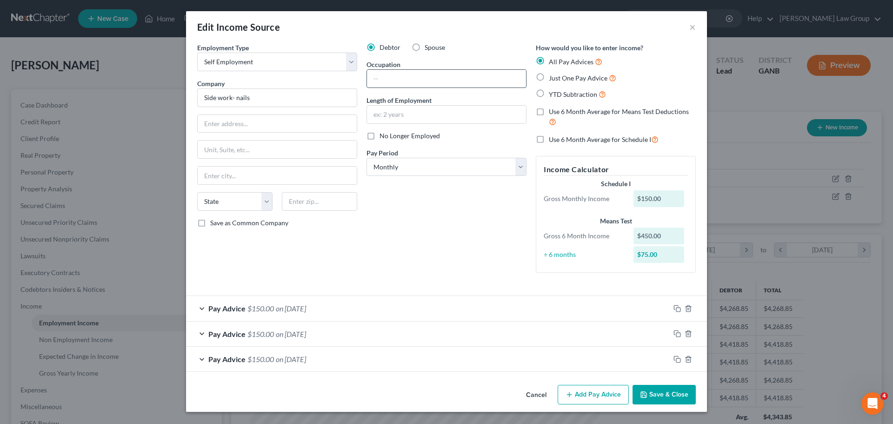
click at [387, 78] on input "text" at bounding box center [446, 79] width 159 height 18
click at [670, 398] on button "Save & Close" at bounding box center [663, 394] width 63 height 20
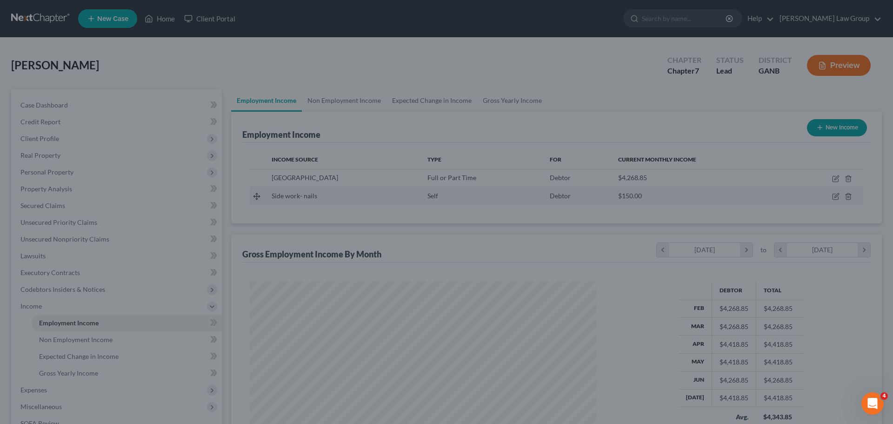
scroll to position [464741, 464549]
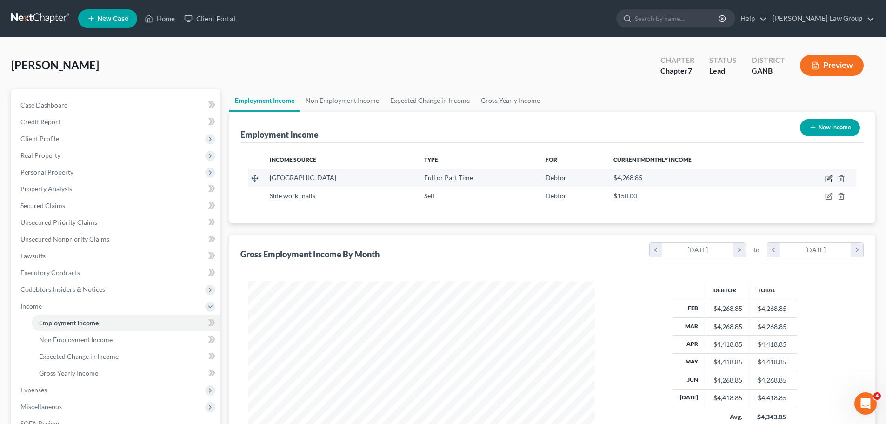
click at [827, 178] on icon "button" at bounding box center [828, 178] width 7 height 7
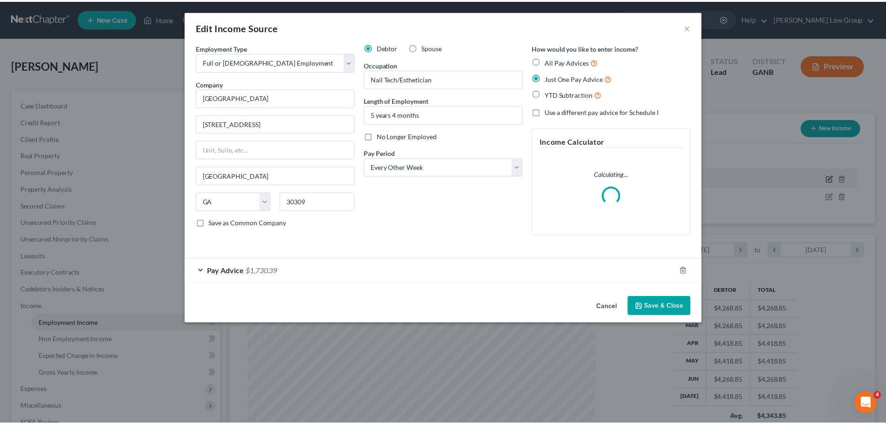
scroll to position [175, 369]
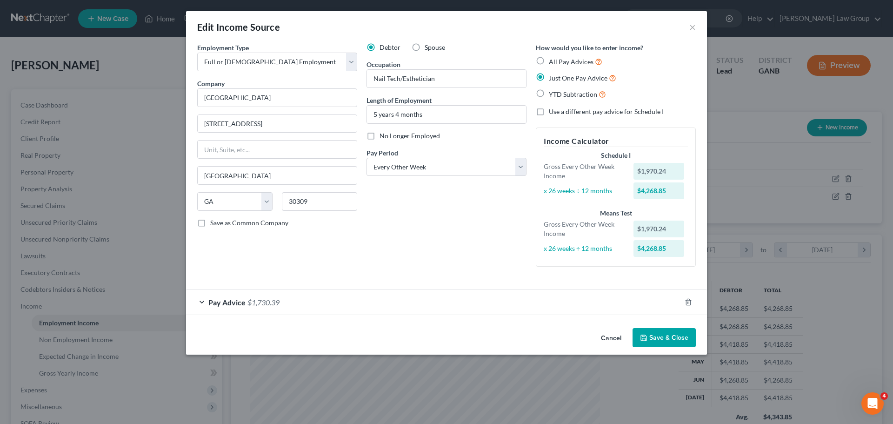
click at [660, 338] on button "Save & Close" at bounding box center [663, 338] width 63 height 20
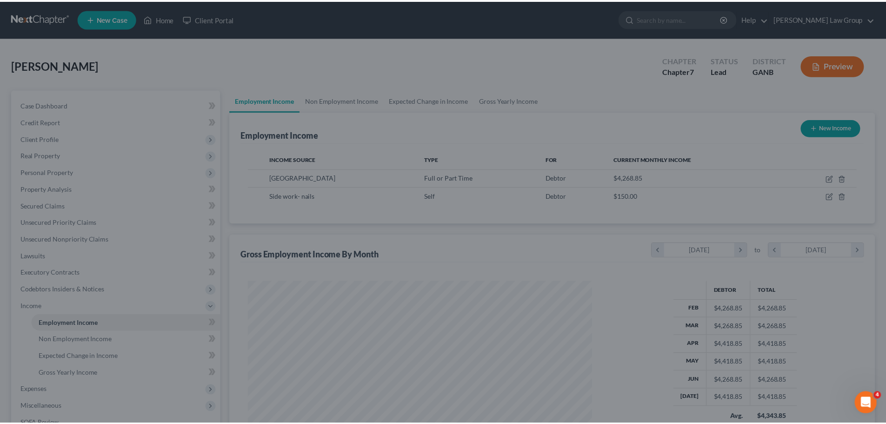
scroll to position [464741, 464549]
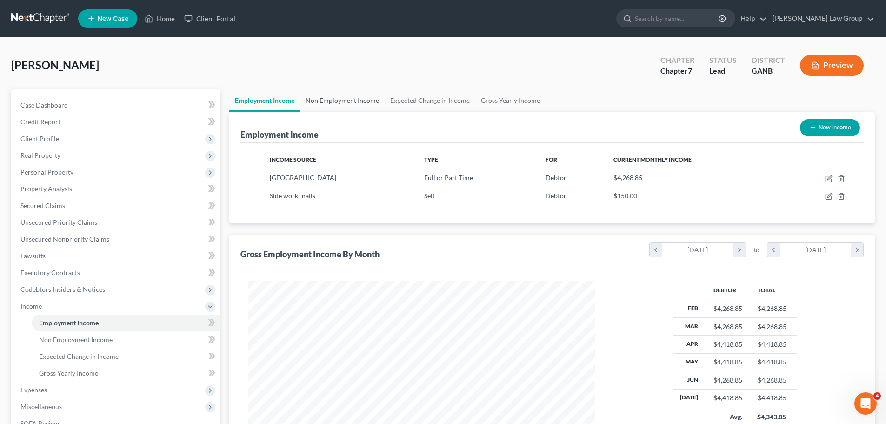
click at [347, 99] on link "Non Employment Income" at bounding box center [342, 100] width 85 height 22
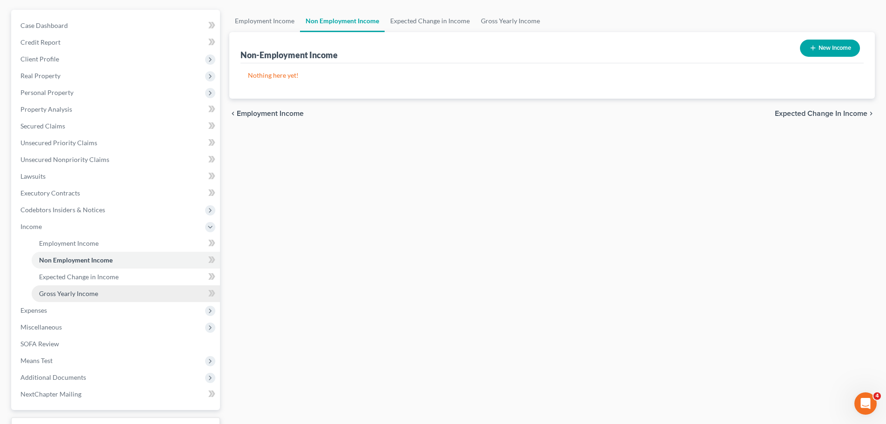
scroll to position [154, 0]
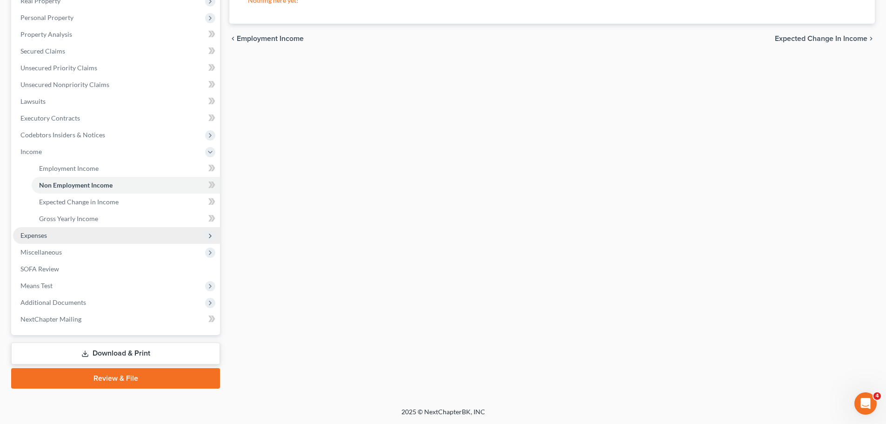
drag, startPoint x: 75, startPoint y: 234, endPoint x: 80, endPoint y: 233, distance: 5.7
click at [75, 234] on span "Expenses" at bounding box center [116, 235] width 207 height 17
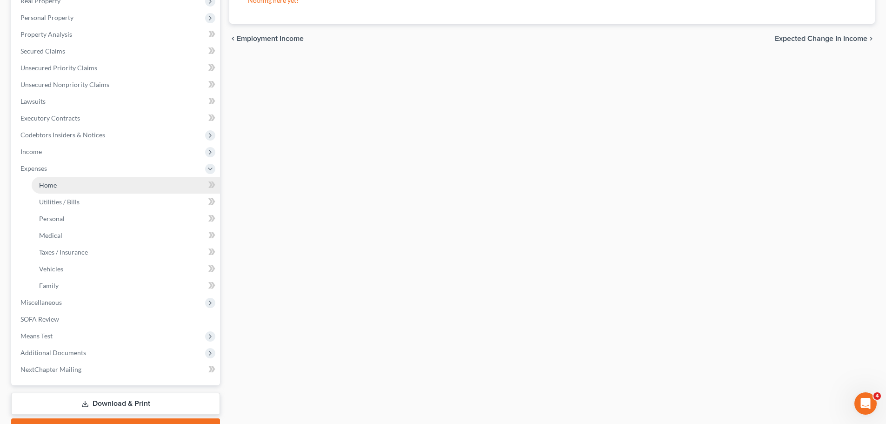
click at [77, 187] on link "Home" at bounding box center [126, 185] width 188 height 17
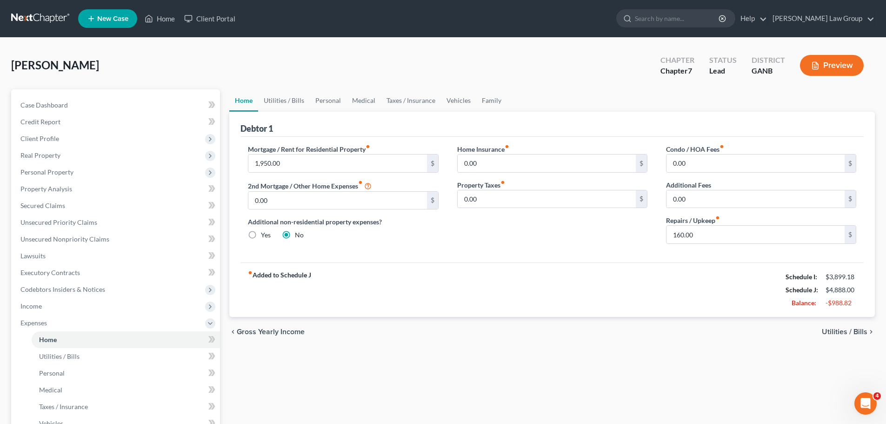
click at [491, 86] on div "[PERSON_NAME] Upgraded Chapter Chapter 7 Status Lead District GANB Preview" at bounding box center [442, 69] width 863 height 40
click at [484, 92] on link "Family" at bounding box center [491, 100] width 31 height 22
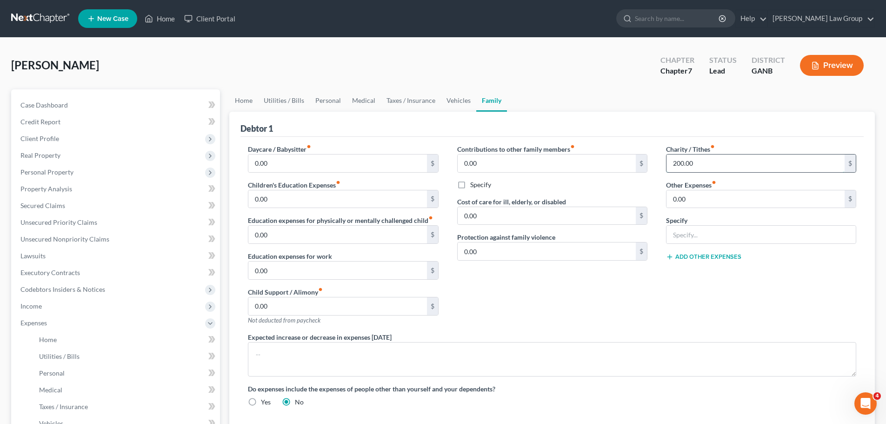
click at [712, 163] on input "200.00" at bounding box center [755, 163] width 178 height 18
click at [432, 93] on link "Taxes / Insurance" at bounding box center [411, 100] width 60 height 22
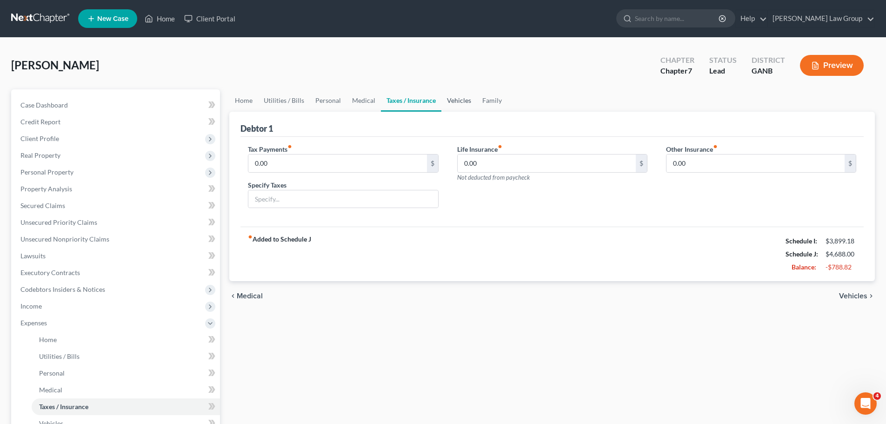
click at [449, 99] on link "Vehicles" at bounding box center [458, 100] width 35 height 22
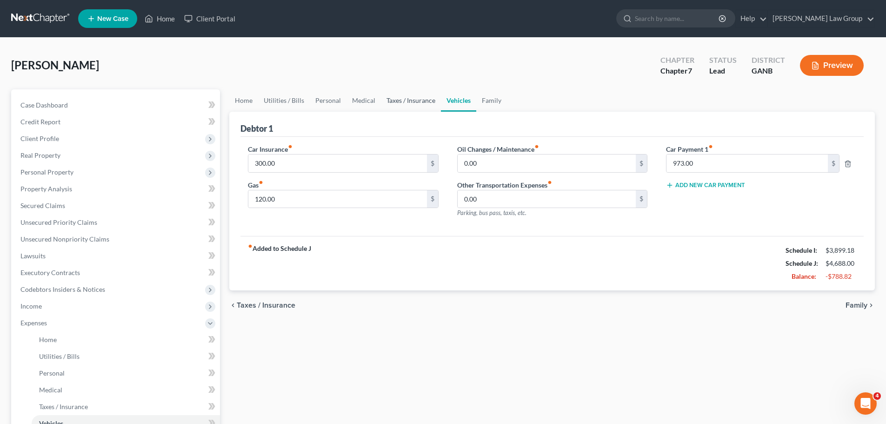
click at [420, 100] on link "Taxes / Insurance" at bounding box center [411, 100] width 60 height 22
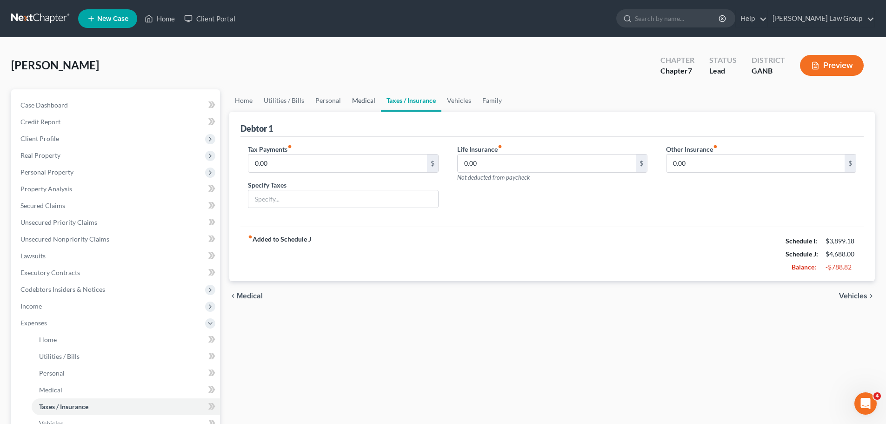
click at [353, 99] on link "Medical" at bounding box center [363, 100] width 34 height 22
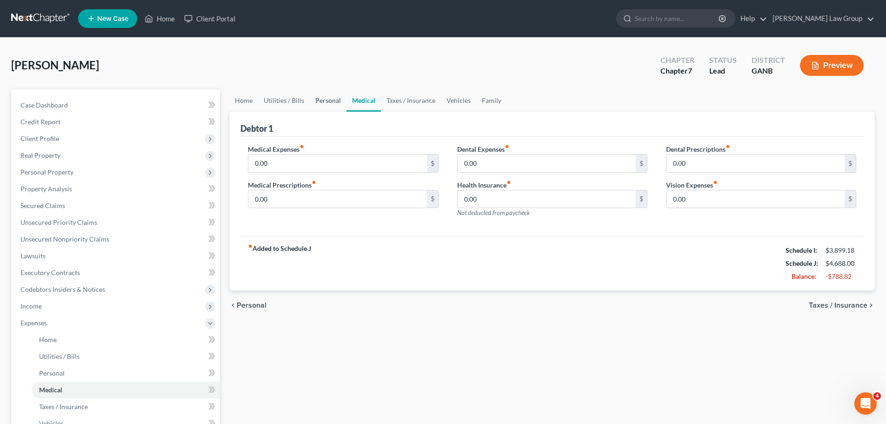
click at [328, 102] on link "Personal" at bounding box center [328, 100] width 37 height 22
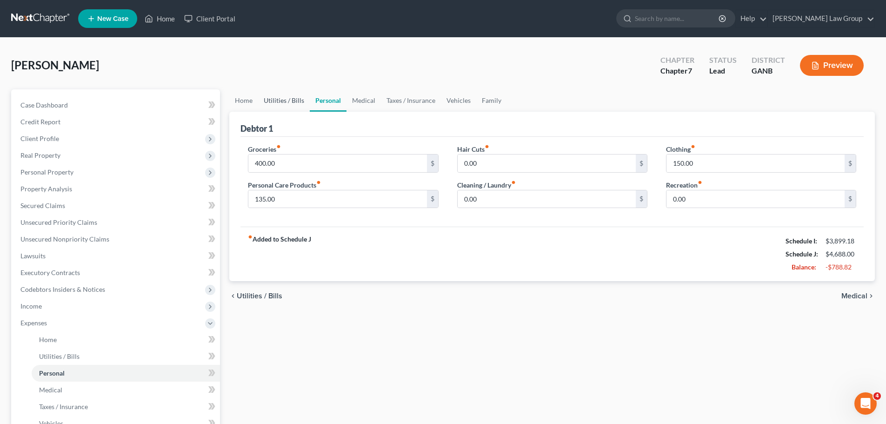
click at [292, 96] on link "Utilities / Bills" at bounding box center [284, 100] width 52 height 22
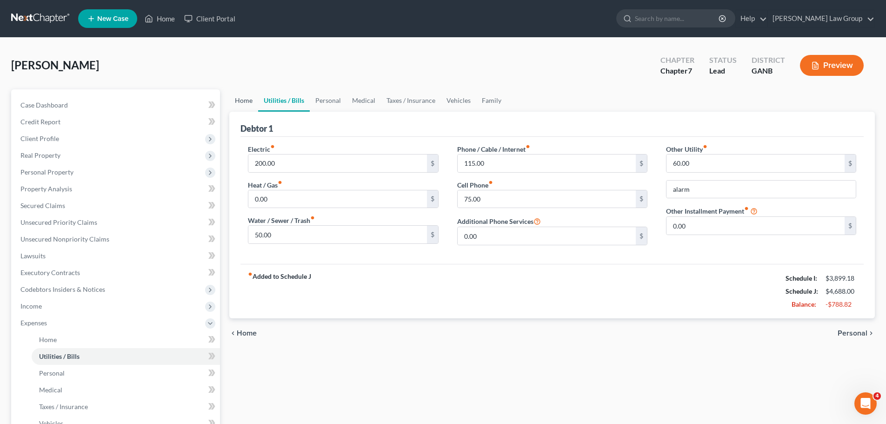
click at [246, 107] on link "Home" at bounding box center [243, 100] width 29 height 22
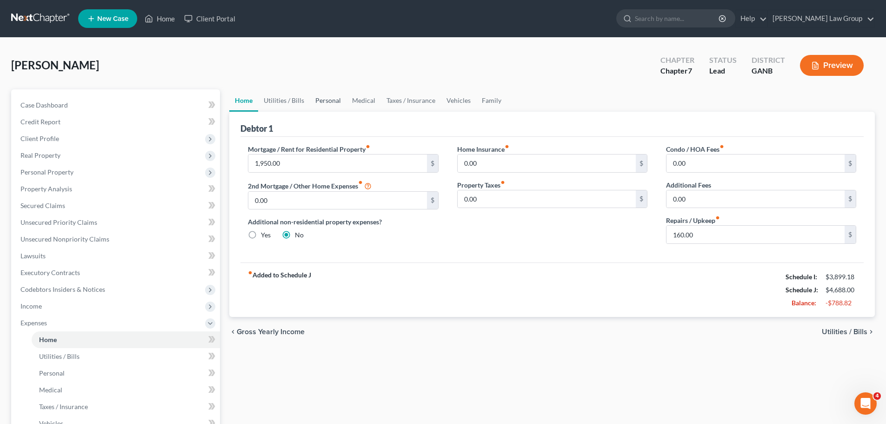
click at [338, 100] on link "Personal" at bounding box center [328, 100] width 37 height 22
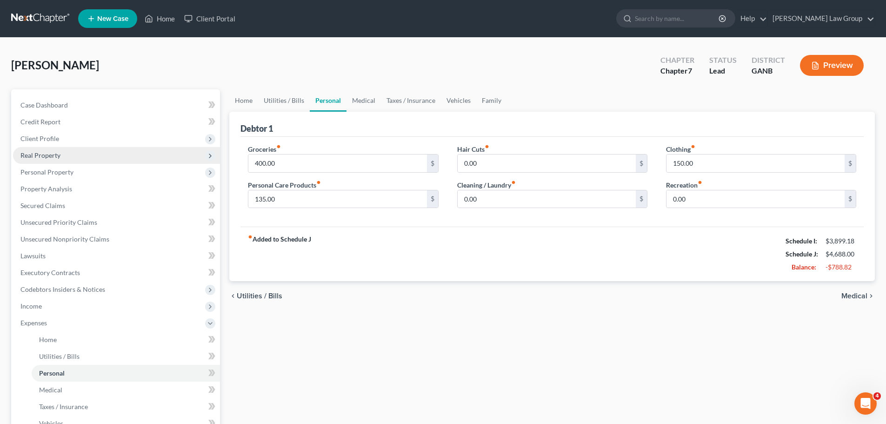
click at [60, 158] on span "Real Property" at bounding box center [116, 155] width 207 height 17
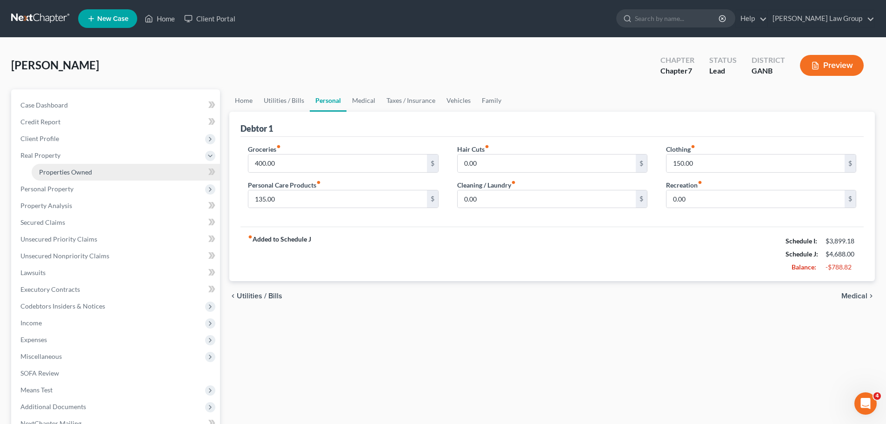
click at [115, 166] on link "Properties Owned" at bounding box center [126, 172] width 188 height 17
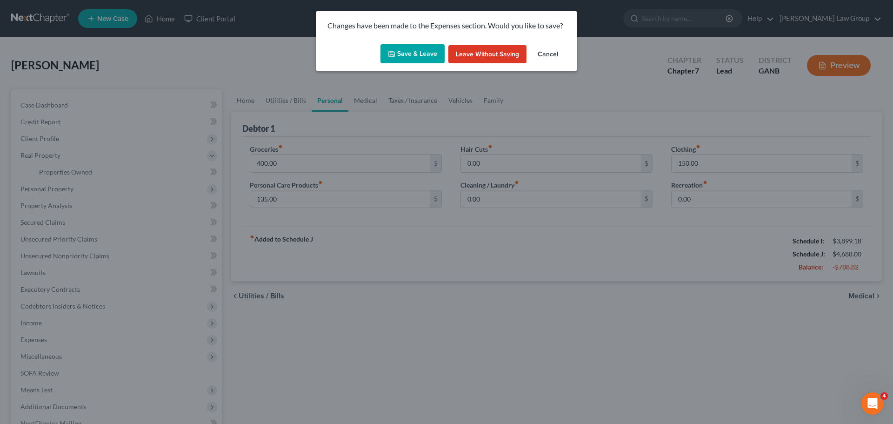
click at [396, 64] on div "Save & Leave Leave without Saving Cancel" at bounding box center [446, 55] width 260 height 31
click at [423, 50] on button "Save & Leave" at bounding box center [412, 54] width 64 height 20
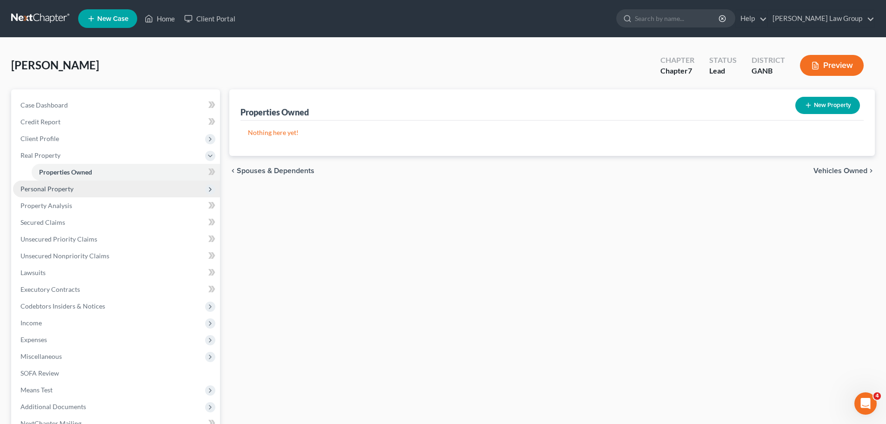
click at [75, 187] on span "Personal Property" at bounding box center [116, 188] width 207 height 17
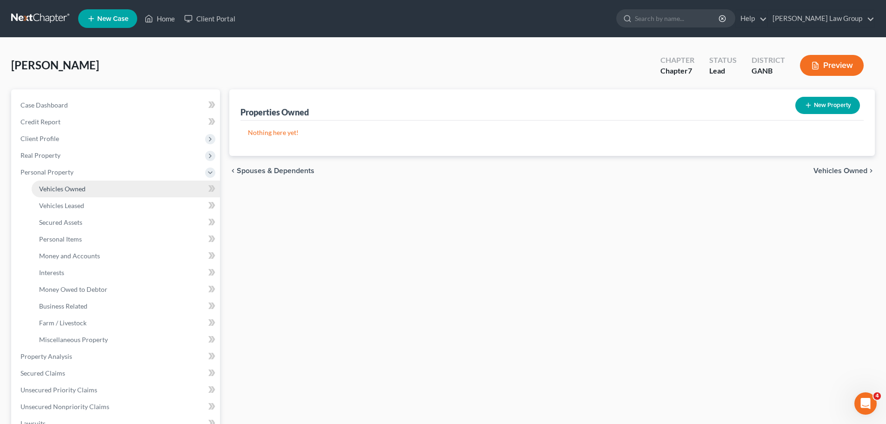
click at [87, 192] on link "Vehicles Owned" at bounding box center [126, 188] width 188 height 17
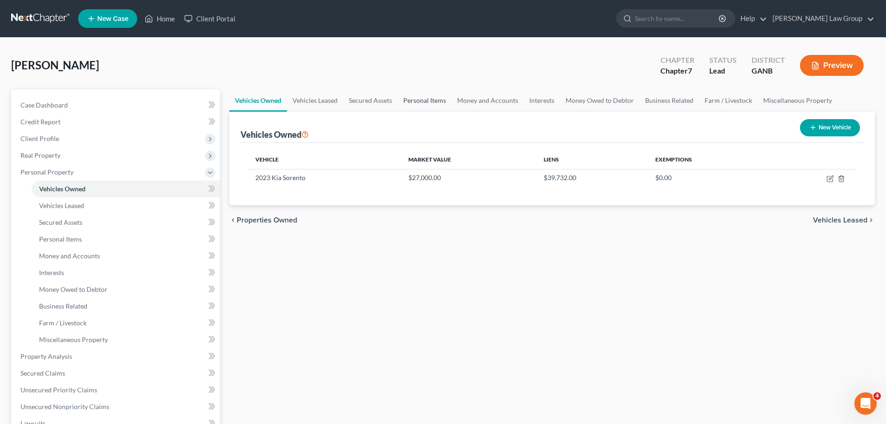
click at [405, 99] on link "Personal Items" at bounding box center [425, 100] width 54 height 22
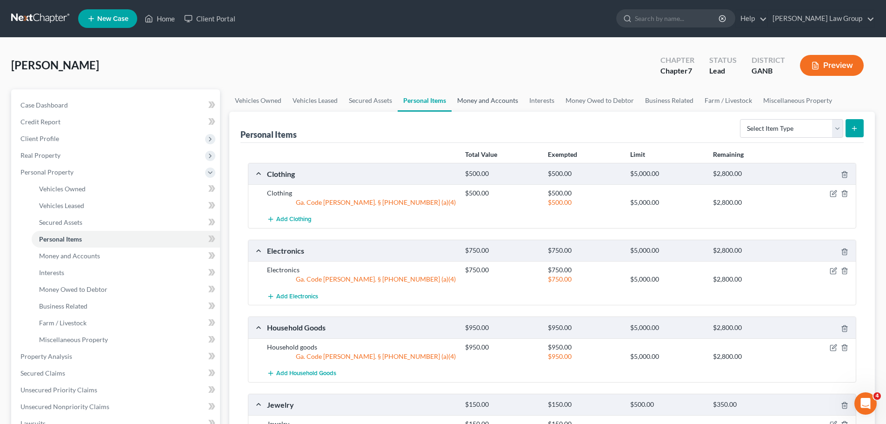
click at [487, 99] on link "Money and Accounts" at bounding box center [487, 100] width 72 height 22
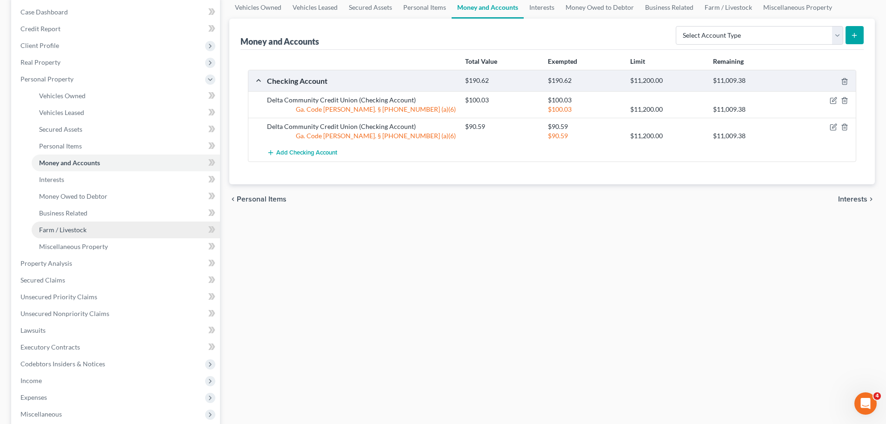
scroll to position [232, 0]
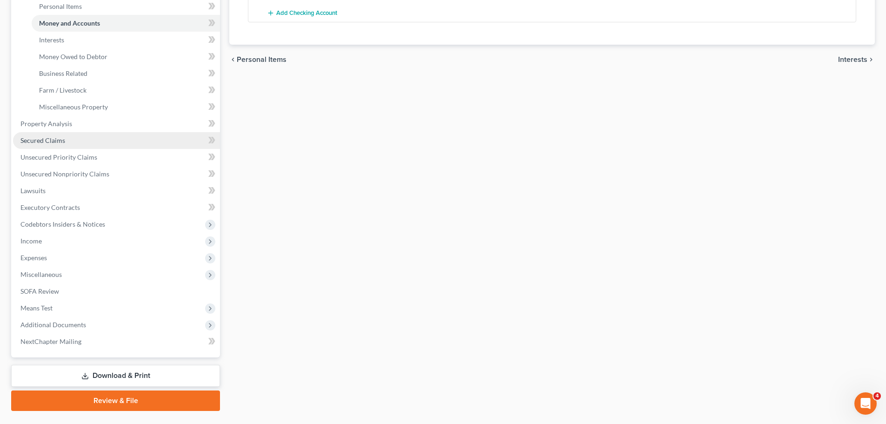
click at [112, 143] on link "Secured Claims" at bounding box center [116, 140] width 207 height 17
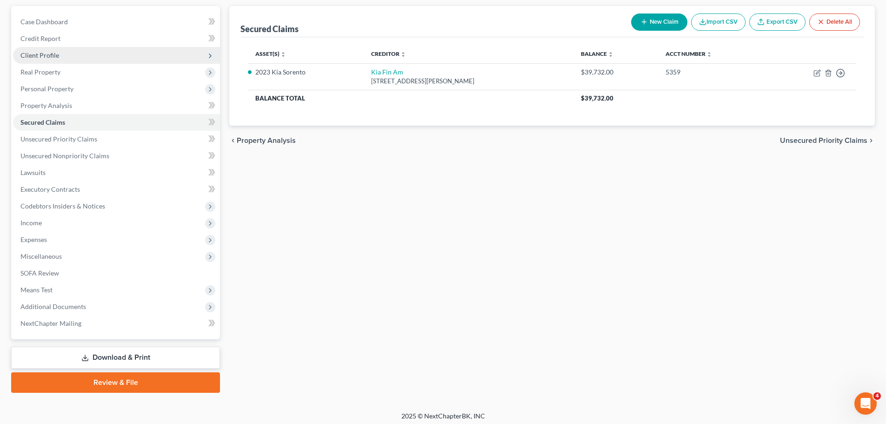
scroll to position [87, 0]
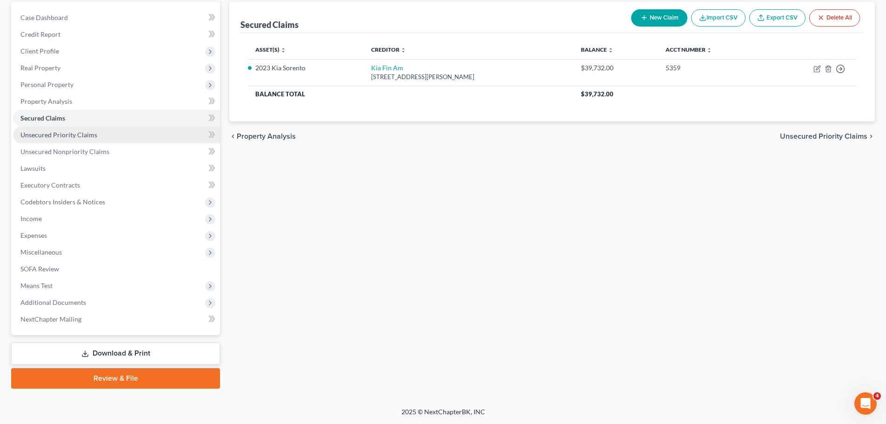
click at [99, 134] on link "Unsecured Priority Claims" at bounding box center [116, 134] width 207 height 17
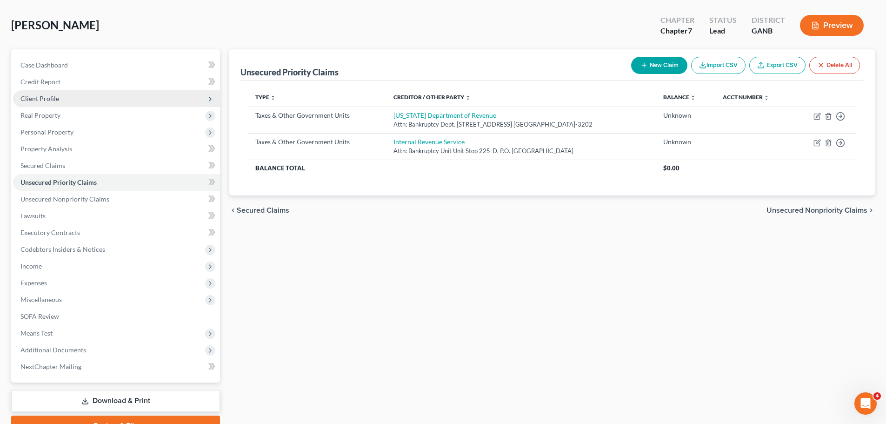
scroll to position [87, 0]
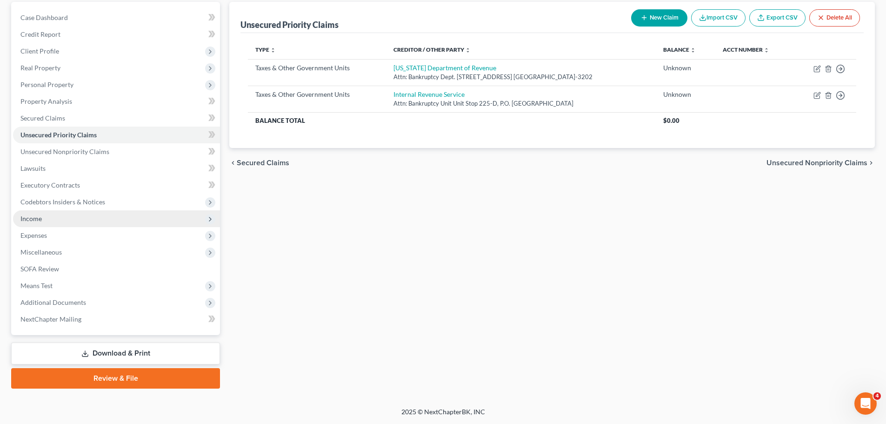
click at [60, 218] on span "Income" at bounding box center [116, 218] width 207 height 17
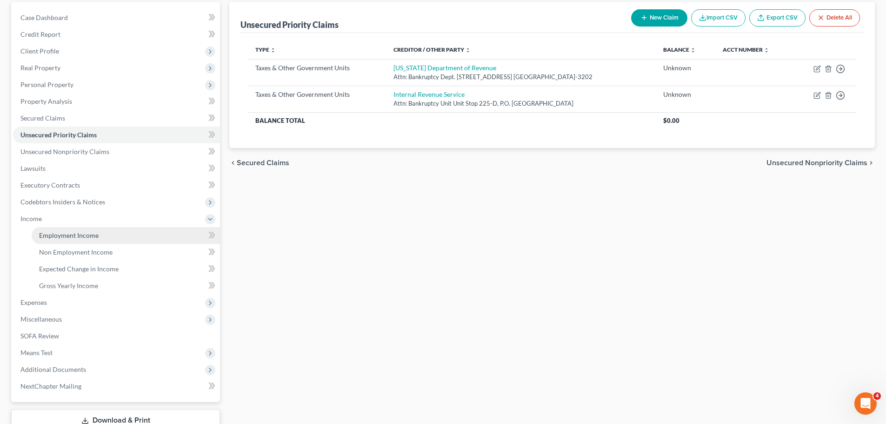
click at [115, 230] on link "Employment Income" at bounding box center [126, 235] width 188 height 17
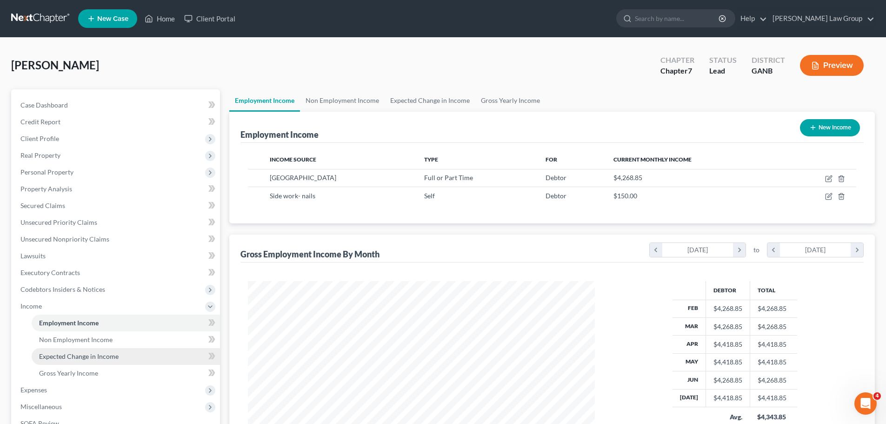
scroll to position [154, 0]
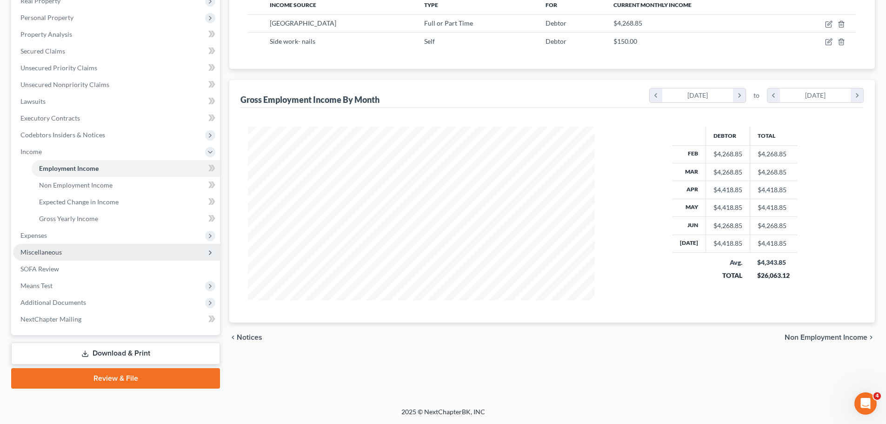
click at [96, 252] on span "Miscellaneous" at bounding box center [116, 252] width 207 height 17
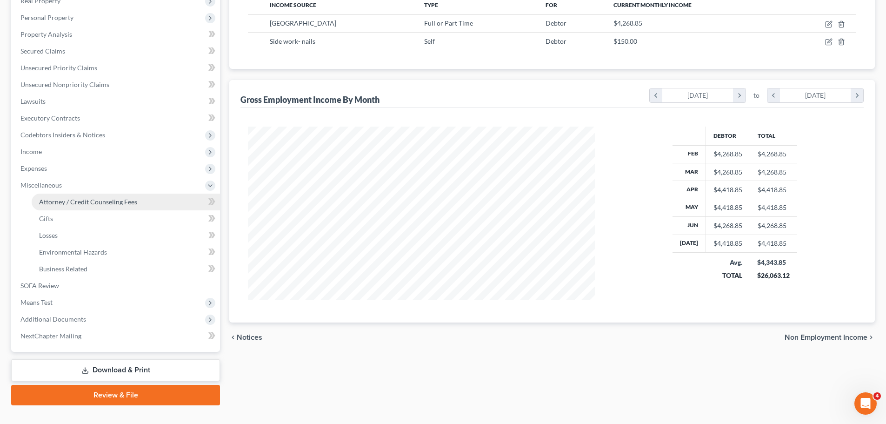
click at [152, 206] on link "Attorney / Credit Counseling Fees" at bounding box center [126, 201] width 188 height 17
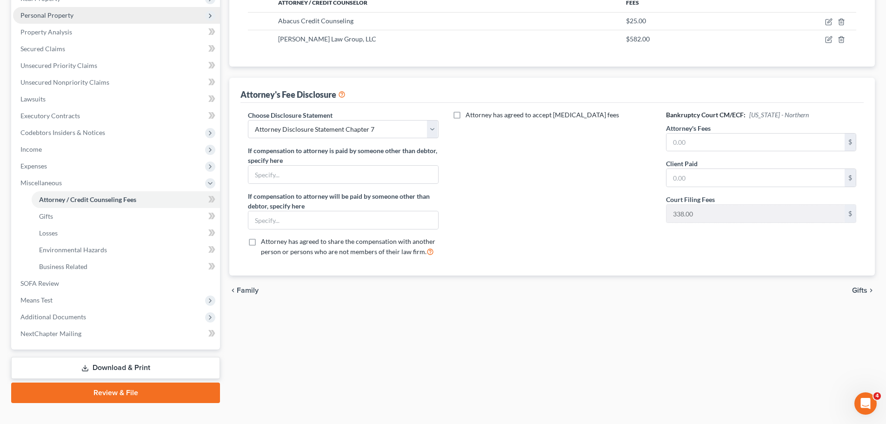
scroll to position [171, 0]
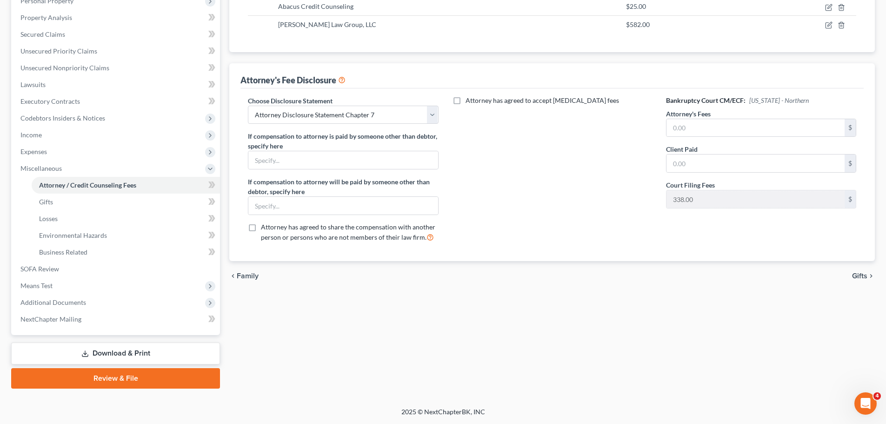
click at [727, 114] on div "Attorney's Fees $" at bounding box center [761, 123] width 190 height 28
click at [718, 126] on input "text" at bounding box center [755, 128] width 178 height 18
click at [690, 126] on input "text" at bounding box center [755, 128] width 178 height 18
click at [722, 159] on input "text" at bounding box center [755, 163] width 178 height 18
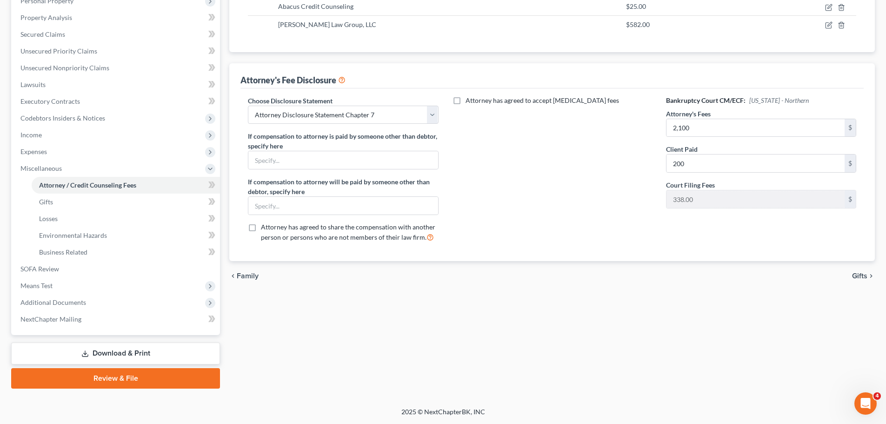
click at [682, 209] on div "Bankruptcy Court CM/ECF: [US_STATE] - Northern Attorney's Fees 2,100 $ Client P…" at bounding box center [760, 173] width 209 height 154
click at [82, 289] on span "Means Test" at bounding box center [116, 285] width 207 height 17
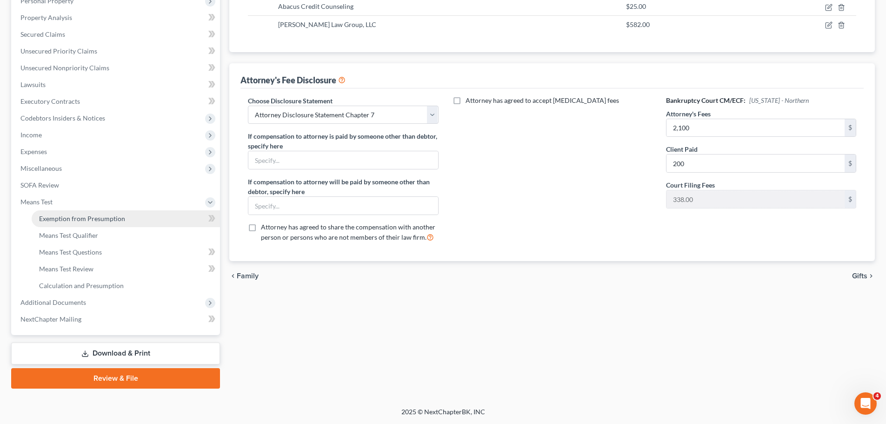
click at [103, 220] on span "Exemption from Presumption" at bounding box center [82, 218] width 86 height 8
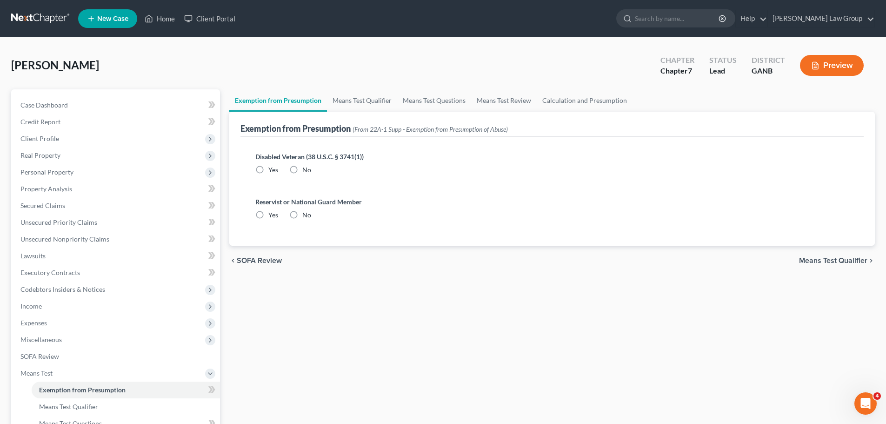
click at [302, 165] on label "No" at bounding box center [306, 169] width 9 height 9
click at [306, 165] on input "No" at bounding box center [309, 168] width 6 height 6
click at [302, 219] on label "No" at bounding box center [306, 214] width 9 height 9
click at [306, 216] on input "No" at bounding box center [309, 213] width 6 height 6
click at [362, 101] on link "Means Test Qualifier" at bounding box center [362, 100] width 70 height 22
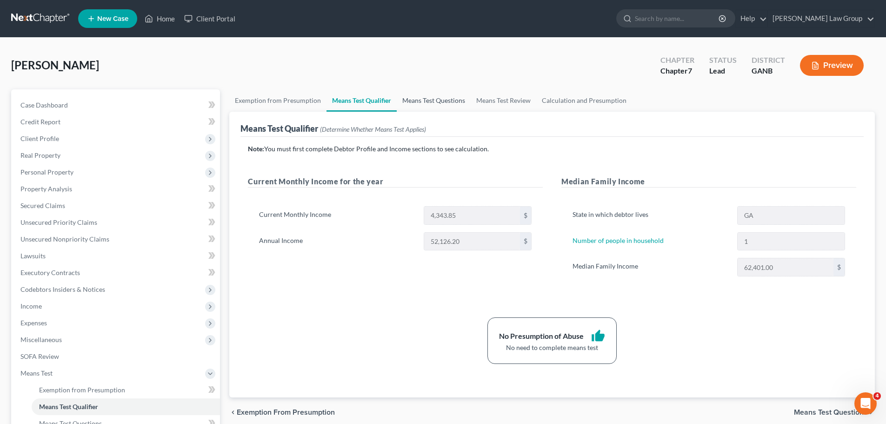
click at [426, 100] on link "Means Test Questions" at bounding box center [434, 100] width 74 height 22
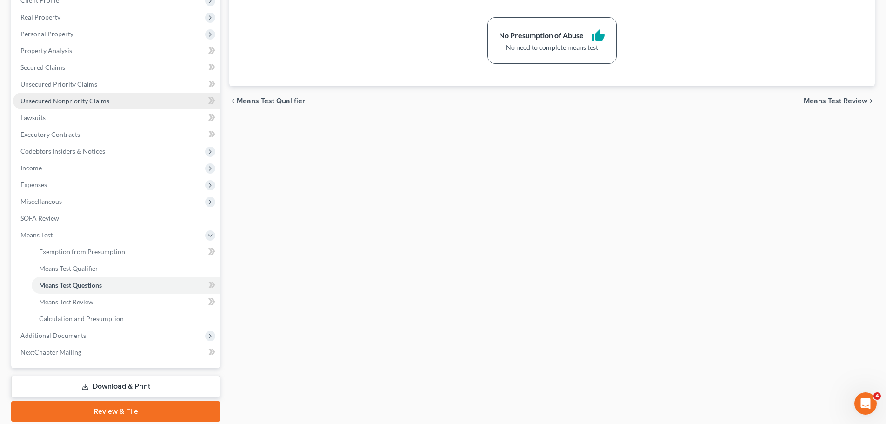
scroll to position [139, 0]
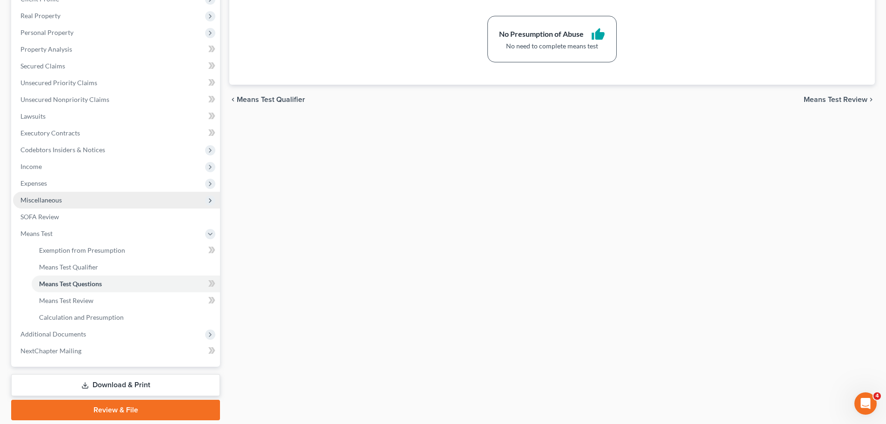
click at [69, 203] on span "Miscellaneous" at bounding box center [116, 200] width 207 height 17
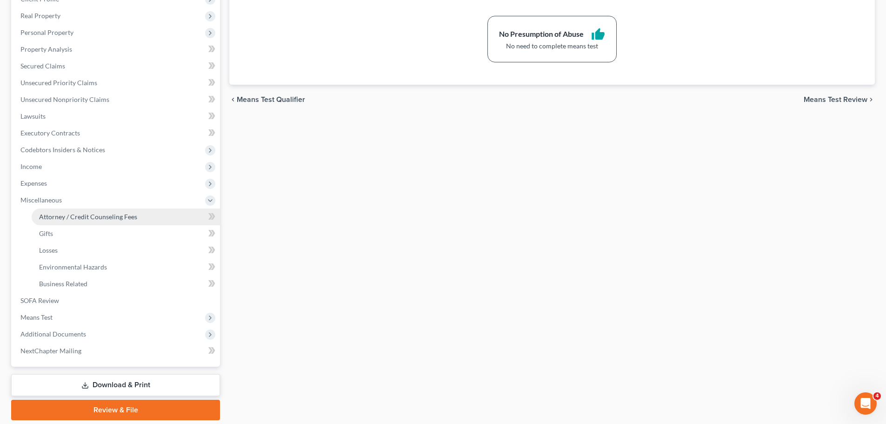
click at [110, 216] on span "Attorney / Credit Counseling Fees" at bounding box center [88, 216] width 98 height 8
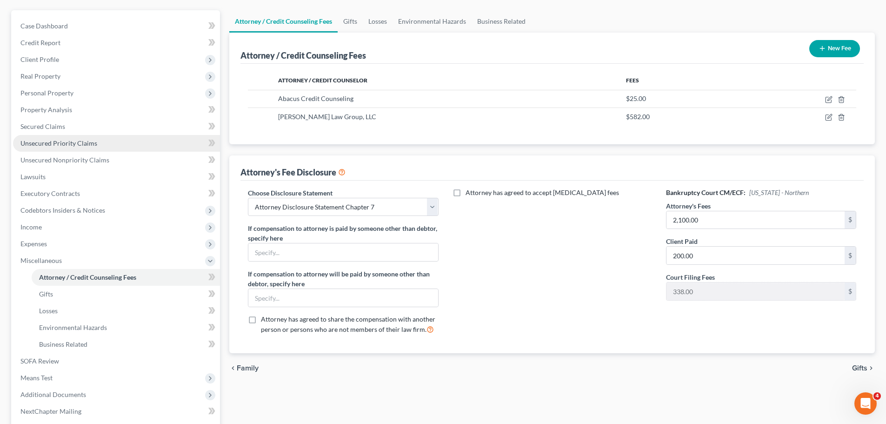
scroll to position [171, 0]
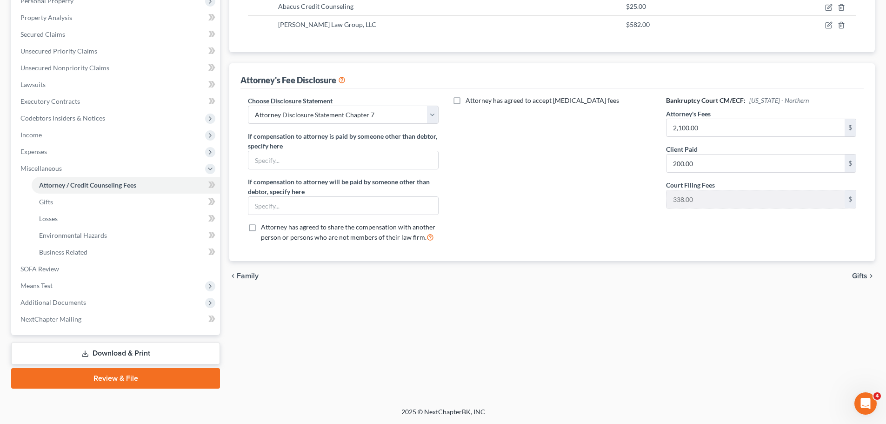
click at [142, 350] on link "Download & Print" at bounding box center [115, 353] width 209 height 22
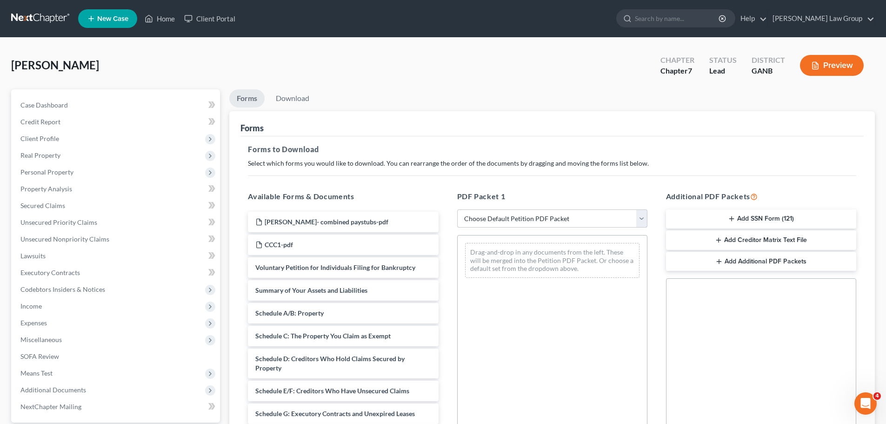
click at [531, 226] on select "Choose Default Petition PDF Packet Complete Bankruptcy Petition (all forms and …" at bounding box center [552, 218] width 190 height 19
click at [457, 209] on select "Choose Default Petition PDF Packet Complete Bankruptcy Petition (all forms and …" at bounding box center [552, 218] width 190 height 19
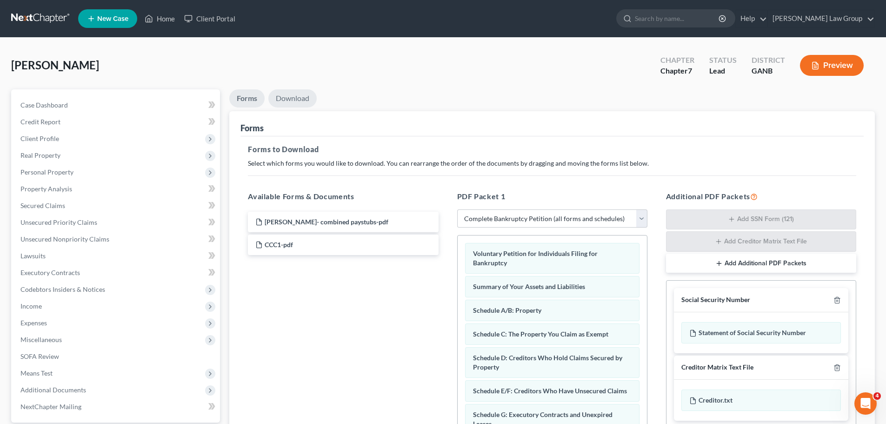
click at [293, 101] on link "Download" at bounding box center [292, 98] width 48 height 18
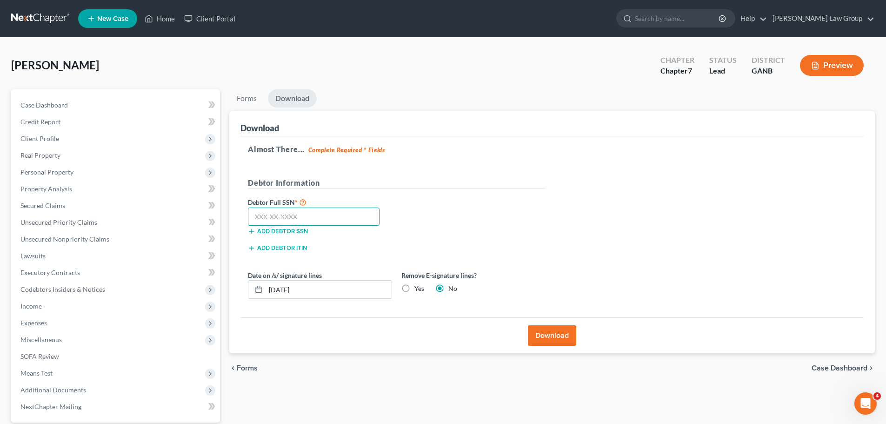
click at [284, 221] on input "text" at bounding box center [314, 216] width 132 height 19
paste input "255-25-2863"
drag, startPoint x: 536, startPoint y: 334, endPoint x: 539, endPoint y: 329, distance: 6.3
click at [536, 334] on button "Download" at bounding box center [552, 335] width 48 height 20
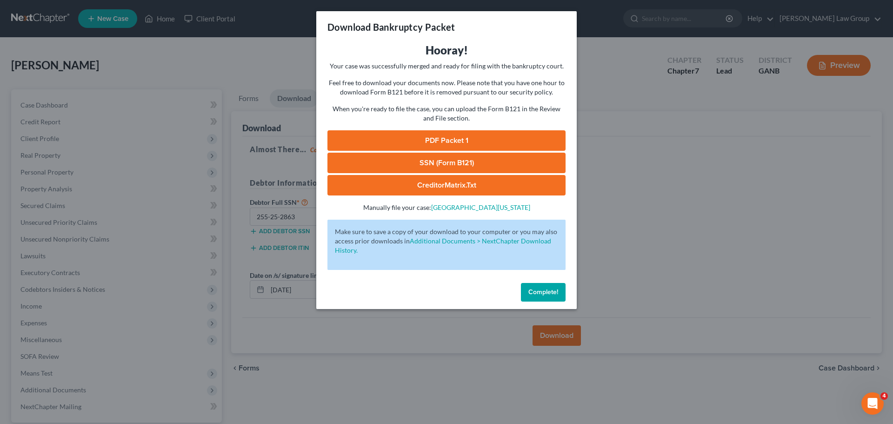
drag, startPoint x: 401, startPoint y: 144, endPoint x: 686, endPoint y: 97, distance: 288.8
click at [401, 144] on link "PDF Packet 1" at bounding box center [446, 140] width 238 height 20
click at [440, 166] on link "SSN (Form B121)" at bounding box center [446, 162] width 238 height 20
click at [550, 293] on span "Complete!" at bounding box center [543, 292] width 30 height 8
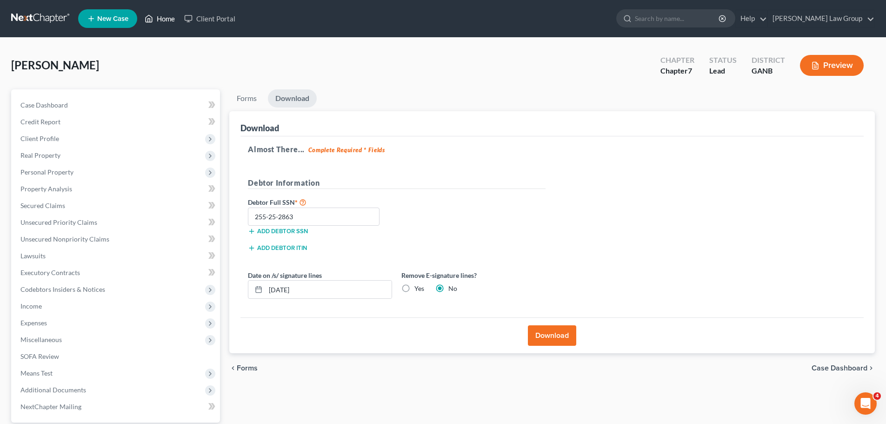
click at [163, 20] on link "Home" at bounding box center [160, 18] width 40 height 17
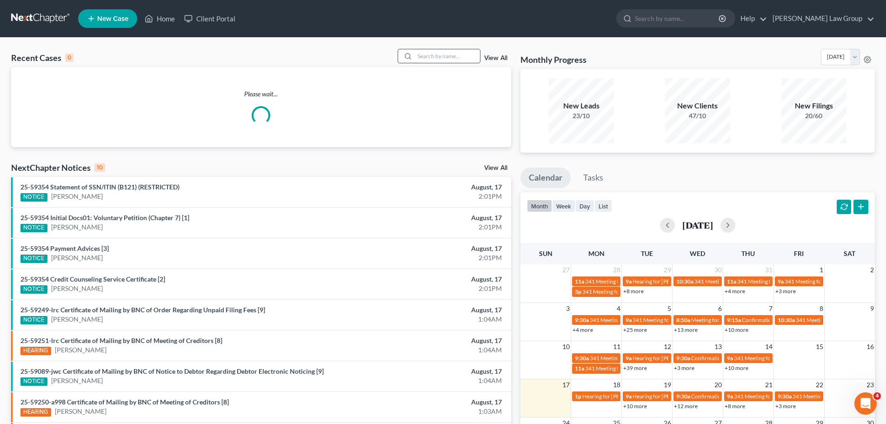
click at [451, 55] on input "search" at bounding box center [447, 55] width 65 height 13
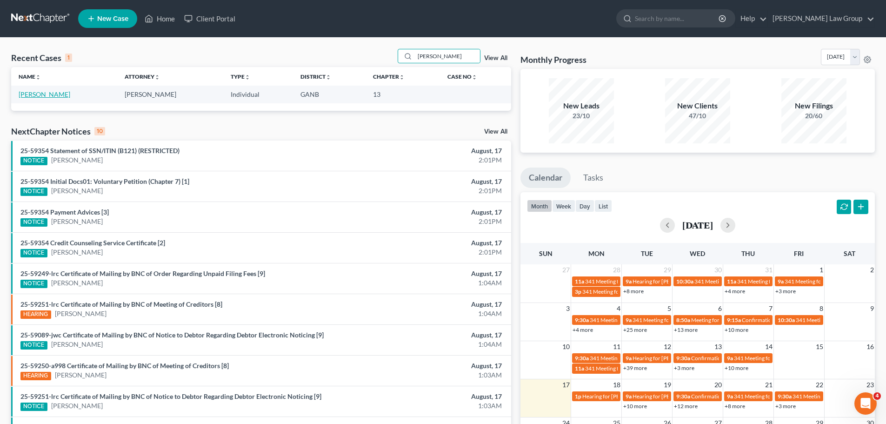
click at [40, 93] on link "[PERSON_NAME]" at bounding box center [45, 94] width 52 height 8
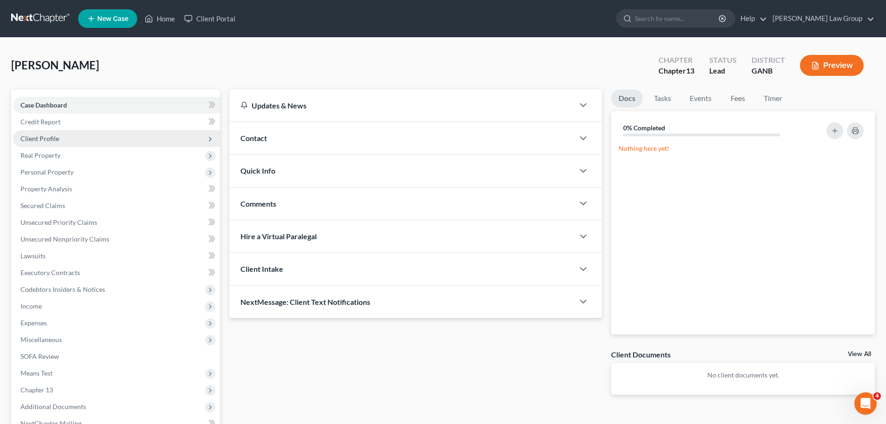
click at [63, 143] on span "Client Profile" at bounding box center [116, 138] width 207 height 17
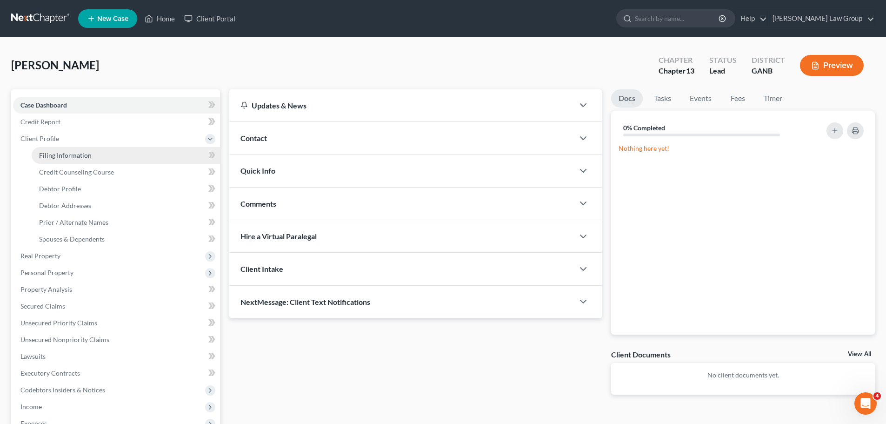
click at [113, 159] on link "Filing Information" at bounding box center [126, 155] width 188 height 17
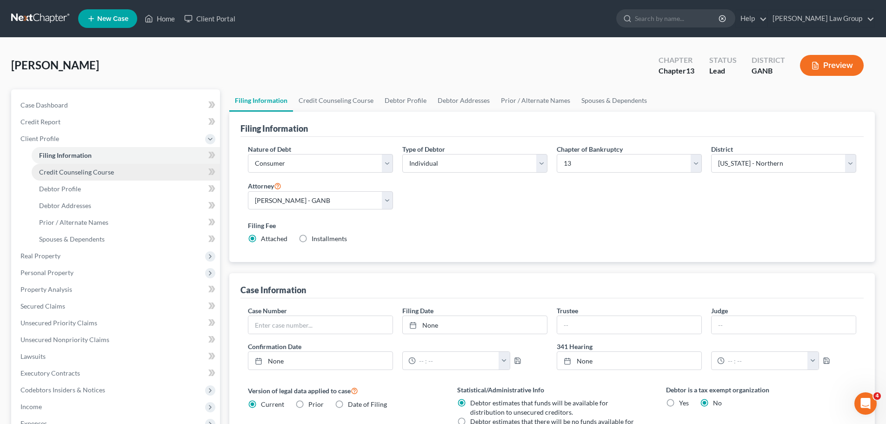
click at [117, 169] on link "Credit Counseling Course" at bounding box center [126, 172] width 188 height 17
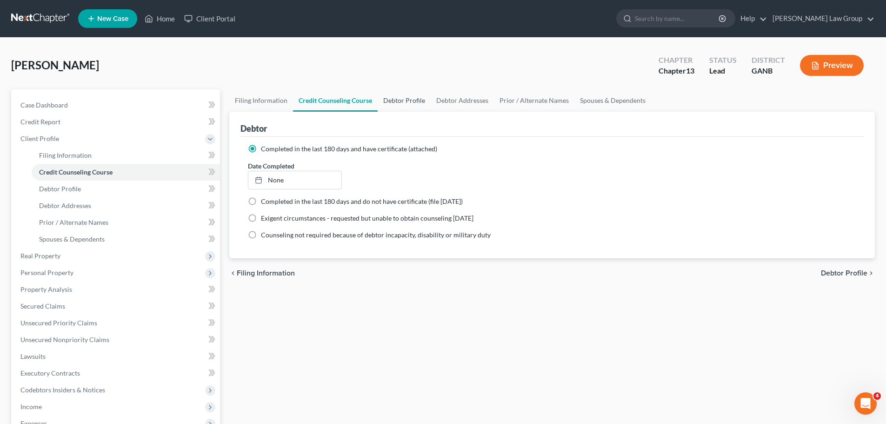
click at [402, 99] on link "Debtor Profile" at bounding box center [404, 100] width 53 height 22
select select "0"
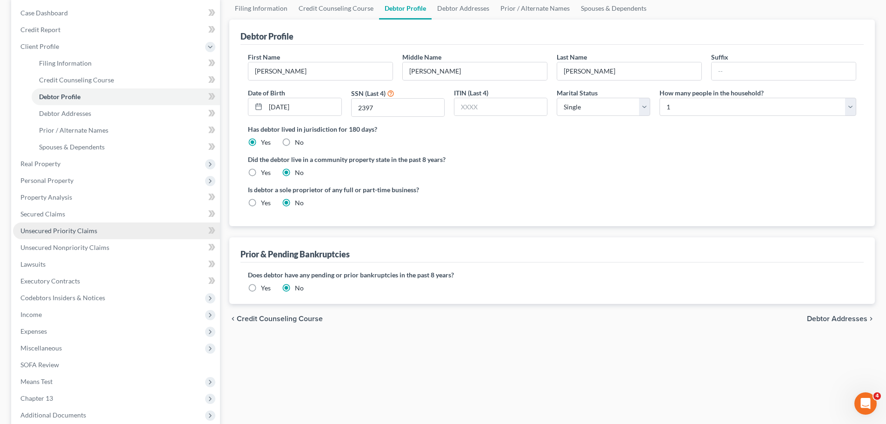
scroll to position [93, 0]
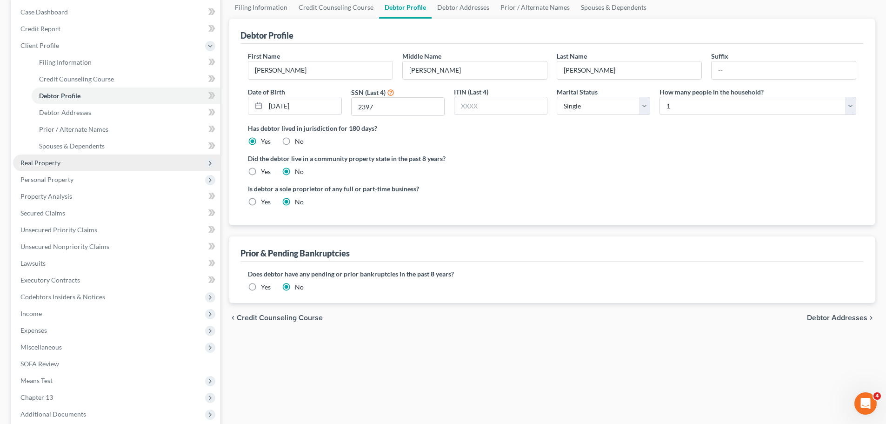
click at [71, 163] on span "Real Property" at bounding box center [116, 162] width 207 height 17
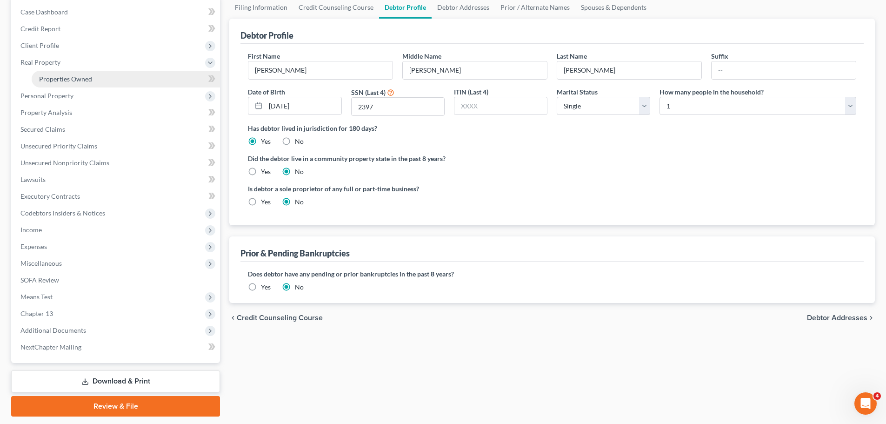
click at [90, 83] on link "Properties Owned" at bounding box center [126, 79] width 188 height 17
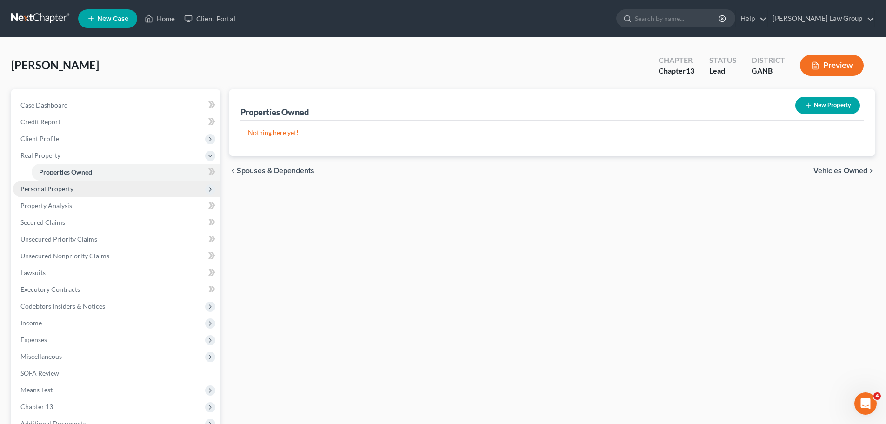
click at [60, 182] on span "Personal Property" at bounding box center [116, 188] width 207 height 17
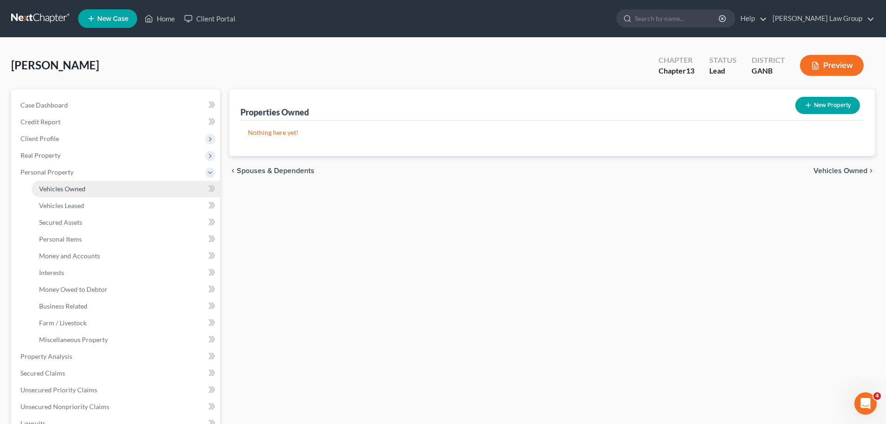
click at [82, 188] on span "Vehicles Owned" at bounding box center [62, 189] width 46 height 8
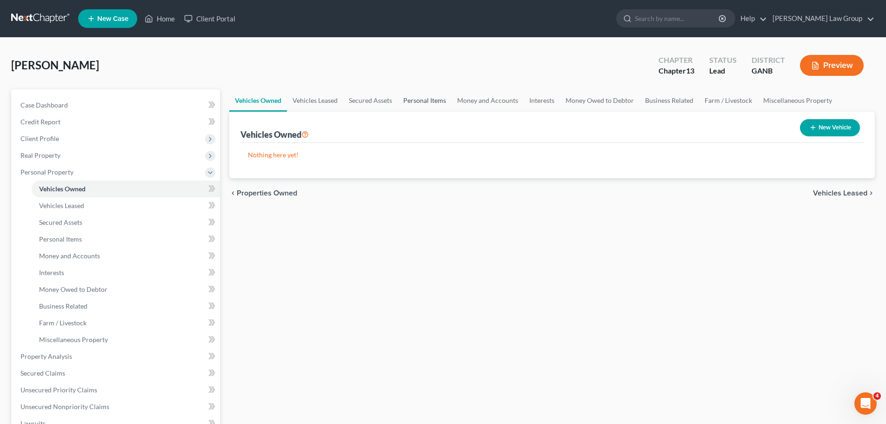
click at [422, 102] on link "Personal Items" at bounding box center [425, 100] width 54 height 22
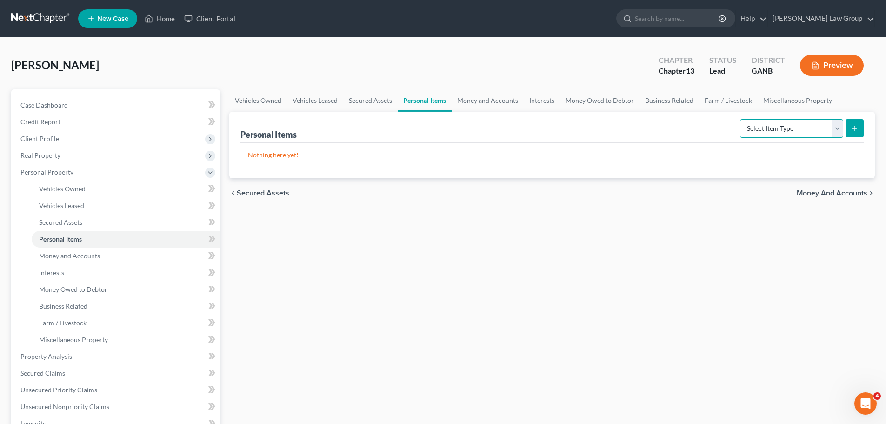
click at [793, 123] on select "Select Item Type Clothing Collectibles Of Value Electronics Firearms Household …" at bounding box center [791, 128] width 103 height 19
select select "clothing"
click at [741, 119] on select "Select Item Type Clothing Collectibles Of Value Electronics Firearms Household …" at bounding box center [791, 128] width 103 height 19
click at [848, 123] on button "submit" at bounding box center [854, 128] width 18 height 18
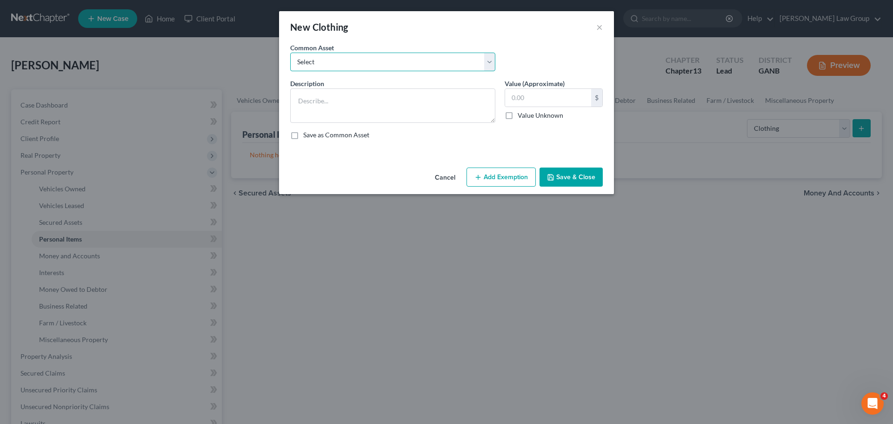
click at [354, 60] on select "Select Clothing" at bounding box center [392, 62] width 205 height 19
select select "0"
click at [290, 53] on select "Select Clothing" at bounding box center [392, 62] width 205 height 19
type textarea "Clothing"
type input "500.00"
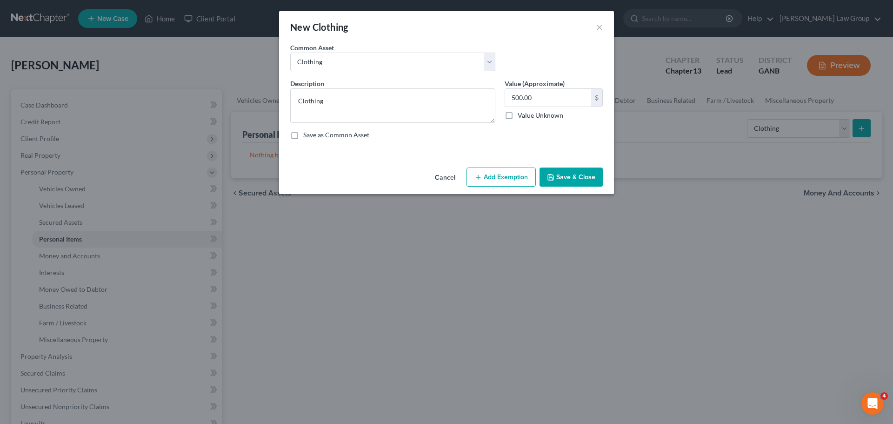
click at [499, 178] on button "Add Exemption" at bounding box center [500, 177] width 69 height 20
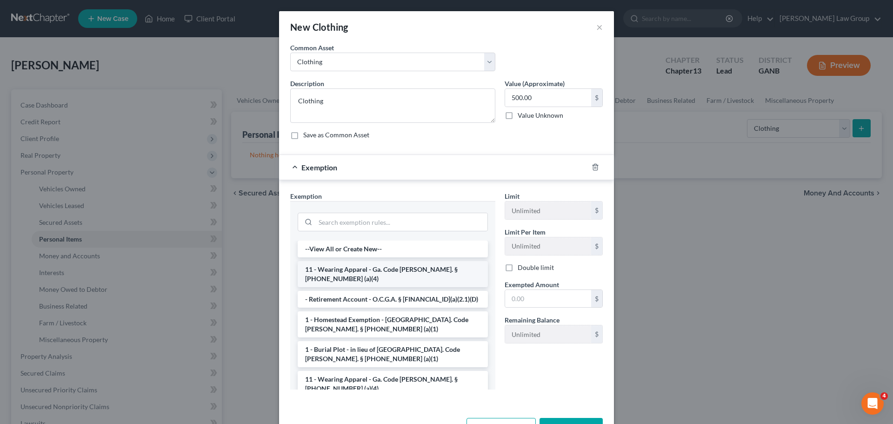
click at [336, 273] on li "11 - Wearing Apparel - Ga. Code [PERSON_NAME]. § [PHONE_NUMBER] (a)(4)" at bounding box center [393, 274] width 190 height 26
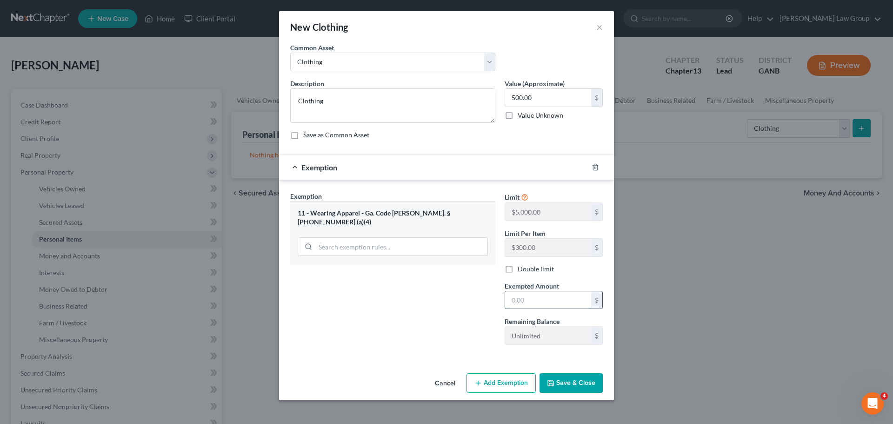
click at [529, 300] on input "text" at bounding box center [548, 300] width 86 height 18
type input "500"
click at [560, 386] on button "Save & Close" at bounding box center [570, 383] width 63 height 20
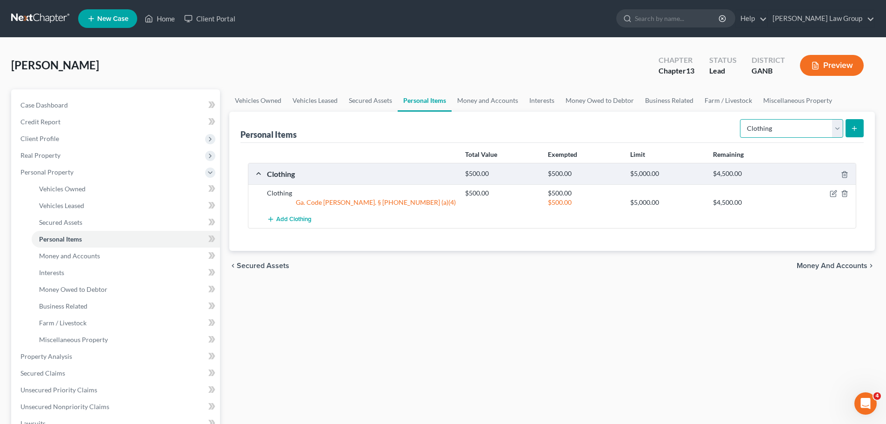
drag, startPoint x: 761, startPoint y: 132, endPoint x: 766, endPoint y: 135, distance: 5.7
click at [762, 130] on select "Select Item Type Clothing Collectibles Of Value Electronics Firearms Household …" at bounding box center [791, 128] width 103 height 19
select select "electronics"
click at [741, 119] on select "Select Item Type Clothing Collectibles Of Value Electronics Firearms Household …" at bounding box center [791, 128] width 103 height 19
click at [854, 128] on icon "submit" at bounding box center [853, 128] width 7 height 7
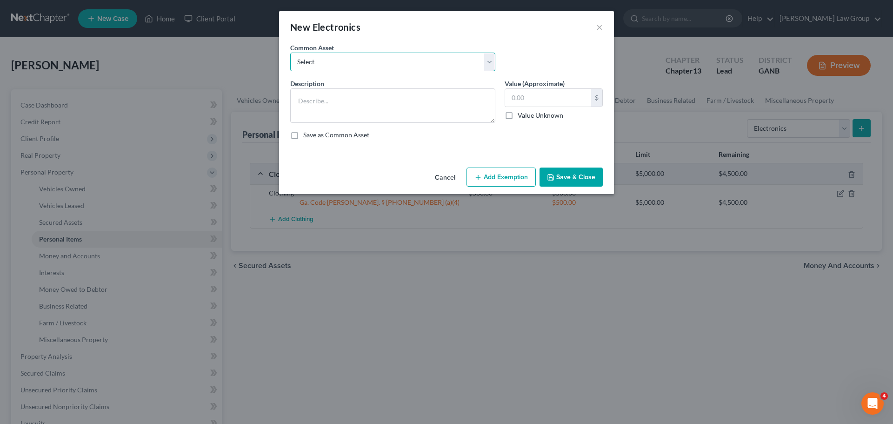
drag, startPoint x: 328, startPoint y: 58, endPoint x: 331, endPoint y: 69, distance: 12.2
click at [328, 58] on select "Select TV, phone and computer Electronics" at bounding box center [392, 62] width 205 height 19
select select "0"
click at [290, 53] on select "Select TV, phone and computer Electronics" at bounding box center [392, 62] width 205 height 19
type textarea "TV, phone and computer"
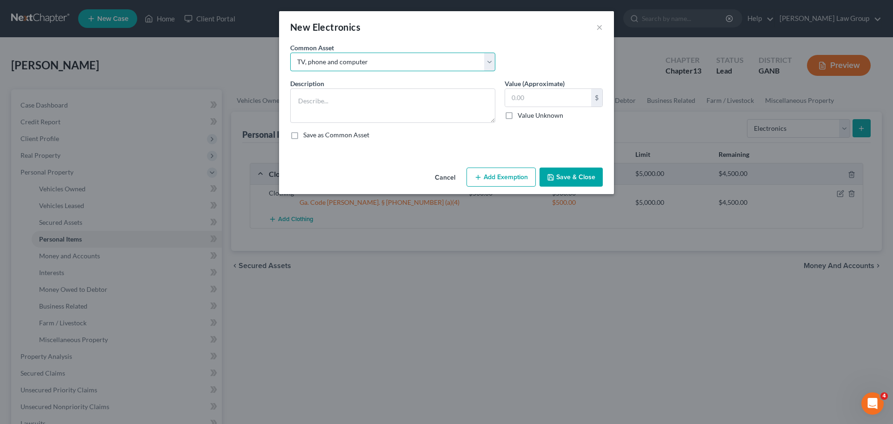
type input "400.00"
click at [494, 170] on button "Add Exemption" at bounding box center [500, 177] width 69 height 20
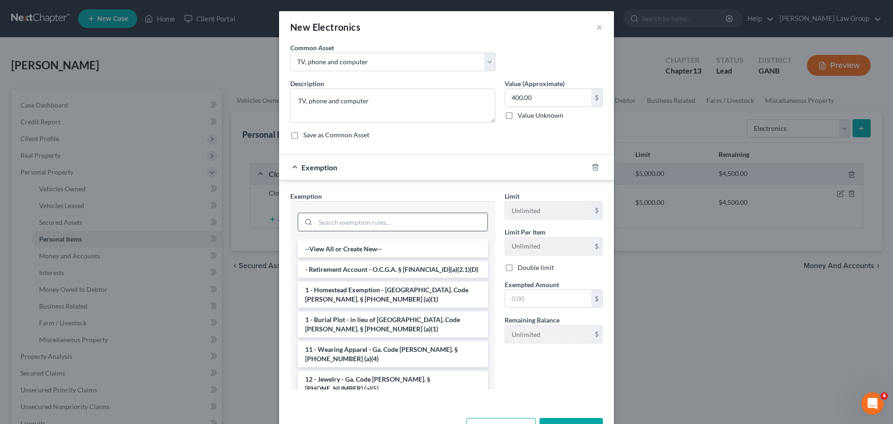
click at [320, 222] on input "search" at bounding box center [401, 222] width 172 height 18
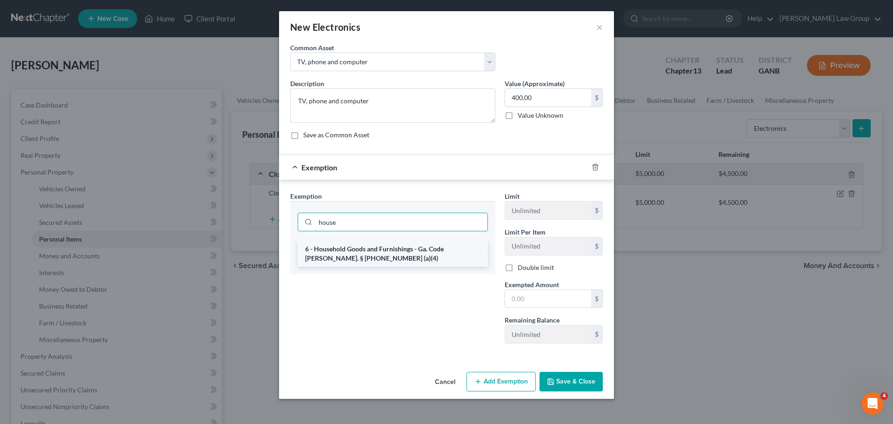
type input "house"
click at [358, 257] on li "6 - Household Goods and Furnishings - Ga. Code [PERSON_NAME]. § [PHONE_NUMBER] …" at bounding box center [393, 253] width 190 height 26
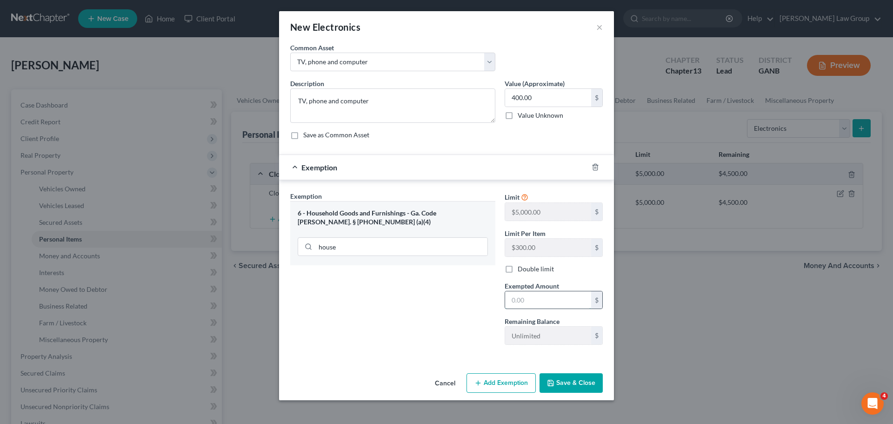
click at [536, 299] on input "text" at bounding box center [548, 300] width 86 height 18
type input "400"
click at [550, 382] on icon "button" at bounding box center [550, 382] width 7 height 7
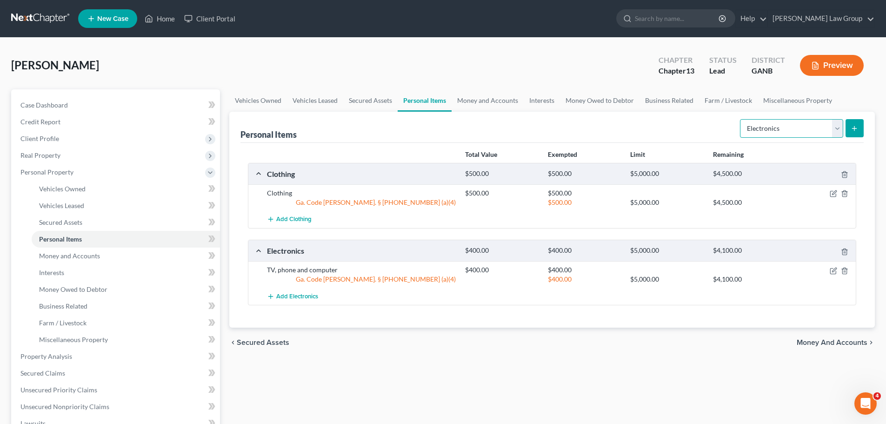
drag, startPoint x: 769, startPoint y: 126, endPoint x: 775, endPoint y: 137, distance: 12.3
click at [769, 126] on select "Select Item Type Clothing Collectibles Of Value Electronics Firearms Household …" at bounding box center [791, 128] width 103 height 19
select select "household_goods"
click at [741, 119] on select "Select Item Type Clothing Collectibles Of Value Electronics Firearms Household …" at bounding box center [791, 128] width 103 height 19
click at [849, 129] on button "submit" at bounding box center [854, 128] width 18 height 18
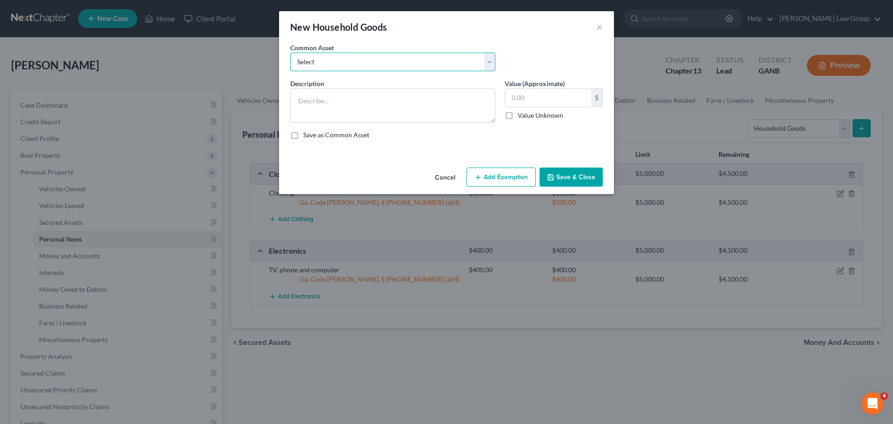
drag, startPoint x: 324, startPoint y: 61, endPoint x: 323, endPoint y: 71, distance: 9.8
click at [324, 61] on select "Select Household goods" at bounding box center [392, 62] width 205 height 19
select select "0"
click at [290, 53] on select "Select Household goods" at bounding box center [392, 62] width 205 height 19
type textarea "Household goods"
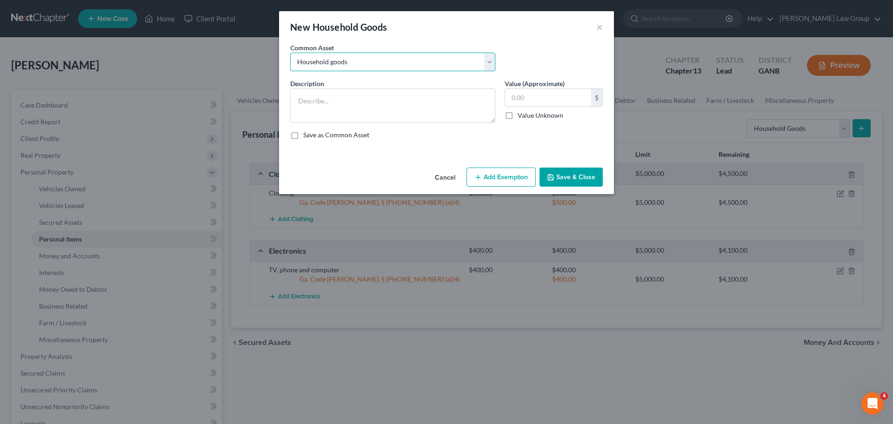
type input "1,200.00"
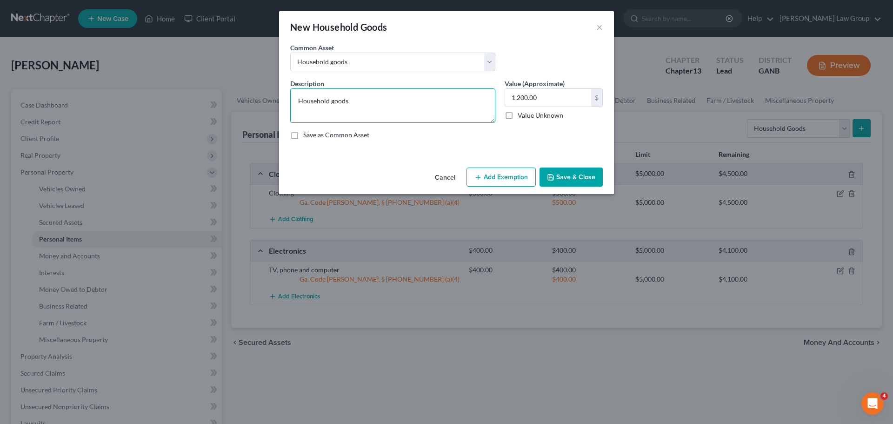
click at [326, 109] on textarea "Household goods" at bounding box center [392, 105] width 205 height 34
click at [489, 179] on button "Add Exemption" at bounding box center [500, 177] width 69 height 20
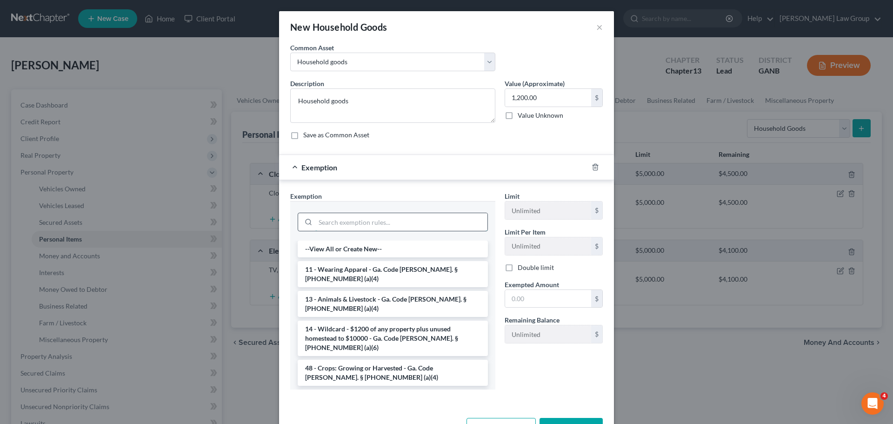
click at [320, 218] on input "search" at bounding box center [401, 222] width 172 height 18
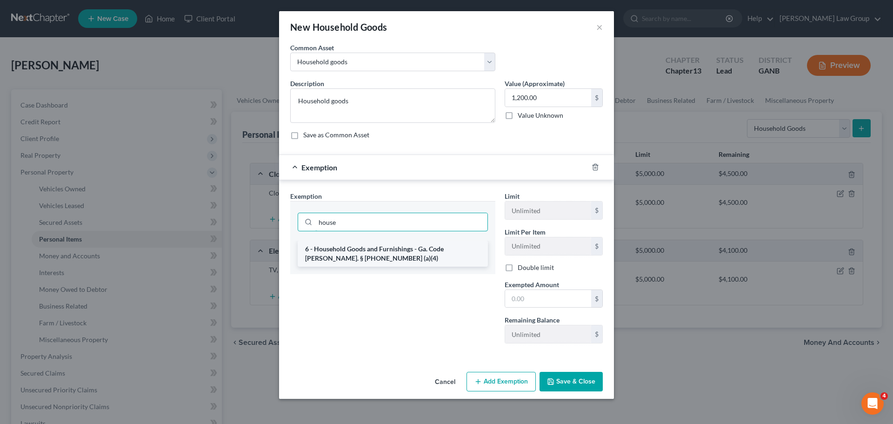
type input "house"
click at [368, 247] on li "6 - Household Goods and Furnishings - Ga. Code [PERSON_NAME]. § [PHONE_NUMBER] …" at bounding box center [393, 253] width 190 height 26
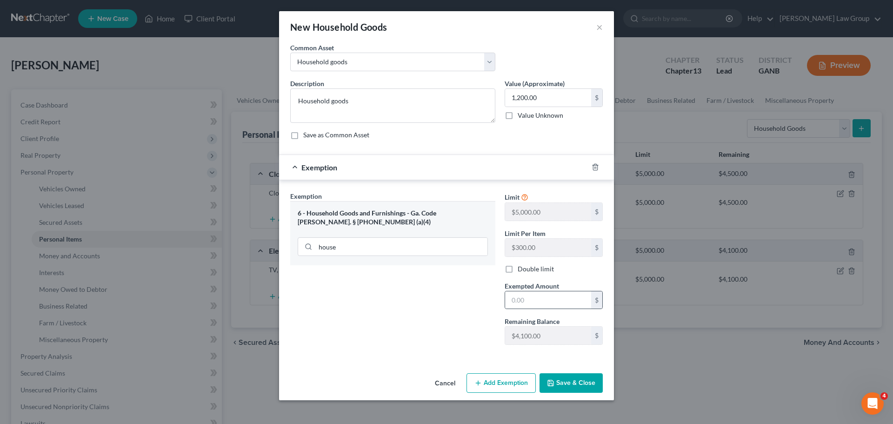
click at [514, 291] on div "$" at bounding box center [553, 300] width 98 height 19
click at [533, 302] on input "text" at bounding box center [548, 300] width 86 height 18
type input "1,200"
click at [559, 387] on button "Save & Close" at bounding box center [570, 383] width 63 height 20
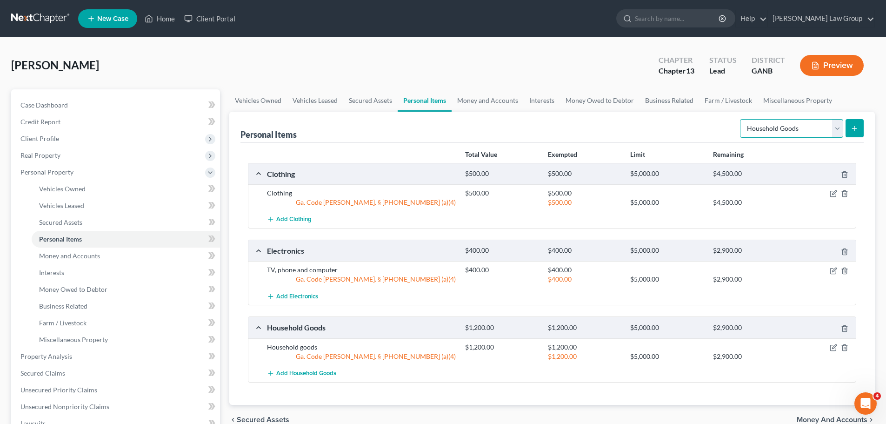
click at [787, 125] on select "Select Item Type Clothing Collectibles Of Value Electronics Firearms Household …" at bounding box center [791, 128] width 103 height 19
select select "jewelry"
click at [741, 119] on select "Select Item Type Clothing Collectibles Of Value Electronics Firearms Household …" at bounding box center [791, 128] width 103 height 19
click at [850, 132] on button "submit" at bounding box center [854, 128] width 18 height 18
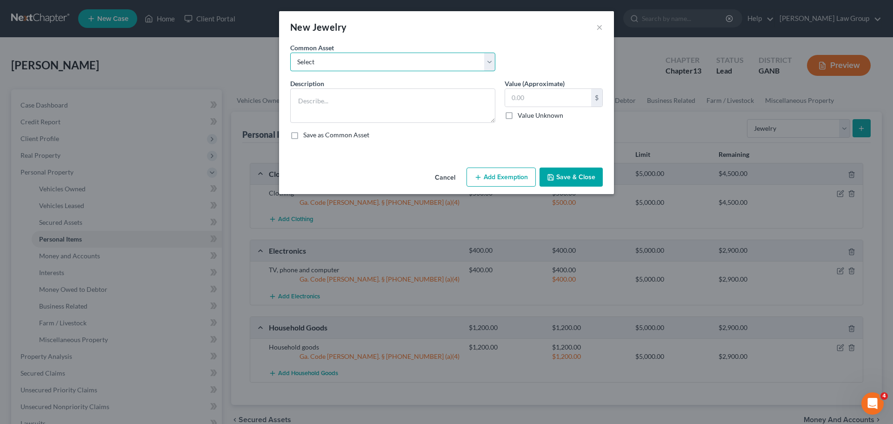
drag, startPoint x: 344, startPoint y: 54, endPoint x: 343, endPoint y: 70, distance: 15.8
click at [344, 54] on select "Select Costume jewelry Jewelry" at bounding box center [392, 62] width 205 height 19
select select "1"
click at [290, 53] on select "Select Costume jewelry Jewelry" at bounding box center [392, 62] width 205 height 19
type textarea "Jewelry"
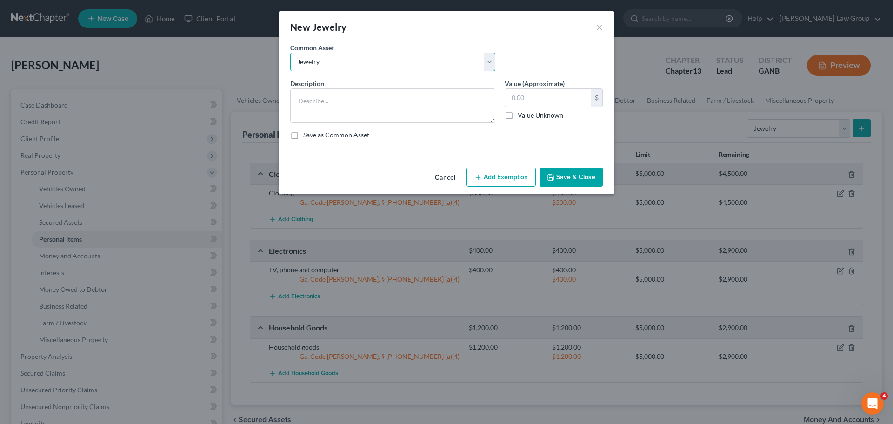
type input "100.00"
click at [507, 184] on button "Add Exemption" at bounding box center [500, 177] width 69 height 20
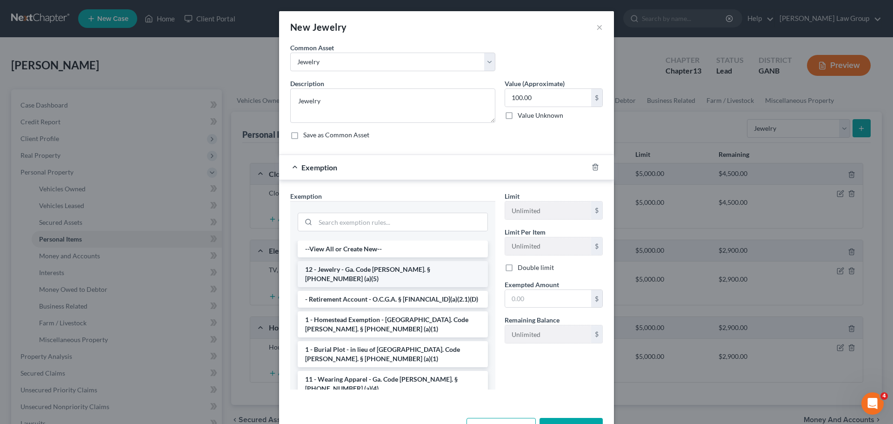
click at [361, 265] on li "12 - Jewelry - Ga. Code [PERSON_NAME]. § [PHONE_NUMBER] (a)(5)" at bounding box center [393, 274] width 190 height 26
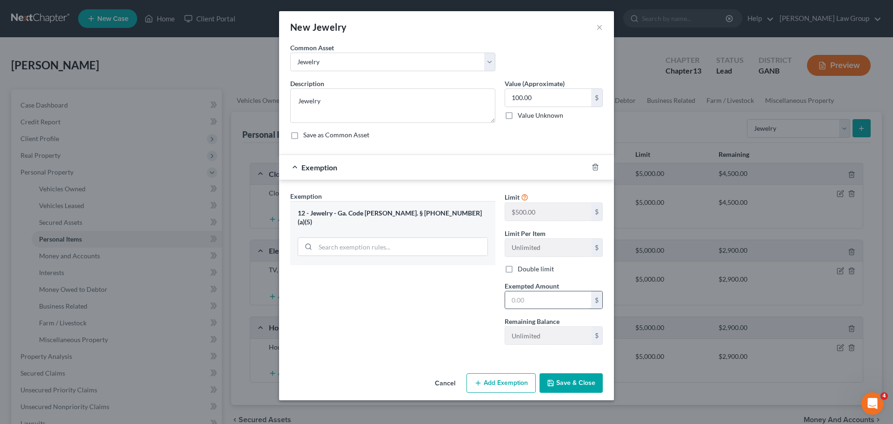
click at [544, 305] on input "text" at bounding box center [548, 300] width 86 height 18
type input "100"
click at [561, 386] on button "Save & Close" at bounding box center [570, 383] width 63 height 20
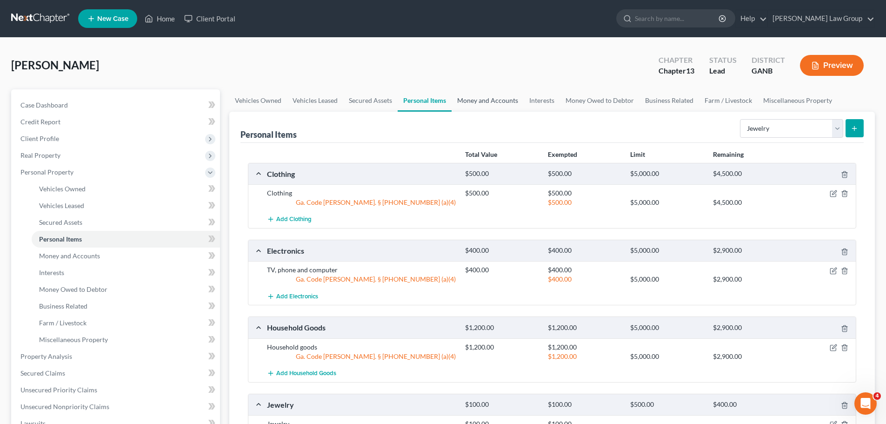
click at [475, 101] on link "Money and Accounts" at bounding box center [487, 100] width 72 height 22
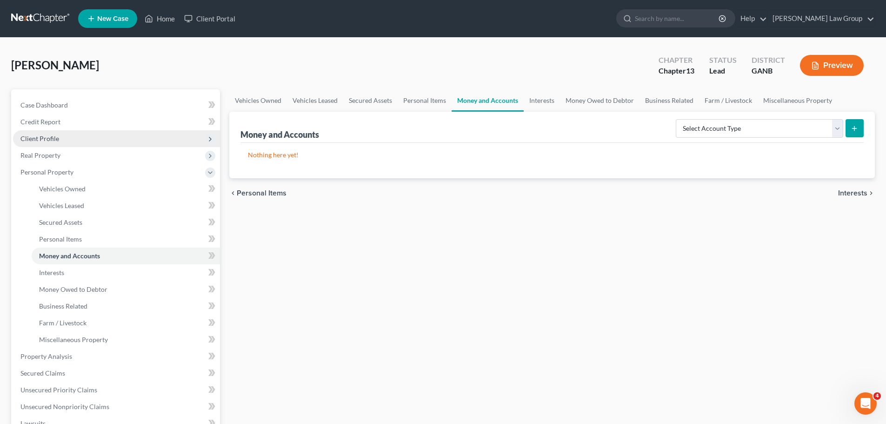
click at [40, 139] on span "Client Profile" at bounding box center [39, 138] width 39 height 8
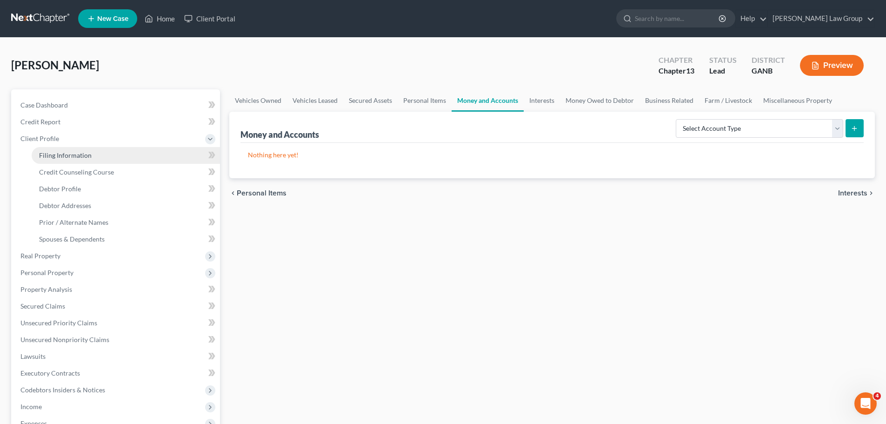
click at [74, 159] on span "Filing Information" at bounding box center [65, 155] width 53 height 8
select select "1"
select select "0"
select select "3"
select select "19"
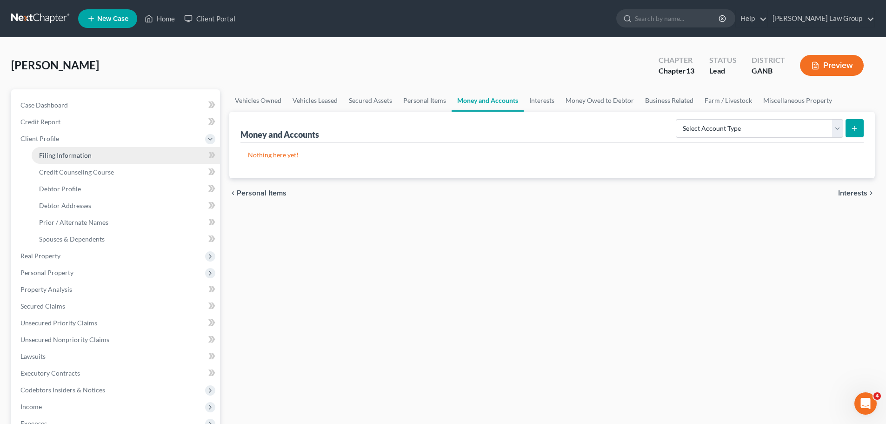
select select "0"
select select "10"
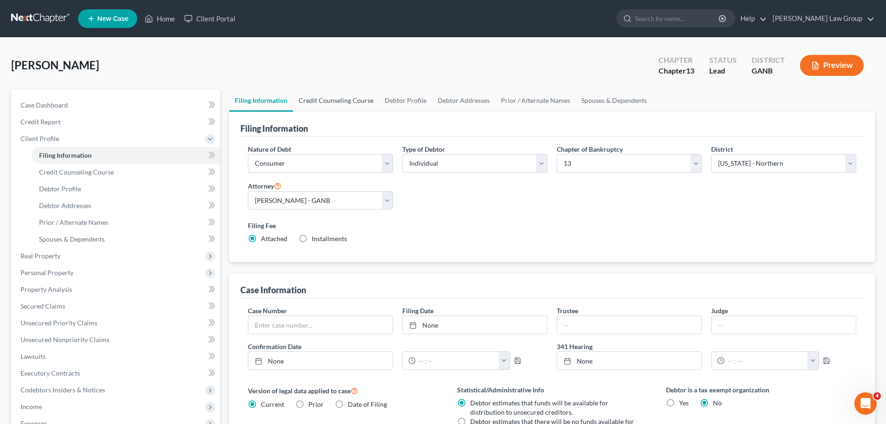
click at [336, 94] on link "Credit Counseling Course" at bounding box center [336, 100] width 86 height 22
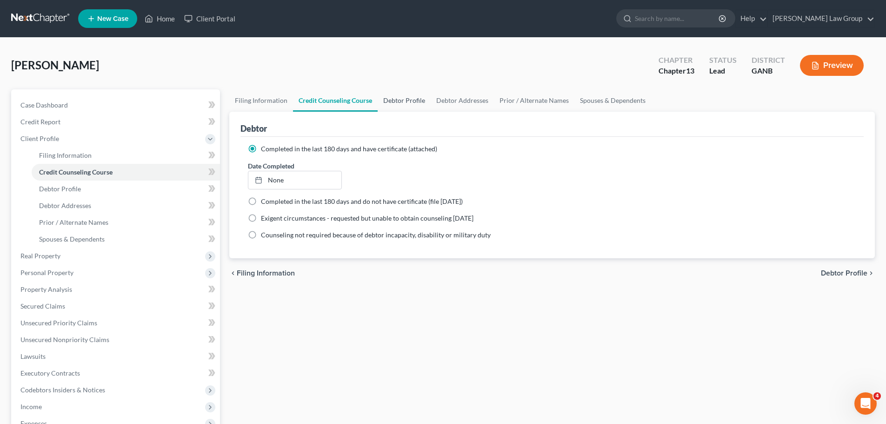
click at [397, 100] on link "Debtor Profile" at bounding box center [404, 100] width 53 height 22
select select "0"
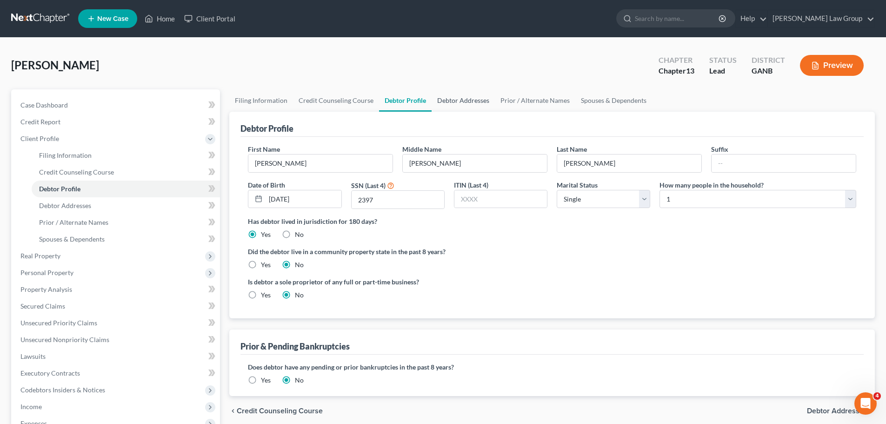
click at [472, 104] on link "Debtor Addresses" at bounding box center [462, 100] width 63 height 22
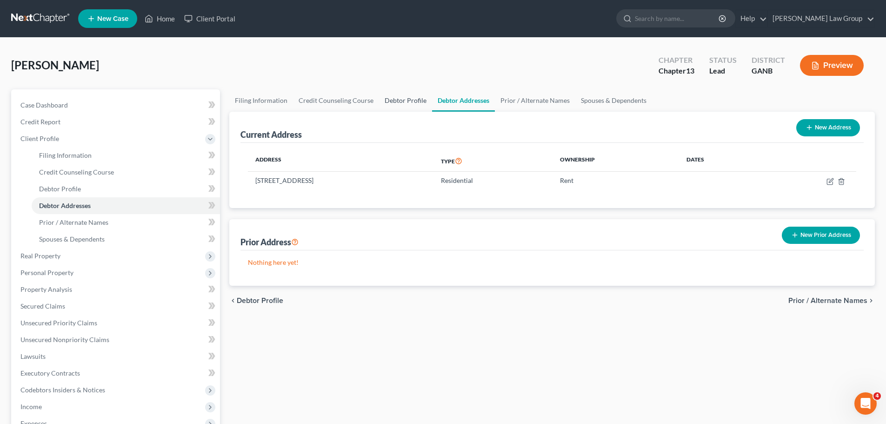
click at [396, 102] on link "Debtor Profile" at bounding box center [405, 100] width 53 height 22
select select "0"
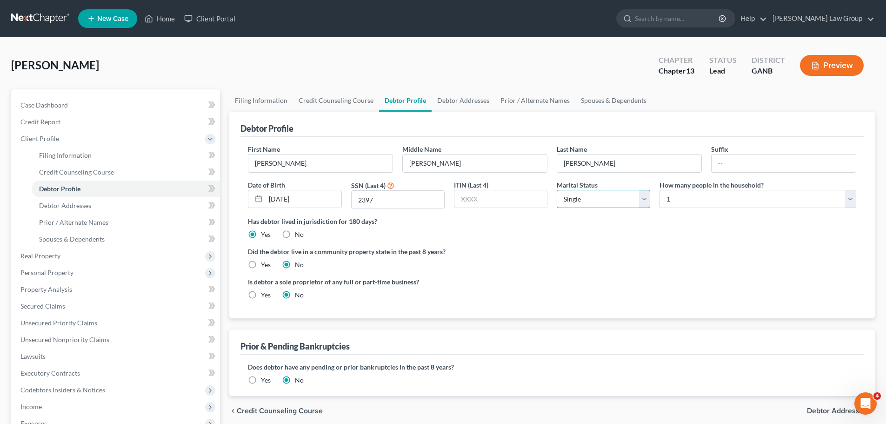
click at [606, 208] on select "Select Single Married Separated Divorced Widowed" at bounding box center [603, 199] width 93 height 19
select select "1"
click at [557, 190] on select "Select Single Married Separated Divorced Widowed" at bounding box center [603, 199] width 93 height 19
click at [709, 200] on select "Select 1 2 3 4 5 6 7 8 9 10 11 12 13 14 15 16 17 18 19 20" at bounding box center [757, 199] width 197 height 19
select select "1"
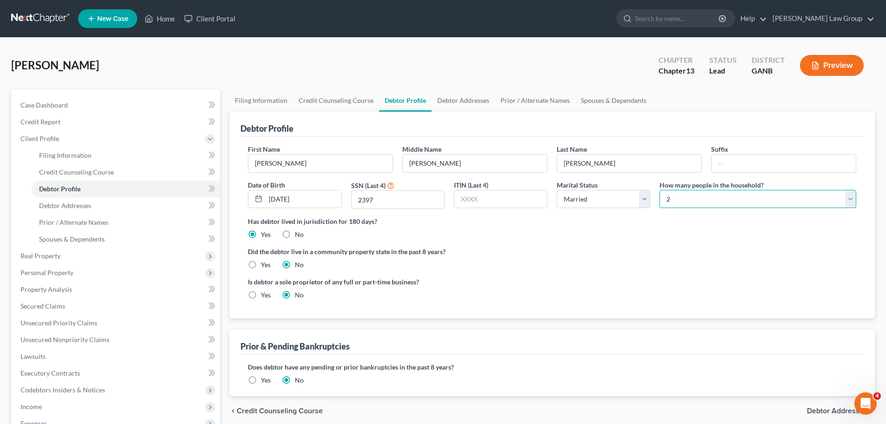
click at [659, 190] on select "Select 1 2 3 4 5 6 7 8 9 10 11 12 13 14 15 16 17 18 19 20" at bounding box center [757, 199] width 197 height 19
click at [610, 201] on select "Select Single Married Separated Divorced Widowed" at bounding box center [603, 199] width 93 height 19
select select "0"
click at [557, 190] on select "Select Single Married Separated Divorced Widowed" at bounding box center [603, 199] width 93 height 19
click at [683, 195] on select "Select 1 2 3 4 5 6 7 8 9 10 11 12 13 14 15 16 17 18 19 20" at bounding box center [757, 199] width 197 height 19
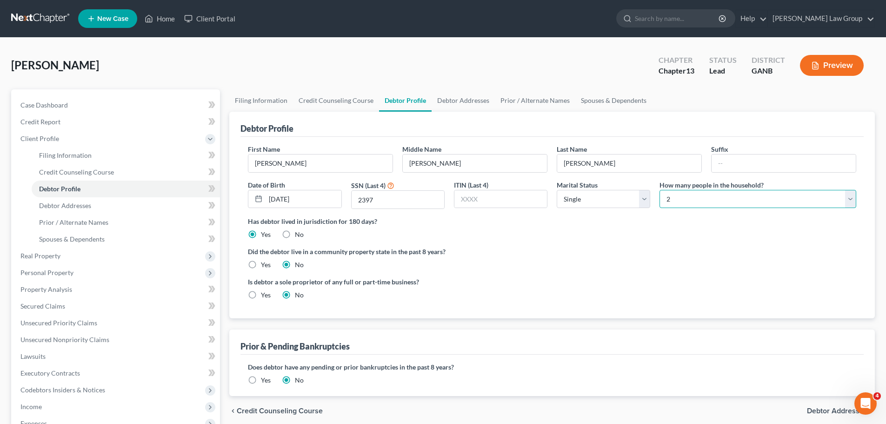
select select "0"
click at [659, 190] on select "Select 1 2 3 4 5 6 7 8 9 10 11 12 13 14 15 16 17 18 19 20" at bounding box center [757, 199] width 197 height 19
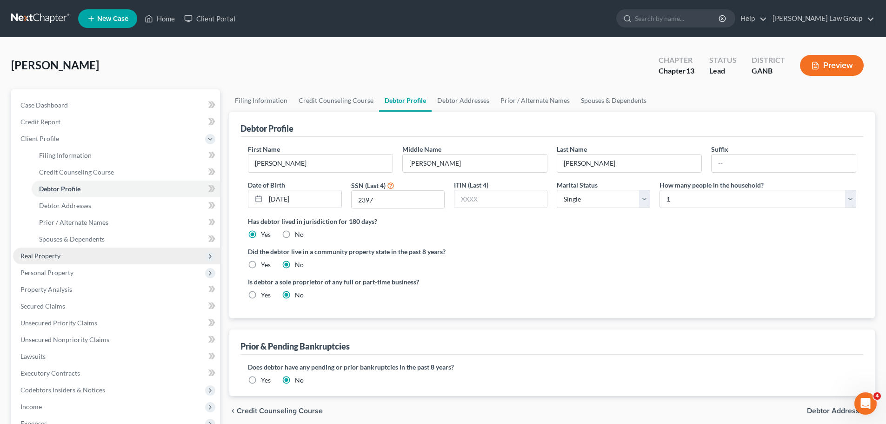
click at [580, 272] on ng-include "First Name Rhonda Middle Name Adell Last Name Joyner Suffix Date of Birth 01/18…" at bounding box center [552, 225] width 608 height 163
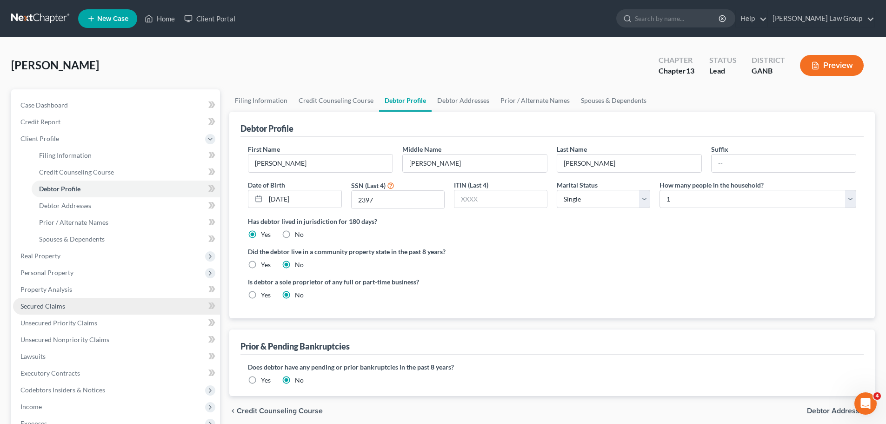
scroll to position [93, 0]
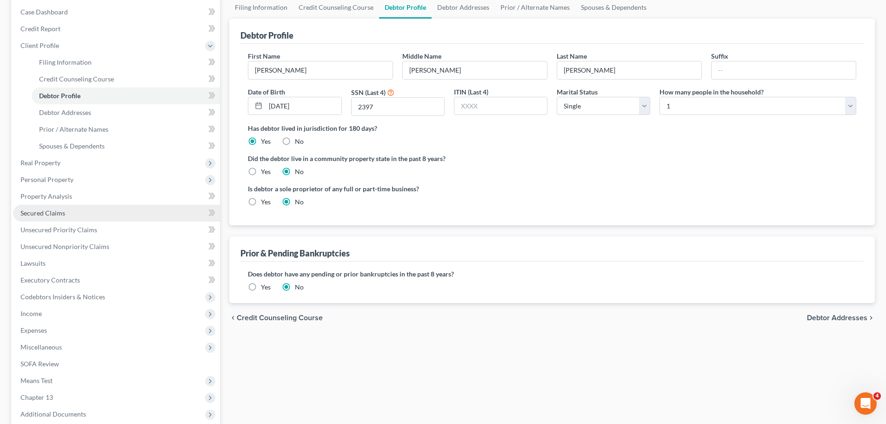
click at [60, 209] on span "Secured Claims" at bounding box center [42, 213] width 45 height 8
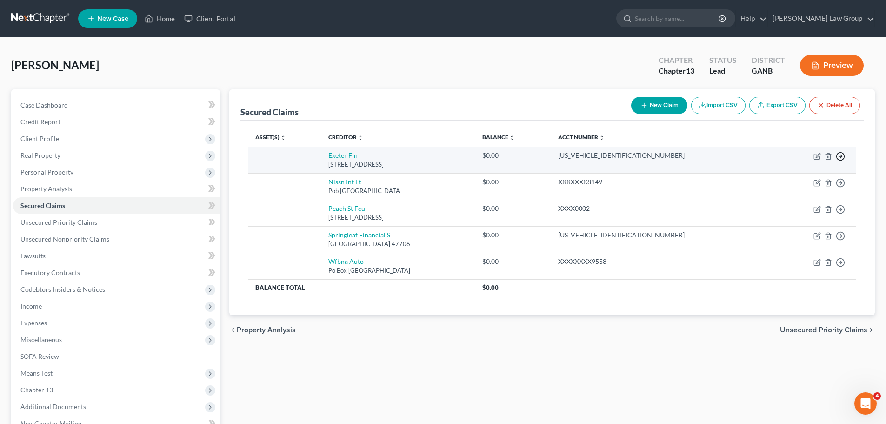
click at [843, 159] on circle "button" at bounding box center [840, 156] width 8 height 8
click at [787, 180] on link "Move to F" at bounding box center [798, 179] width 78 height 16
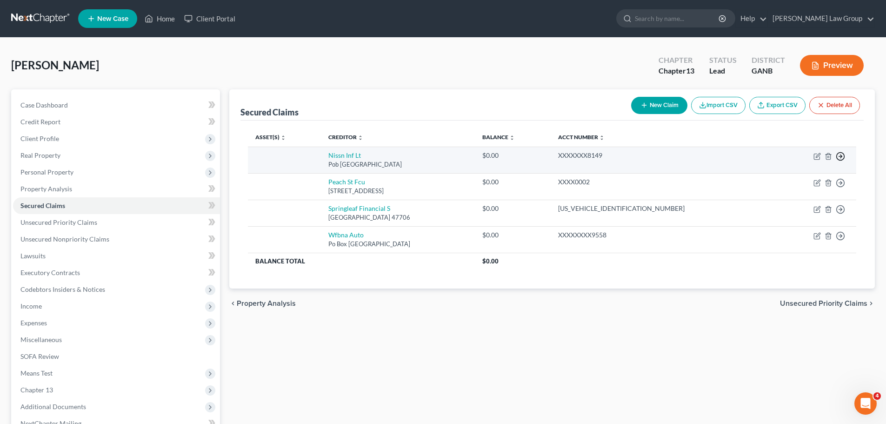
click at [841, 158] on polyline "button" at bounding box center [840, 156] width 1 height 3
click at [799, 178] on link "Move to F" at bounding box center [798, 179] width 78 height 16
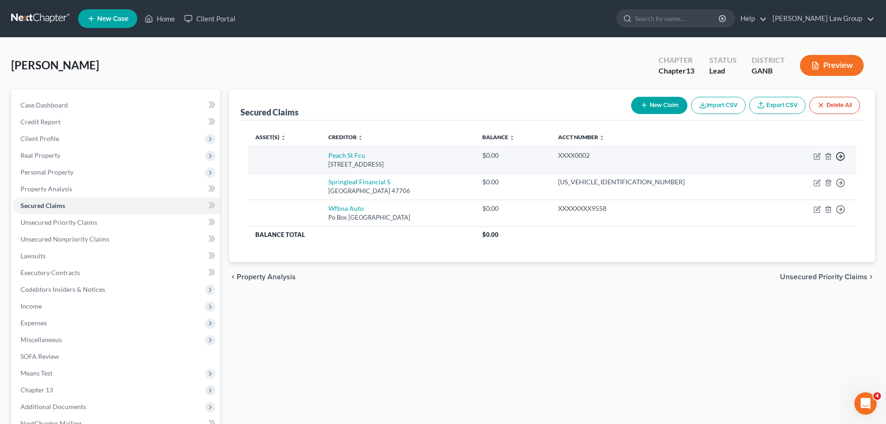
click at [842, 155] on icon "button" at bounding box center [839, 156] width 9 height 9
click at [771, 177] on link "Move to F" at bounding box center [798, 179] width 78 height 16
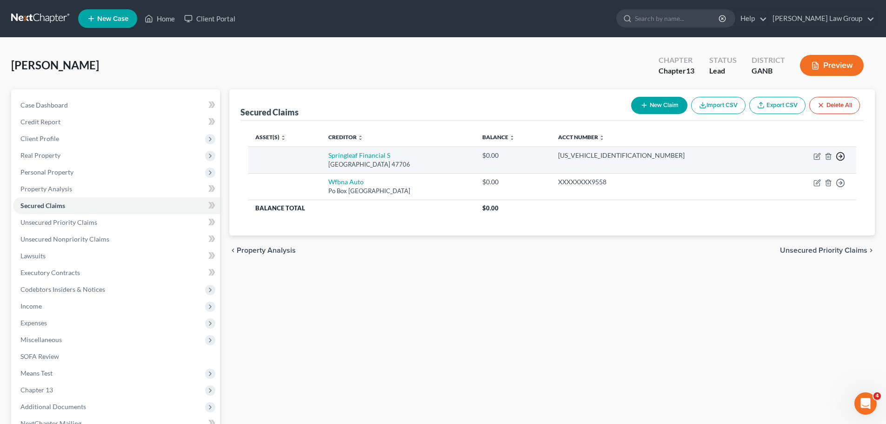
click at [841, 159] on icon "button" at bounding box center [839, 156] width 9 height 9
click at [789, 172] on link "Move to F" at bounding box center [798, 179] width 78 height 16
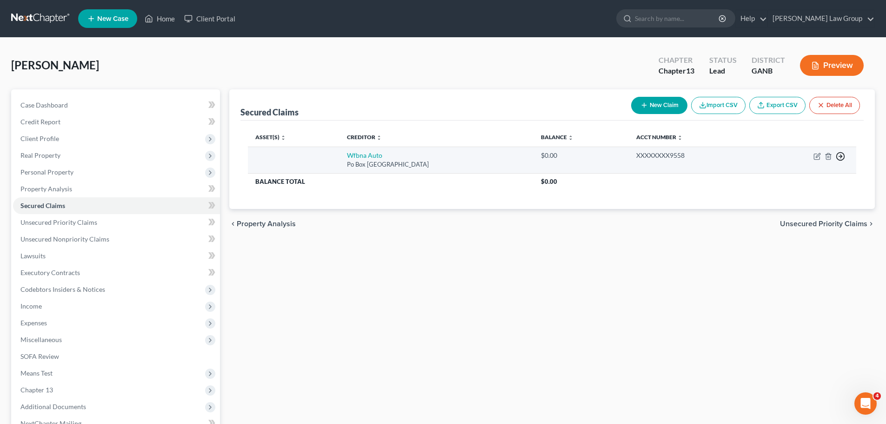
click at [841, 154] on icon "button" at bounding box center [839, 156] width 9 height 9
click at [776, 179] on link "Move to F" at bounding box center [798, 179] width 78 height 16
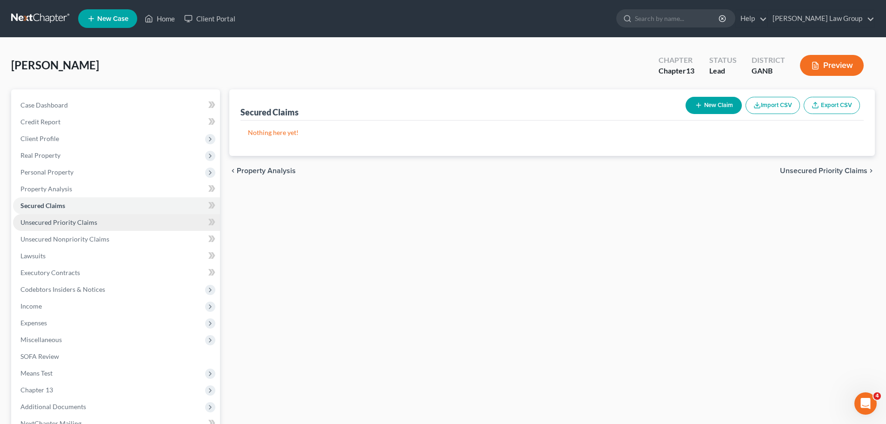
click at [68, 221] on span "Unsecured Priority Claims" at bounding box center [58, 222] width 77 height 8
click at [710, 101] on button "New Claim" at bounding box center [713, 105] width 56 height 17
select select "0"
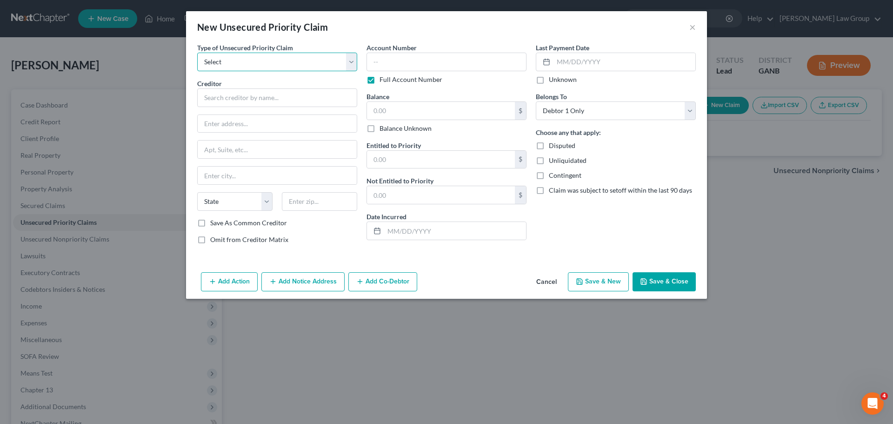
drag, startPoint x: 232, startPoint y: 66, endPoint x: 233, endPoint y: 70, distance: 4.9
click at [232, 66] on select "Select Taxes & Other Government Units Domestic Support Obligations Extensions o…" at bounding box center [277, 62] width 160 height 19
select select "0"
click at [197, 53] on select "Select Taxes & Other Government Units Domestic Support Obligations Extensions o…" at bounding box center [277, 62] width 160 height 19
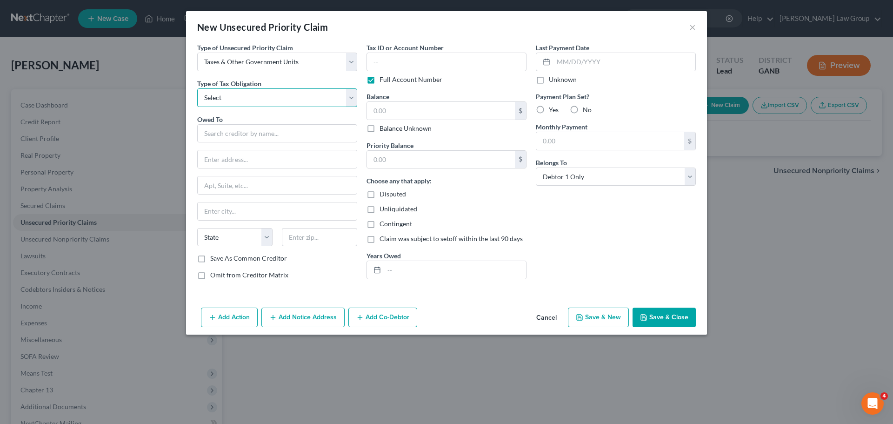
click at [249, 96] on select "Select Federal City State Franchise Tax Board Other" at bounding box center [277, 97] width 160 height 19
select select "0"
click at [197, 88] on select "Select Federal City State Franchise Tax Board Other" at bounding box center [277, 97] width 160 height 19
click at [204, 138] on input "text" at bounding box center [277, 133] width 160 height 19
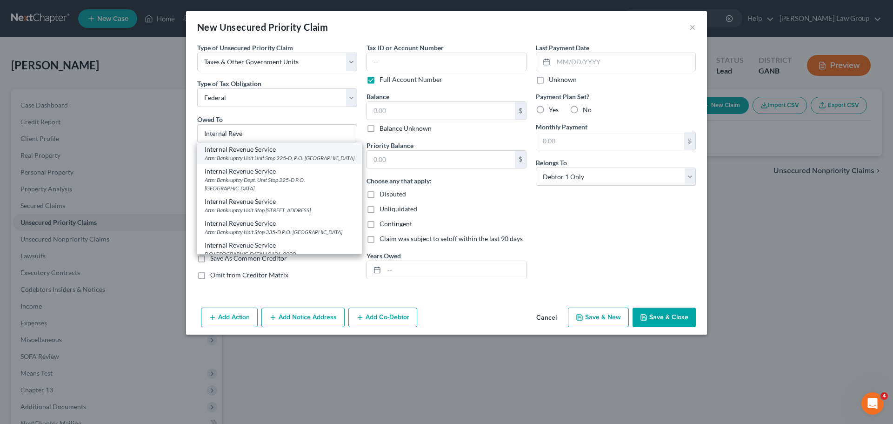
click at [237, 152] on div "Internal Revenue Service" at bounding box center [280, 149] width 150 height 9
type input "Internal Revenue Service"
type input "Attn: Bankruptcy Unit"
type input "Unit Stop 225-D, P.O. Box 995"
type input "[GEOGRAPHIC_DATA]"
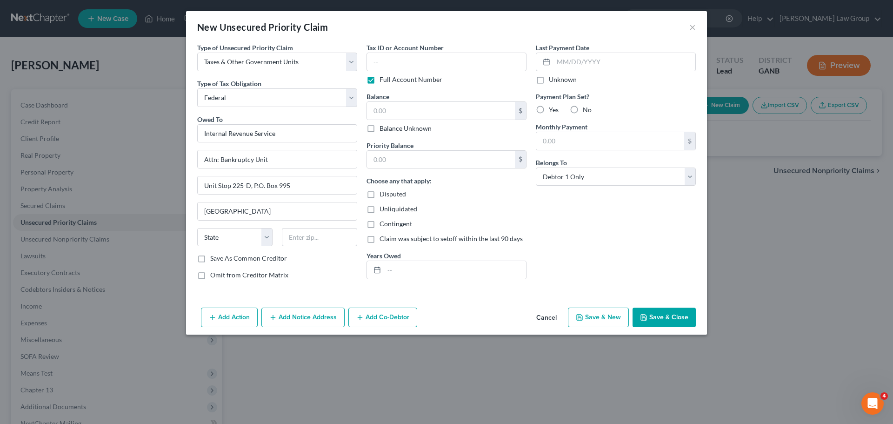
select select "10"
type input "30370"
click at [669, 312] on button "Save & Close" at bounding box center [663, 317] width 63 height 20
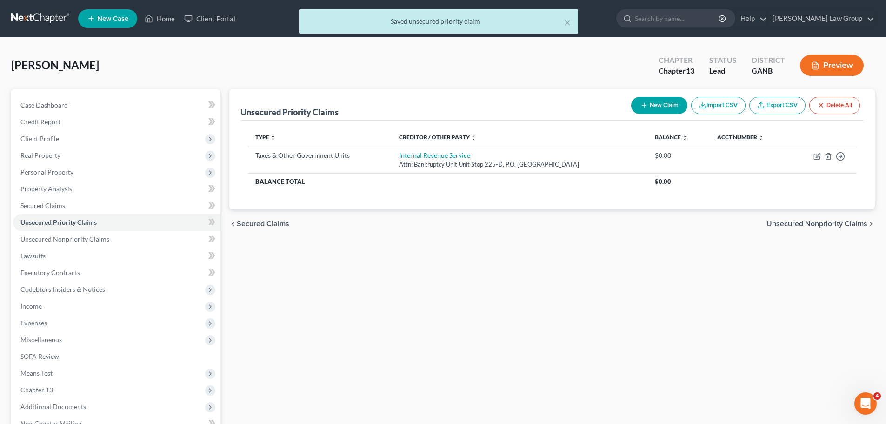
click at [667, 115] on div "New Claim Import CSV Export CSV Delete All" at bounding box center [745, 105] width 236 height 25
click at [661, 106] on button "New Claim" at bounding box center [659, 105] width 56 height 17
select select "0"
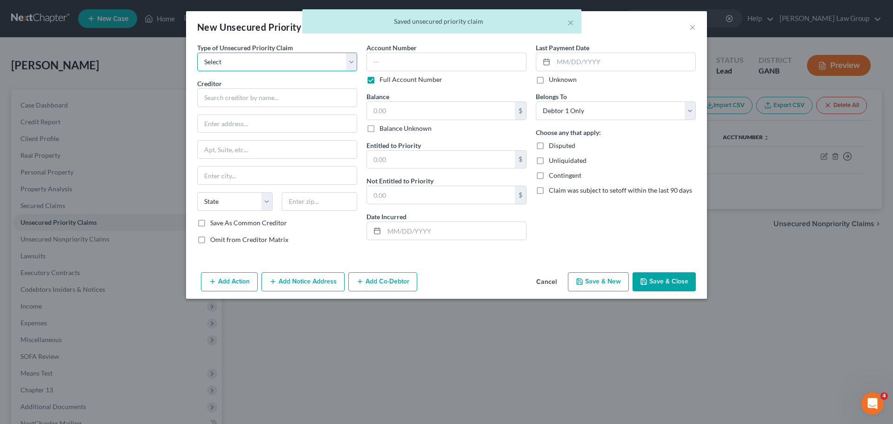
click at [263, 56] on select "Select Taxes & Other Government Units Domestic Support Obligations Extensions o…" at bounding box center [277, 62] width 160 height 19
select select "0"
click at [197, 53] on select "Select Taxes & Other Government Units Domestic Support Obligations Extensions o…" at bounding box center [277, 62] width 160 height 19
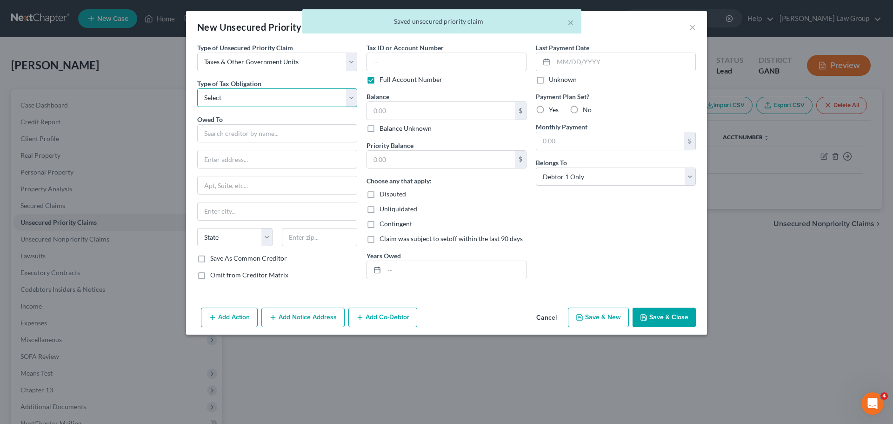
drag, startPoint x: 235, startPoint y: 96, endPoint x: 238, endPoint y: 105, distance: 9.3
click at [235, 96] on select "Select Federal City State Franchise Tax Board Other" at bounding box center [277, 97] width 160 height 19
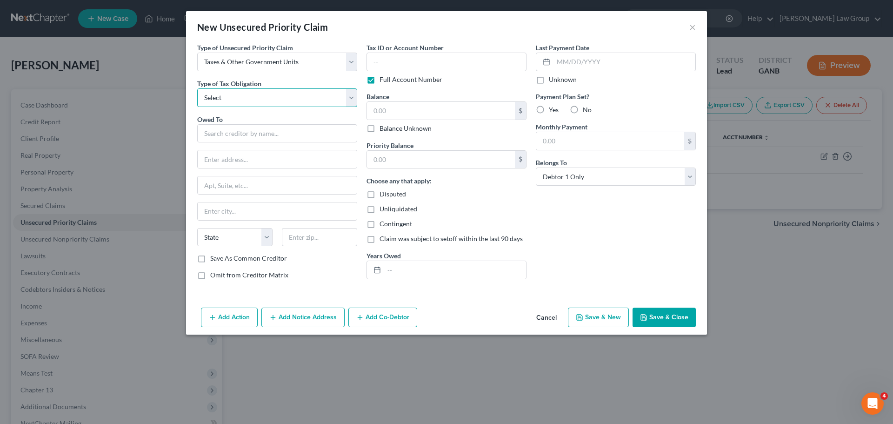
select select "2"
click at [197, 88] on select "Select Federal City State Franchise Tax Board Other" at bounding box center [277, 97] width 160 height 19
click at [237, 136] on input "text" at bounding box center [277, 133] width 160 height 19
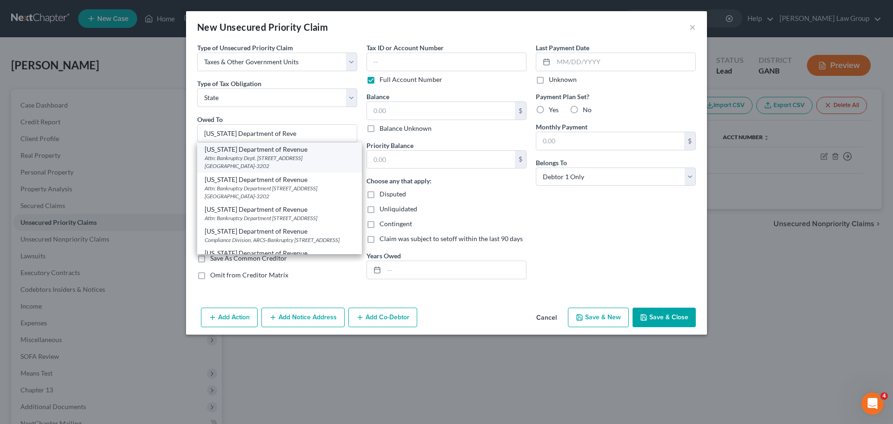
click at [243, 155] on div "Attn: Bankruptcy Dept. [STREET_ADDRESS] [GEOGRAPHIC_DATA]-3202" at bounding box center [280, 162] width 150 height 16
type input "[US_STATE] Department of Revenue"
type input "Attn: Bankruptcy Dept."
type input "1800 Century Blvd. NE Suite 9100"
type input "[GEOGRAPHIC_DATA]"
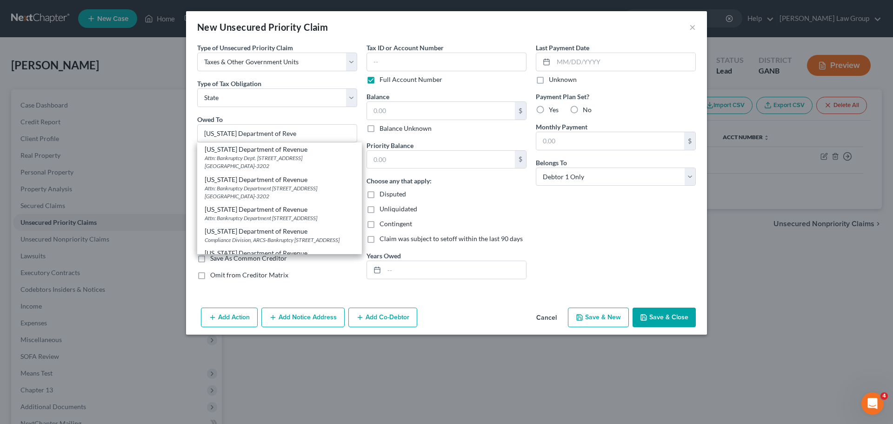
select select "10"
type input "30345-3202"
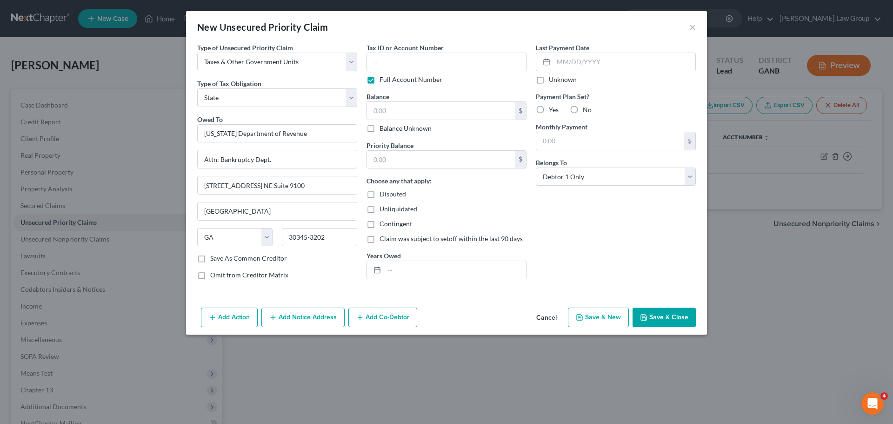
click at [664, 314] on button "Save & Close" at bounding box center [663, 317] width 63 height 20
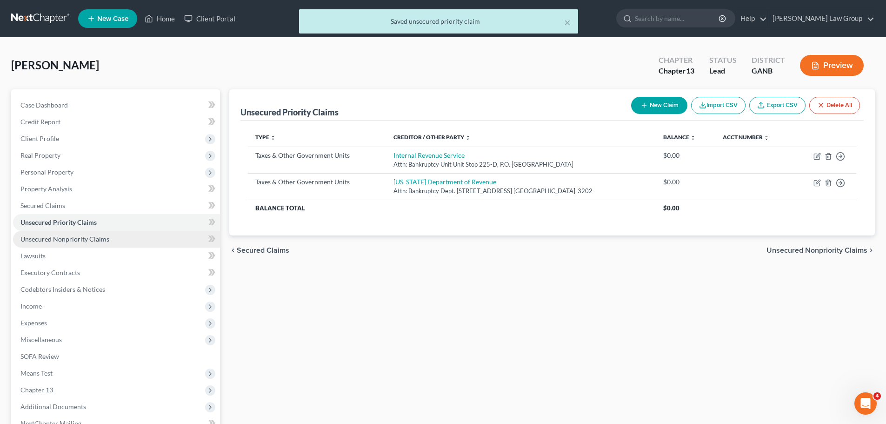
click at [88, 236] on span "Unsecured Nonpriority Claims" at bounding box center [64, 239] width 89 height 8
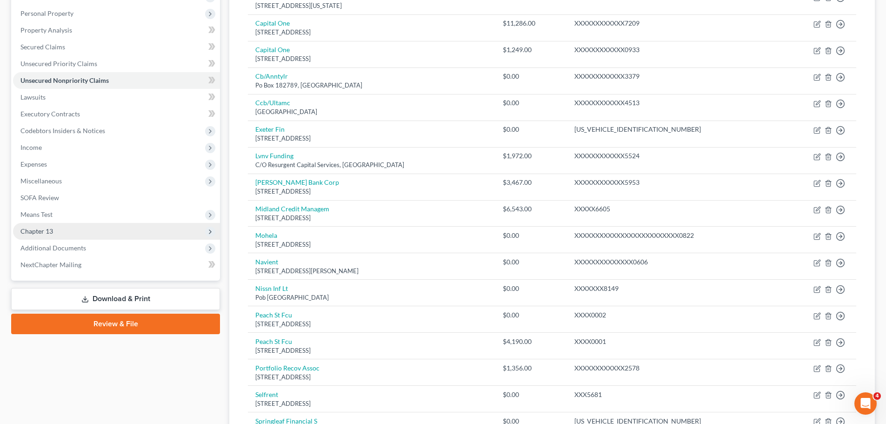
scroll to position [46, 0]
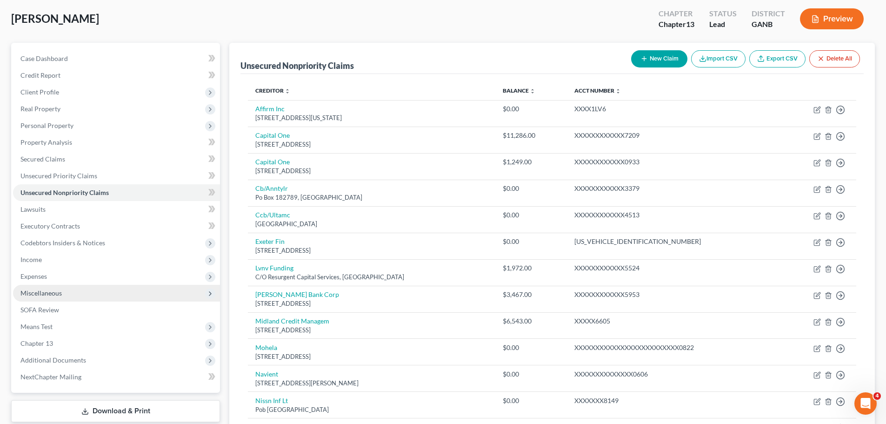
click at [90, 290] on span "Miscellaneous" at bounding box center [116, 293] width 207 height 17
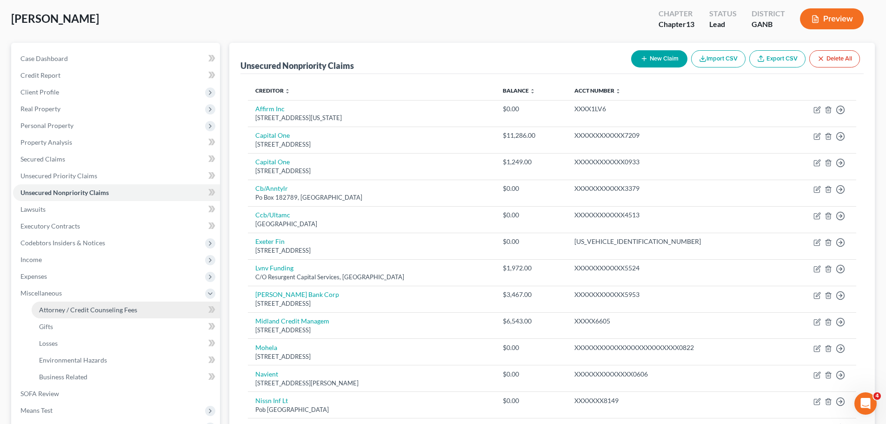
click at [128, 310] on span "Attorney / Credit Counseling Fees" at bounding box center [88, 309] width 98 height 8
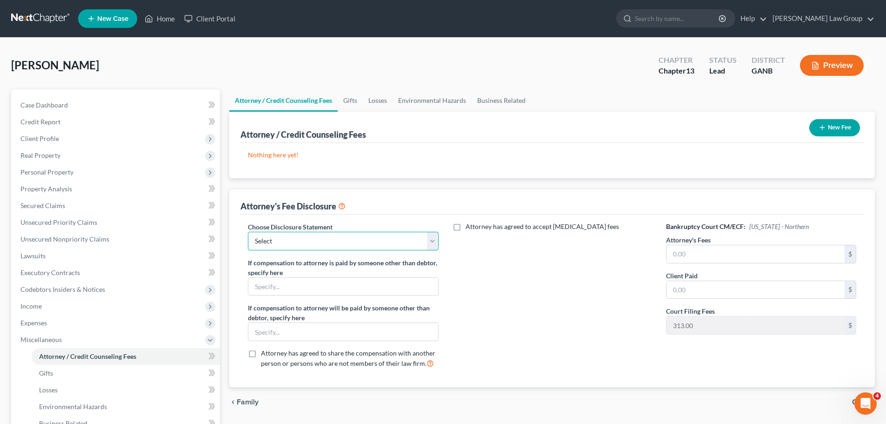
click at [369, 245] on select "Select Attorney Disclosure Statement Chapter 7 Attorney Fee Disclosure Statement" at bounding box center [343, 241] width 190 height 19
select select "1"
click at [248, 232] on select "Select Attorney Disclosure Statement Chapter 7 Attorney Fee Disclosure Statement" at bounding box center [343, 241] width 190 height 19
click at [701, 263] on div "$" at bounding box center [761, 254] width 190 height 19
click at [747, 256] on input "text" at bounding box center [755, 254] width 178 height 18
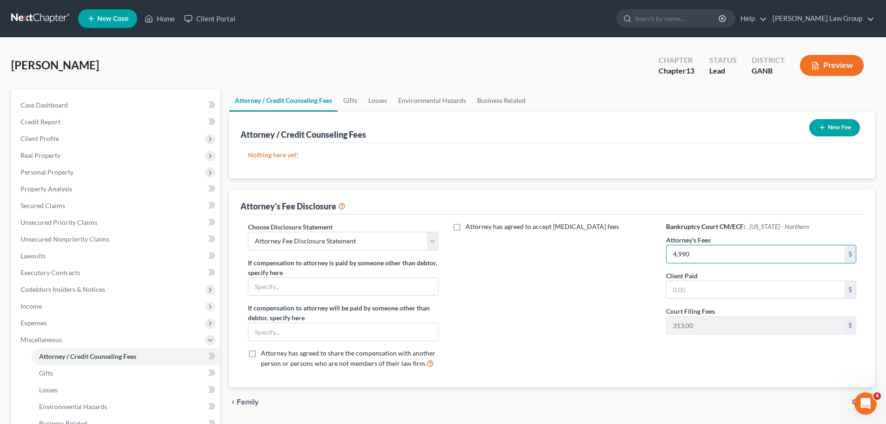
type input "4,990"
click at [838, 126] on button "New Fee" at bounding box center [834, 127] width 51 height 17
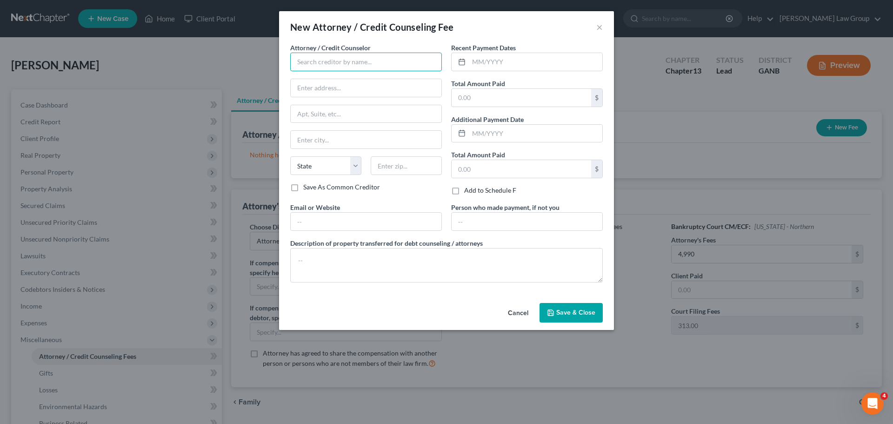
click at [364, 66] on input "text" at bounding box center [366, 62] width 152 height 19
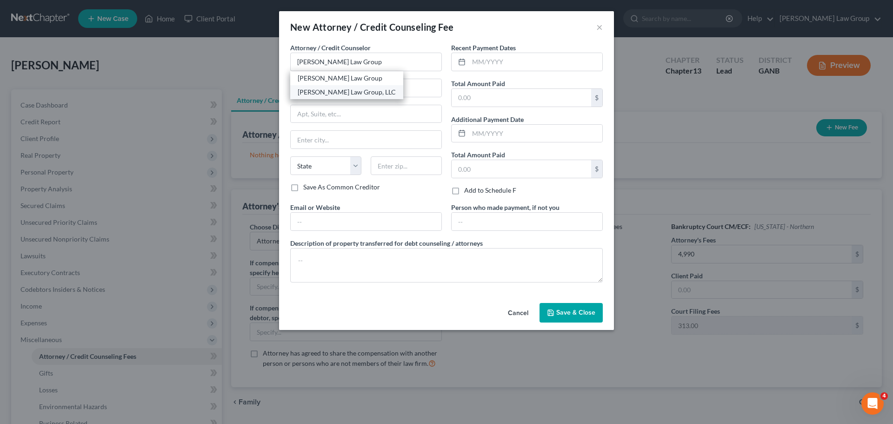
click at [354, 92] on div "[PERSON_NAME] Law Group, LLC" at bounding box center [347, 91] width 98 height 9
type input "[PERSON_NAME] Law Group, LLC"
type input "[STREET_ADDRESS][PERSON_NAME]"
type input "[GEOGRAPHIC_DATA]"
select select "10"
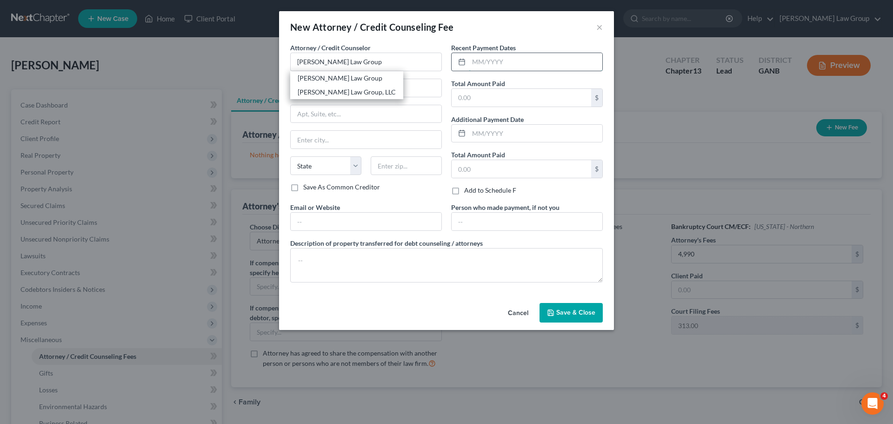
type input "30341"
click at [510, 55] on input "text" at bounding box center [535, 62] width 133 height 18
type input "08/2025"
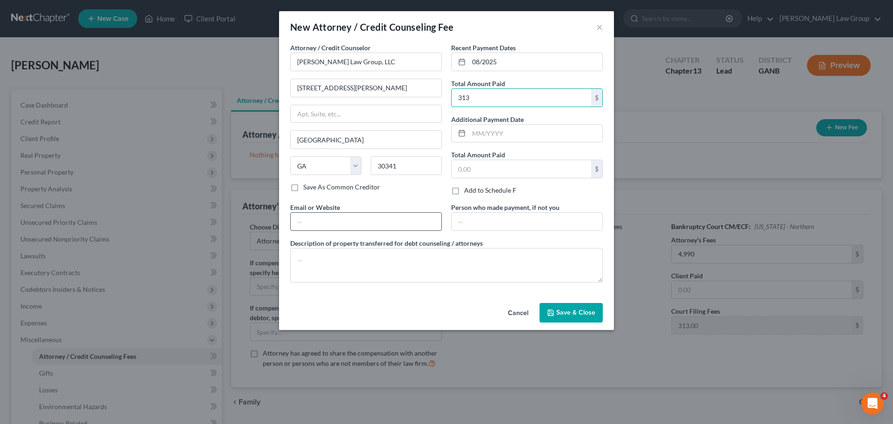
type input "313"
click at [330, 222] on input "text" at bounding box center [366, 221] width 151 height 18
type input "[DOMAIN_NAME]"
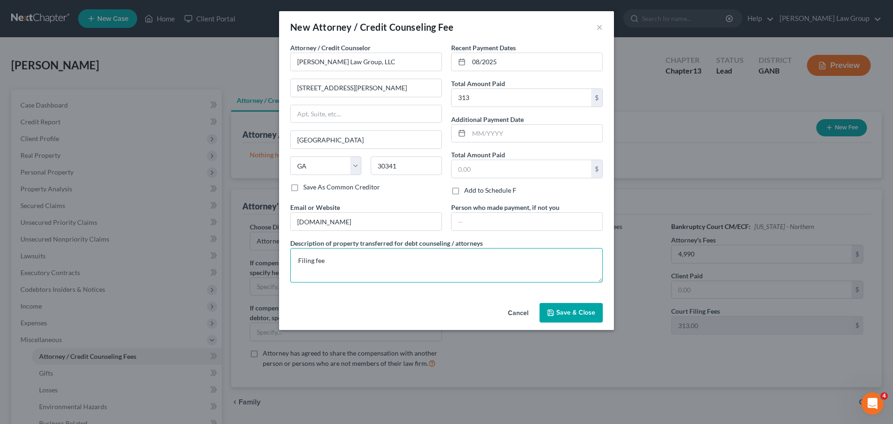
type textarea "Filing fee"
click at [566, 315] on span "Save & Close" at bounding box center [575, 312] width 39 height 8
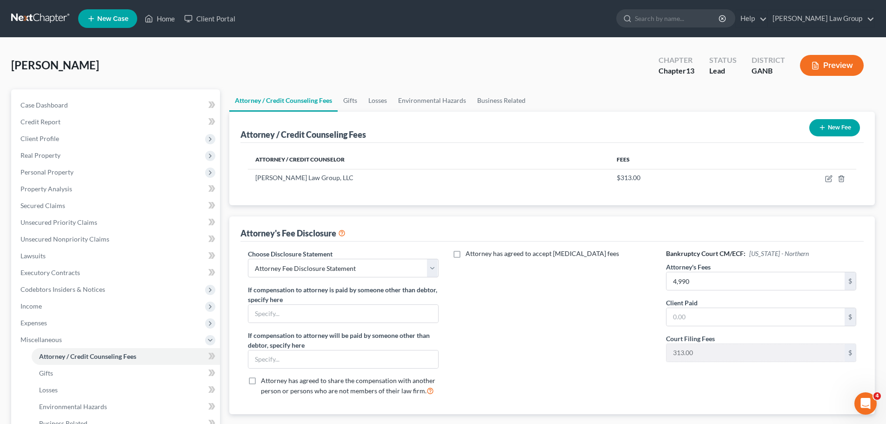
click at [840, 131] on button "New Fee" at bounding box center [834, 127] width 51 height 17
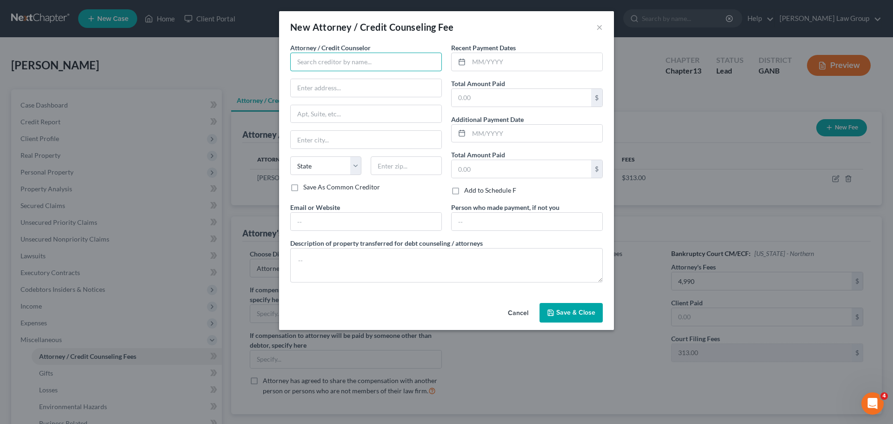
click at [313, 55] on input "text" at bounding box center [366, 62] width 152 height 19
click at [349, 82] on div "Abacus Credit Counseling" at bounding box center [346, 77] width 97 height 9
type input "Abacus Credit Counseling"
type input "[STREET_ADDRESS]"
type input "Suite 700"
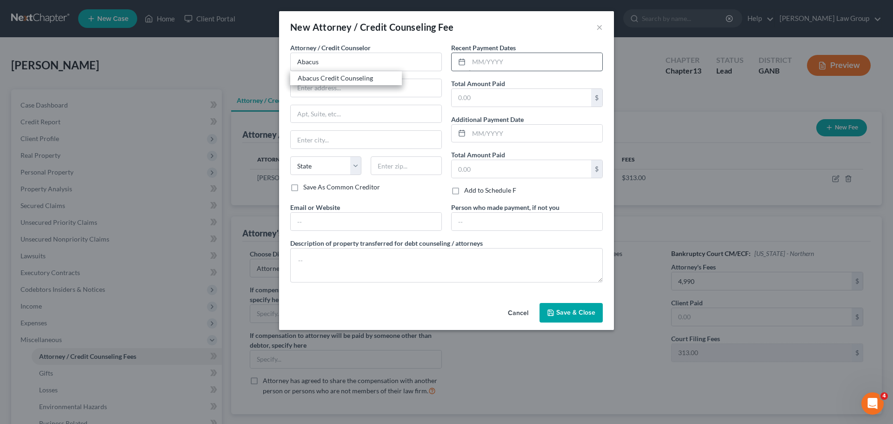
type input "Encino"
select select "4"
type input "91436"
click at [501, 66] on input "text" at bounding box center [535, 62] width 133 height 18
type input "08/2025"
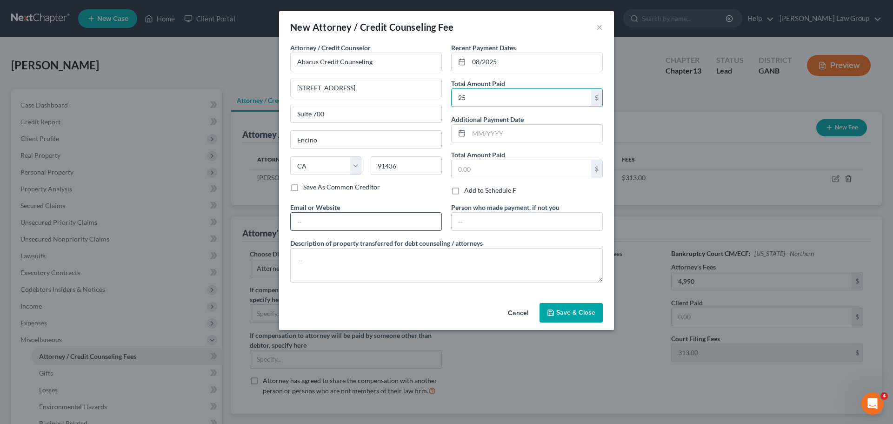
type input "25"
click at [324, 228] on input "text" at bounding box center [366, 221] width 151 height 18
type input "[DOMAIN_NAME]"
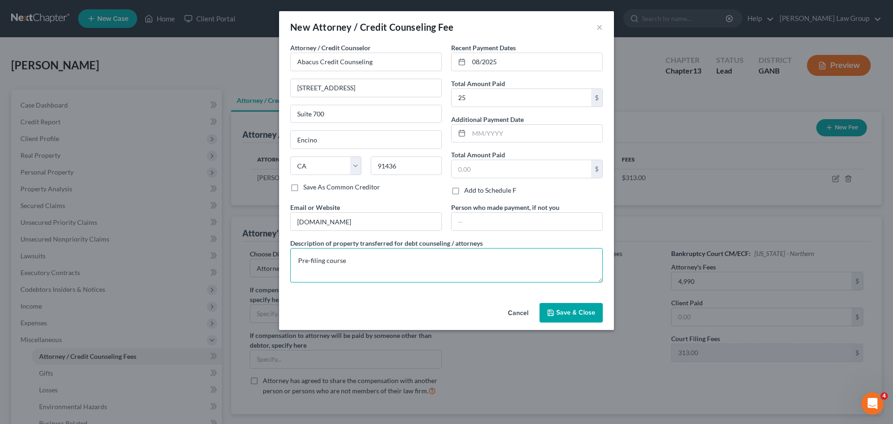
type textarea "Pre-filing course"
click at [570, 311] on span "Save & Close" at bounding box center [575, 312] width 39 height 8
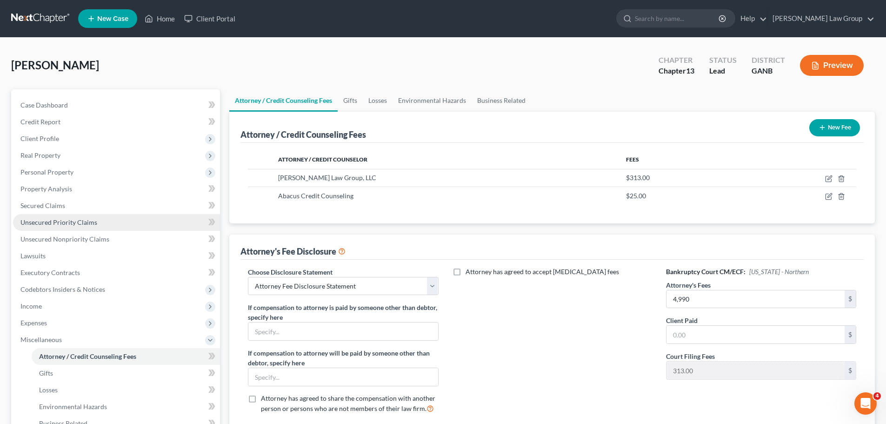
click at [131, 225] on link "Unsecured Priority Claims" at bounding box center [116, 222] width 207 height 17
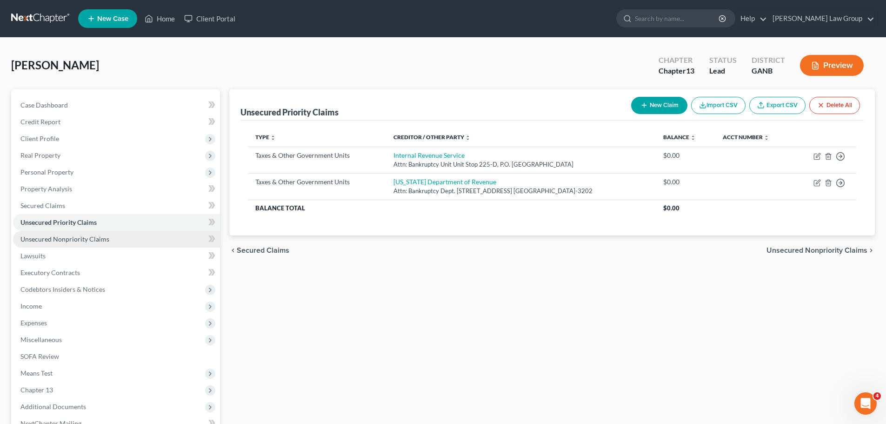
click at [113, 240] on link "Unsecured Nonpriority Claims" at bounding box center [116, 239] width 207 height 17
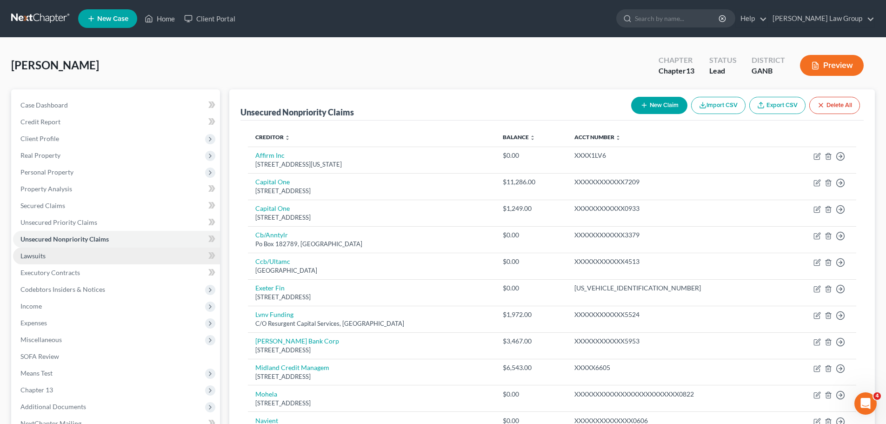
click at [57, 252] on link "Lawsuits" at bounding box center [116, 255] width 207 height 17
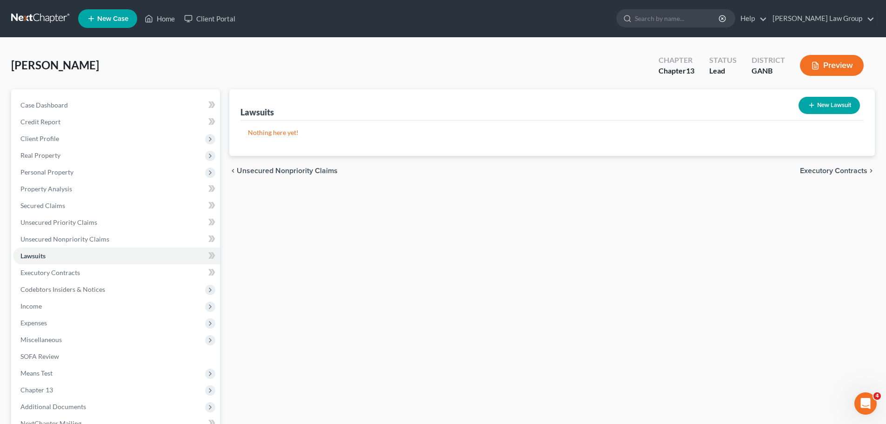
click at [816, 106] on button "New Lawsuit" at bounding box center [828, 105] width 61 height 17
select select "0"
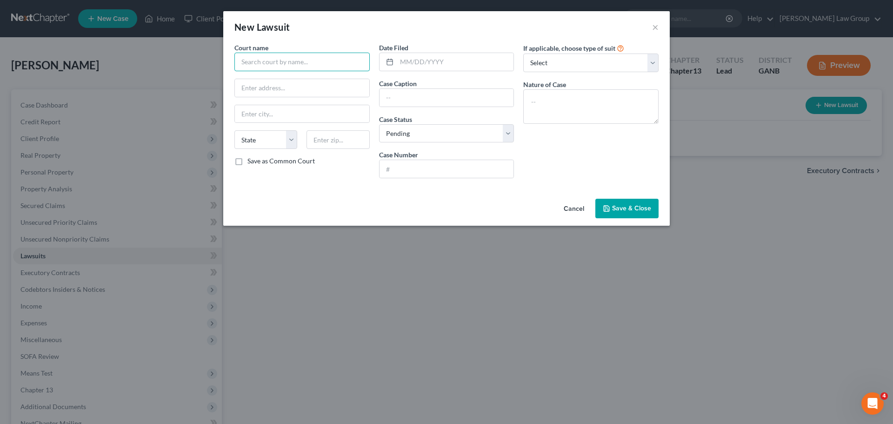
click at [268, 66] on input "text" at bounding box center [301, 62] width 135 height 19
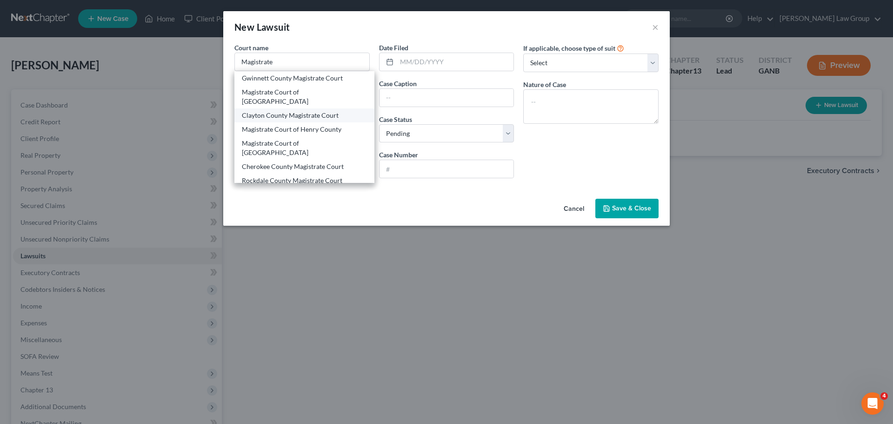
click at [316, 111] on div "Clayton County Magistrate Court" at bounding box center [304, 115] width 125 height 9
type input "Clayton County Magistrate Court"
type input "9151 Tara Blvd"
type input "Jonesboro"
select select "10"
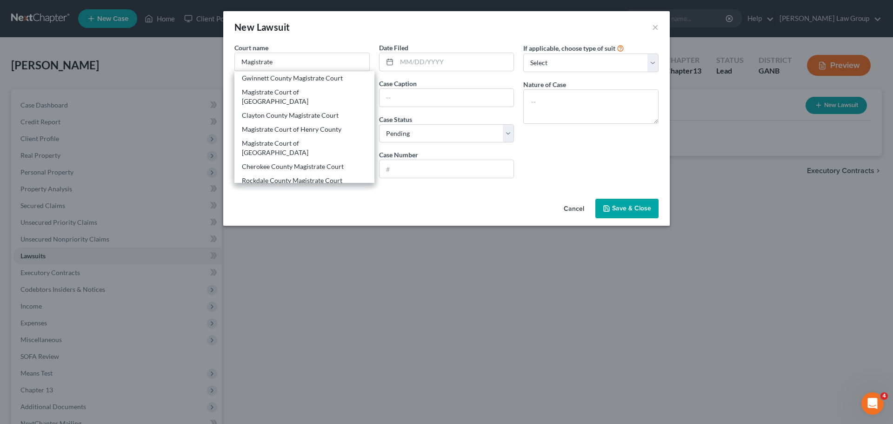
type input "30236"
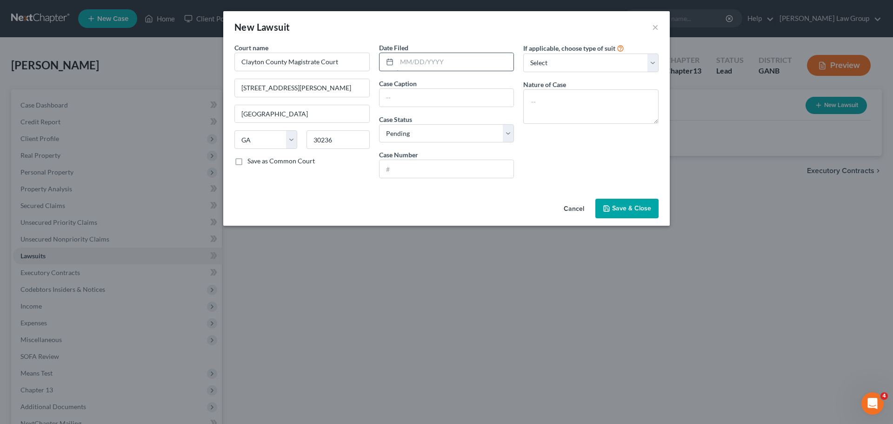
click at [437, 64] on input "text" at bounding box center [455, 62] width 117 height 18
type input "[DATE]"
drag, startPoint x: 587, startPoint y: 58, endPoint x: 587, endPoint y: 69, distance: 11.6
click at [587, 58] on select "Select Repossession Garnishment Foreclosure Attached, Seized, Or Levied Other" at bounding box center [590, 62] width 135 height 19
select select "4"
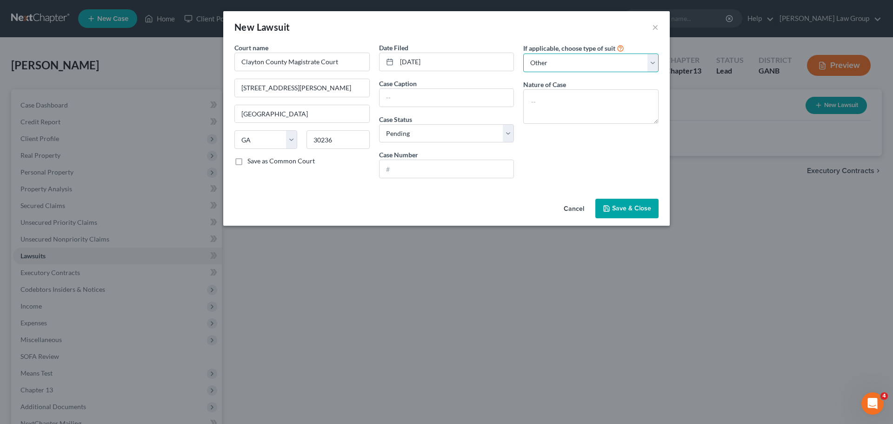
click at [523, 53] on select "Select Repossession Garnishment Foreclosure Attached, Seized, Or Levied Other" at bounding box center [590, 62] width 135 height 19
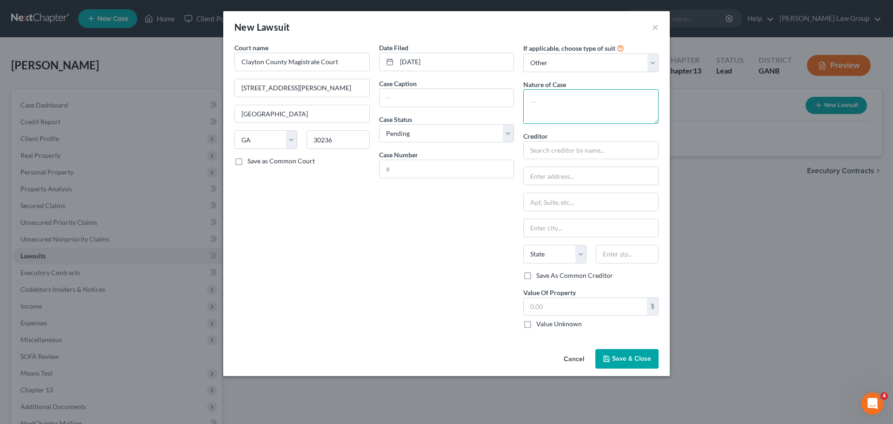
click at [559, 102] on textarea at bounding box center [590, 106] width 135 height 34
type textarea "Civil collection"
type input "LVNV Funding LLC As Assignee of Credit One Bank, N.A."
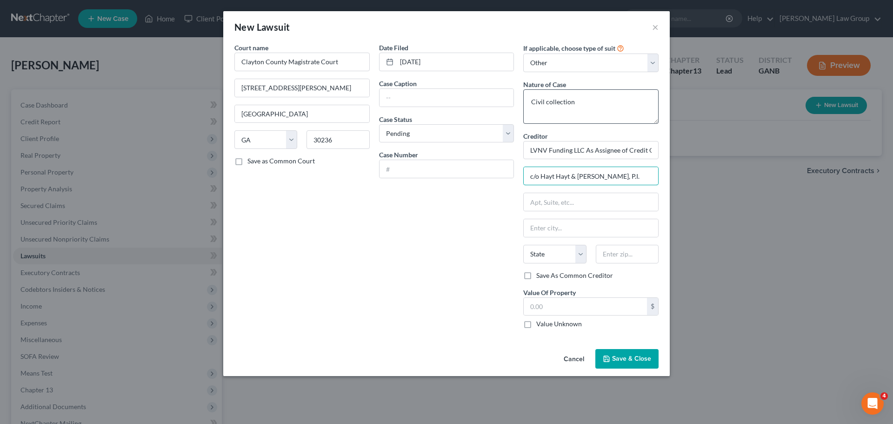
type input "c/o Hayt Hayt & Landau, P.I."
type input "8725 Dunwoody Place, Suite 1"
select select "10"
type input "30350"
type input "[GEOGRAPHIC_DATA]"
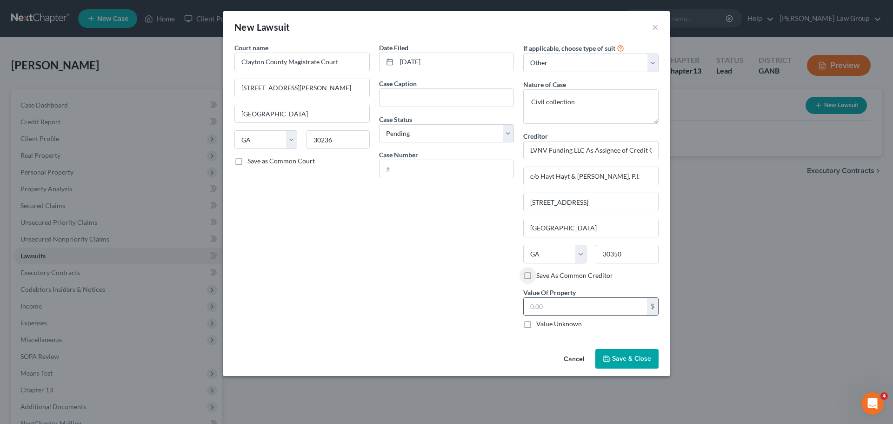
click at [563, 307] on input "text" at bounding box center [584, 307] width 123 height 18
type input "1,980.84"
click at [412, 179] on div "Date Filed 07/22/2025 Case Caption Case Status * Select Pending On Appeal Concl…" at bounding box center [446, 189] width 145 height 293
click at [398, 160] on input "text" at bounding box center [446, 169] width 134 height 18
click at [393, 172] on input "text" at bounding box center [446, 169] width 134 height 18
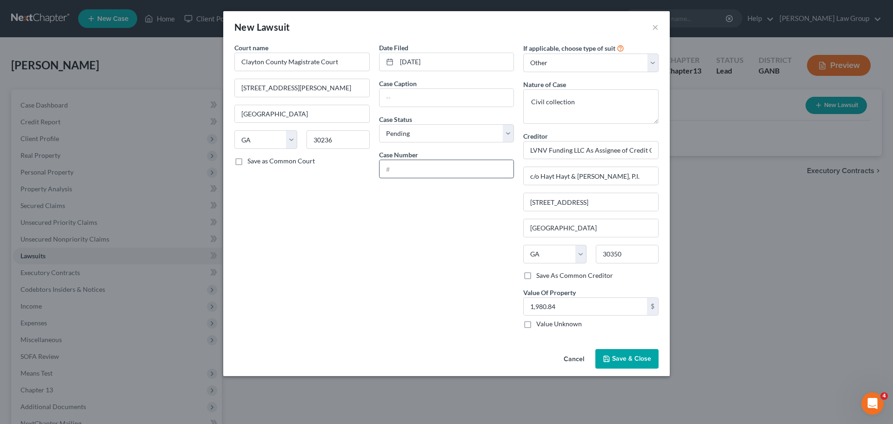
click at [392, 168] on input "text" at bounding box center [446, 169] width 134 height 18
type input "2025CM18095"
click at [402, 106] on input "text" at bounding box center [446, 98] width 134 height 18
type input "LVNV FUNDING AS ASSIGNEE OF CREDIT ONE BANK NA VS. RHONDA JOYNER"
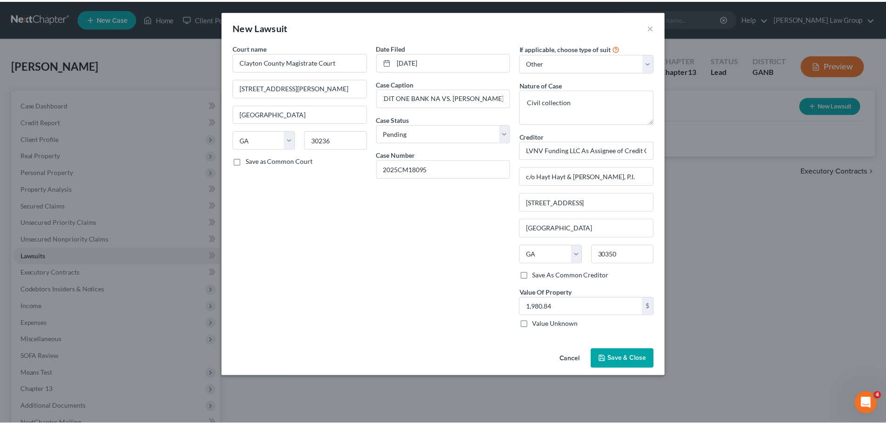
scroll to position [0, 0]
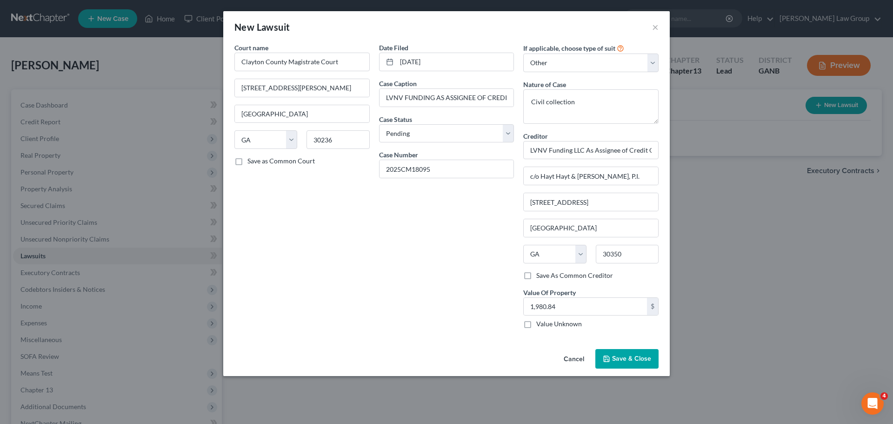
click at [634, 363] on button "Save & Close" at bounding box center [626, 359] width 63 height 20
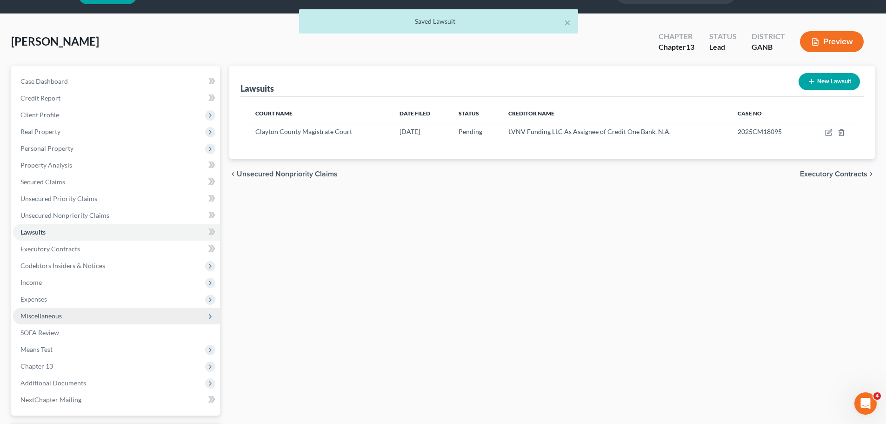
scroll to position [46, 0]
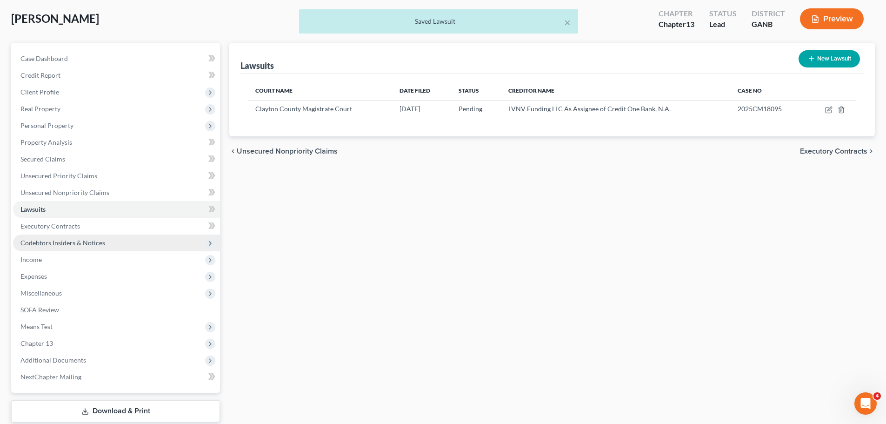
click at [101, 244] on span "Codebtors Insiders & Notices" at bounding box center [62, 243] width 85 height 8
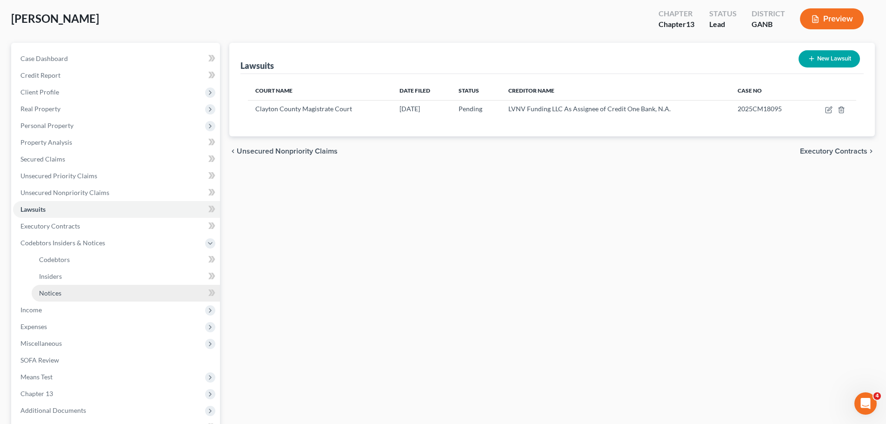
click at [101, 295] on link "Notices" at bounding box center [126, 293] width 188 height 17
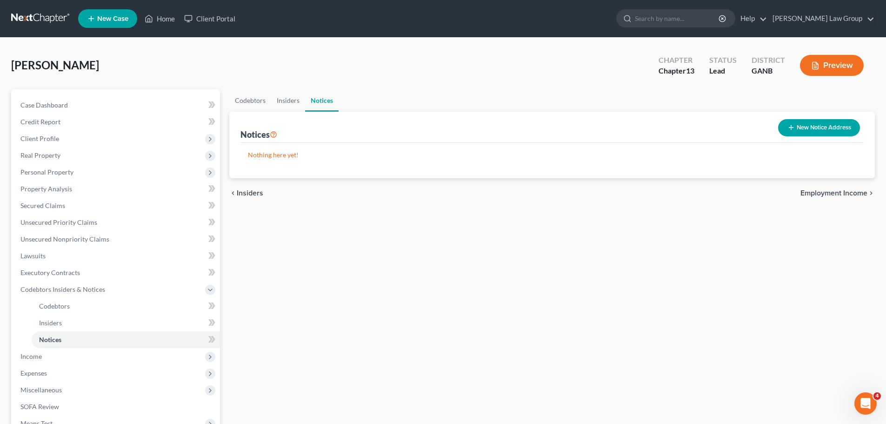
click at [822, 126] on button "New Notice Address" at bounding box center [819, 127] width 82 height 17
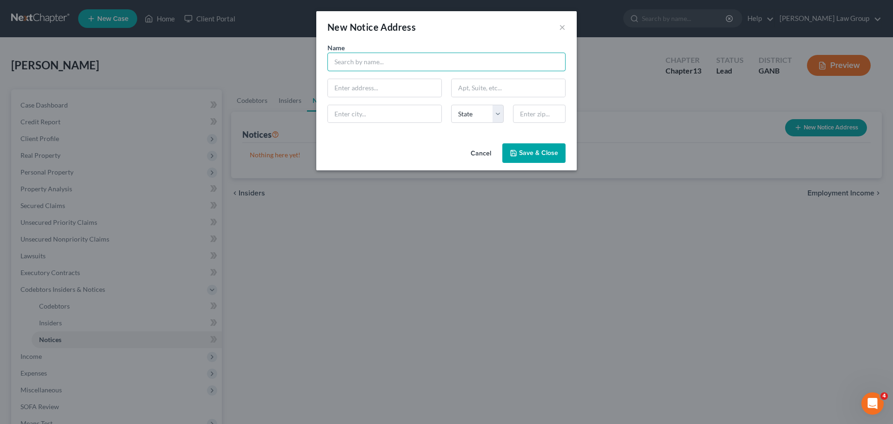
click at [371, 62] on input "text" at bounding box center [446, 62] width 238 height 19
type input "l"
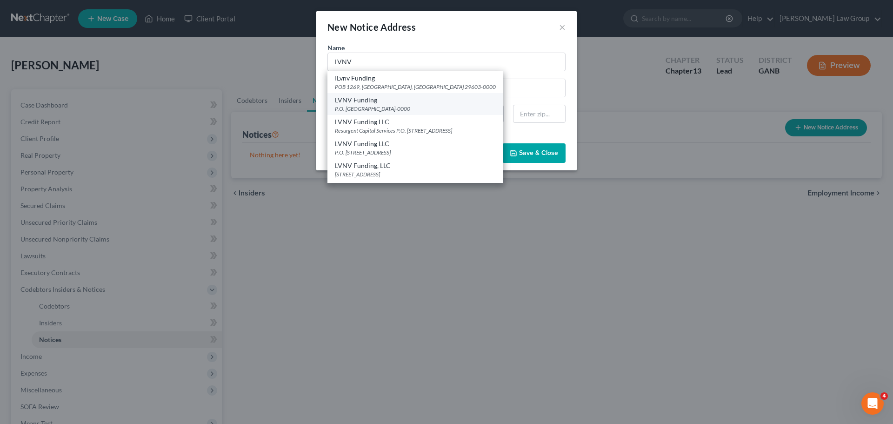
click at [388, 99] on div "LVNV Funding" at bounding box center [415, 99] width 161 height 9
type input "LVNV Funding"
type input "P.O. Box 1269"
type input "[GEOGRAPHIC_DATA]"
select select "42"
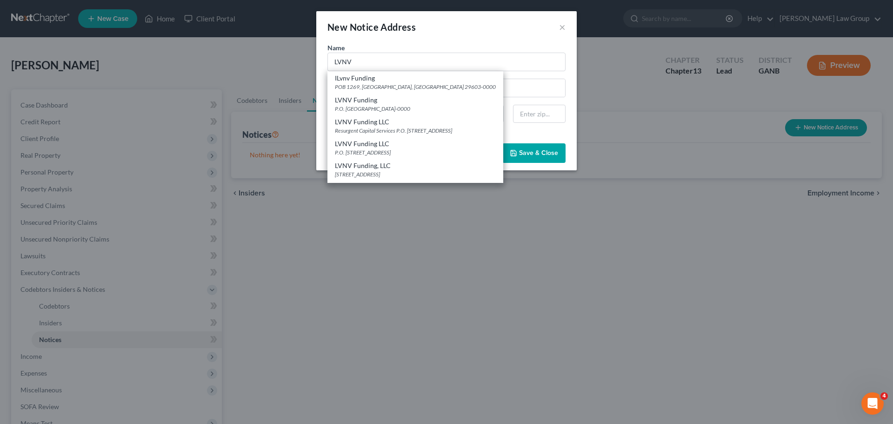
type input "29602-0000"
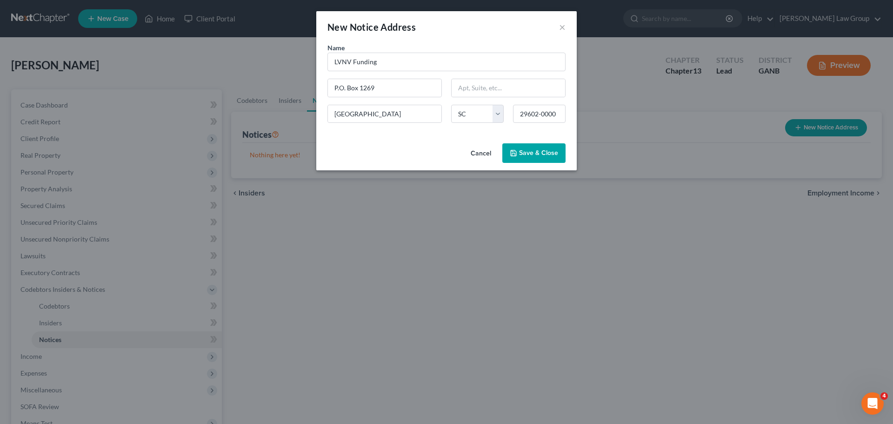
click at [541, 154] on span "Save & Close" at bounding box center [538, 153] width 39 height 8
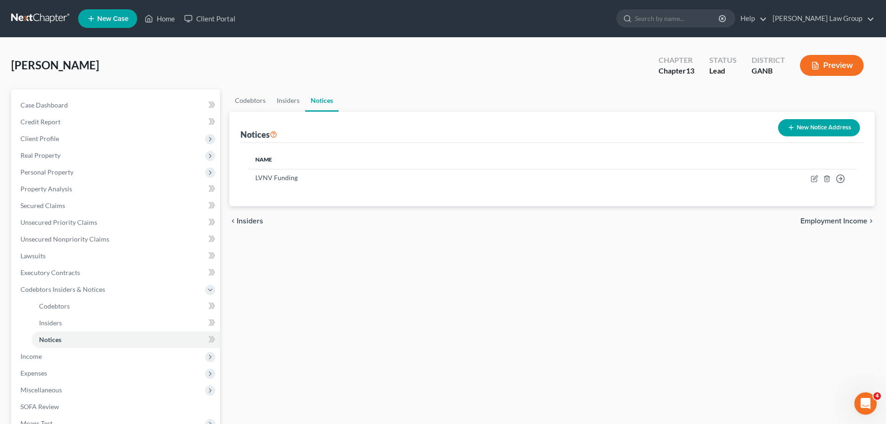
click at [845, 122] on button "New Notice Address" at bounding box center [819, 127] width 82 height 17
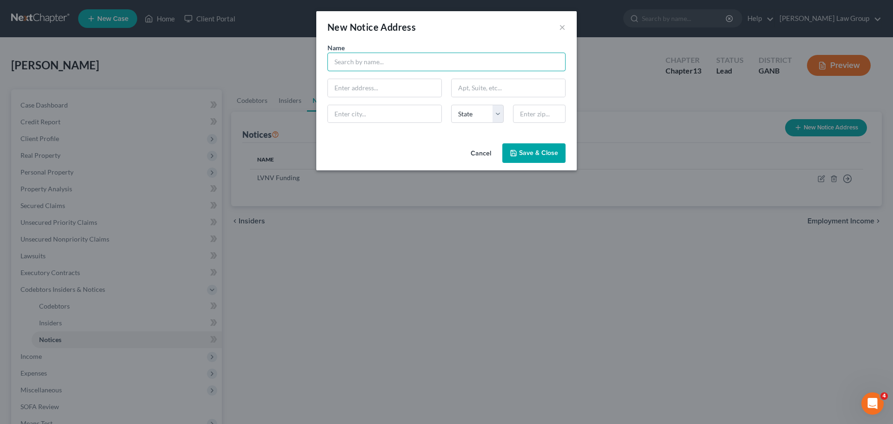
click at [366, 67] on input "text" at bounding box center [446, 62] width 238 height 19
type input "Hayt Hayt & Landau, P.I."
type input "8725 Dunwoody Place"
type input "Suite 1"
type input "30350"
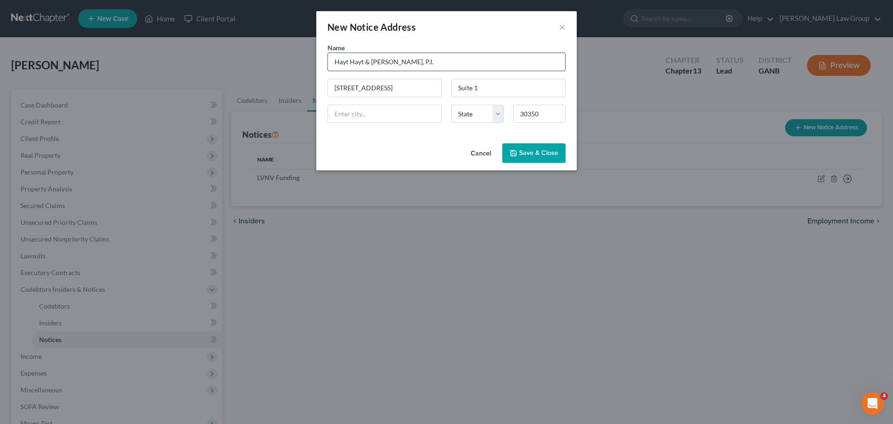
type input "[GEOGRAPHIC_DATA]"
select select "10"
click at [532, 151] on span "Save & Close" at bounding box center [538, 153] width 39 height 8
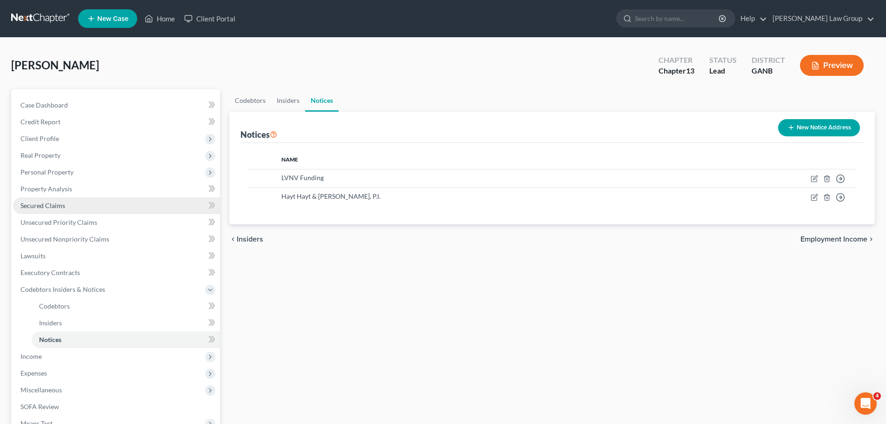
click at [55, 207] on span "Secured Claims" at bounding box center [42, 205] width 45 height 8
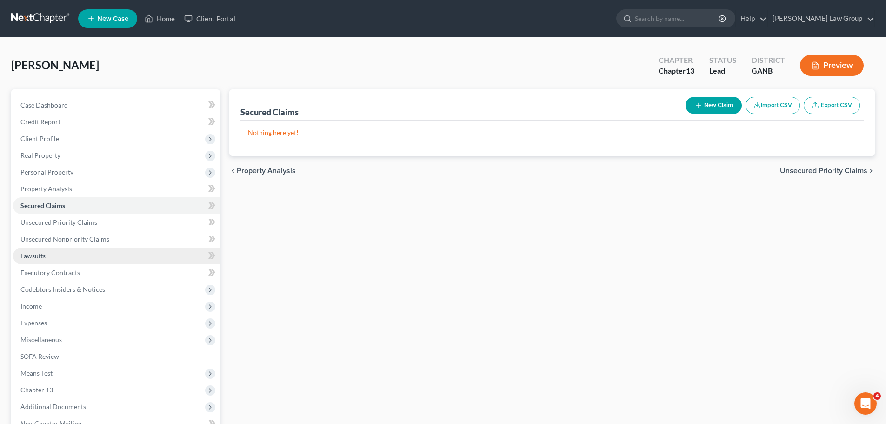
click at [56, 249] on link "Lawsuits" at bounding box center [116, 255] width 207 height 17
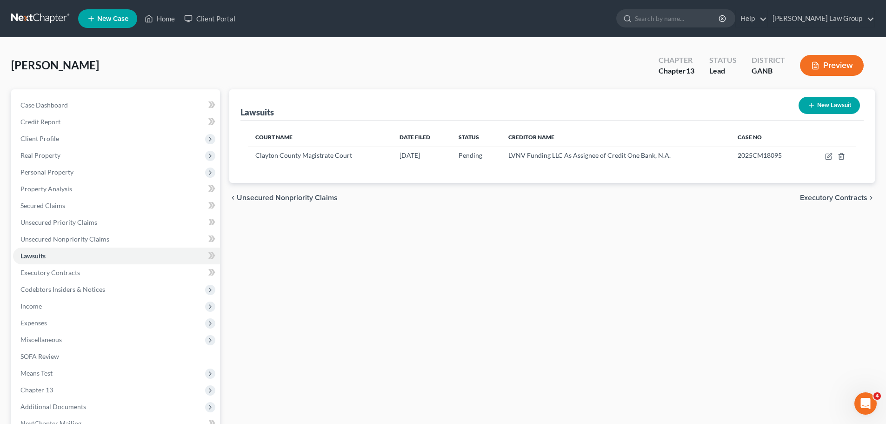
click at [820, 106] on button "New Lawsuit" at bounding box center [828, 105] width 61 height 17
select select "0"
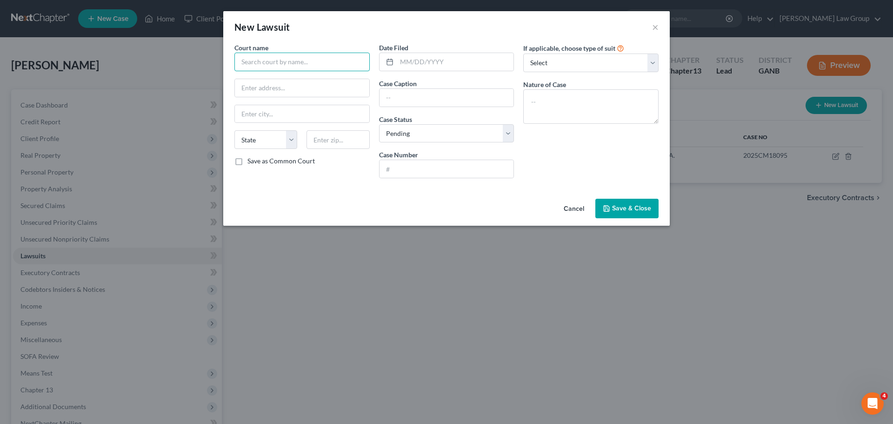
click at [251, 61] on input "text" at bounding box center [301, 62] width 135 height 19
type input "C"
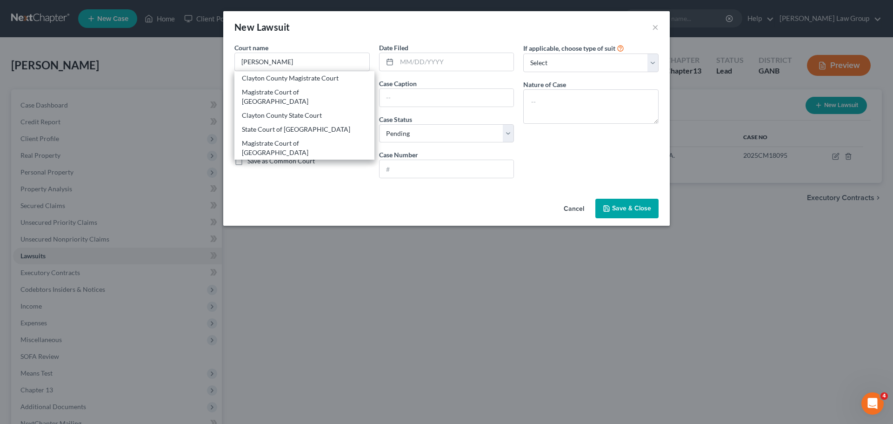
drag, startPoint x: 318, startPoint y: 118, endPoint x: 426, endPoint y: 79, distance: 115.3
click at [318, 125] on div "State Court of Clayton County" at bounding box center [304, 129] width 125 height 9
type input "State Court of Clayton County"
type input "9151 Tara Boulevard,"
type input "Jonesboro"
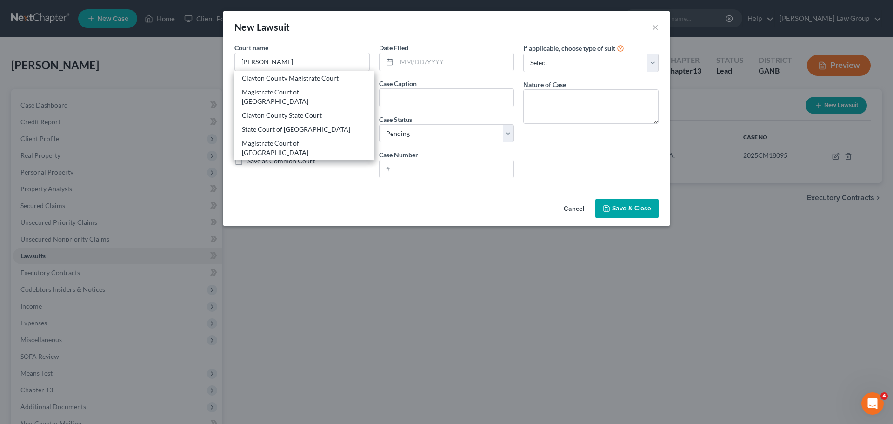
select select "10"
type input "30236"
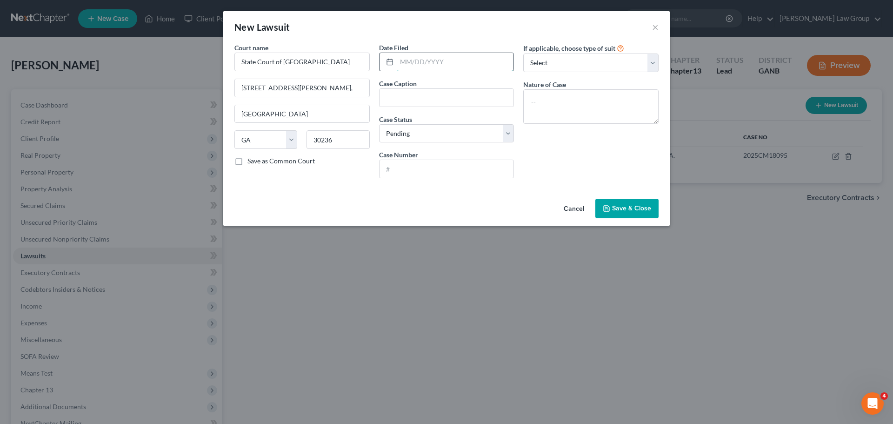
click at [431, 66] on input "text" at bounding box center [455, 62] width 117 height 18
type input "06/13/2026"
drag, startPoint x: 567, startPoint y: 62, endPoint x: 563, endPoint y: 147, distance: 85.6
click at [567, 62] on select "Select Repossession Garnishment Foreclosure Attached, Seized, Or Levied Other" at bounding box center [590, 62] width 135 height 19
select select "4"
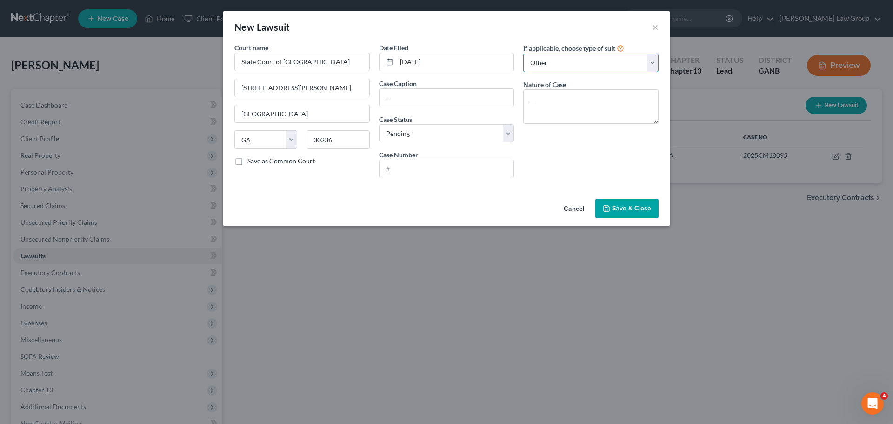
click at [523, 53] on select "Select Repossession Garnishment Foreclosure Attached, Seized, Or Levied Other" at bounding box center [590, 62] width 135 height 19
click at [550, 97] on textarea at bounding box center [590, 106] width 135 height 34
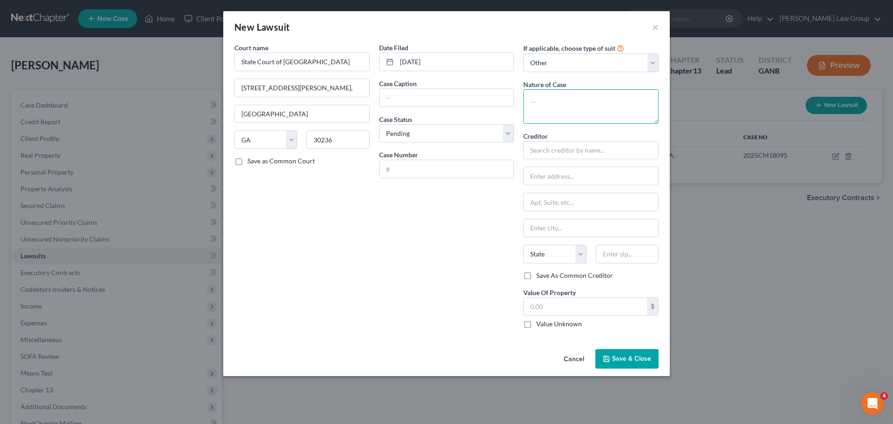
click at [547, 102] on textarea at bounding box center [590, 106] width 135 height 34
type textarea "Civil collection suit"
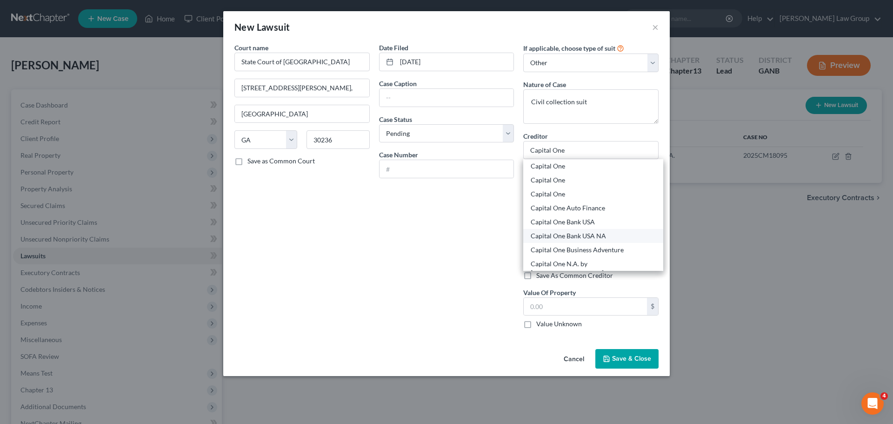
click at [572, 236] on div "Capital One Bank USA NA" at bounding box center [592, 235] width 125 height 9
type input "Capital One Bank USA NA"
type input "4851 Cox Rd."
type input "Glen Allen"
select select "48"
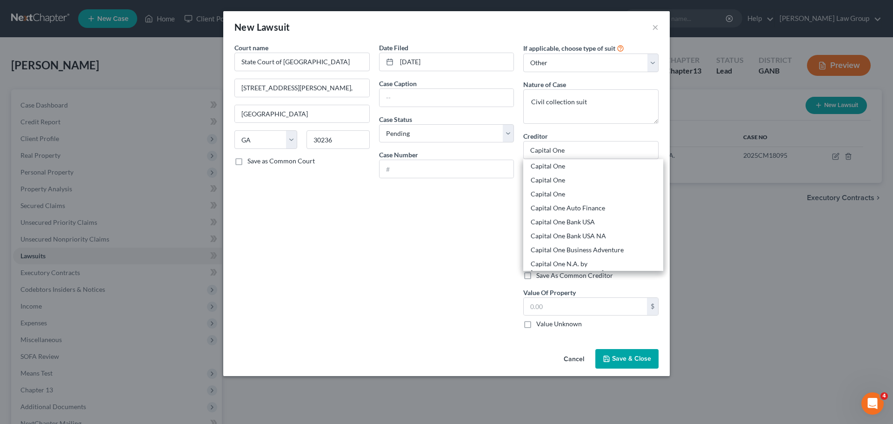
type input "23060"
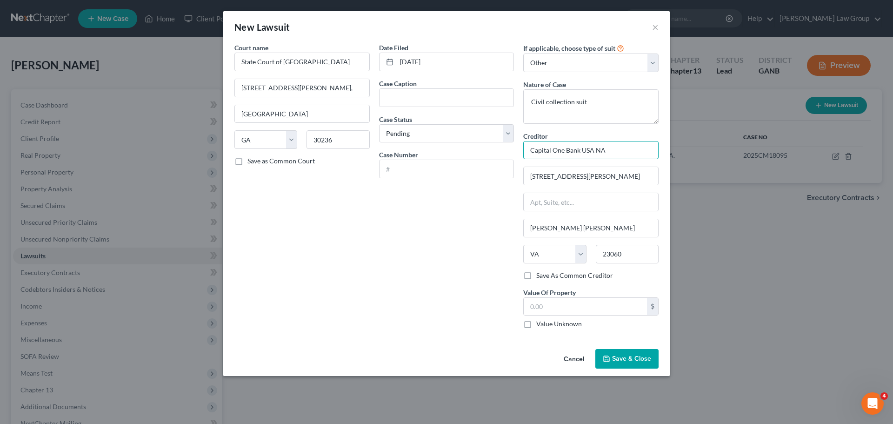
drag, startPoint x: 596, startPoint y: 147, endPoint x: 567, endPoint y: 147, distance: 28.8
click at [567, 147] on input "Capital One Bank USA NA" at bounding box center [590, 150] width 135 height 19
type input "Capital One NA"
drag, startPoint x: 507, startPoint y: 305, endPoint x: 563, endPoint y: 305, distance: 56.3
click at [512, 305] on div "Date Filed 06/13/2026 Case Caption Case Status * Select Pending On Appeal Concl…" at bounding box center [446, 189] width 145 height 293
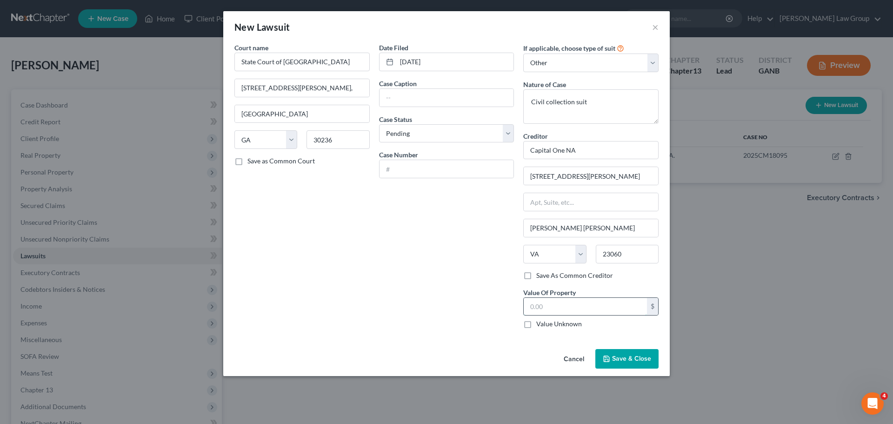
click at [563, 305] on input "text" at bounding box center [584, 307] width 123 height 18
type input "11,286.38"
click at [432, 163] on input "text" at bounding box center [446, 169] width 134 height 18
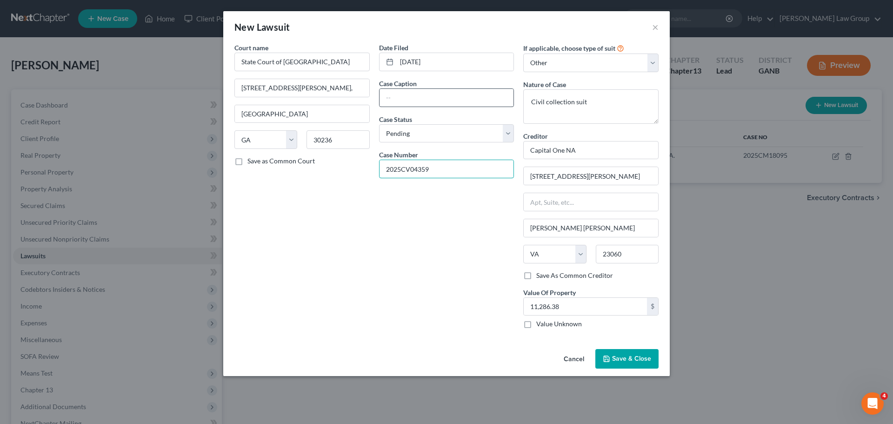
type input "2025CV04359"
click at [411, 106] on div at bounding box center [446, 97] width 135 height 19
click at [412, 98] on input "text" at bounding box center [446, 98] width 134 height 18
click at [417, 96] on input "text" at bounding box center [446, 98] width 134 height 18
click at [422, 93] on input "text" at bounding box center [446, 98] width 134 height 18
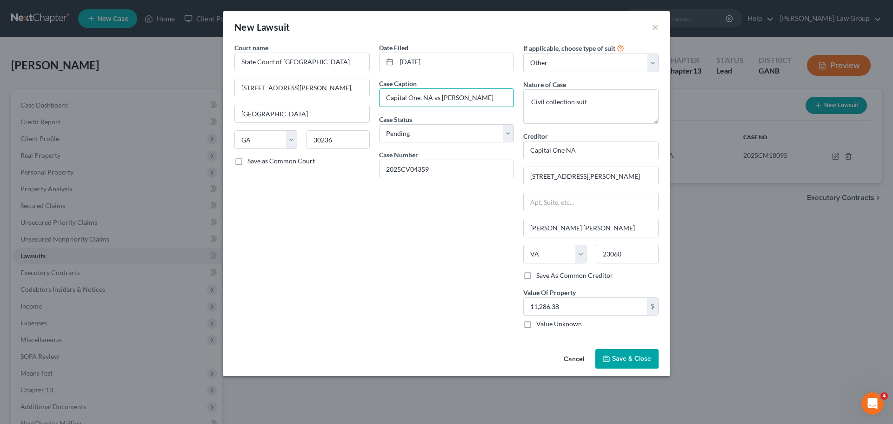
type input "Capital One, NA vs Rhonda A Joyner"
click at [622, 364] on button "Save & Close" at bounding box center [626, 359] width 63 height 20
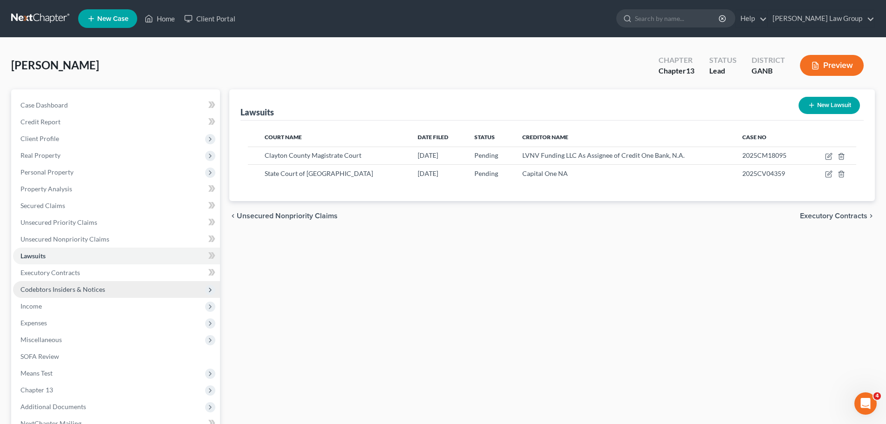
click at [124, 292] on span "Codebtors Insiders & Notices" at bounding box center [116, 289] width 207 height 17
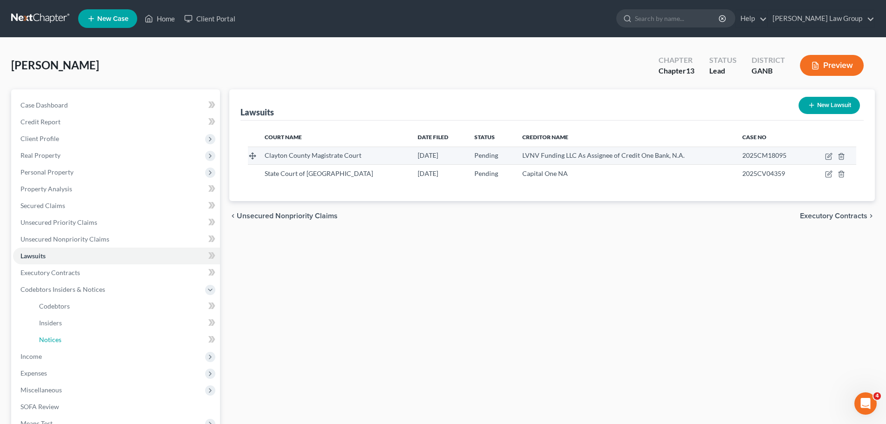
click at [123, 339] on link "Notices" at bounding box center [126, 339] width 188 height 17
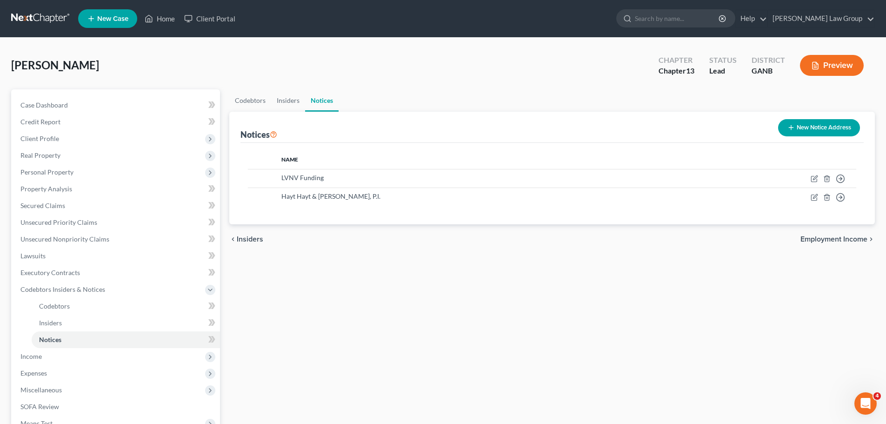
click at [800, 131] on button "New Notice Address" at bounding box center [819, 127] width 82 height 17
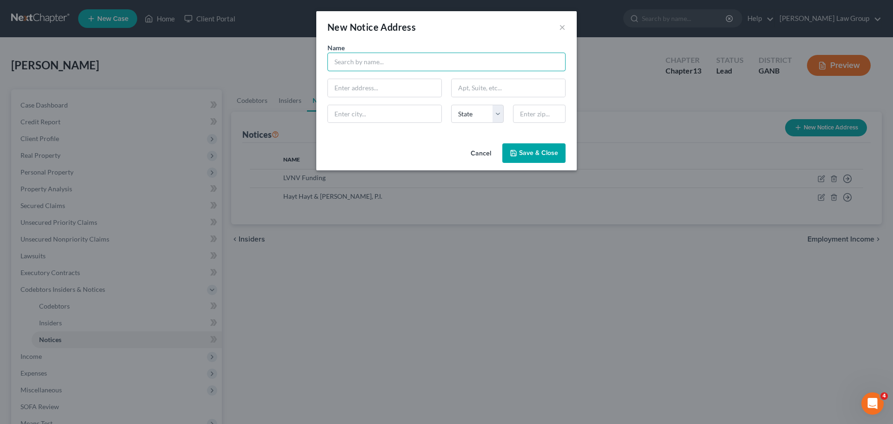
click at [369, 64] on input "text" at bounding box center [446, 62] width 238 height 19
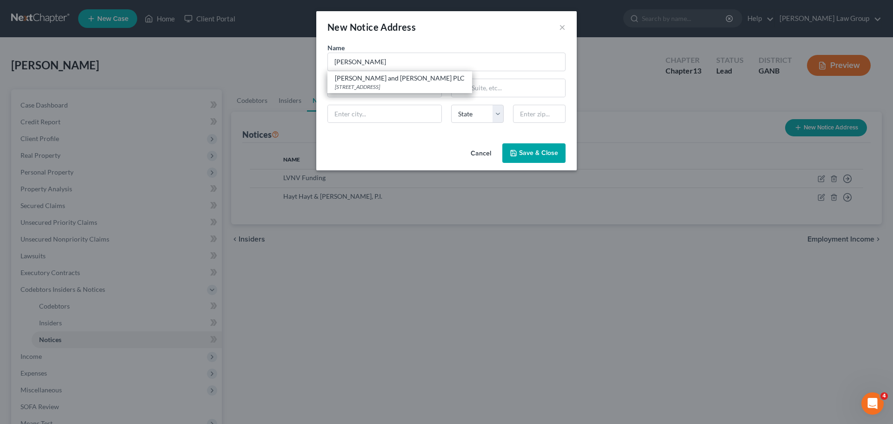
click at [389, 83] on div "1090 Northchase Pkwy ste 300, Marietta, GA 30067" at bounding box center [400, 87] width 130 height 8
type input "Lloyd and McDaniel PLC"
type input "1090 Northchase Pkwy ste 300"
type input "Marietta"
select select "10"
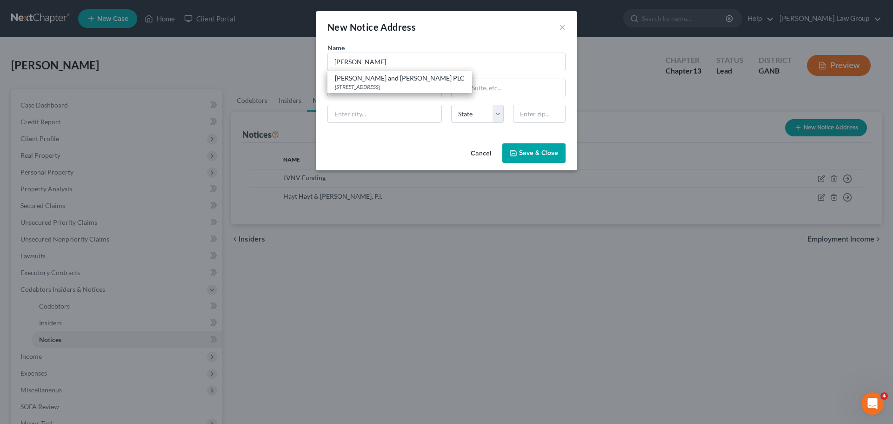
type input "30067"
click at [519, 149] on span "Save & Close" at bounding box center [538, 153] width 39 height 8
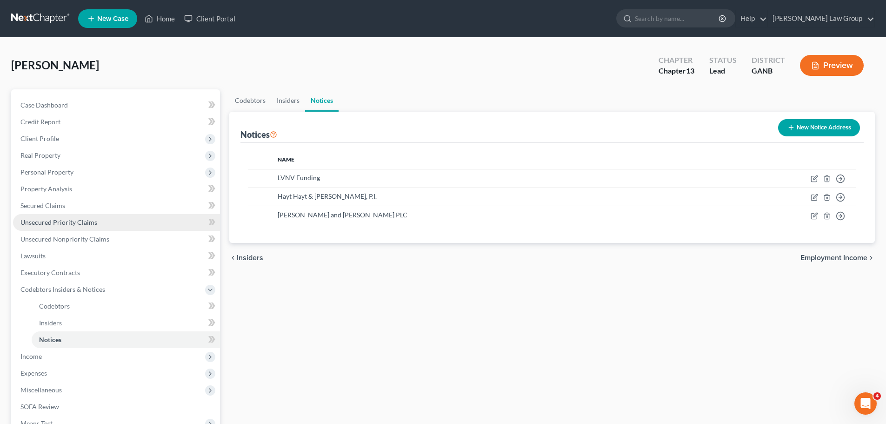
click at [73, 215] on link "Unsecured Priority Claims" at bounding box center [116, 222] width 207 height 17
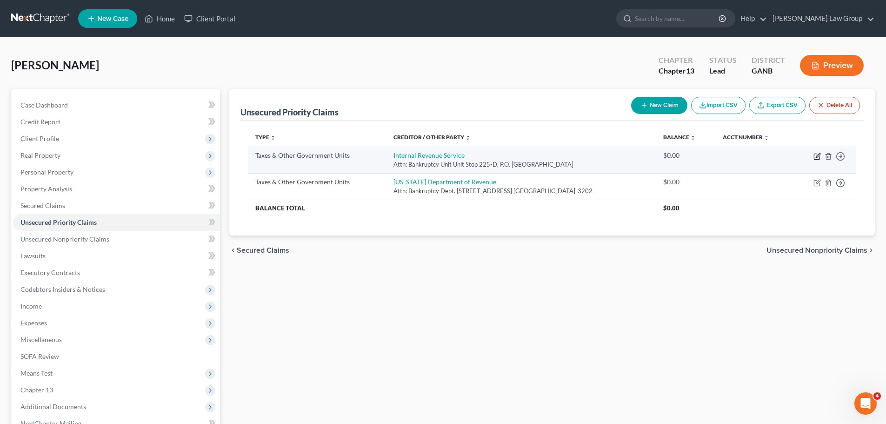
click at [817, 157] on icon "button" at bounding box center [817, 155] width 4 height 4
select select "0"
select select "10"
select select "0"
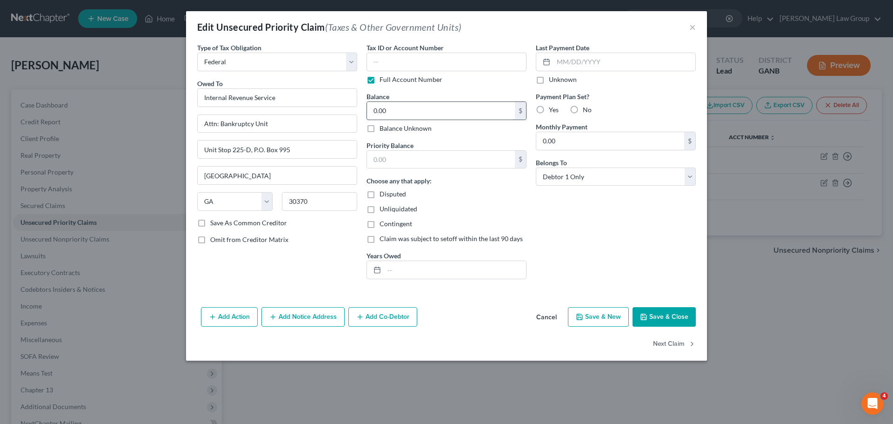
click at [414, 112] on input "0.00" at bounding box center [441, 111] width 148 height 18
type input "1,260"
click at [423, 167] on input "text" at bounding box center [441, 160] width 148 height 18
type input "1,260"
click at [416, 267] on input "text" at bounding box center [455, 270] width 142 height 18
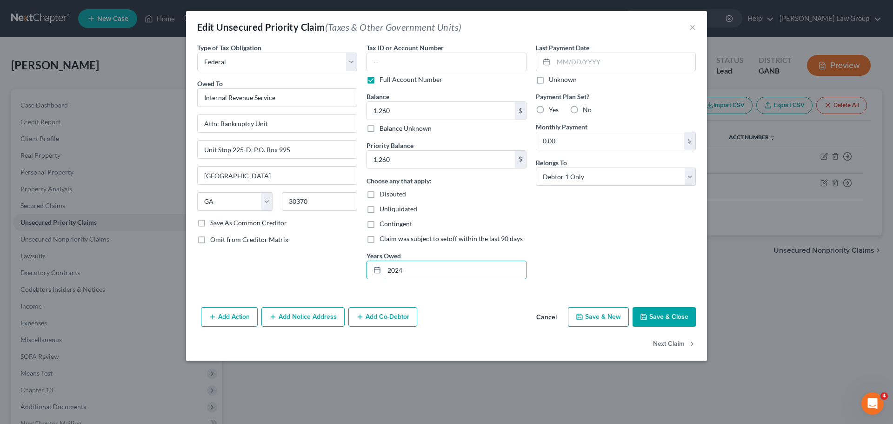
type input "2024"
click at [675, 316] on button "Save & Close" at bounding box center [663, 317] width 63 height 20
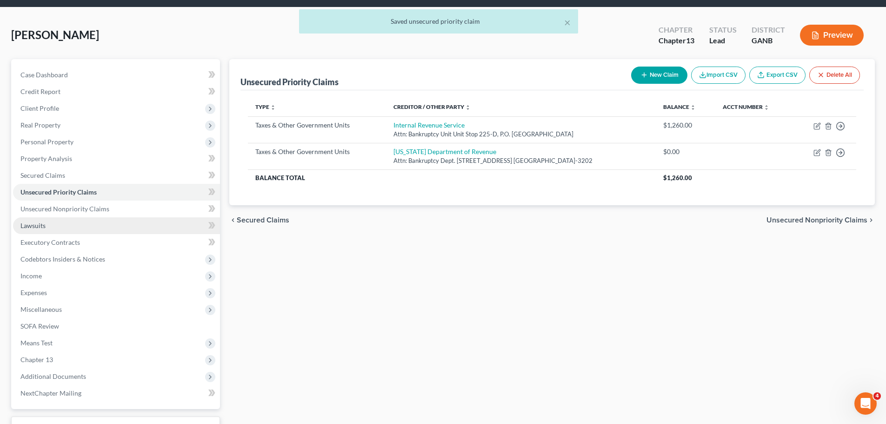
scroll to position [46, 0]
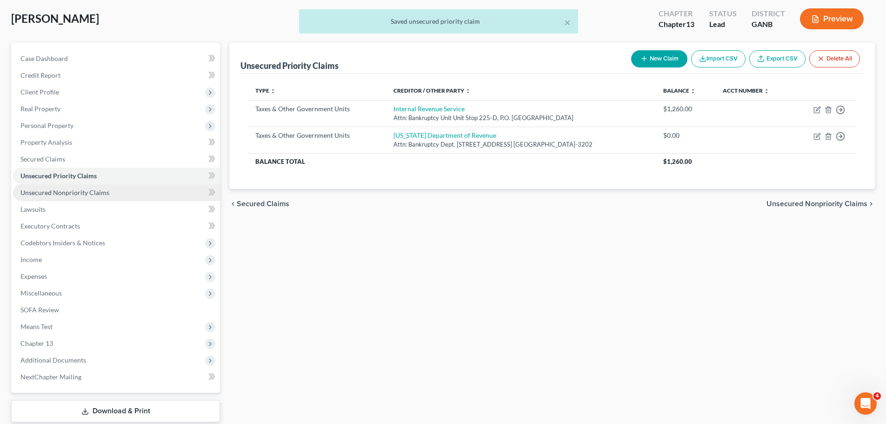
click at [88, 191] on span "Unsecured Nonpriority Claims" at bounding box center [64, 192] width 89 height 8
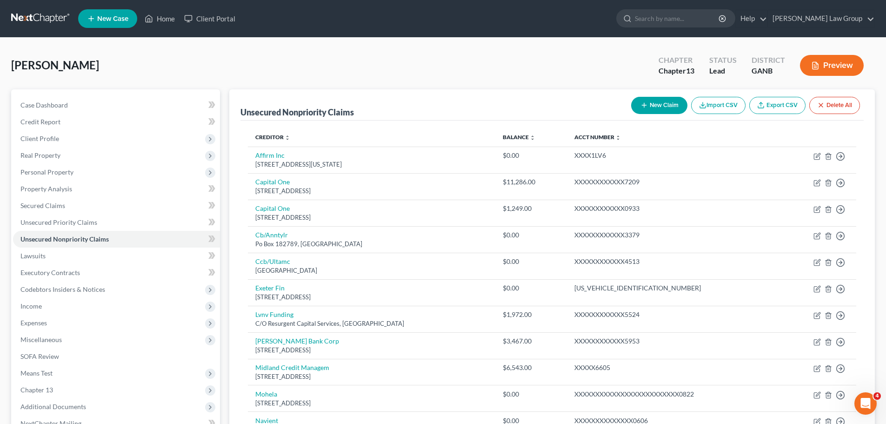
click at [653, 105] on button "New Claim" at bounding box center [659, 105] width 56 height 17
select select "0"
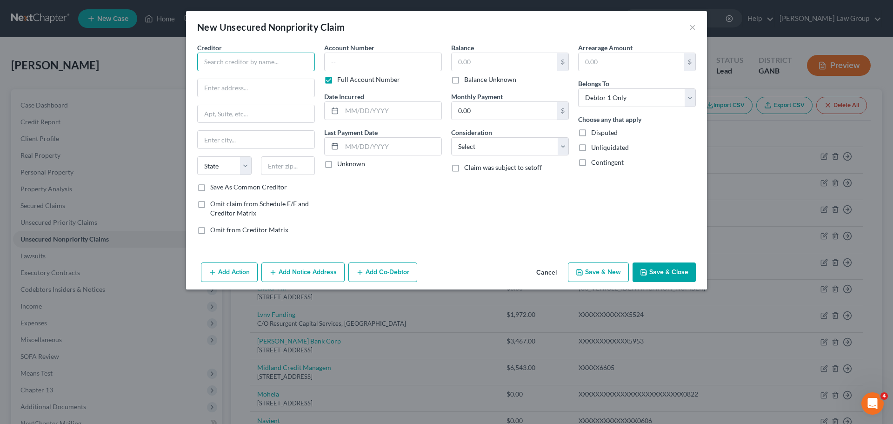
click at [220, 60] on input "text" at bounding box center [256, 62] width 118 height 19
type input "Spotloan"
type input "O"
type input "PO Box 720"
type input "58316"
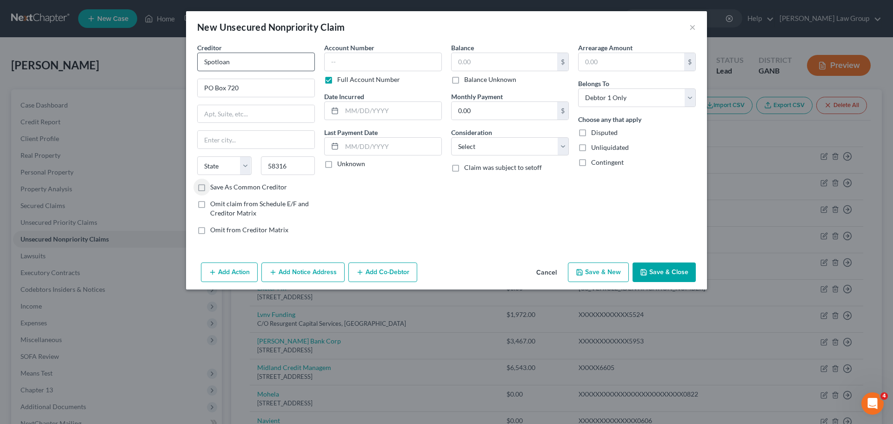
type input "Belcourt"
select select "29"
click at [495, 63] on input "text" at bounding box center [504, 62] width 106 height 18
type input "1,749.28"
click at [665, 265] on button "Save & Close" at bounding box center [663, 272] width 63 height 20
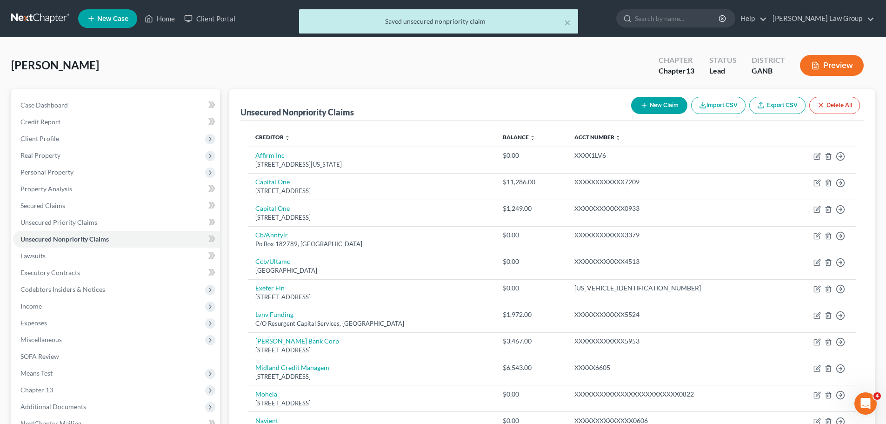
click at [658, 86] on div "Joyner, Rhonda Upgraded Chapter Chapter 13 Status Lead District GANB Preview" at bounding box center [442, 69] width 863 height 40
click at [658, 115] on div "New Claim Import CSV Export CSV Delete All" at bounding box center [745, 105] width 236 height 25
click at [659, 107] on button "New Claim" at bounding box center [659, 105] width 56 height 17
select select "0"
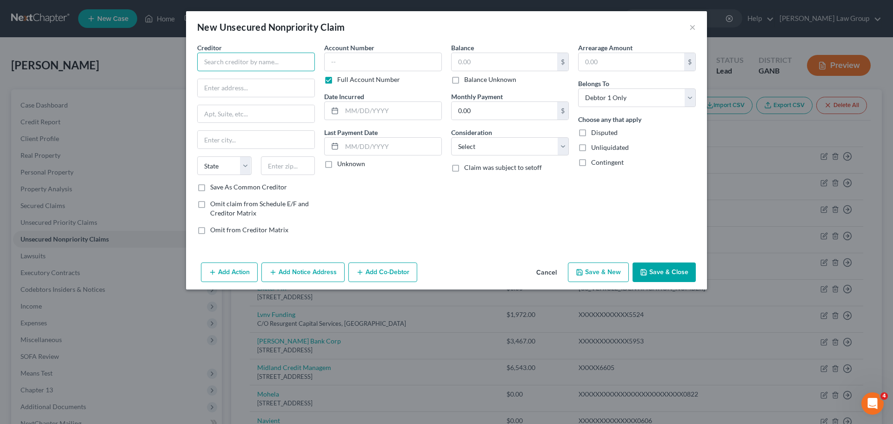
click at [248, 63] on input "text" at bounding box center [256, 62] width 118 height 19
type input "CashAdvance"
click at [243, 86] on input "text" at bounding box center [256, 88] width 117 height 18
type input "PO Box 569"
type input "59527"
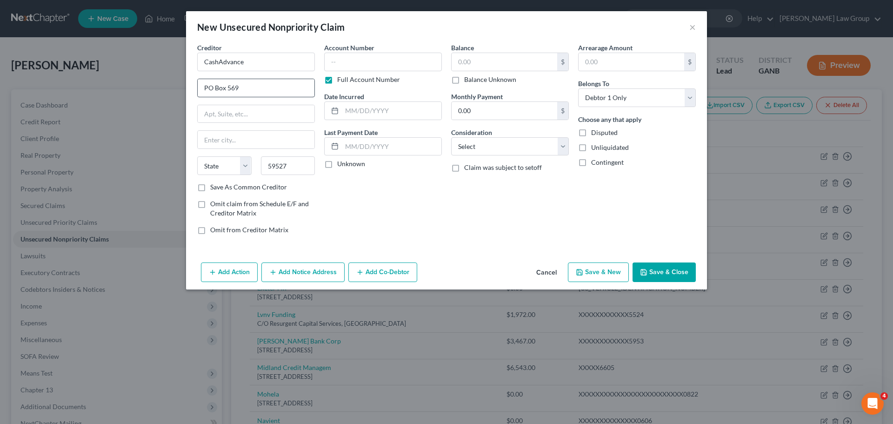
type input "Hays"
select select "27"
click at [488, 57] on input "text" at bounding box center [504, 62] width 106 height 18
type input "1,611.04"
click at [661, 273] on button "Save & Close" at bounding box center [663, 272] width 63 height 20
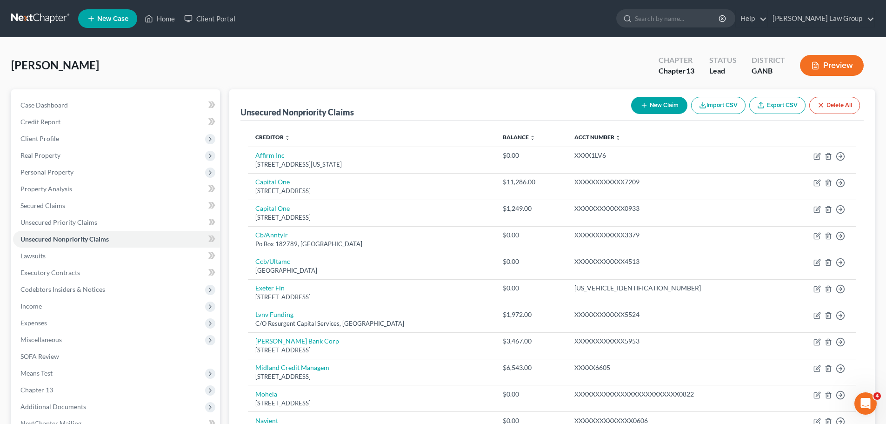
click at [655, 107] on button "New Claim" at bounding box center [659, 105] width 56 height 17
select select "0"
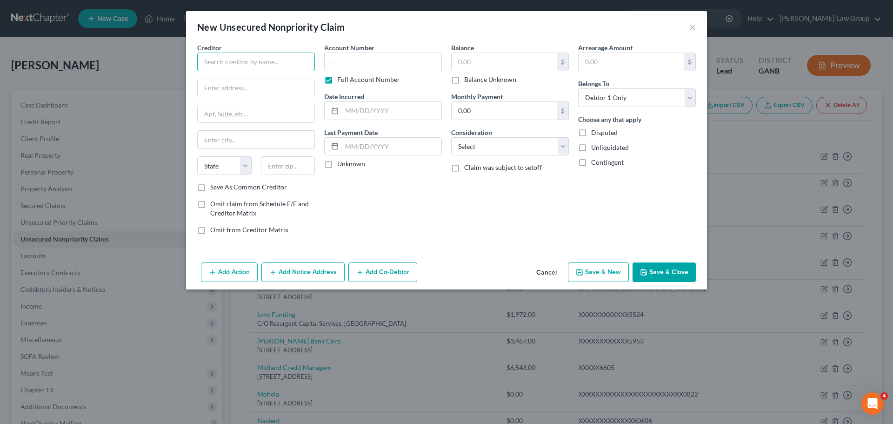
click at [248, 60] on input "text" at bounding box center [256, 62] width 118 height 19
drag, startPoint x: 259, startPoint y: 63, endPoint x: 119, endPoint y: 48, distance: 141.2
click at [119, 48] on div "New Unsecured Nonpriority Claim × Creditor * TBO Bank State AL AK AR AZ CA CO C…" at bounding box center [446, 212] width 893 height 424
type input "The Bank of Orrick LLC"
type input "PO Box 569"
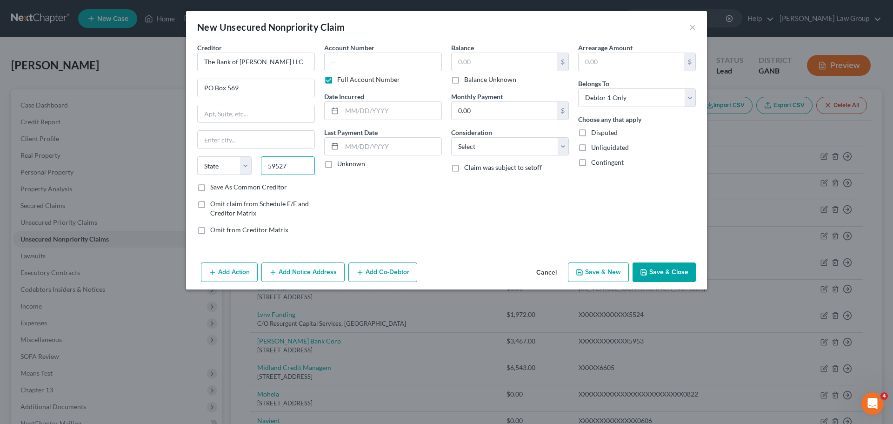
type input "59527"
type input "Hays"
select select "27"
click at [483, 56] on input "text" at bounding box center [504, 62] width 106 height 18
type input "1,548.35"
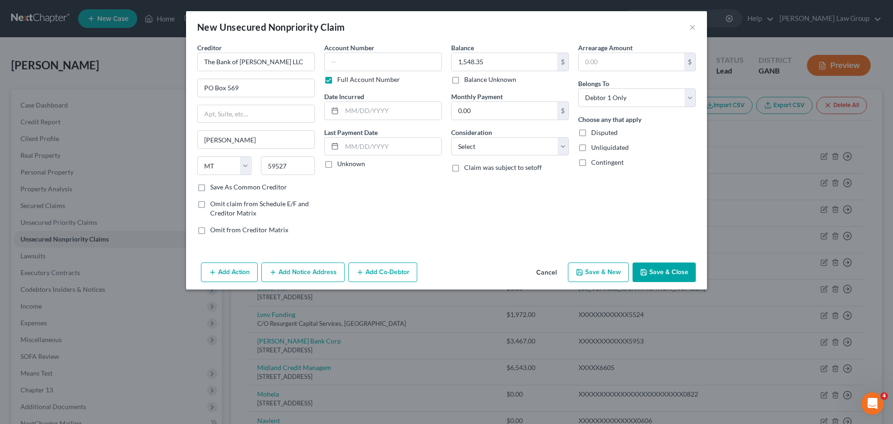
click at [663, 270] on button "Save & Close" at bounding box center [663, 272] width 63 height 20
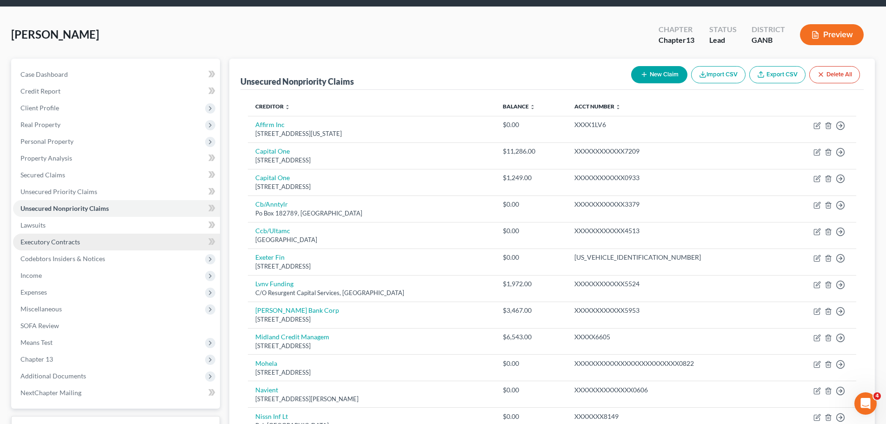
scroll to position [93, 0]
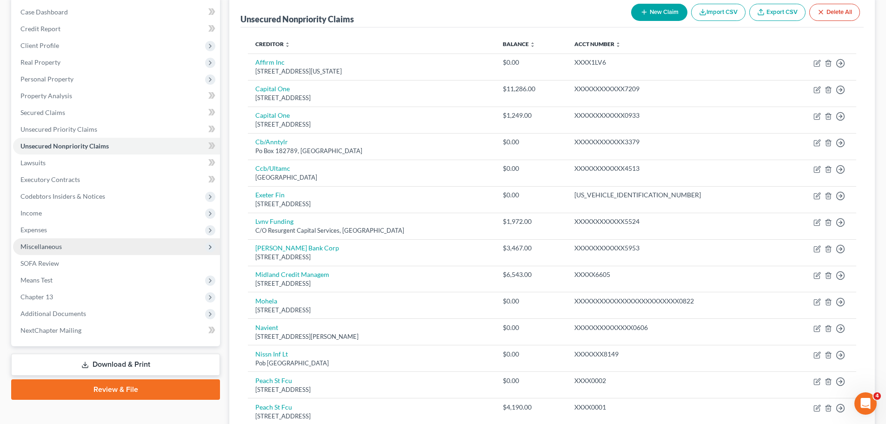
click at [61, 246] on span "Miscellaneous" at bounding box center [116, 246] width 207 height 17
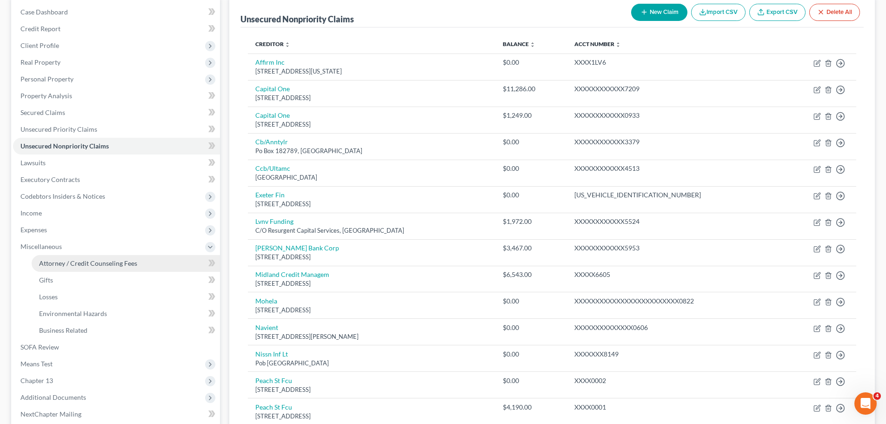
click at [103, 262] on span "Attorney / Credit Counseling Fees" at bounding box center [88, 263] width 98 height 8
select select "1"
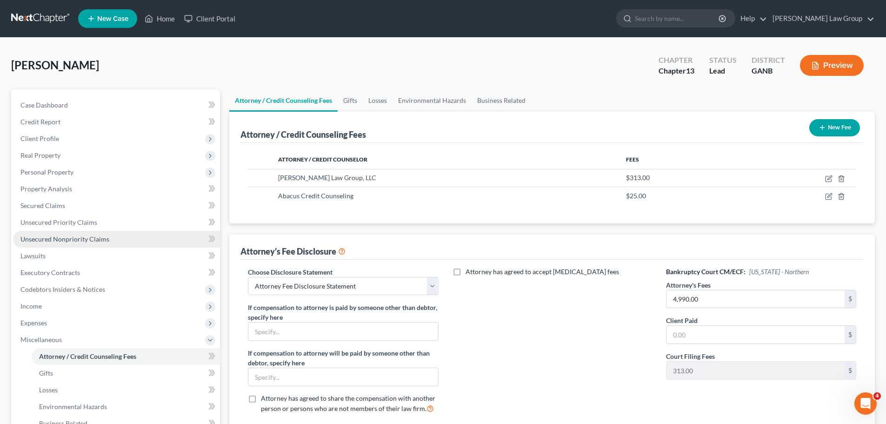
scroll to position [139, 0]
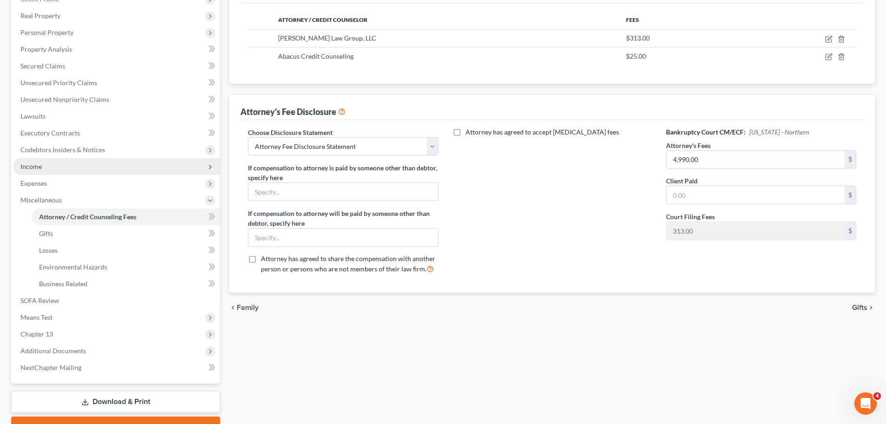
click at [67, 173] on span "Income" at bounding box center [116, 166] width 207 height 17
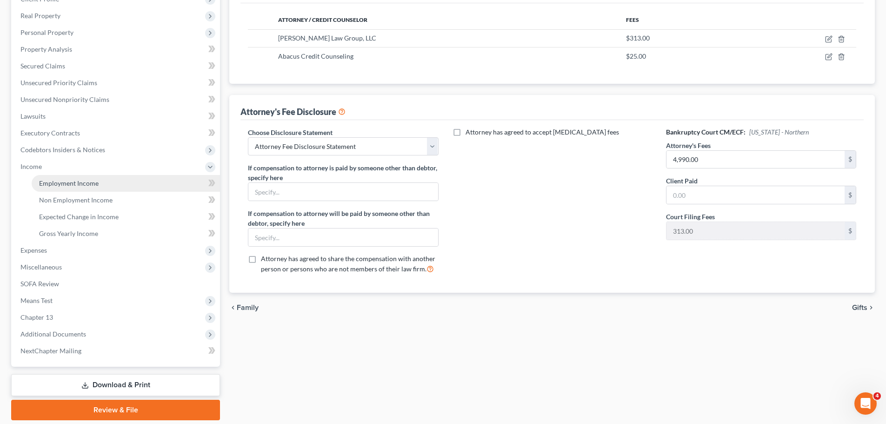
click at [106, 176] on link "Employment Income" at bounding box center [126, 183] width 188 height 17
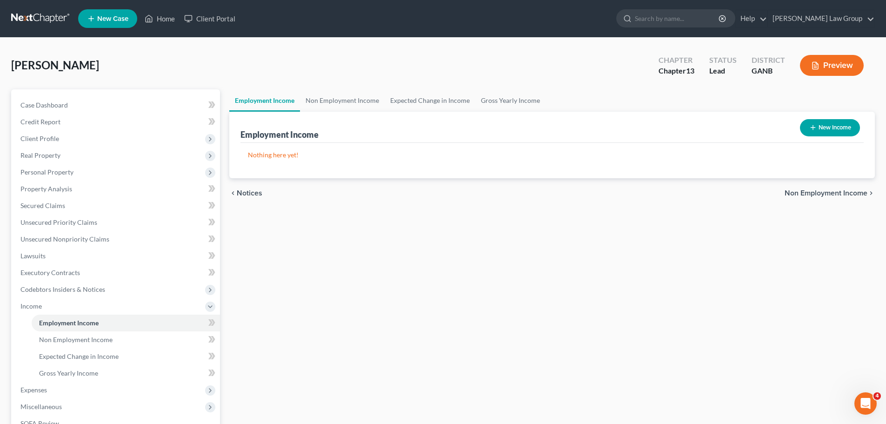
click at [834, 124] on button "New Income" at bounding box center [830, 127] width 60 height 17
select select "0"
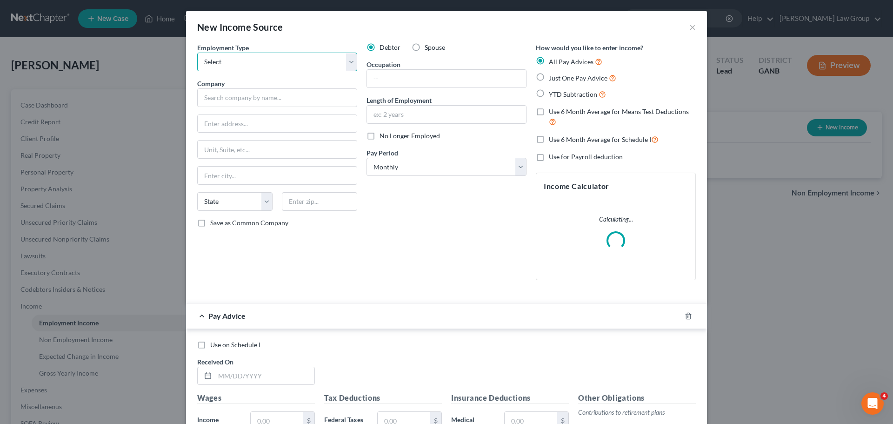
click at [266, 59] on select "Select Full or Part Time Employment Self Employment" at bounding box center [277, 62] width 160 height 19
select select "0"
click at [197, 53] on select "Select Full or Part Time Employment Self Employment" at bounding box center [277, 62] width 160 height 19
click at [549, 81] on label "Just One Pay Advice" at bounding box center [582, 78] width 67 height 11
click at [552, 79] on input "Just One Pay Advice" at bounding box center [555, 76] width 6 height 6
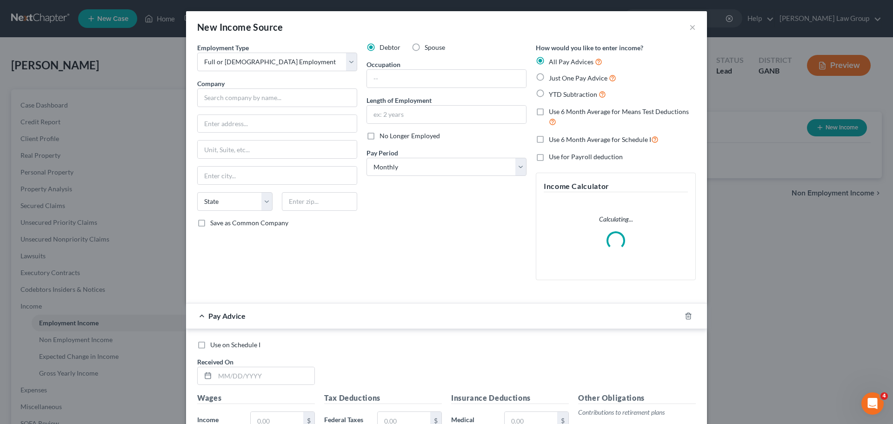
radio input "true"
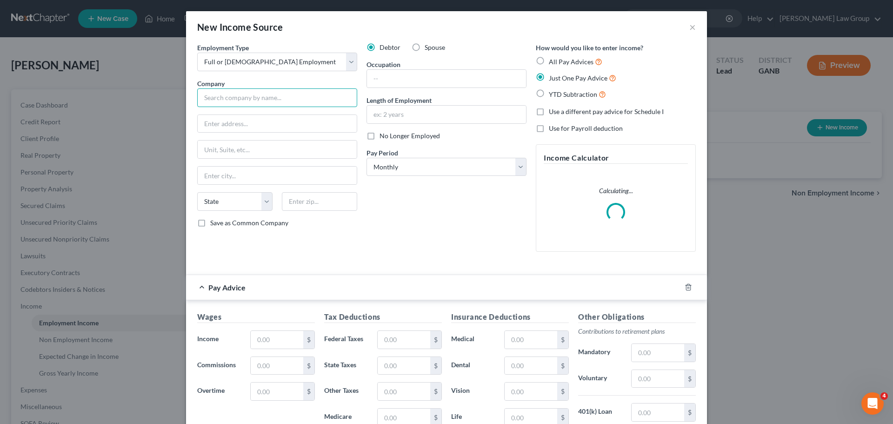
click at [215, 101] on input "text" at bounding box center [277, 97] width 160 height 19
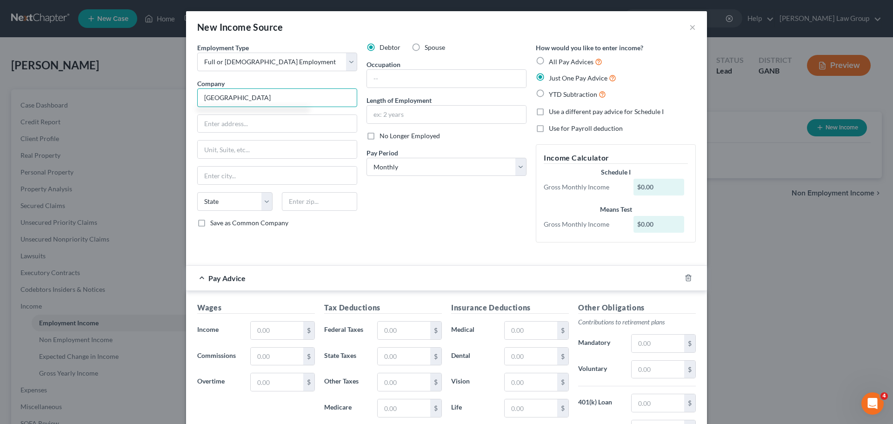
type input "DeKalb County"
drag, startPoint x: 239, startPoint y: 123, endPoint x: 409, endPoint y: 134, distance: 171.0
click at [239, 123] on input "text" at bounding box center [277, 124] width 159 height 18
paste input "178 Sams Street"
type input "178 Sams Street"
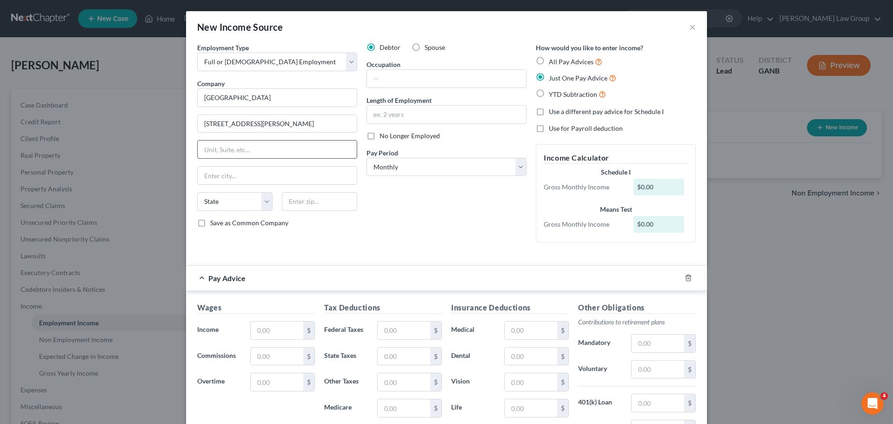
drag, startPoint x: 278, startPoint y: 159, endPoint x: 242, endPoint y: 147, distance: 37.8
click at [278, 159] on div "Employment Type * Select Full or Part Time Employment Self Employment Company *…" at bounding box center [276, 146] width 169 height 207
click at [257, 152] on input "text" at bounding box center [277, 149] width 159 height 18
click at [242, 147] on input "text" at bounding box center [277, 149] width 159 height 18
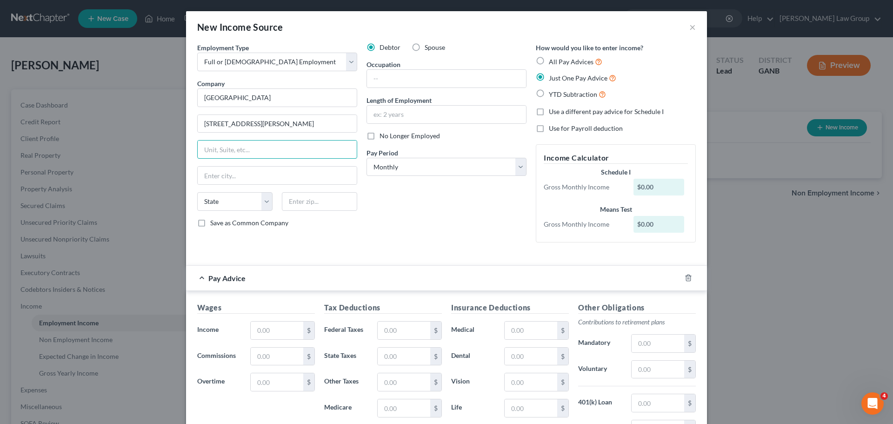
paste input "3rd Floor"
type input "3rd Floor"
click at [301, 201] on input "text" at bounding box center [319, 201] width 75 height 19
paste input "30236"
type input "30236"
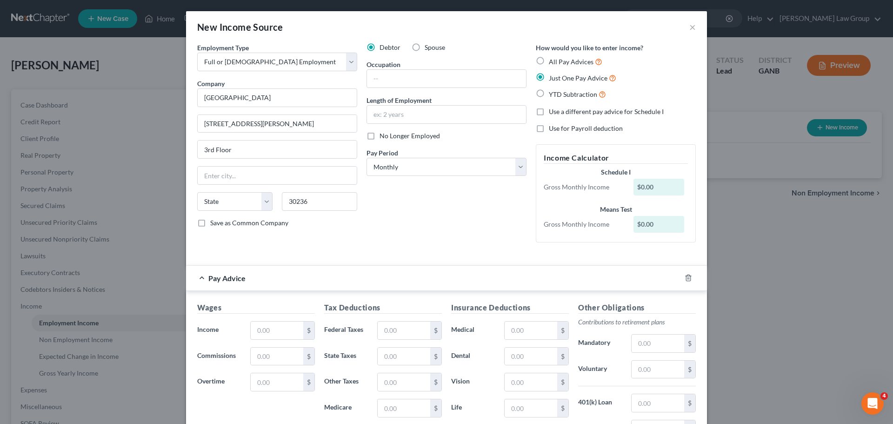
type input "Jonesboro"
select select "10"
click at [466, 239] on div "Debtor Spouse Occupation Length of Employment No Longer Employed Pay Period * S…" at bounding box center [446, 146] width 169 height 207
click at [398, 118] on input "text" at bounding box center [446, 115] width 159 height 18
type input "22 years"
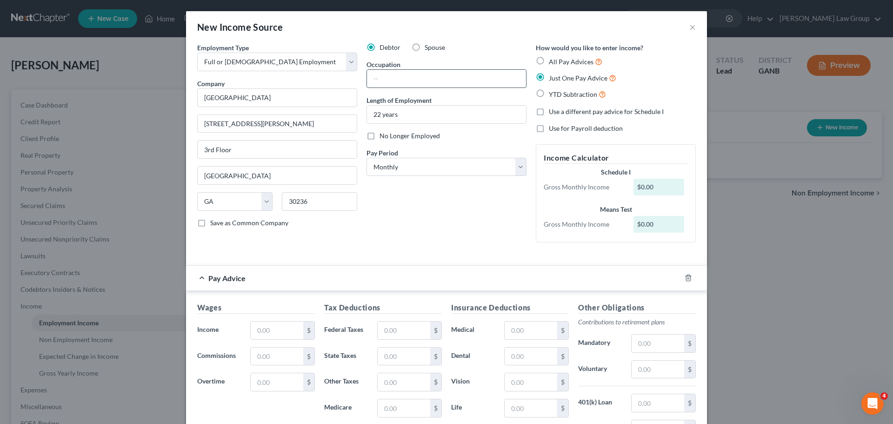
click at [385, 82] on input "text" at bounding box center [446, 79] width 159 height 18
paste input "GIS Manager"
type input "GIS Manager"
click at [425, 210] on div "Debtor Spouse Occupation GIS Manager Length of Employment 22 years No Longer Em…" at bounding box center [446, 146] width 169 height 207
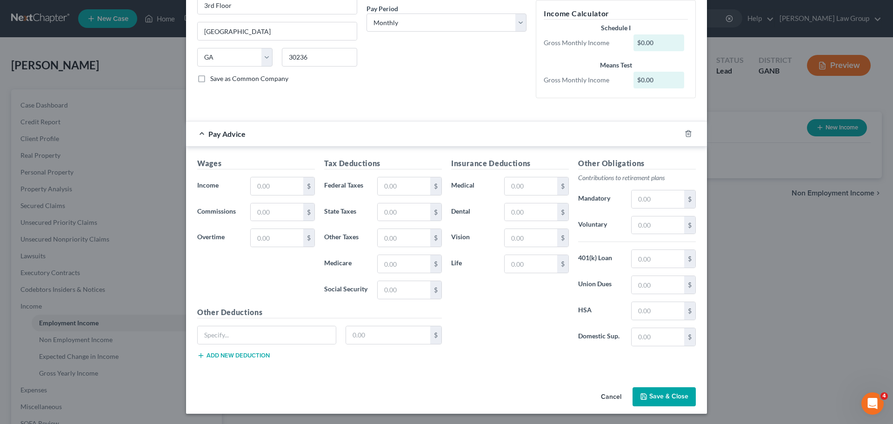
scroll to position [145, 0]
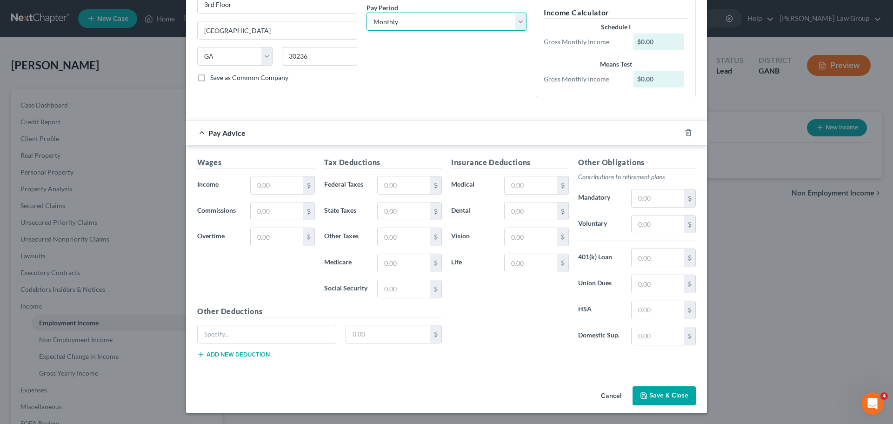
drag, startPoint x: 404, startPoint y: 23, endPoint x: 404, endPoint y: 29, distance: 6.0
click at [404, 23] on select "Select Monthly Twice Monthly Every Other Week Weekly" at bounding box center [446, 22] width 160 height 19
select select "1"
click at [366, 13] on select "Select Monthly Twice Monthly Every Other Week Weekly" at bounding box center [446, 22] width 160 height 19
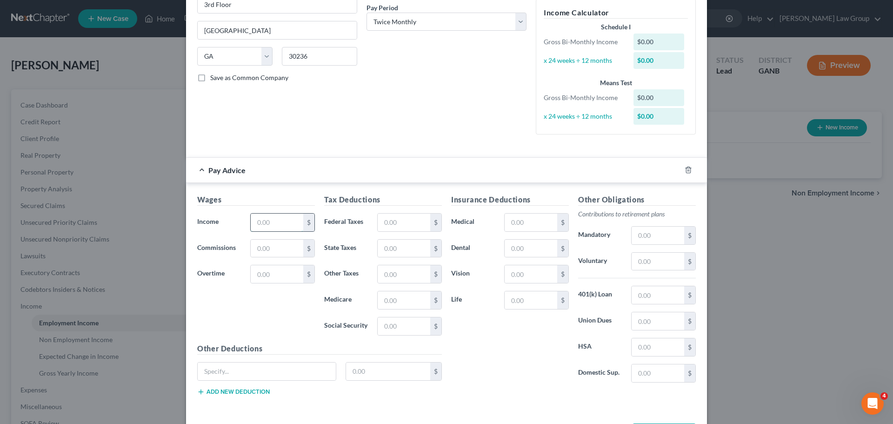
click at [257, 223] on input "text" at bounding box center [277, 222] width 53 height 18
paste input "3827.60"
type input "3,827.60"
drag, startPoint x: 388, startPoint y: 216, endPoint x: 655, endPoint y: 267, distance: 271.3
click at [388, 216] on input "text" at bounding box center [404, 222] width 53 height 18
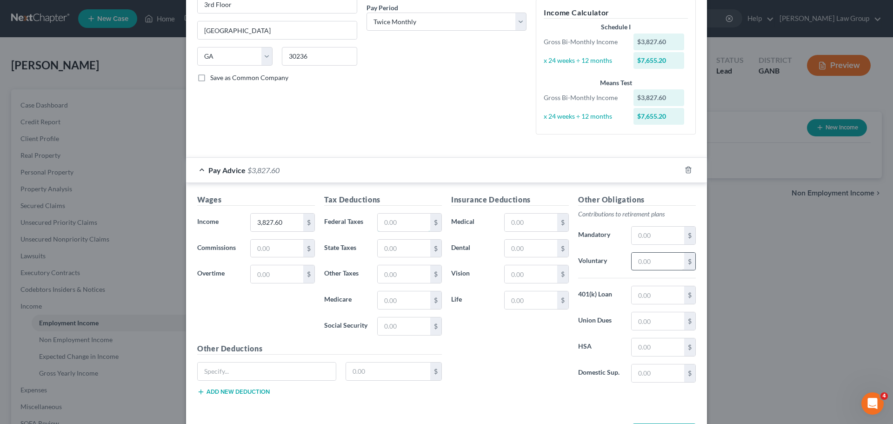
paste input "820.75"
type input "820.75"
click at [654, 238] on input "text" at bounding box center [657, 235] width 53 height 18
type input "401.13"
click at [520, 217] on input "text" at bounding box center [530, 222] width 53 height 18
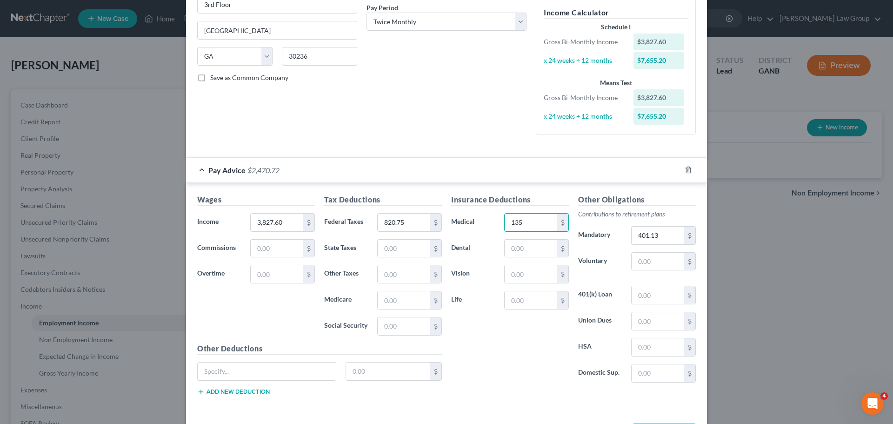
type input "135"
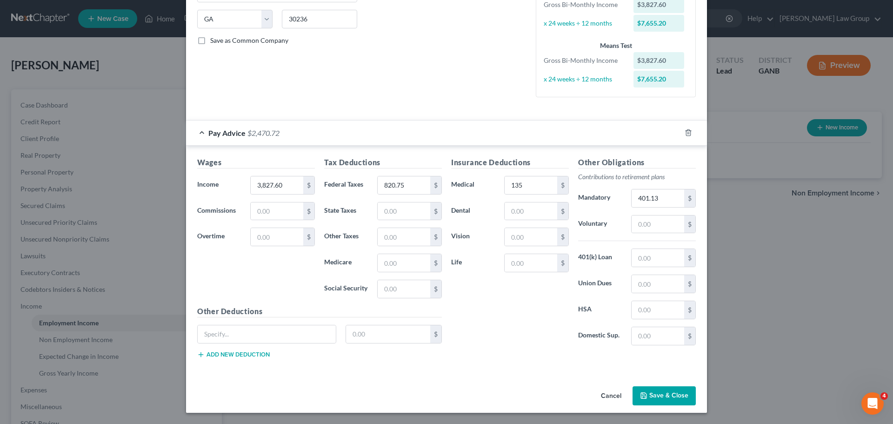
click at [663, 400] on button "Save & Close" at bounding box center [663, 396] width 63 height 20
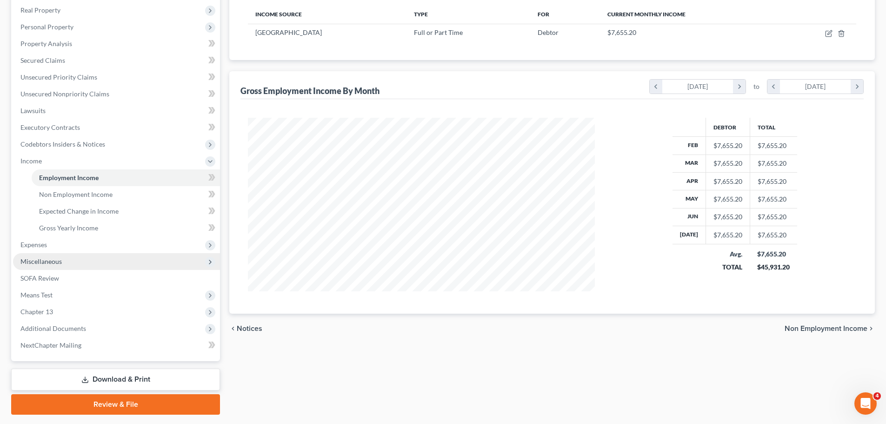
scroll to position [171, 0]
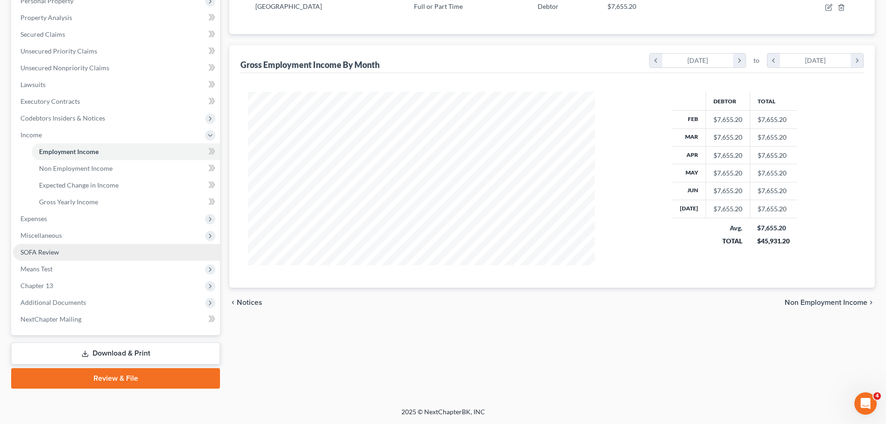
click at [86, 252] on link "SOFA Review" at bounding box center [116, 252] width 207 height 17
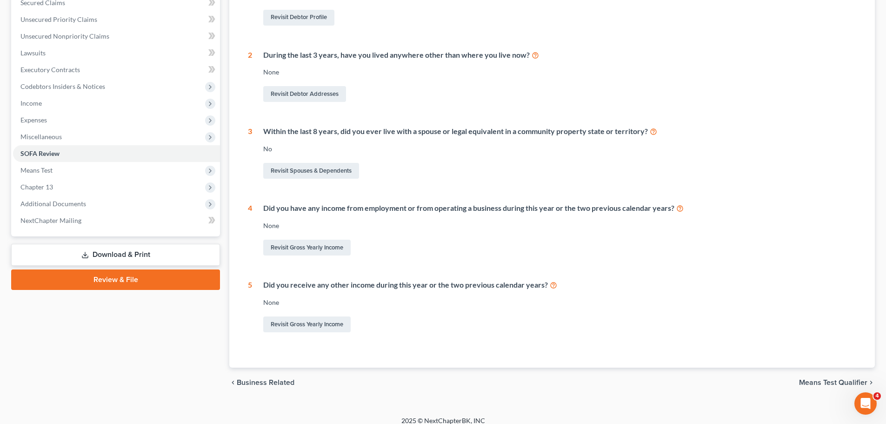
scroll to position [212, 0]
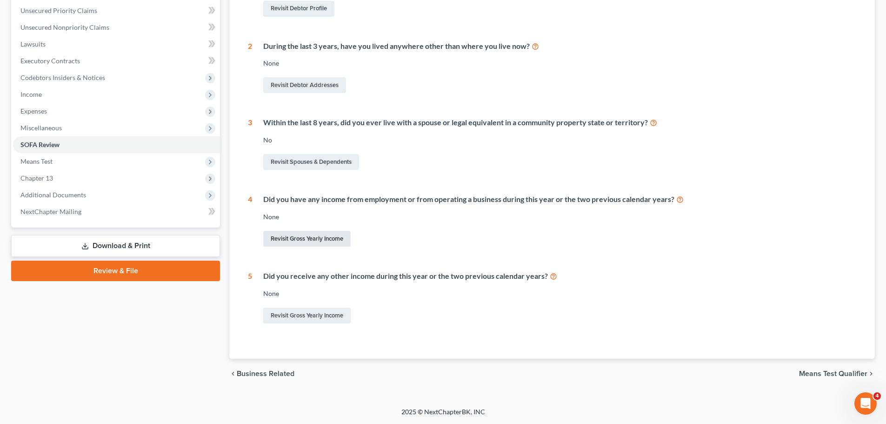
click at [288, 232] on link "Revisit Gross Yearly Income" at bounding box center [306, 239] width 87 height 16
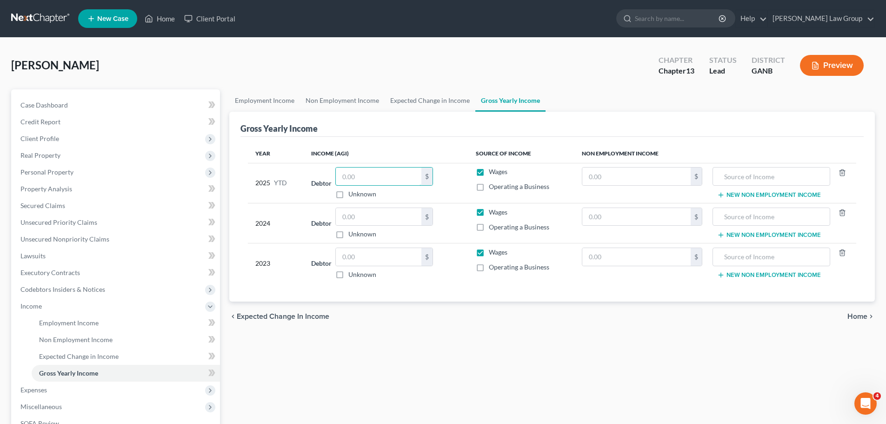
drag, startPoint x: 351, startPoint y: 174, endPoint x: 881, endPoint y: 197, distance: 530.0
click at [351, 174] on input "text" at bounding box center [379, 176] width 86 height 18
paste input "61,437"
type input "61,437"
drag, startPoint x: 391, startPoint y: 214, endPoint x: 873, endPoint y: 228, distance: 481.9
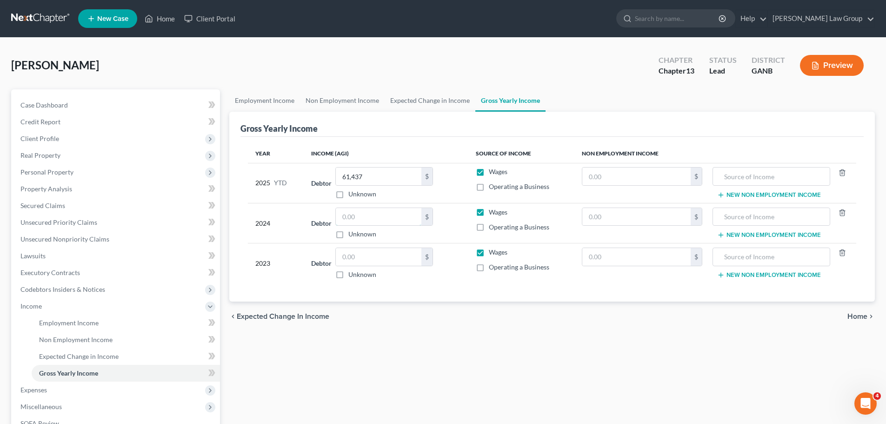
click at [391, 214] on input "text" at bounding box center [379, 217] width 86 height 18
paste input "99,257"
type input "99,257"
drag, startPoint x: 375, startPoint y: 266, endPoint x: 371, endPoint y: 258, distance: 8.5
click at [375, 266] on div "$ Unknown" at bounding box center [384, 263] width 98 height 32
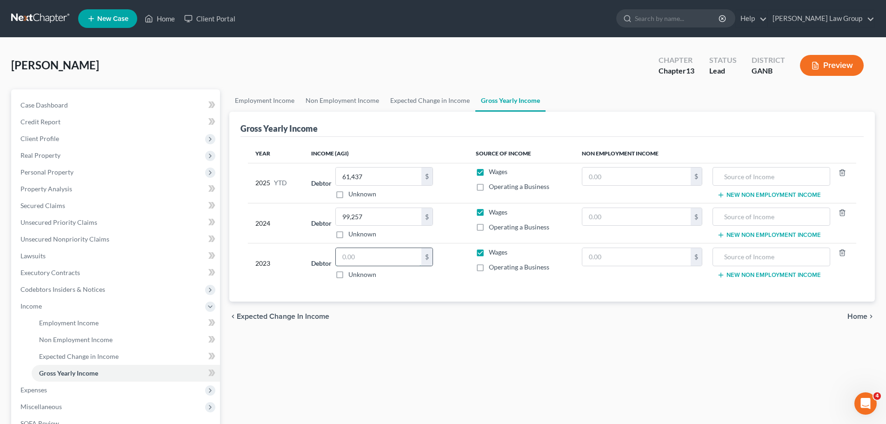
click at [371, 258] on input "text" at bounding box center [379, 257] width 86 height 18
paste input "96,425"
type input "96,425"
click at [56, 172] on span "Personal Property" at bounding box center [46, 172] width 53 height 8
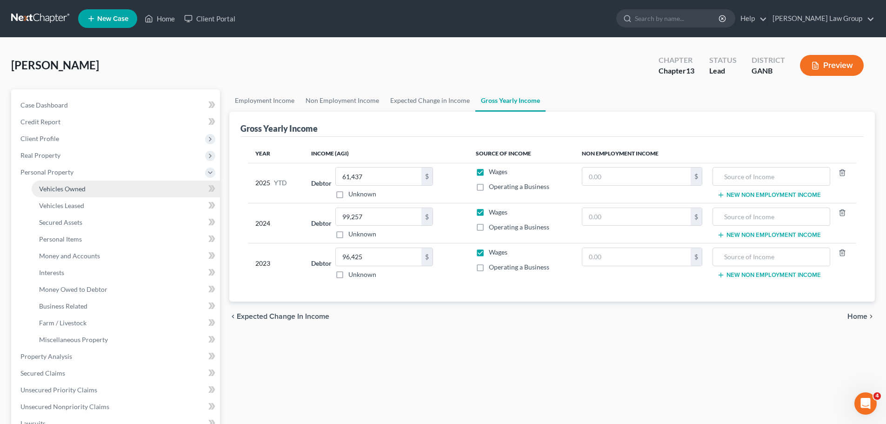
click at [82, 184] on link "Vehicles Owned" at bounding box center [126, 188] width 188 height 17
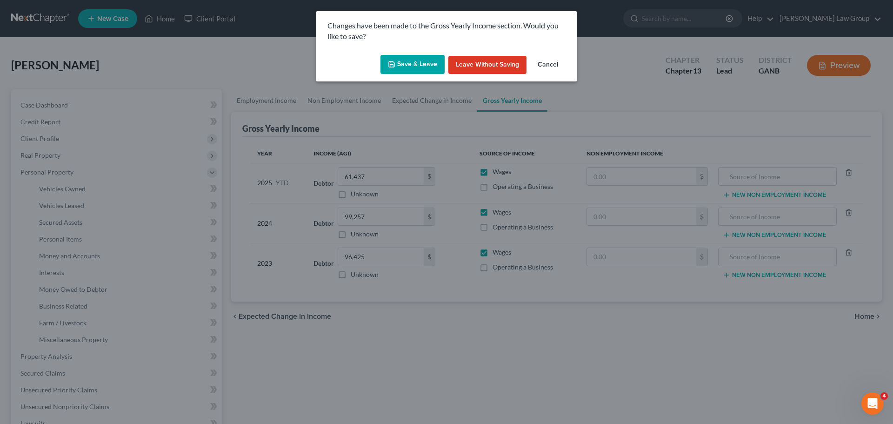
click at [408, 69] on button "Save & Leave" at bounding box center [412, 65] width 64 height 20
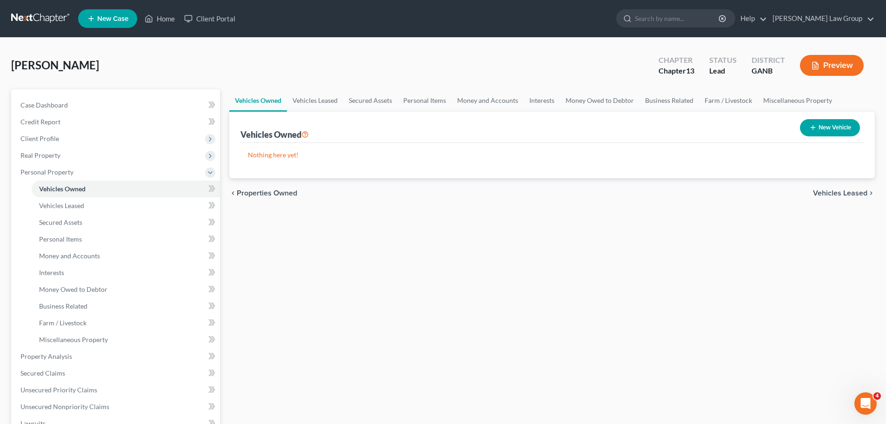
click at [831, 125] on button "New Vehicle" at bounding box center [830, 127] width 60 height 17
select select "0"
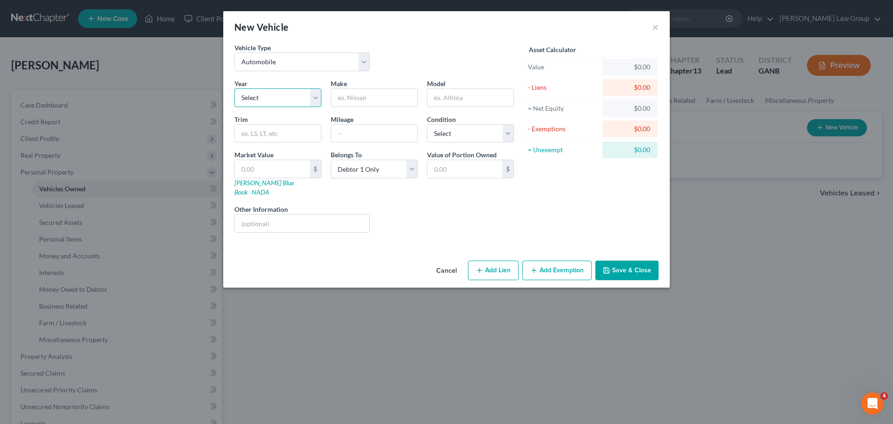
drag, startPoint x: 238, startPoint y: 96, endPoint x: 254, endPoint y: 106, distance: 19.2
click at [238, 96] on select "Select 2026 2025 2024 2023 2022 2021 2020 2019 2018 2017 2016 2015 2014 2013 20…" at bounding box center [277, 97] width 87 height 19
select select "4"
click at [234, 88] on select "Select 2026 2025 2024 2023 2022 2021 2020 2019 2018 2017 2016 2015 2014 2013 20…" at bounding box center [277, 97] width 87 height 19
click at [378, 104] on input "text" at bounding box center [374, 98] width 86 height 18
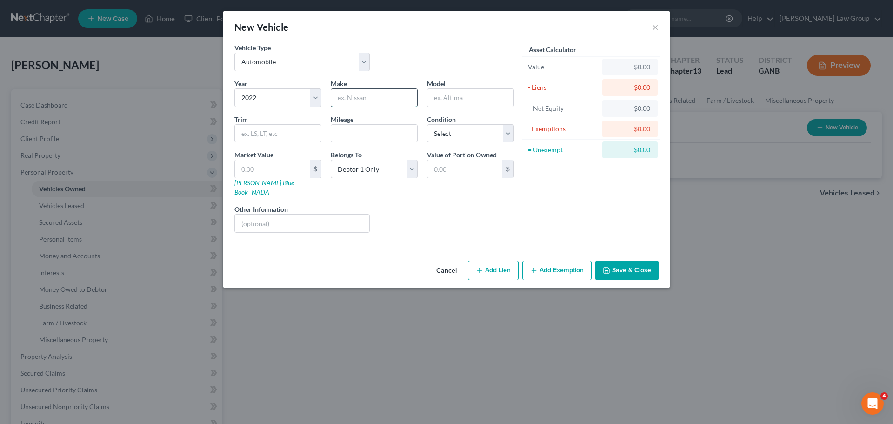
paste input "Mitsubishi"
type input "Mitsubishi"
click at [477, 103] on input "text" at bounding box center [470, 98] width 86 height 18
paste input "Mirage"
type input "Mirage"
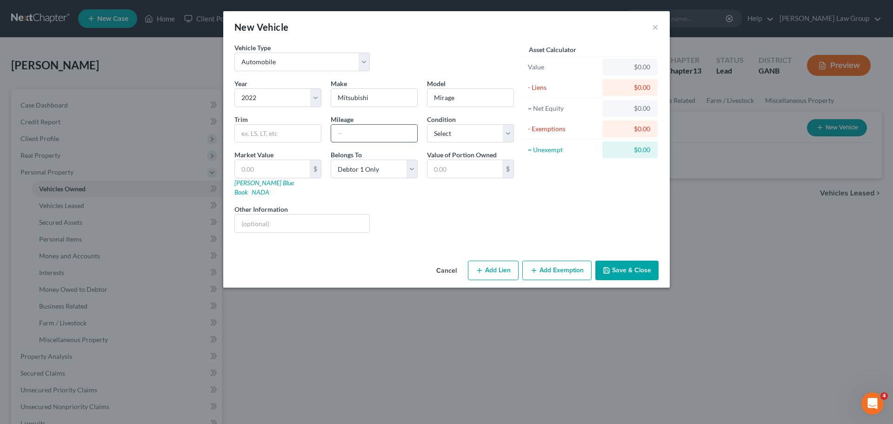
click at [364, 131] on input "text" at bounding box center [374, 134] width 86 height 18
paste input "66312"
type input "66312"
click at [632, 260] on button "Save & Close" at bounding box center [626, 270] width 63 height 20
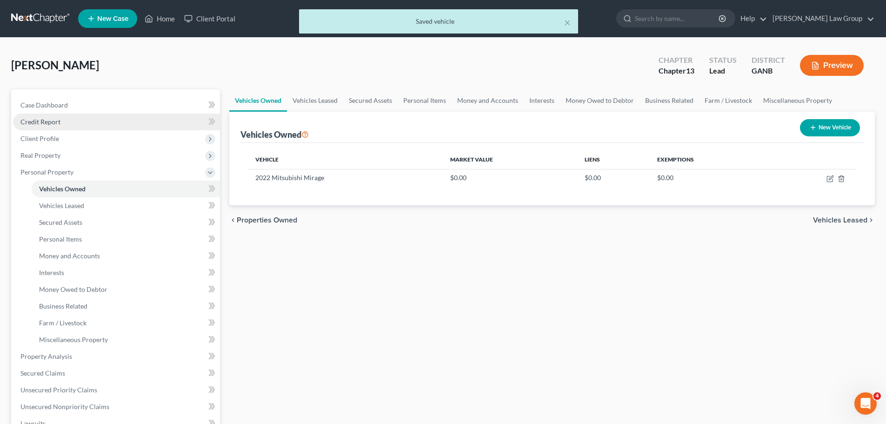
click at [65, 121] on link "Credit Report" at bounding box center [116, 121] width 207 height 17
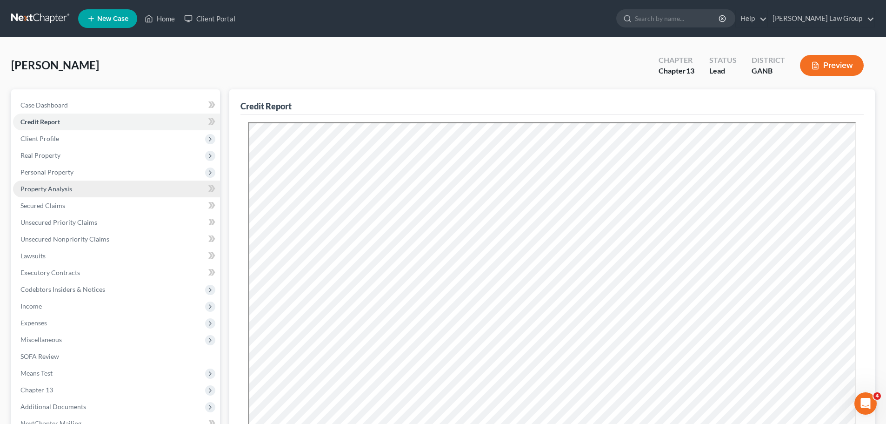
click at [62, 186] on span "Property Analysis" at bounding box center [46, 189] width 52 height 8
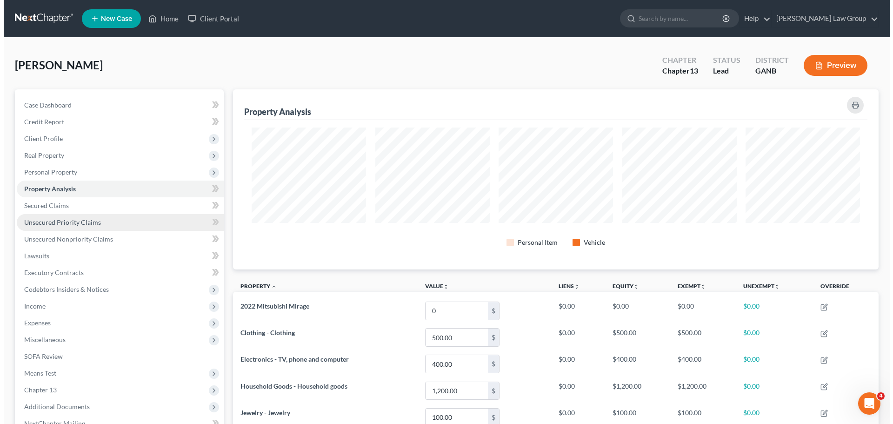
scroll to position [180, 645]
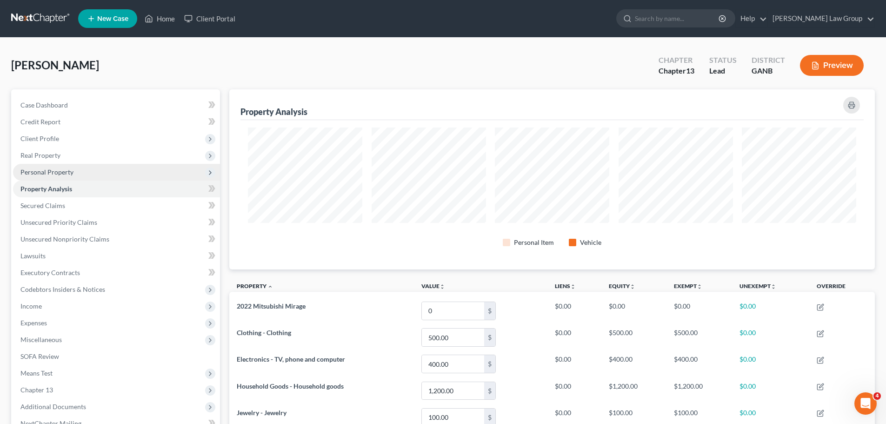
click at [71, 174] on span "Personal Property" at bounding box center [46, 172] width 53 height 8
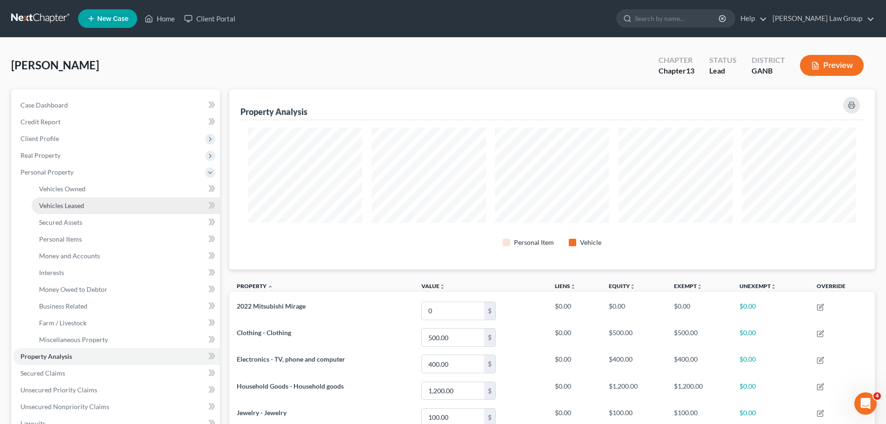
click at [96, 197] on link "Vehicles Leased" at bounding box center [126, 205] width 188 height 17
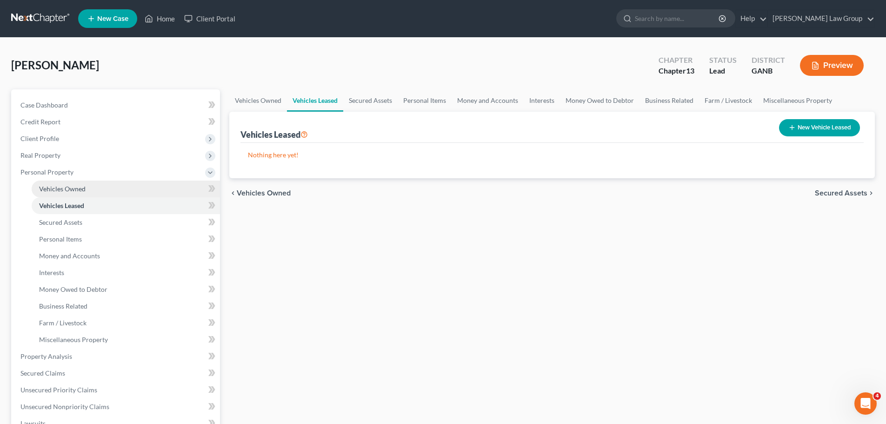
click at [94, 184] on link "Vehicles Owned" at bounding box center [126, 188] width 188 height 17
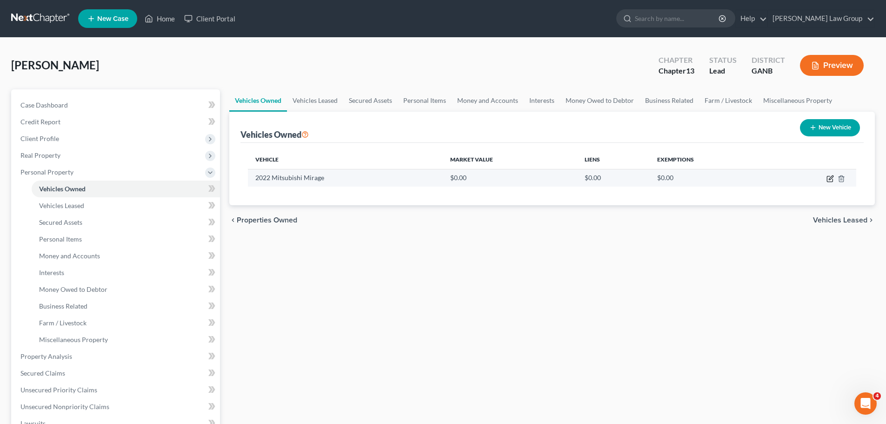
click at [829, 177] on icon "button" at bounding box center [829, 178] width 7 height 7
select select "0"
select select "4"
select select "0"
